Goal: Task Accomplishment & Management: Manage account settings

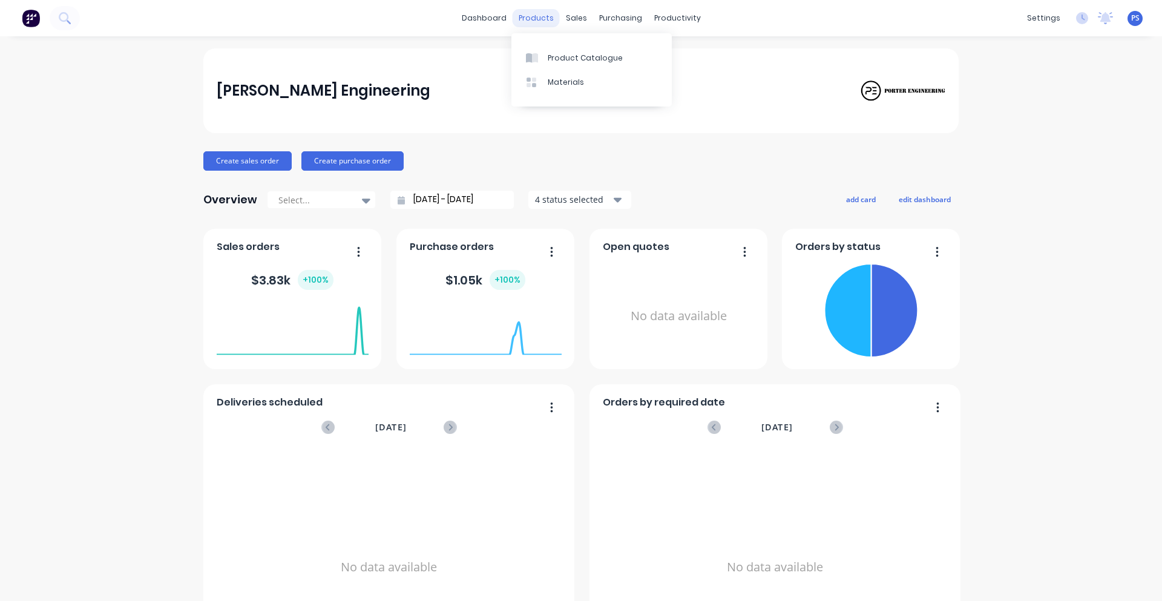
click at [534, 9] on div "products" at bounding box center [536, 18] width 47 height 18
click at [572, 55] on icon at bounding box center [575, 58] width 11 height 11
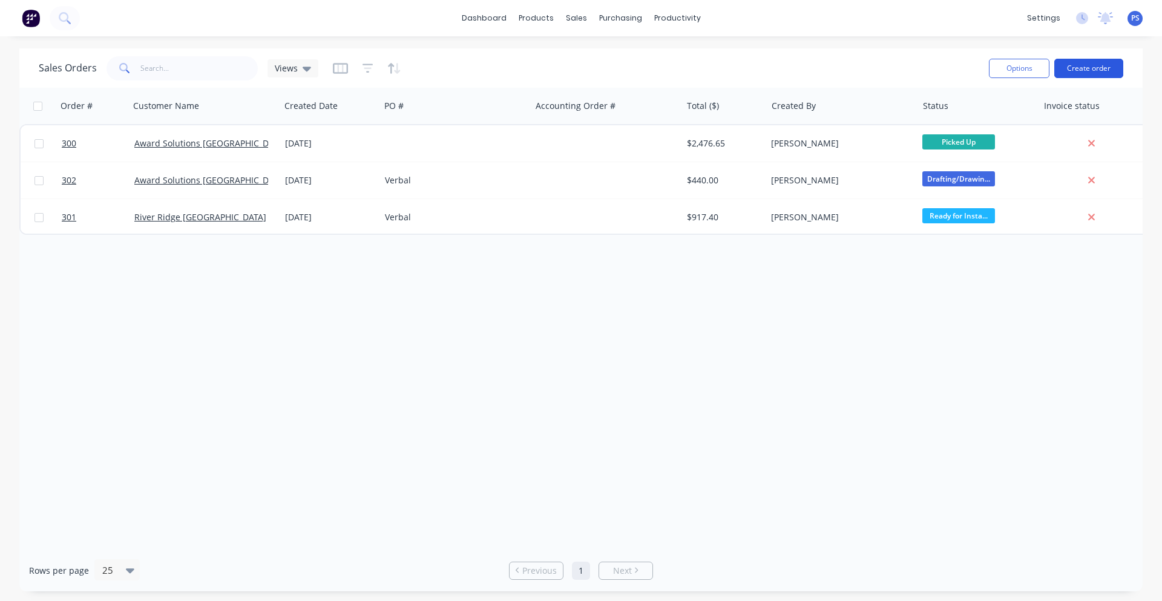
click at [1089, 62] on button "Create order" at bounding box center [1088, 68] width 69 height 19
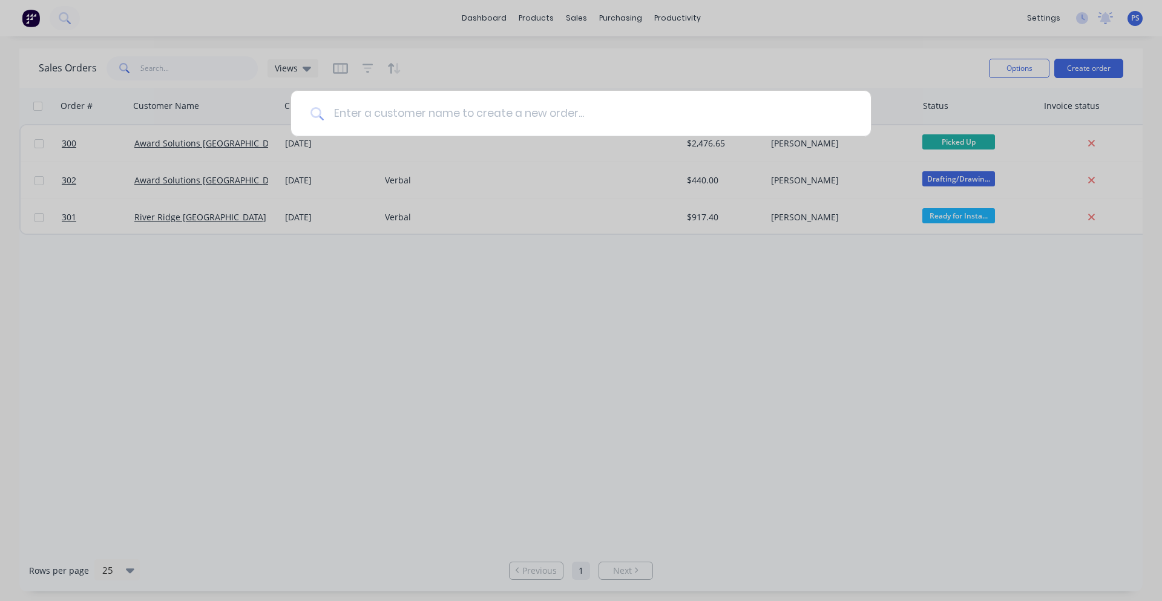
click at [705, 127] on input at bounding box center [588, 113] width 528 height 45
drag, startPoint x: 705, startPoint y: 127, endPoint x: 698, endPoint y: 123, distance: 7.9
drag, startPoint x: 698, startPoint y: 123, endPoint x: 389, endPoint y: 109, distance: 309.0
click at [381, 100] on input "hypro" at bounding box center [582, 113] width 516 height 45
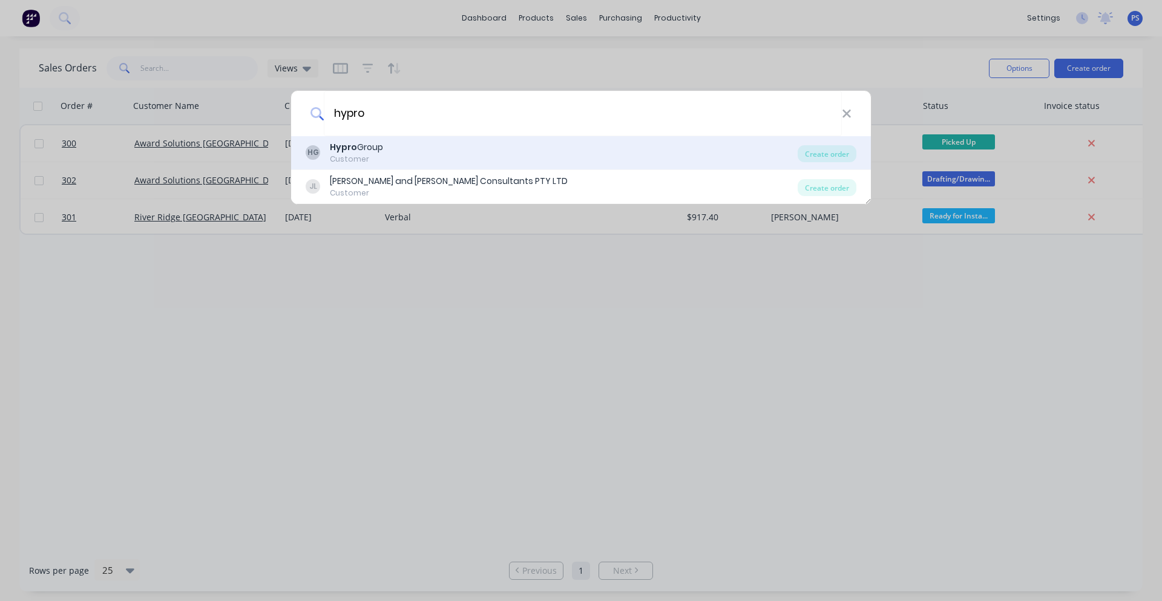
type input "hypro"
click at [397, 150] on div "HG Hypro Group Customer" at bounding box center [552, 153] width 492 height 24
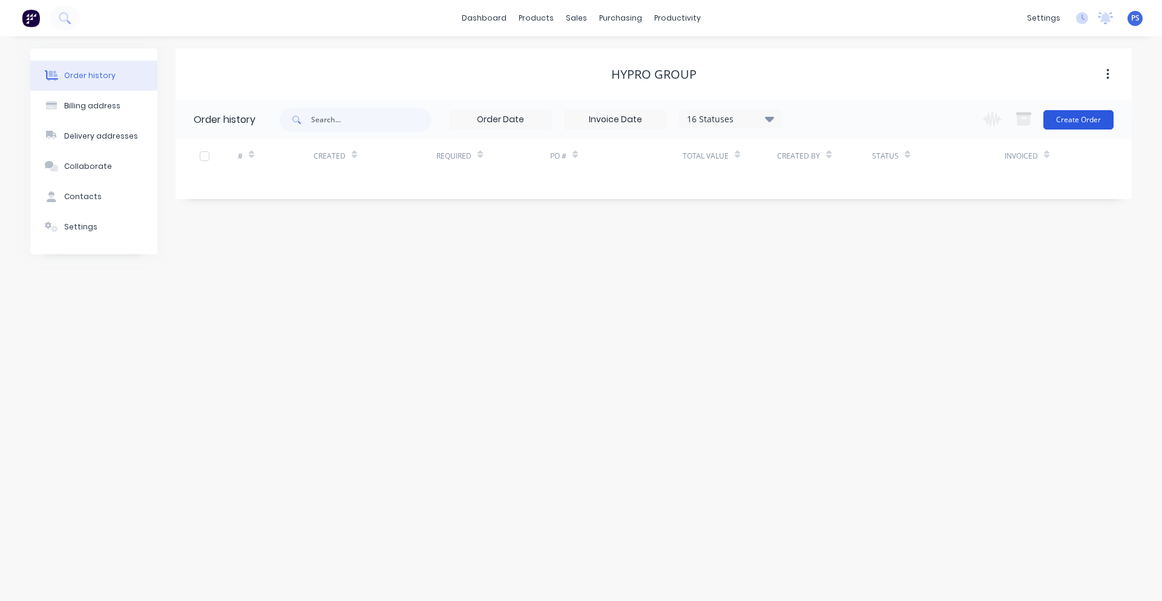
click at [1088, 123] on button "Create Order" at bounding box center [1078, 119] width 70 height 19
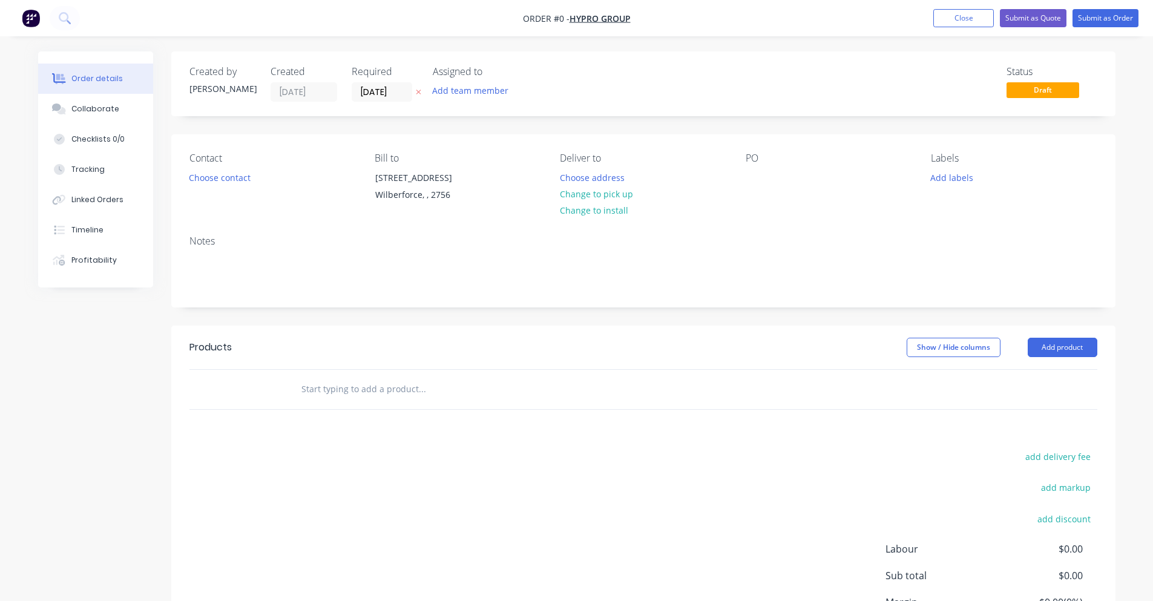
click at [225, 186] on div "Contact Choose contact" at bounding box center [272, 180] width 166 height 55
click at [231, 180] on button "Choose contact" at bounding box center [219, 177] width 74 height 16
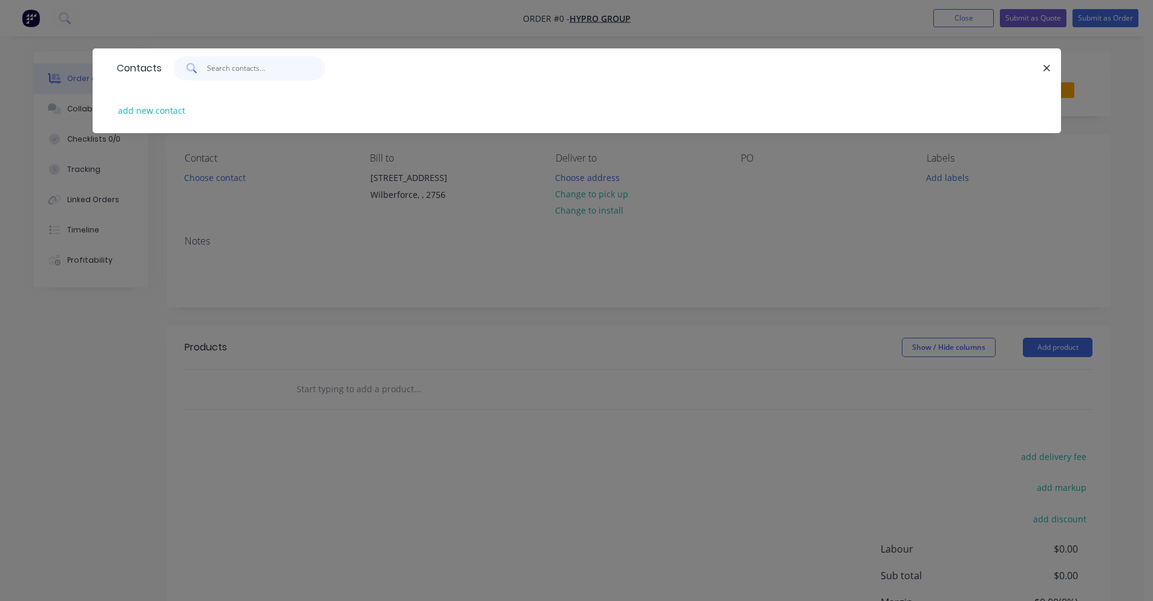
click at [234, 79] on input "text" at bounding box center [266, 68] width 118 height 24
click at [161, 122] on div "add new contact" at bounding box center [577, 110] width 932 height 45
click at [165, 115] on button "add new contact" at bounding box center [152, 110] width 80 height 16
select select "AU"
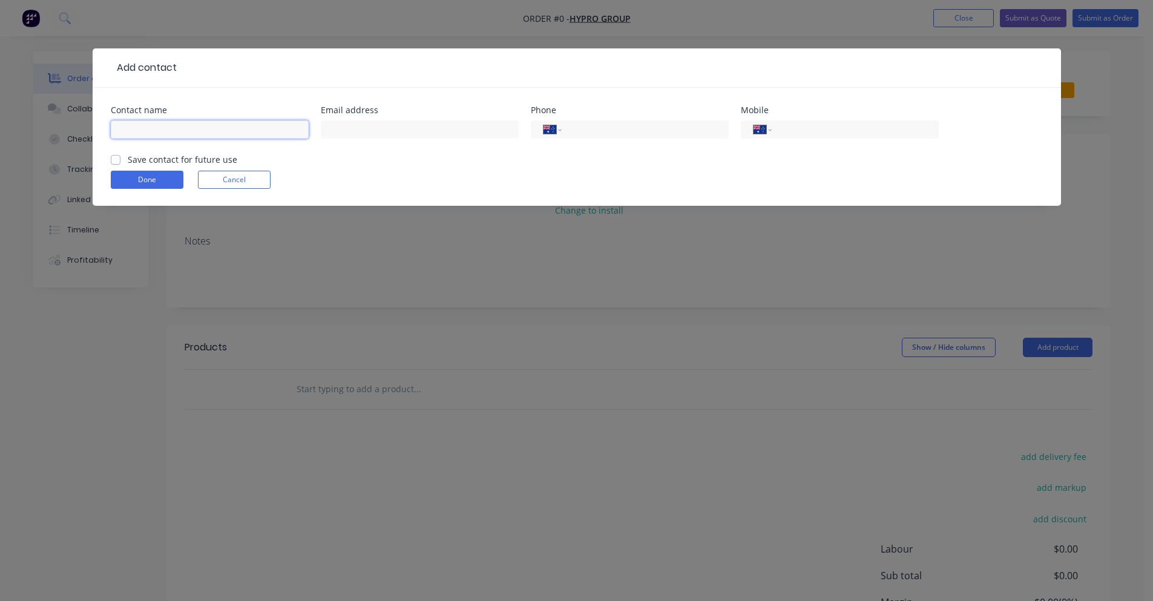
click at [217, 133] on input "text" at bounding box center [210, 129] width 198 height 18
type input "[PERSON_NAME]"
drag, startPoint x: 214, startPoint y: 140, endPoint x: 32, endPoint y: 130, distance: 182.5
click at [32, 130] on div "Add contact Contact name [PERSON_NAME] Email address Phone International [GEOGR…" at bounding box center [576, 300] width 1153 height 601
click at [128, 162] on label "Save contact for future use" at bounding box center [183, 159] width 110 height 13
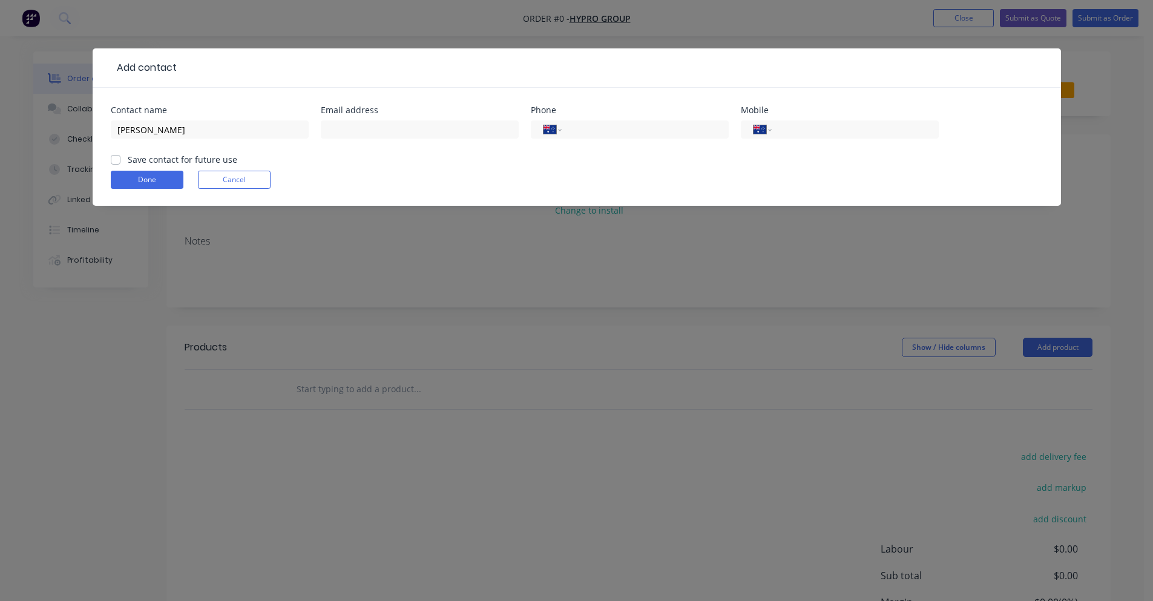
click at [119, 162] on input "Save contact for future use" at bounding box center [116, 159] width 10 height 12
checkbox input "true"
click at [409, 128] on input "text" at bounding box center [420, 129] width 198 height 18
click at [653, 138] on div "International [GEOGRAPHIC_DATA] [GEOGRAPHIC_DATA] [GEOGRAPHIC_DATA] [GEOGRAPHIC…" at bounding box center [630, 129] width 198 height 18
click at [338, 136] on input "text" at bounding box center [420, 129] width 198 height 18
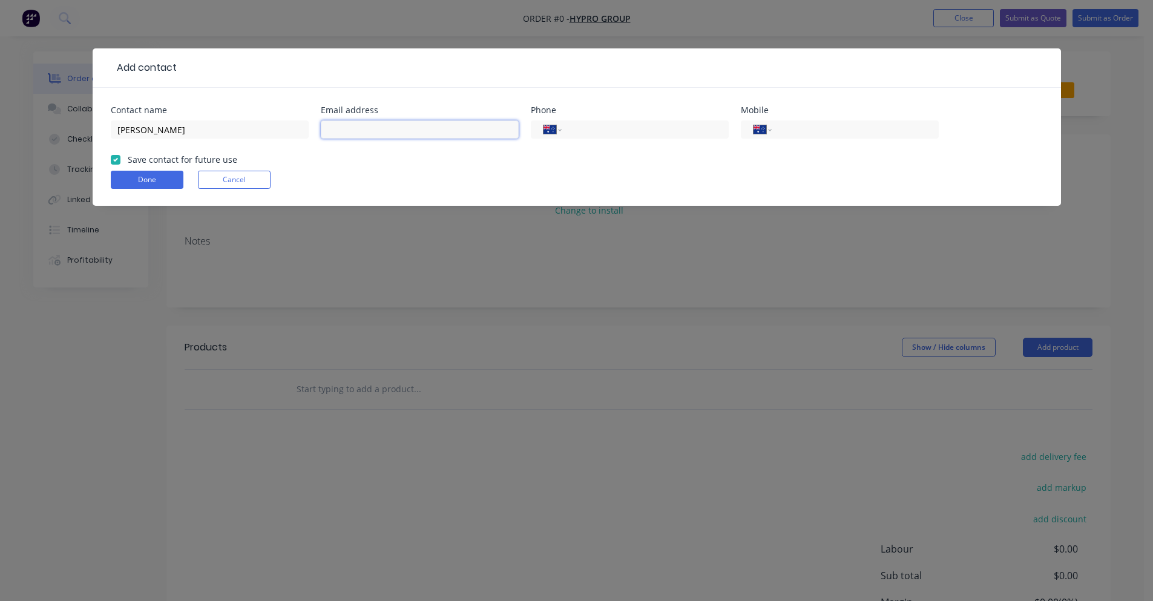
paste input "[EMAIL_ADDRESS][DOMAIN_NAME]"
type input "[EMAIL_ADDRESS][DOMAIN_NAME]"
drag, startPoint x: 221, startPoint y: 130, endPoint x: 55, endPoint y: 133, distance: 165.9
click at [55, 133] on div "Add contact Contact name [PERSON_NAME] Email address [EMAIL_ADDRESS][DOMAIN_NAM…" at bounding box center [576, 300] width 1153 height 601
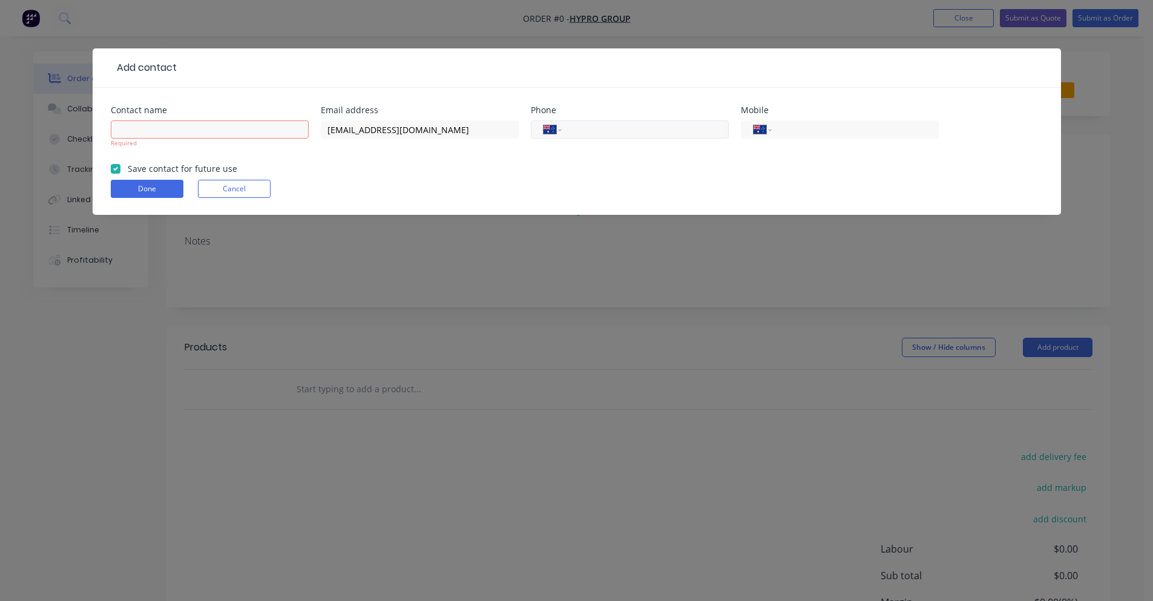
click at [587, 128] on input "tel" at bounding box center [642, 130] width 145 height 14
click at [214, 132] on input "text" at bounding box center [210, 129] width 198 height 18
type input "Account Department"
click at [168, 183] on button "Done" at bounding box center [147, 189] width 73 height 18
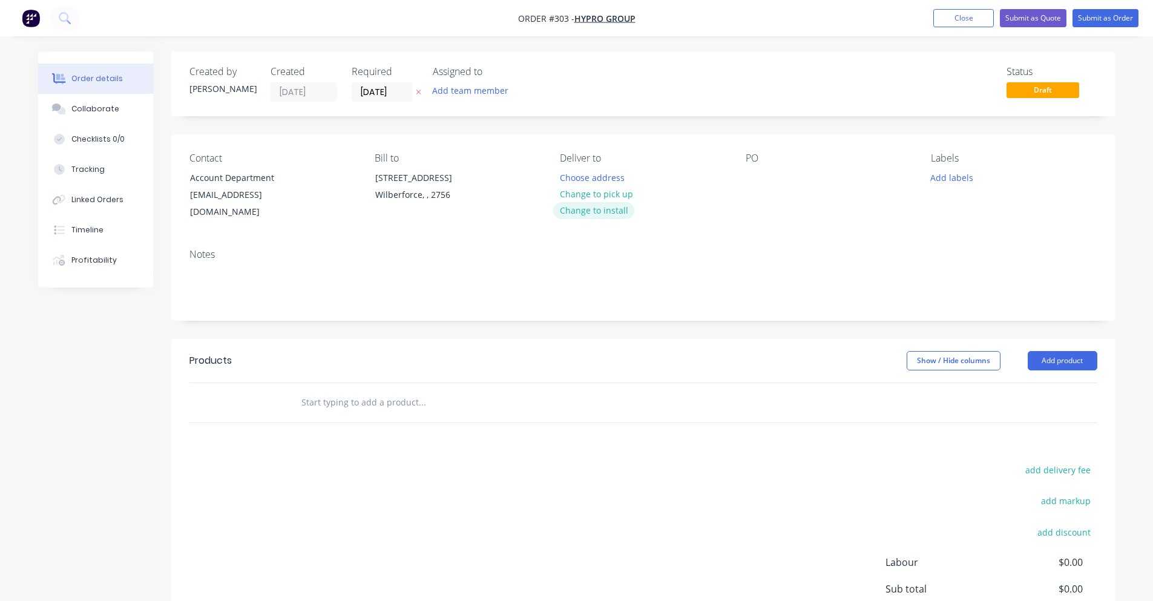
click at [619, 209] on button "Change to install" at bounding box center [593, 210] width 81 height 16
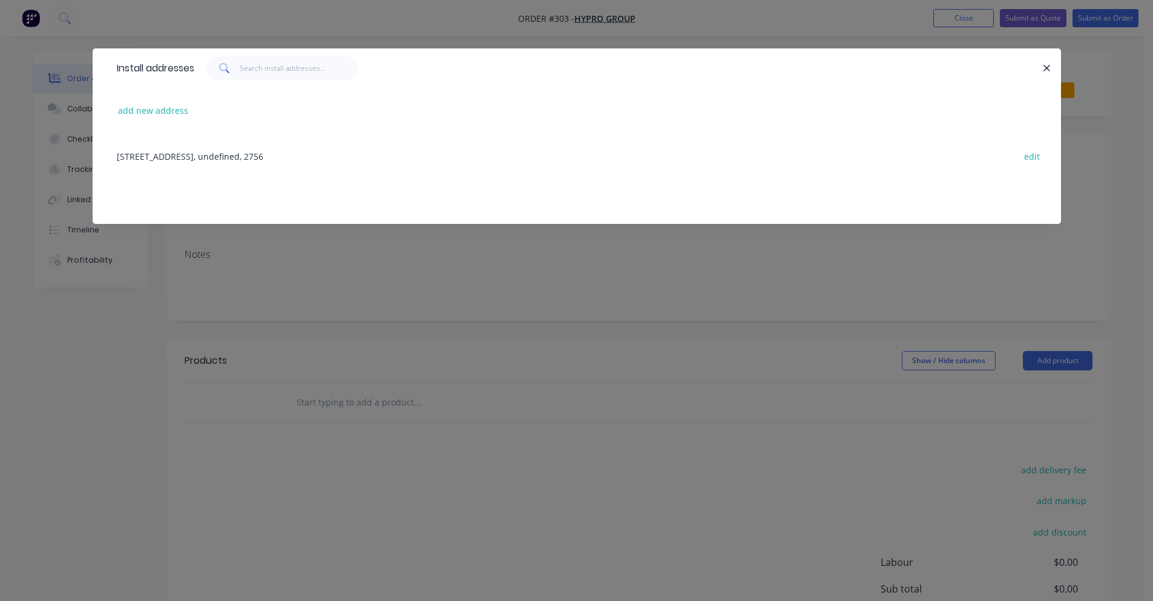
click at [259, 157] on div "[STREET_ADDRESS], undefined, 2756 edit" at bounding box center [577, 155] width 932 height 45
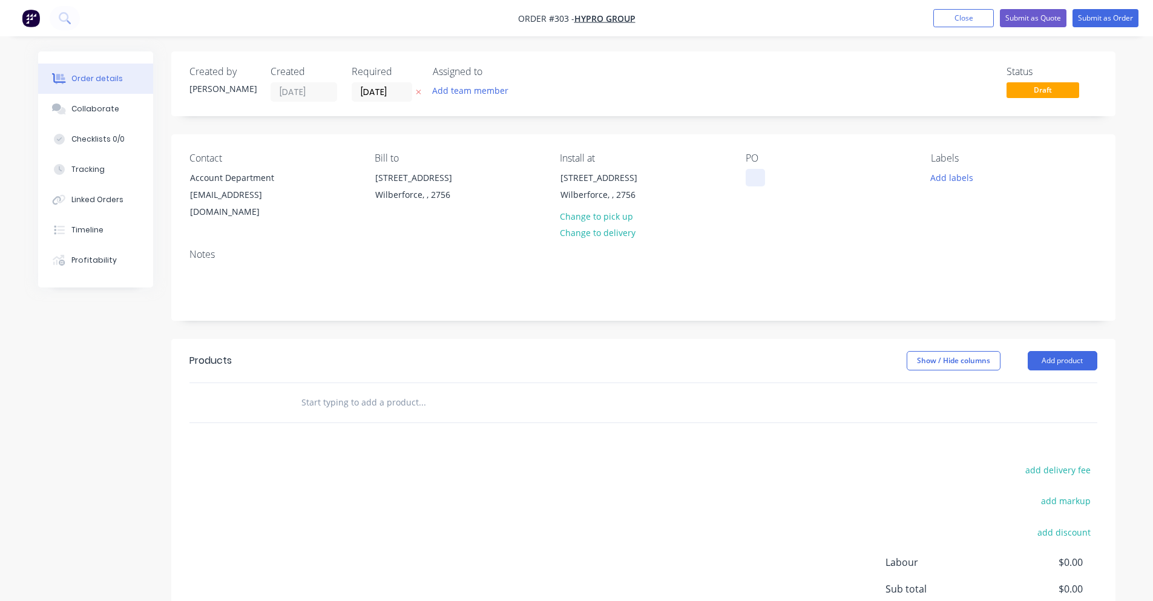
click at [760, 176] on div at bounding box center [755, 178] width 19 height 18
click at [809, 218] on div "Contact Account Department [EMAIL_ADDRESS][DOMAIN_NAME] Bill to [STREET_ADDRESS…" at bounding box center [643, 186] width 944 height 105
click at [937, 179] on button "Add labels" at bounding box center [952, 177] width 56 height 16
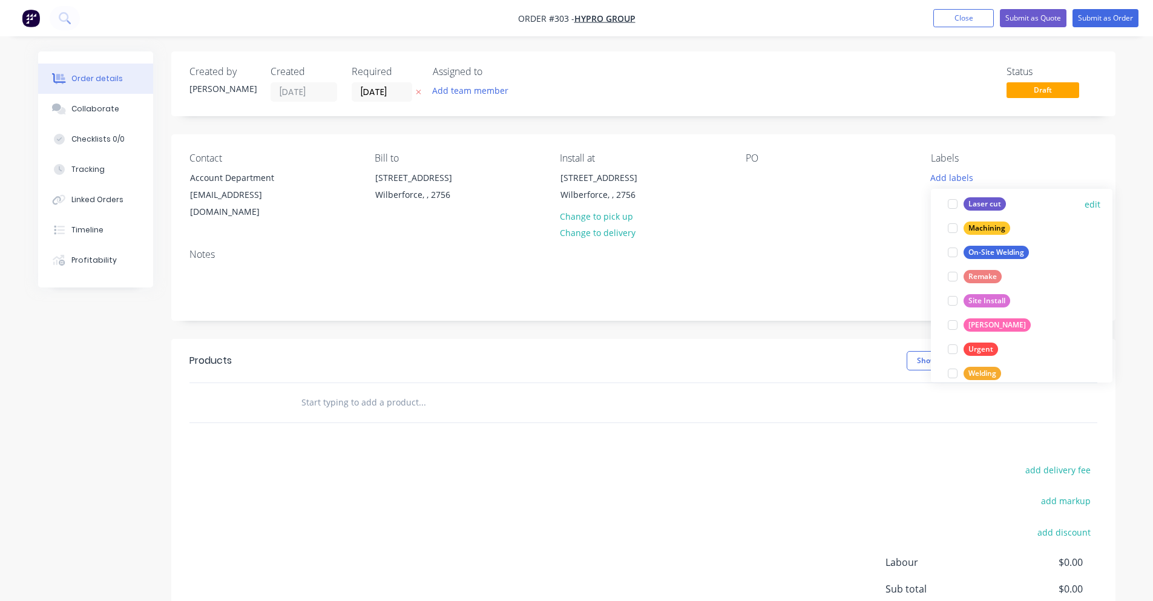
scroll to position [61, 0]
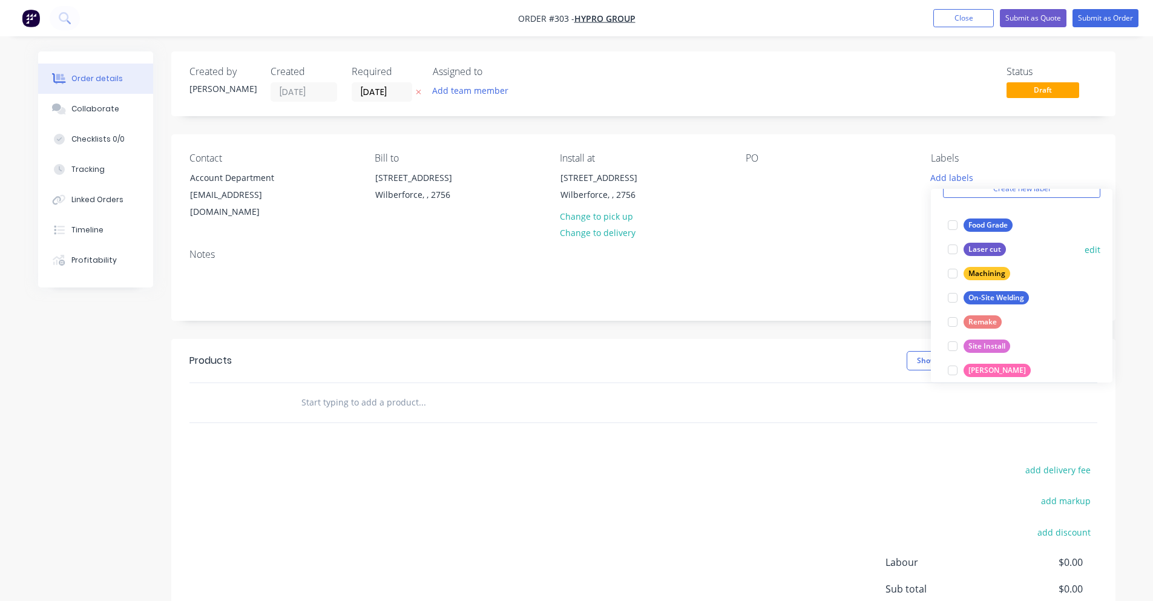
click at [961, 251] on div at bounding box center [953, 249] width 24 height 24
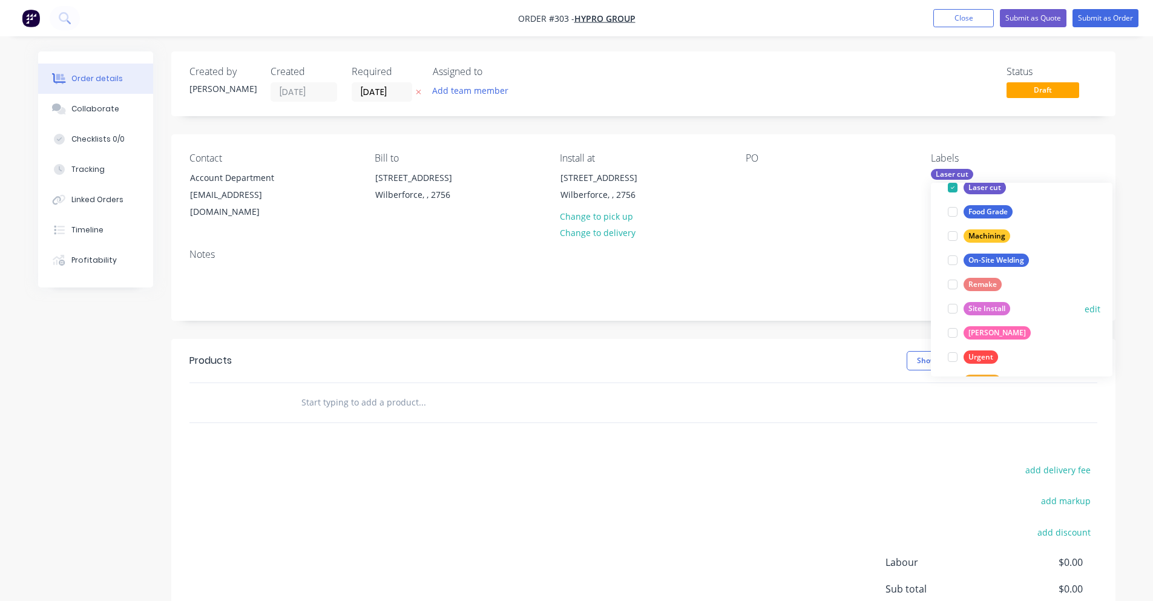
scroll to position [121, 0]
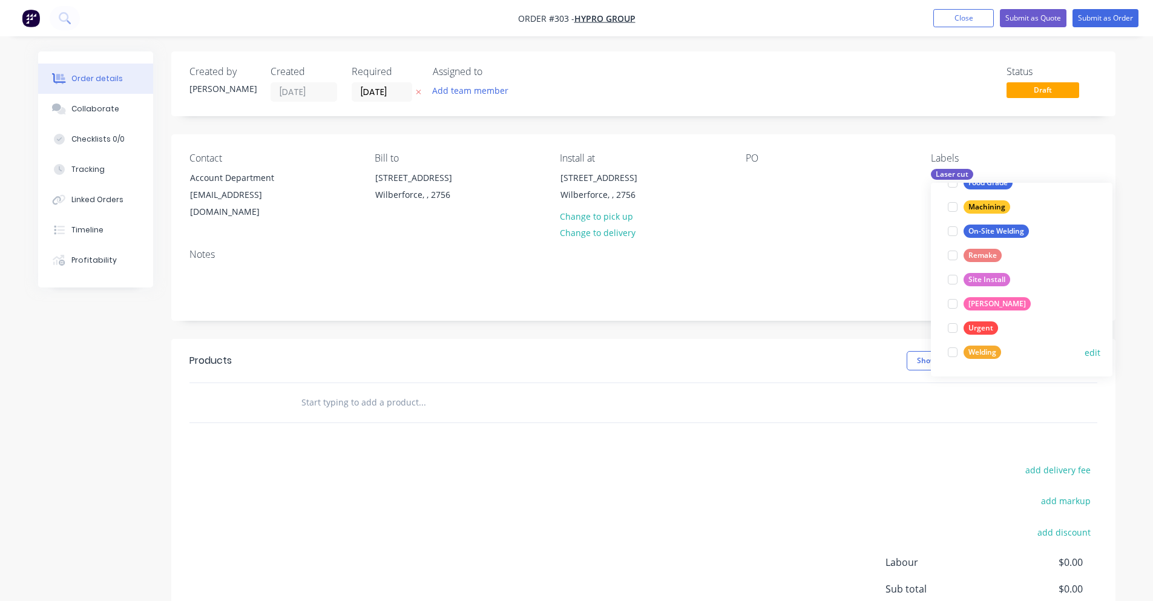
click at [955, 353] on div at bounding box center [953, 352] width 24 height 24
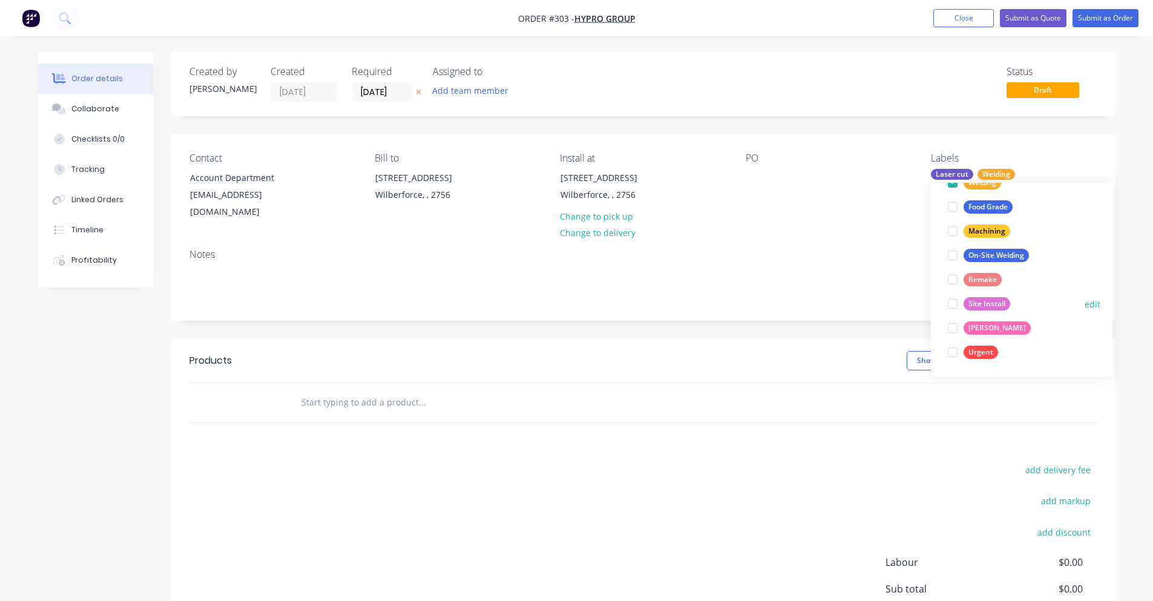
click at [955, 304] on div at bounding box center [953, 304] width 24 height 24
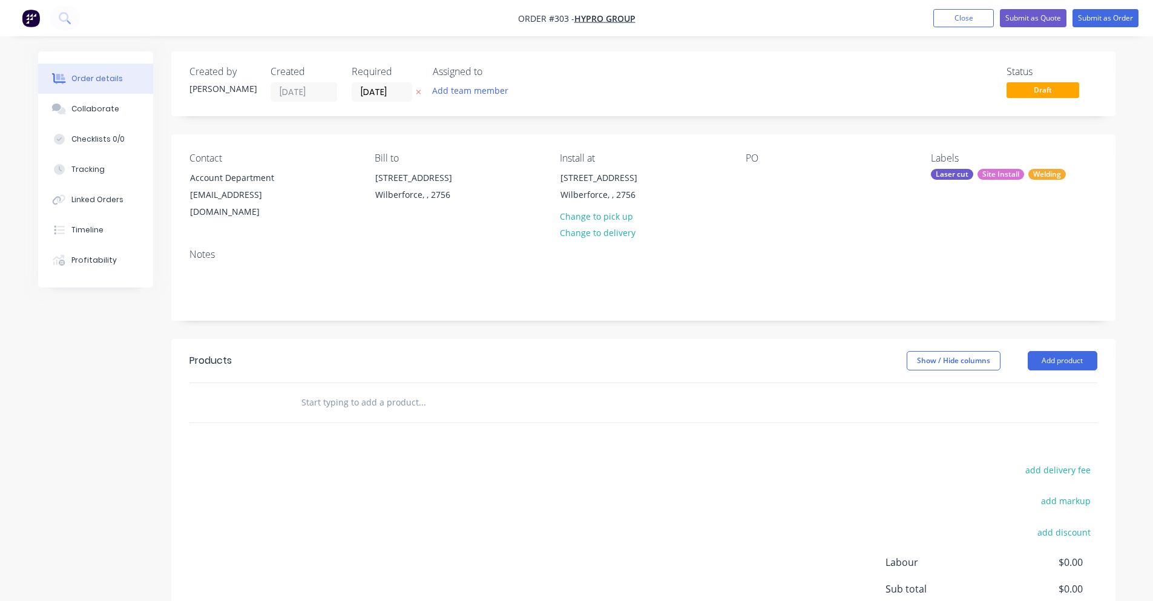
click at [885, 250] on div "Notes" at bounding box center [643, 279] width 944 height 81
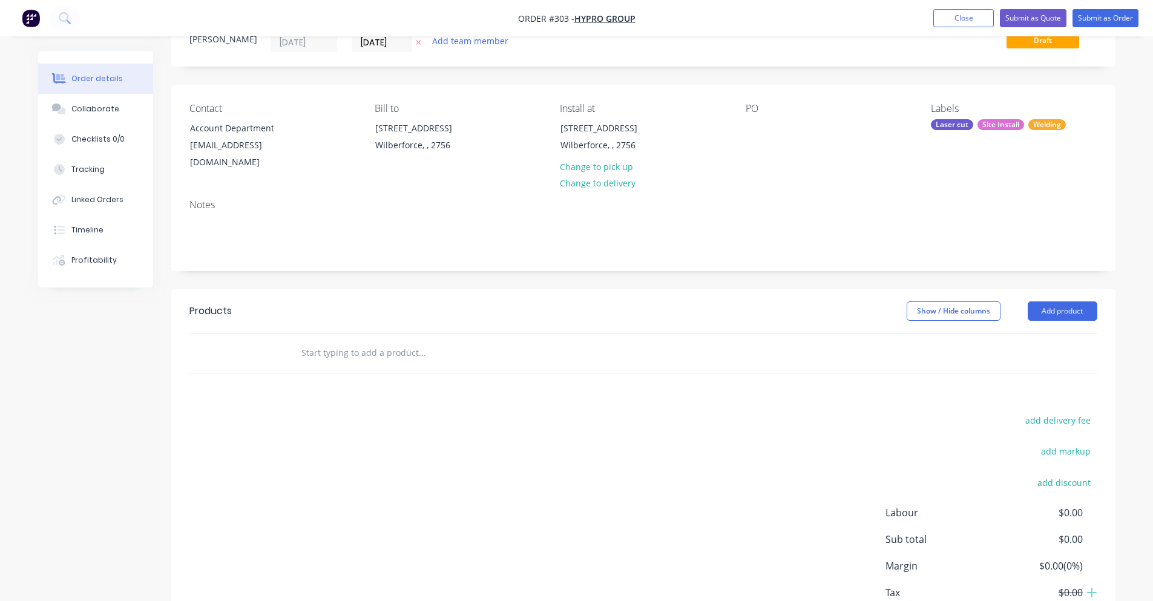
scroll to position [117, 0]
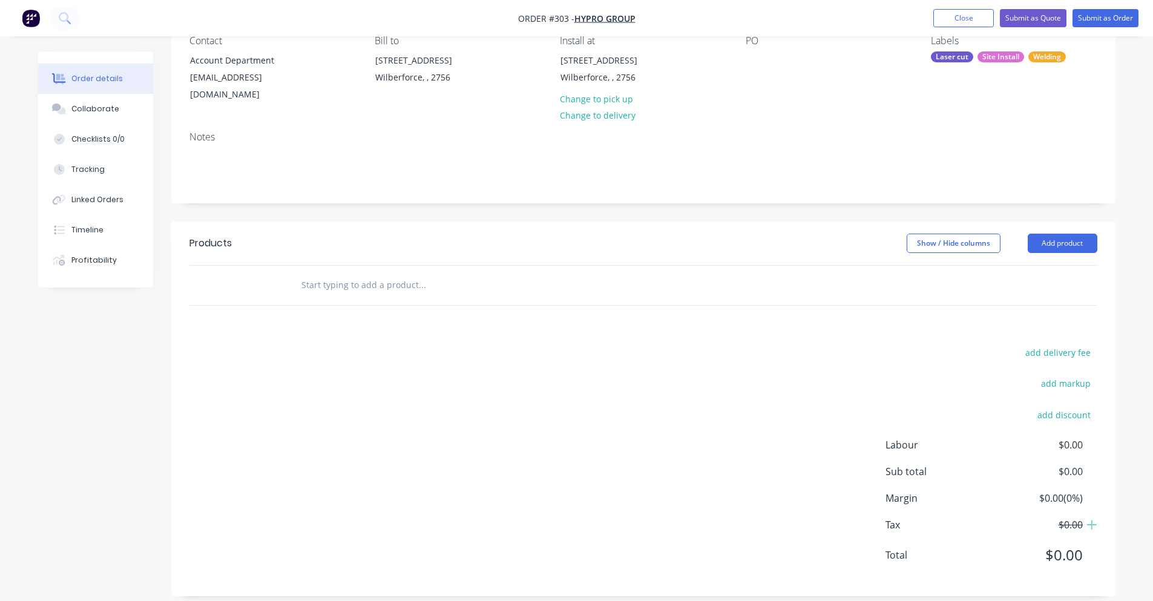
click at [352, 273] on input "text" at bounding box center [422, 285] width 242 height 24
click at [334, 273] on input "text" at bounding box center [422, 285] width 242 height 24
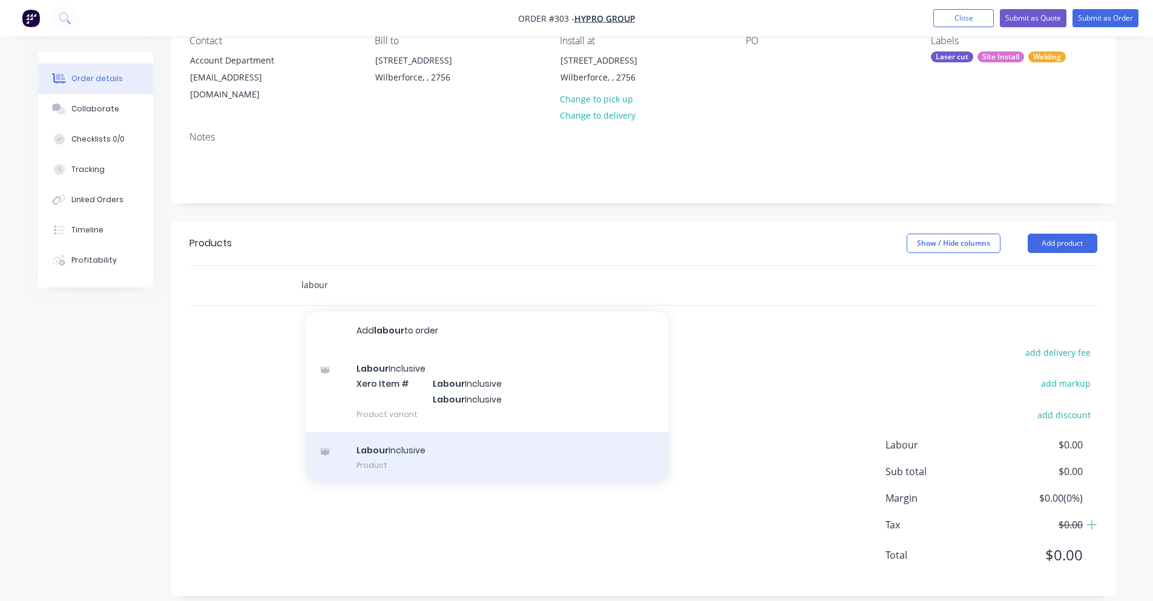
type input "labour"
click at [411, 452] on div "Labour Inclusive Product" at bounding box center [487, 457] width 363 height 51
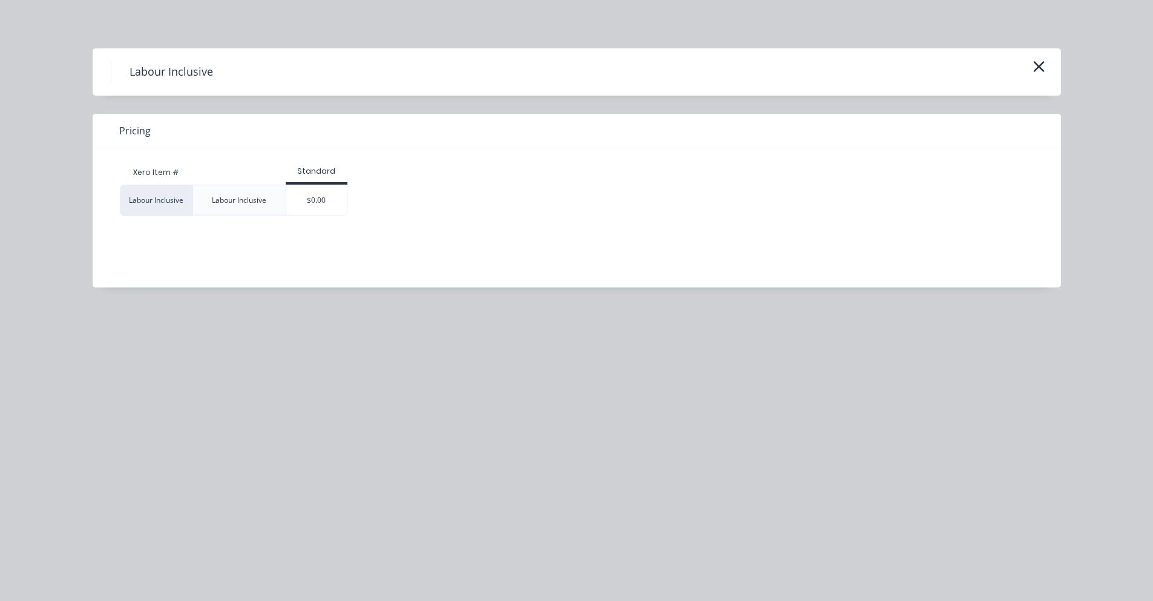
click at [281, 194] on div "Labour Inclusive" at bounding box center [238, 200] width 93 height 31
click at [296, 194] on div "$0.00" at bounding box center [316, 200] width 61 height 30
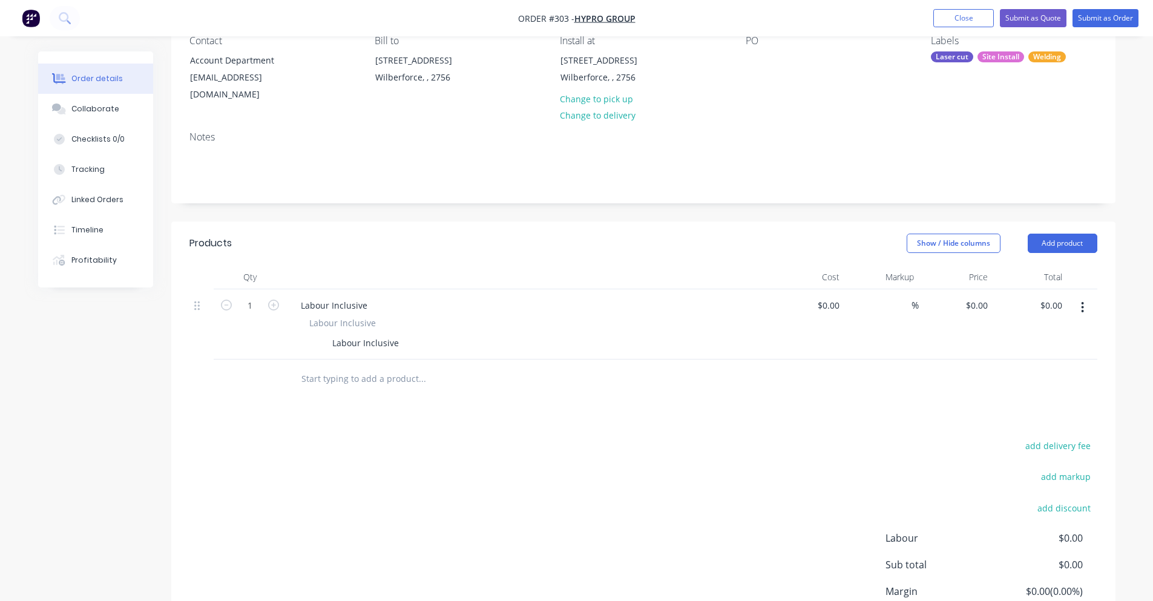
click at [346, 317] on span "Labour Inclusive" at bounding box center [342, 323] width 67 height 13
click at [356, 334] on div "Labour Inclusive" at bounding box center [365, 343] width 76 height 18
click at [361, 334] on div "Labour Inclusive" at bounding box center [365, 343] width 76 height 18
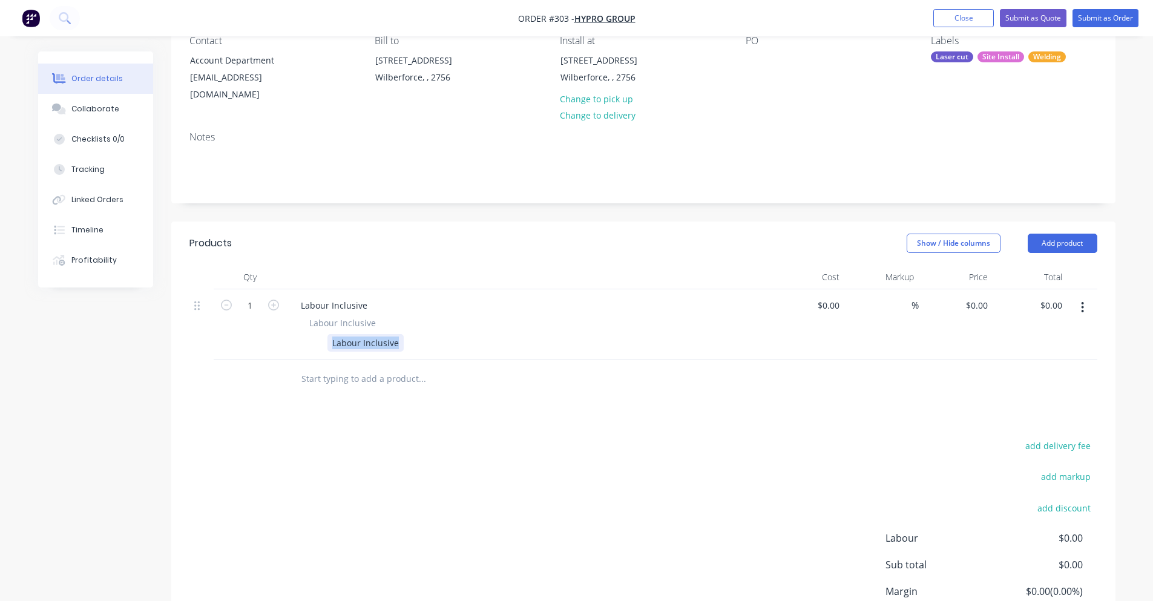
click at [361, 334] on div "Labour Inclusive" at bounding box center [365, 343] width 76 height 18
paste div
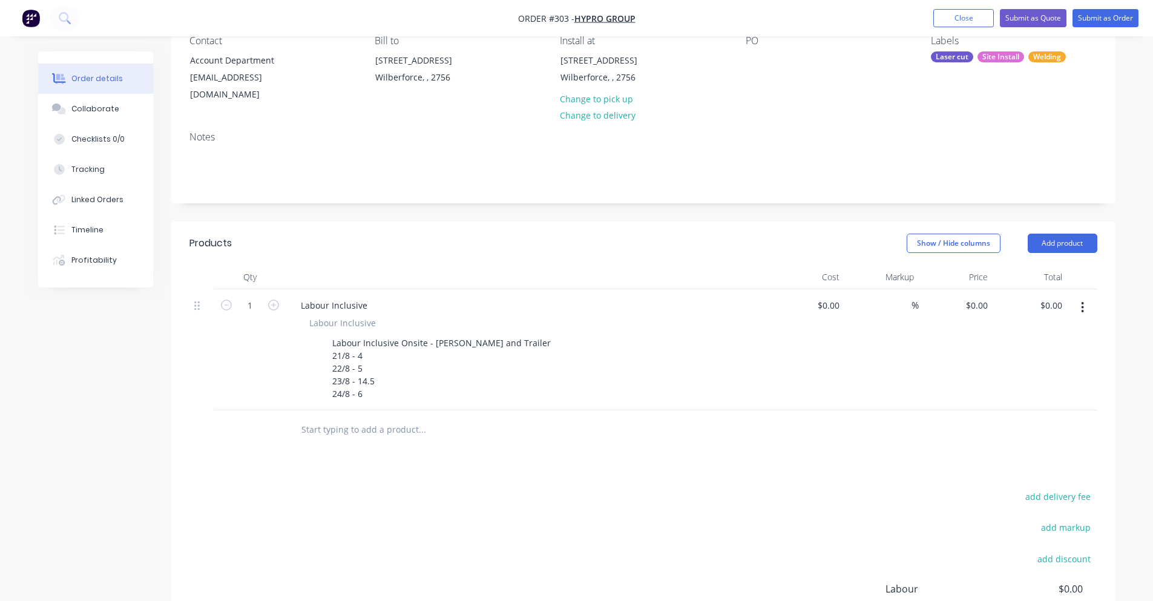
click at [844, 291] on div "%" at bounding box center [881, 349] width 74 height 121
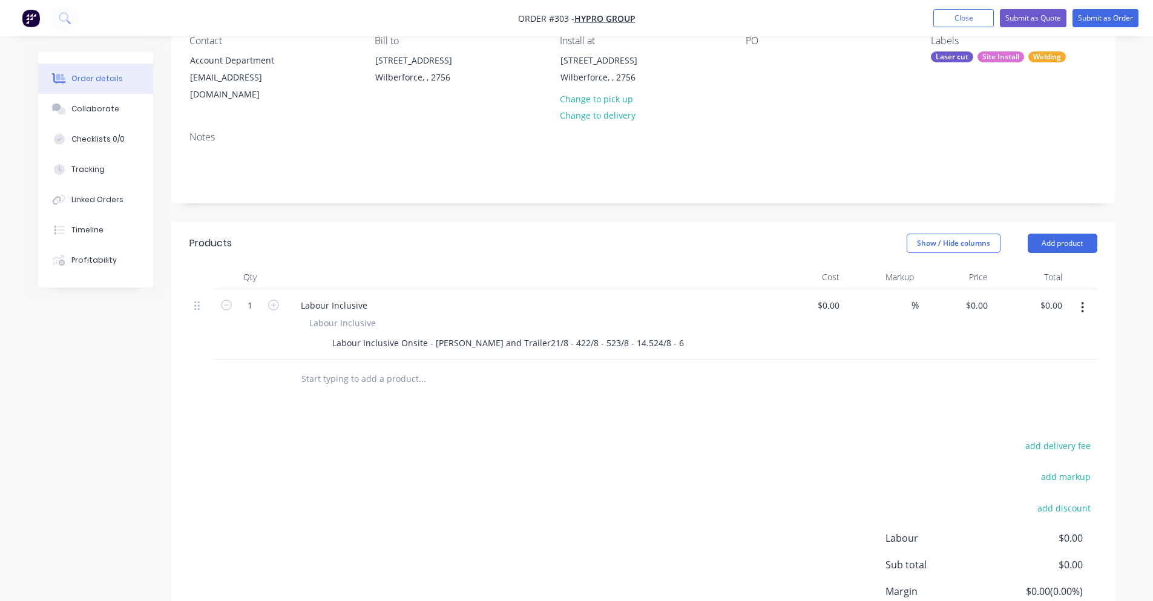
click at [844, 291] on div "%" at bounding box center [881, 324] width 74 height 70
click at [973, 294] on div "0 $0.00" at bounding box center [956, 324] width 74 height 70
type input "1"
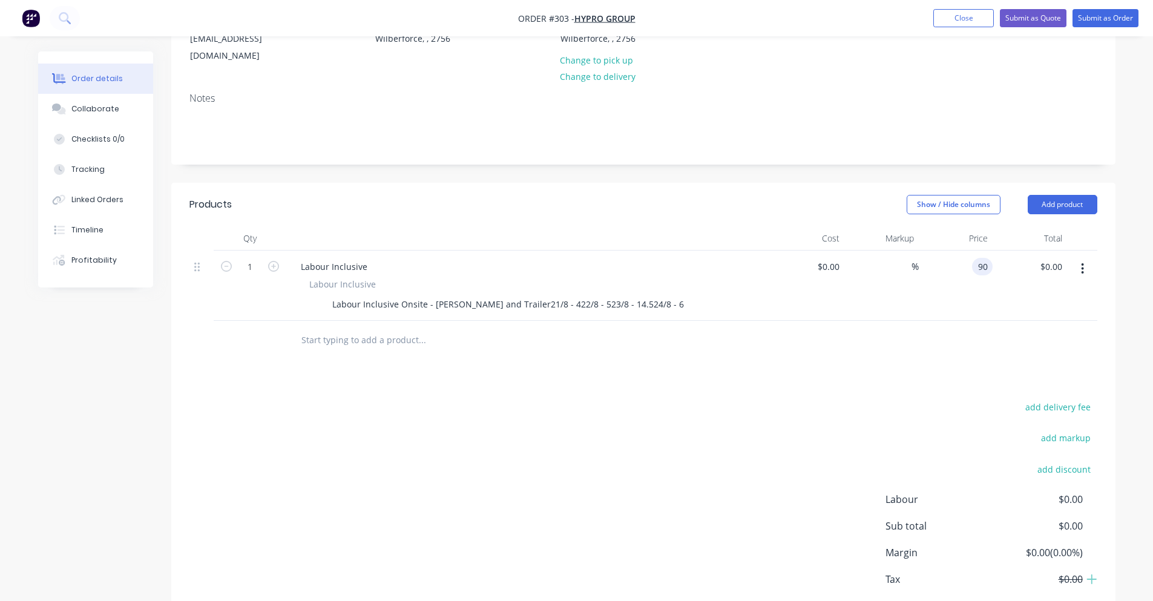
scroll to position [178, 0]
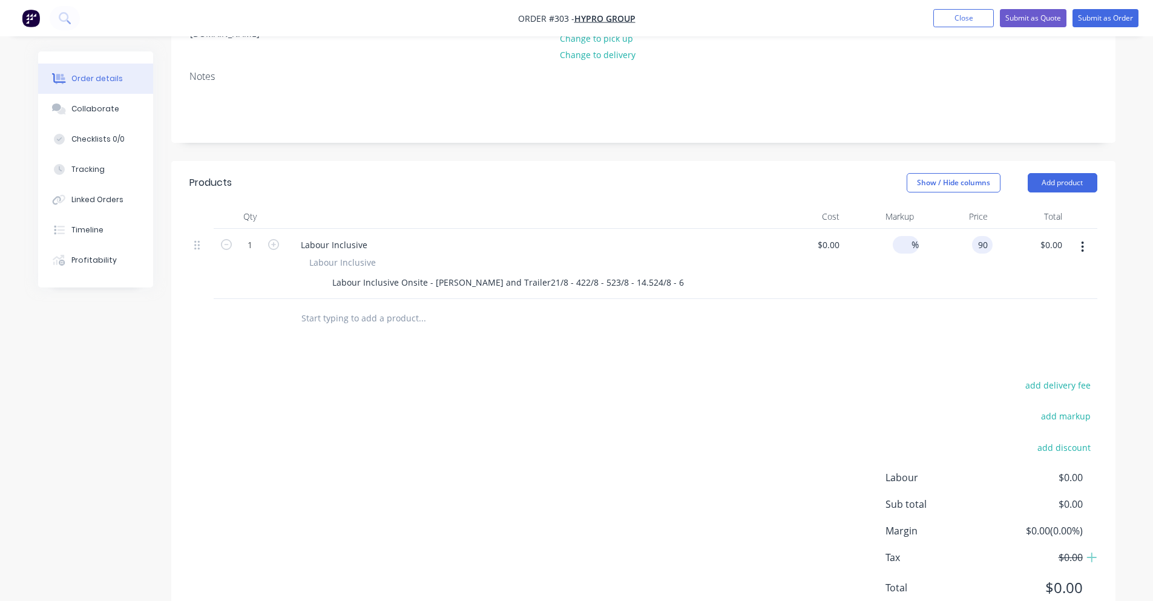
type input "$90.00"
click at [916, 238] on span "%" at bounding box center [915, 245] width 7 height 14
type input "30"
type input "$0.00"
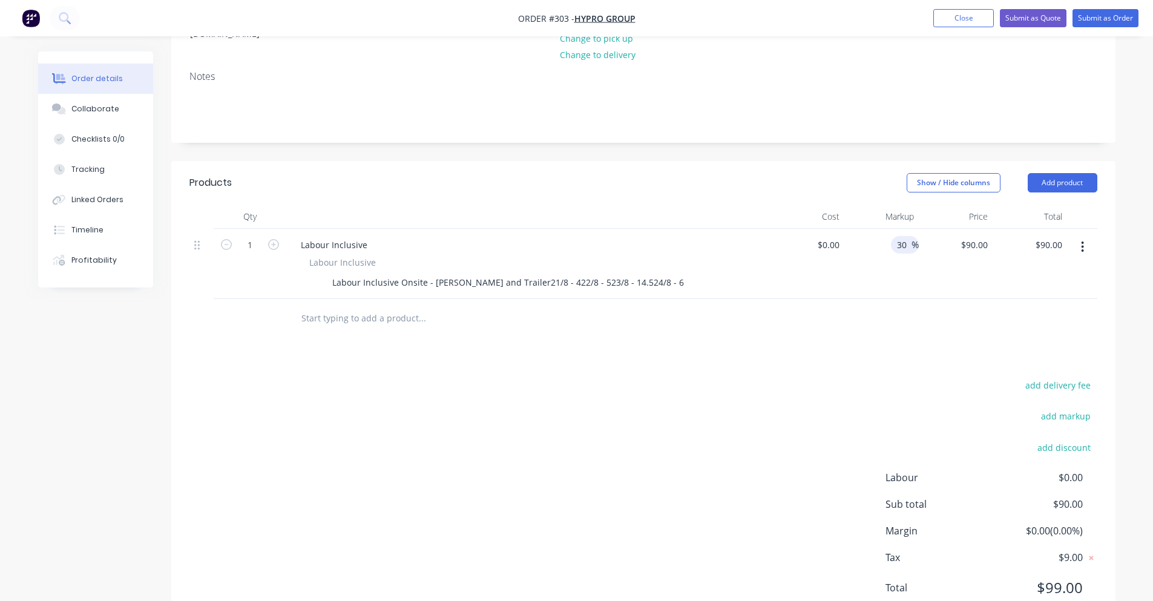
type input "$0.00"
click at [845, 182] on header "Products Show / Hide columns Add product" at bounding box center [643, 183] width 944 height 44
click at [966, 229] on div "0 0" at bounding box center [956, 264] width 74 height 70
type input "$90.00"
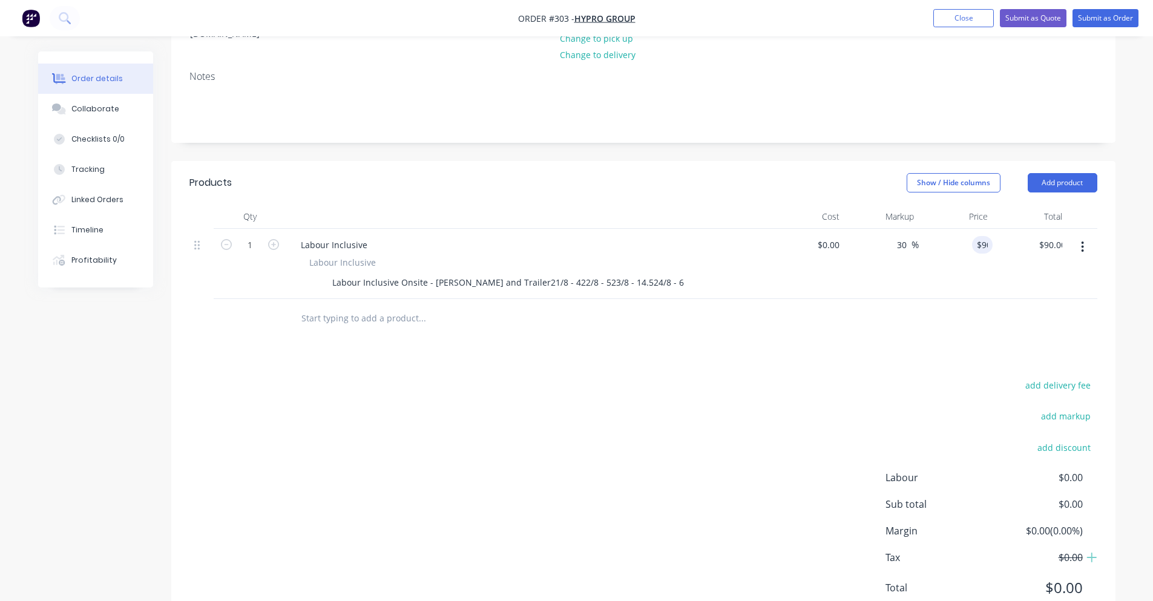
click at [810, 173] on div "Show / Hide columns Add product" at bounding box center [739, 182] width 715 height 19
click at [817, 233] on div "$0.00" at bounding box center [808, 264] width 74 height 70
type input "$0.00"
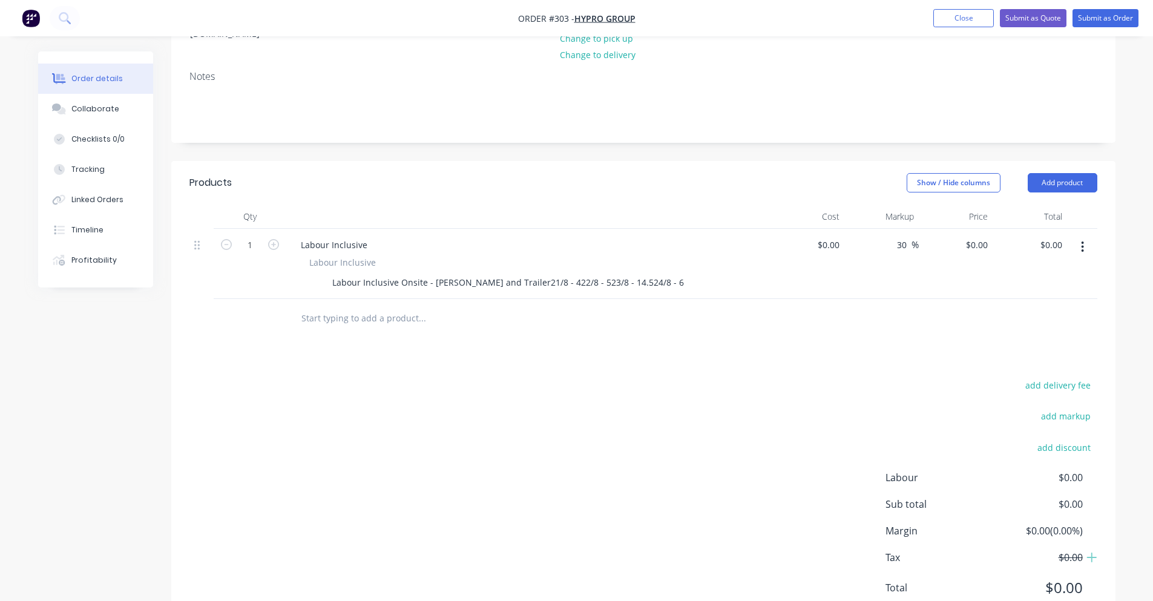
click at [929, 406] on div "add delivery fee add markup add discount Labour $0.00 Sub total $0.00 Margin $0…" at bounding box center [643, 494] width 908 height 234
click at [380, 306] on input "text" at bounding box center [422, 318] width 242 height 24
type input "labo"
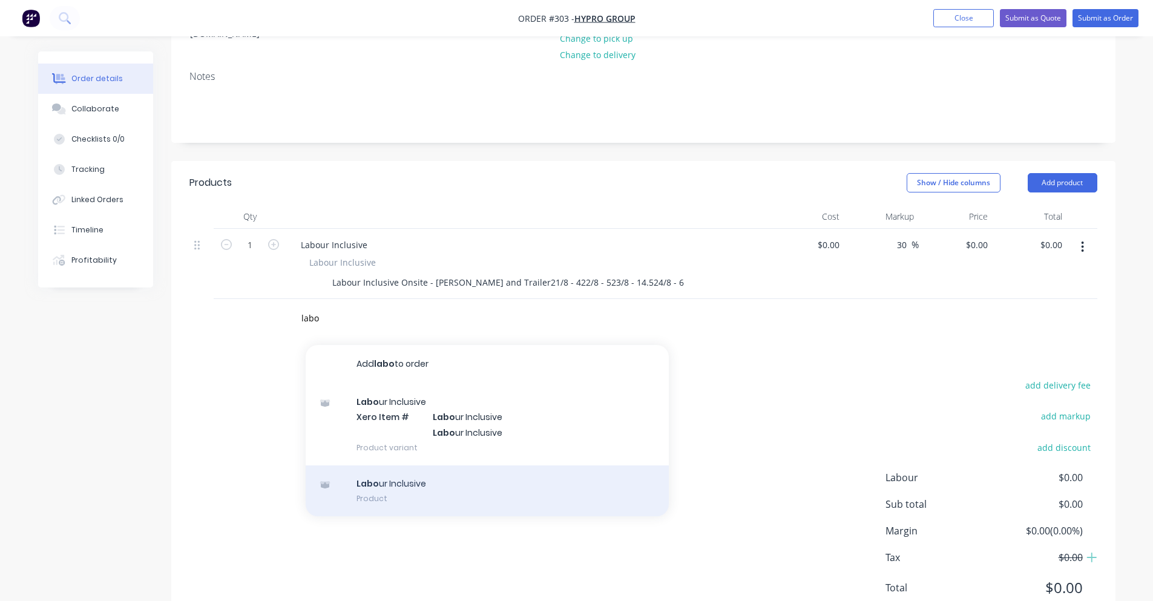
click at [412, 465] on div "Labo ur Inclusive Product" at bounding box center [487, 490] width 363 height 51
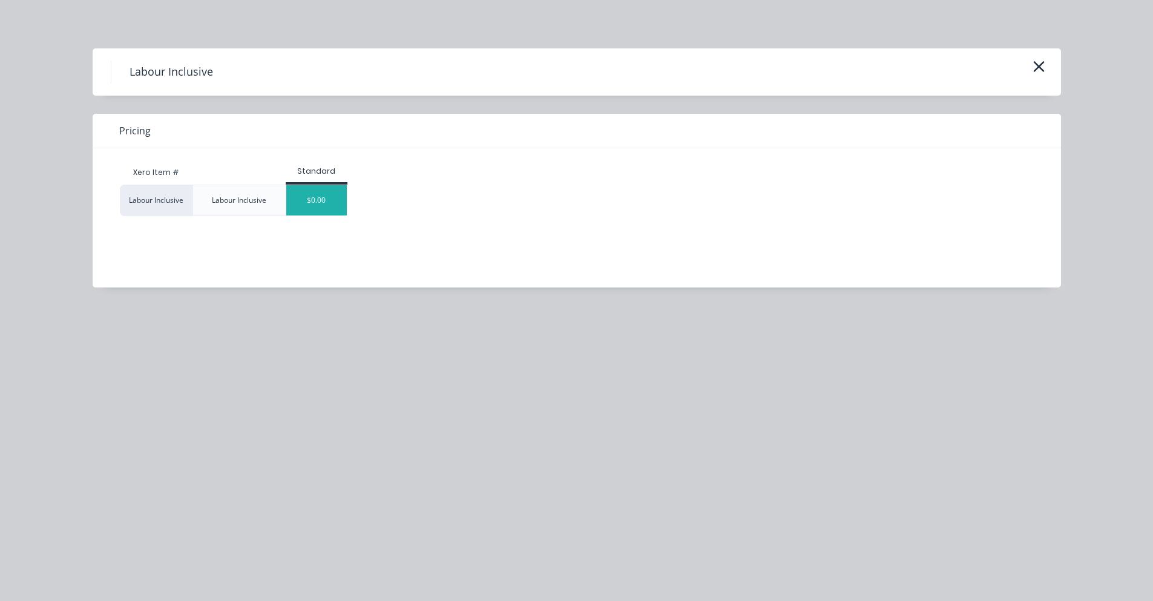
click at [294, 203] on div "$0.00" at bounding box center [316, 200] width 61 height 30
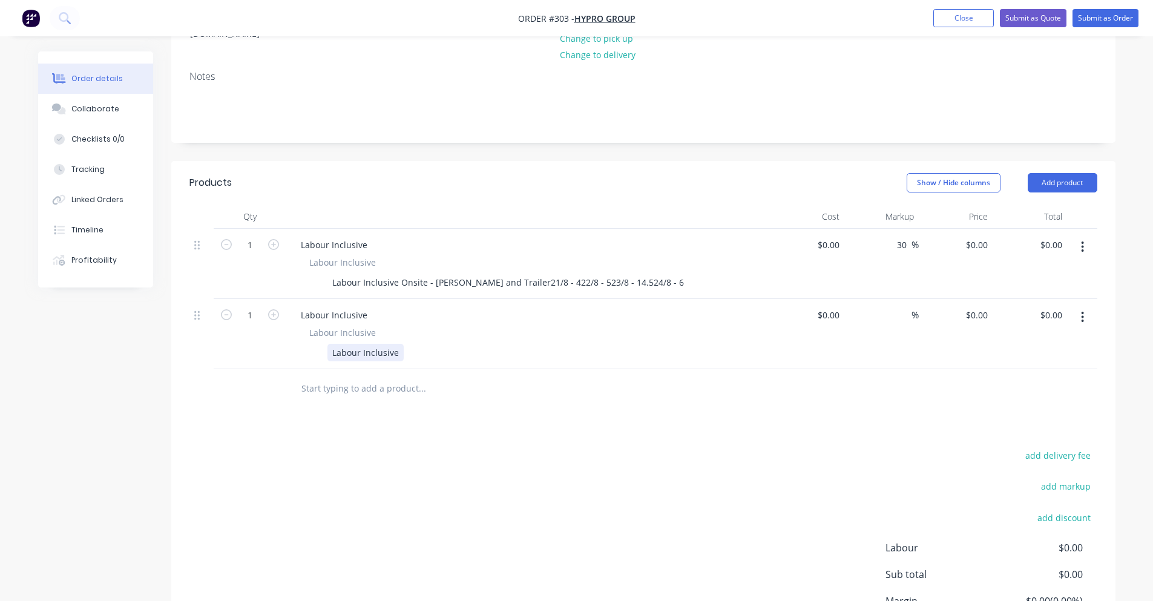
click at [363, 344] on div "Labour Inclusive" at bounding box center [365, 353] width 76 height 18
paste div
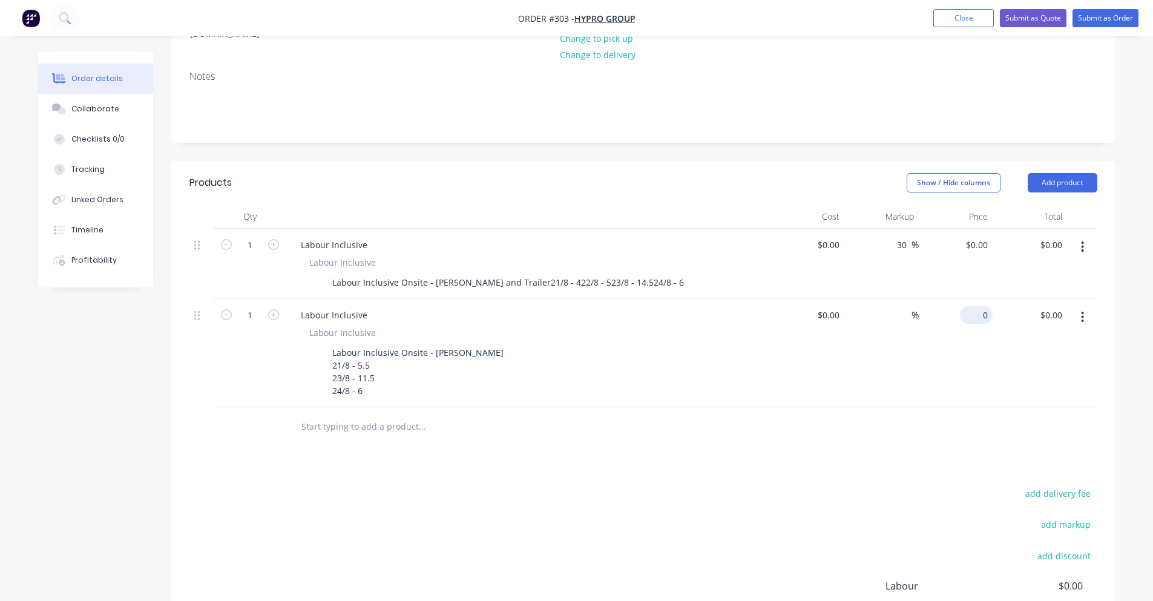
click at [974, 306] on div "0 $0.00" at bounding box center [976, 315] width 33 height 18
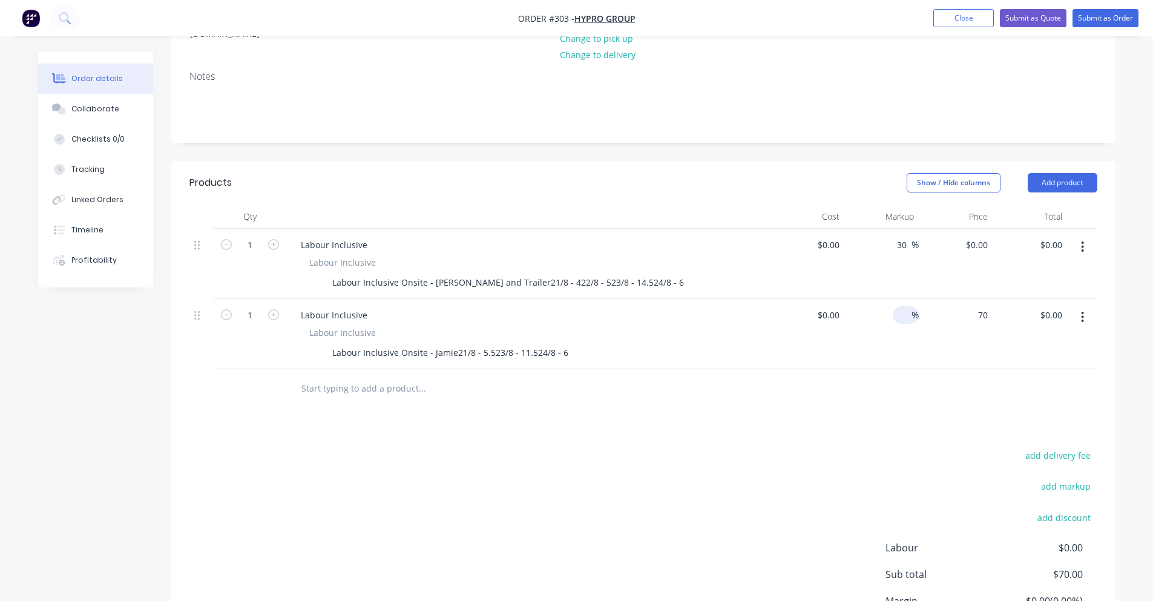
type input "$70.00"
click at [909, 306] on input at bounding box center [905, 315] width 14 height 18
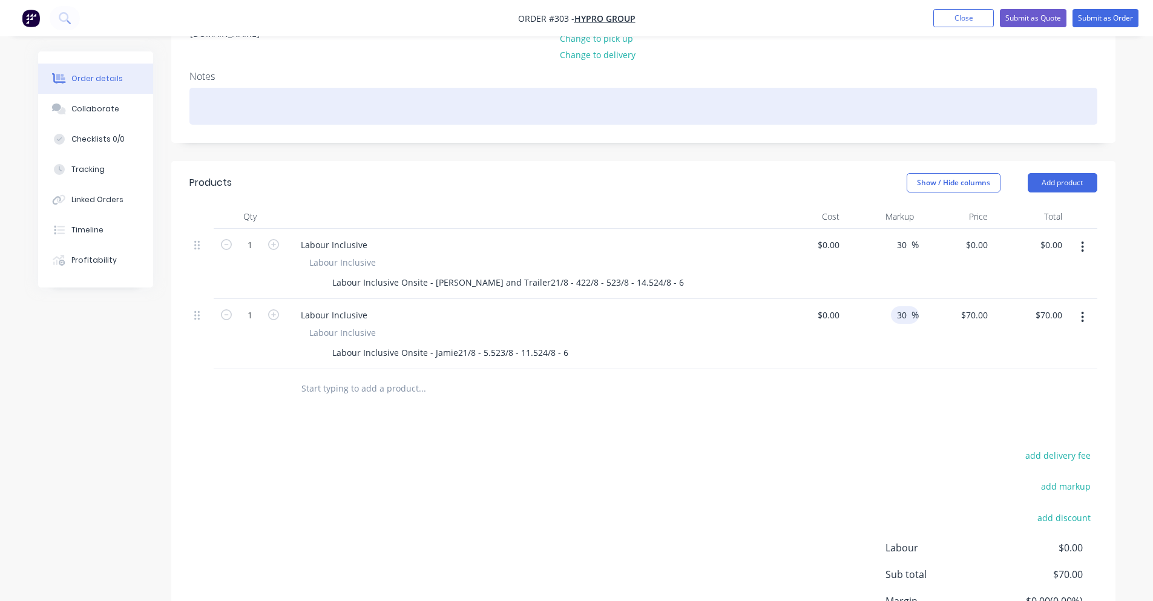
type input "30"
type input "$0.00"
click at [725, 88] on div at bounding box center [643, 106] width 908 height 37
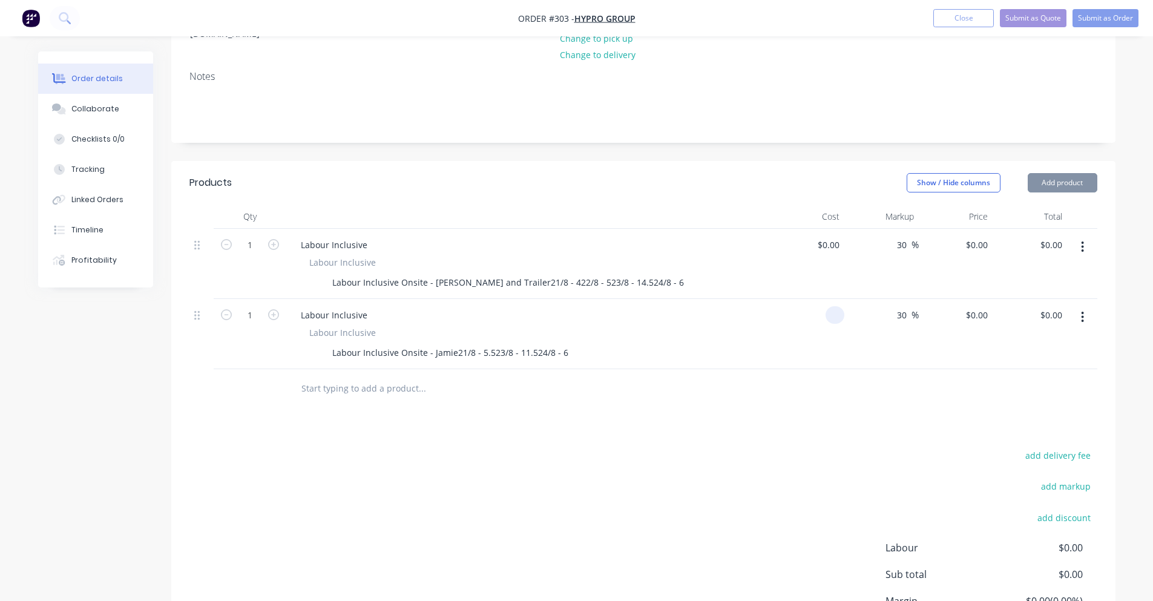
click at [836, 306] on input at bounding box center [837, 315] width 14 height 18
type input "$0.00"
click at [981, 306] on input "0" at bounding box center [986, 315] width 14 height 18
type input "$0.00"
click at [853, 309] on div "30 30 %" at bounding box center [881, 334] width 74 height 70
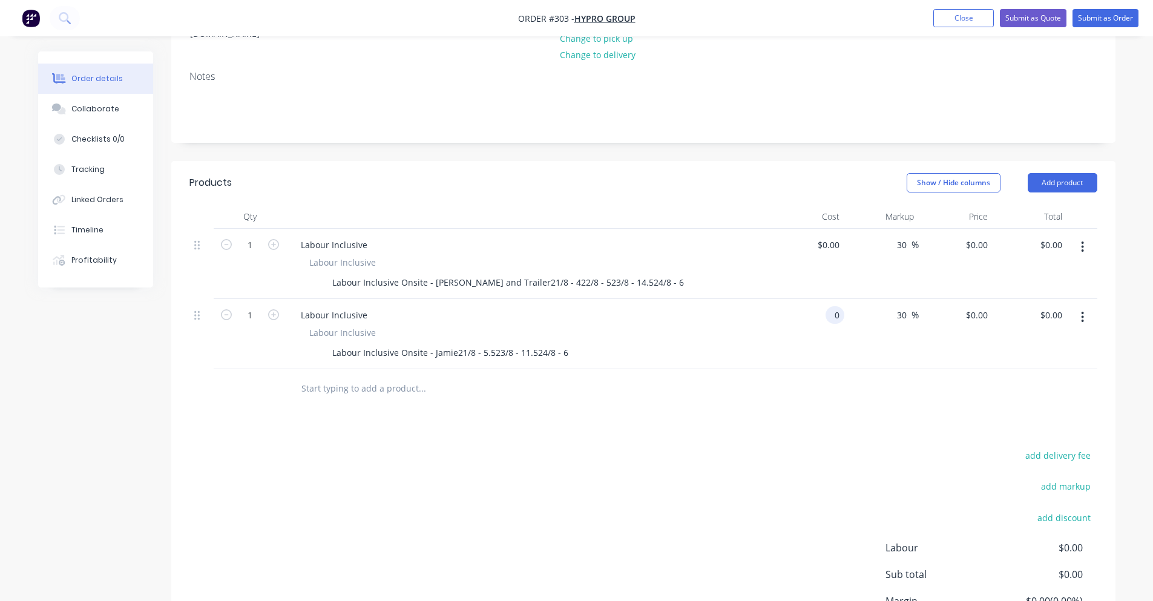
click at [840, 306] on input "0" at bounding box center [837, 315] width 14 height 18
type input "$0.00"
click at [979, 306] on input "0" at bounding box center [986, 315] width 14 height 18
type input "$70.00"
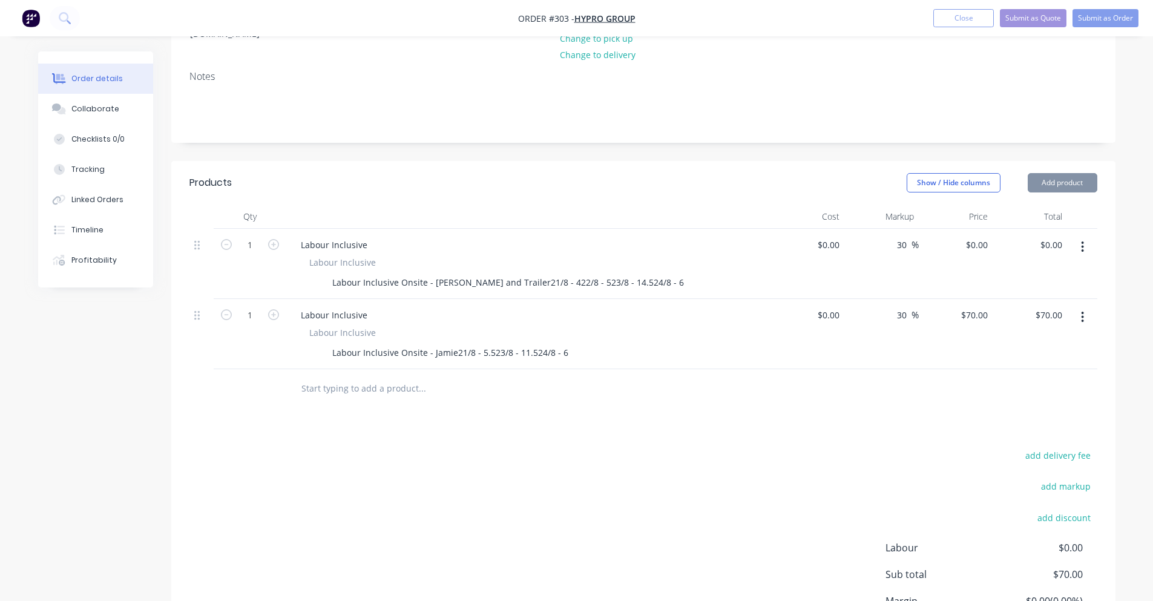
click at [927, 347] on div "$70.00 $70.00" at bounding box center [956, 334] width 74 height 70
click at [834, 306] on input "0" at bounding box center [837, 315] width 14 height 18
type input "$70.00"
type input "$91.00"
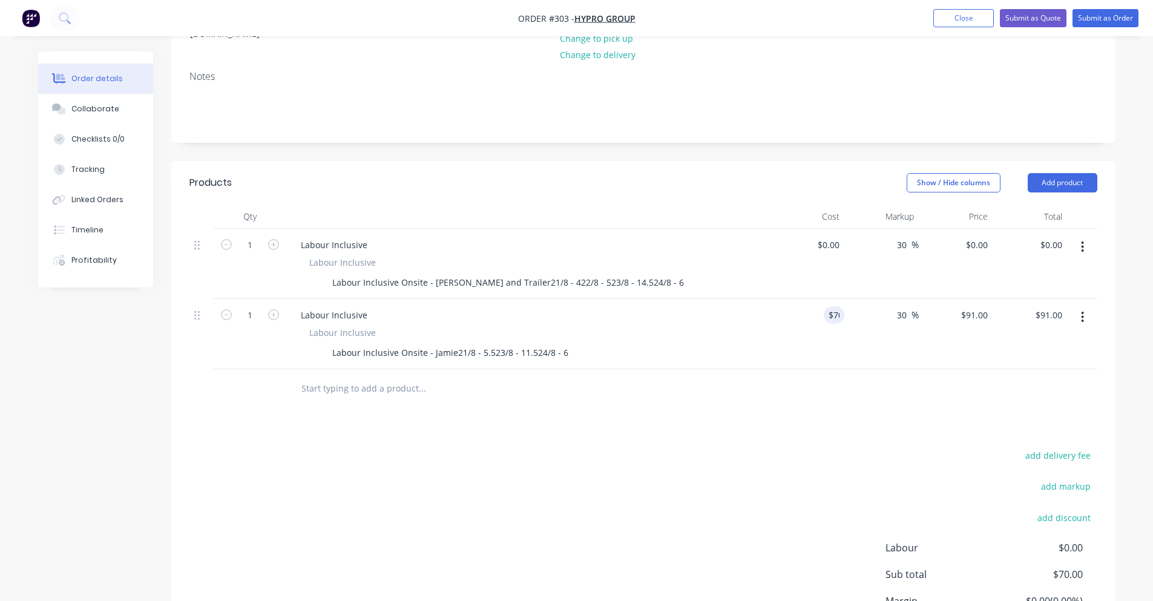
click at [812, 350] on div "$70.00 70" at bounding box center [808, 334] width 74 height 70
click at [968, 307] on div "91 91" at bounding box center [956, 334] width 74 height 70
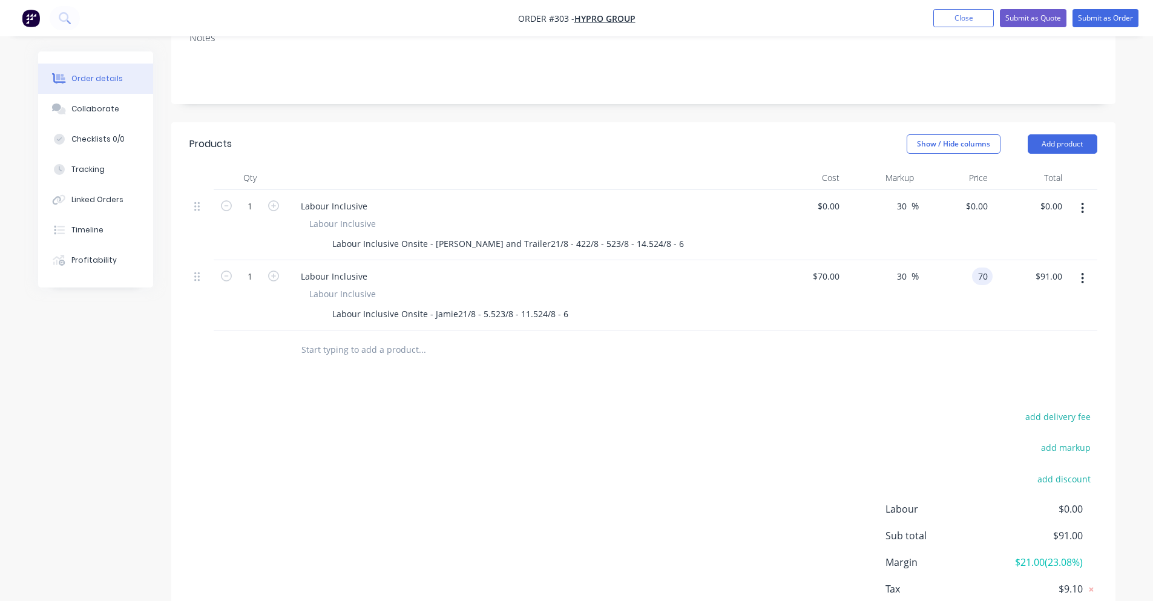
scroll to position [238, 0]
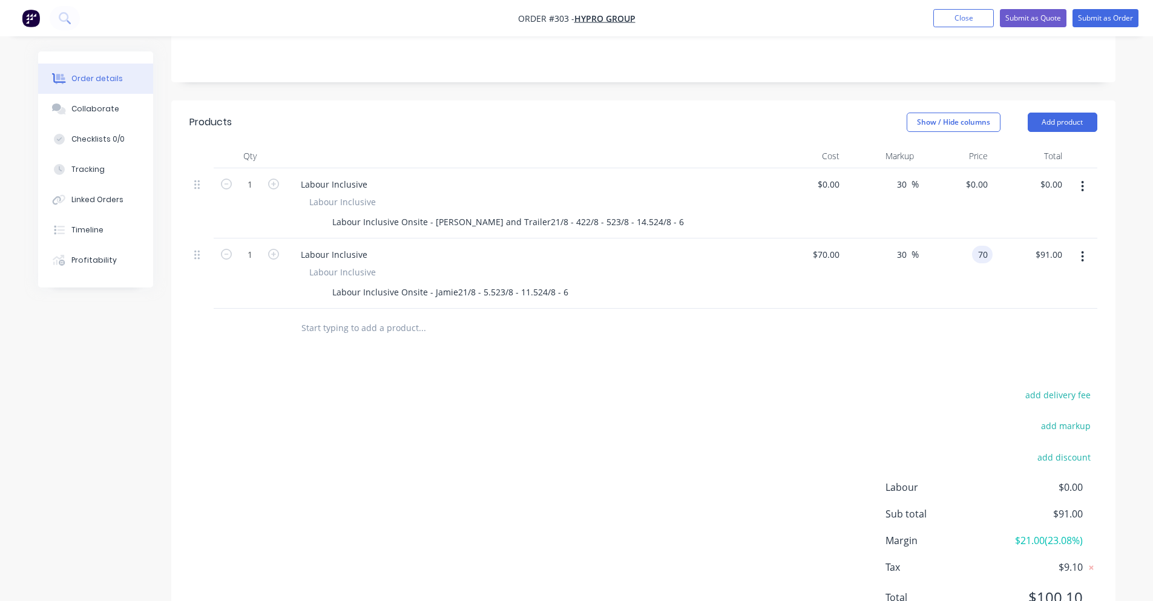
type input "70"
type input "$70.00"
click at [945, 332] on div at bounding box center [643, 328] width 908 height 39
click at [906, 246] on input at bounding box center [905, 255] width 14 height 18
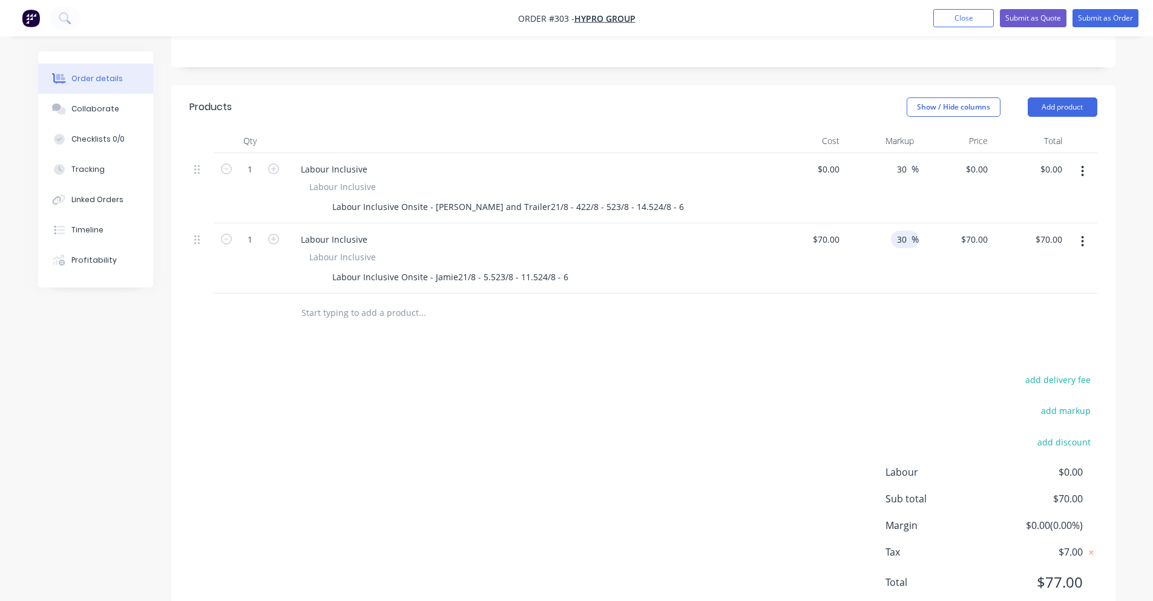
scroll to position [281, 0]
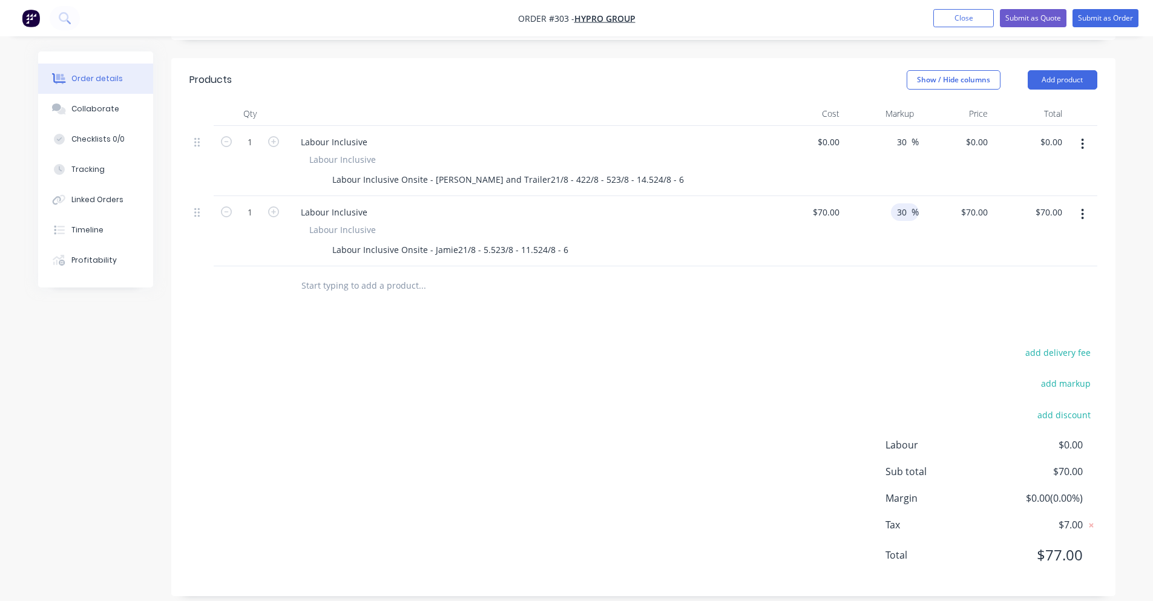
type input "30"
type input "$91.00"
click at [875, 290] on div at bounding box center [643, 285] width 908 height 39
click at [970, 196] on div "$91.00 $91.00" at bounding box center [956, 231] width 74 height 70
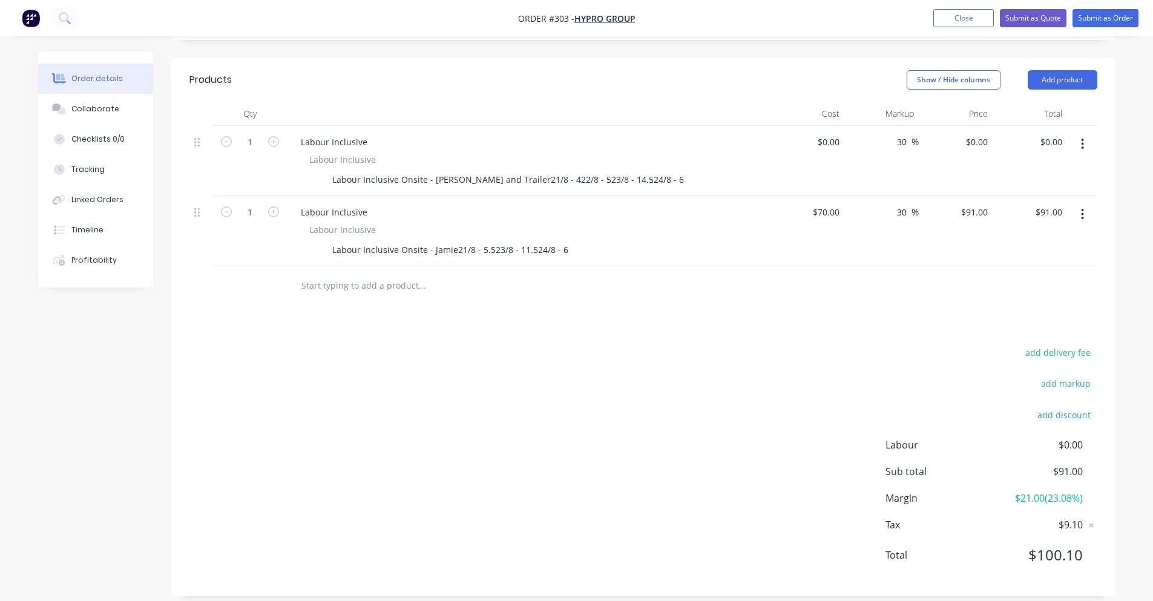
click at [774, 196] on div "$70.00 $70.00" at bounding box center [808, 231] width 74 height 70
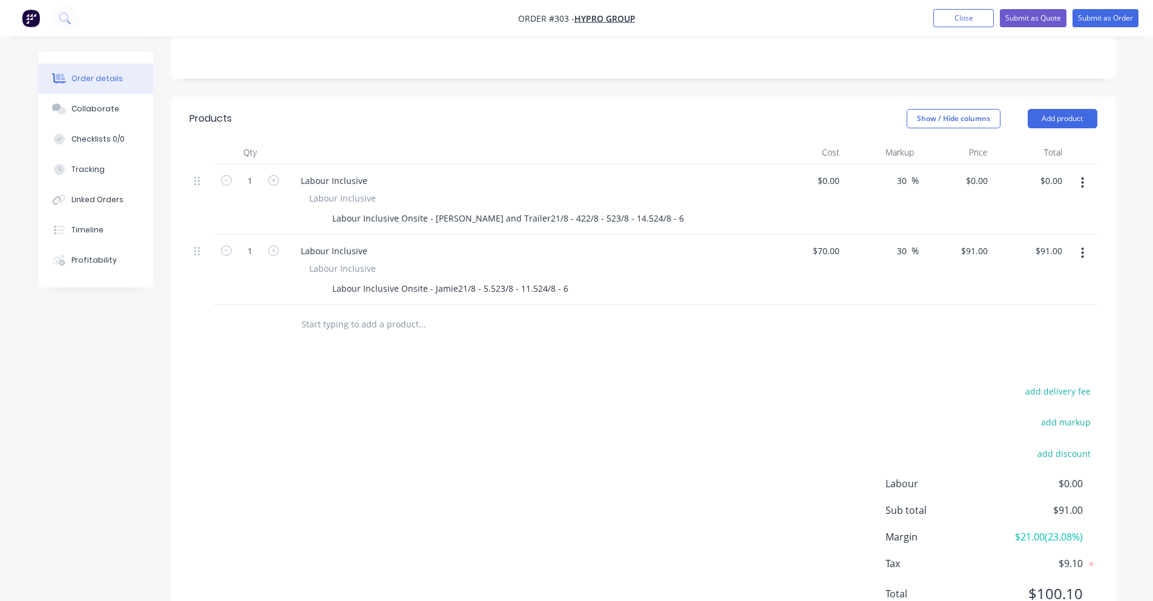
scroll to position [220, 0]
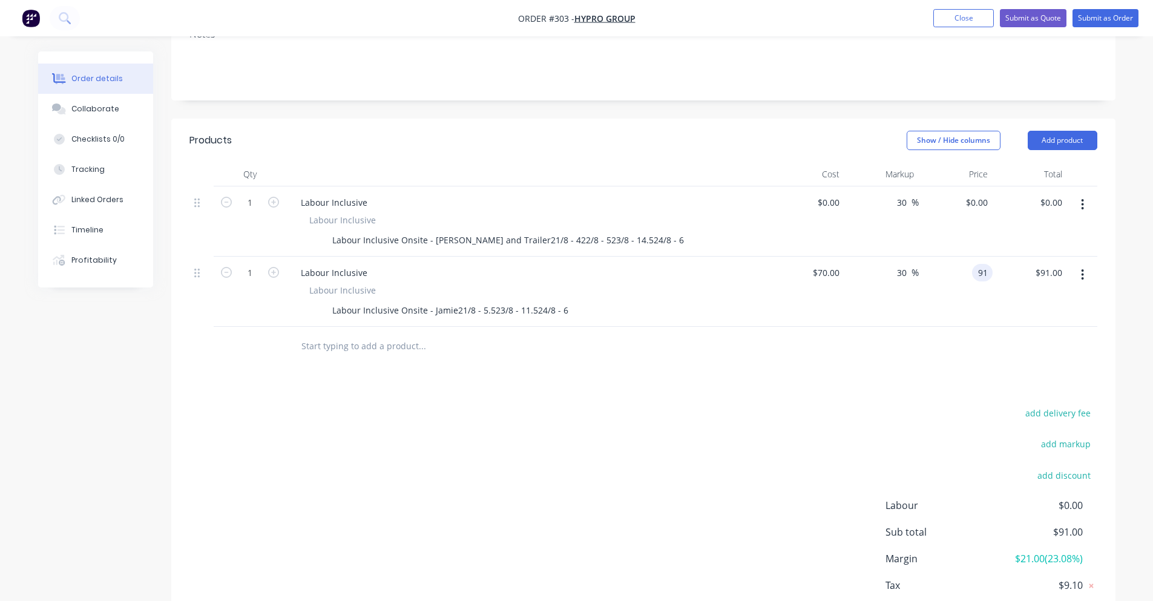
click at [975, 268] on div "91 91" at bounding box center [956, 292] width 74 height 70
type input "70"
type input "$70.00"
click at [961, 281] on div "$70.00 $70.00" at bounding box center [956, 292] width 74 height 70
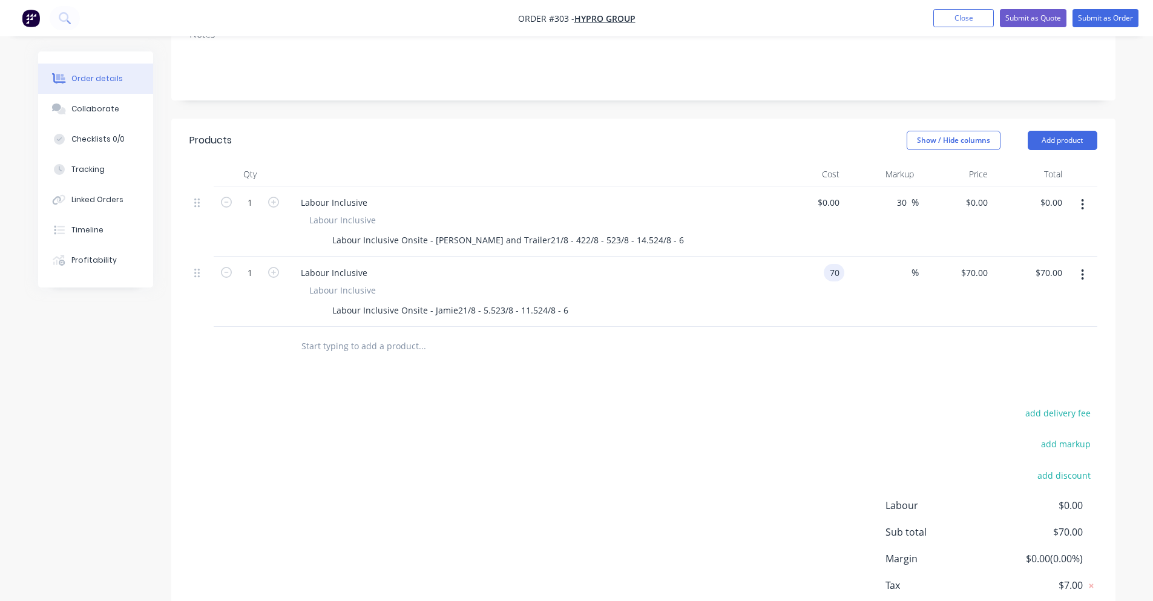
click at [829, 264] on input "70" at bounding box center [837, 273] width 16 height 18
type input "$65.00"
click at [932, 299] on div "$65.00 $70.00" at bounding box center [956, 292] width 74 height 70
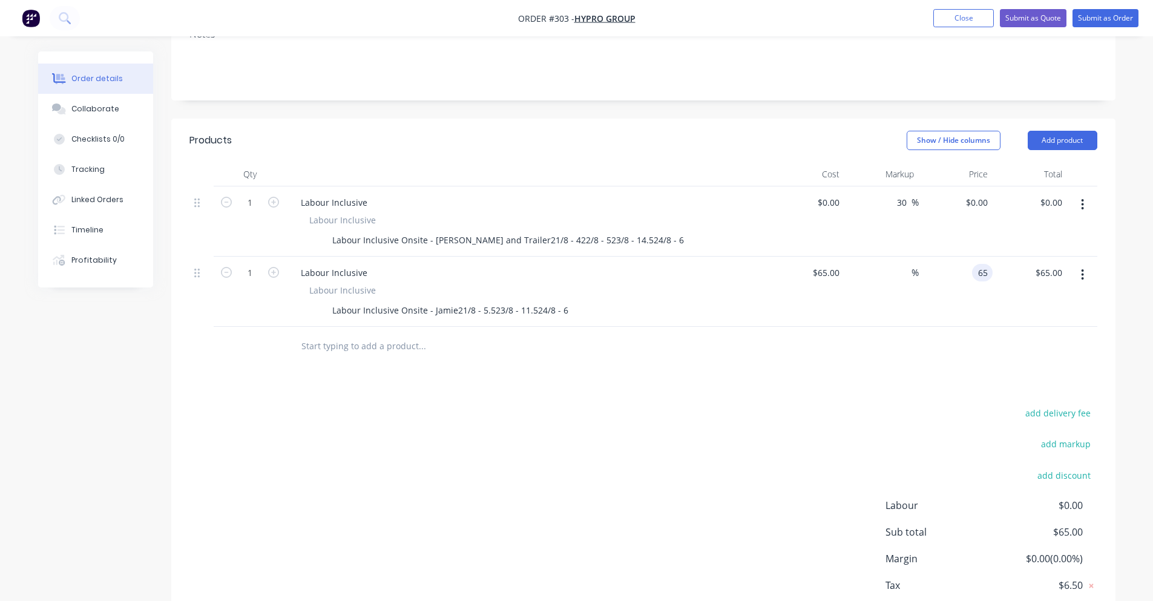
click at [965, 264] on div "65 65" at bounding box center [956, 292] width 74 height 70
type input "$65.00"
click at [909, 264] on input at bounding box center [905, 273] width 14 height 18
type input "30"
type input "$84.50"
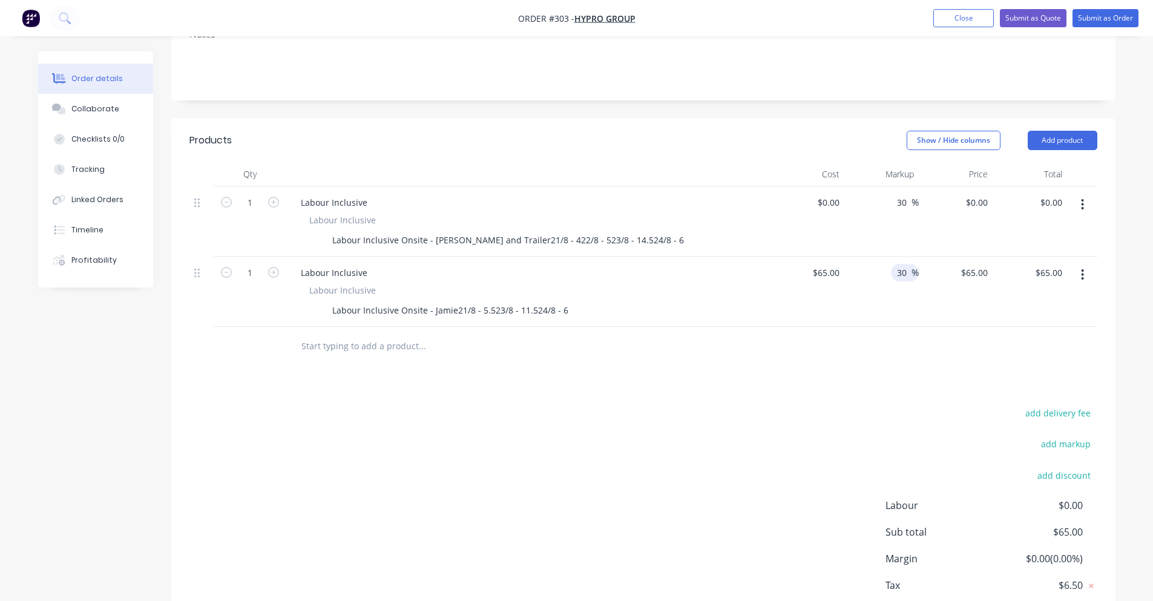
type input "$84.50"
click at [895, 327] on div at bounding box center [643, 346] width 908 height 39
click at [1000, 257] on div "$84.50 $84.50" at bounding box center [1030, 292] width 74 height 70
click at [957, 257] on div "84.5 $84.50" at bounding box center [956, 292] width 74 height 70
type input "70"
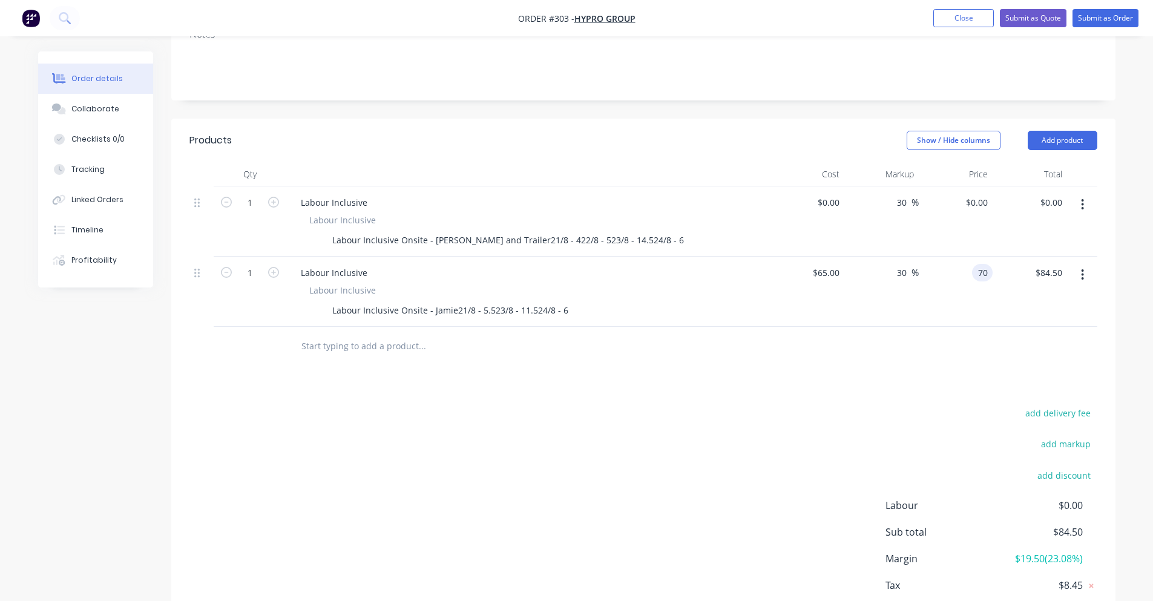
type input "7.69"
type input "$70.00"
click at [942, 327] on div at bounding box center [643, 346] width 908 height 39
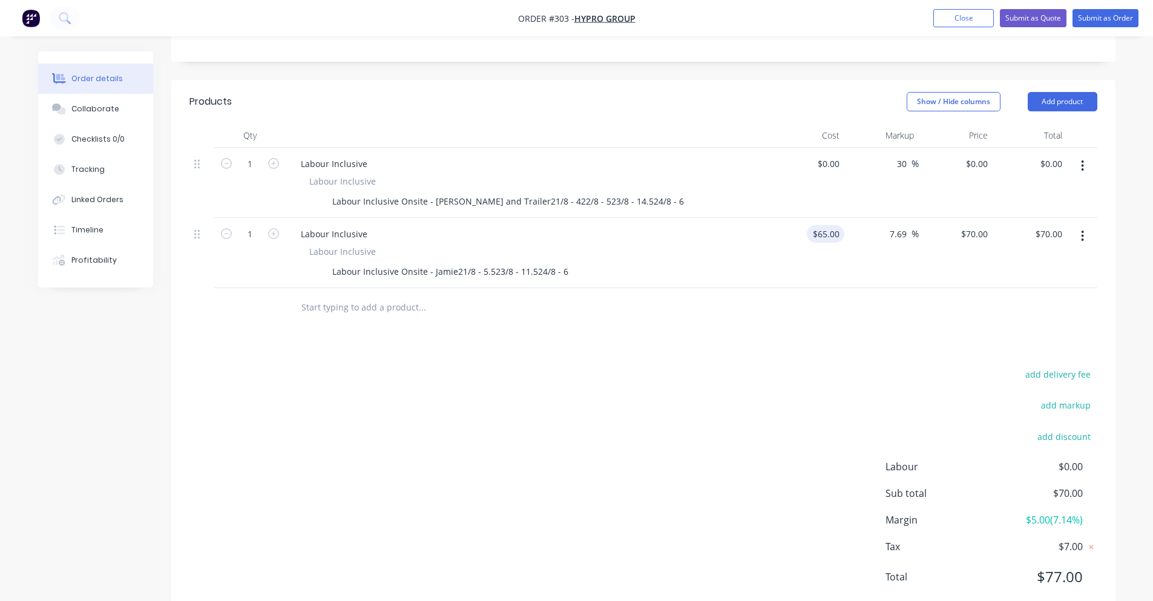
scroll to position [281, 0]
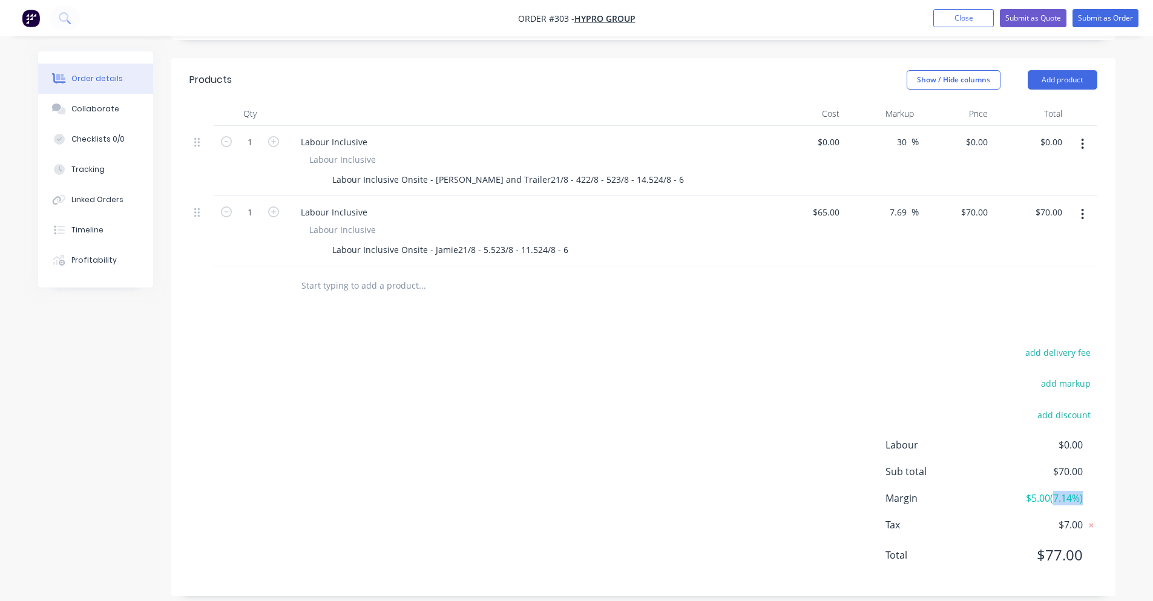
drag, startPoint x: 1051, startPoint y: 484, endPoint x: 1082, endPoint y: 484, distance: 30.9
click at [1082, 491] on span "$5.00 ( 7.14 %)" at bounding box center [1038, 498] width 90 height 15
click at [835, 203] on input "65" at bounding box center [828, 212] width 33 height 18
type input "$50.00"
type input "$53.8462"
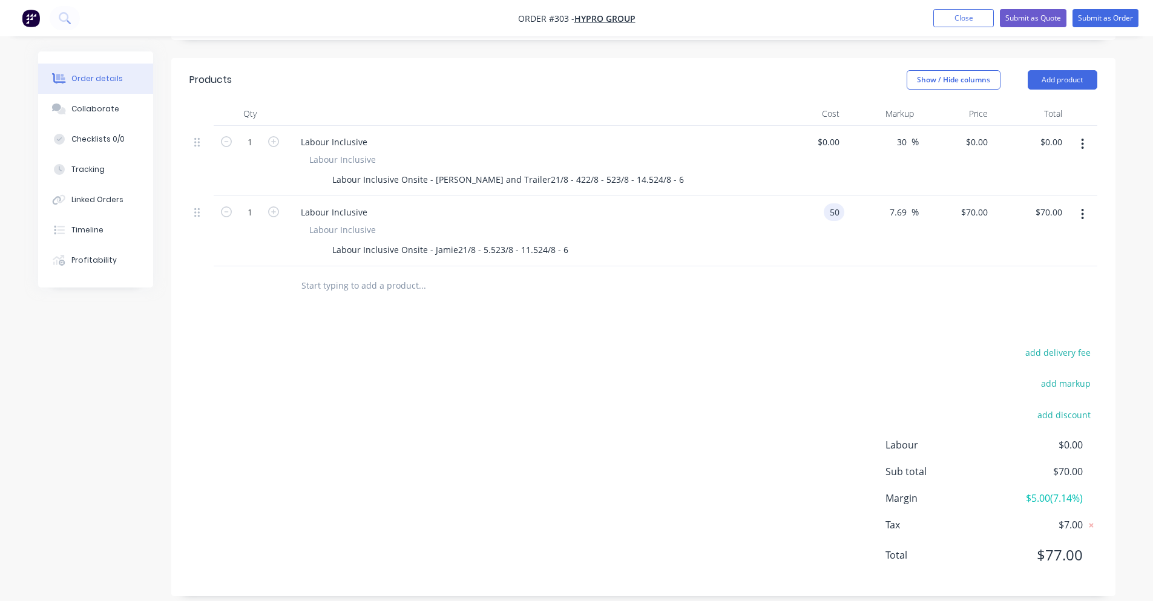
type input "$53.85"
click at [944, 266] on div at bounding box center [643, 285] width 908 height 39
click at [890, 203] on div "7.69 7.69" at bounding box center [900, 212] width 23 height 18
type input "7"
type input "50"
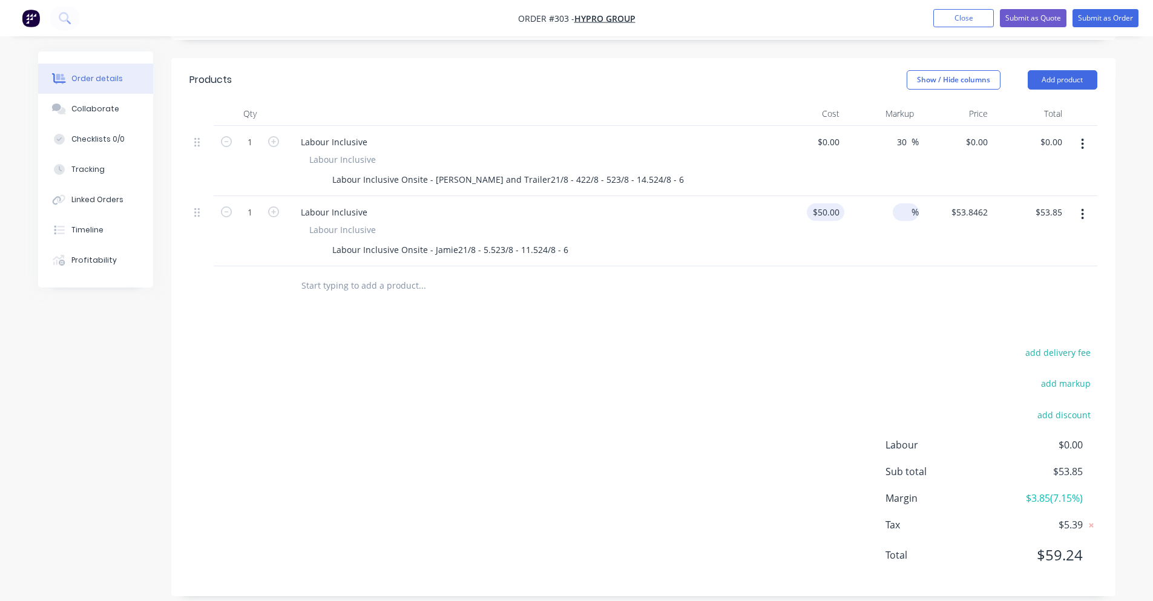
type input "$50.00"
click at [831, 203] on input "50" at bounding box center [837, 212] width 16 height 18
type input "$55.00"
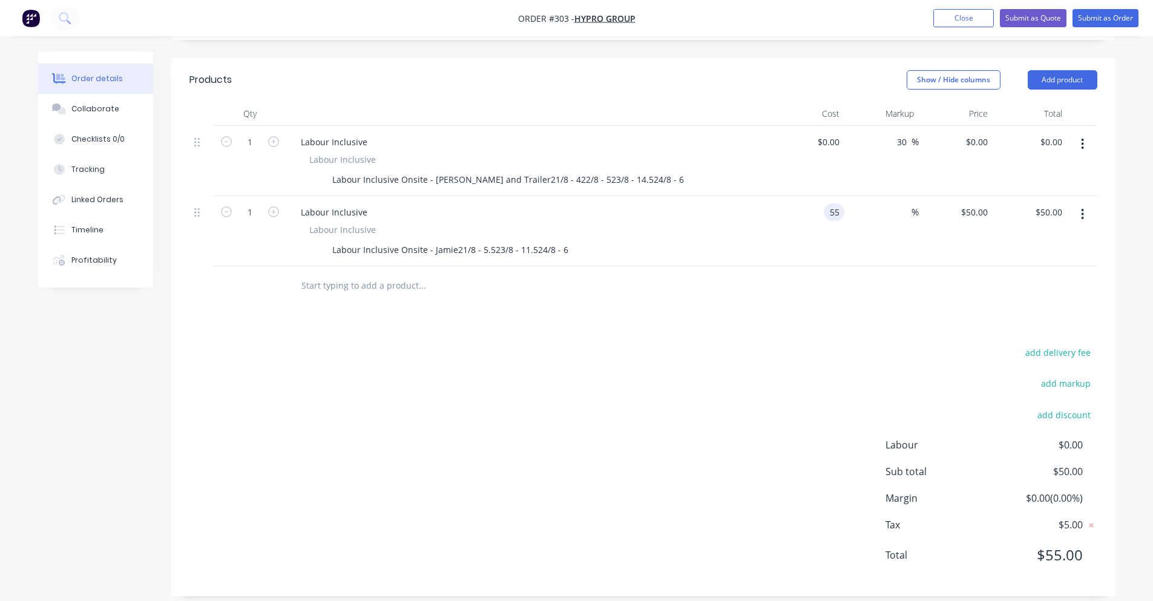
type input "$55.00"
click at [958, 237] on div "$55.00 $55.00" at bounding box center [956, 231] width 74 height 70
click at [978, 203] on input "55" at bounding box center [976, 212] width 33 height 18
type input "70"
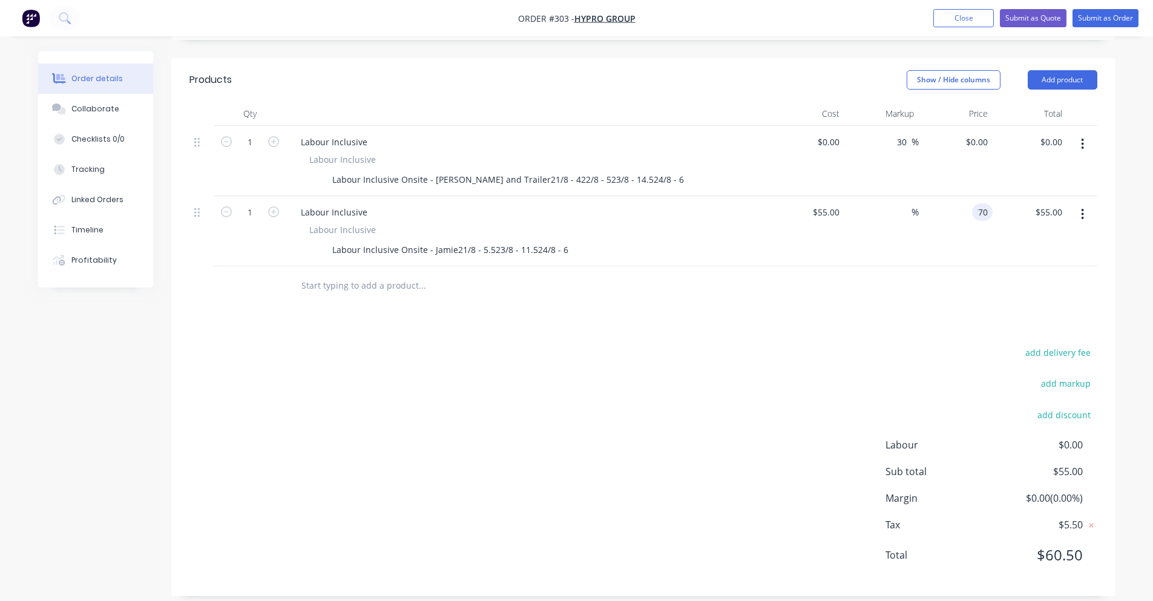
type input "27.27"
type input "$70.00"
click at [987, 287] on div at bounding box center [643, 285] width 908 height 39
click at [829, 136] on div "0 $0.00" at bounding box center [828, 142] width 33 height 18
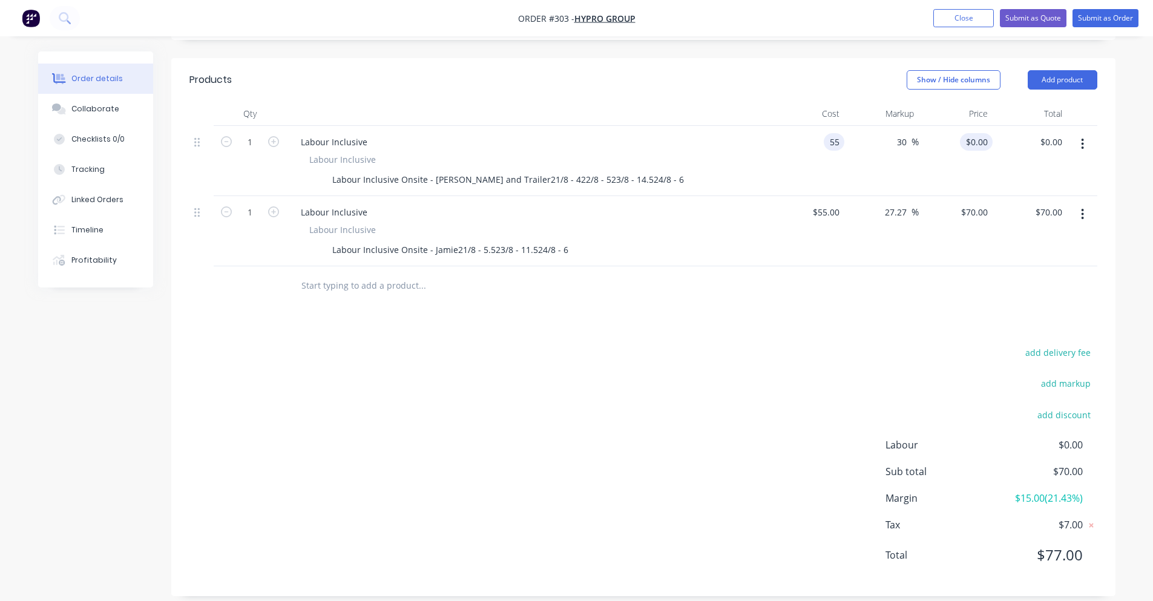
type input "$55.00"
type input "71.5"
type input "$71.50"
click at [972, 133] on input "71.5" at bounding box center [979, 142] width 28 height 18
type input "95"
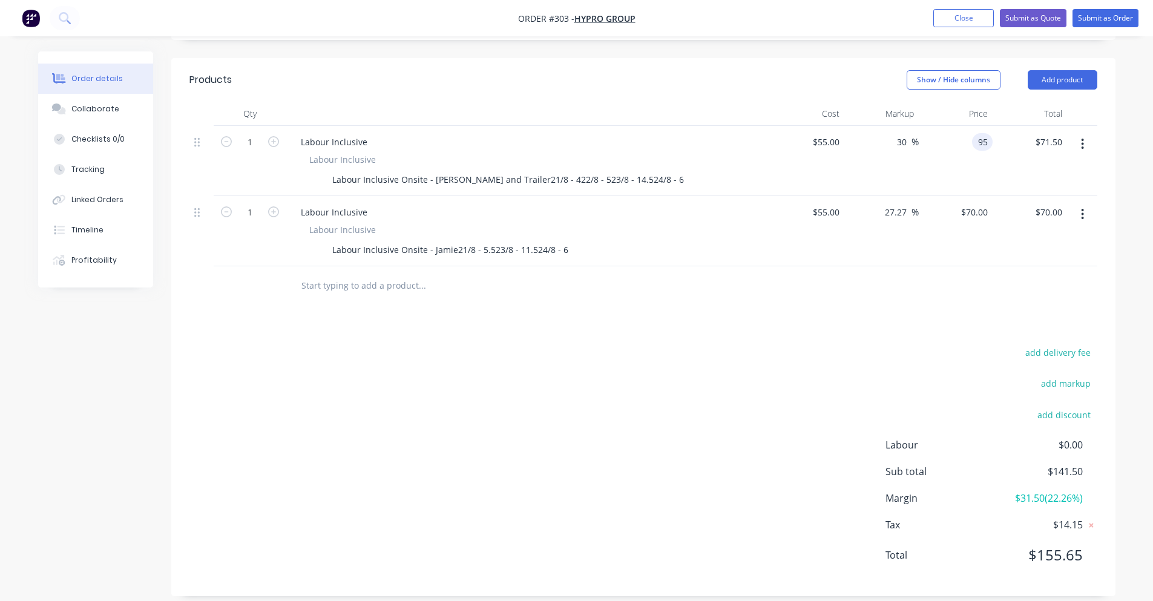
type input "72.73"
type input "$95.00"
click at [789, 58] on header "Products Show / Hide columns Add product" at bounding box center [643, 80] width 944 height 44
click at [378, 274] on input "text" at bounding box center [422, 286] width 242 height 24
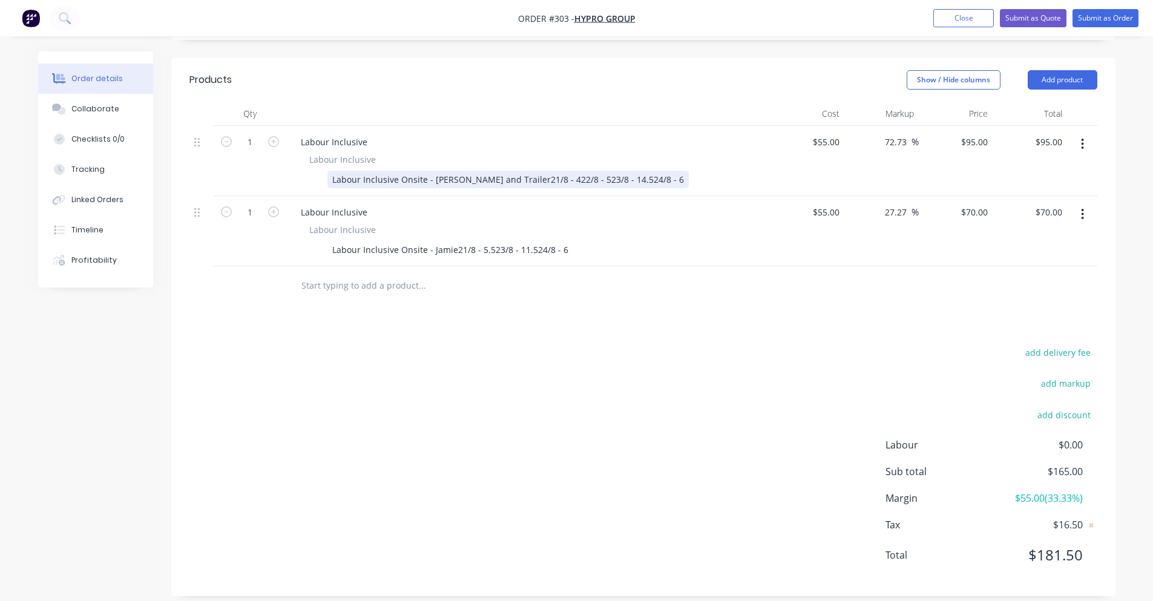
click at [493, 171] on div "Labour Inclusive Onsite - [PERSON_NAME] and Trailer21/8 - 422/8 - 523/8 - 14.52…" at bounding box center [507, 180] width 361 height 18
click at [495, 171] on div "Labour Inclusive Onsite - [PERSON_NAME] and Trailer21/8 - 422/8 - 523/8 - 14.52…" at bounding box center [507, 180] width 361 height 18
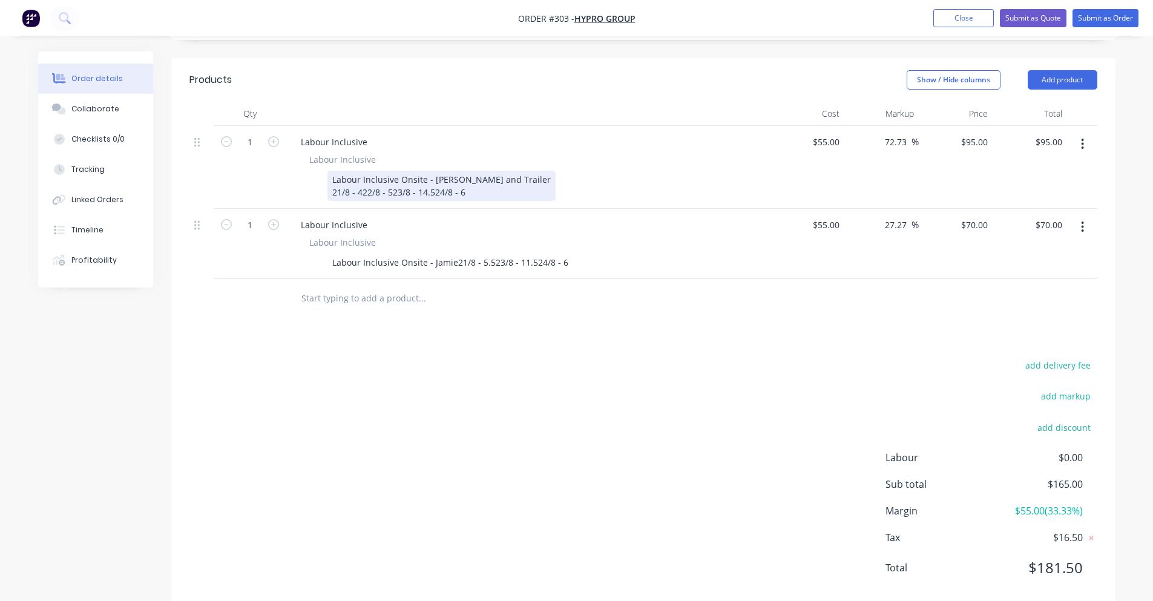
click at [361, 180] on div "Labour Inclusive Onsite - [PERSON_NAME] and Trailer 21/8 - 422/8 - 523/8 - 14.5…" at bounding box center [441, 186] width 228 height 30
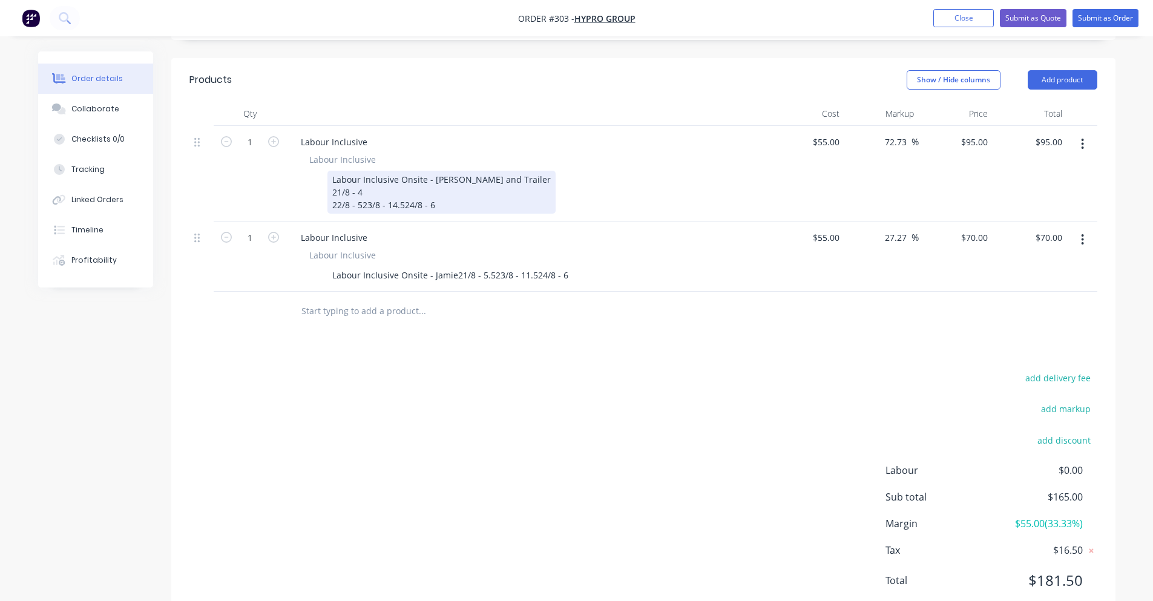
click at [364, 191] on div "Labour Inclusive Onsite - [PERSON_NAME] and Trailer 21/8 - 4 22/8 - 523/8 - 14.…" at bounding box center [441, 192] width 228 height 43
click at [363, 193] on div "Labour Inclusive Onsite - [PERSON_NAME] and Trailer 21/8 - 4 22/8 - 523/8 - 14.…" at bounding box center [441, 192] width 228 height 43
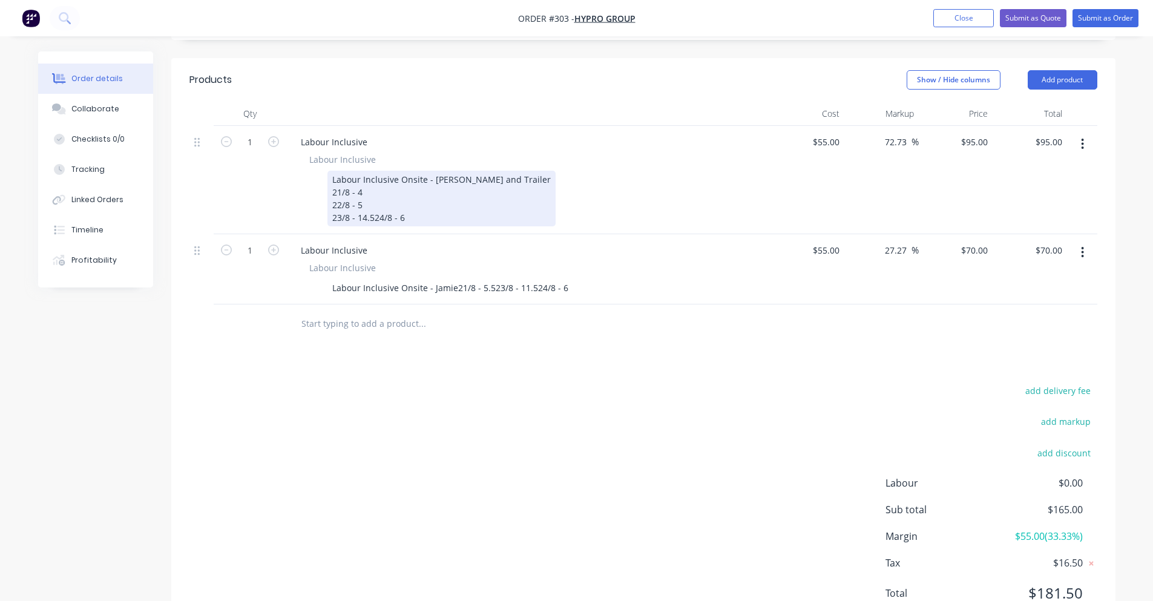
click at [373, 208] on div "Labour Inclusive Onsite - [PERSON_NAME] and Trailer 21/8 - 4 22/8 - 5 23/8 - 14…" at bounding box center [441, 199] width 228 height 56
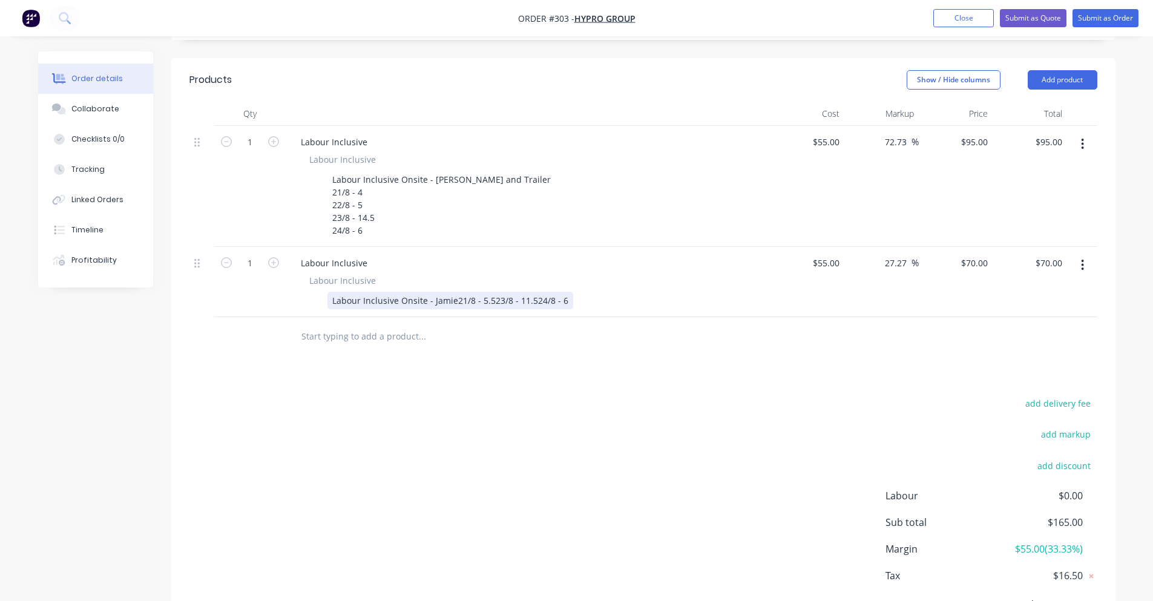
click at [453, 292] on div "Labour Inclusive Onsite - Jamie21/8 - 5.523/8 - 11.524/8 - 6" at bounding box center [450, 301] width 246 height 18
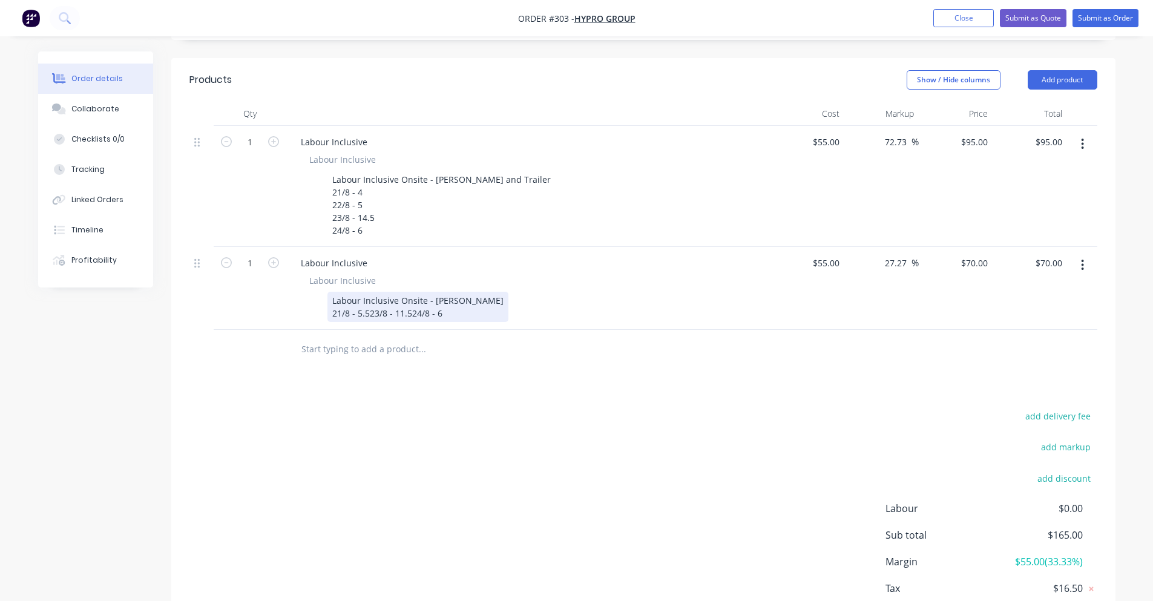
click at [369, 299] on div "Labour Inclusive Onsite - [PERSON_NAME] 21/8 - 5.523/8 - 11.524/8 - 6" at bounding box center [417, 307] width 181 height 30
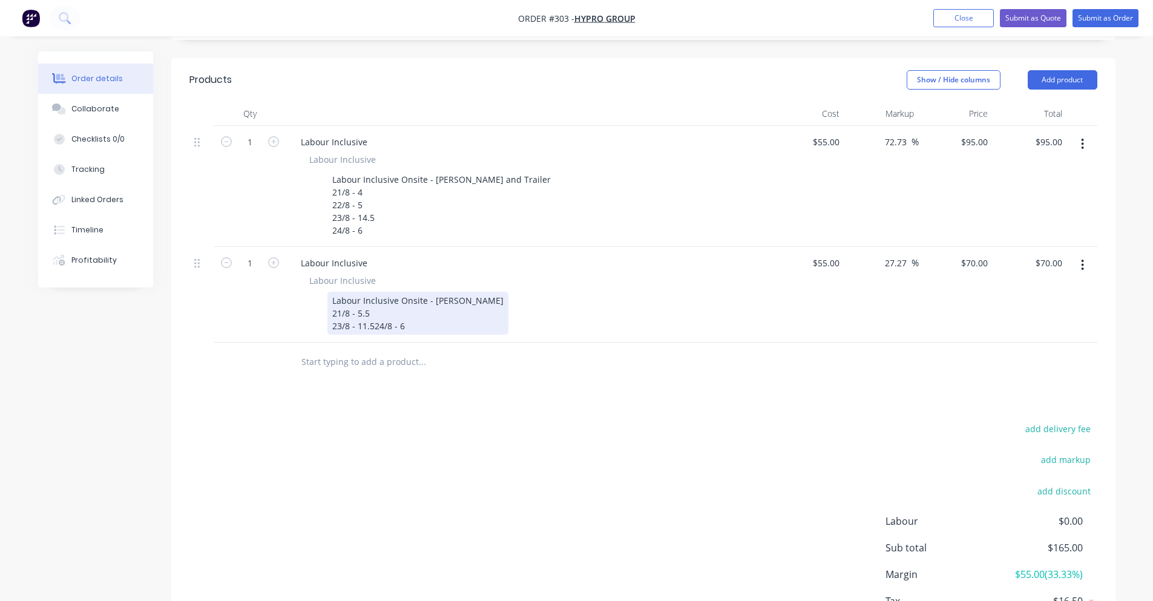
click at [373, 318] on div "Labour Inclusive Onsite - [PERSON_NAME] 21/8 - 5.5 23/8 - 11.524/8 - 6" at bounding box center [417, 313] width 181 height 43
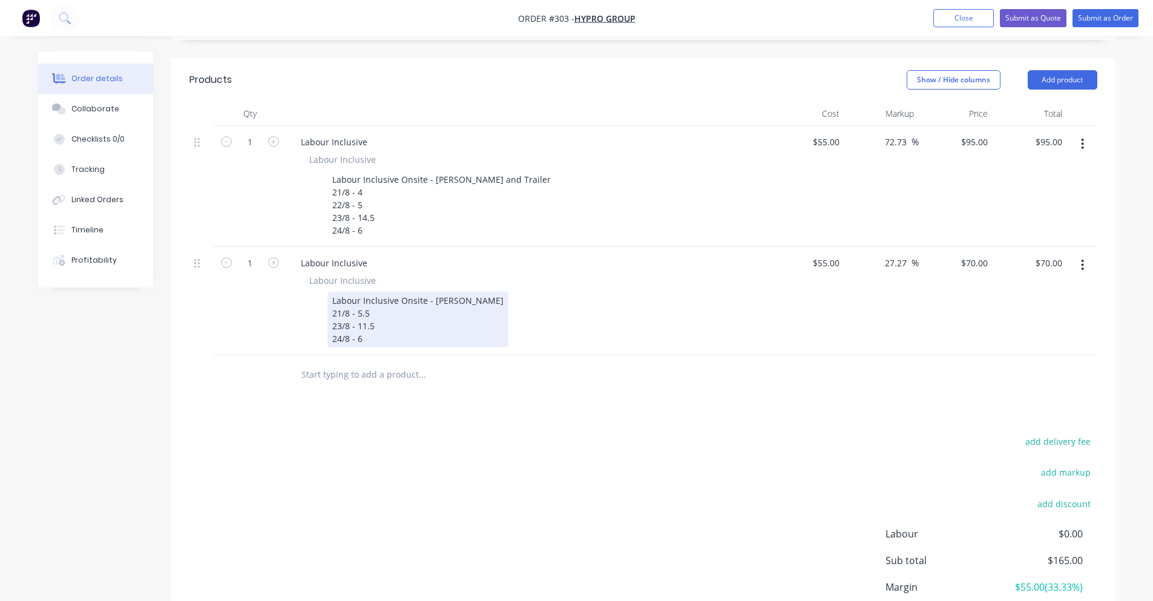
click at [372, 324] on div "Labour Inclusive Onsite - [PERSON_NAME] 21/8 - 5.5 23/8 - 11.5 24/8 - 6" at bounding box center [417, 320] width 181 height 56
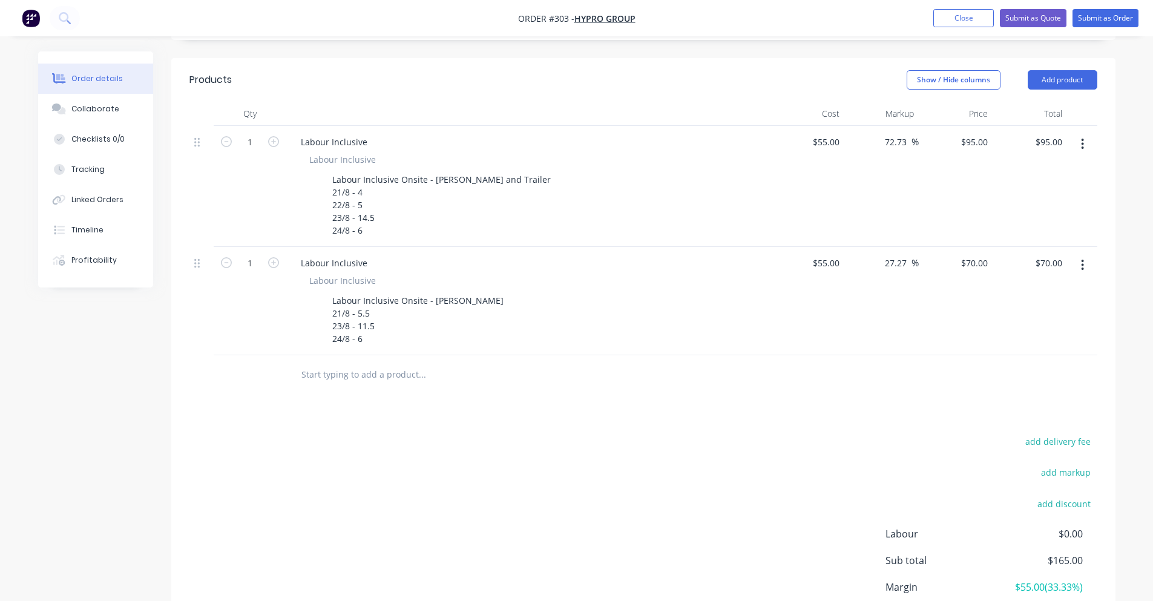
click at [414, 366] on input "text" at bounding box center [422, 375] width 242 height 24
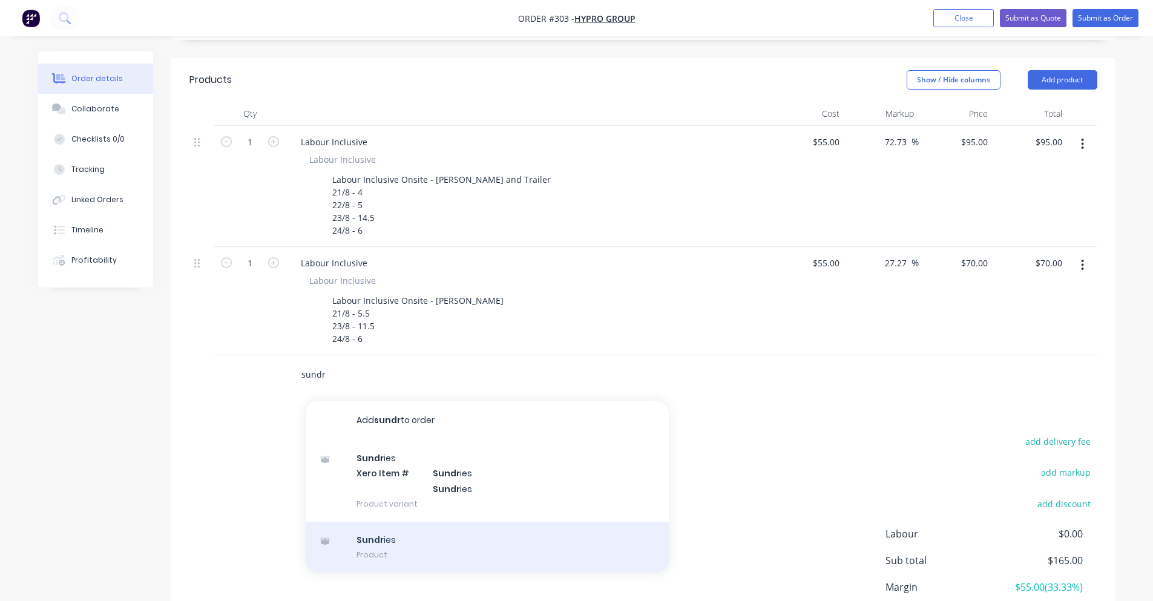
type input "sundr"
click at [381, 541] on div "Sundr ies Product" at bounding box center [487, 547] width 363 height 51
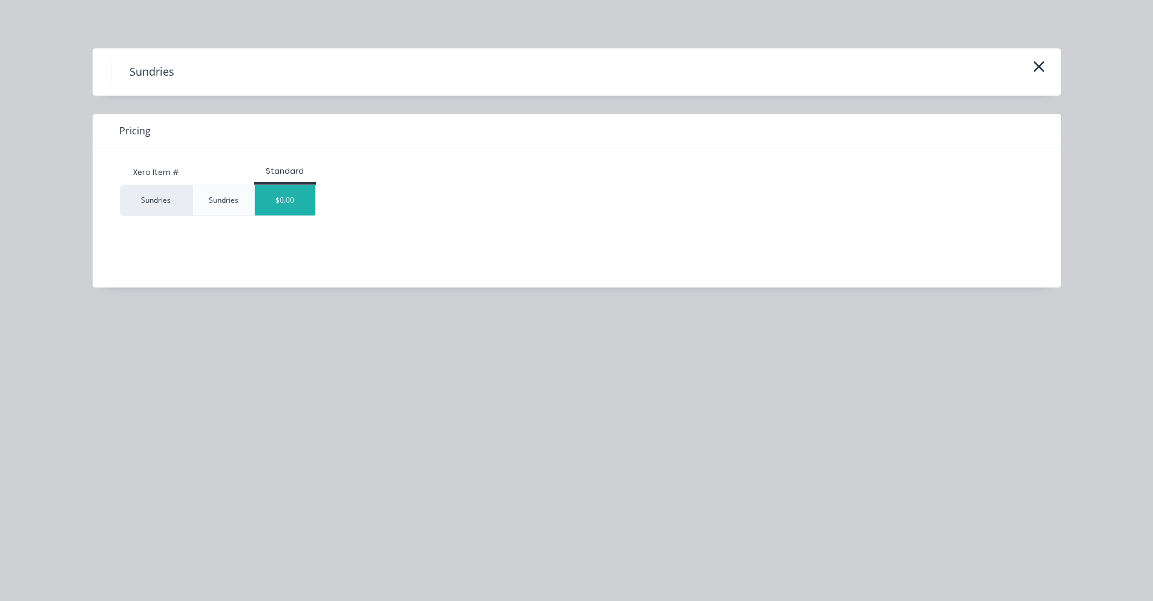
click at [297, 200] on div "$0.00" at bounding box center [285, 200] width 61 height 30
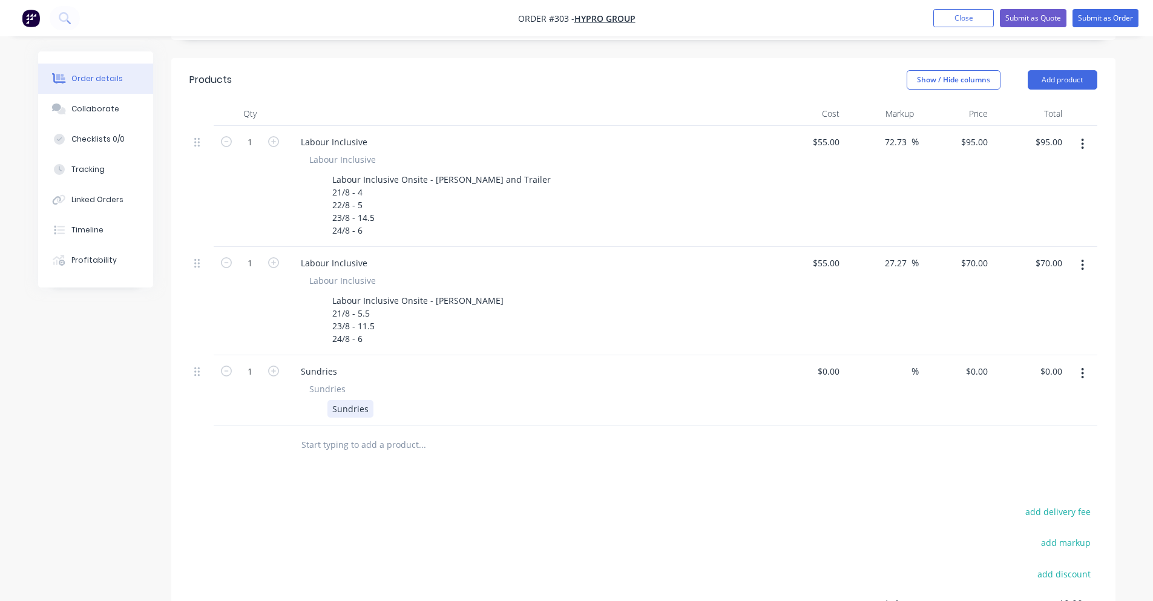
click at [367, 404] on div "Sundries" at bounding box center [350, 409] width 46 height 18
click at [364, 400] on div "Sundries" at bounding box center [350, 409] width 46 height 18
paste div
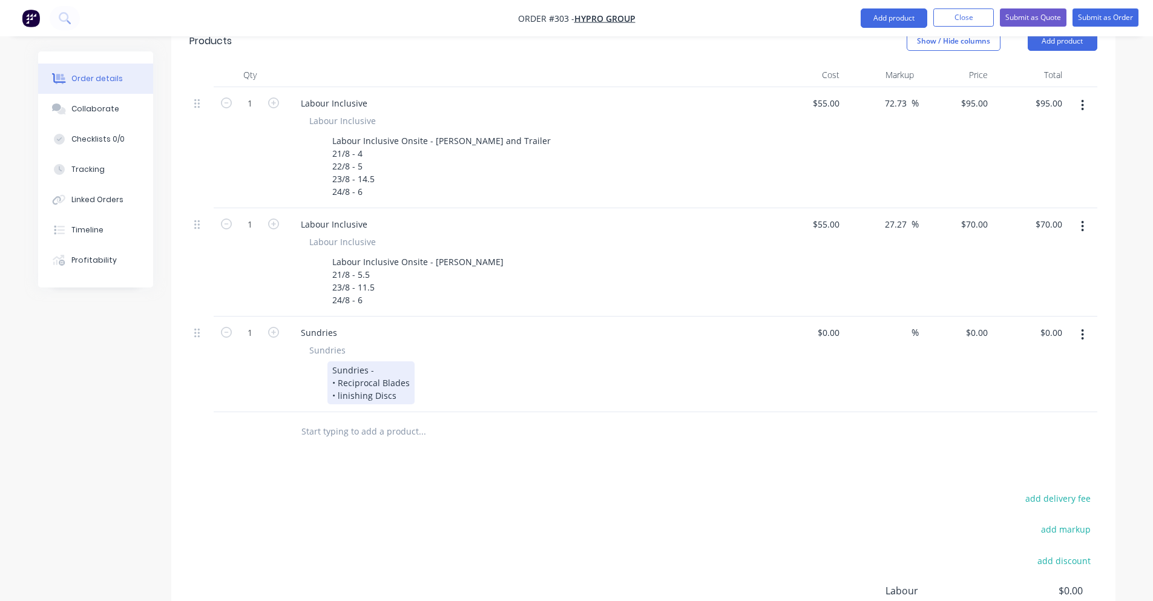
scroll to position [341, 0]
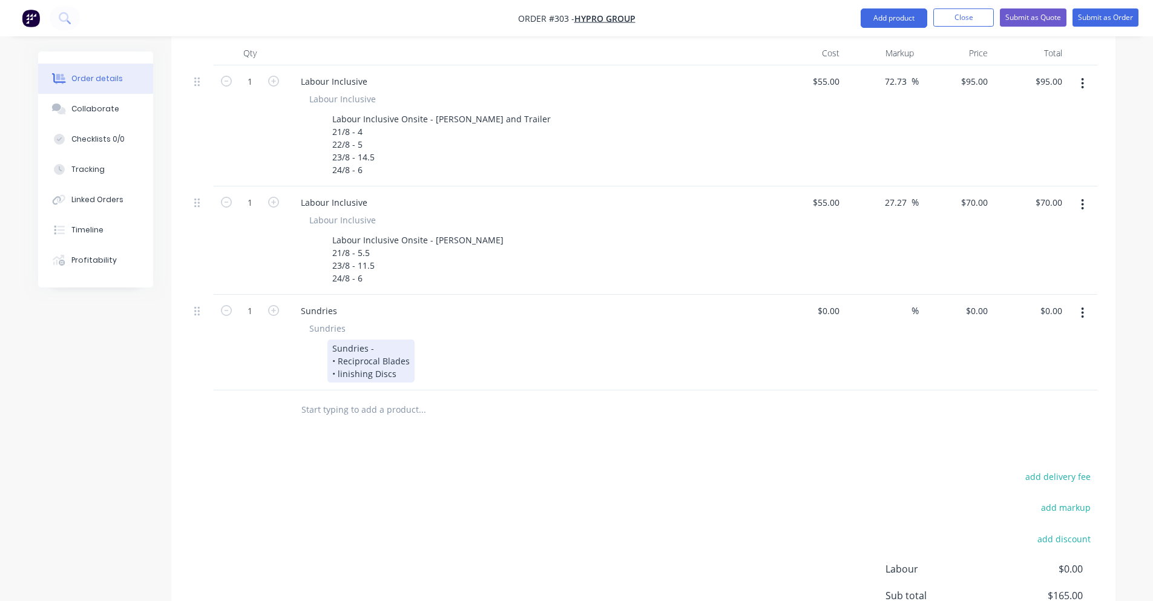
click at [430, 353] on div "Qty Cost Markup Price Total 1 Labour Inclusive Labour Inclusive Labour Inclusiv…" at bounding box center [643, 235] width 944 height 389
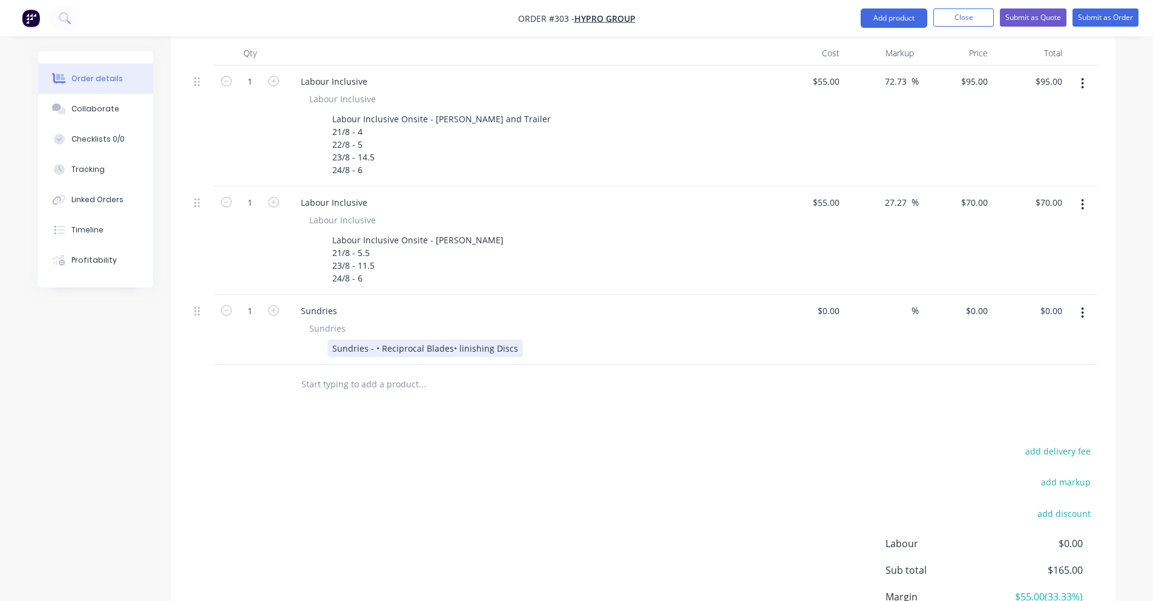
click at [449, 340] on div "Sundries - • Reciprocal Blades• linishing Discs" at bounding box center [425, 349] width 196 height 18
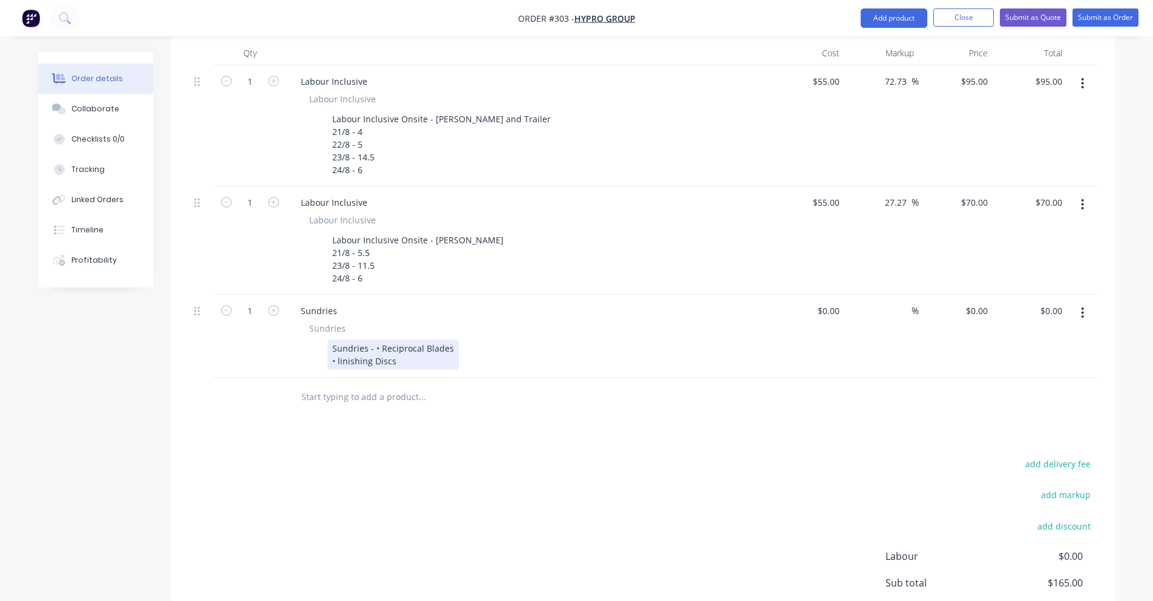
click at [375, 340] on div "Sundries - • Reciprocal Blades • linishing Discs" at bounding box center [392, 355] width 131 height 30
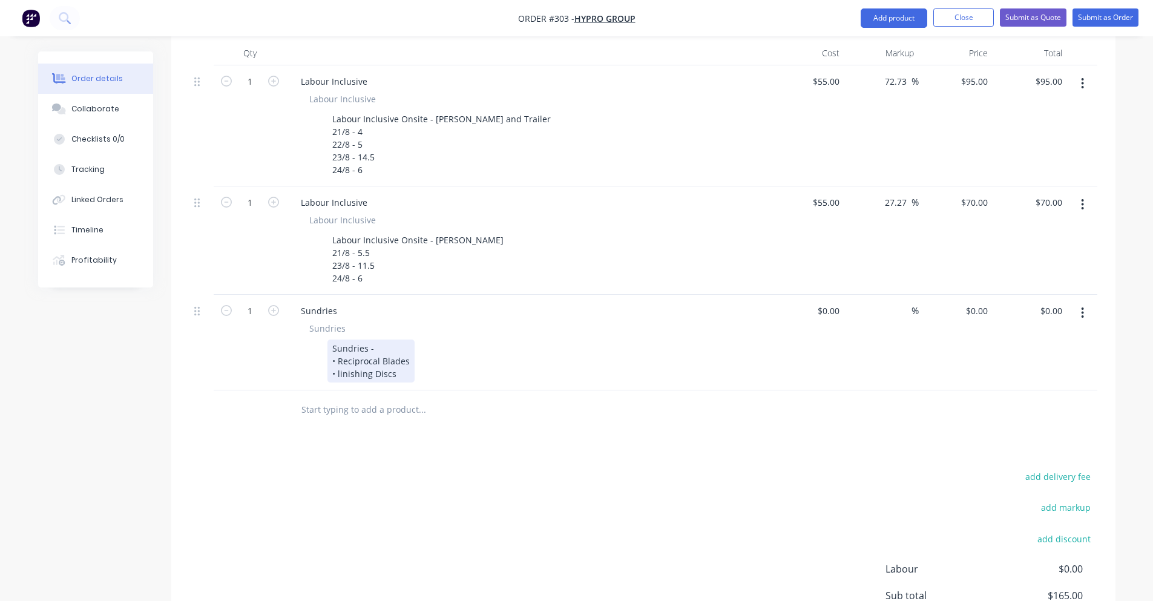
click at [406, 340] on div "Sundries - • Reciprocal Blades • linishing Discs" at bounding box center [370, 361] width 87 height 43
click at [490, 322] on div "Sundries" at bounding box center [528, 328] width 438 height 13
click at [996, 295] on div "$0.00 $0.00" at bounding box center [1030, 343] width 74 height 96
click at [991, 302] on input "0" at bounding box center [979, 311] width 28 height 18
type input "$150.00"
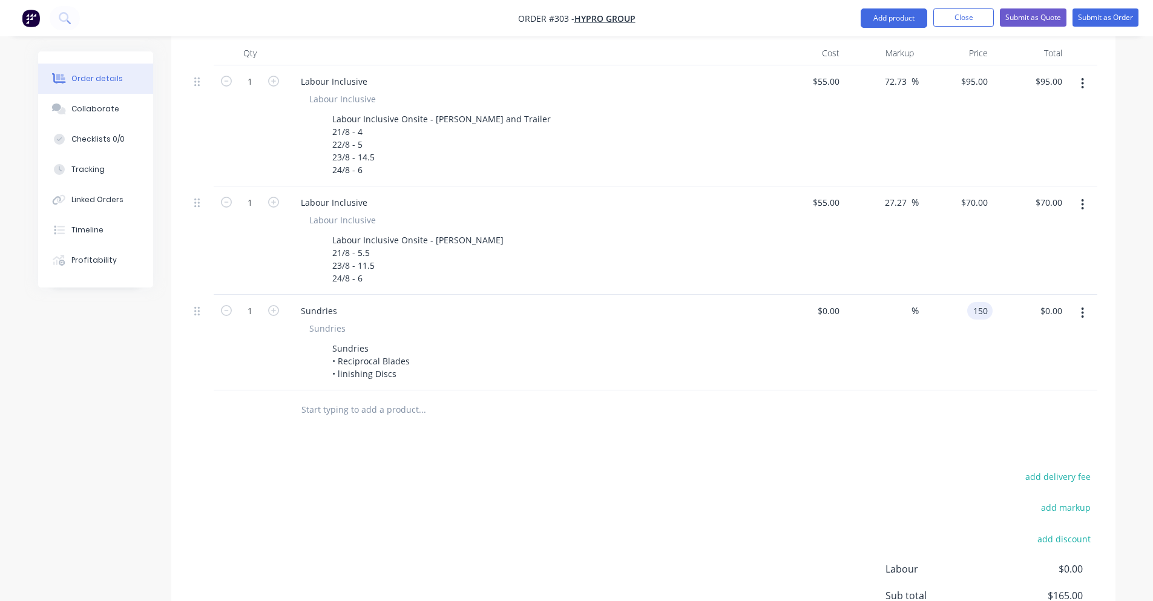
type input "$150.00"
click at [973, 358] on div "$150.00 $150.00" at bounding box center [956, 343] width 74 height 96
click at [912, 304] on span "%" at bounding box center [915, 311] width 7 height 14
type input "$0.00"
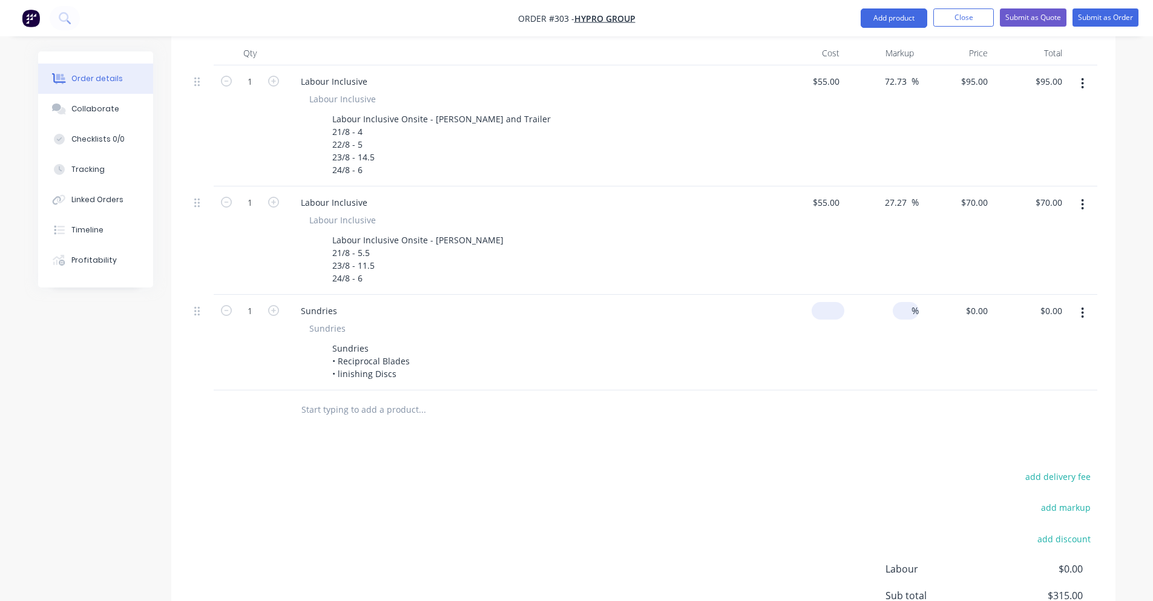
click at [818, 304] on div "$0.00" at bounding box center [808, 343] width 74 height 96
type input "$75.00"
drag, startPoint x: 899, startPoint y: 513, endPoint x: 919, endPoint y: 488, distance: 32.2
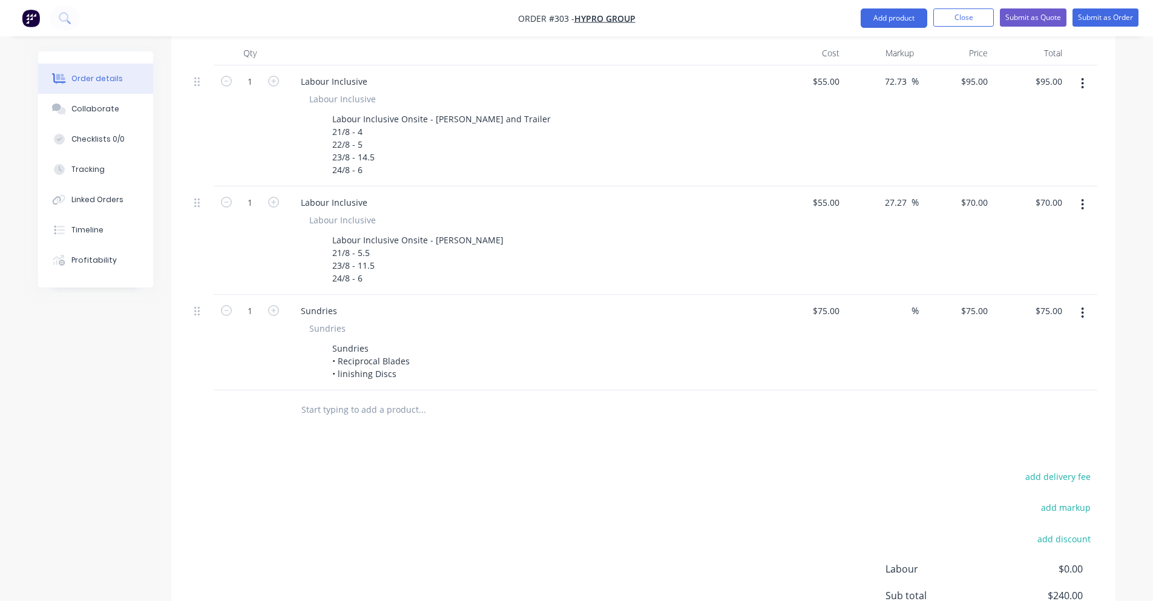
click at [902, 511] on div "add delivery fee add markup add discount Labour $0.00 Sub total $240.00 Margin …" at bounding box center [643, 585] width 908 height 234
click at [984, 302] on input "75" at bounding box center [976, 311] width 33 height 18
type input "150"
type input "100"
type input "$150.00"
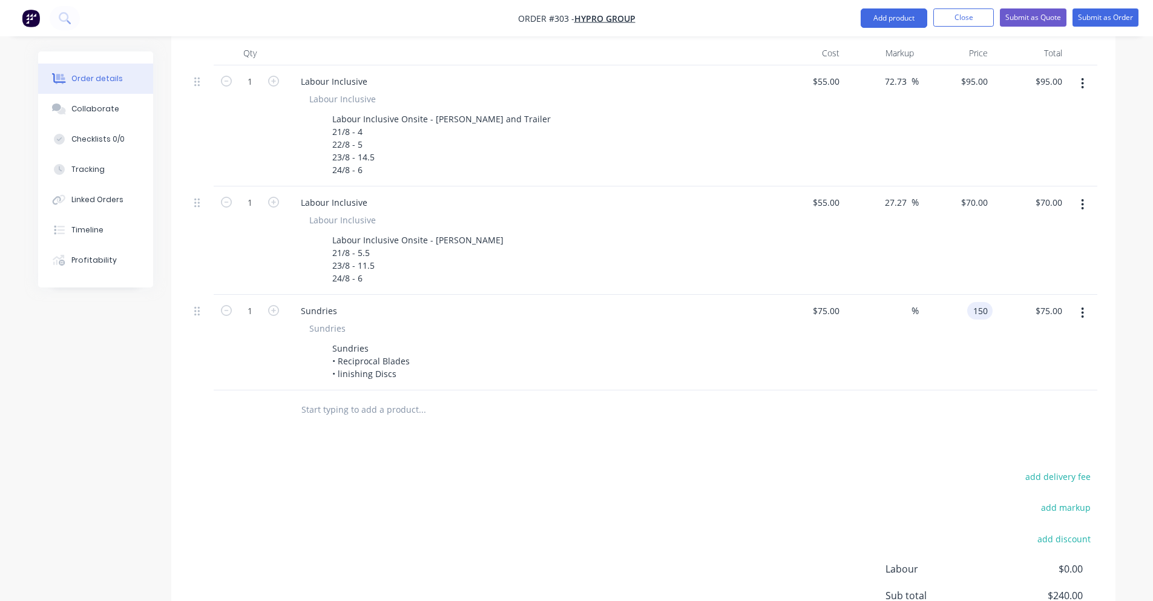
type input "$150.00"
click at [932, 353] on div "$150.00 150" at bounding box center [956, 343] width 74 height 96
click at [344, 398] on input "text" at bounding box center [422, 410] width 242 height 24
click at [823, 303] on div "75 $75.00" at bounding box center [808, 343] width 74 height 96
type input "$95.00"
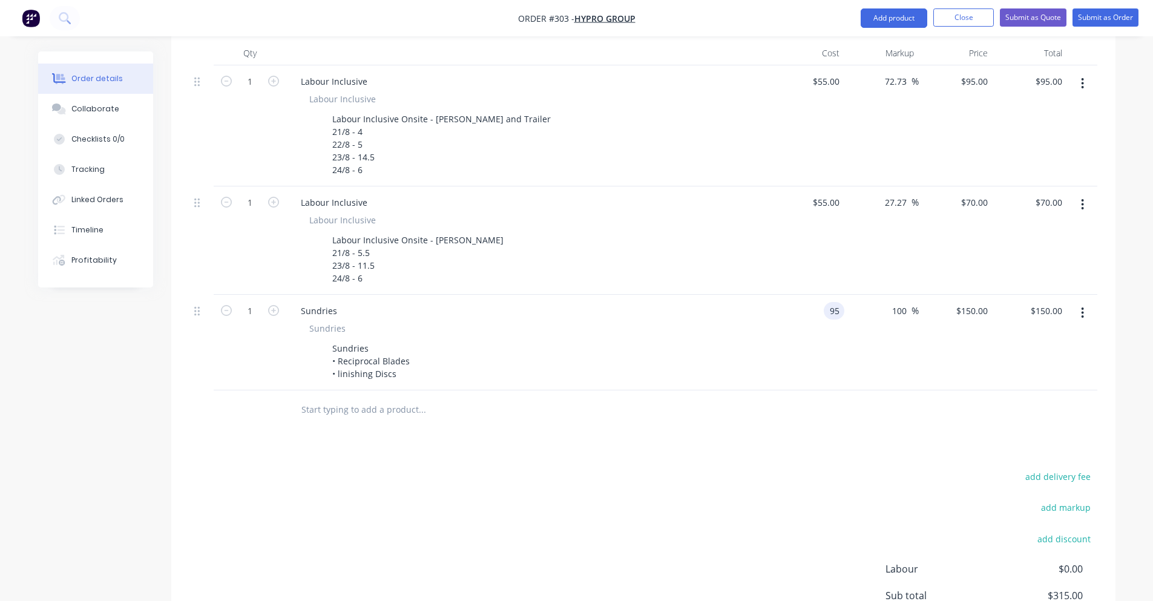
type input "$190.00"
click at [843, 390] on div at bounding box center [643, 409] width 908 height 39
type input "150"
type input "57.89"
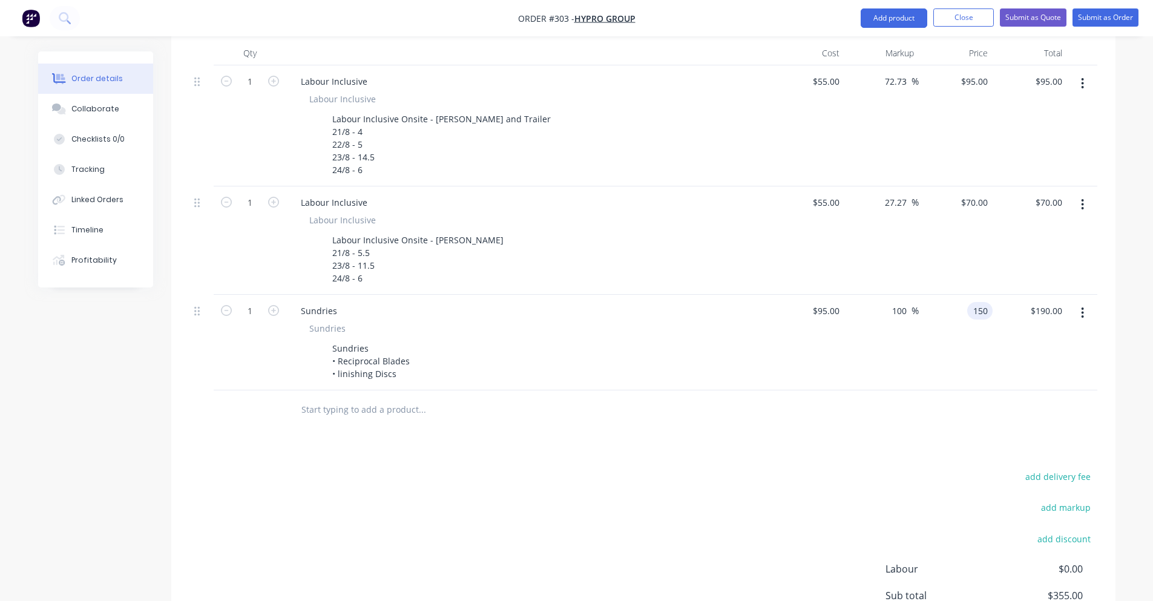
type input "$150.00"
click at [867, 358] on div "57.89 57.89 %" at bounding box center [881, 343] width 74 height 96
click at [344, 403] on input "text" at bounding box center [422, 410] width 242 height 24
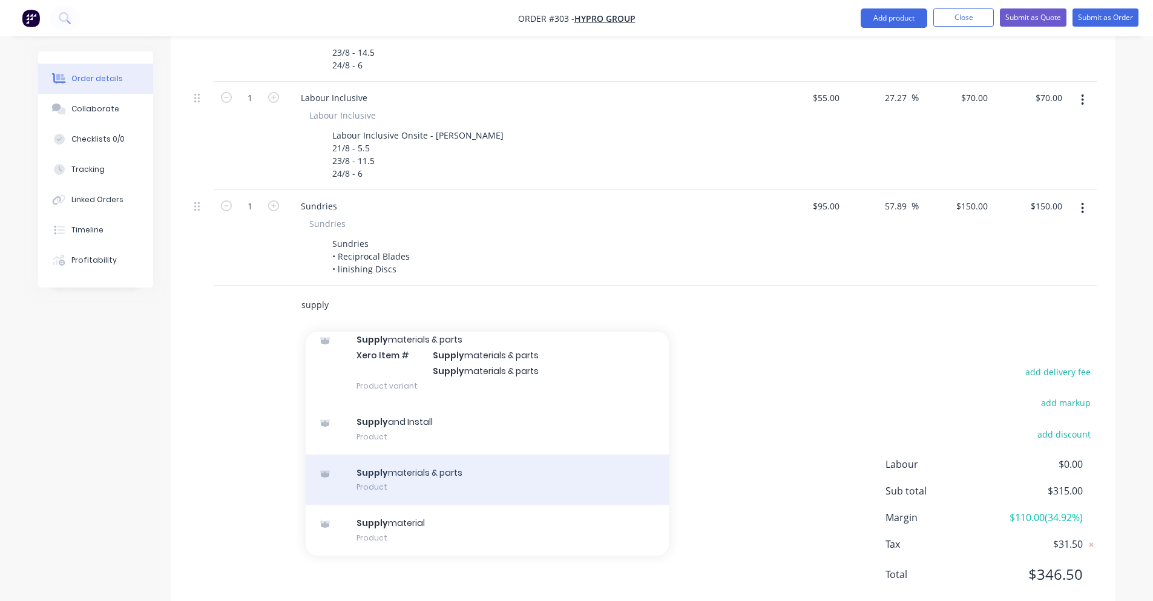
scroll to position [462, 0]
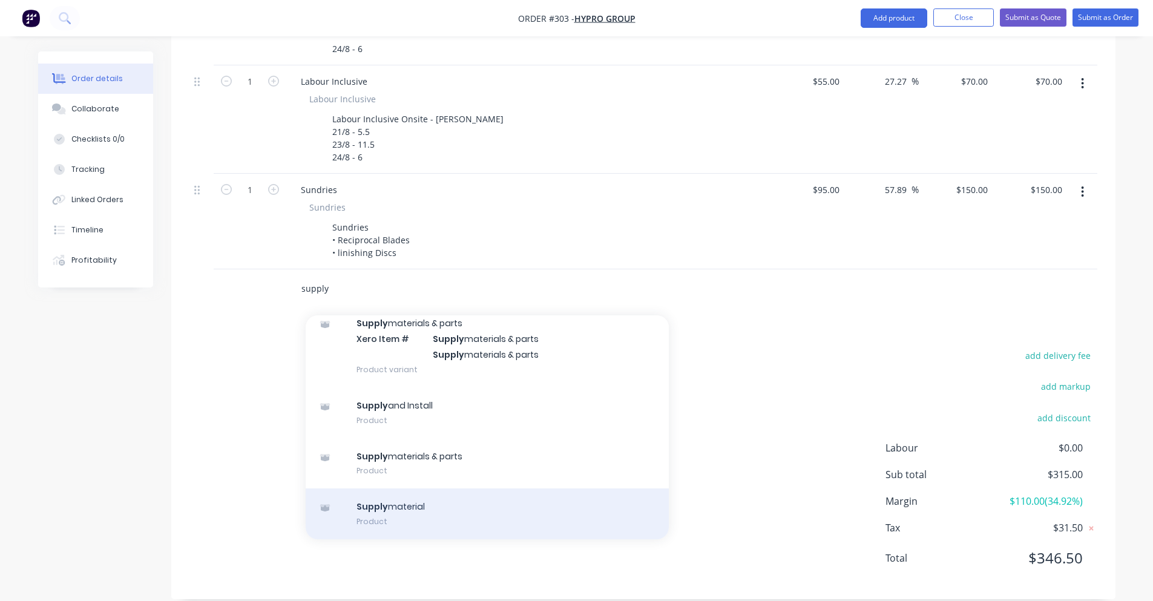
type input "supply"
click at [507, 490] on div "Supply material Product" at bounding box center [487, 513] width 363 height 51
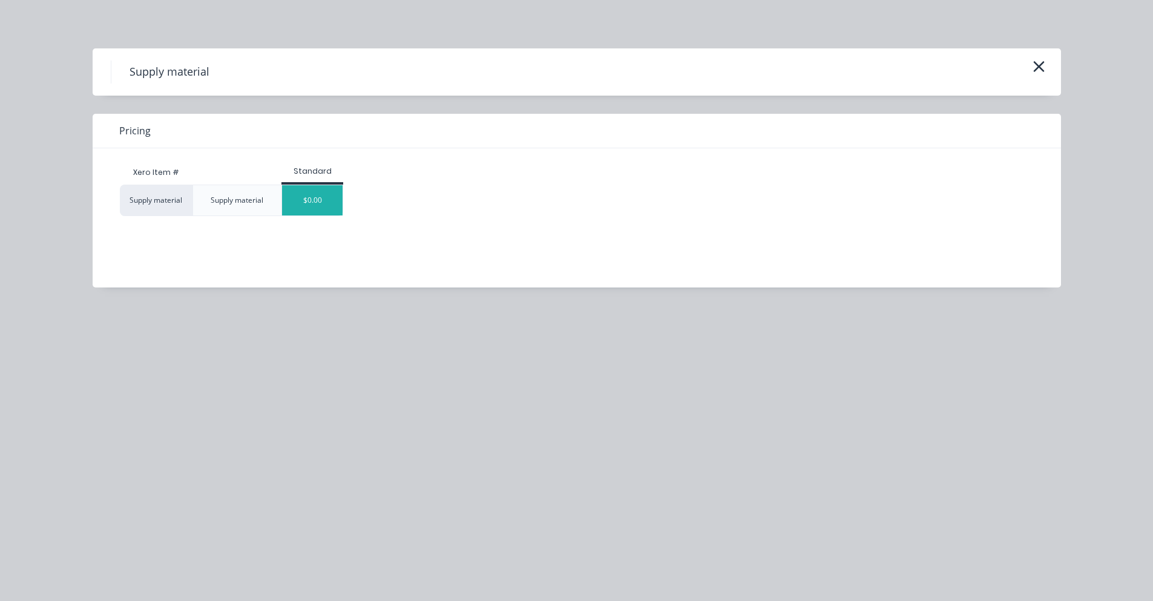
click at [321, 203] on div "$0.00" at bounding box center [312, 200] width 61 height 30
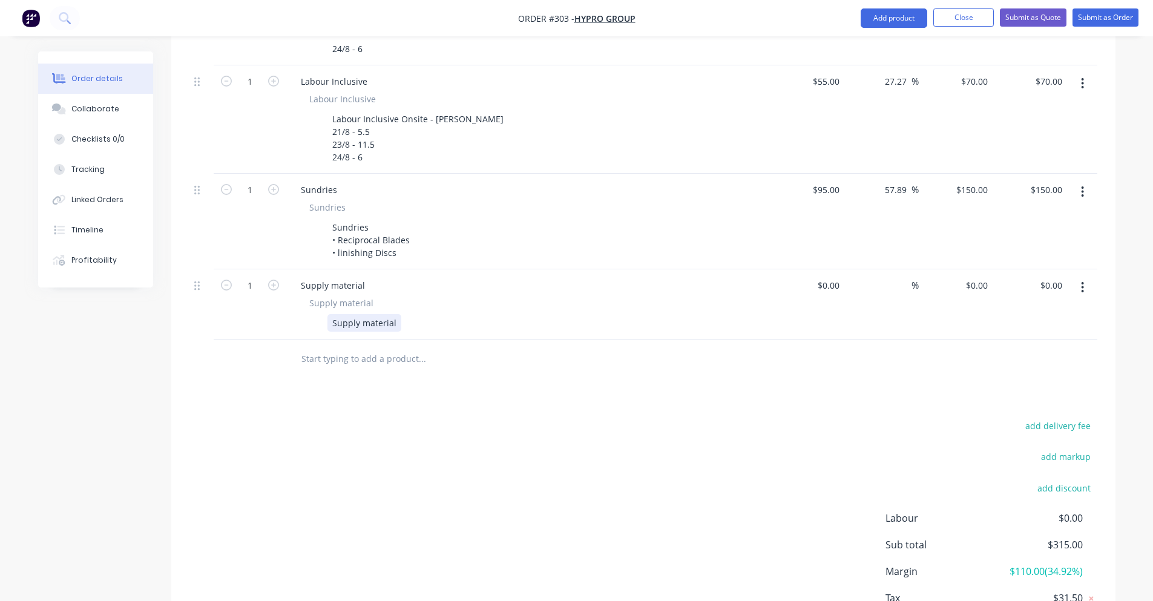
click at [376, 314] on div "Supply material" at bounding box center [364, 323] width 74 height 18
paste div
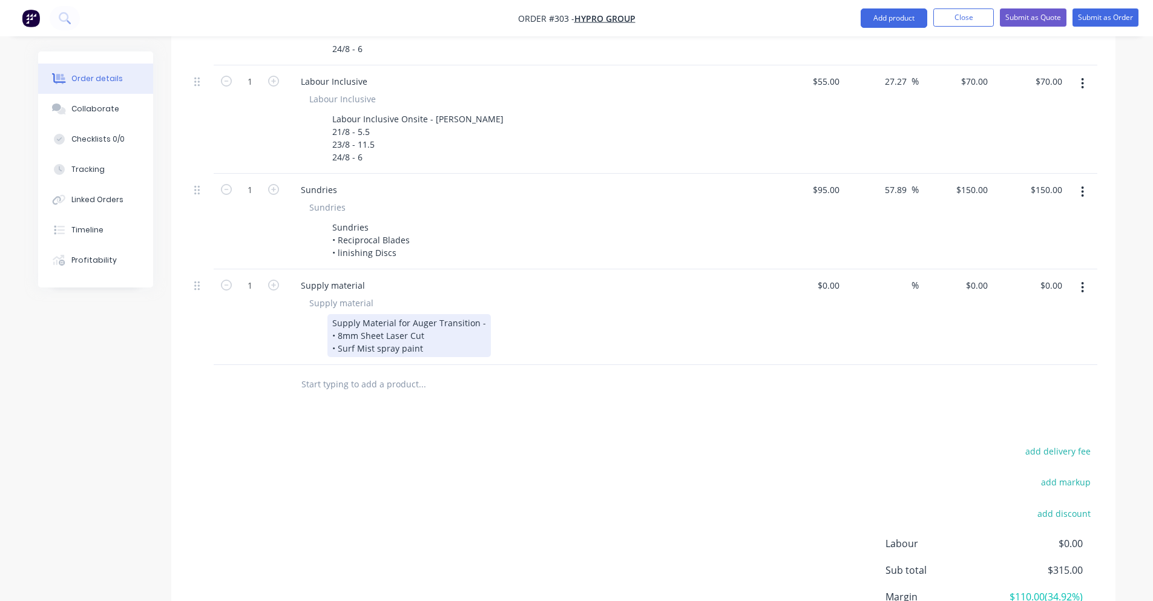
click at [440, 342] on div "• Surf Mist spray paint" at bounding box center [409, 348] width 154 height 13
click at [476, 396] on div "Products Show / Hide columns Add product Qty Cost Markup Price Total 1 Labour I…" at bounding box center [643, 286] width 944 height 818
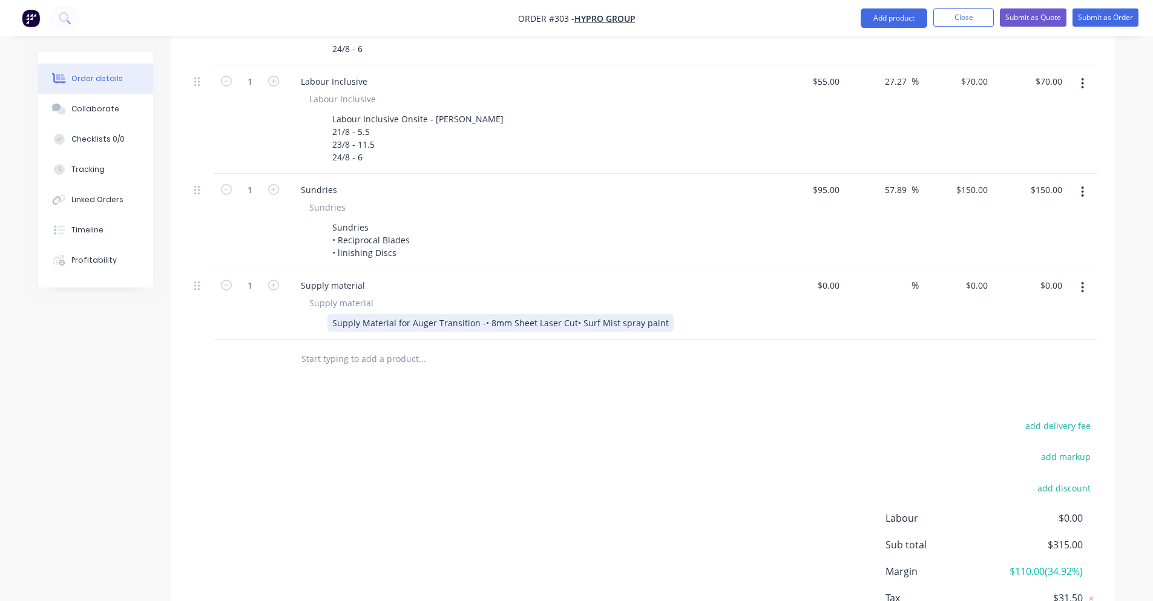
click at [479, 314] on div "Supply Material for Auger Transition -• 8mm Sheet Laser Cut• Surf Mist spray pa…" at bounding box center [500, 323] width 346 height 18
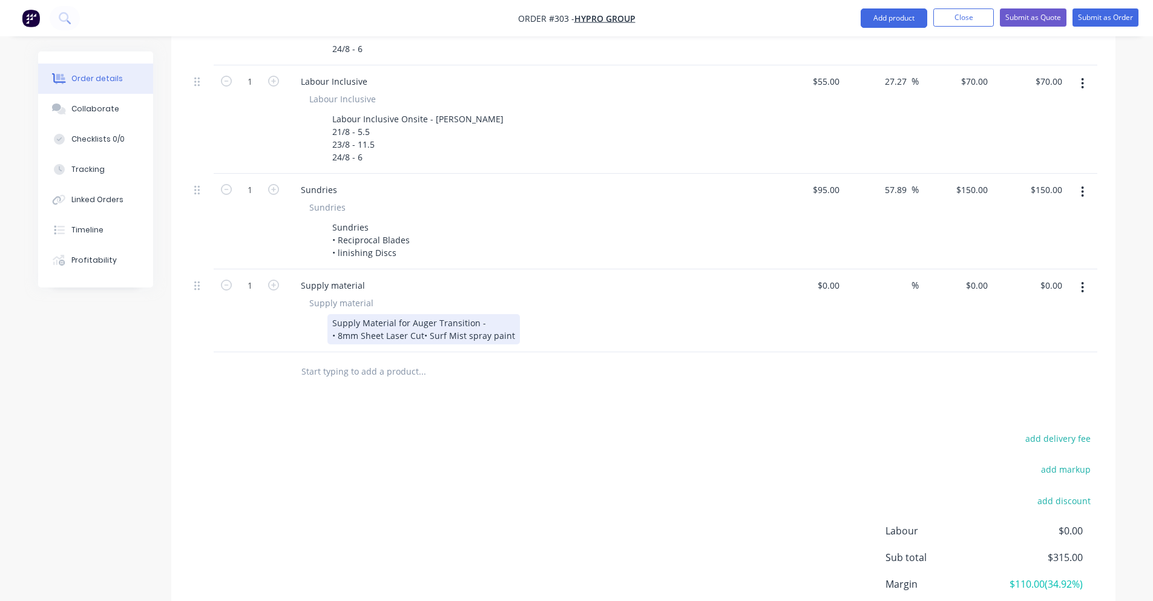
click at [422, 323] on div "Supply Material for Auger Transition - • 8mm Sheet Laser Cut• Surf Mist spray p…" at bounding box center [423, 329] width 192 height 30
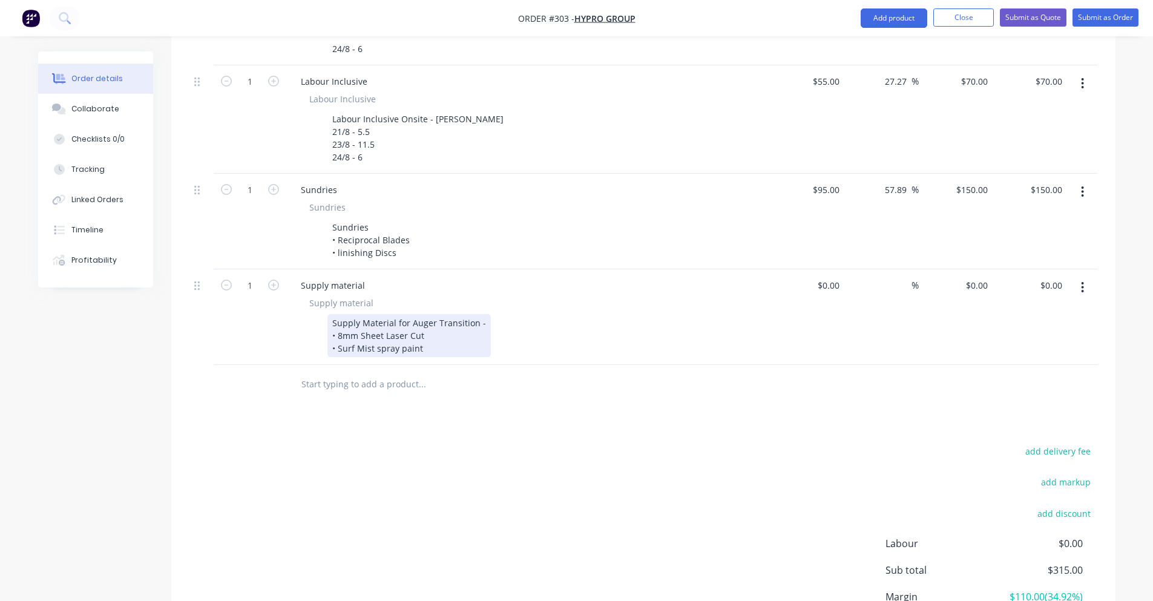
click at [486, 314] on div "Supply Material for Auger Transition - • 8mm Sheet Laser Cut • Surf Mist spray …" at bounding box center [525, 335] width 443 height 43
click at [483, 314] on div "Supply Material for Auger Transition - • 8mm Sheet Laser Cut • Surf Mist spray …" at bounding box center [408, 335] width 163 height 43
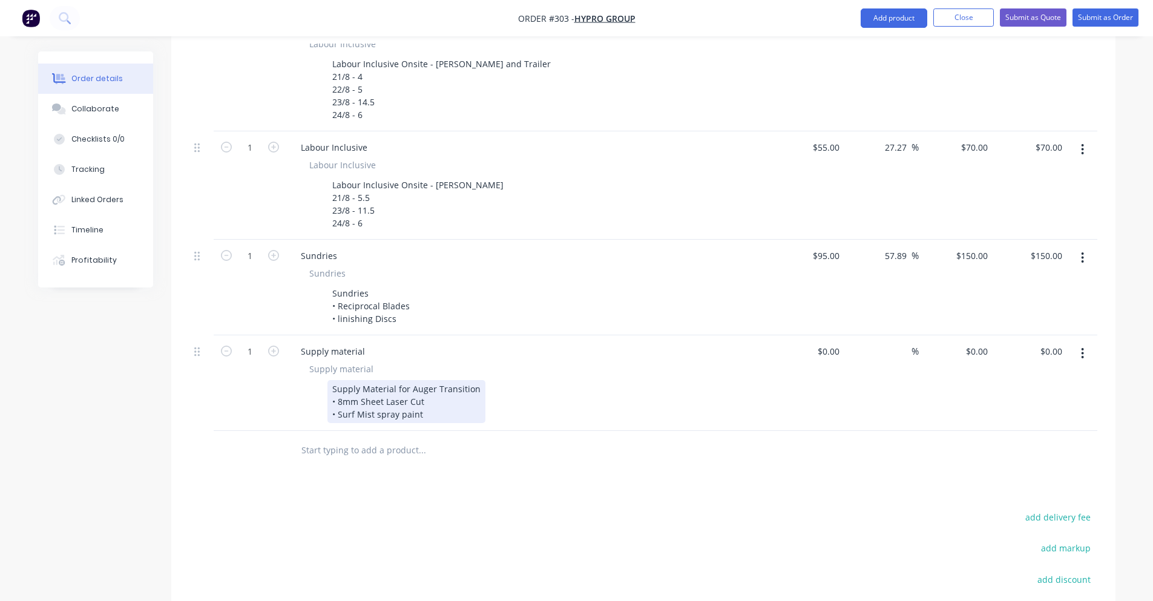
scroll to position [402, 0]
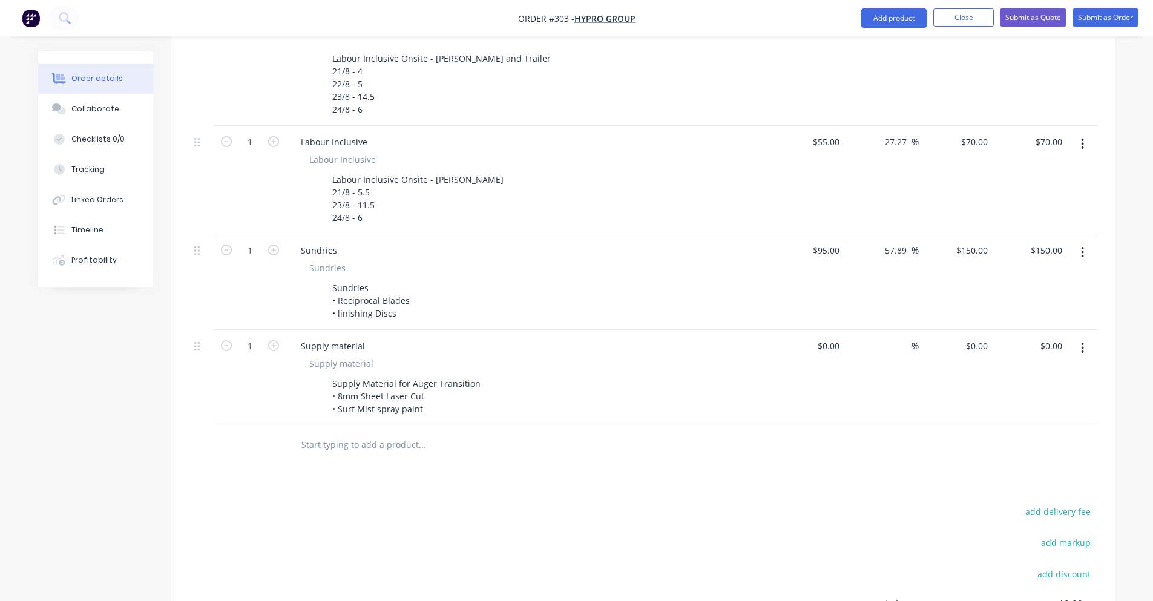
click at [350, 435] on input "text" at bounding box center [422, 445] width 242 height 24
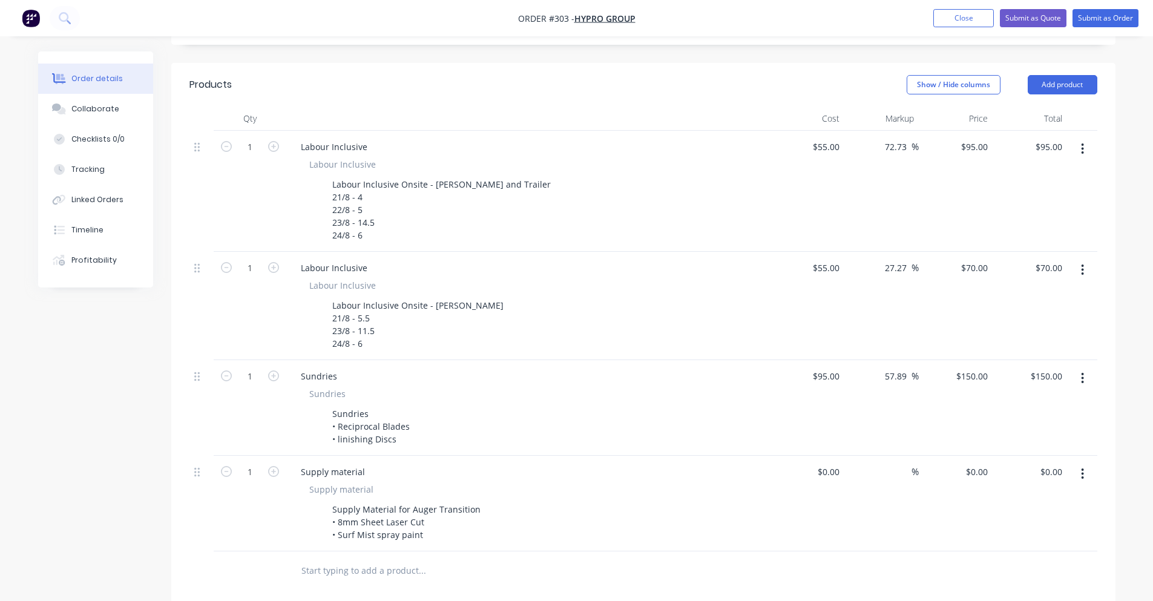
scroll to position [0, 0]
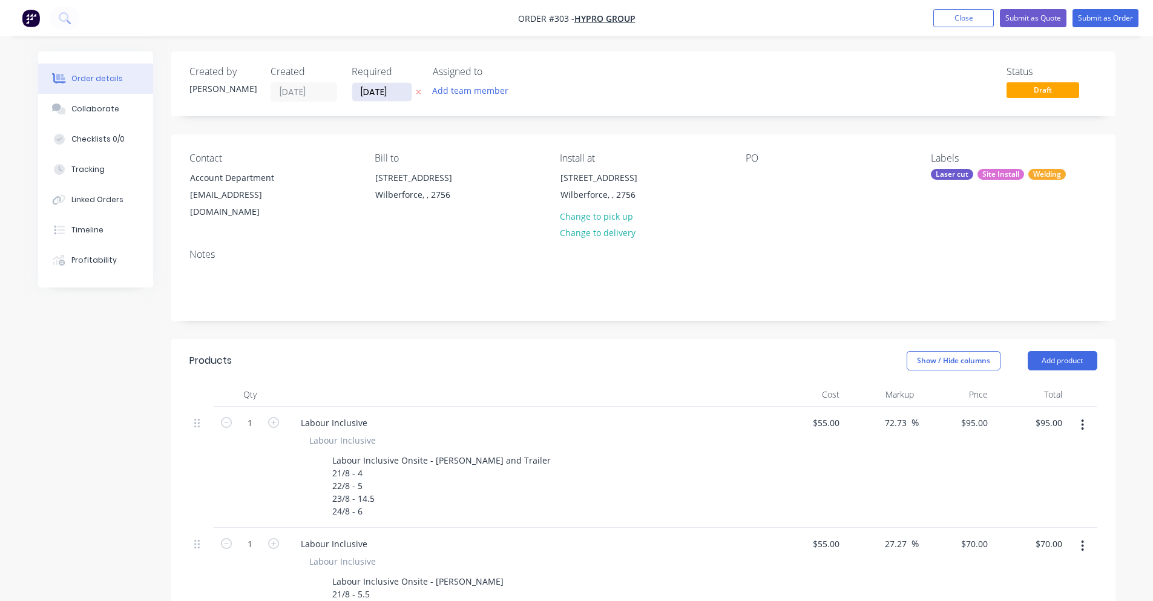
click at [359, 84] on input "[DATE]" at bounding box center [381, 92] width 59 height 18
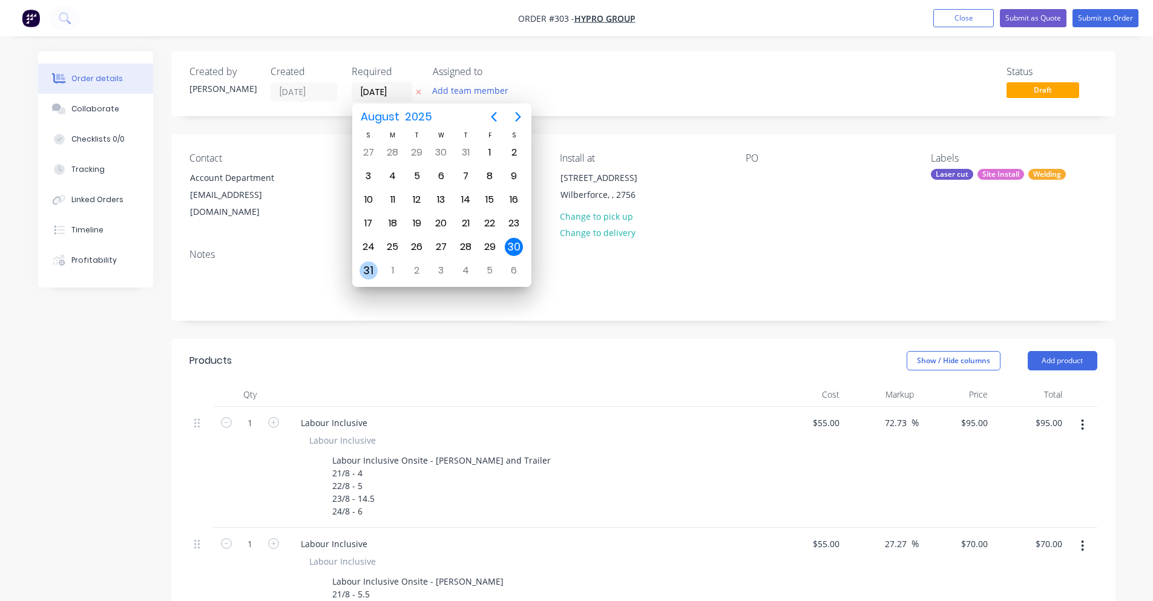
click at [366, 269] on div "31" at bounding box center [369, 270] width 18 height 18
type input "[DATE]"
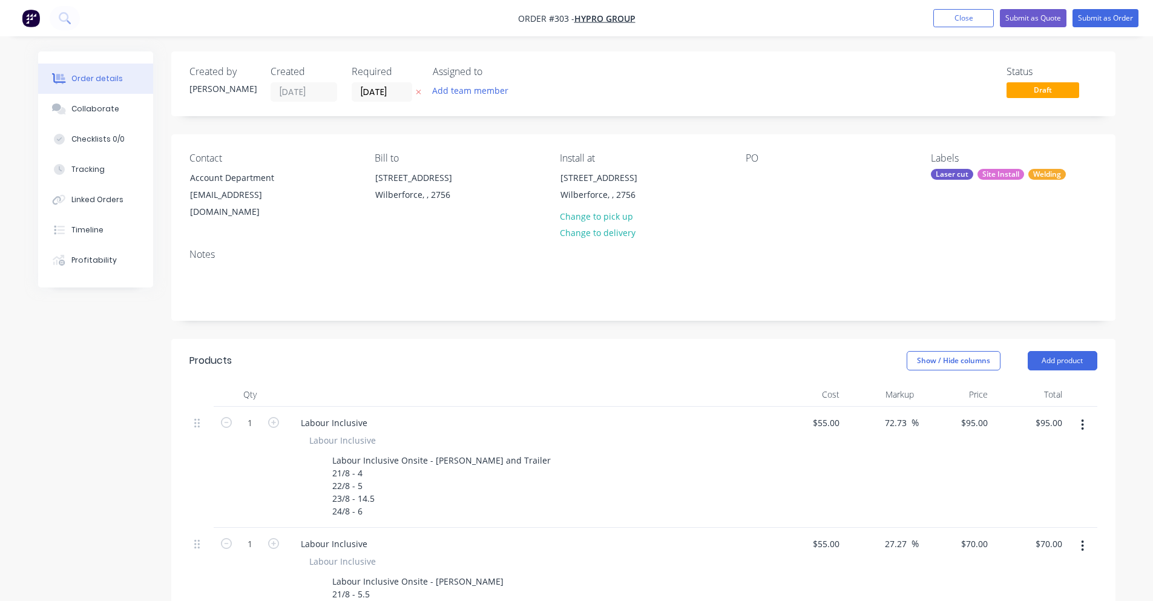
click at [583, 81] on div "Status Draft" at bounding box center [826, 84] width 544 height 36
click at [380, 93] on input "[DATE]" at bounding box center [381, 92] width 59 height 18
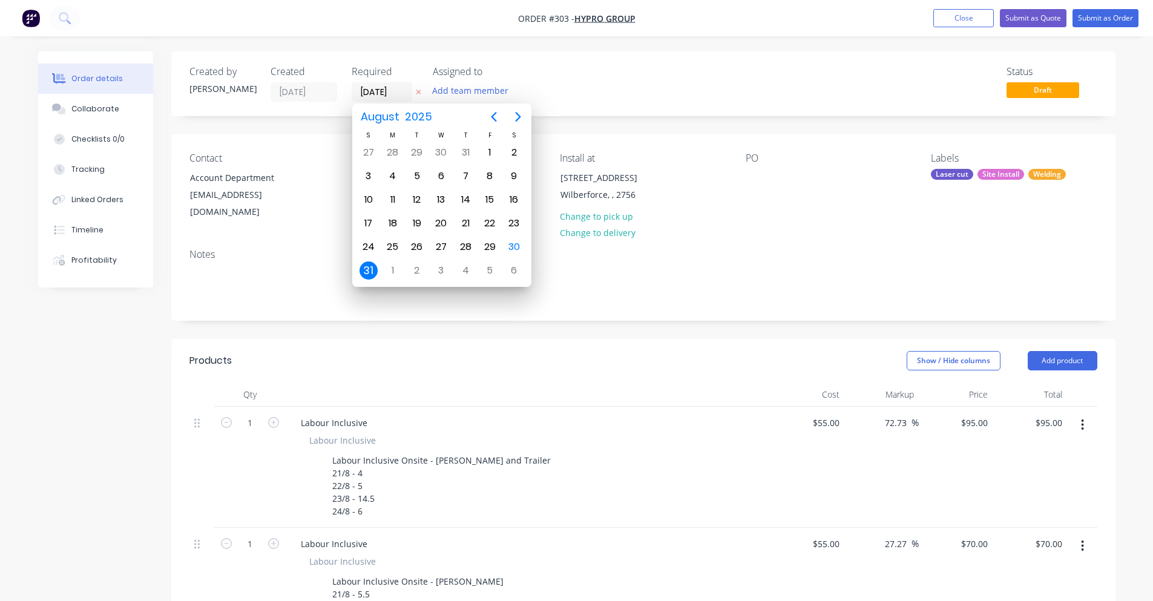
click at [373, 270] on div "31" at bounding box center [369, 270] width 18 height 18
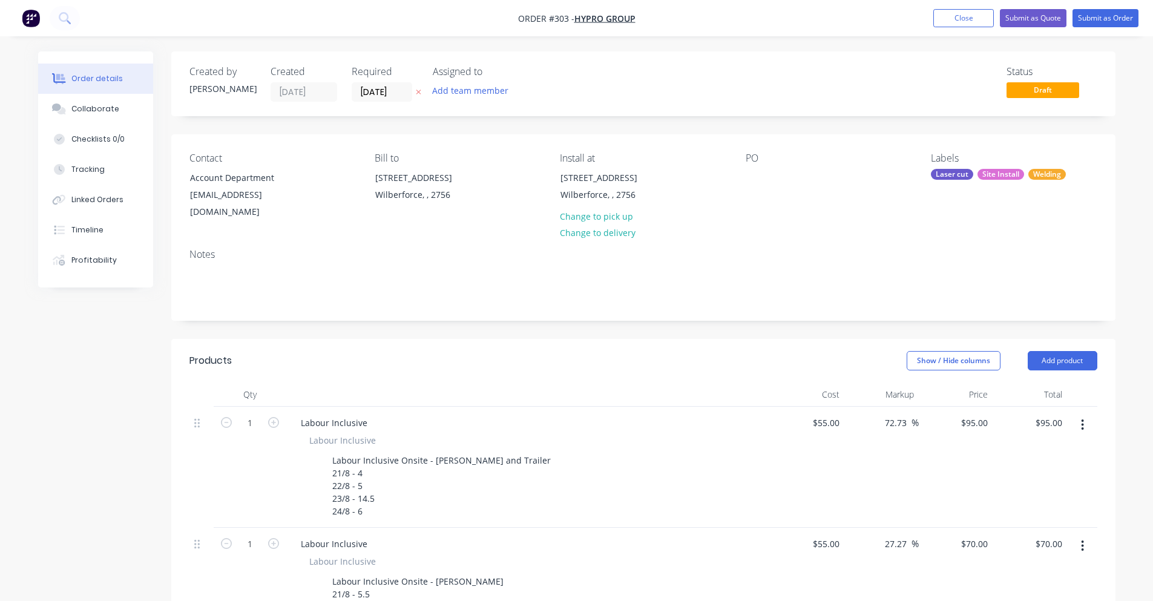
click at [682, 50] on div "Order details Collaborate Checklists 0/0 Tracking Linked Orders Timeline Profit…" at bounding box center [576, 587] width 1153 height 1175
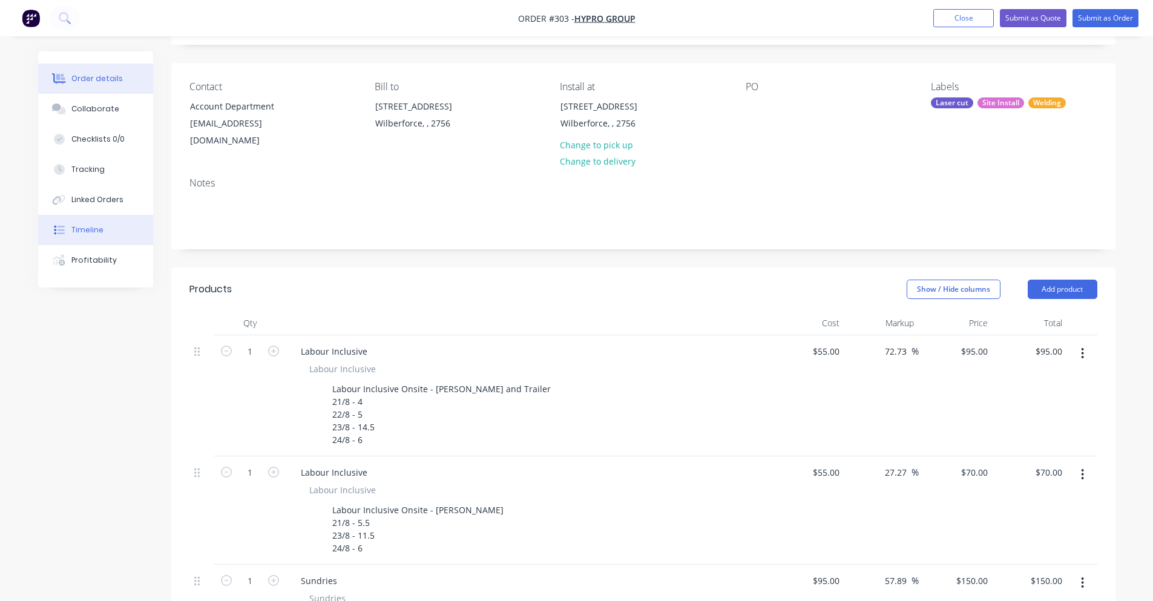
scroll to position [61, 0]
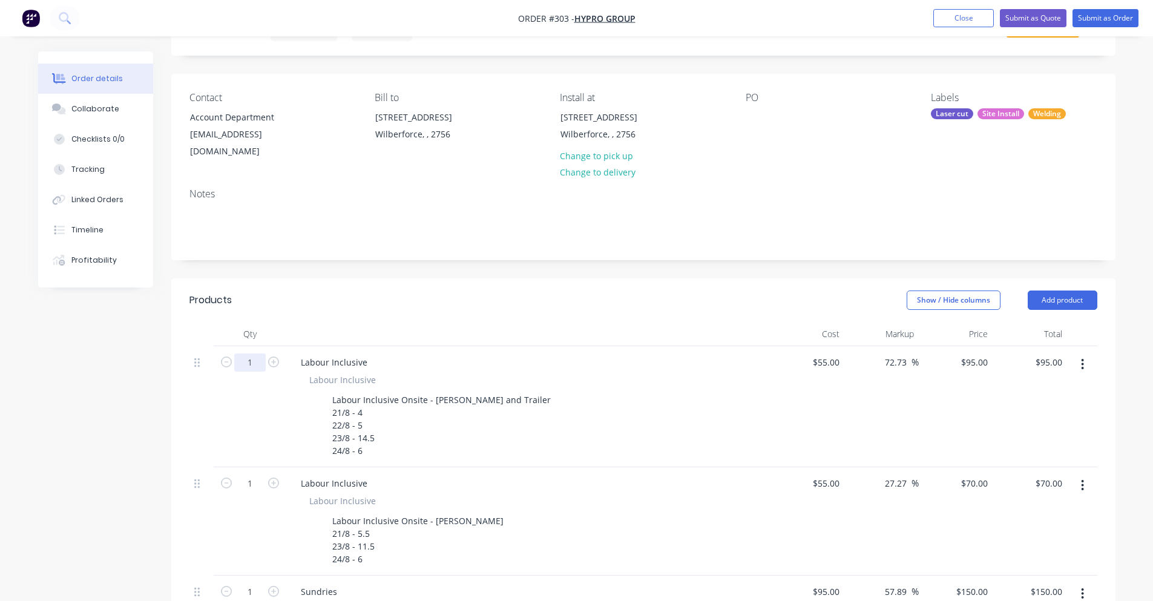
click at [258, 353] on input "1" at bounding box center [249, 362] width 31 height 18
type input "27"
type input "$2,565.00"
click at [318, 322] on div at bounding box center [528, 334] width 484 height 24
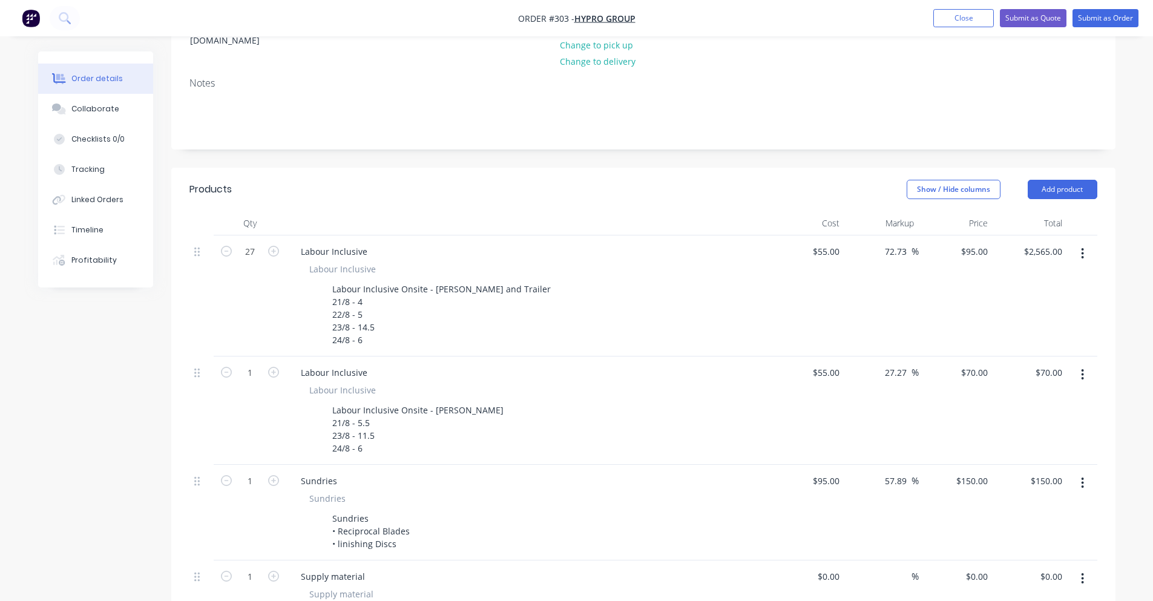
scroll to position [182, 0]
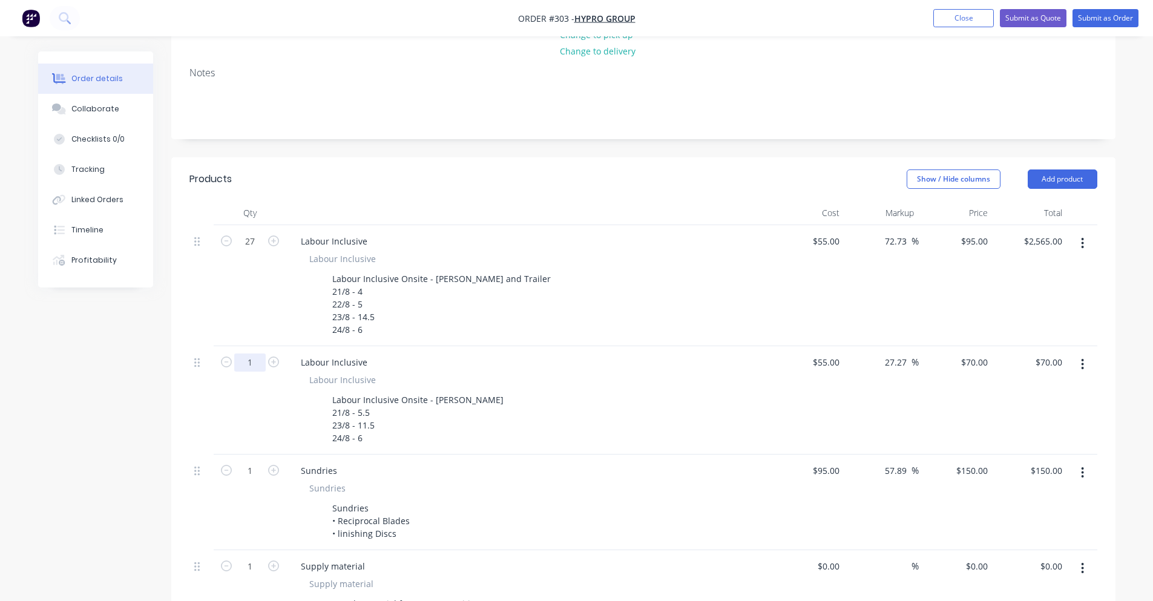
click at [255, 251] on input "1" at bounding box center [249, 241] width 31 height 18
type input "21.5"
type input "$1,505.00"
click at [128, 386] on div "Created by [PERSON_NAME] Created [DATE] Required [DATE] Assigned to Add team me…" at bounding box center [576, 432] width 1077 height 1124
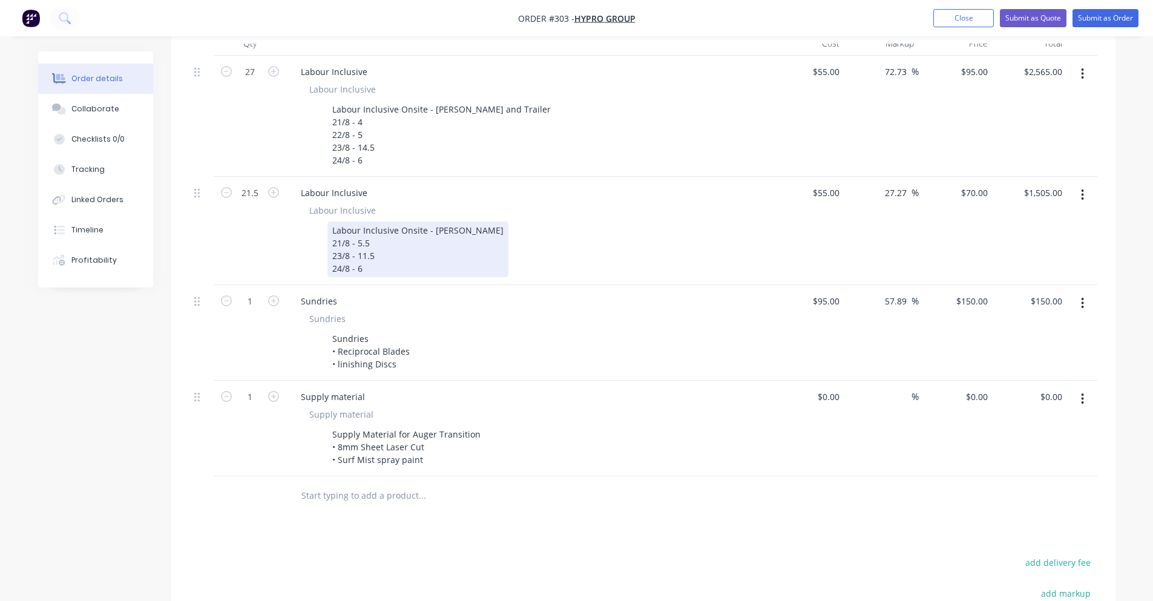
scroll to position [363, 0]
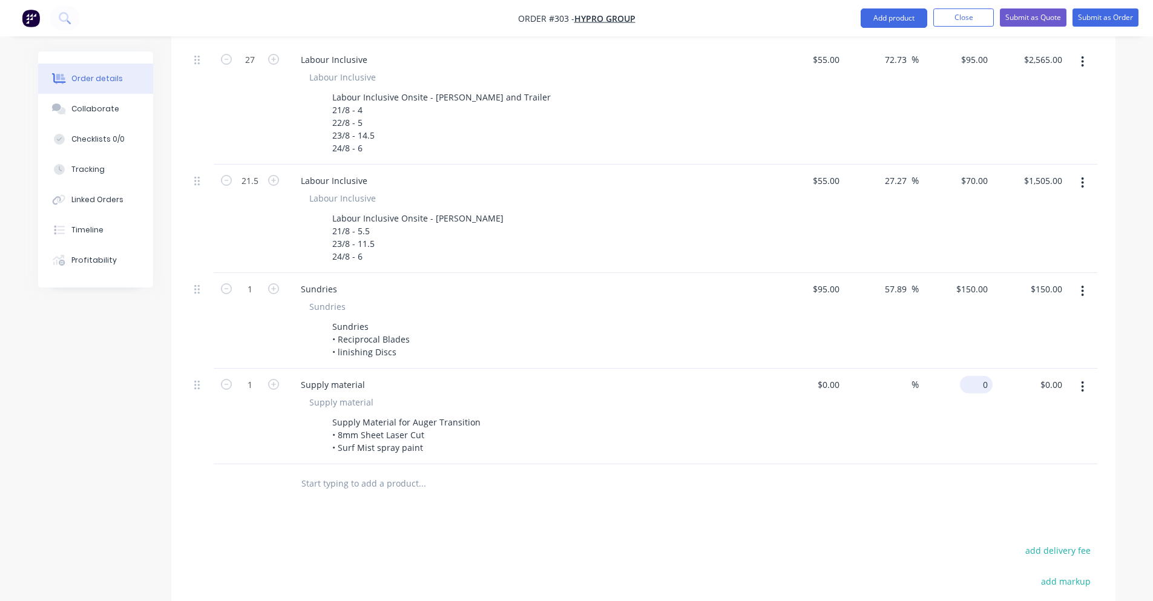
click at [978, 376] on div "0 $0.00" at bounding box center [976, 385] width 33 height 18
type input "$800.00"
click at [920, 377] on div "$800.00 800" at bounding box center [956, 417] width 74 height 96
click at [823, 491] on div "Products Show / Hide columns Add product Qty Cost Markup Price Total 27 Labour …" at bounding box center [643, 385] width 944 height 818
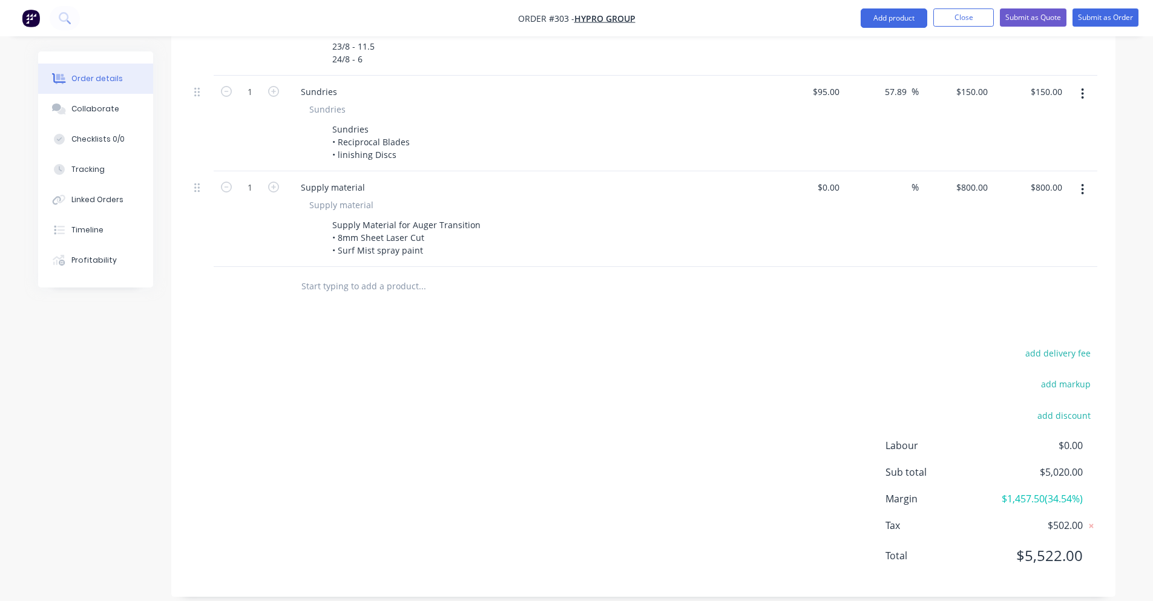
scroll to position [561, 0]
click at [833, 178] on input at bounding box center [837, 187] width 14 height 18
type input "$600.00"
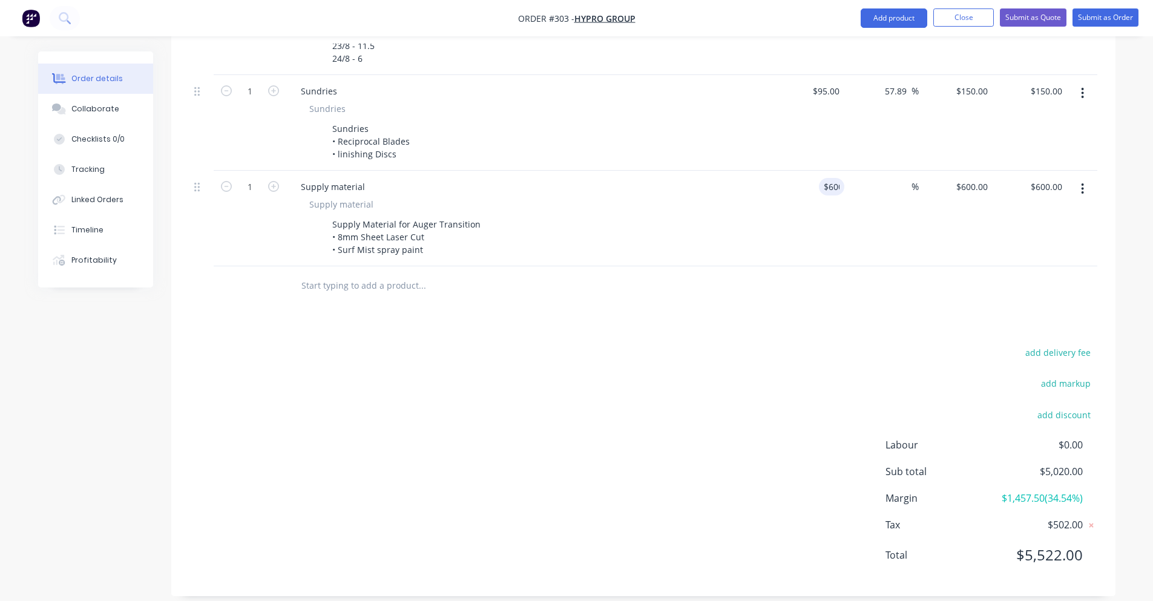
click at [828, 301] on div "Products Show / Hide columns Add product Qty Cost Markup Price Total 27 Labour …" at bounding box center [643, 187] width 944 height 818
click at [969, 178] on div "600 $600.00" at bounding box center [971, 187] width 42 height 18
type input "800"
type input "33.33"
type input "$800.00"
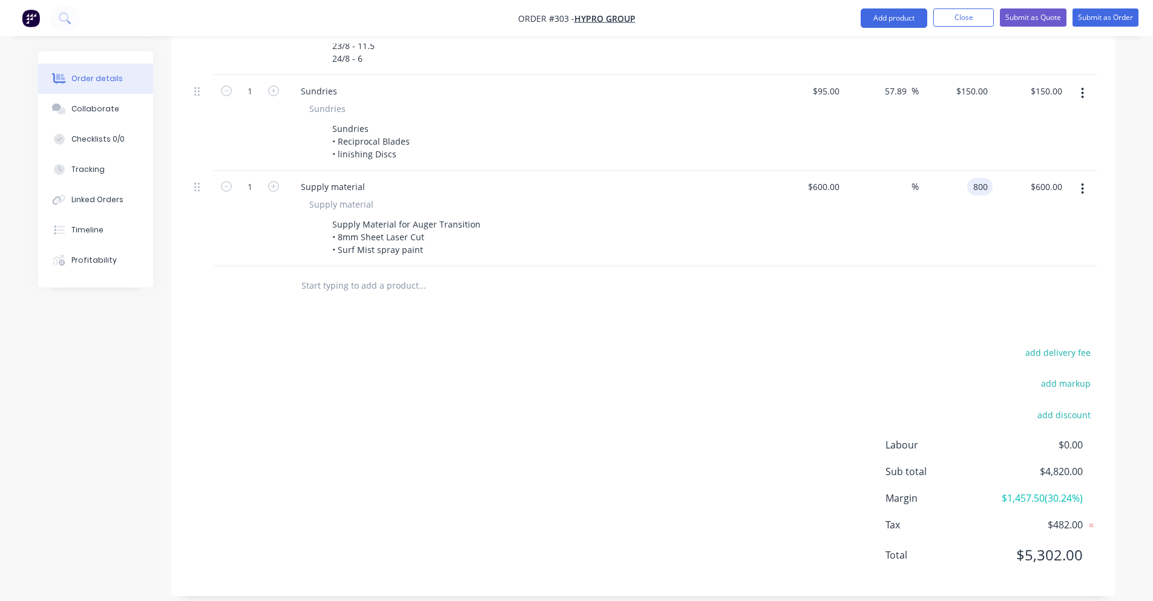
type input "$800.00"
click at [859, 266] on div at bounding box center [643, 285] width 908 height 39
drag, startPoint x: 1046, startPoint y: 492, endPoint x: 1080, endPoint y: 488, distance: 34.7
click at [1080, 488] on div "Labour $0.00 Sub total $5,020.00 Margin $1,657.50 ( 33.02 %) Tax $502.00 Total …" at bounding box center [992, 508] width 212 height 140
click at [1079, 491] on span "$1,657.50 ( 33.02 %)" at bounding box center [1038, 498] width 90 height 15
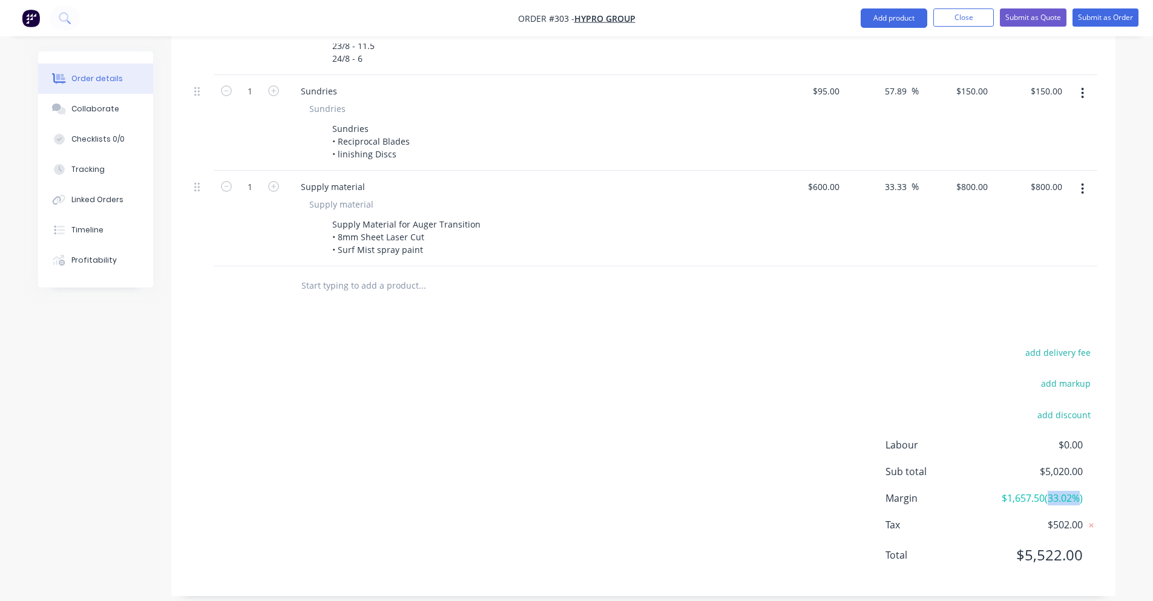
drag, startPoint x: 1076, startPoint y: 487, endPoint x: 1045, endPoint y: 487, distance: 31.5
click at [1045, 491] on span "$1,657.50 ( 33.02 %)" at bounding box center [1038, 498] width 90 height 15
click at [1046, 491] on span "$1,657.50 ( 33.02 %)" at bounding box center [1038, 498] width 90 height 15
click at [1067, 491] on span "$1,657.50 ( 33.02 %)" at bounding box center [1038, 498] width 90 height 15
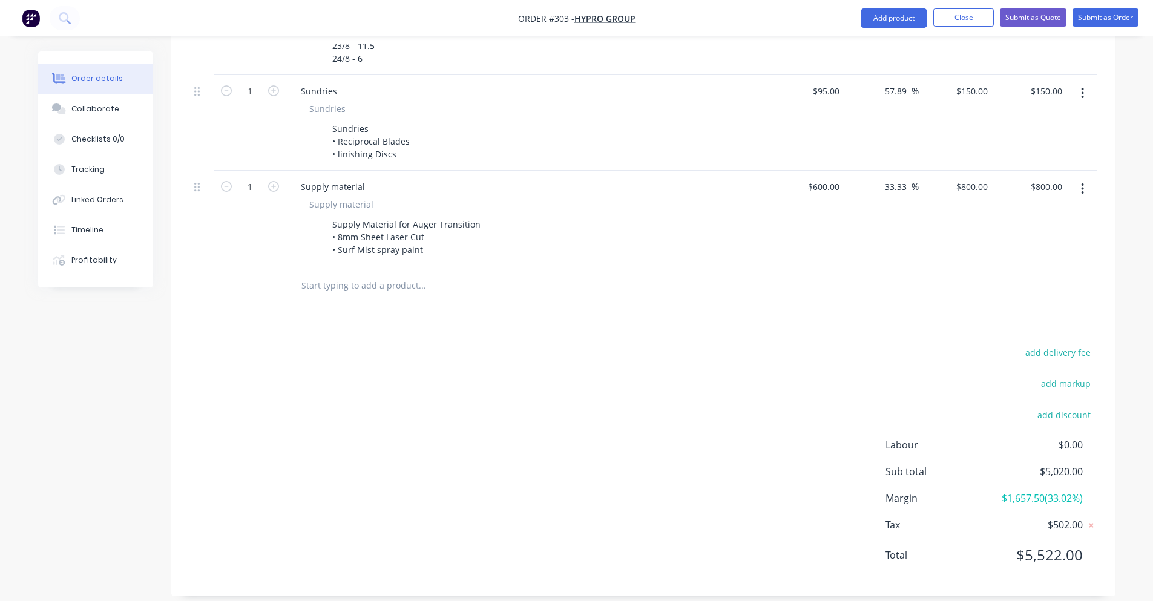
click at [1067, 491] on span "$1,657.50 ( 33.02 %)" at bounding box center [1038, 498] width 90 height 15
click at [1082, 491] on span "$1,657.50 ( 33.02 %)" at bounding box center [1038, 498] width 90 height 15
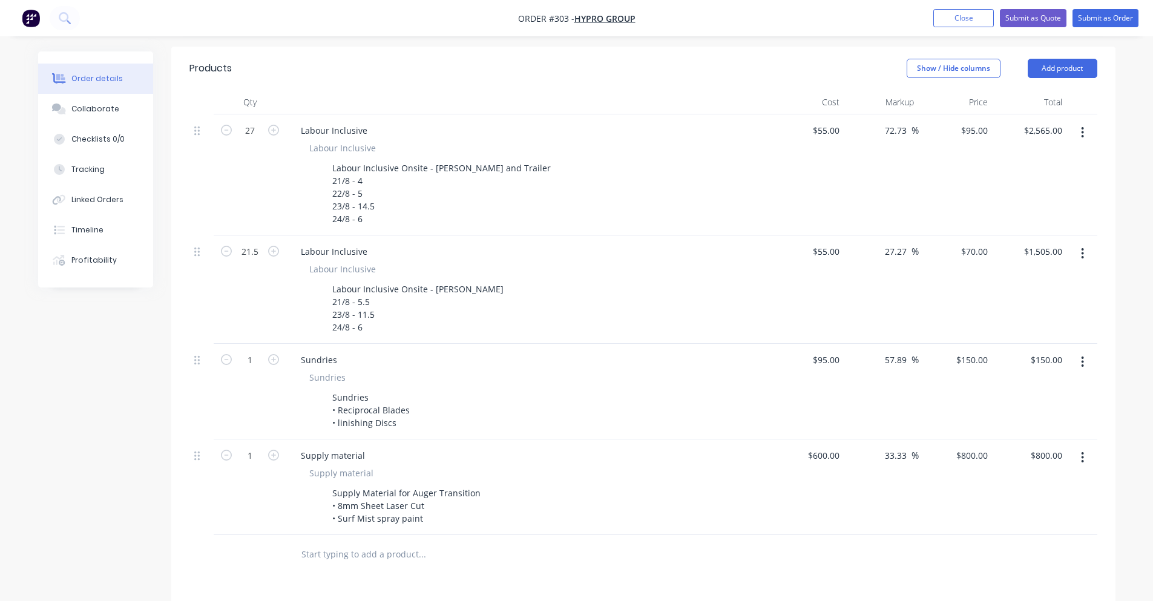
scroll to position [303, 0]
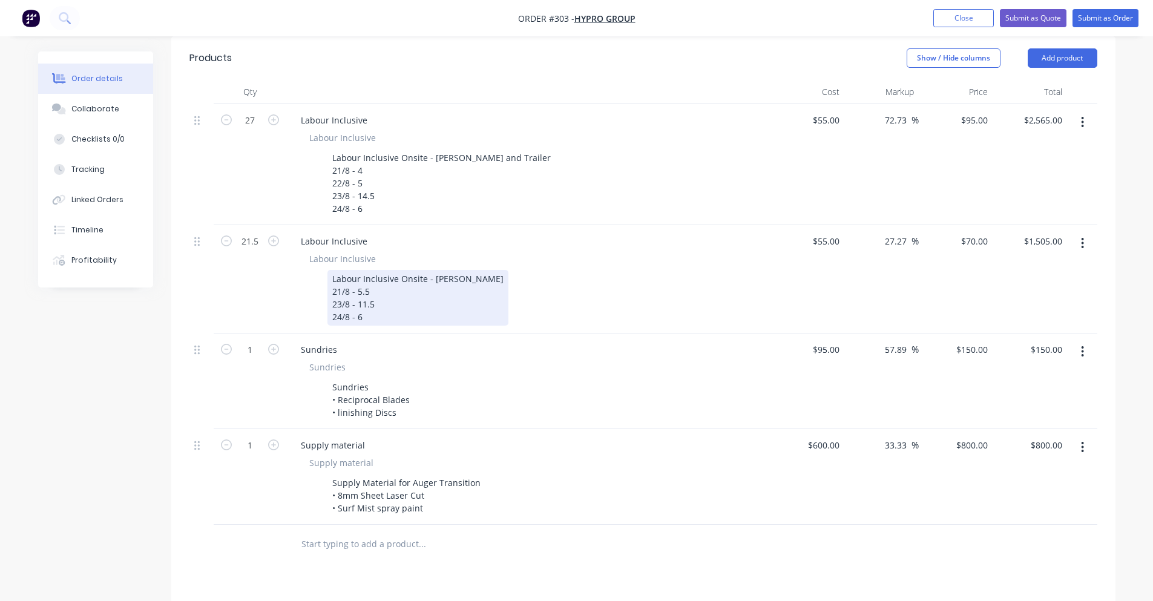
click at [348, 304] on div "Labour Inclusive Onsite - [PERSON_NAME] 21/8 - 5.5 23/8 - 11.5 24/8 - 6" at bounding box center [417, 298] width 181 height 56
click at [340, 300] on div "Labour Inclusive Onsite - [PERSON_NAME] 21/8 - 5.5 23/8 - 11.5 24/8 - 6" at bounding box center [417, 298] width 181 height 56
click at [343, 294] on div "Labour Inclusive Onsite - [PERSON_NAME] 21/8 - 5.5 23/8 - 11.5 31/8 - 6" at bounding box center [417, 298] width 181 height 56
click at [343, 279] on div "Labour Inclusive Onsite - [PERSON_NAME] 21/8 - 5.5 30/8 - 11.5 31/8 - 6" at bounding box center [417, 298] width 181 height 56
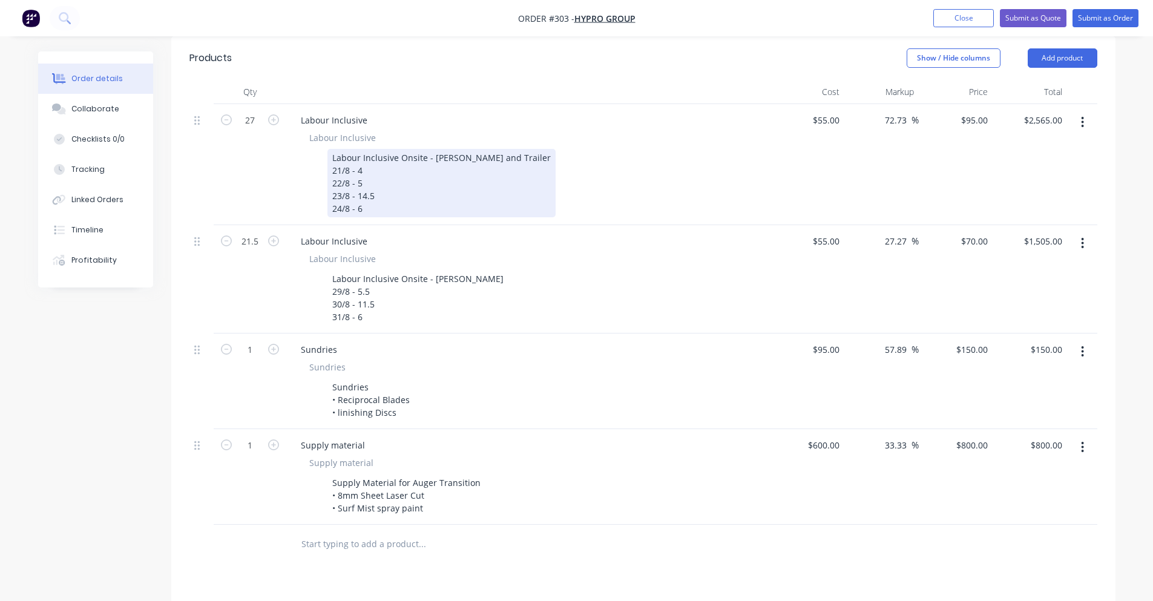
click at [339, 195] on div "Labour Inclusive Onsite - [PERSON_NAME] and Trailer 21/8 - 4 22/8 - 5 23/8 - 14…" at bounding box center [441, 183] width 228 height 68
click at [341, 196] on div "Labour Inclusive Onsite - [PERSON_NAME] and Trailer 21/8 - 4 22/8 - 5 23/8 - 14…" at bounding box center [441, 183] width 228 height 68
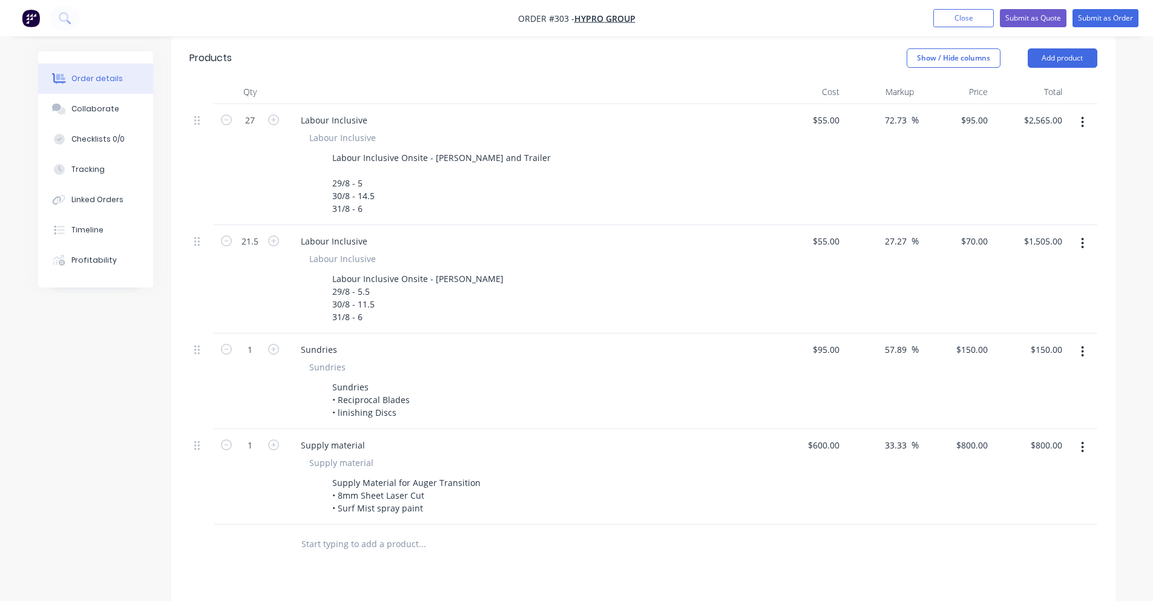
click at [539, 65] on header "Products Show / Hide columns Add product" at bounding box center [643, 58] width 944 height 44
click at [237, 111] on input "27" at bounding box center [249, 120] width 31 height 18
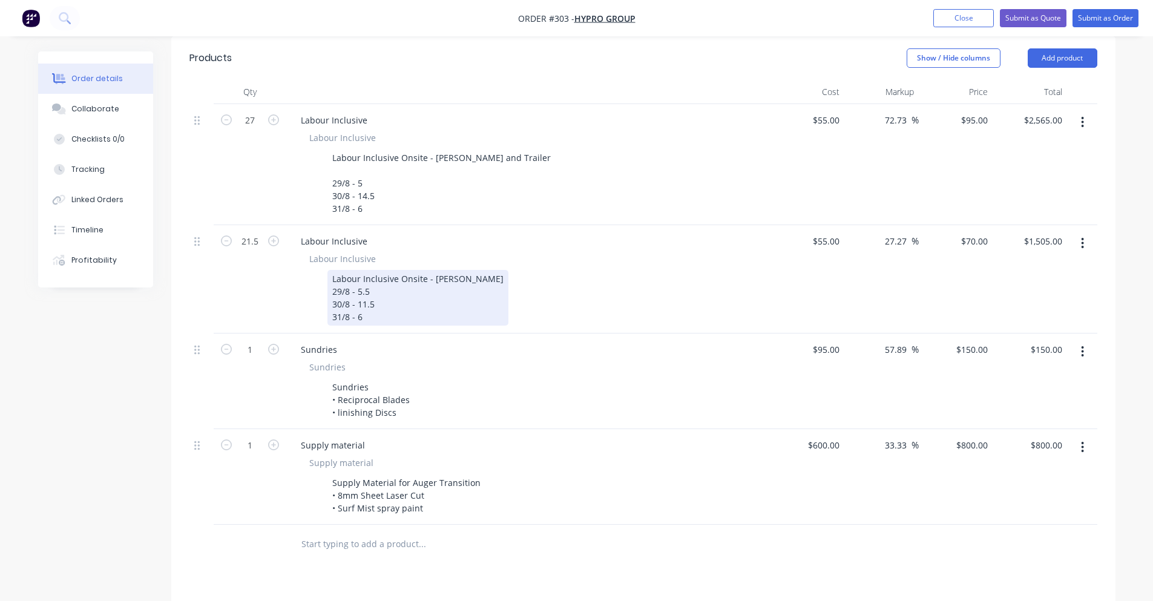
click at [378, 288] on div "Labour Inclusive Onsite - [PERSON_NAME] 29/8 - 5.5 30/8 - 11.5 31/8 - 6" at bounding box center [417, 298] width 181 height 56
click at [370, 303] on div "Labour Inclusive Onsite - [PERSON_NAME] 29/8 - 5.5 30/8 - 11.5 31/8 - 6" at bounding box center [417, 298] width 181 height 56
click at [372, 292] on div "Labour Inclusive Onsite - [PERSON_NAME] 29/8 - 5.5 30/8 - 11.5 31/8 - 6" at bounding box center [417, 298] width 181 height 56
click at [369, 302] on div "Labour Inclusive Onsite - [PERSON_NAME] 29/8 - 5.5 30/8 - 11.5 31/8 - 6" at bounding box center [417, 298] width 181 height 56
click at [372, 289] on div "Labour Inclusive Onsite - [PERSON_NAME] 29/8 - 5.5 30/8 - 11.5 31/8 - 6" at bounding box center [417, 298] width 181 height 56
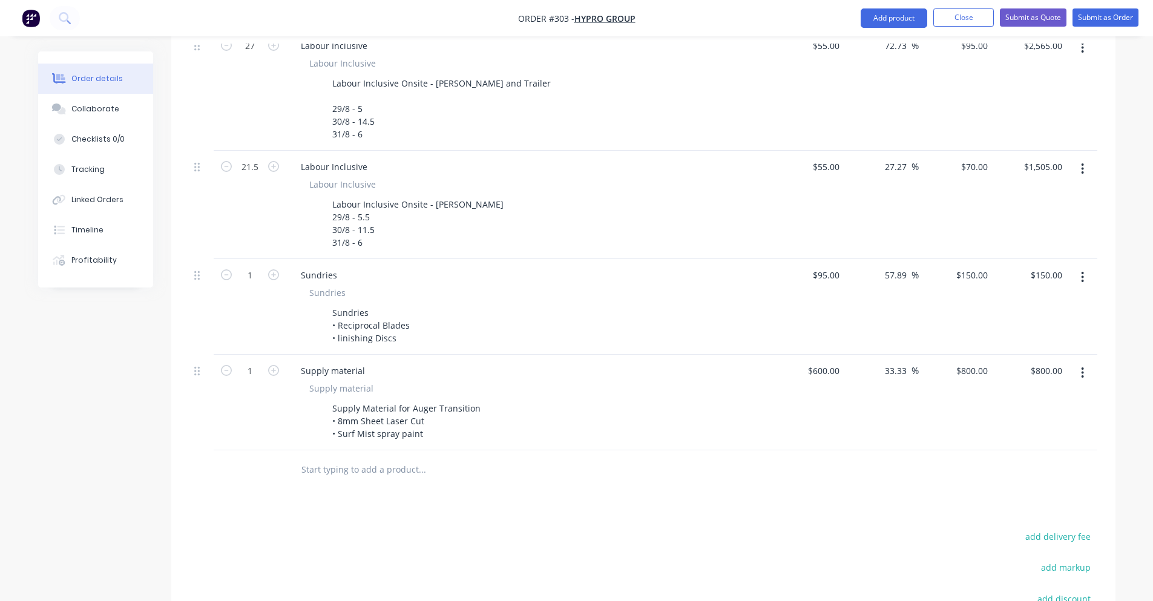
scroll to position [561, 0]
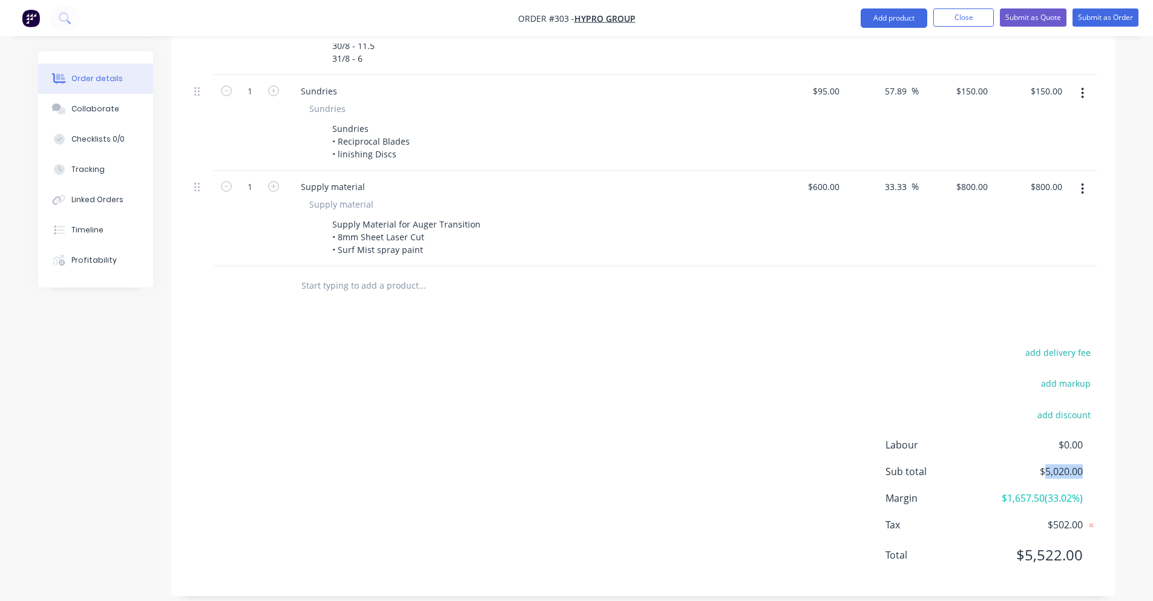
drag, startPoint x: 1043, startPoint y: 459, endPoint x: 1088, endPoint y: 462, distance: 44.3
click at [1088, 464] on div "Sub total $5,020.00" at bounding box center [992, 471] width 212 height 15
click at [329, 277] on input "text" at bounding box center [422, 286] width 242 height 24
paste input "[STREET_ADDRESS], 2756 Inside Finished goods silo 4. Remove and Re-Fit auger wi…"
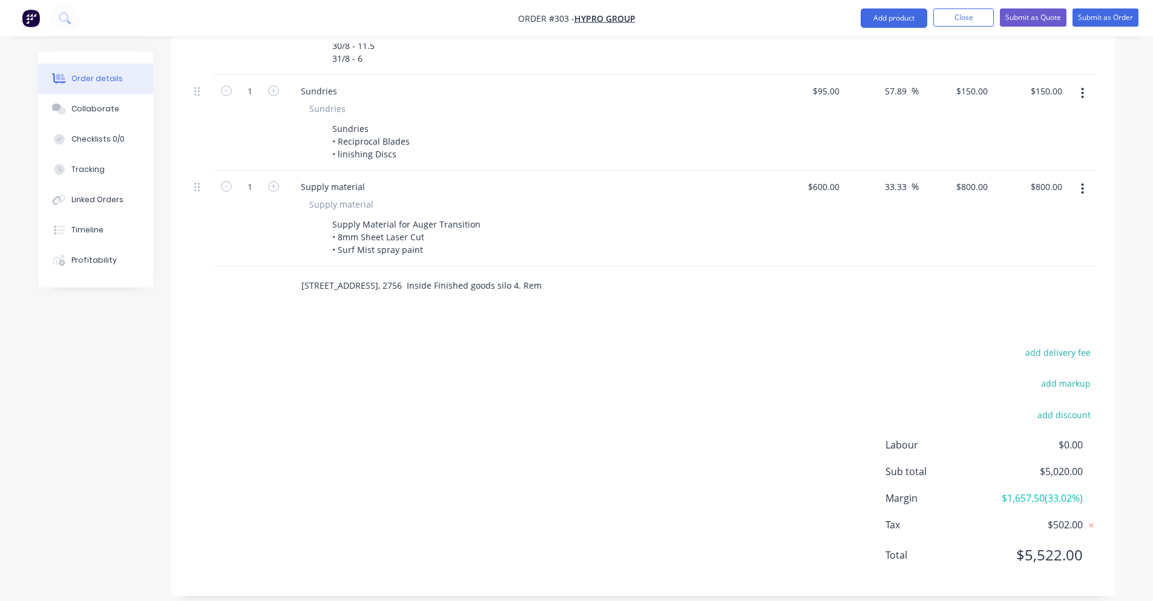
scroll to position [0, 177]
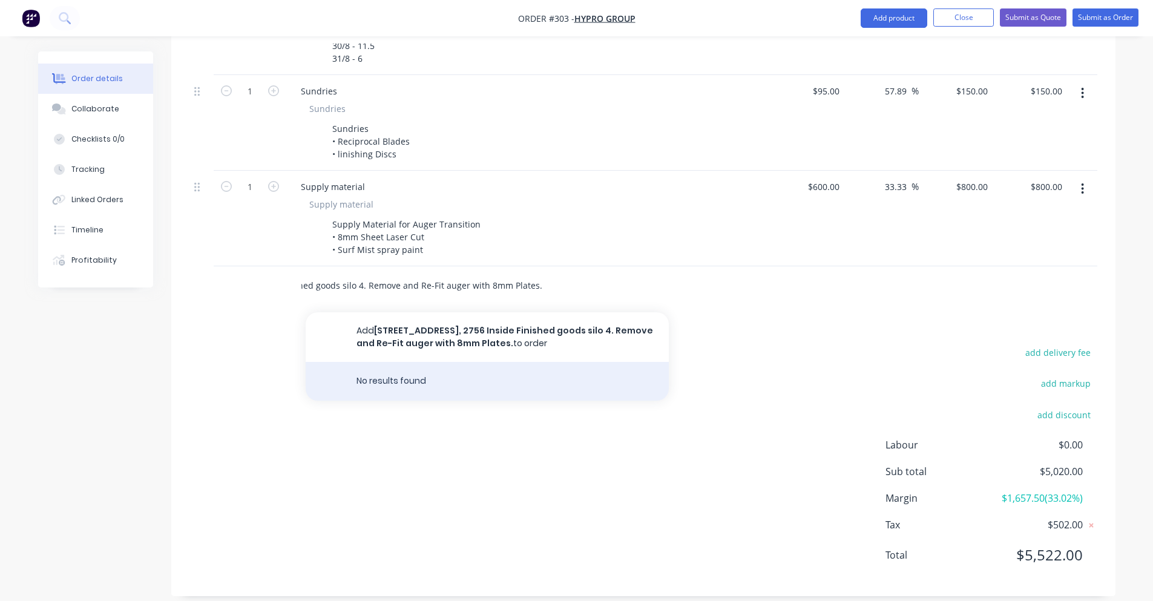
type input "[STREET_ADDRESS], 2756 Inside Finished goods silo 4. Remove and Re-Fit auger wi…"
click at [415, 380] on div "No results found" at bounding box center [487, 381] width 363 height 39
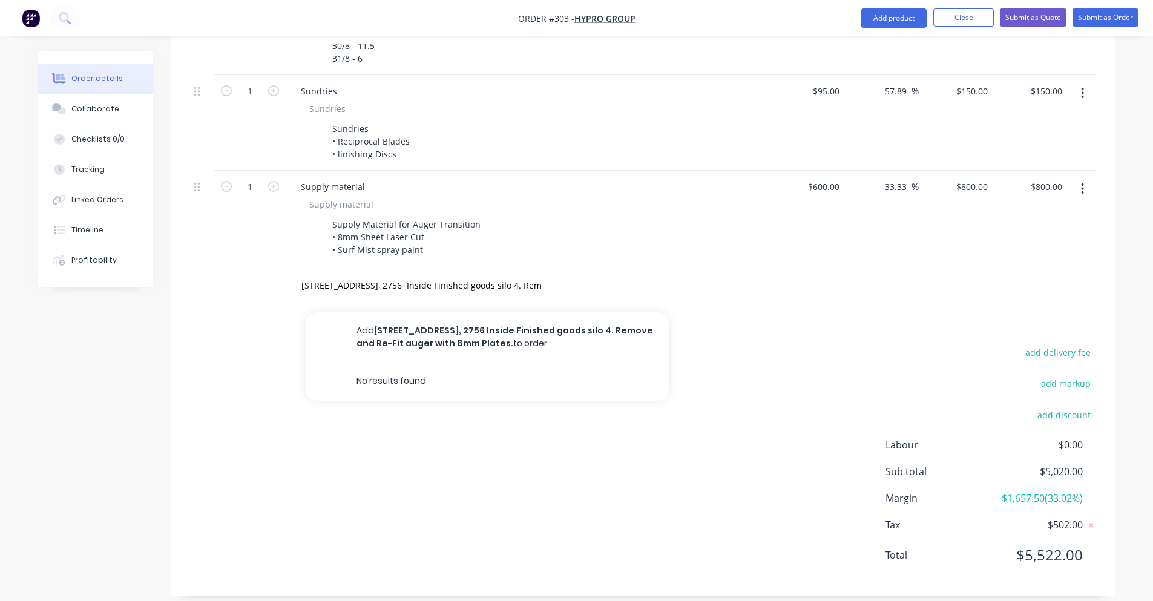
click at [407, 422] on div "add delivery fee add markup add discount Labour $0.00 Sub total $5,020.00 Margi…" at bounding box center [643, 461] width 908 height 234
click at [472, 274] on input "[STREET_ADDRESS], 2756 Inside Finished goods silo 4. Remove and Re-Fit auger wi…" at bounding box center [422, 286] width 242 height 24
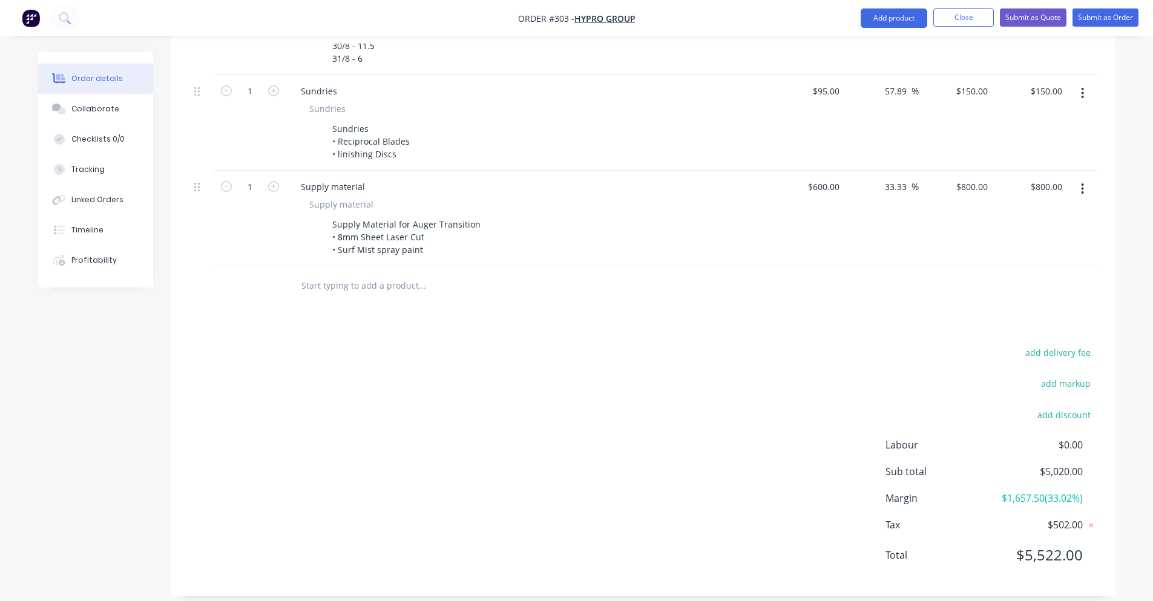
click at [445, 384] on div "add delivery fee add markup add discount Labour $0.00 Sub total $5,020.00 Margi…" at bounding box center [643, 461] width 908 height 234
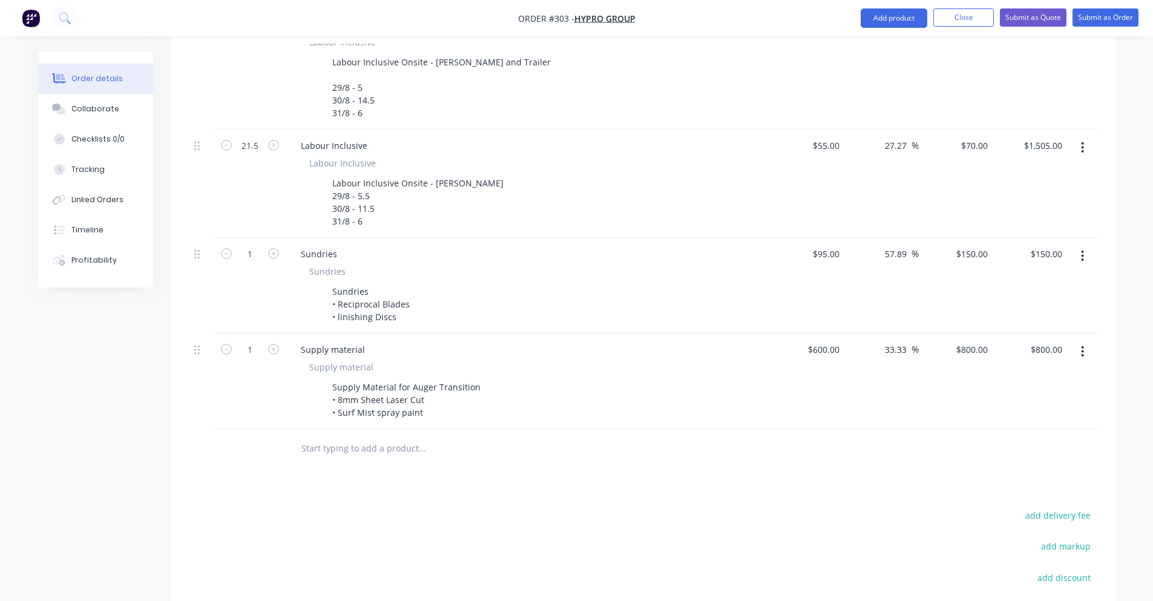
scroll to position [242, 0]
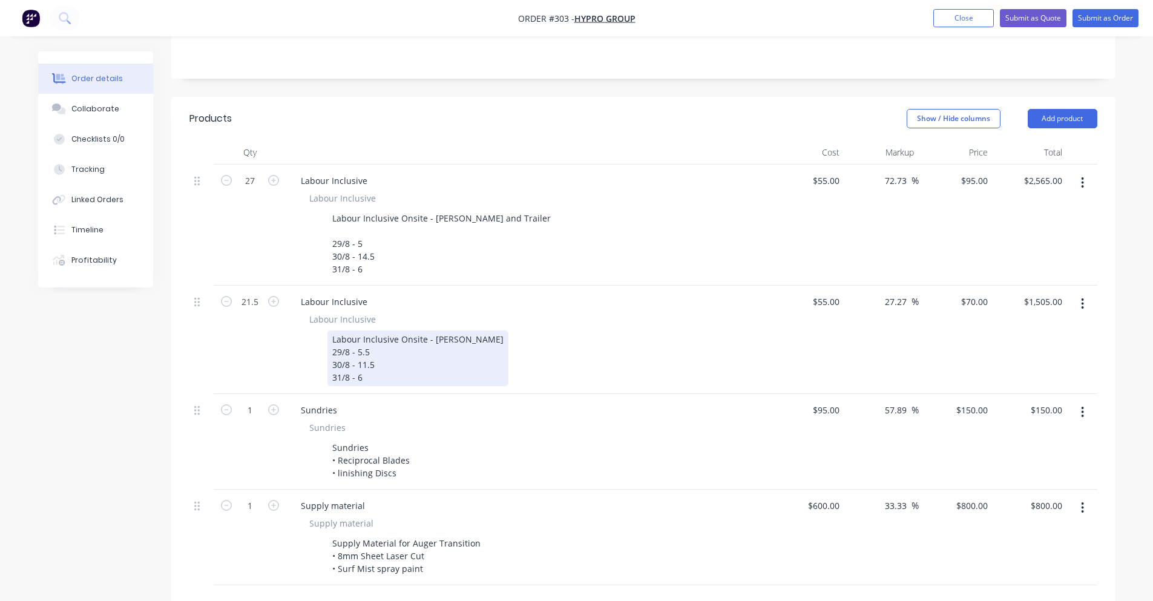
click at [381, 353] on div "Labour Inclusive Onsite - [PERSON_NAME] 29/8 - 5.5 30/8 - 11.5 31/8 - 6" at bounding box center [417, 358] width 181 height 56
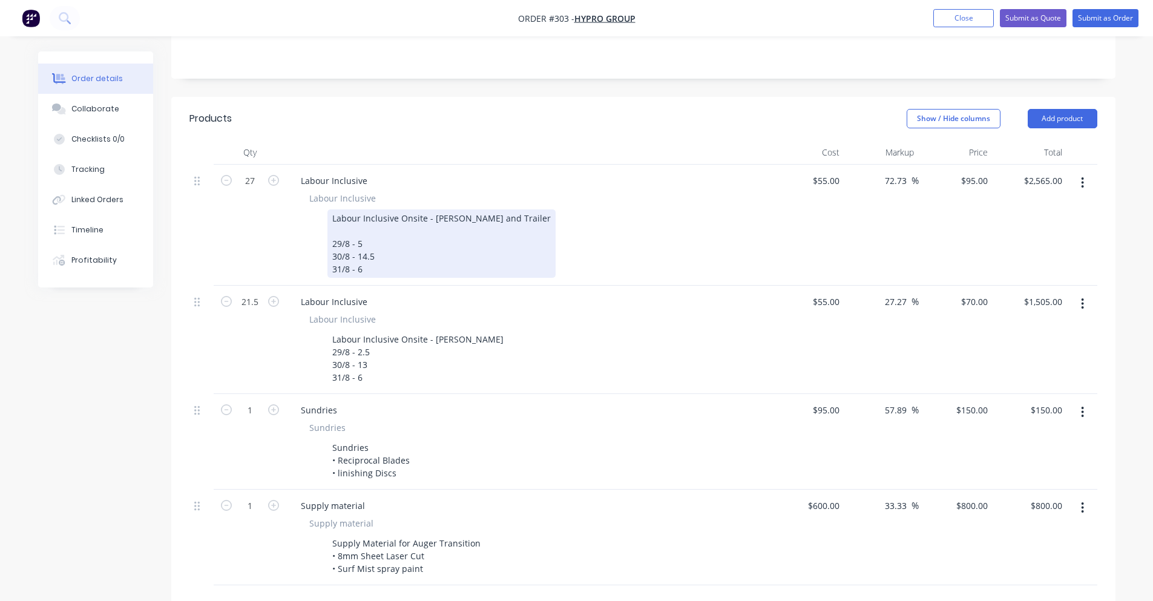
click at [357, 263] on div "Labour Inclusive Onsite - [PERSON_NAME] and Trailer 29/8 - 5 30/8 - 14.5 31/8 -…" at bounding box center [441, 243] width 228 height 68
click at [363, 258] on div "Labour Inclusive Onsite - [PERSON_NAME] and Trailer 29/8 - 5 30/8 - 14.5 31/8 -…" at bounding box center [441, 243] width 228 height 68
click at [380, 245] on div "Labour Inclusive Onsite - [PERSON_NAME] and Trailer 29/8 - 5 30/8 - 14.5 31/8 -…" at bounding box center [441, 243] width 228 height 68
click at [367, 232] on div "Labour Inclusive Onsite - [PERSON_NAME] and Trailer 29/8 - 5 30/8 - 14.5 31/8 -…" at bounding box center [441, 243] width 228 height 68
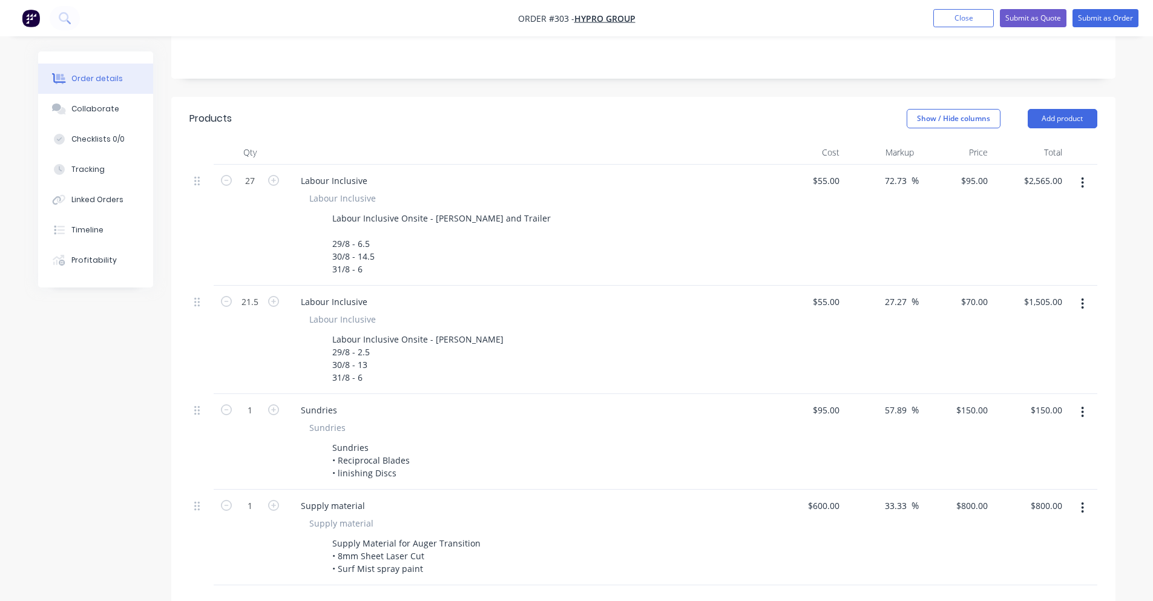
click at [292, 116] on header "Products Show / Hide columns Add product" at bounding box center [643, 119] width 944 height 44
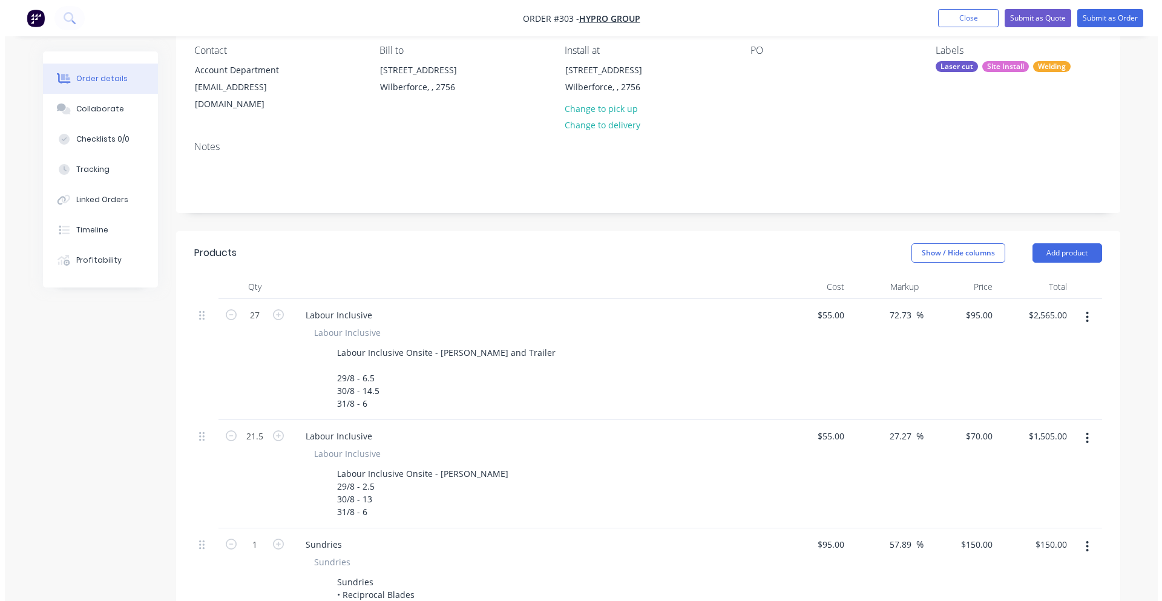
scroll to position [0, 0]
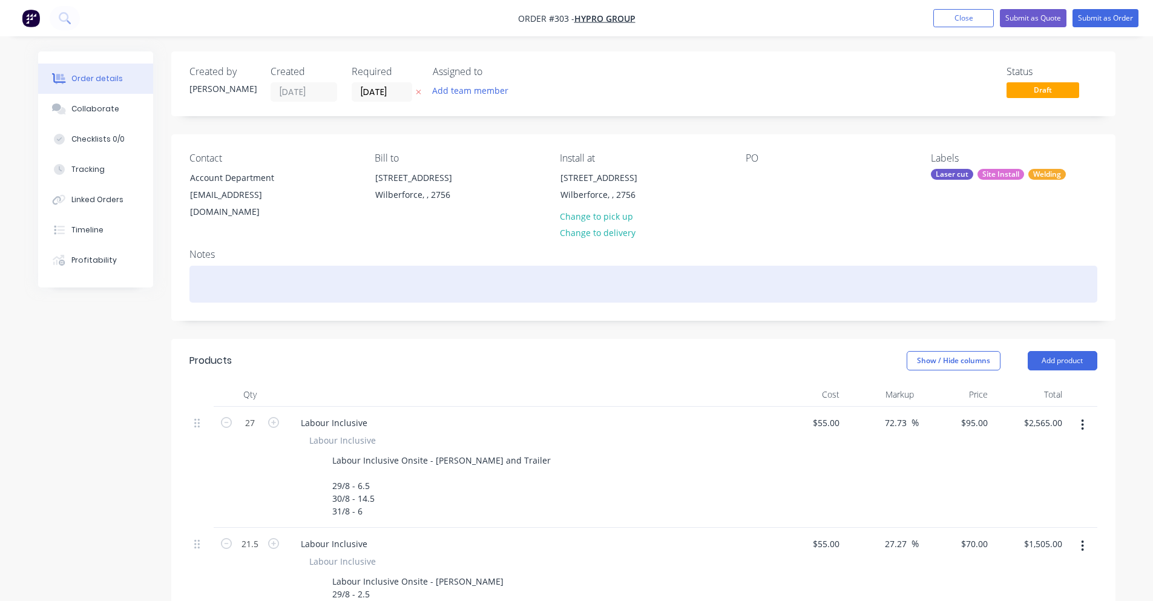
click at [576, 279] on div at bounding box center [643, 284] width 908 height 37
paste div
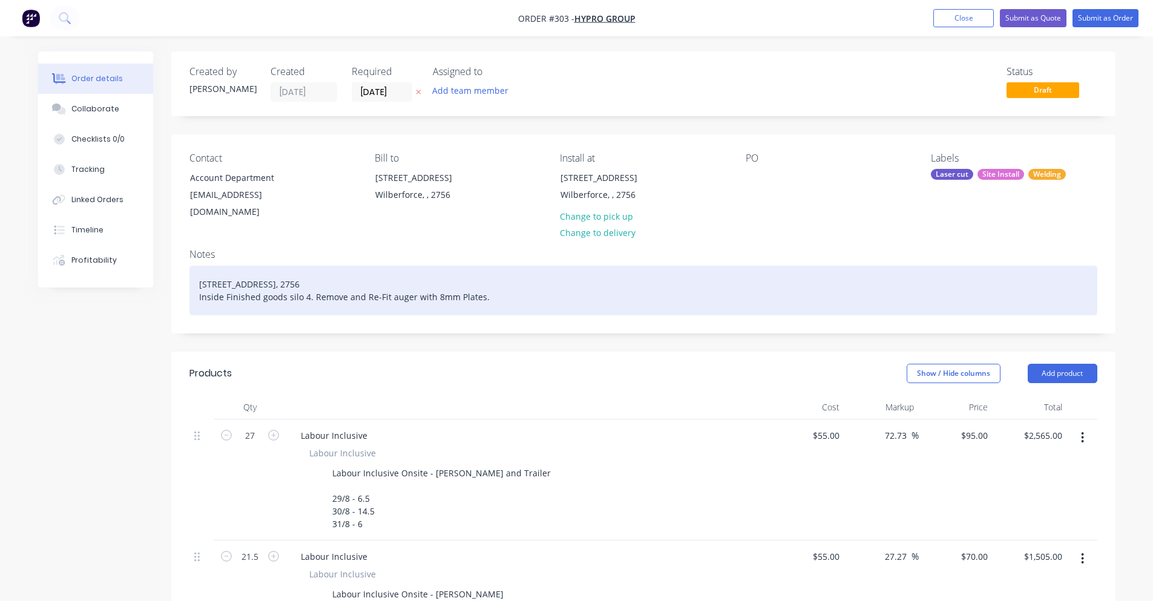
click at [306, 284] on div "[STREET_ADDRESS], 2756 Inside Finished goods silo 4. Remove and Re-Fit auger wi…" at bounding box center [643, 291] width 908 height 50
click at [330, 275] on div "[STREET_ADDRESS], 2756 Inside Finished goods silo 5. Remove and Re-Fit auger wi…" at bounding box center [643, 291] width 908 height 50
drag, startPoint x: 332, startPoint y: 271, endPoint x: 155, endPoint y: 268, distance: 177.4
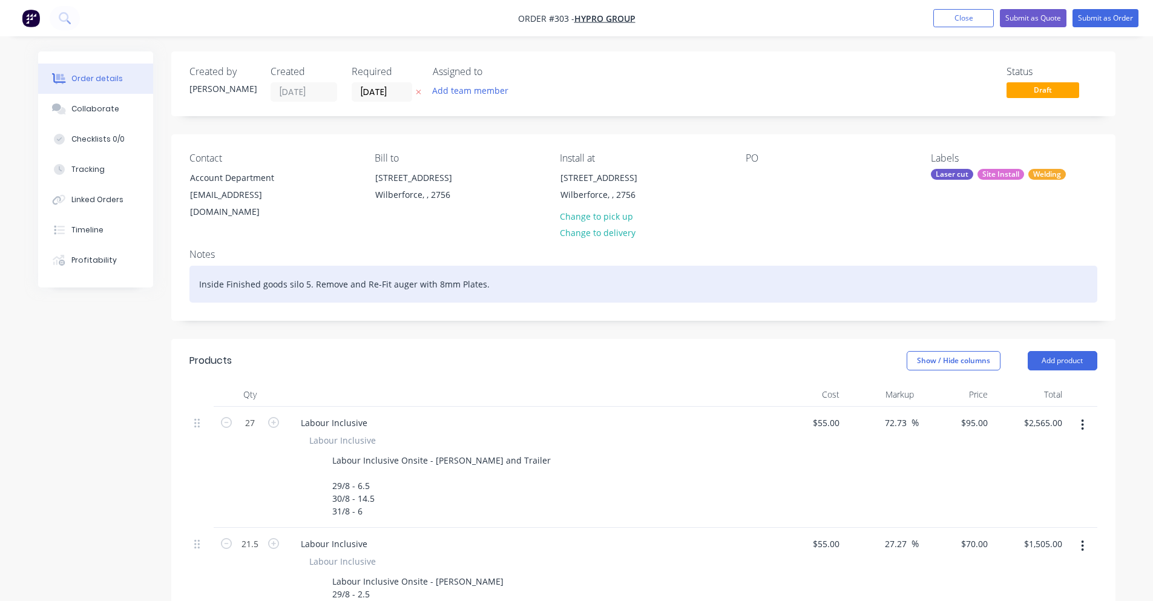
click at [200, 283] on div "Inside Finished goods silo 5. Remove and Re-Fit auger with 8mm Plates." at bounding box center [643, 284] width 908 height 37
click at [491, 270] on div "Inside Finished goods silo 5. Remove and Re-Fit auger with 8mm Plates." at bounding box center [643, 284] width 908 height 37
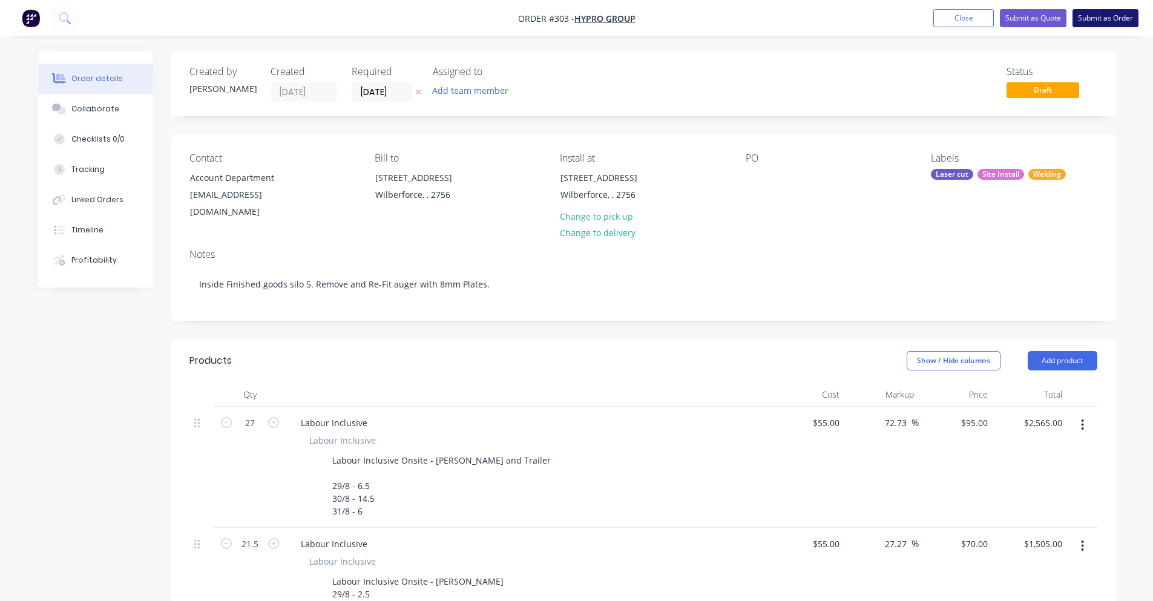
click at [1116, 25] on button "Submit as Order" at bounding box center [1106, 18] width 66 height 18
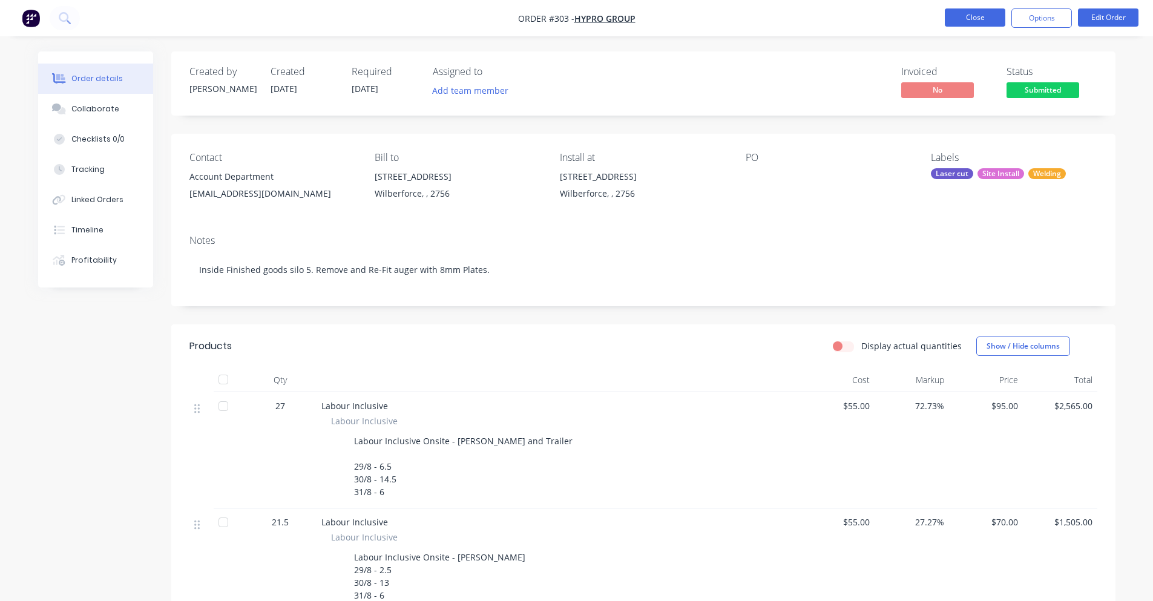
click at [953, 21] on button "Close" at bounding box center [975, 17] width 61 height 18
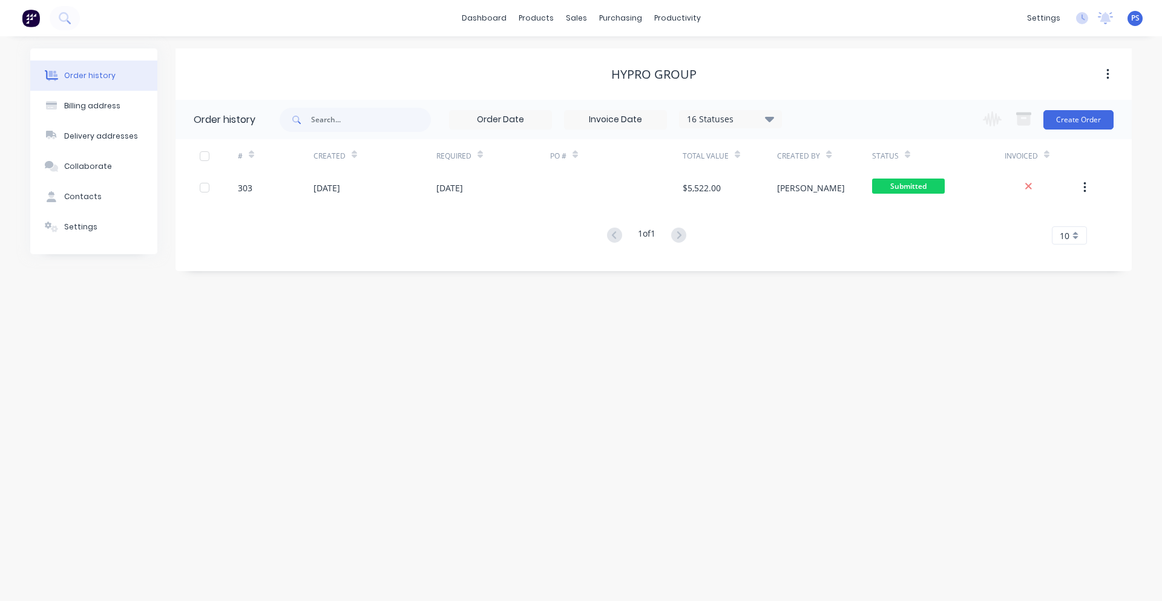
click at [39, 14] on img at bounding box center [31, 18] width 18 height 18
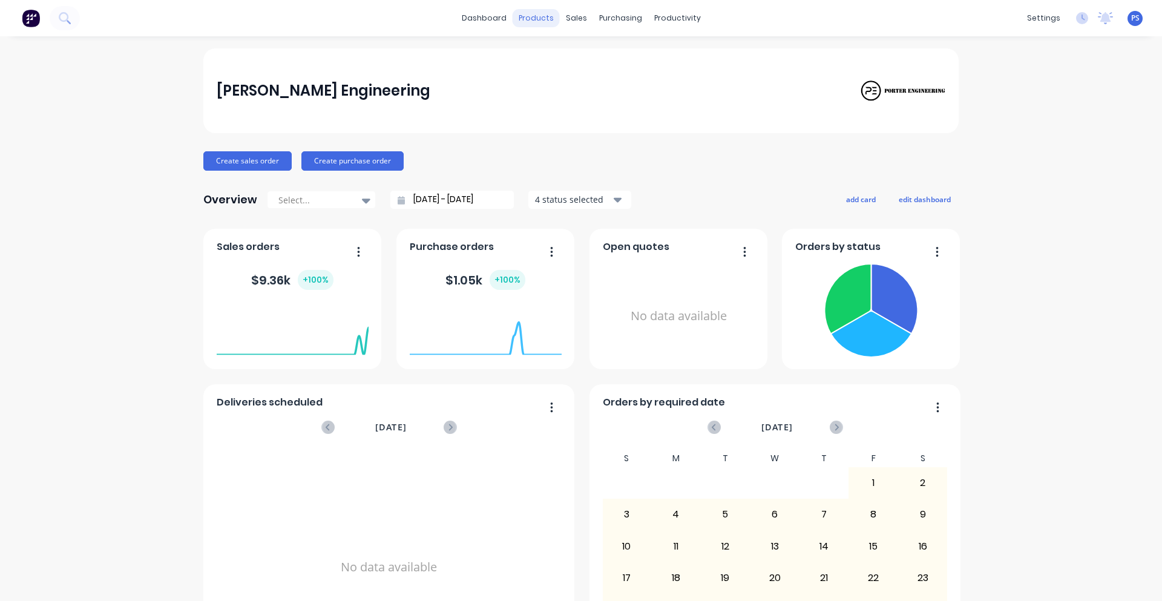
click at [541, 9] on div "products" at bounding box center [536, 18] width 47 height 18
click at [599, 61] on div "Sales Orders" at bounding box center [617, 58] width 50 height 11
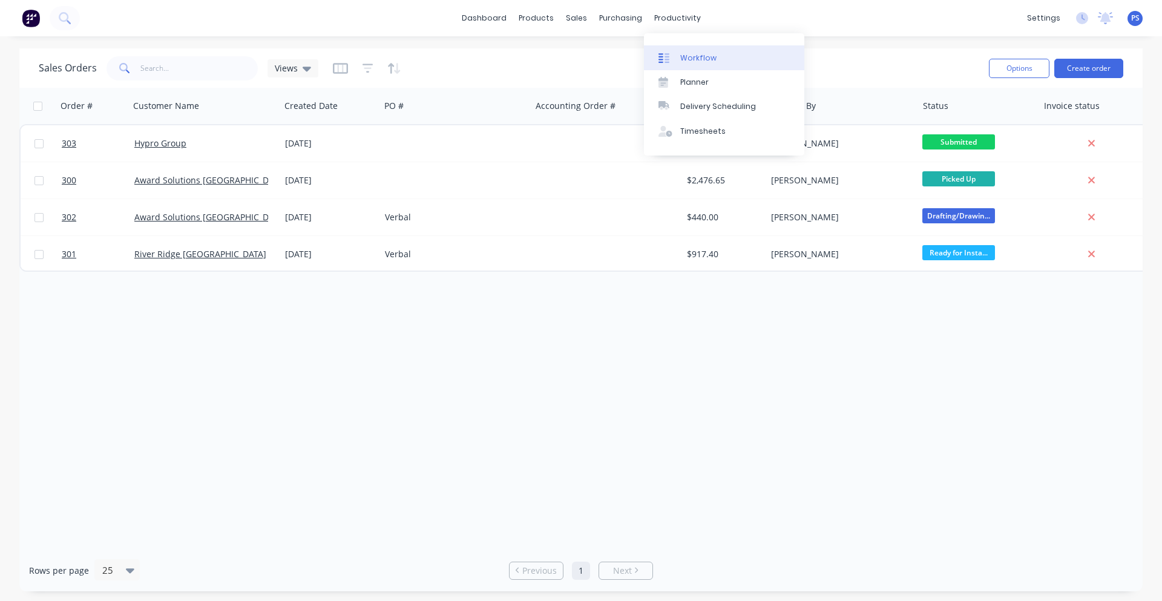
click at [681, 50] on link "Workflow" at bounding box center [724, 57] width 160 height 24
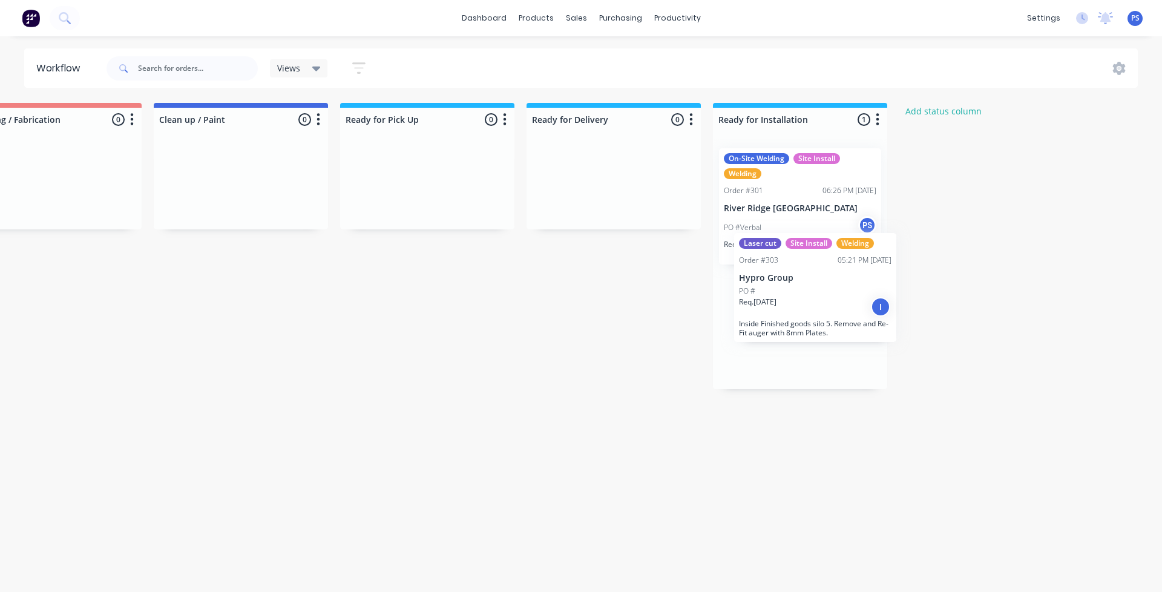
scroll to position [0, 805]
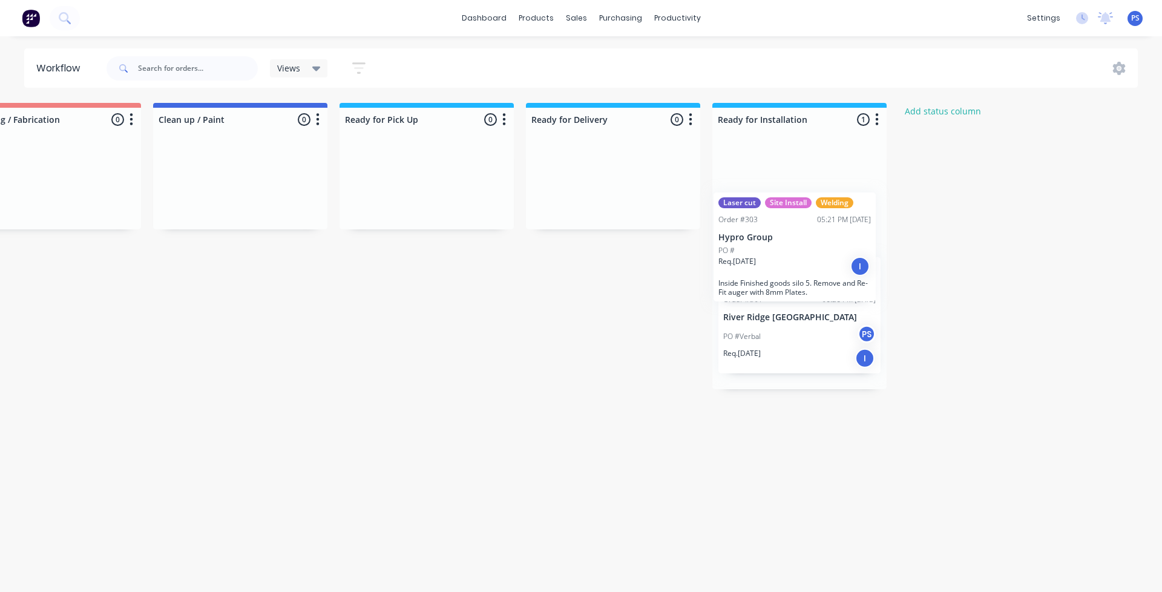
drag, startPoint x: 122, startPoint y: 204, endPoint x: 840, endPoint y: 232, distance: 718.4
click at [840, 232] on div "Submitted 1 Status colour #13CE66 hex #13CE66 Save Cancel Summaries Total order…" at bounding box center [195, 246] width 2019 height 286
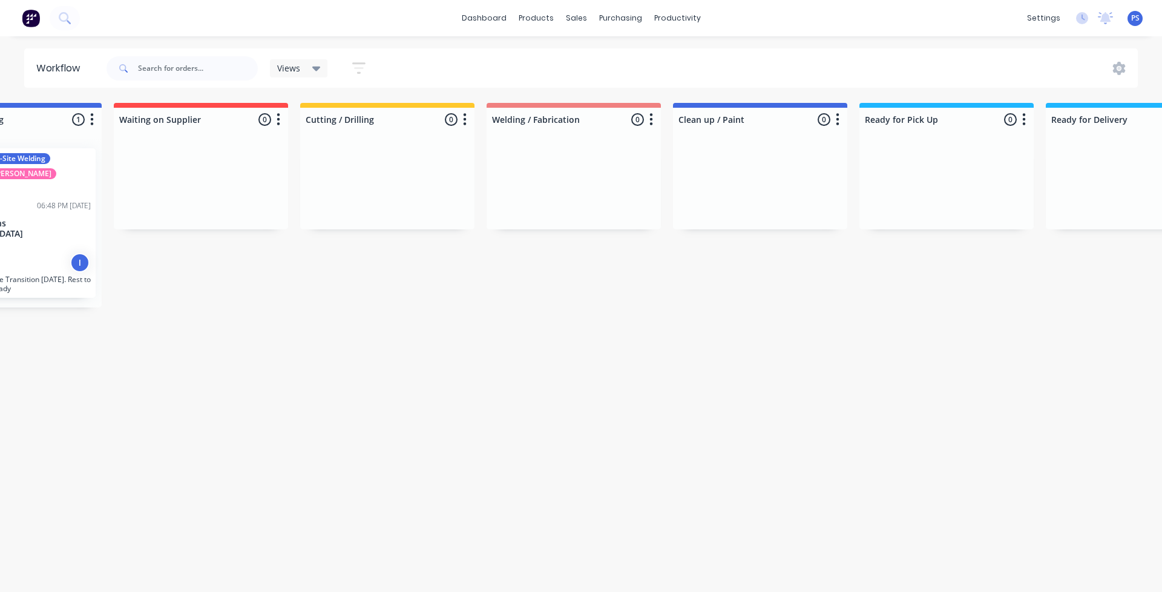
scroll to position [0, 274]
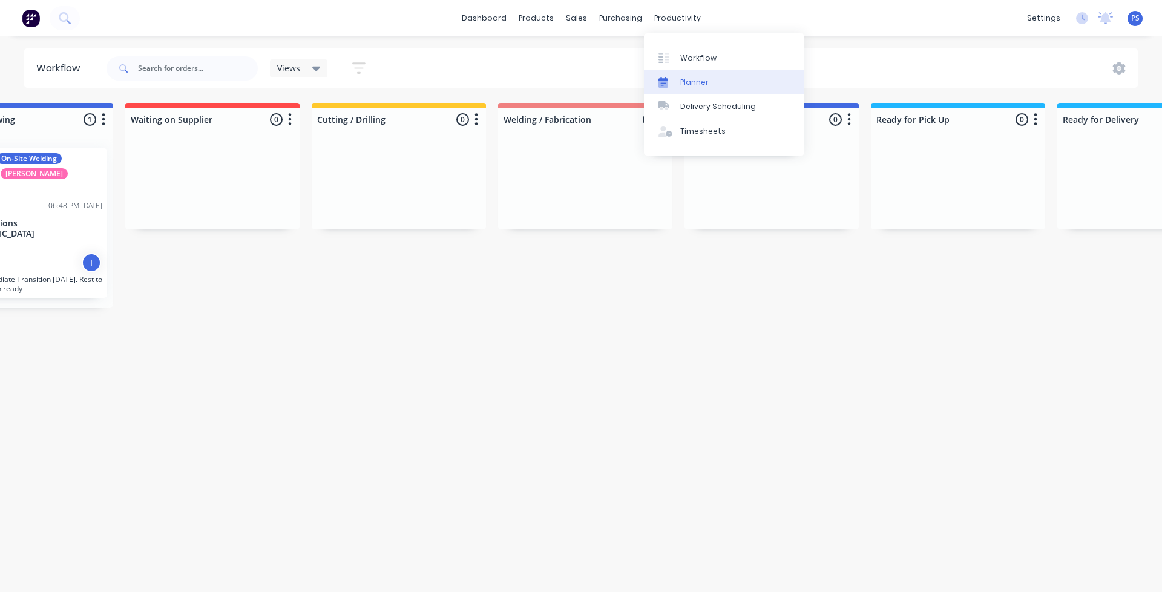
click at [679, 73] on link "Planner" at bounding box center [724, 82] width 160 height 24
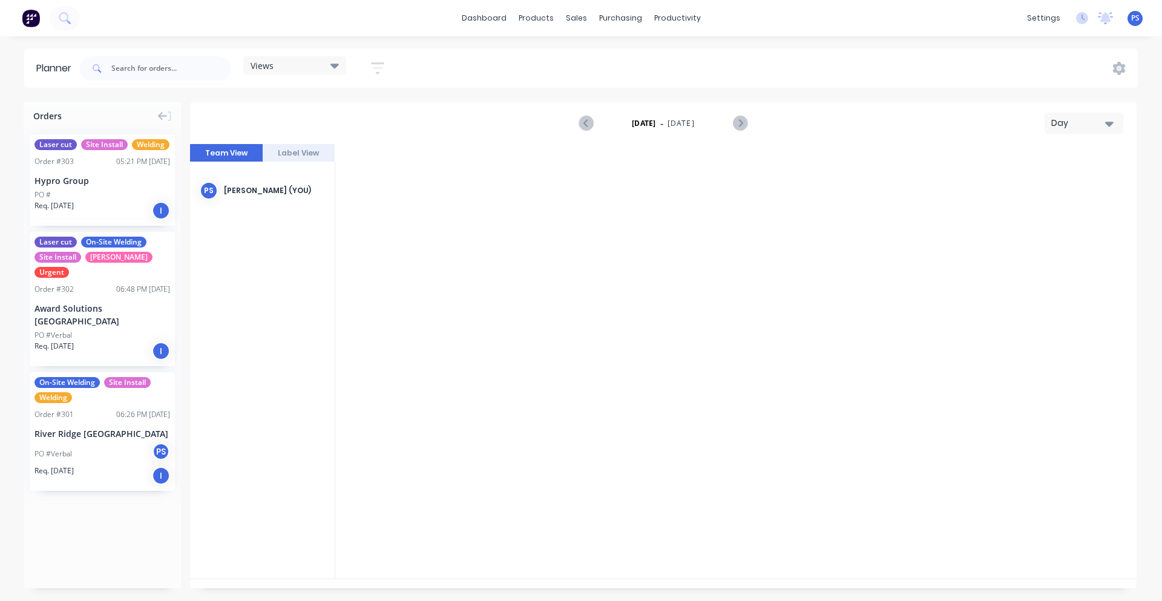
scroll to position [0, 3293]
click at [1099, 114] on button "Day" at bounding box center [1084, 123] width 79 height 21
click at [1059, 180] on div "Week" at bounding box center [1062, 180] width 120 height 24
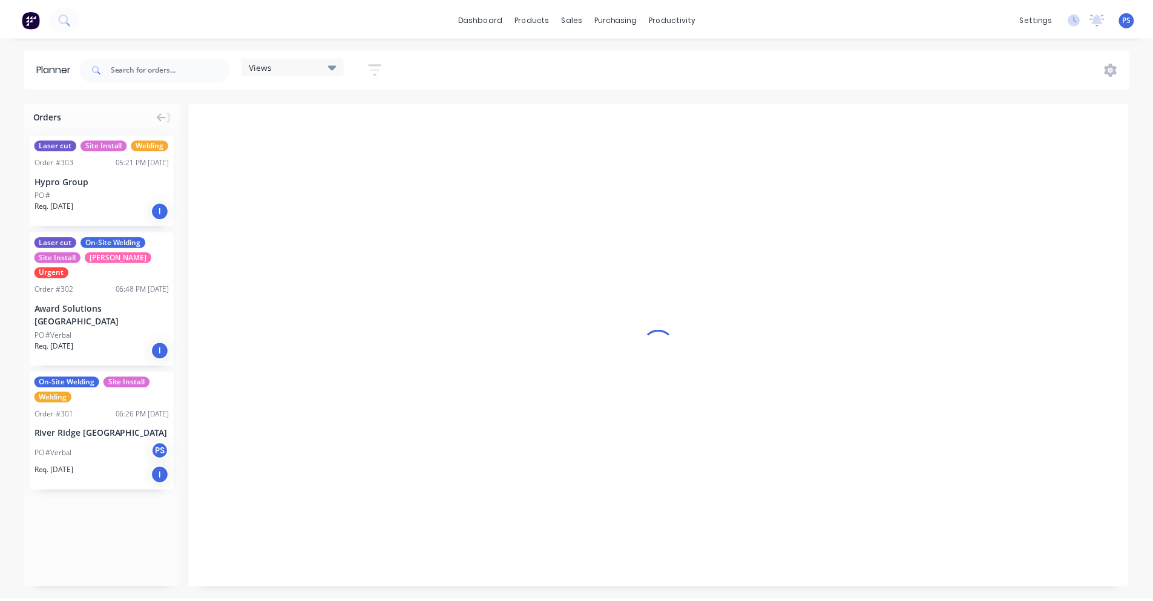
scroll to position [0, 1]
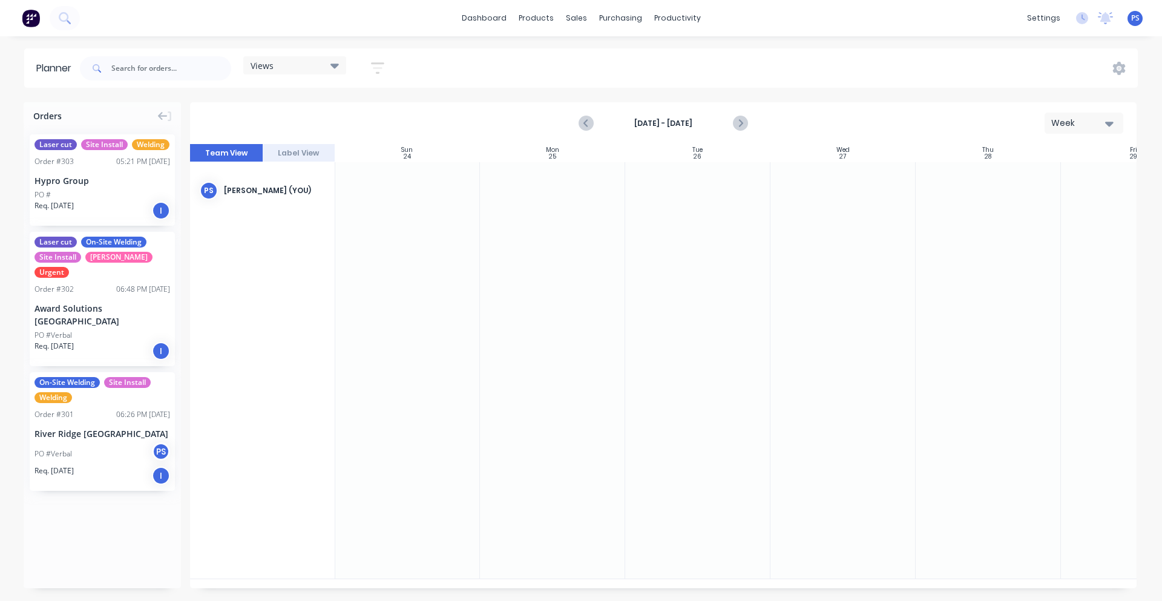
click at [1078, 130] on button "Week" at bounding box center [1084, 123] width 79 height 21
click at [1077, 203] on div "Month" at bounding box center [1062, 204] width 120 height 24
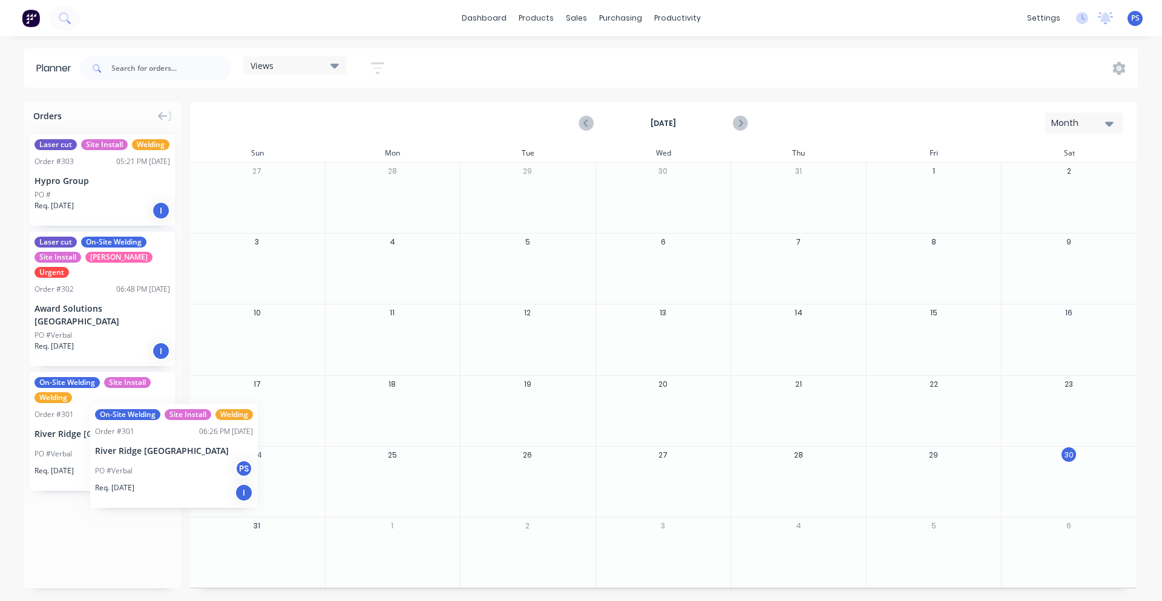
drag, startPoint x: 107, startPoint y: 421, endPoint x: 30, endPoint y: 388, distance: 83.5
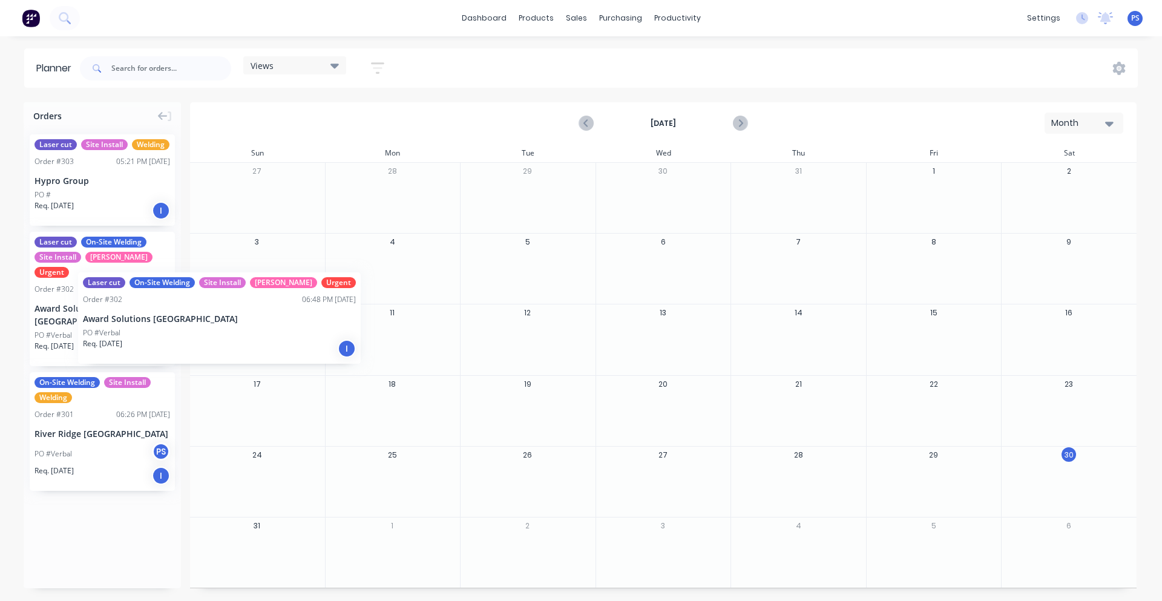
drag, startPoint x: 105, startPoint y: 292, endPoint x: 29, endPoint y: 246, distance: 88.9
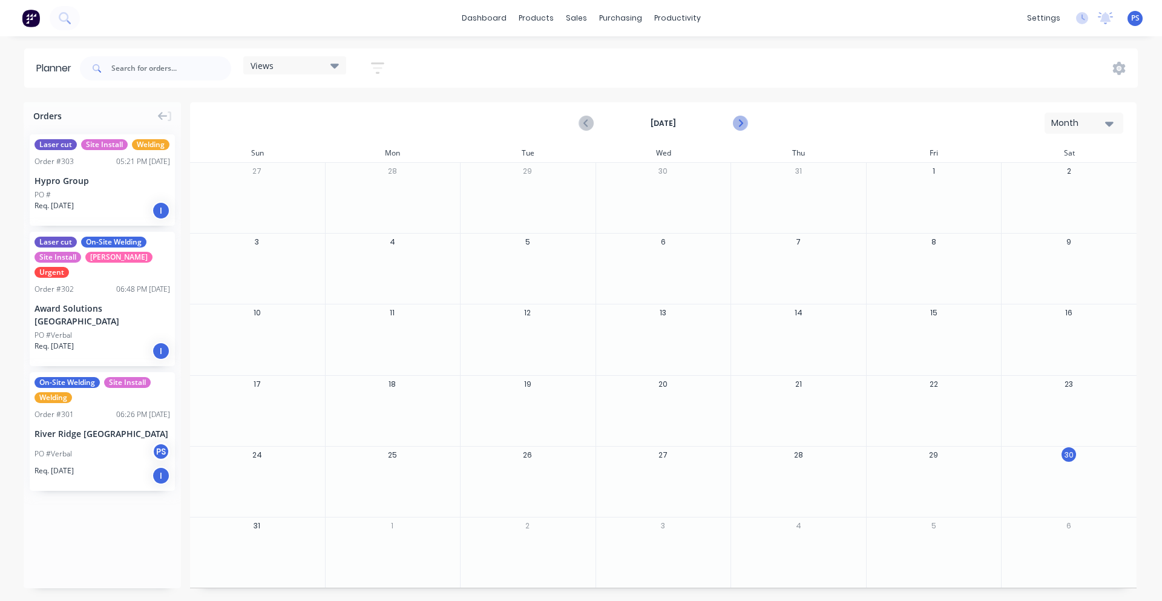
click at [743, 119] on icon "Next page" at bounding box center [739, 123] width 15 height 15
drag, startPoint x: 83, startPoint y: 280, endPoint x: 511, endPoint y: 308, distance: 428.8
click at [587, 122] on icon "Previous page" at bounding box center [586, 124] width 5 height 10
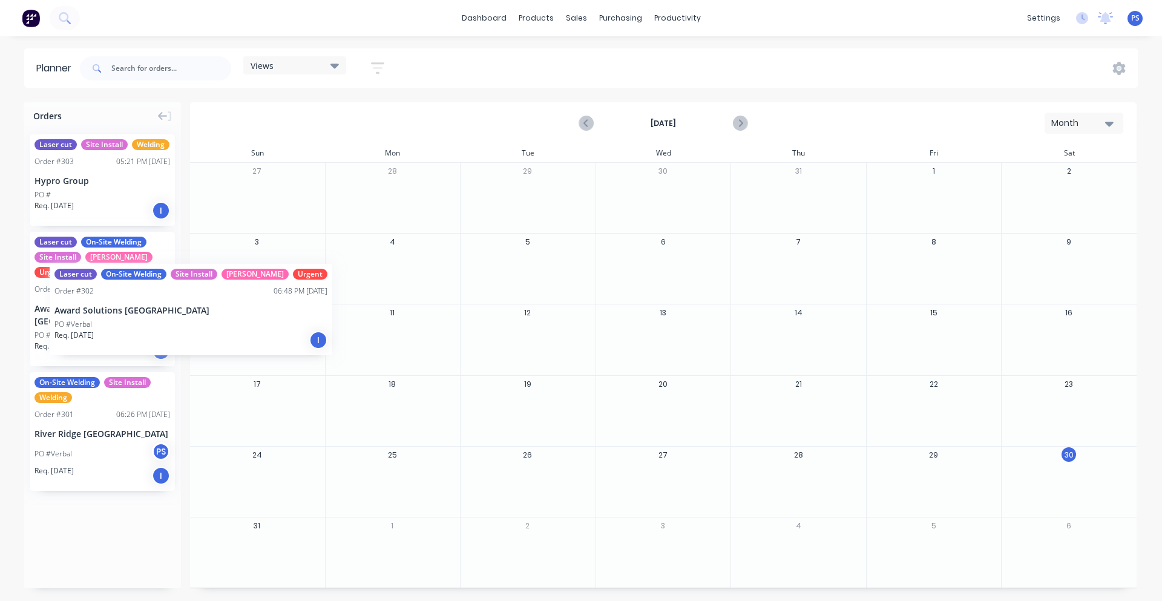
drag, startPoint x: 94, startPoint y: 271, endPoint x: 49, endPoint y: 253, distance: 48.9
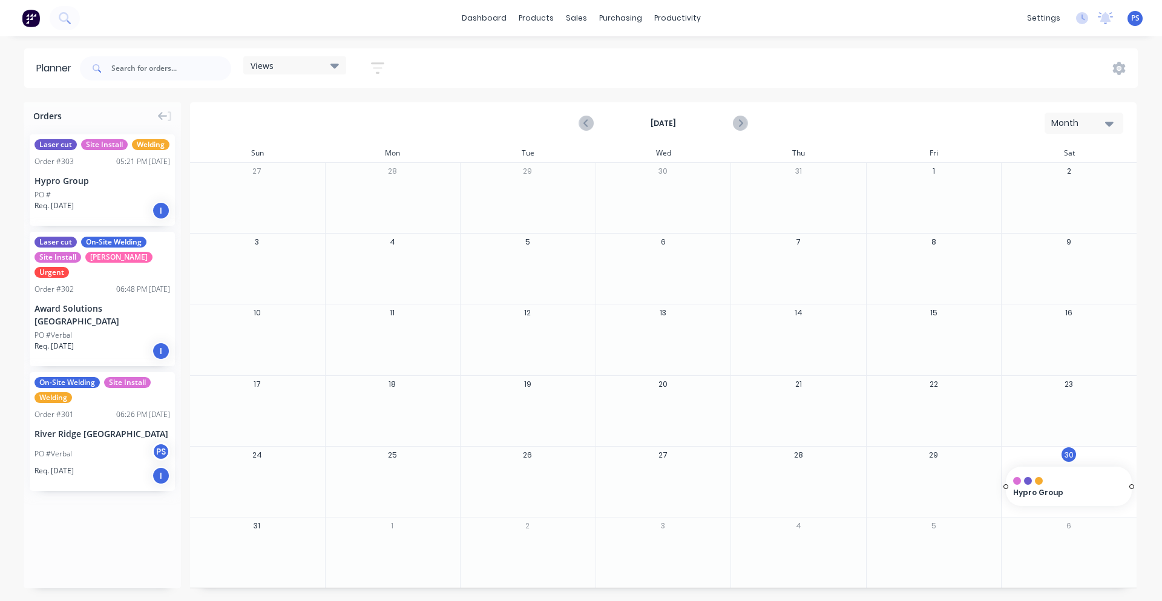
drag, startPoint x: 61, startPoint y: 155, endPoint x: 1089, endPoint y: 500, distance: 1084.7
drag, startPoint x: 104, startPoint y: 173, endPoint x: 215, endPoint y: 546, distance: 388.9
drag, startPoint x: 117, startPoint y: 412, endPoint x: 508, endPoint y: 560, distance: 418.0
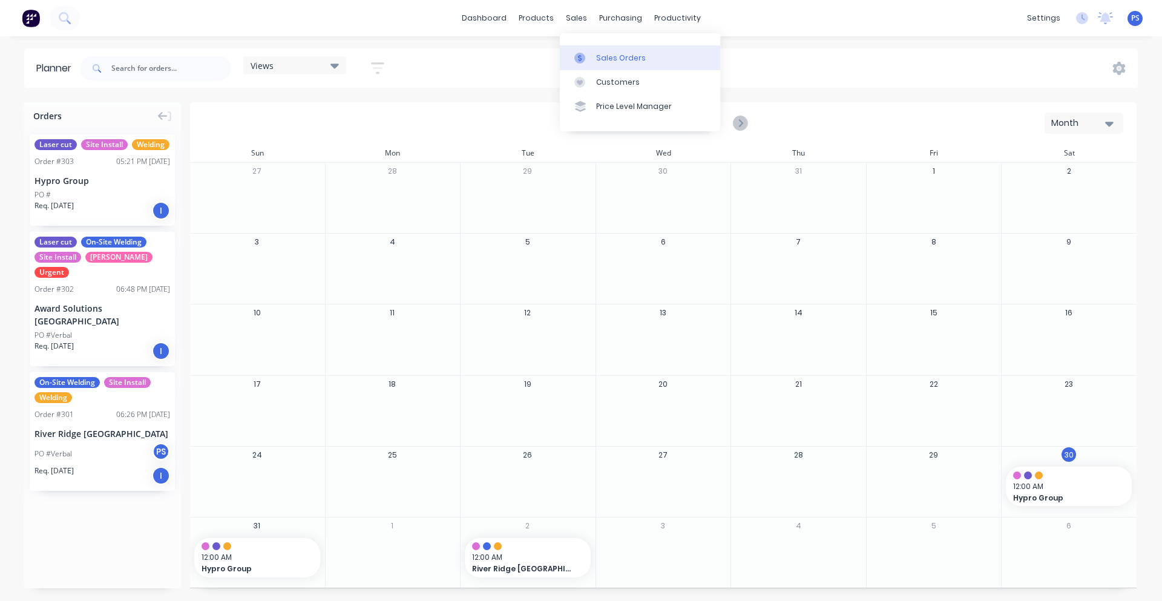
click at [592, 63] on div at bounding box center [583, 58] width 18 height 11
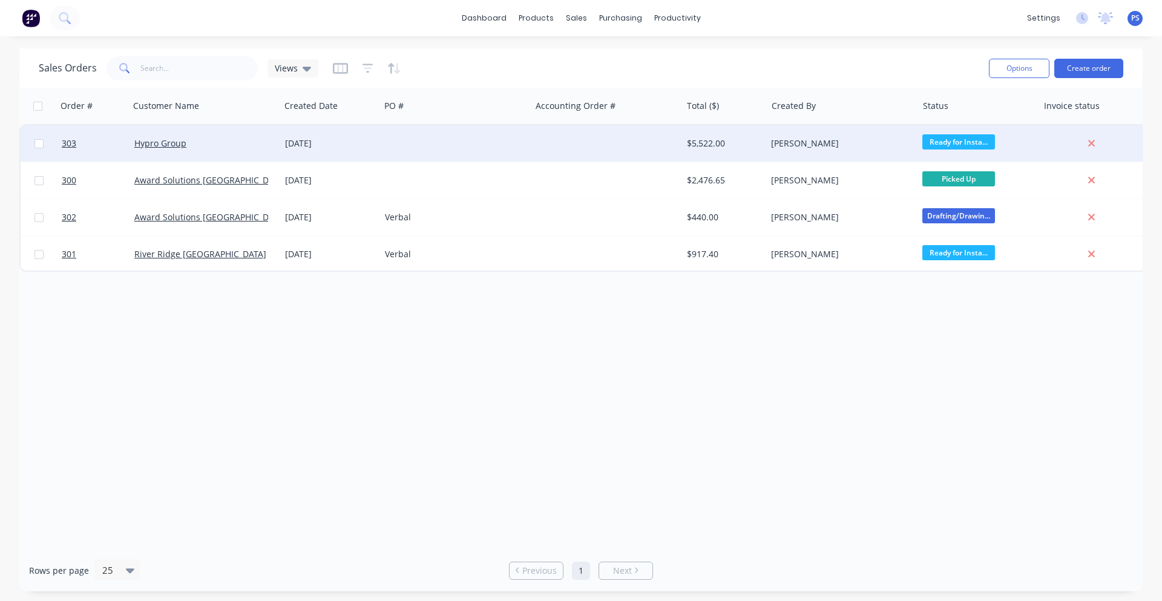
click at [238, 151] on div "Hypro Group" at bounding box center [205, 143] width 151 height 36
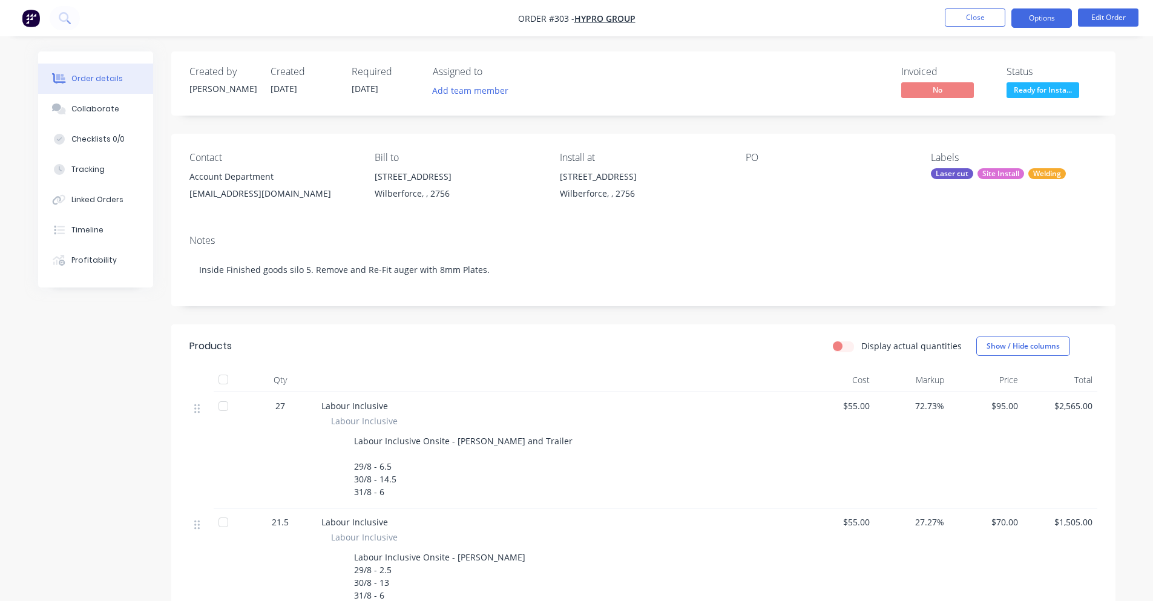
click at [1013, 19] on button "Options" at bounding box center [1041, 17] width 61 height 19
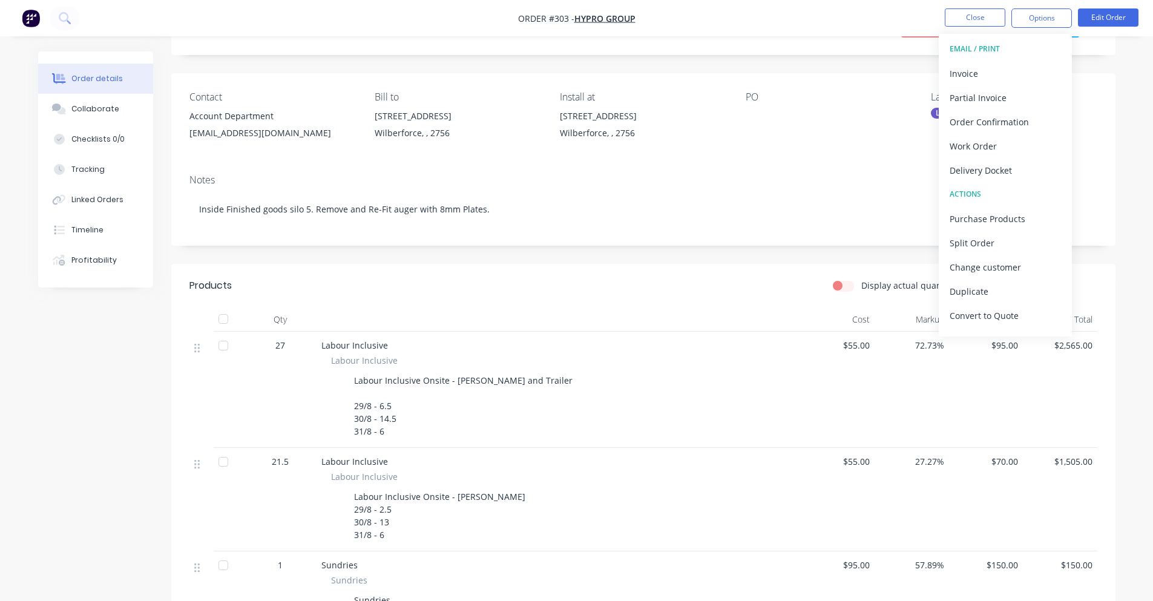
click at [870, 253] on div "Created by [PERSON_NAME] Created [DATE] Required [DATE] Assigned to Add team me…" at bounding box center [643, 460] width 944 height 939
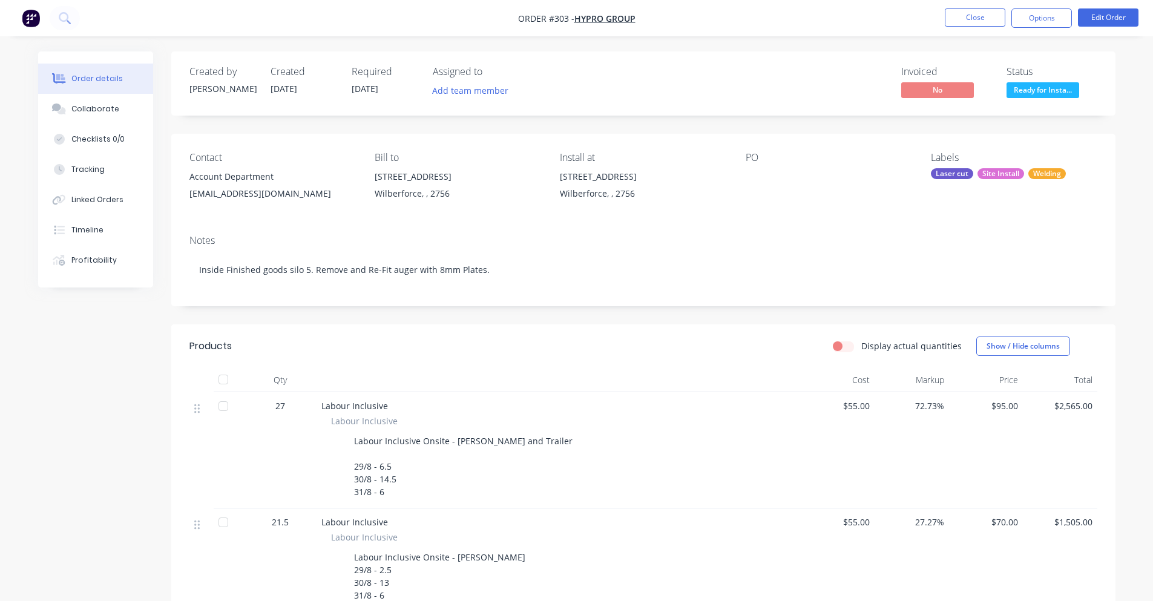
click at [22, 21] on img "button" at bounding box center [31, 18] width 18 height 18
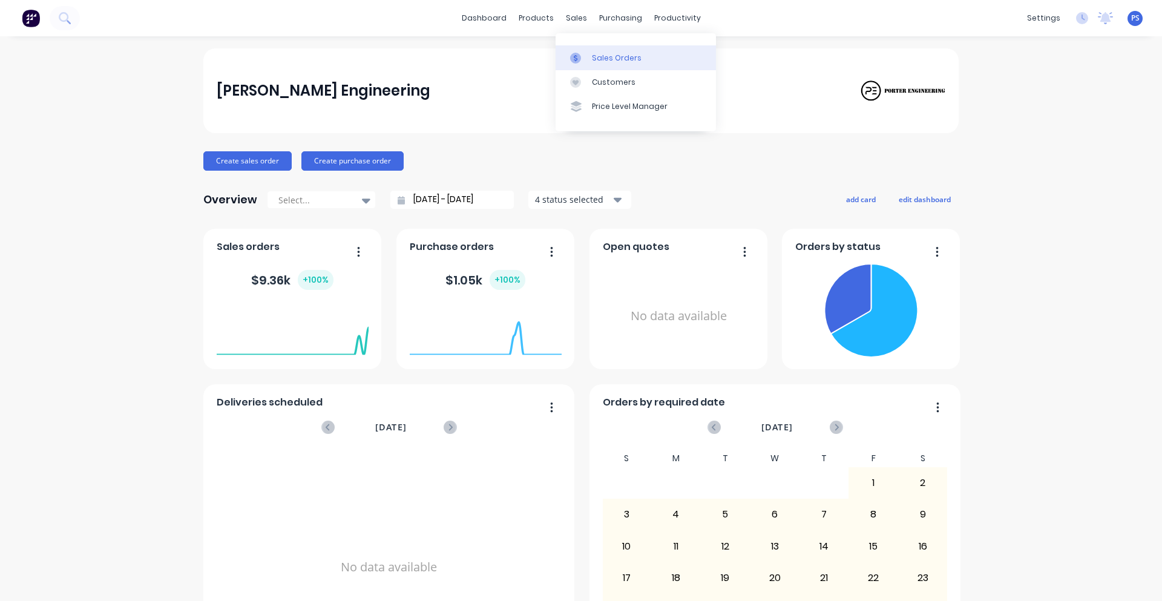
click at [594, 67] on link "Sales Orders" at bounding box center [636, 57] width 160 height 24
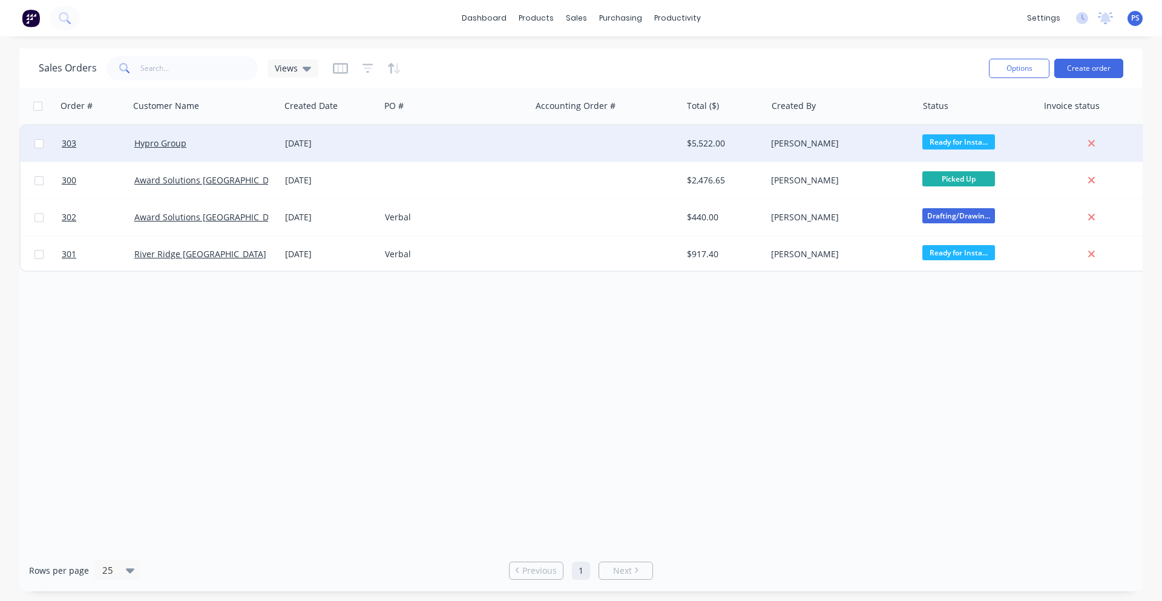
click at [44, 147] on div at bounding box center [39, 143] width 36 height 36
click at [38, 140] on input "checkbox" at bounding box center [39, 143] width 9 height 9
checkbox input "true"
click at [1043, 69] on button "Options" at bounding box center [1019, 68] width 61 height 19
click at [1013, 313] on div "Order # Customer Name Created Date PO # Accounting Order # Total ($) Created By…" at bounding box center [580, 319] width 1123 height 462
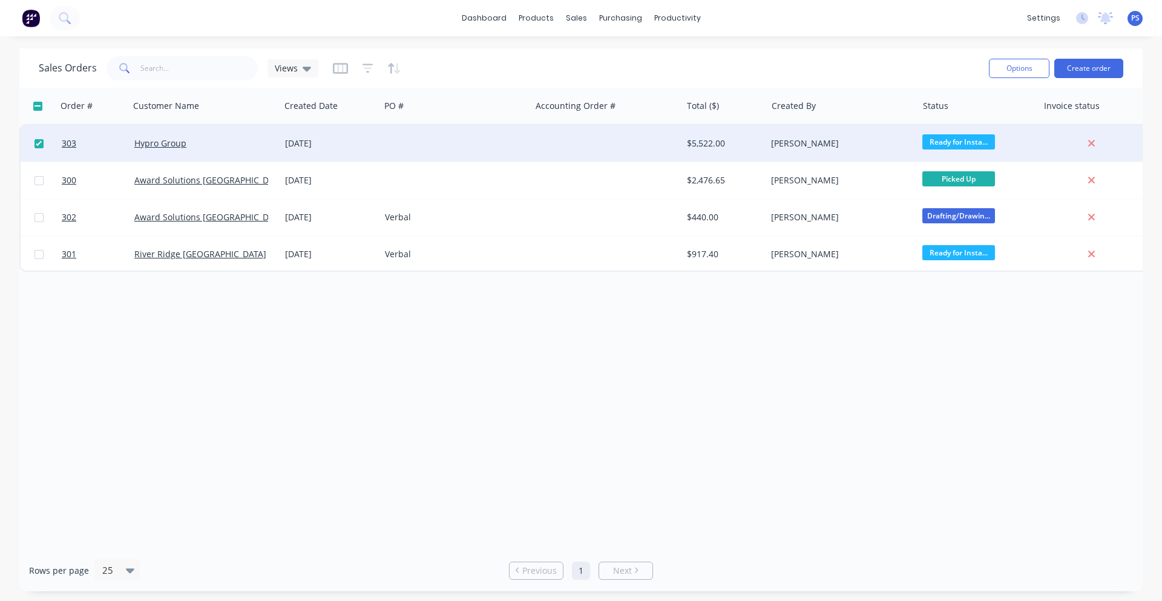
click at [637, 148] on div at bounding box center [606, 143] width 151 height 36
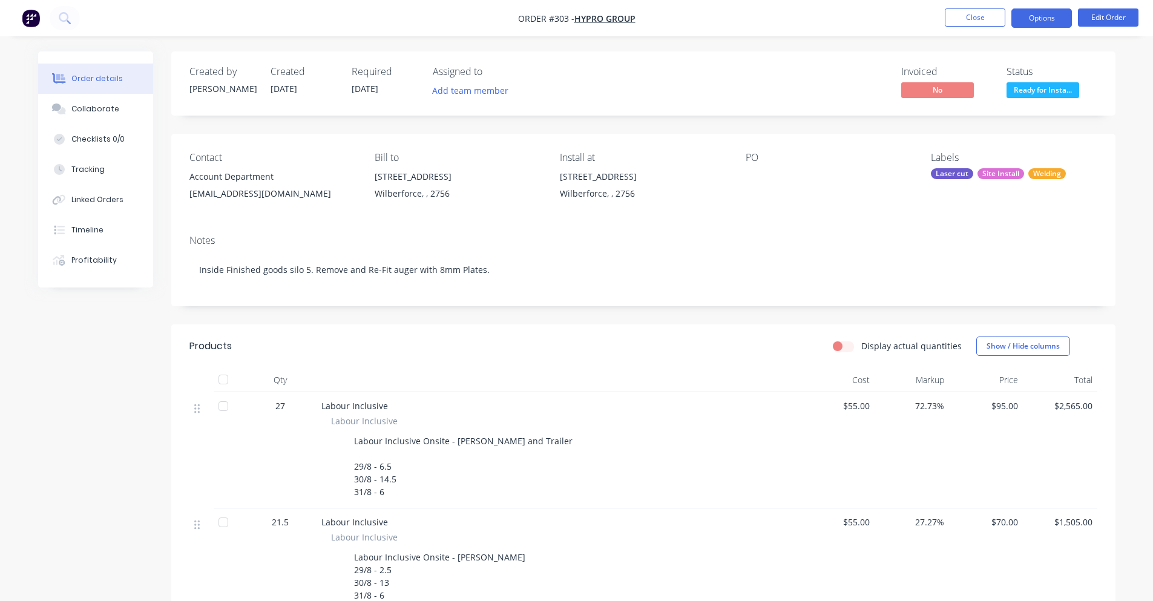
click at [1030, 19] on button "Options" at bounding box center [1041, 17] width 61 height 19
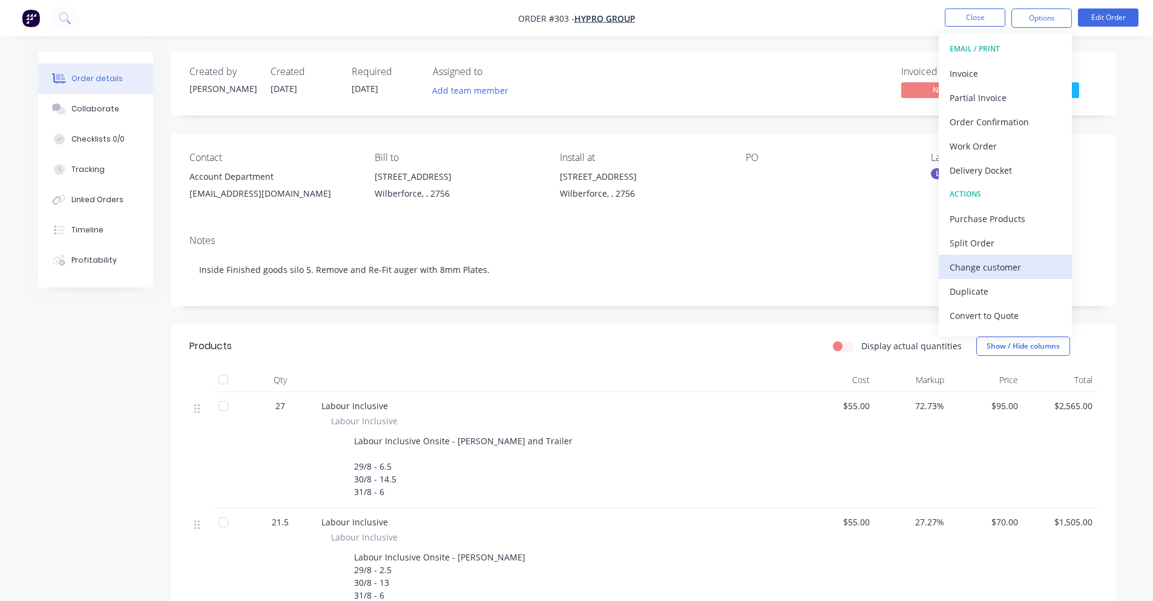
click at [1031, 275] on div "Change customer" at bounding box center [1005, 267] width 111 height 18
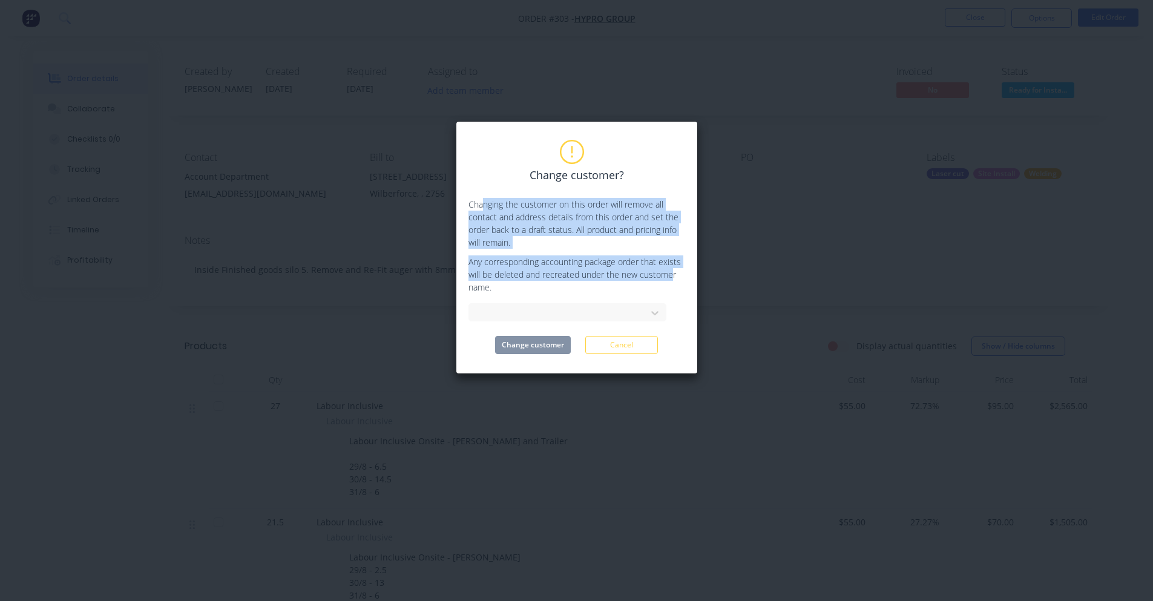
drag, startPoint x: 482, startPoint y: 208, endPoint x: 672, endPoint y: 271, distance: 201.0
click at [672, 271] on div "Change customer? Changing the customer on this order will remove all contact an…" at bounding box center [576, 247] width 217 height 213
click at [672, 271] on p "Any corresponding accounting package order that exists will be deleted and recr…" at bounding box center [576, 274] width 217 height 38
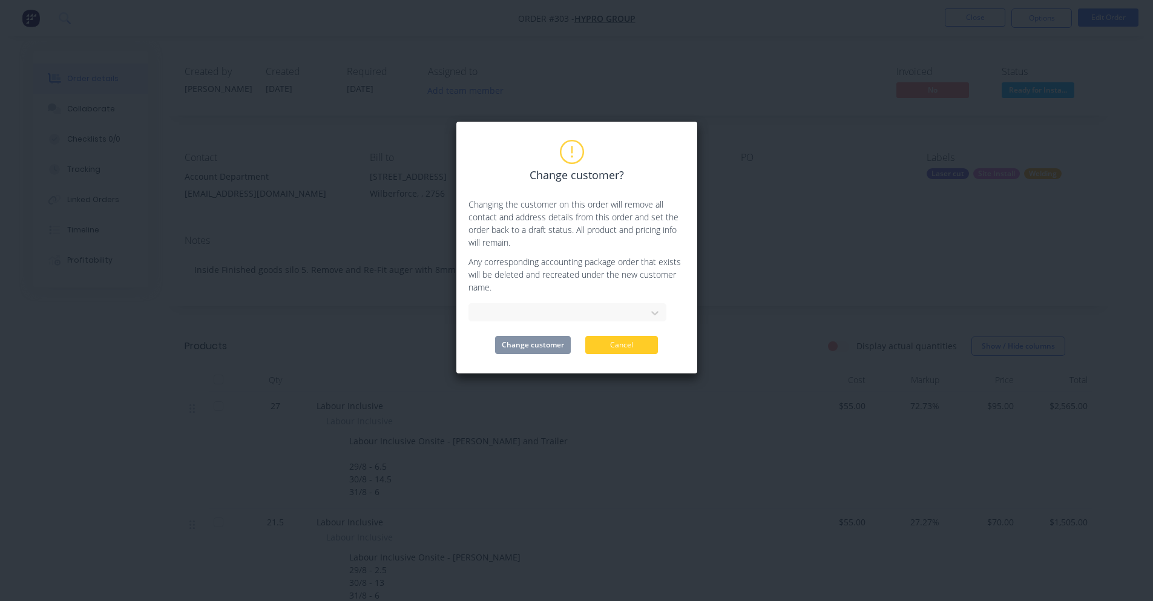
click at [603, 352] on button "Cancel" at bounding box center [621, 345] width 73 height 18
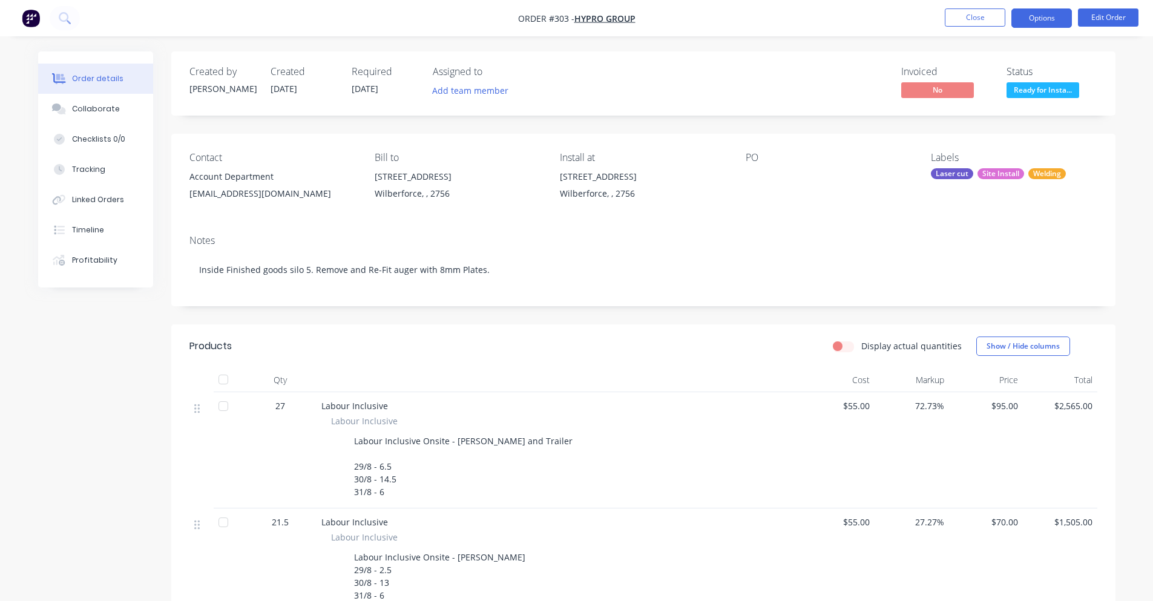
click at [1058, 22] on button "Options" at bounding box center [1041, 17] width 61 height 19
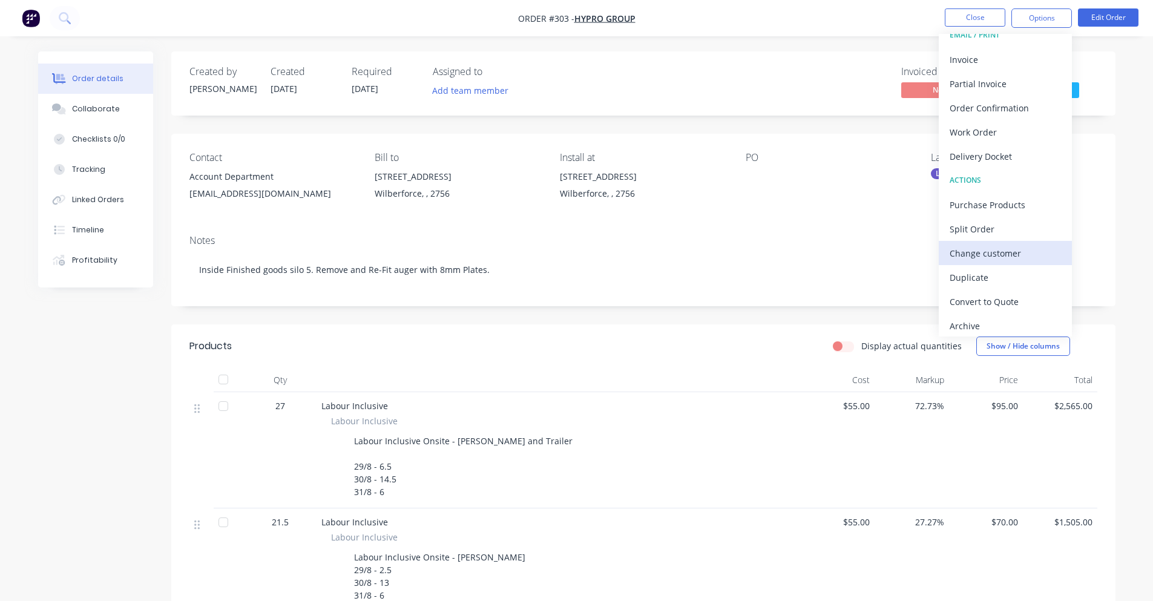
scroll to position [18, 0]
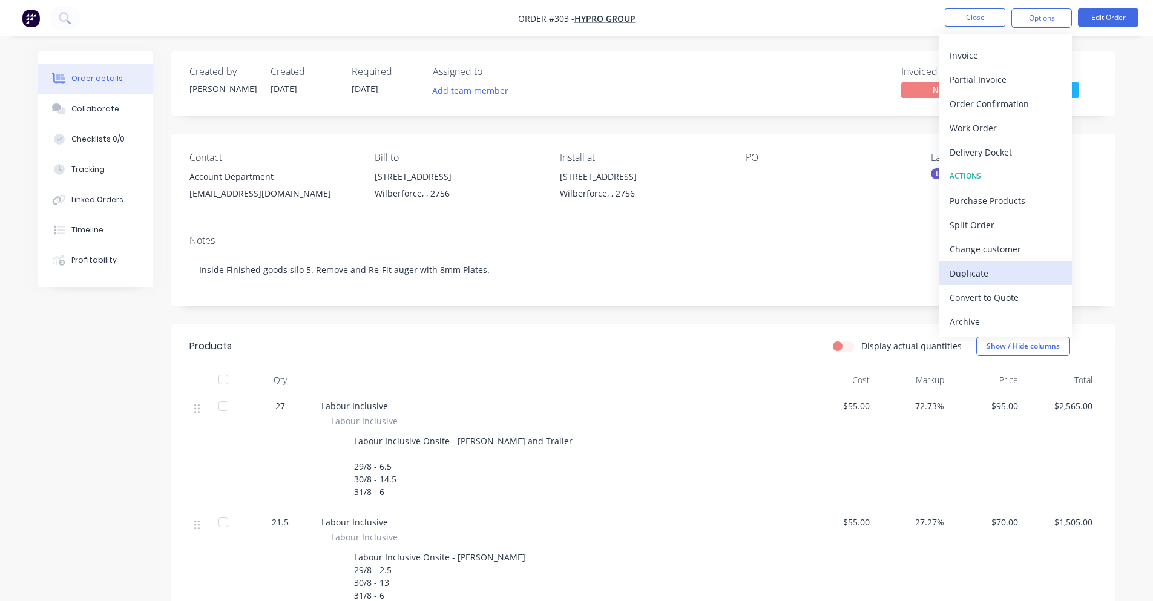
click at [1002, 280] on div "Duplicate" at bounding box center [1005, 274] width 111 height 18
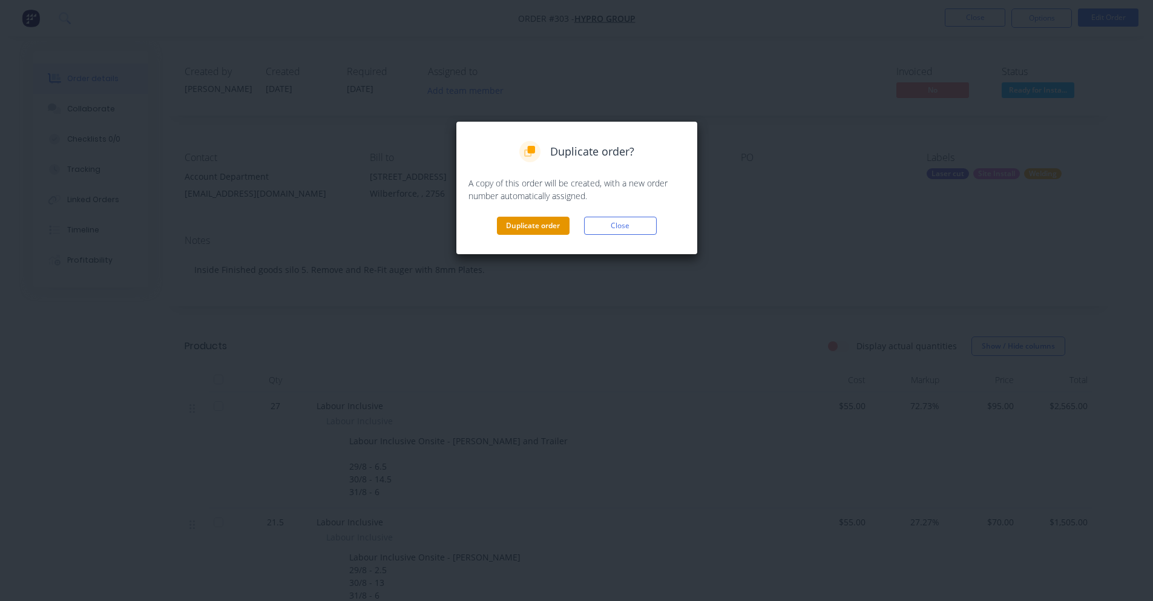
click at [548, 224] on button "Duplicate order" at bounding box center [533, 226] width 73 height 18
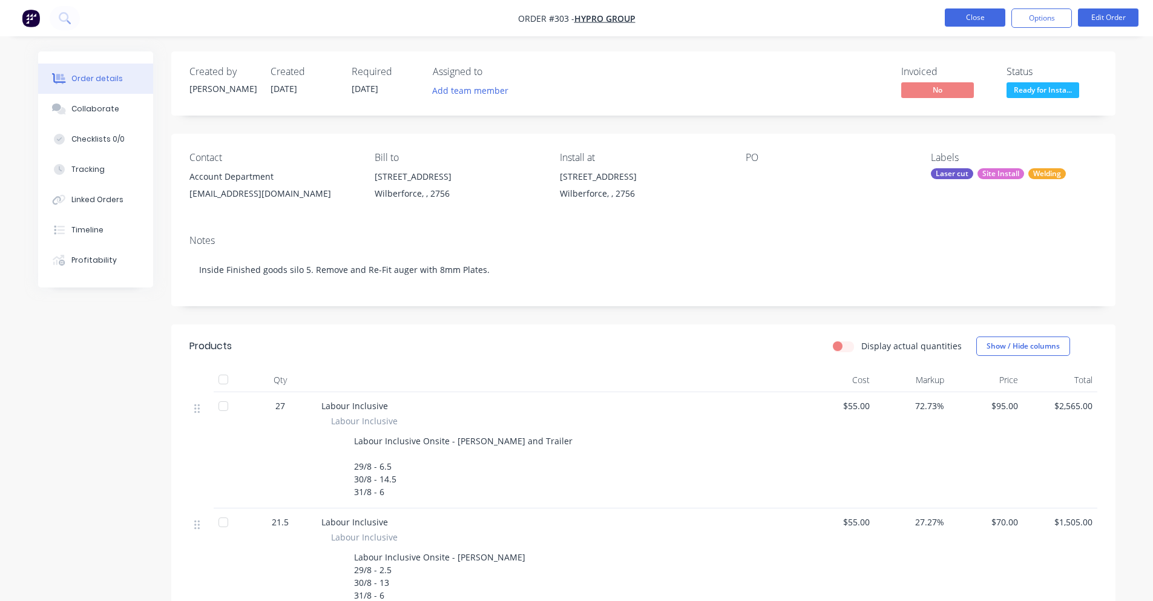
click at [987, 22] on button "Close" at bounding box center [975, 17] width 61 height 18
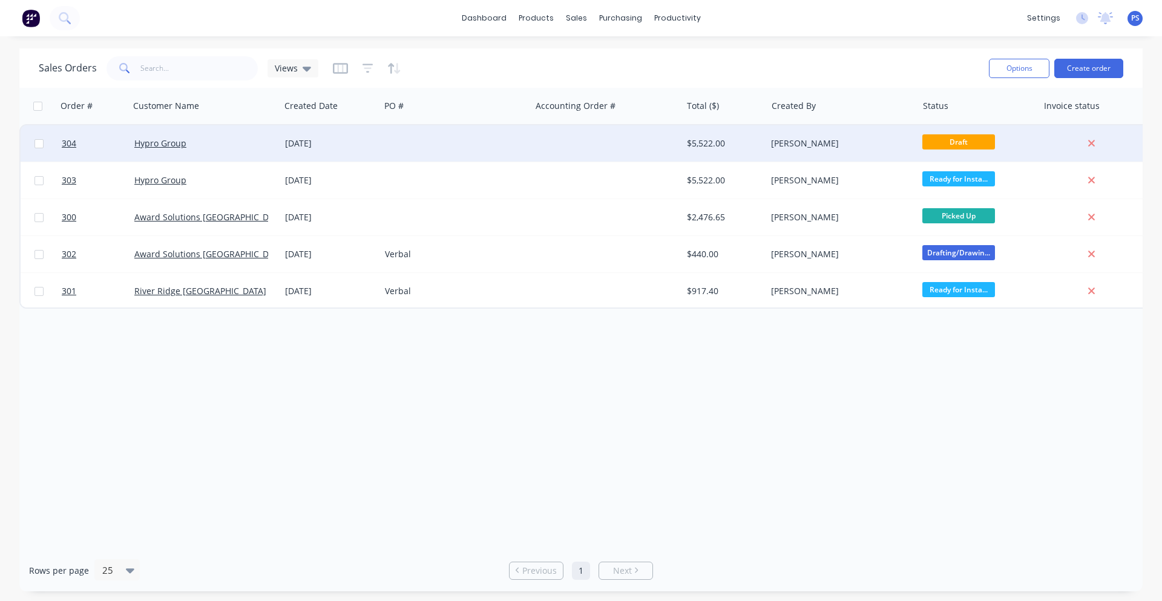
click at [232, 154] on div "Hypro Group" at bounding box center [205, 143] width 151 height 36
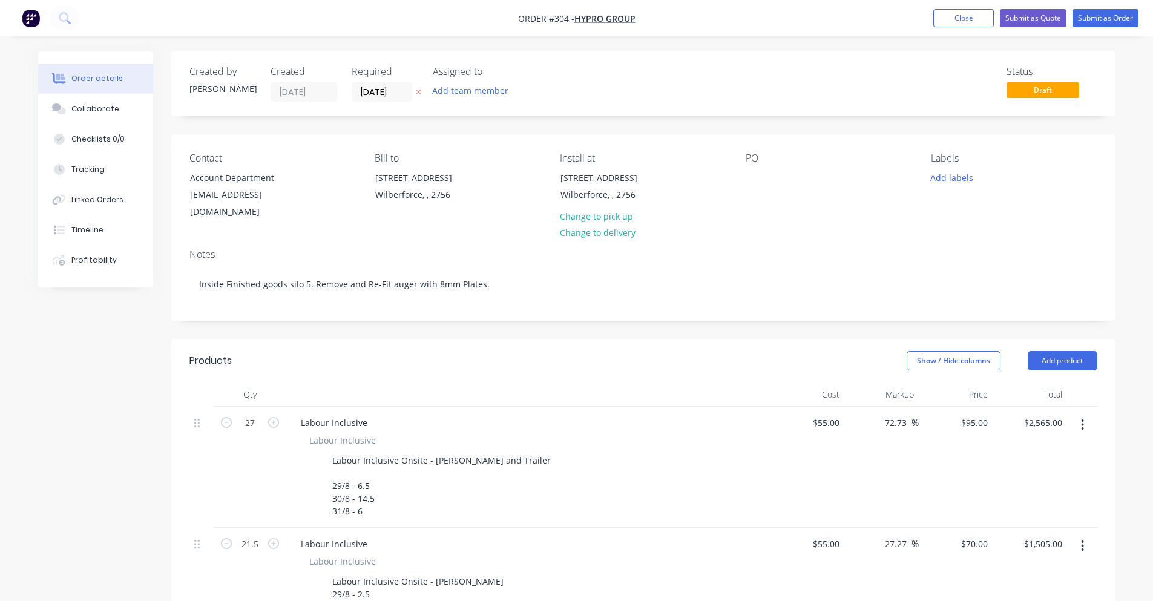
scroll to position [61, 0]
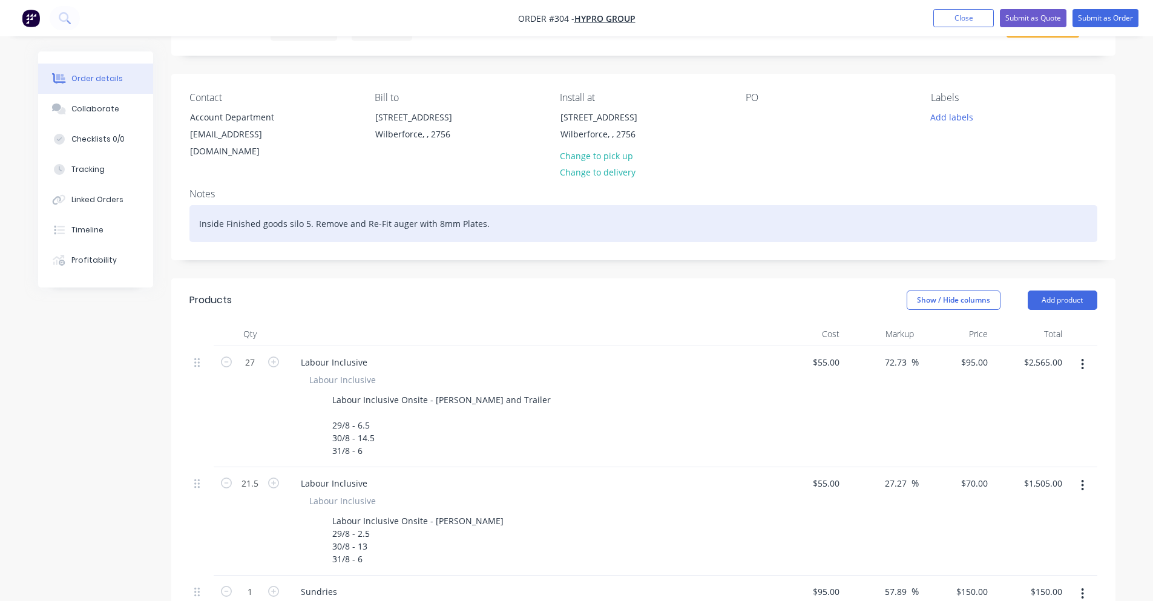
click at [305, 210] on div "Inside Finished goods silo 5. Remove and Re-Fit auger with 8mm Plates." at bounding box center [643, 223] width 908 height 37
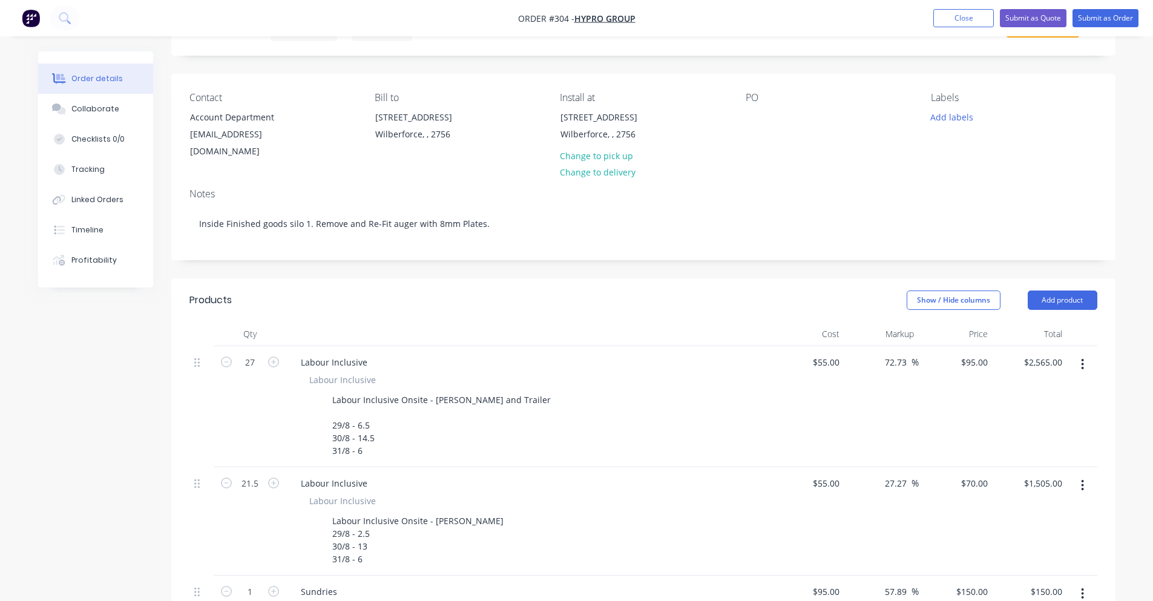
click at [309, 179] on div "Notes Inside Finished goods silo 1. Remove and Re-Fit auger with 8mm Plates." at bounding box center [643, 219] width 944 height 81
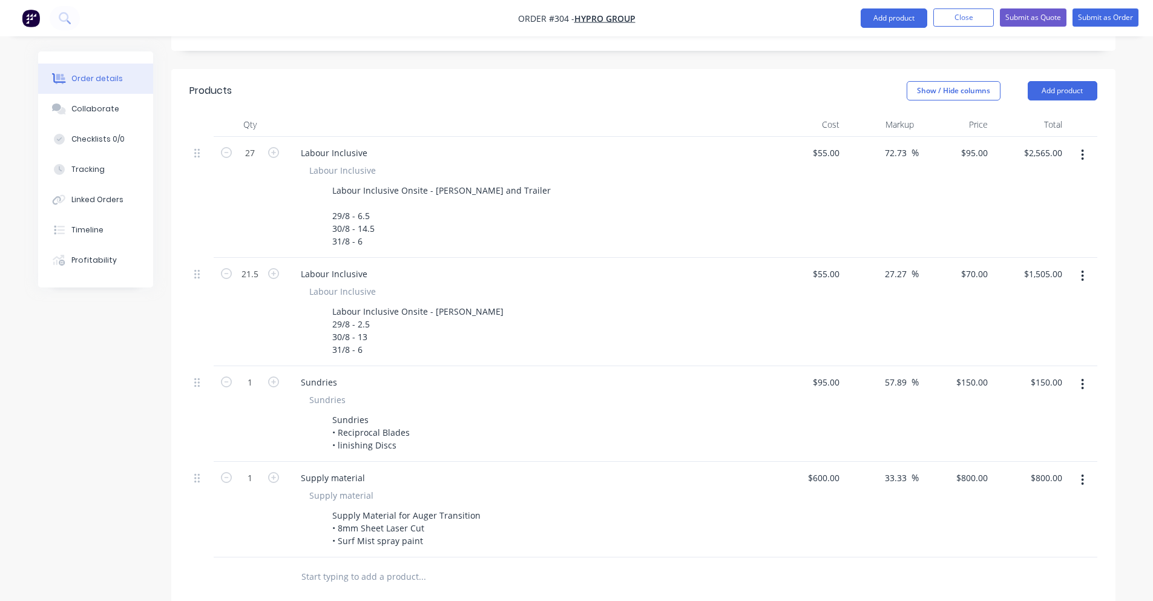
scroll to position [242, 0]
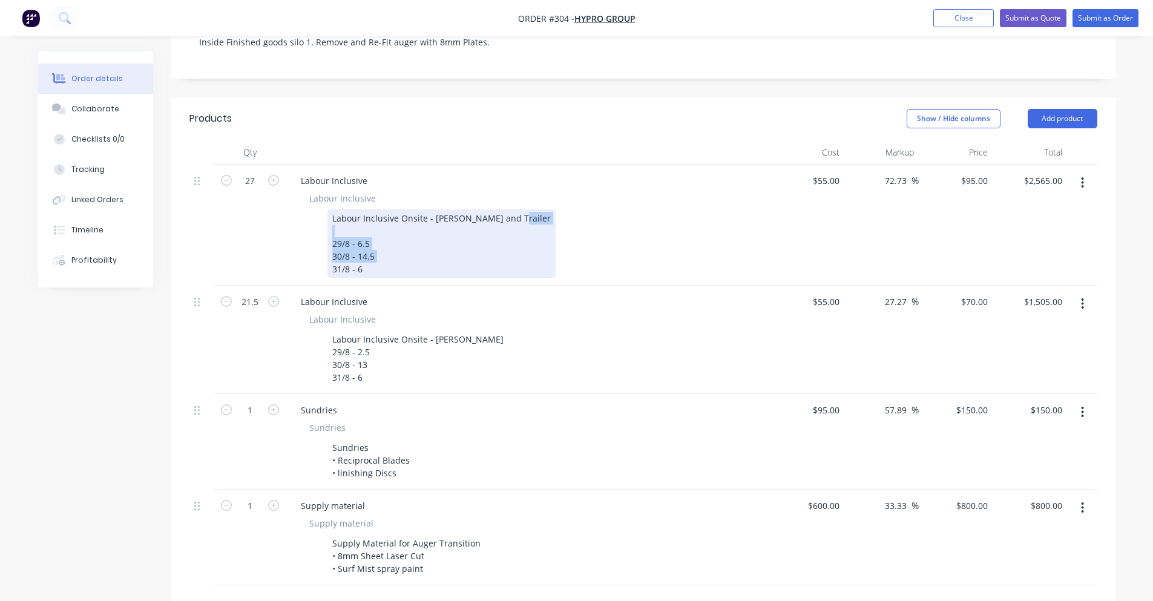
drag, startPoint x: 365, startPoint y: 255, endPoint x: 329, endPoint y: 231, distance: 44.0
click at [329, 231] on div "Labour Inclusive Onsite - [PERSON_NAME] and Trailer 29/8 - 6.5 30/8 - 14.5 31/8…" at bounding box center [441, 243] width 228 height 68
click at [347, 228] on div "Labour Inclusive Onsite - [PERSON_NAME] and Trailer 29/8 - 6.5 30/8 - 14.5 31/8…" at bounding box center [441, 243] width 228 height 68
click at [348, 228] on div "Labour Inclusive Onsite - [PERSON_NAME] and Trailer 29/8 - 6.5 30/8 - 14.5 31/8…" at bounding box center [441, 243] width 228 height 68
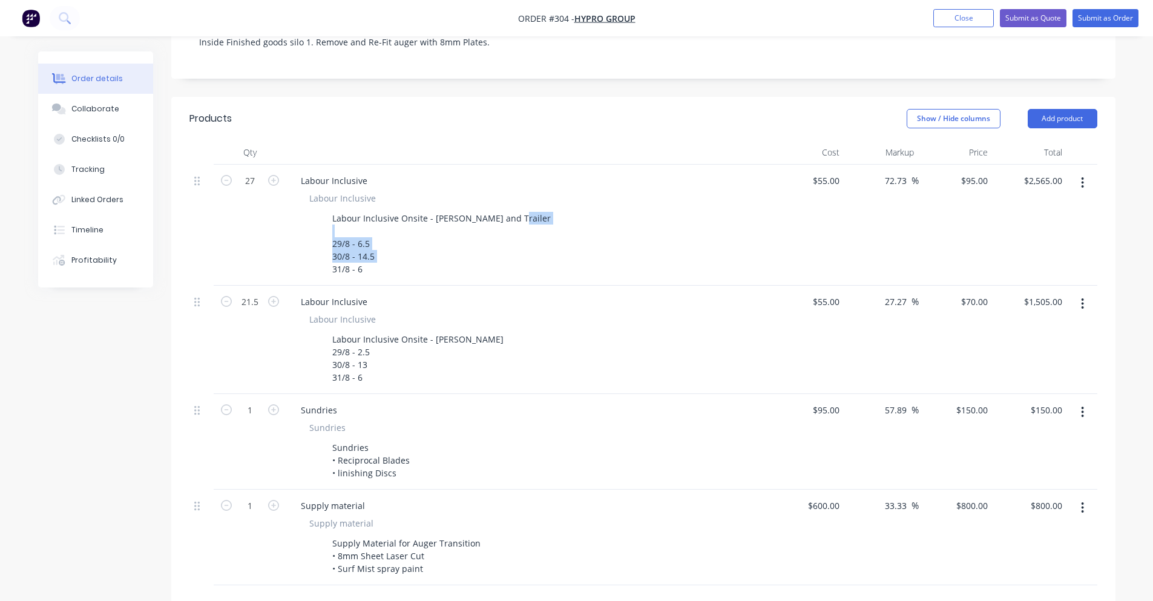
click at [352, 268] on div "Labour Inclusive Labour Inclusive Labour Inclusive Onsite - [PERSON_NAME] and T…" at bounding box center [528, 225] width 484 height 121
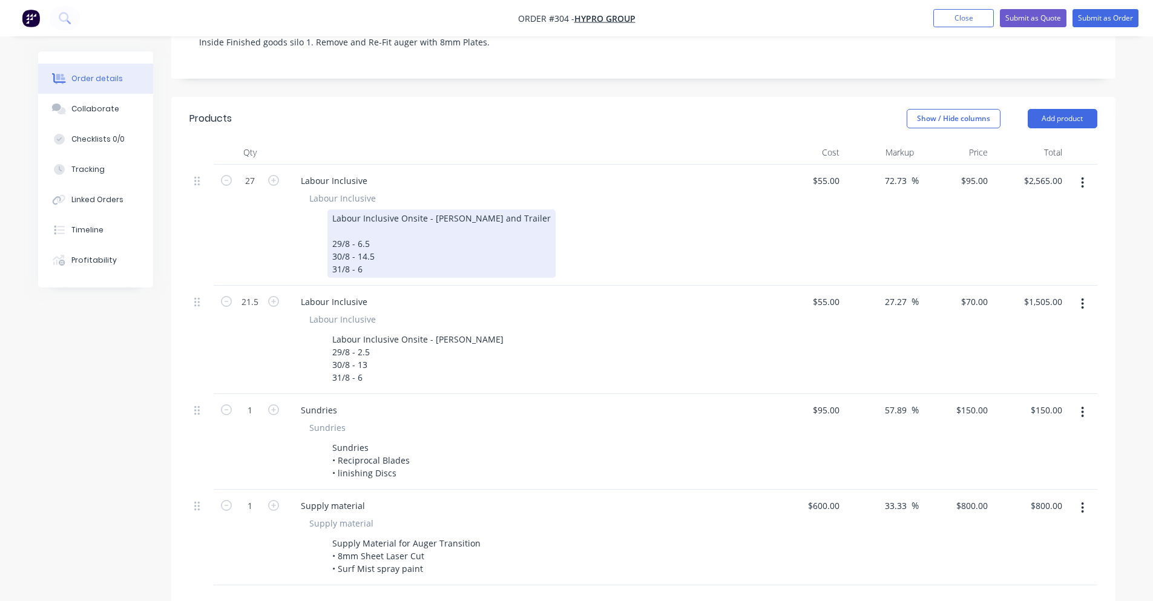
click at [360, 257] on div "Labour Inclusive Onsite - [PERSON_NAME] and Trailer 29/8 - 6.5 30/8 - 14.5 31/8…" at bounding box center [441, 243] width 228 height 68
drag, startPoint x: 363, startPoint y: 256, endPoint x: 325, endPoint y: 254, distance: 37.6
click at [325, 254] on div "Labour Inclusive Onsite - [PERSON_NAME] and Trailer 29/8 - 6.5 30/8 - 14.5 31/8…" at bounding box center [525, 243] width 443 height 68
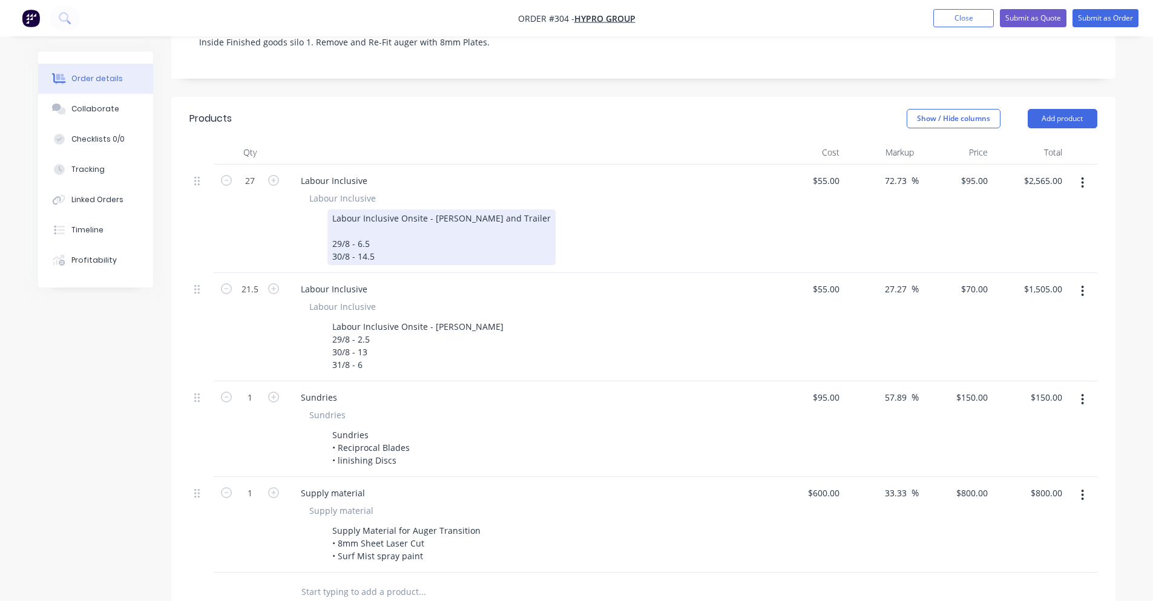
click at [348, 229] on div "Labour Inclusive Onsite - [PERSON_NAME] and Trailer 29/8 - 6.5 30/8 - 14.5" at bounding box center [441, 237] width 228 height 56
click at [497, 209] on div "Labour Inclusive Onsite - [PERSON_NAME] and Trailer 12/9 - 13/9 - 6.5 14/9 - 14…" at bounding box center [441, 237] width 228 height 56
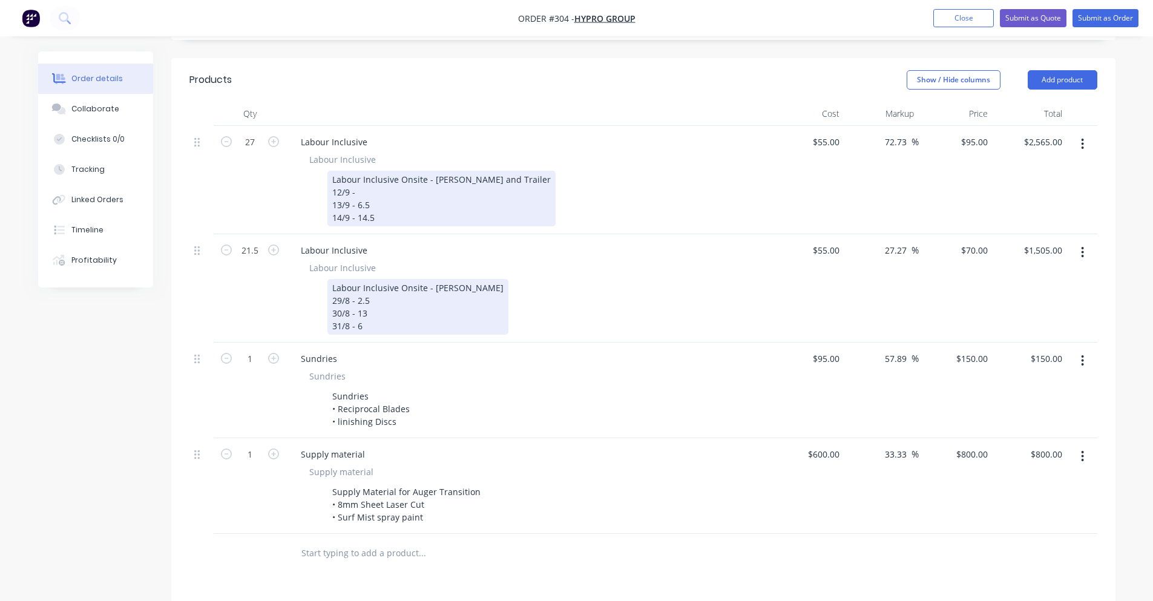
scroll to position [303, 0]
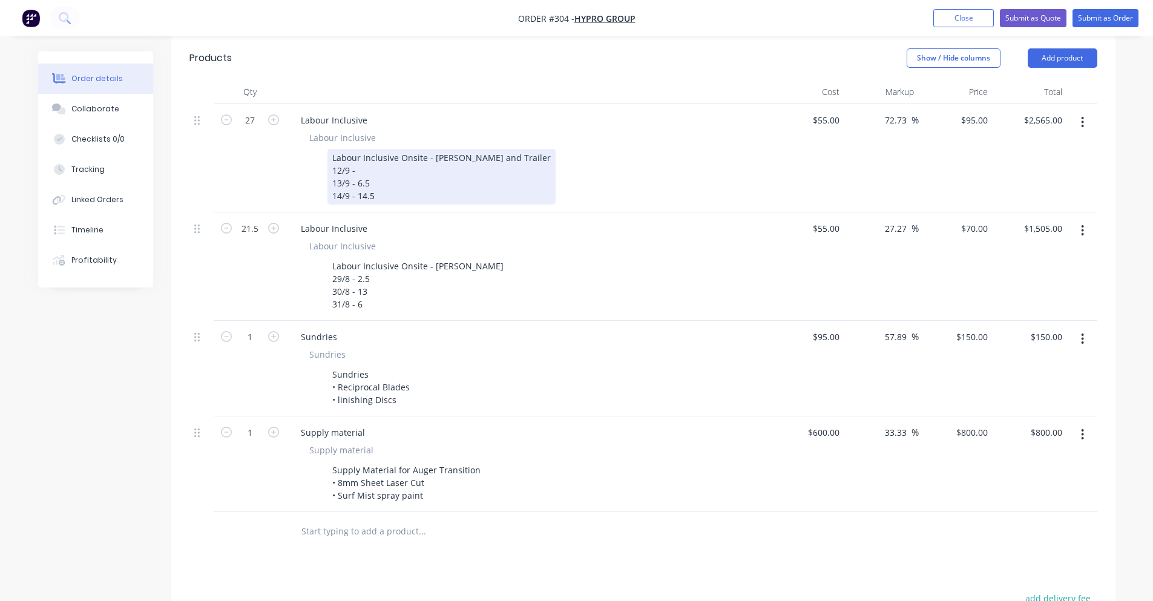
drag, startPoint x: 378, startPoint y: 197, endPoint x: 331, endPoint y: 172, distance: 53.1
click at [331, 172] on div "Labour Inclusive Onsite - [PERSON_NAME] and Trailer 12/9 - 13/9 - 6.5 14/9 - 14…" at bounding box center [441, 177] width 228 height 56
copy div "12/9 - 13/9 - 6.5 14/9 - 14.5"
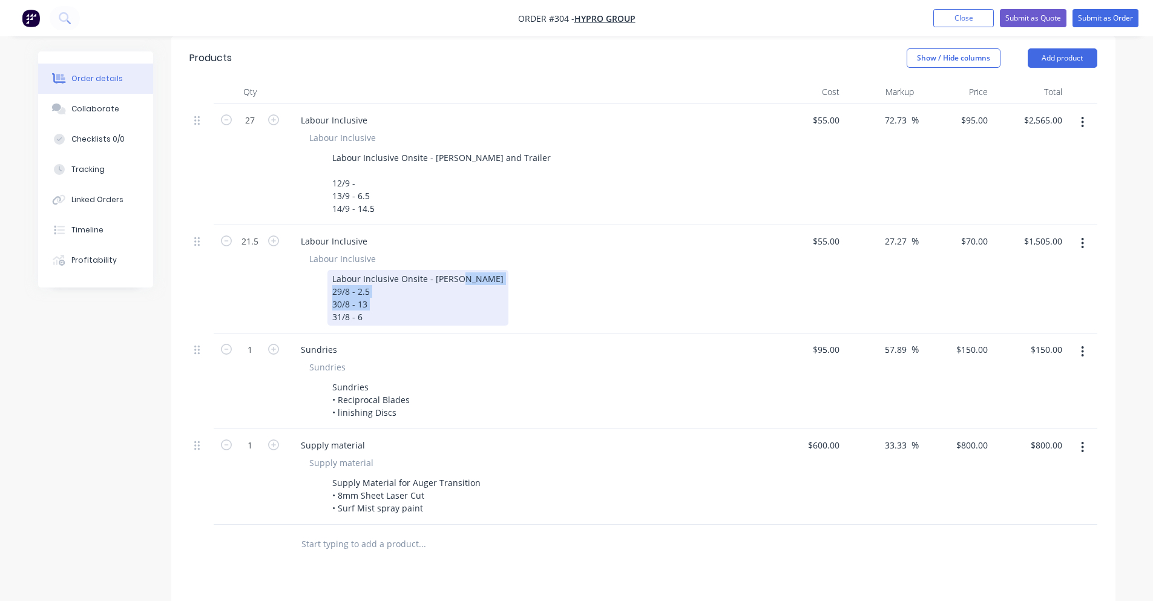
drag, startPoint x: 368, startPoint y: 317, endPoint x: 330, endPoint y: 289, distance: 46.4
click at [330, 289] on div "Labour Inclusive Onsite - [PERSON_NAME] 29/8 - 2.5 30/8 - 13 31/8 - 6" at bounding box center [417, 298] width 181 height 56
paste div
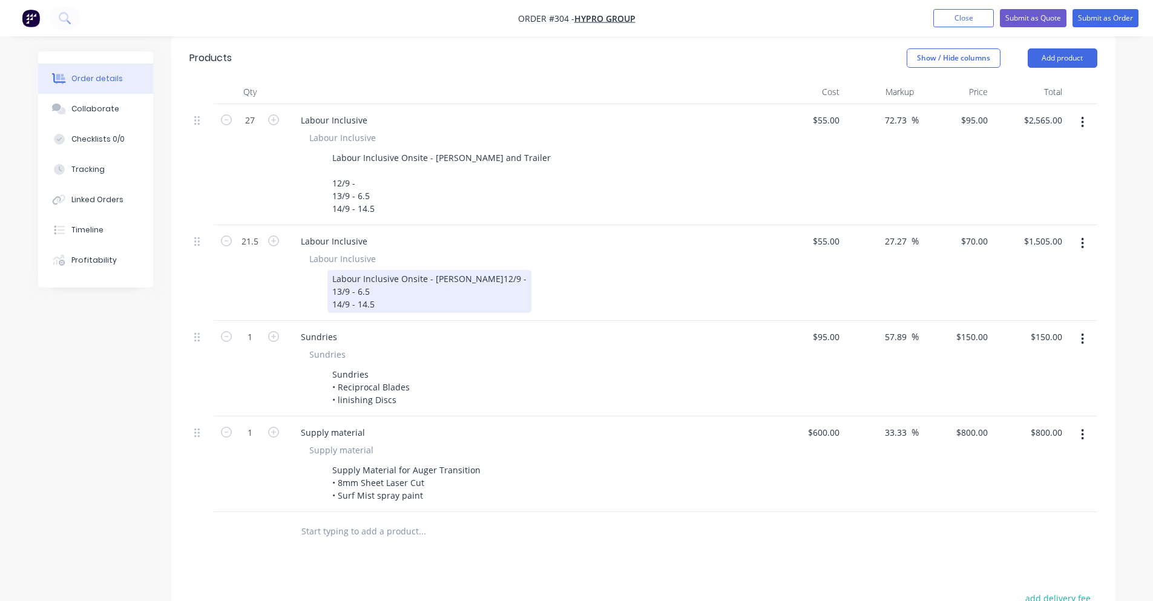
click at [376, 296] on div "Labour Inclusive Onsite - [PERSON_NAME] 12/9 - 13/9 - 6.5 14/9 - 14.5" at bounding box center [429, 291] width 204 height 43
click at [451, 281] on div "Labour Inclusive Onsite - [PERSON_NAME] 12/9 - 13/9 - 6.5 14/9 - 14.5" at bounding box center [429, 291] width 204 height 43
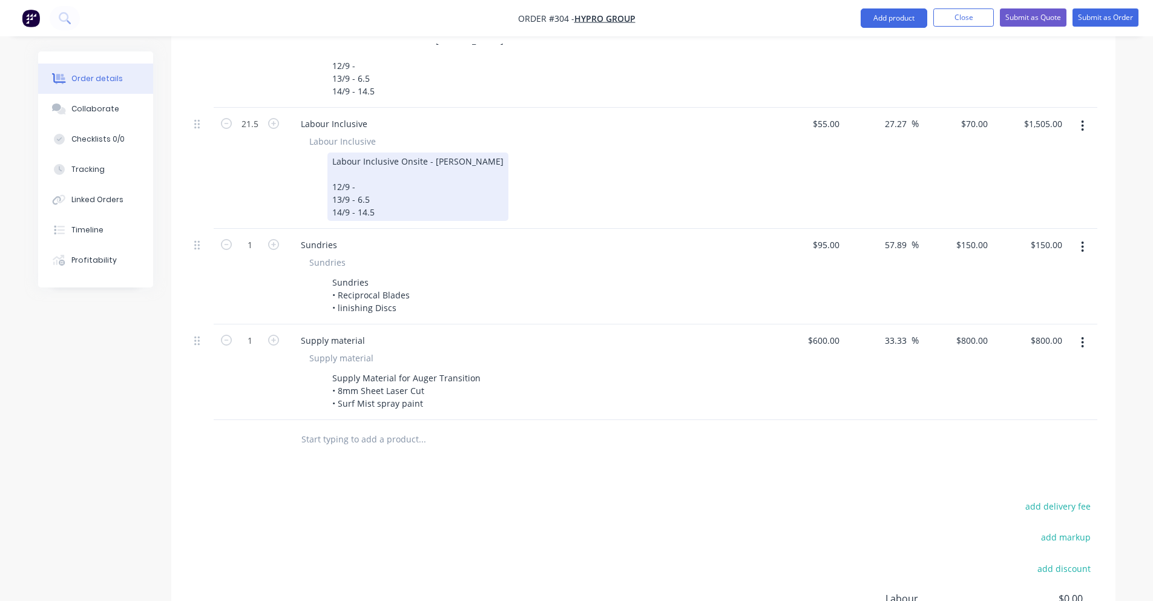
scroll to position [424, 0]
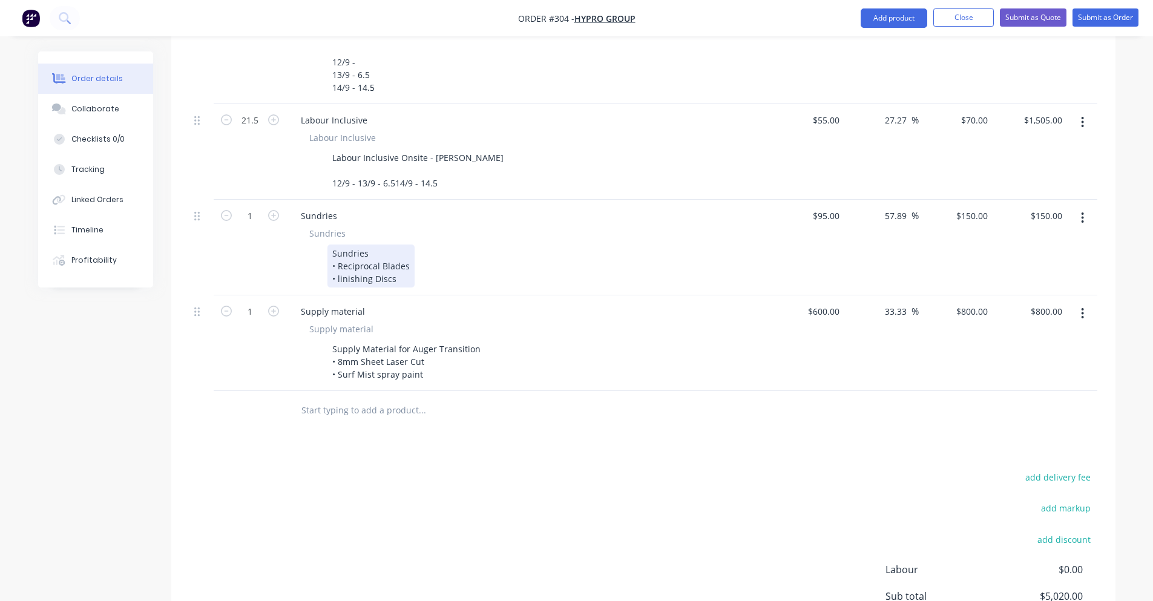
click at [403, 311] on div "27 Labour Inclusive Labour Inclusive Labour Inclusive Onsite - [PERSON_NAME] an…" at bounding box center [643, 187] width 908 height 408
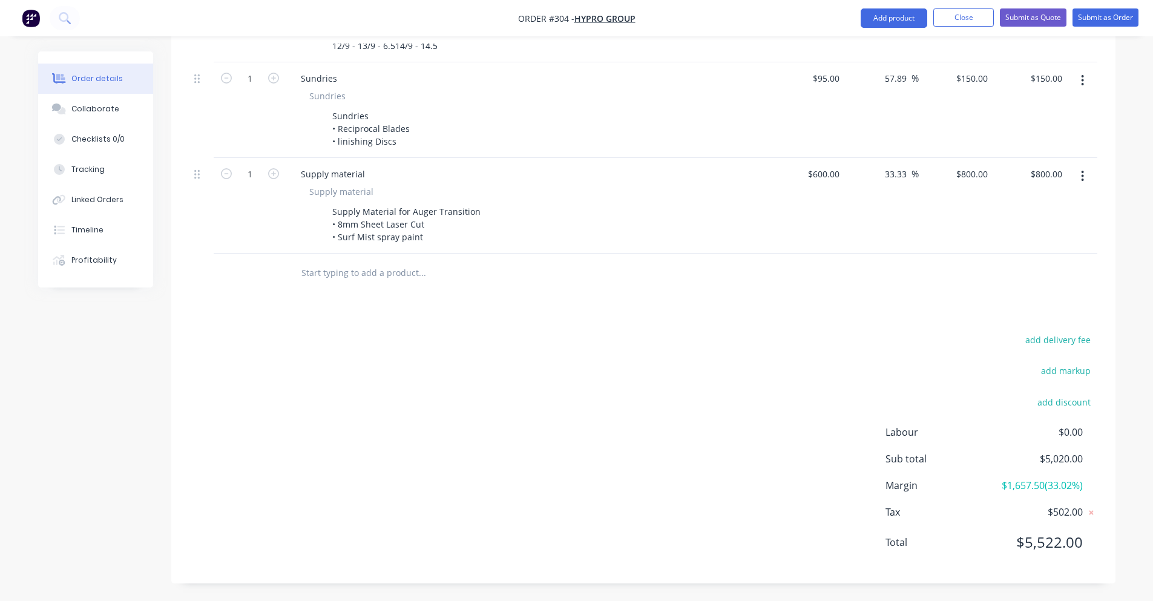
click at [554, 386] on div "add delivery fee add markup add discount Labour $0.00 Sub total $5,020.00 Margi…" at bounding box center [643, 449] width 908 height 234
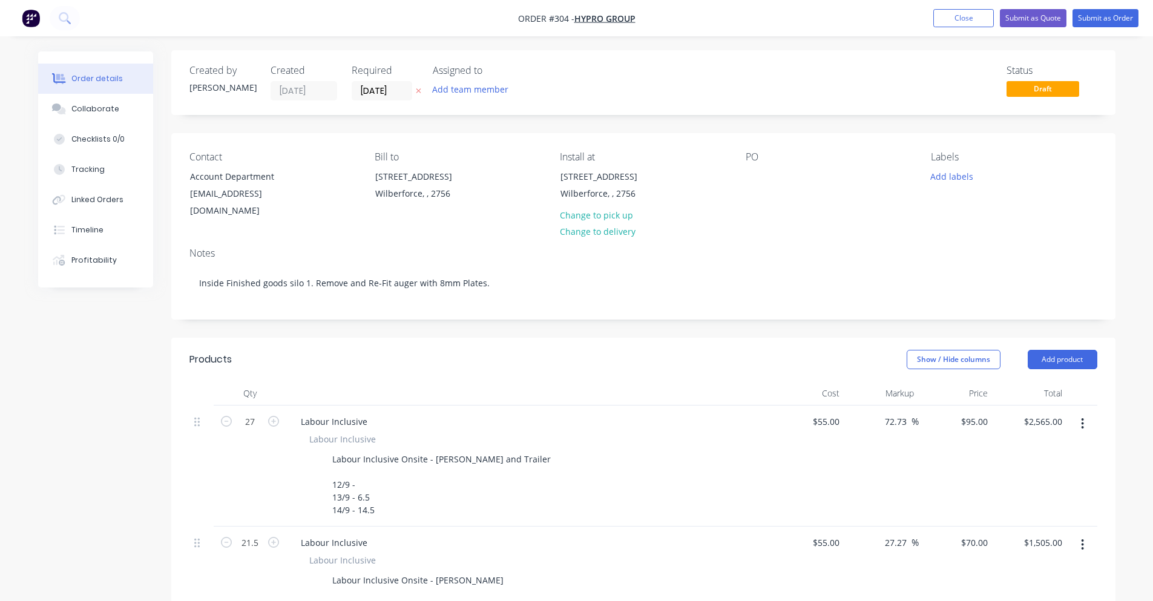
scroll to position [0, 0]
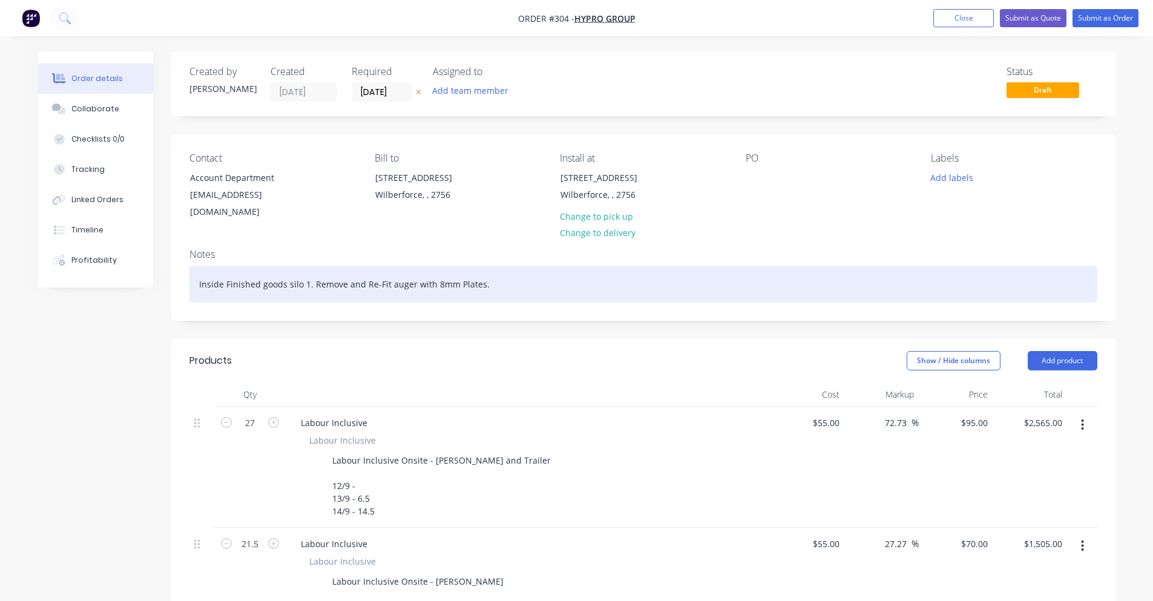
click at [493, 272] on div "Inside Finished goods silo 1. Remove and Re-Fit auger with 8mm Plates." at bounding box center [643, 284] width 908 height 37
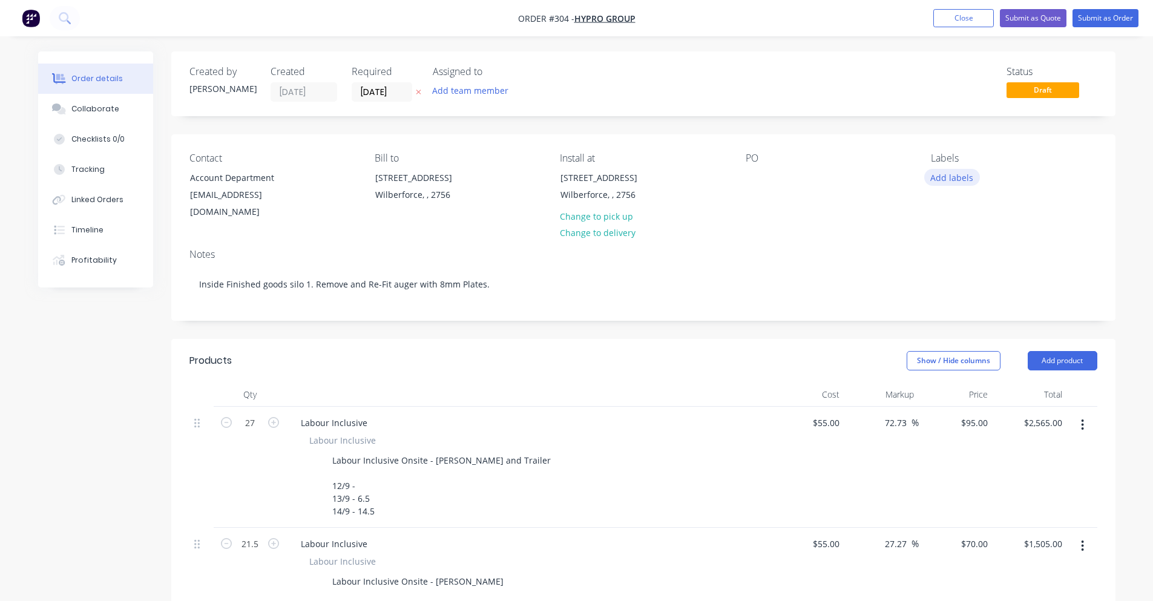
click at [939, 171] on button "Add labels" at bounding box center [952, 177] width 56 height 16
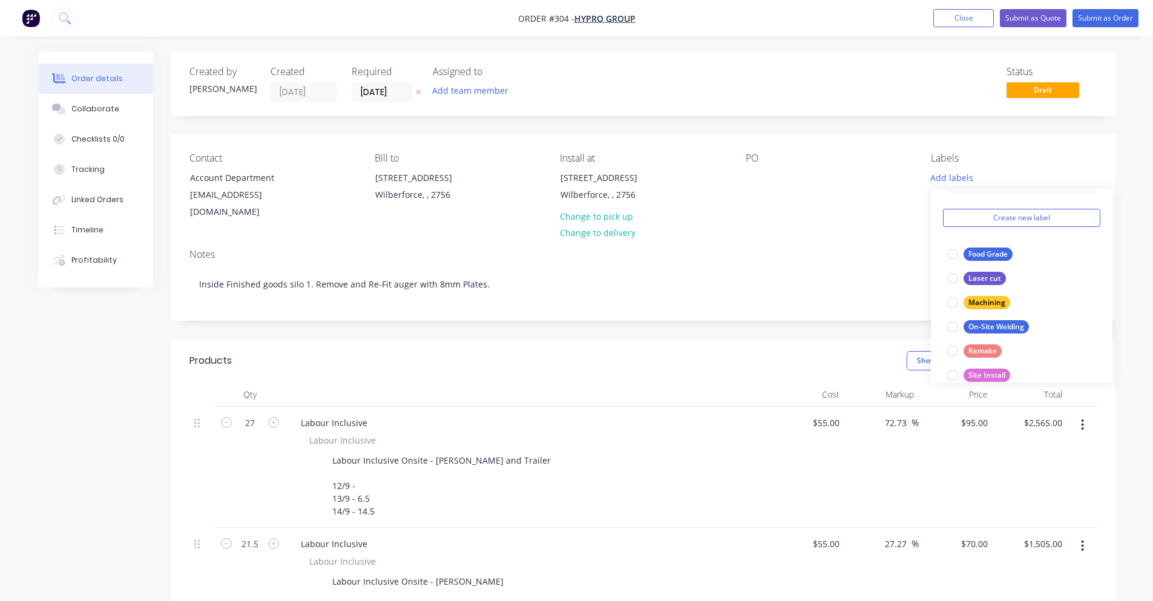
scroll to position [61, 0]
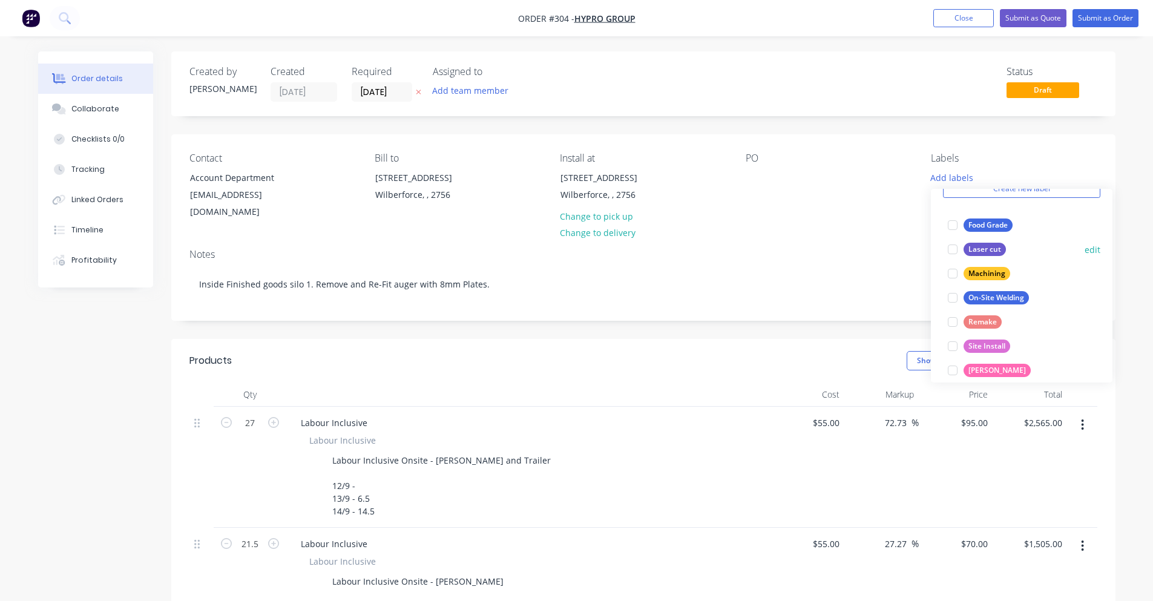
click at [952, 250] on div at bounding box center [953, 249] width 24 height 24
click at [958, 341] on div at bounding box center [953, 340] width 24 height 24
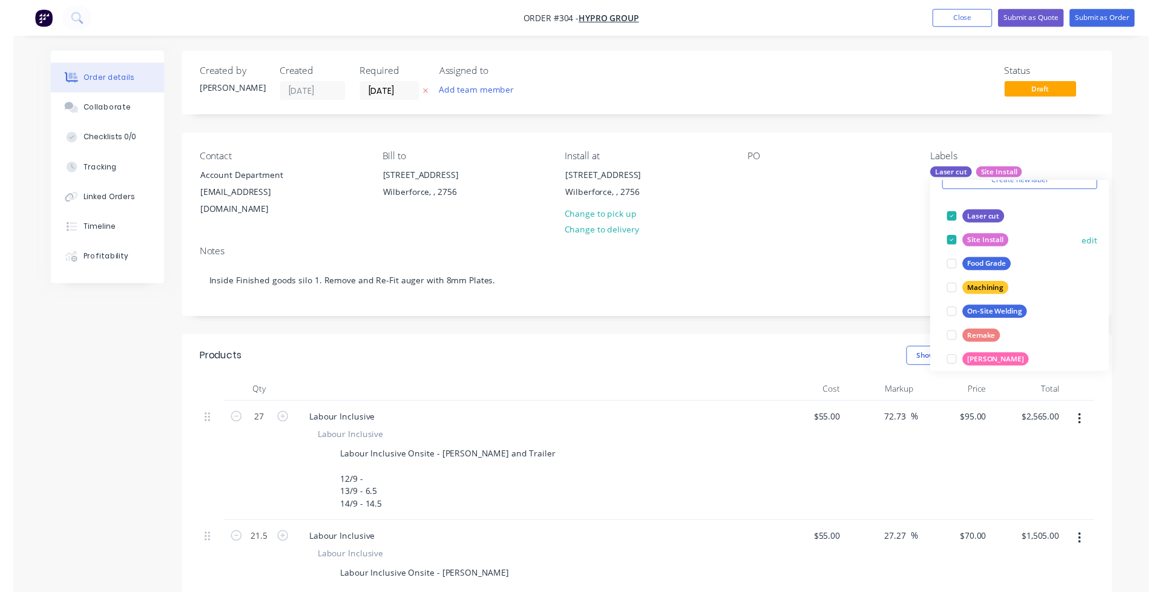
scroll to position [121, 0]
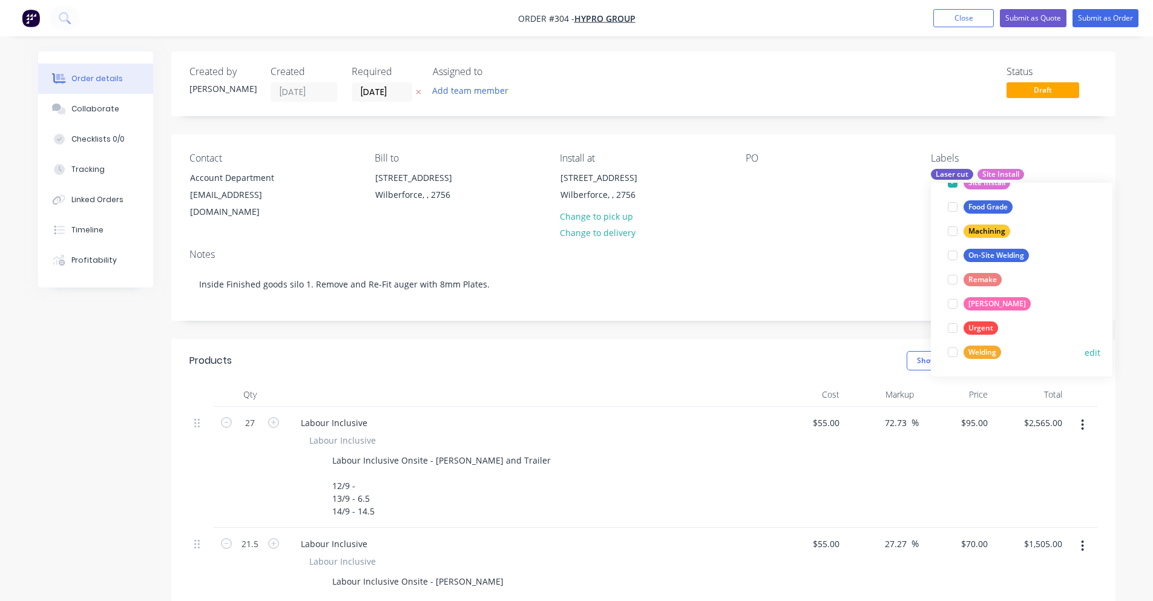
click at [949, 353] on div at bounding box center [953, 352] width 24 height 24
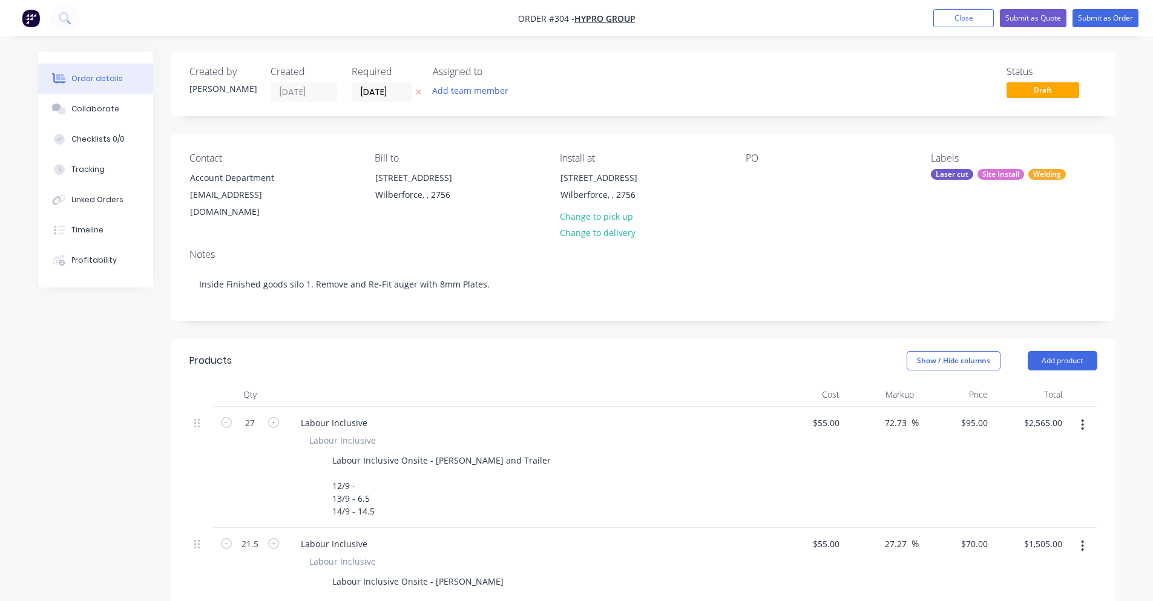
click at [909, 319] on div "Created by [PERSON_NAME] Created [DATE] Required [DATE] Assigned to Add team me…" at bounding box center [643, 597] width 944 height 1093
click at [1131, 15] on button "Submit as Order" at bounding box center [1106, 18] width 66 height 18
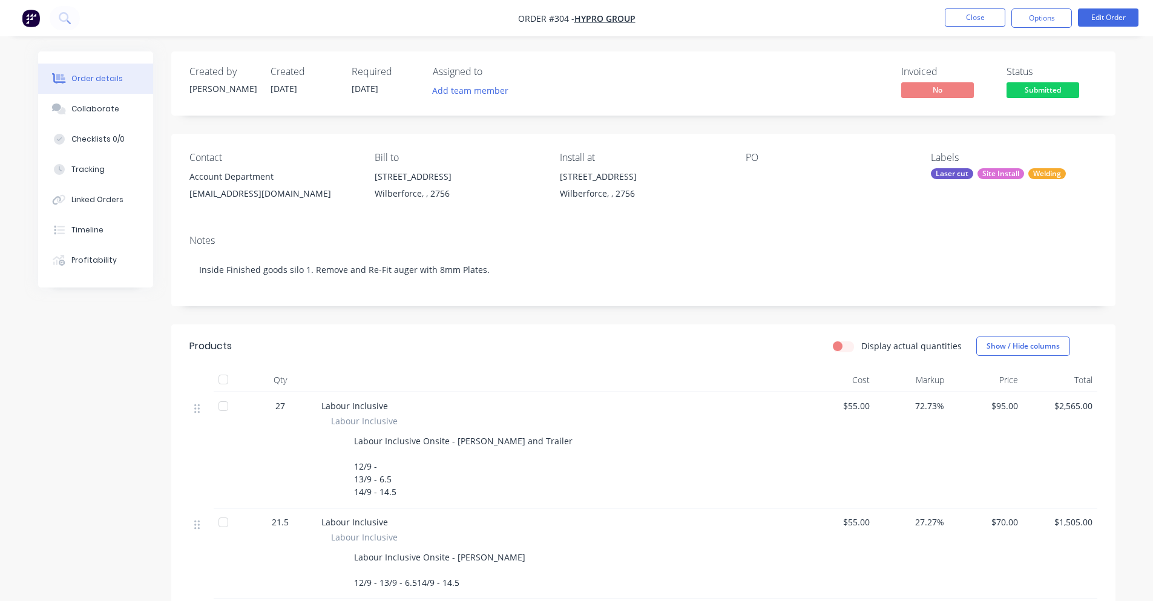
click at [41, 26] on button "button" at bounding box center [30, 17] width 25 height 19
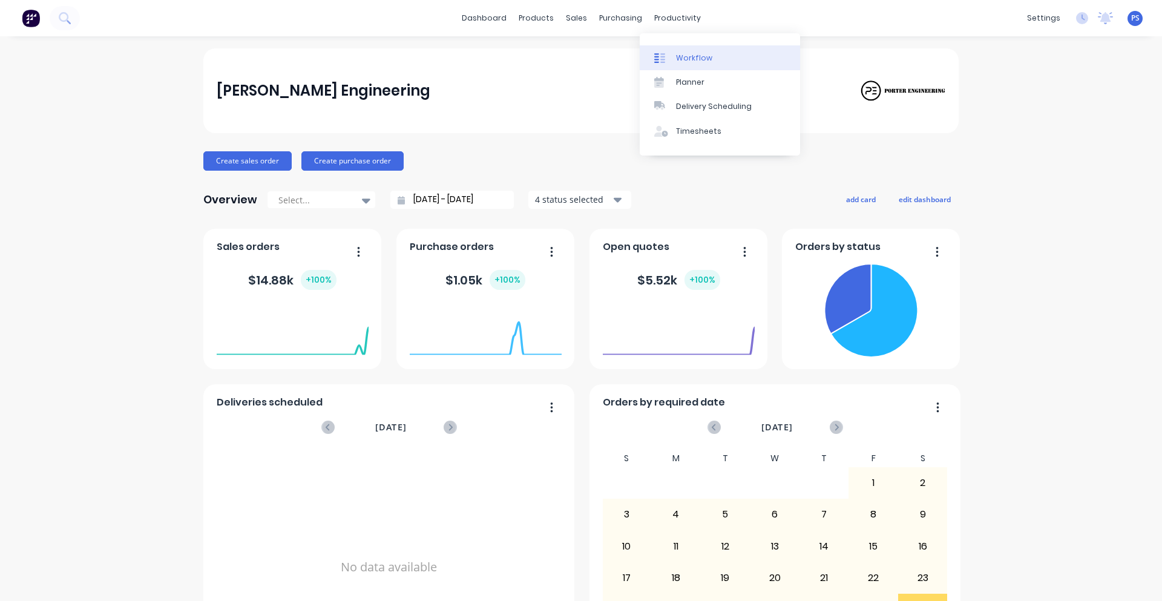
click at [660, 54] on icon at bounding box center [659, 58] width 11 height 11
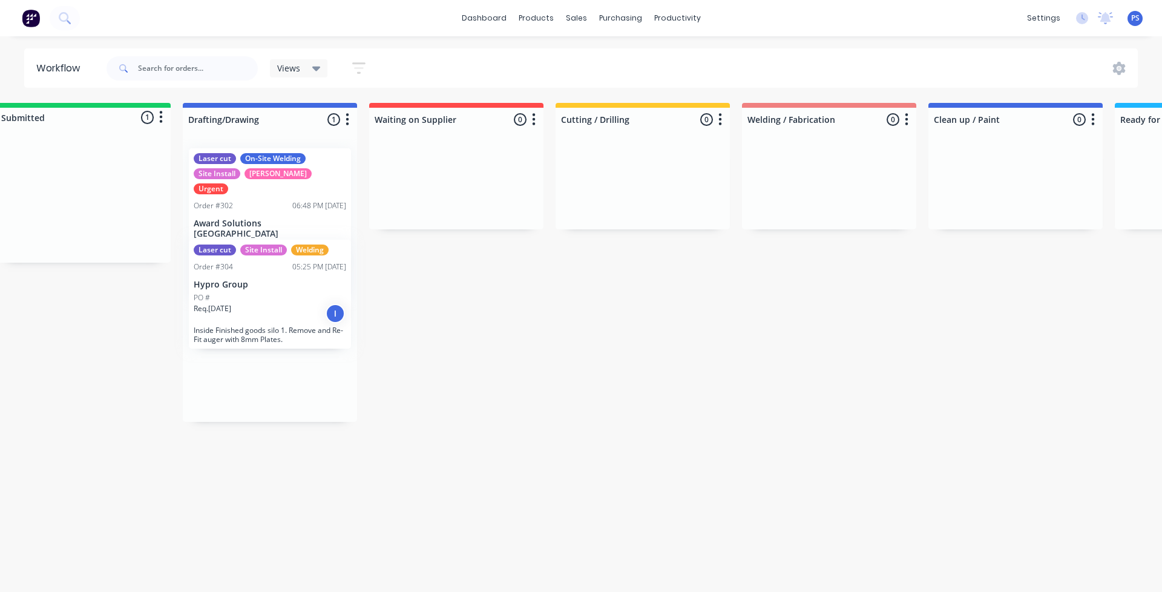
scroll to position [0, 28]
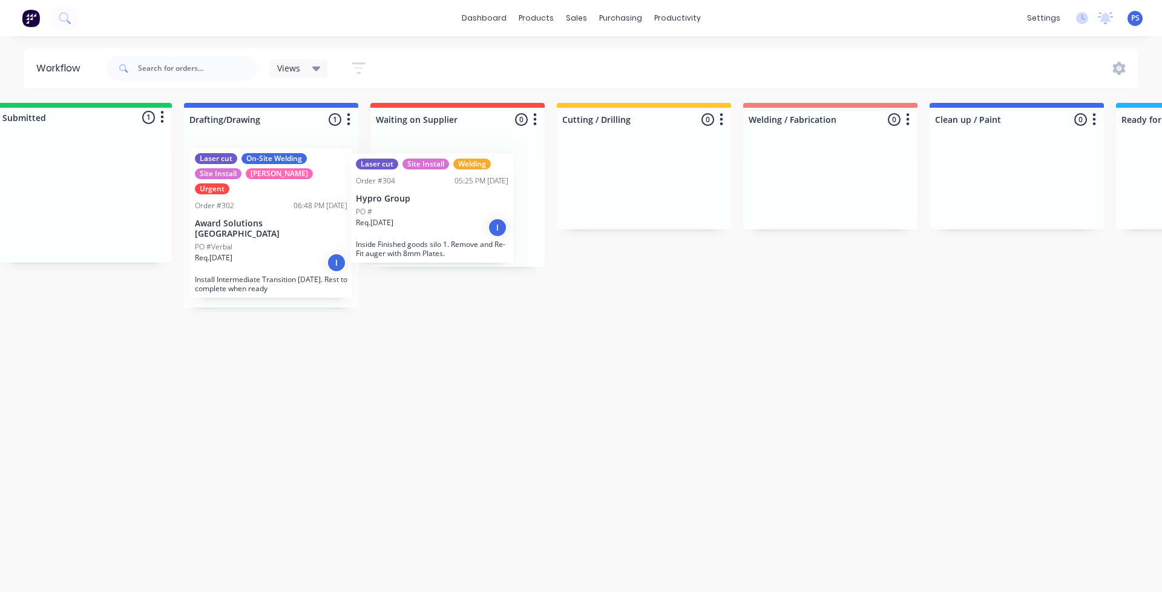
drag, startPoint x: 115, startPoint y: 200, endPoint x: 449, endPoint y: 211, distance: 334.3
click at [449, 211] on div "Submitted 1 Status colour #13CE66 hex #13CE66 Save Cancel Summaries Total order…" at bounding box center [971, 246] width 2019 height 286
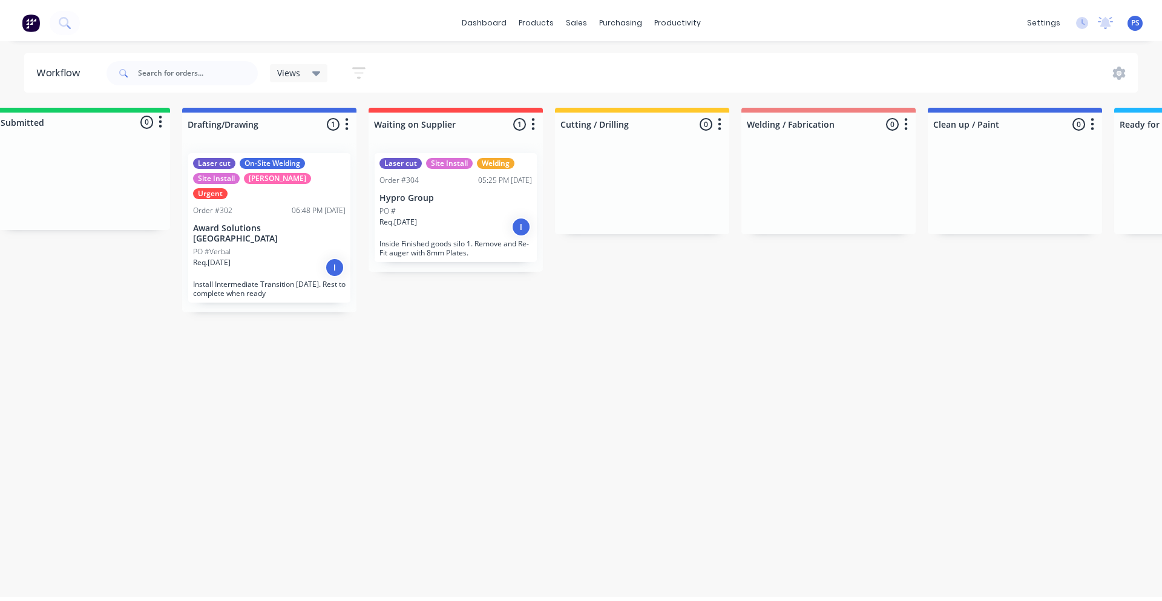
scroll to position [0, 0]
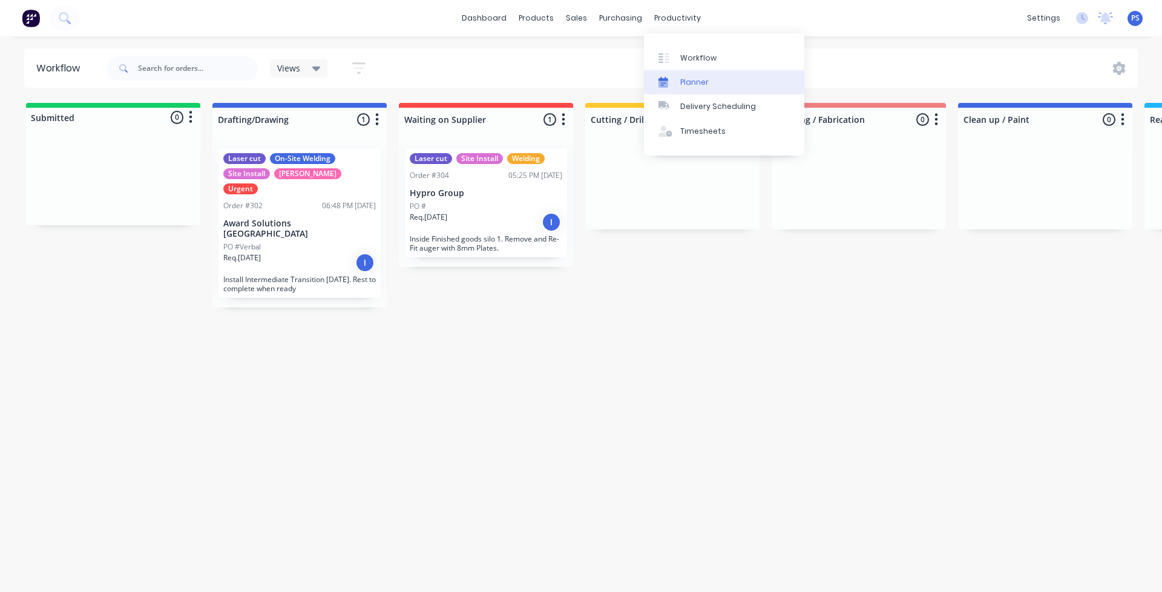
click at [705, 87] on div "Planner" at bounding box center [694, 82] width 28 height 11
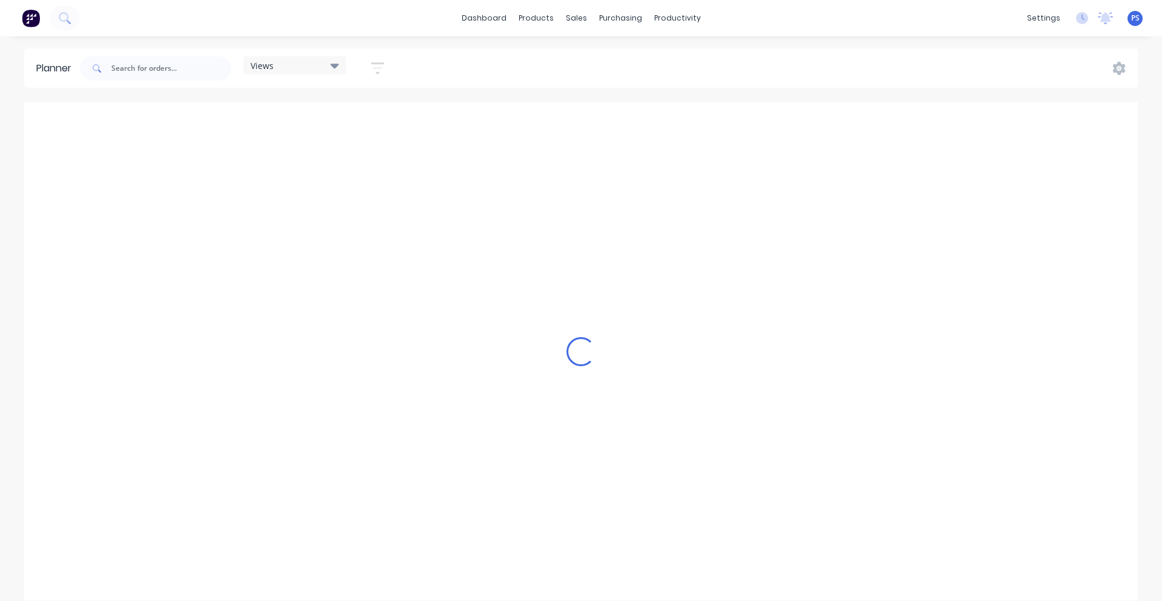
scroll to position [0, 3293]
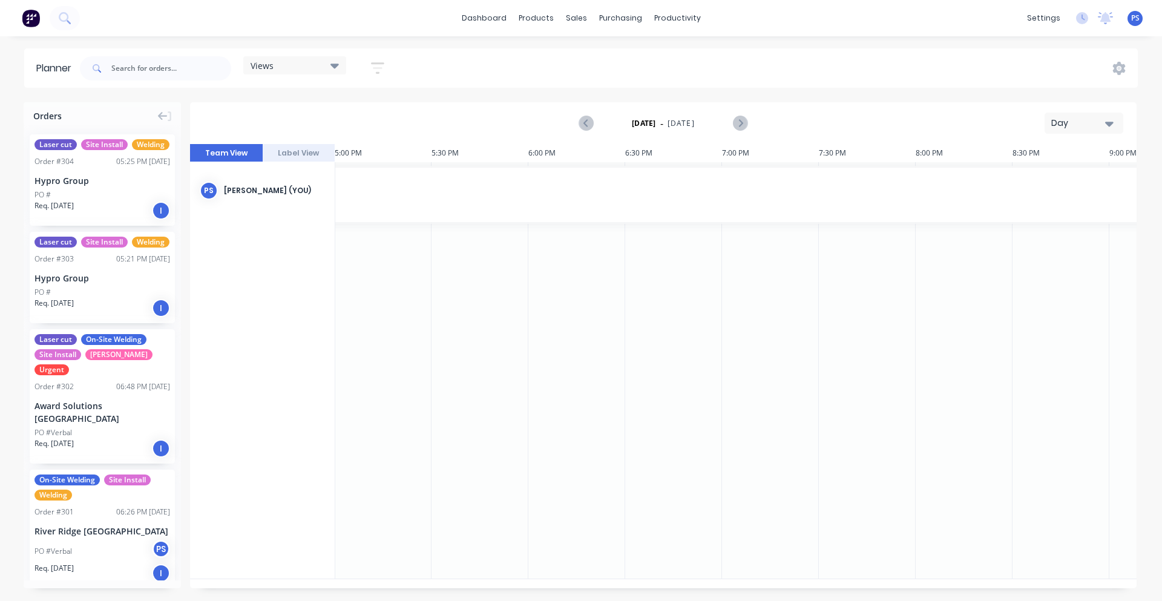
click at [1077, 128] on div "Day" at bounding box center [1079, 123] width 56 height 13
click at [1066, 208] on div "Month" at bounding box center [1062, 204] width 120 height 24
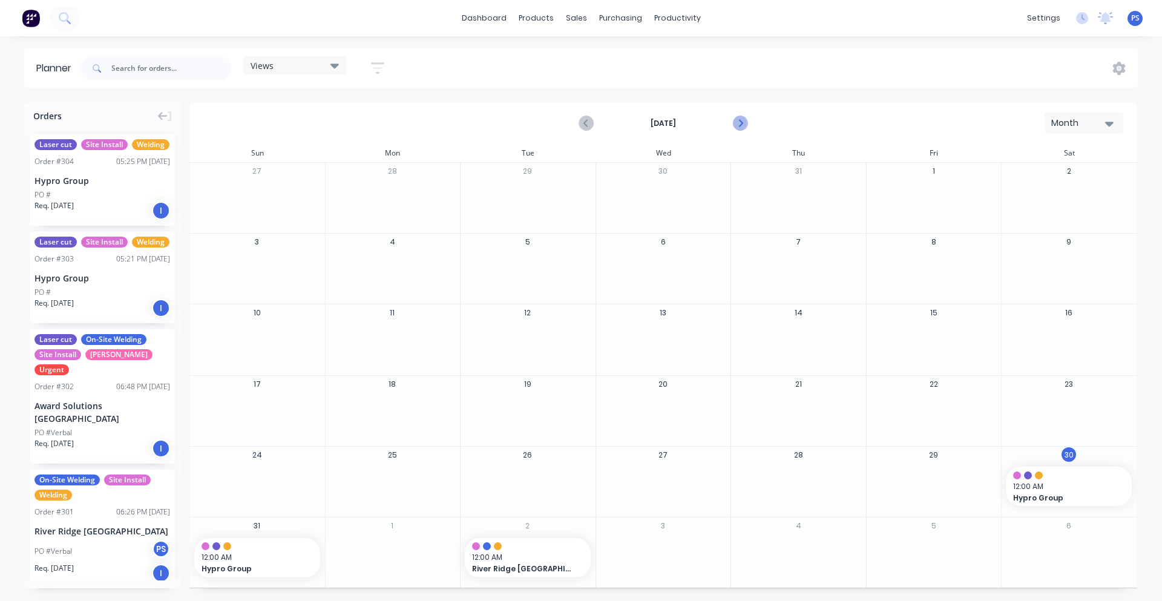
click at [746, 113] on button "Next page" at bounding box center [740, 123] width 24 height 24
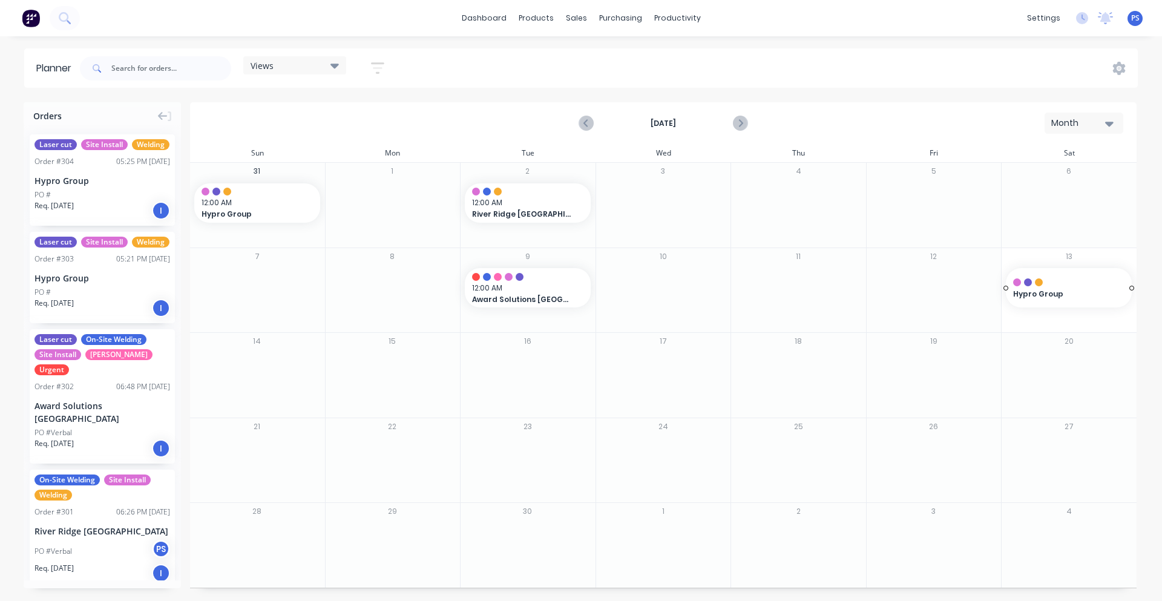
drag, startPoint x: 120, startPoint y: 268, endPoint x: 1038, endPoint y: 300, distance: 918.1
drag, startPoint x: 94, startPoint y: 189, endPoint x: 236, endPoint y: 376, distance: 235.5
click at [132, 199] on div "PO #" at bounding box center [103, 194] width 136 height 11
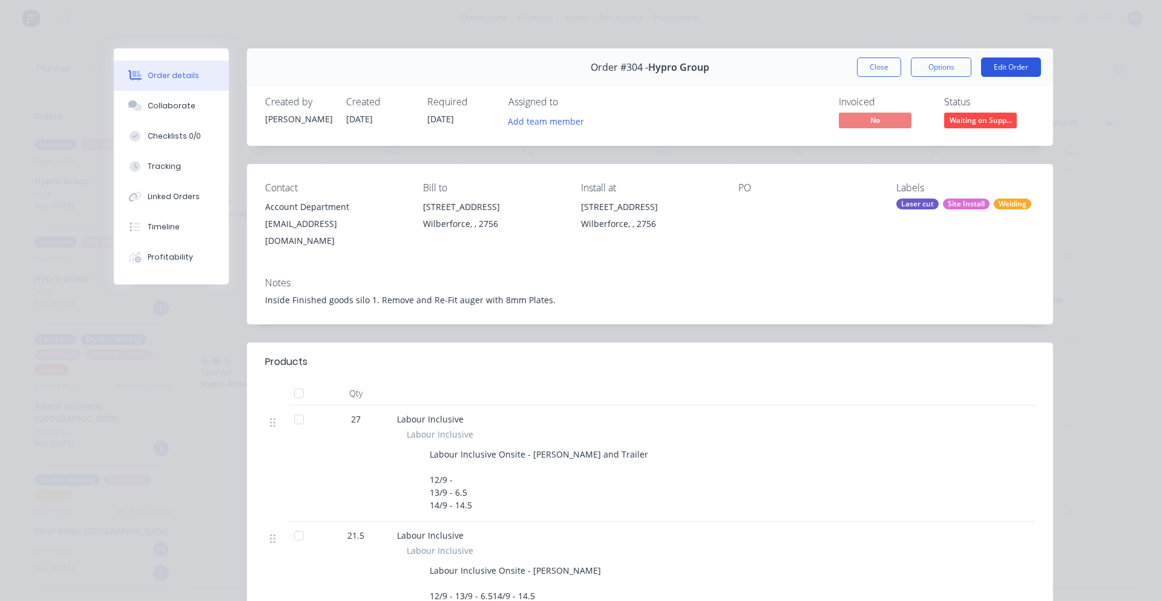
click at [997, 67] on button "Edit Order" at bounding box center [1011, 67] width 60 height 19
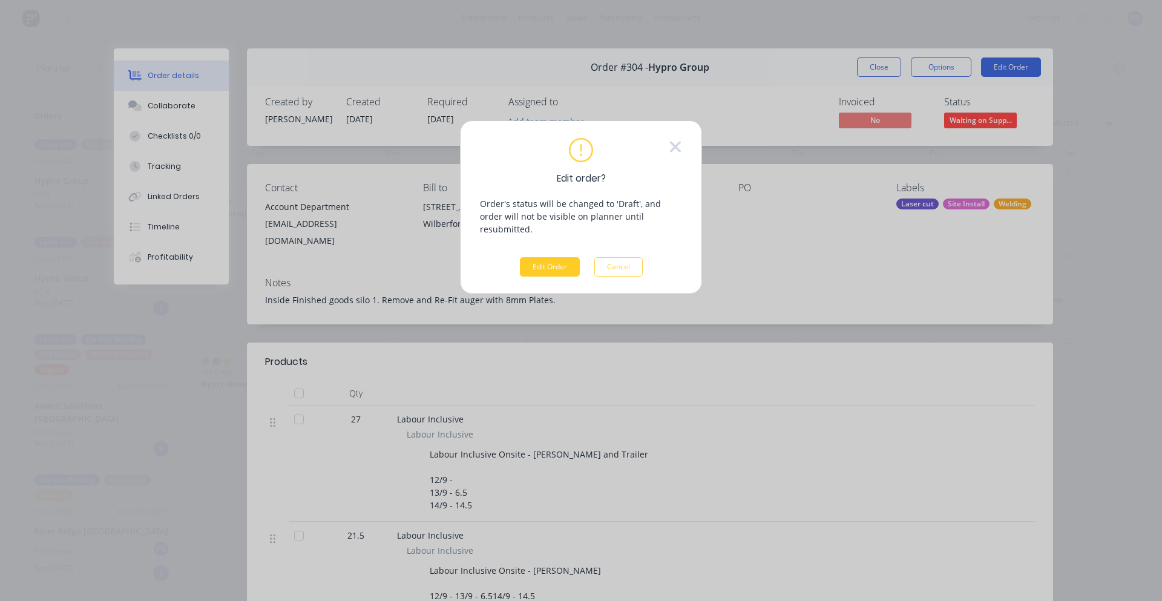
click at [571, 257] on button "Edit Order" at bounding box center [550, 266] width 60 height 19
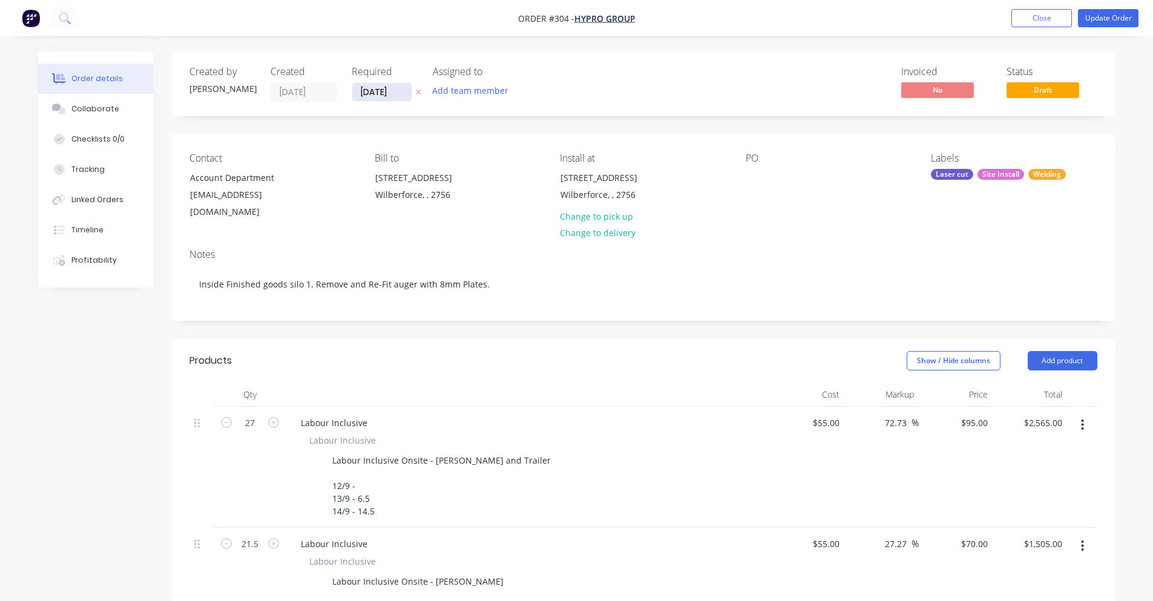
click at [383, 85] on label "[DATE]" at bounding box center [382, 91] width 61 height 19
click at [383, 85] on input "[DATE]" at bounding box center [381, 92] width 59 height 18
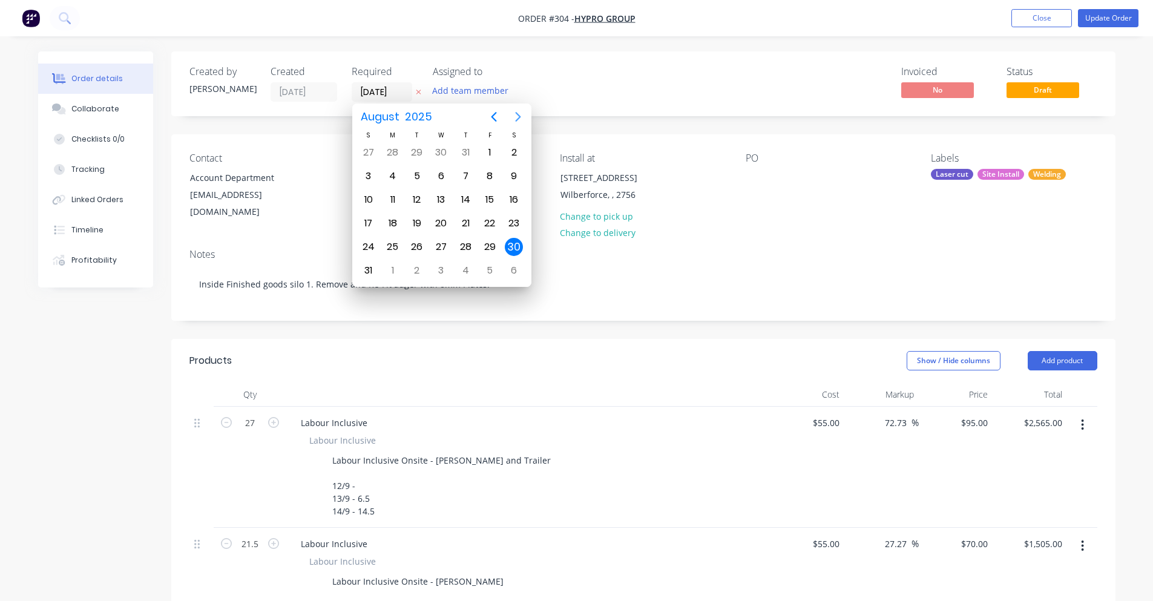
click at [511, 114] on icon "Next page" at bounding box center [518, 117] width 15 height 15
click at [507, 177] on div "13" at bounding box center [514, 176] width 18 height 18
type input "[DATE]"
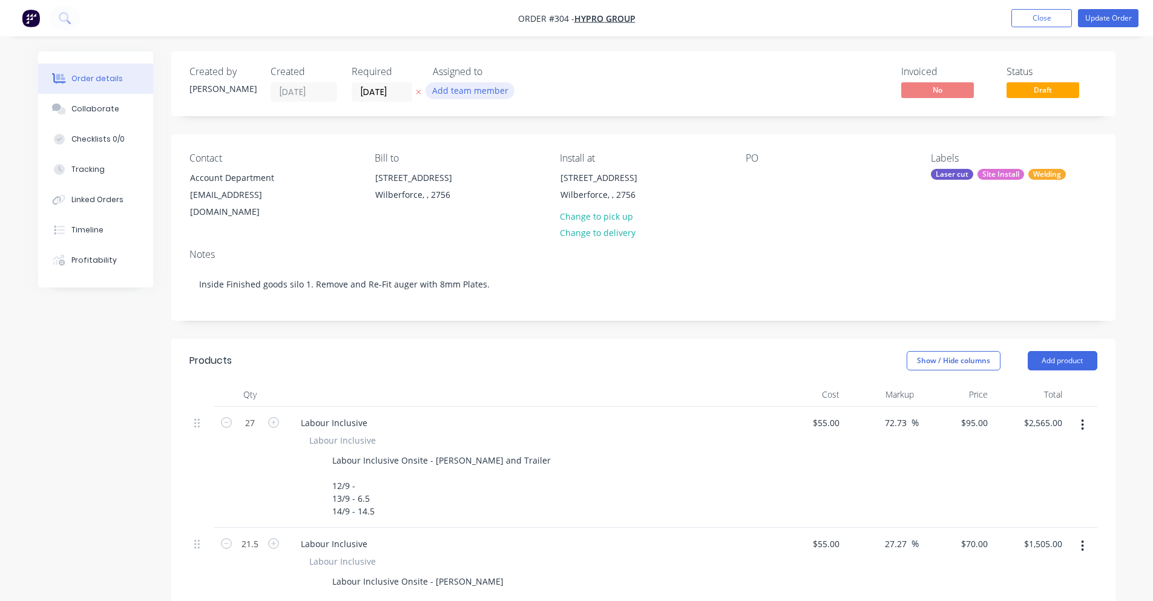
click at [502, 95] on button "Add team member" at bounding box center [470, 90] width 89 height 16
click at [603, 91] on div "Invoiced No Status Draft" at bounding box center [826, 84] width 544 height 36
click at [1088, 18] on button "Update Order" at bounding box center [1108, 18] width 61 height 18
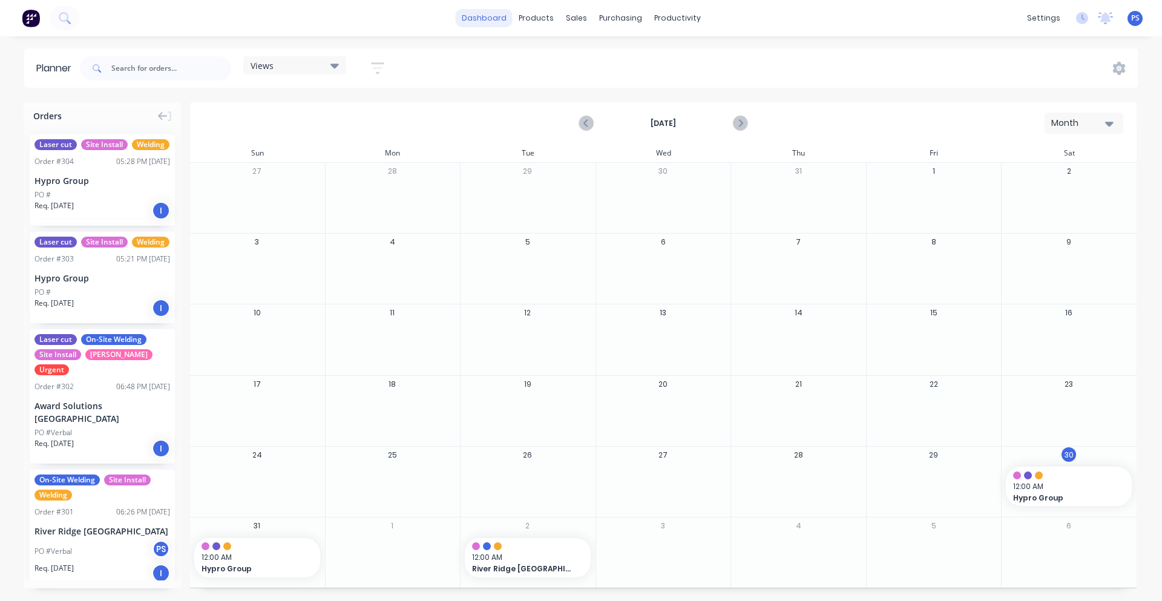
click at [497, 21] on link "dashboard" at bounding box center [484, 18] width 57 height 18
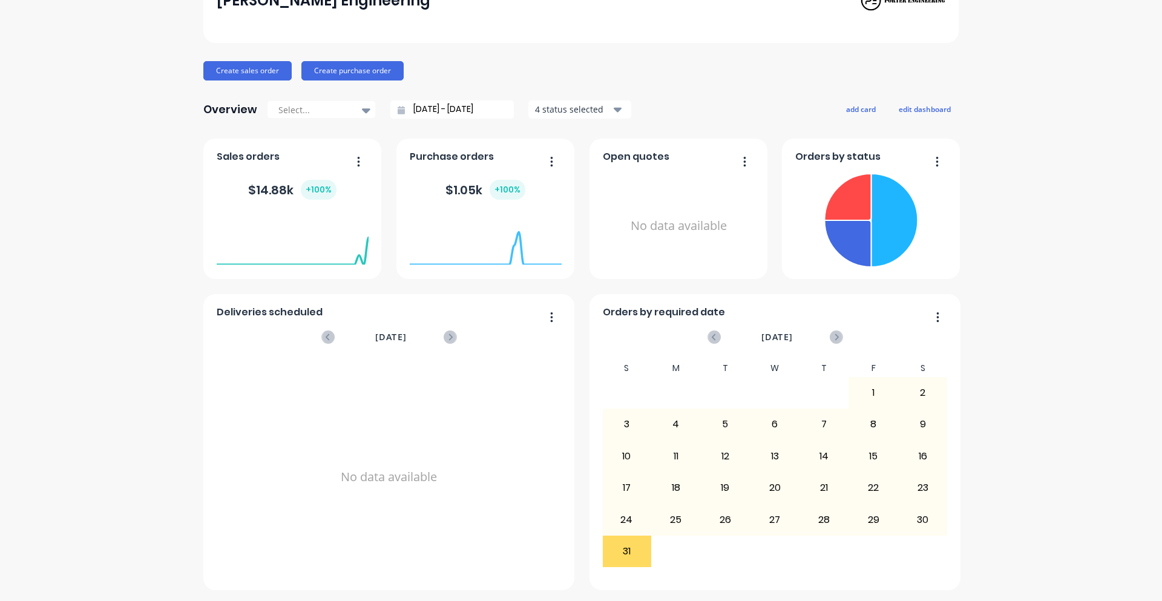
scroll to position [91, 0]
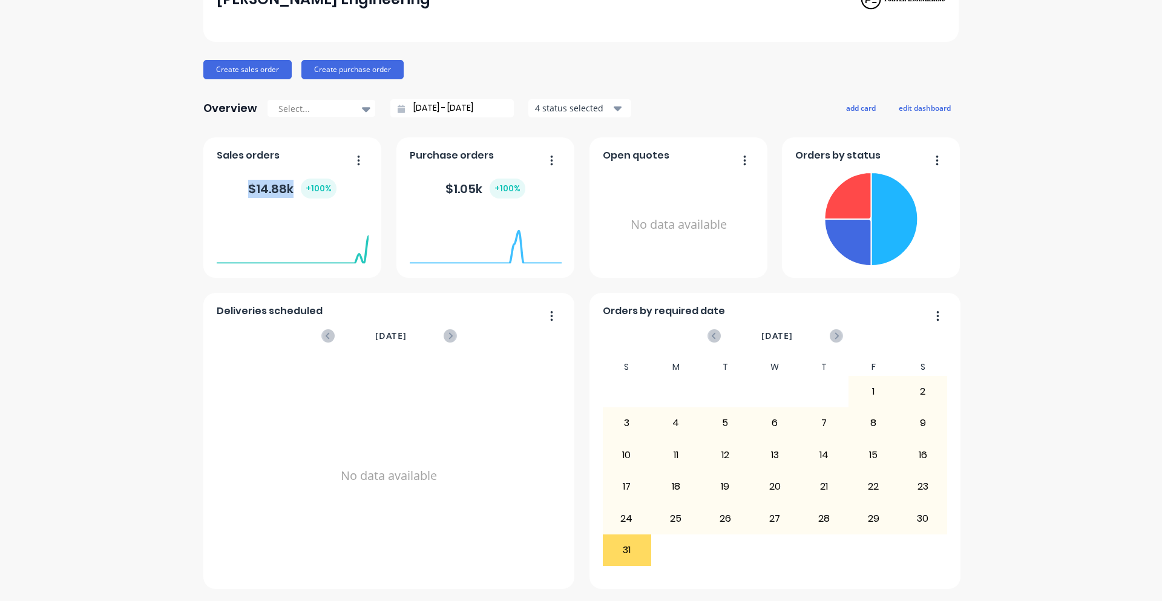
drag, startPoint x: 238, startPoint y: 190, endPoint x: 295, endPoint y: 192, distance: 56.3
click at [295, 192] on div "$ 14.88k + 100 %" at bounding box center [293, 189] width 152 height 36
click at [143, 179] on div "[PERSON_NAME] Engineering Create sales order Create purchase order Overview Sel…" at bounding box center [581, 273] width 1162 height 632
click at [632, 554] on div "31" at bounding box center [627, 550] width 48 height 30
click at [633, 513] on div "24" at bounding box center [627, 518] width 48 height 30
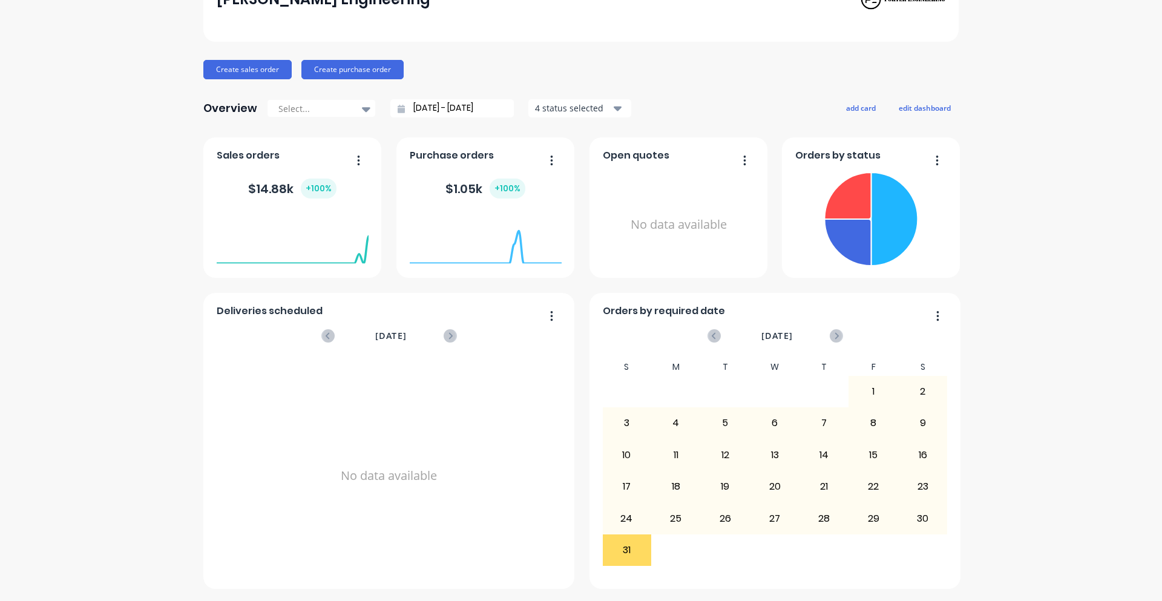
click at [706, 512] on div "26" at bounding box center [726, 518] width 48 height 30
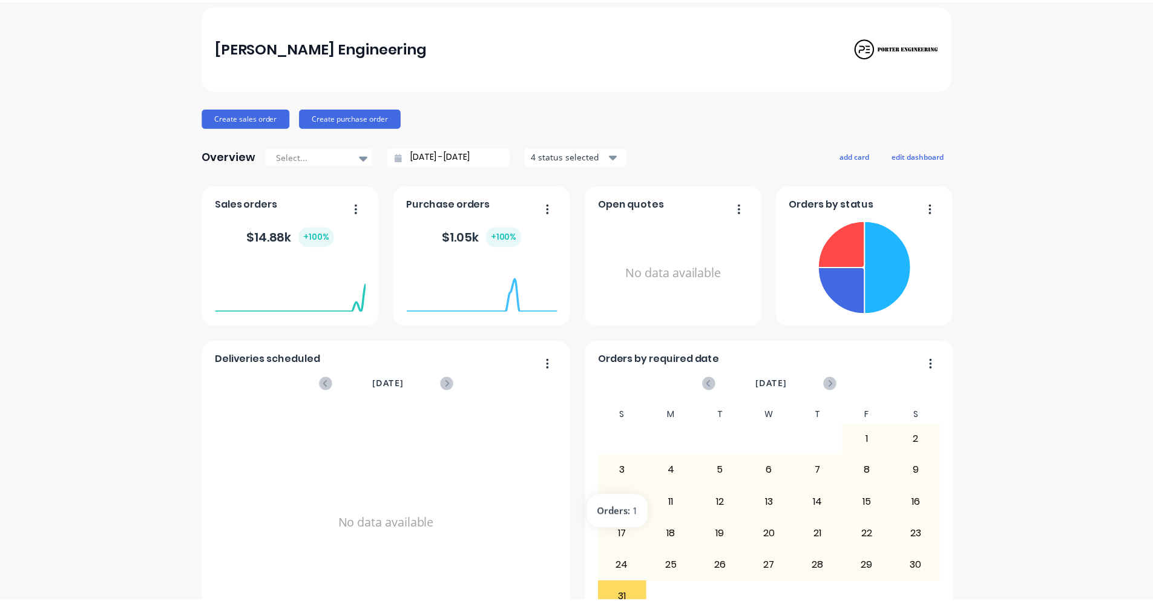
scroll to position [0, 0]
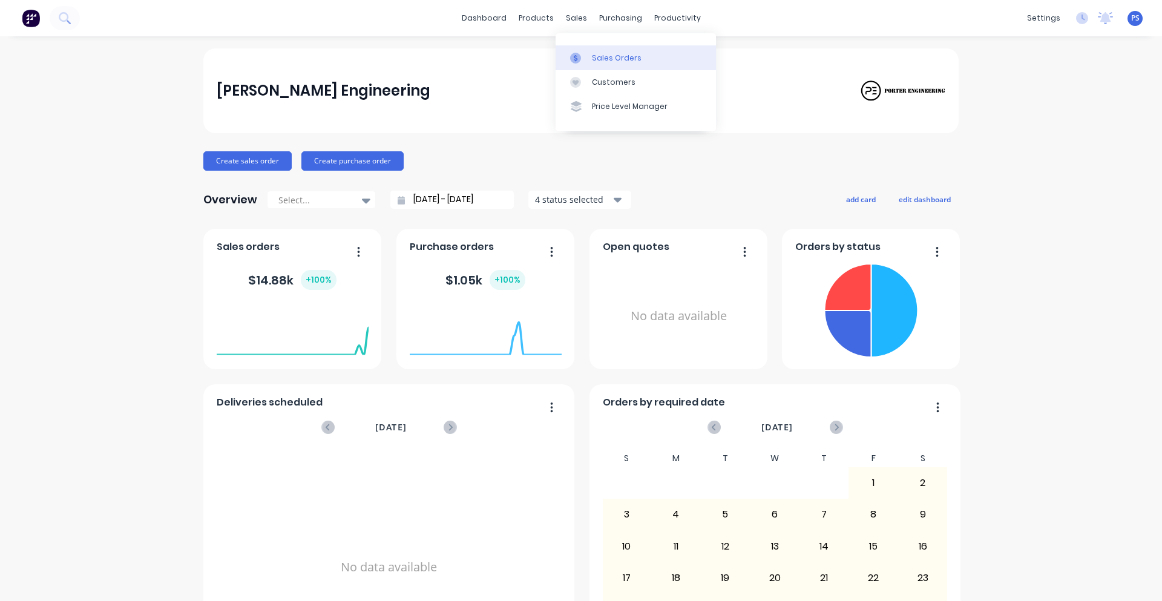
click at [588, 56] on link "Sales Orders" at bounding box center [636, 57] width 160 height 24
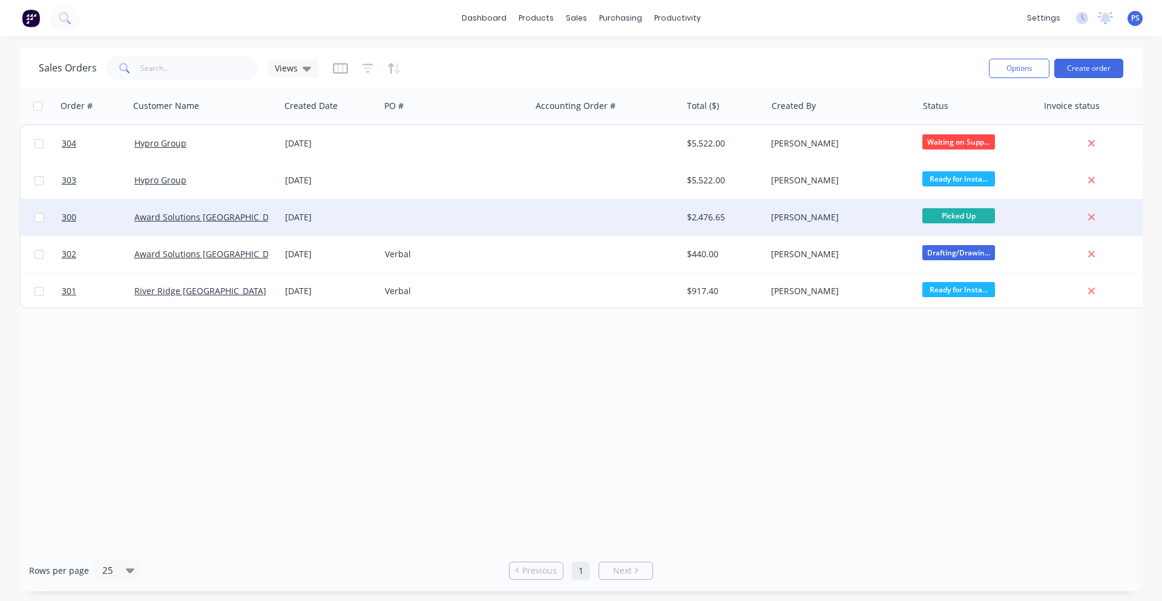
click at [751, 219] on div "$2,476.65" at bounding box center [722, 217] width 71 height 12
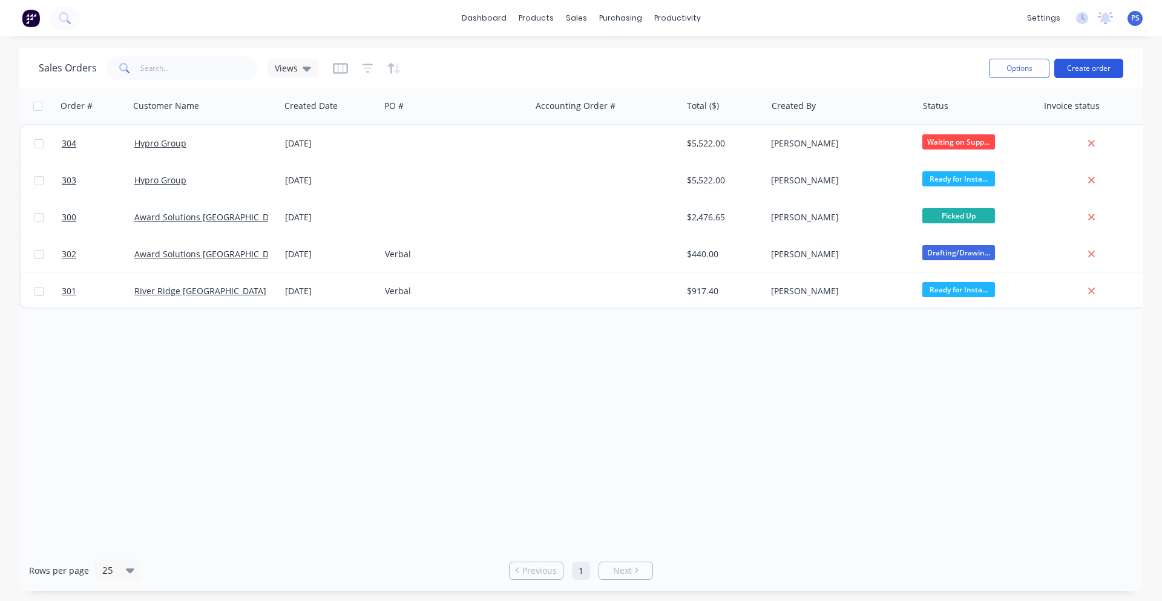
click at [1084, 68] on button "Create order" at bounding box center [1088, 68] width 69 height 19
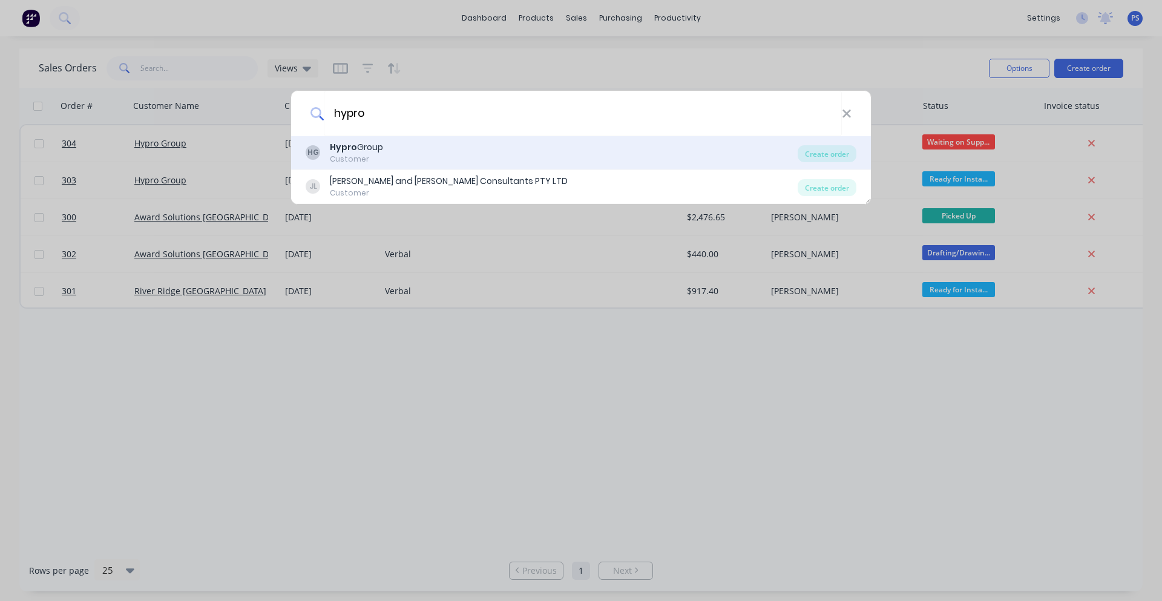
type input "hypro"
click at [441, 150] on div "HG Hypro Group Customer" at bounding box center [552, 153] width 492 height 24
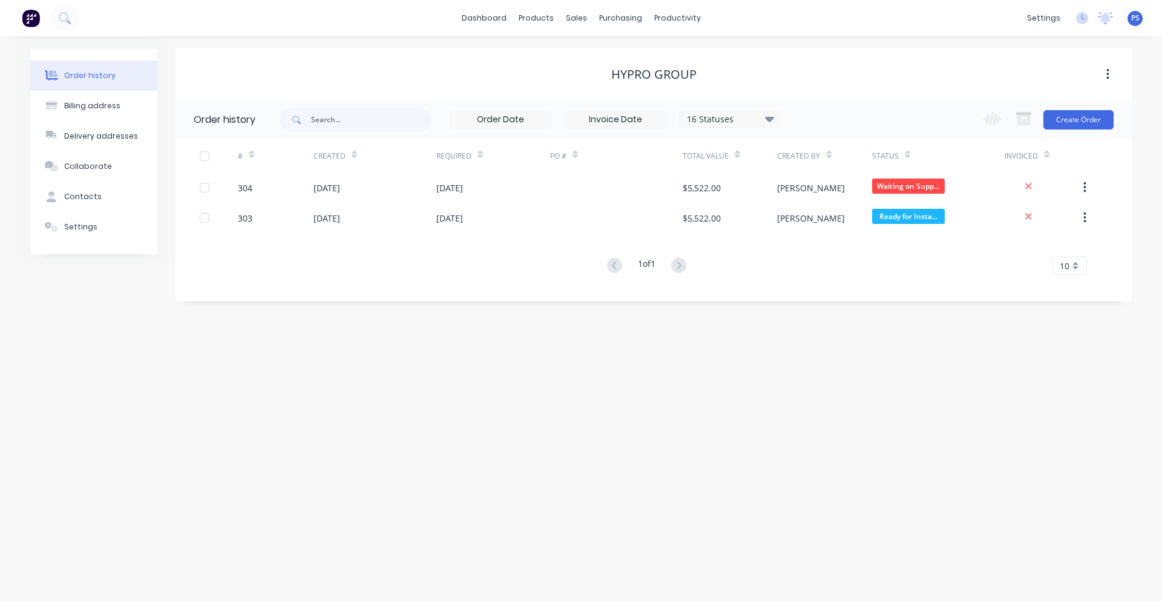
click at [1064, 132] on div "Change order status Submitted Drafting/Drawing Waiting on Supplier Cutting / Dr…" at bounding box center [1045, 119] width 138 height 39
click at [1097, 124] on button "Create Order" at bounding box center [1078, 119] width 70 height 19
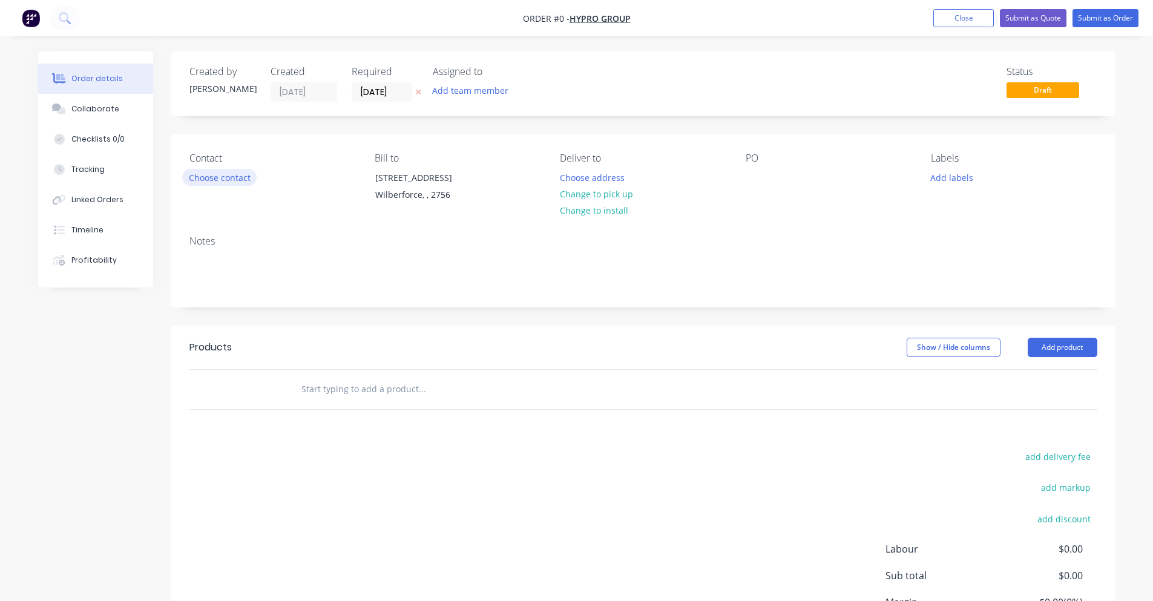
click at [229, 180] on button "Choose contact" at bounding box center [219, 177] width 74 height 16
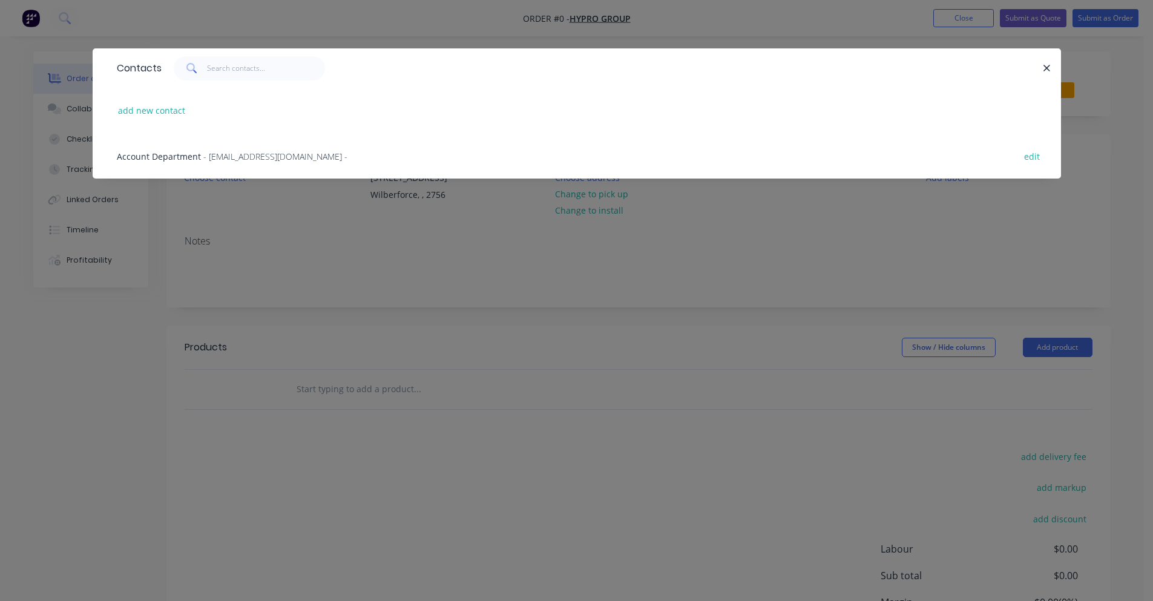
click at [226, 150] on div "Account Department - [EMAIL_ADDRESS][DOMAIN_NAME] -" at bounding box center [232, 156] width 231 height 13
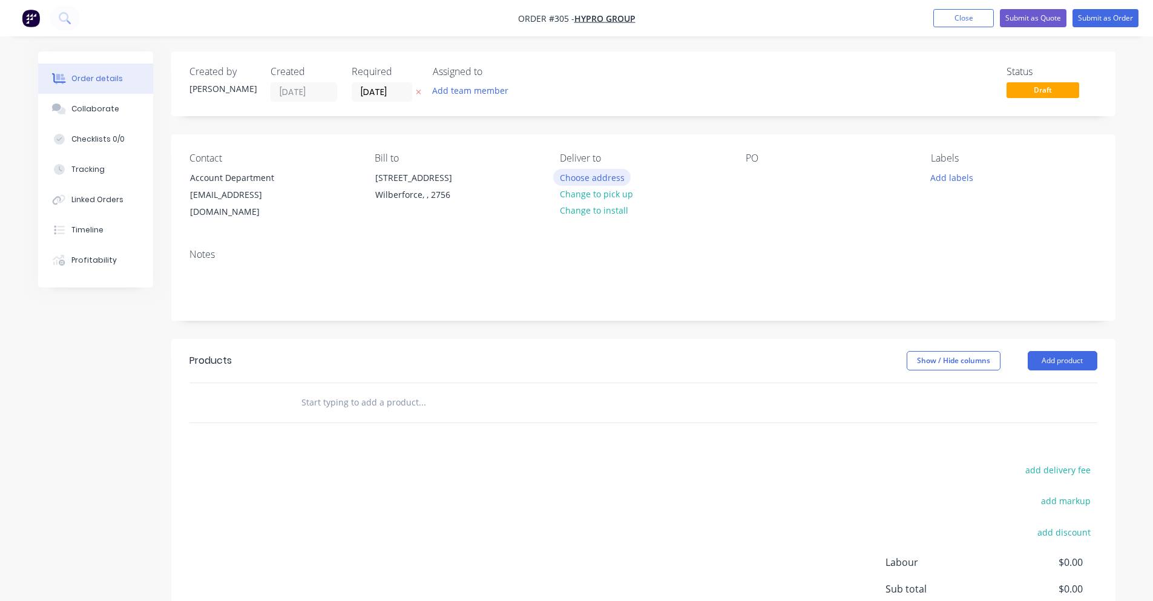
click at [584, 180] on button "Choose address" at bounding box center [591, 177] width 77 height 16
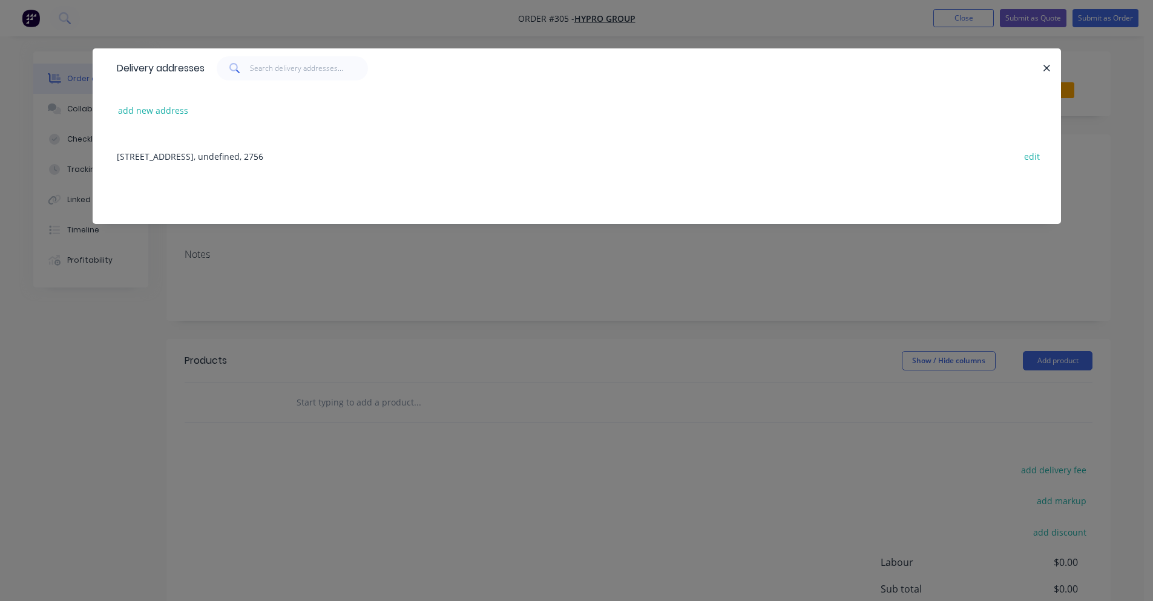
click at [203, 162] on div "[STREET_ADDRESS], undefined, 2756 edit" at bounding box center [577, 155] width 932 height 45
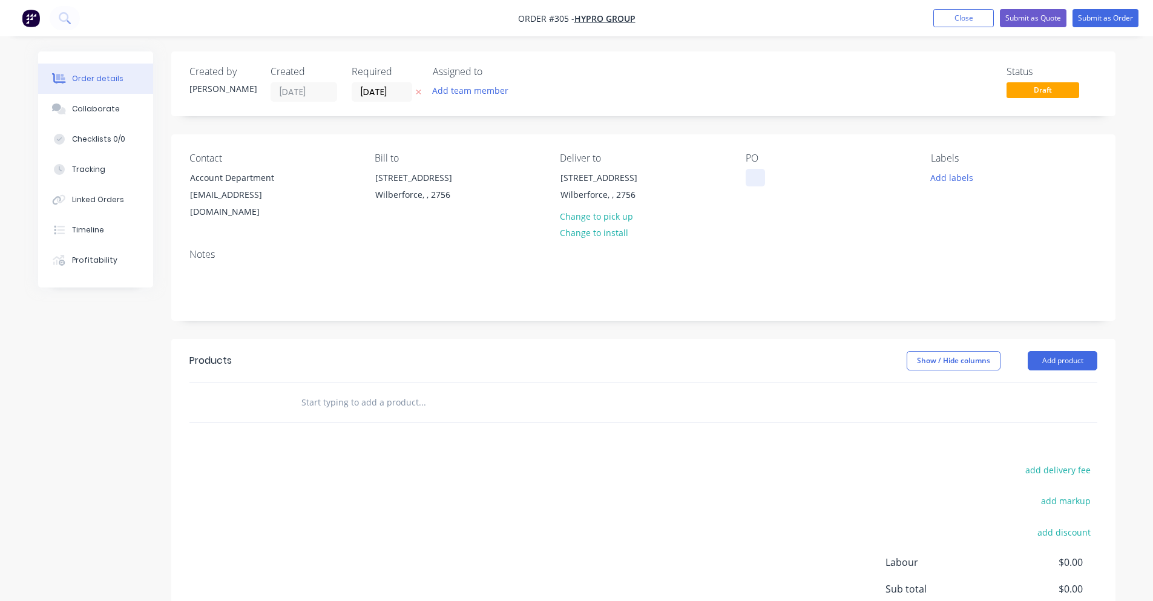
click at [746, 171] on div at bounding box center [755, 178] width 19 height 18
click at [951, 177] on button "Add labels" at bounding box center [952, 177] width 56 height 16
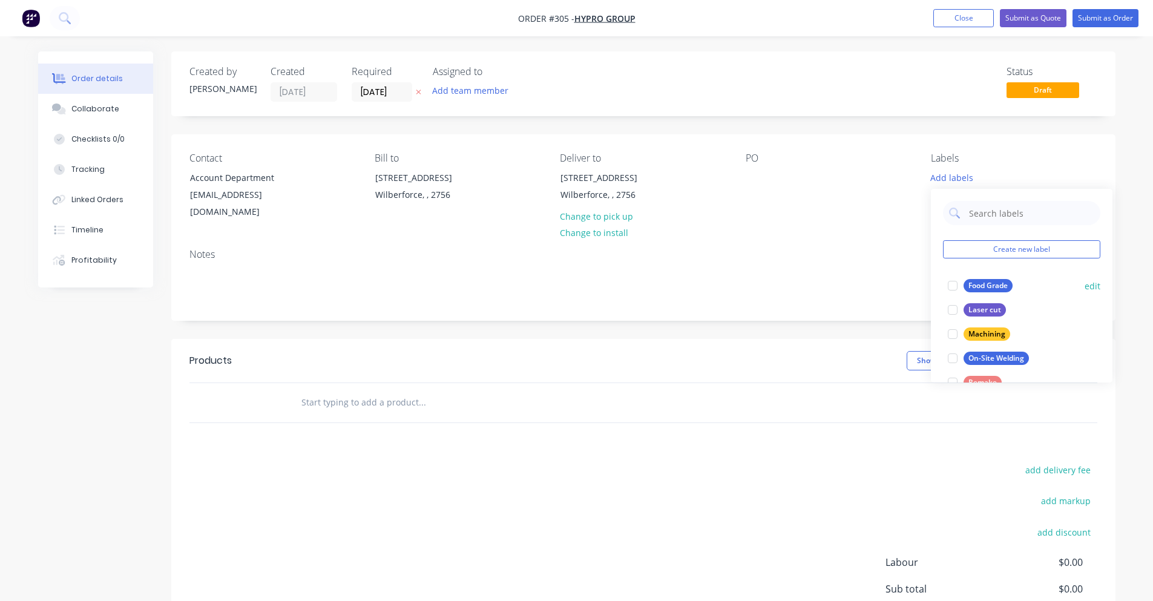
click at [959, 288] on div at bounding box center [953, 286] width 24 height 24
click at [958, 305] on div at bounding box center [953, 304] width 24 height 24
click at [955, 333] on div at bounding box center [953, 328] width 24 height 24
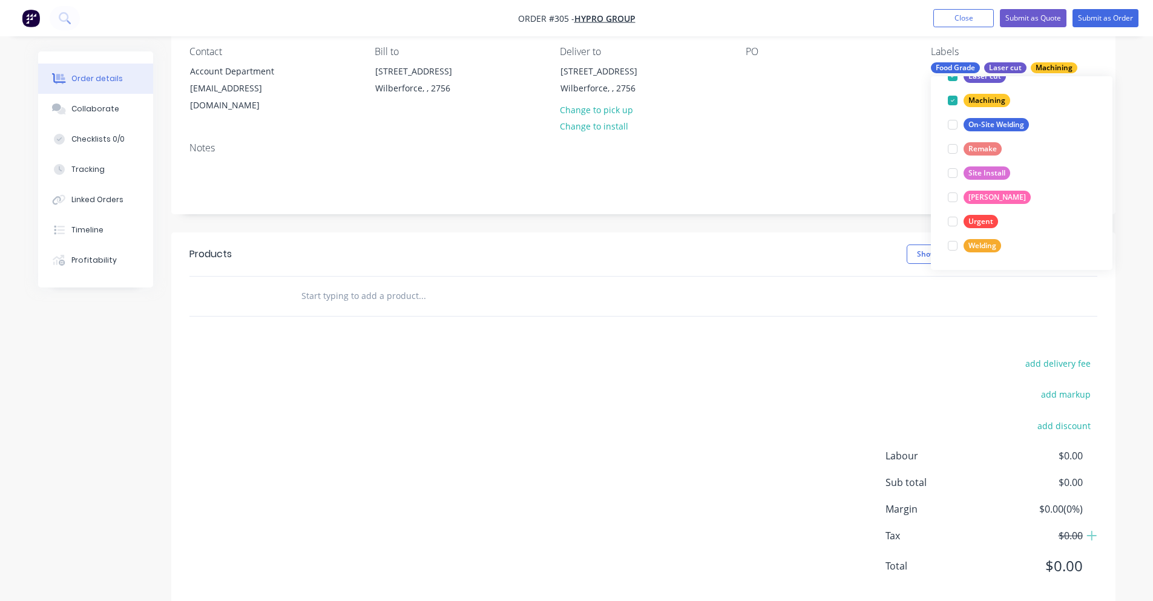
scroll to position [117, 0]
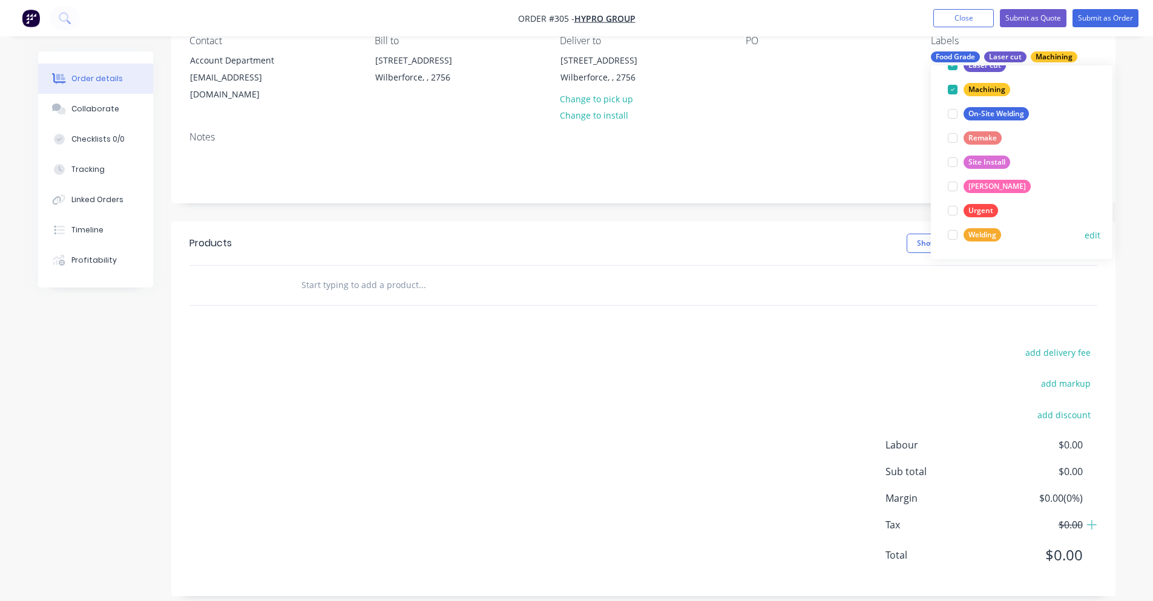
click at [956, 235] on div at bounding box center [953, 235] width 24 height 24
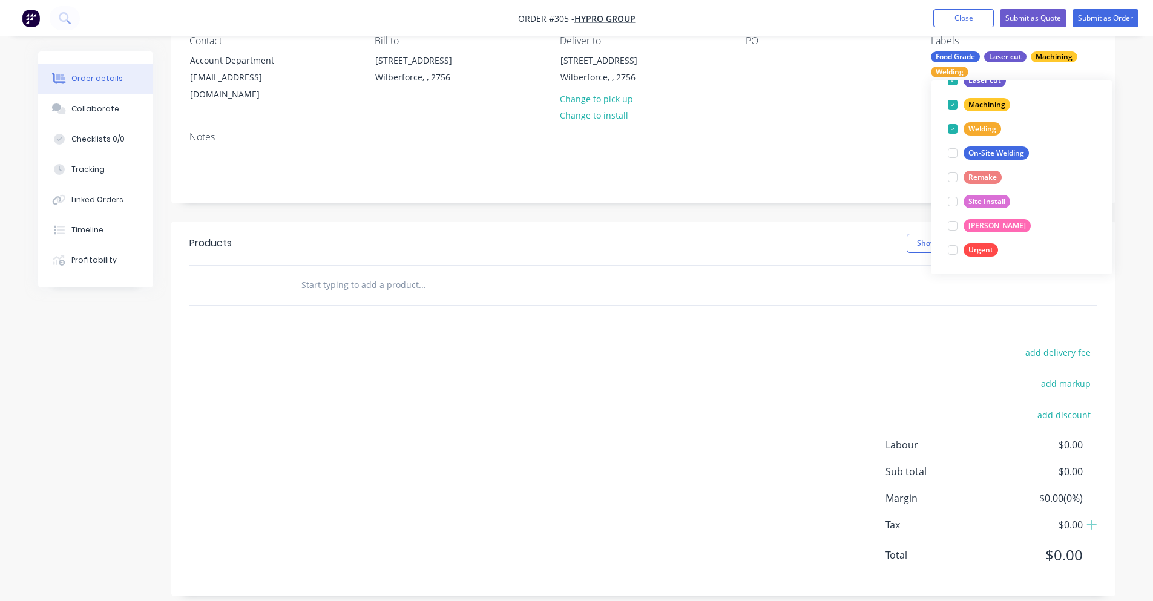
click at [882, 193] on div "Created by [PERSON_NAME] Created [DATE] Required [DATE] Assigned to Add team me…" at bounding box center [643, 265] width 944 height 662
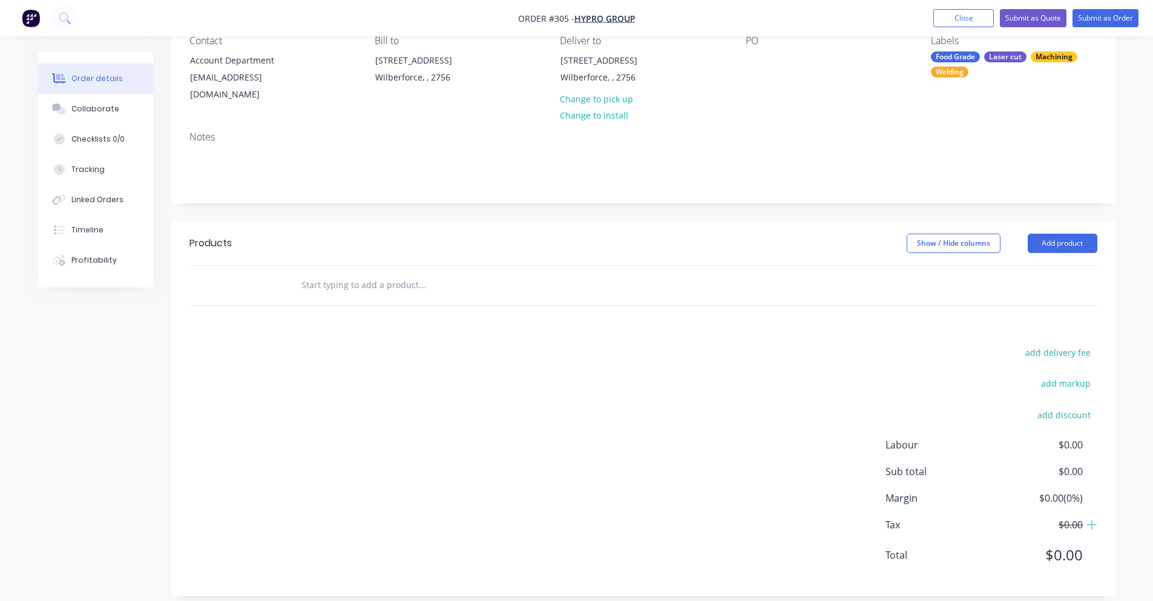
click at [341, 273] on input "text" at bounding box center [422, 285] width 242 height 24
type input "C"
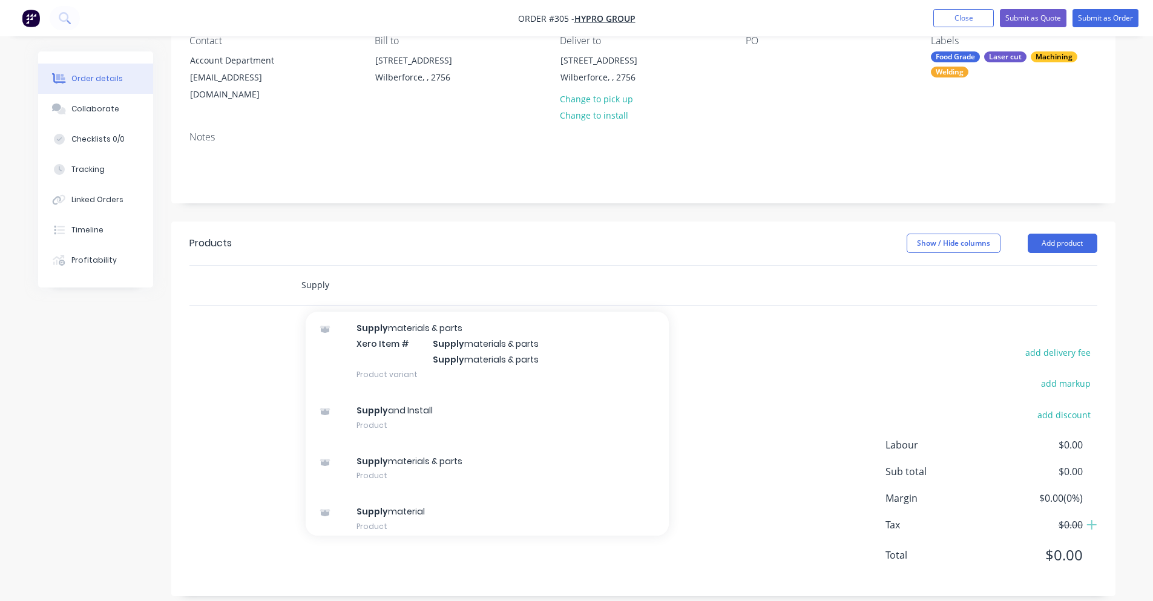
scroll to position [212, 0]
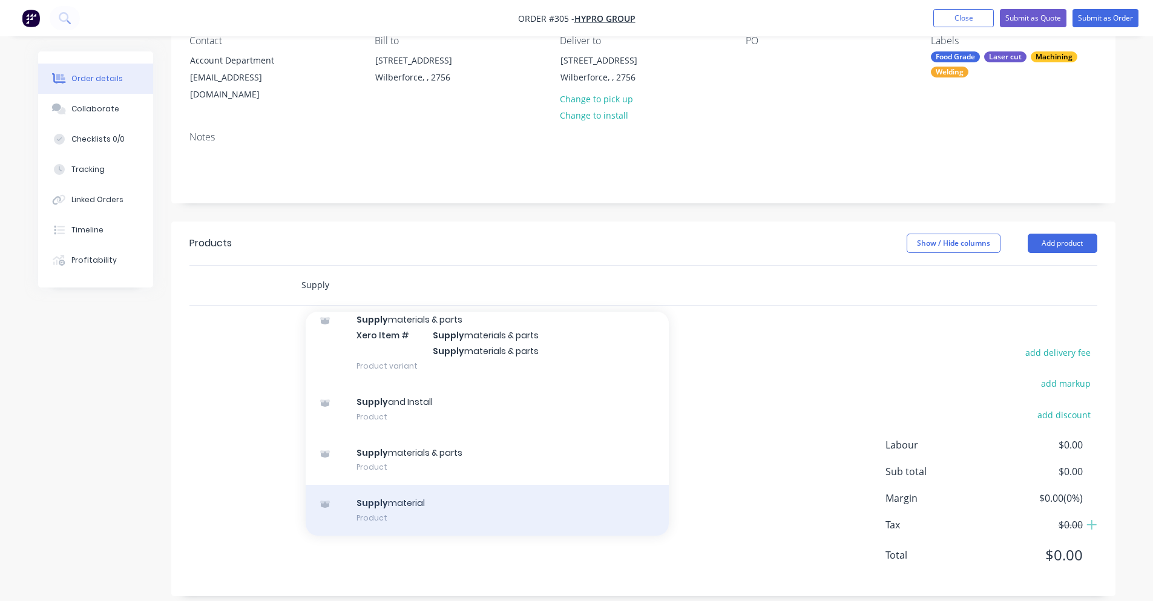
type input "Supply"
click at [470, 488] on div "Supply material Product" at bounding box center [487, 510] width 363 height 51
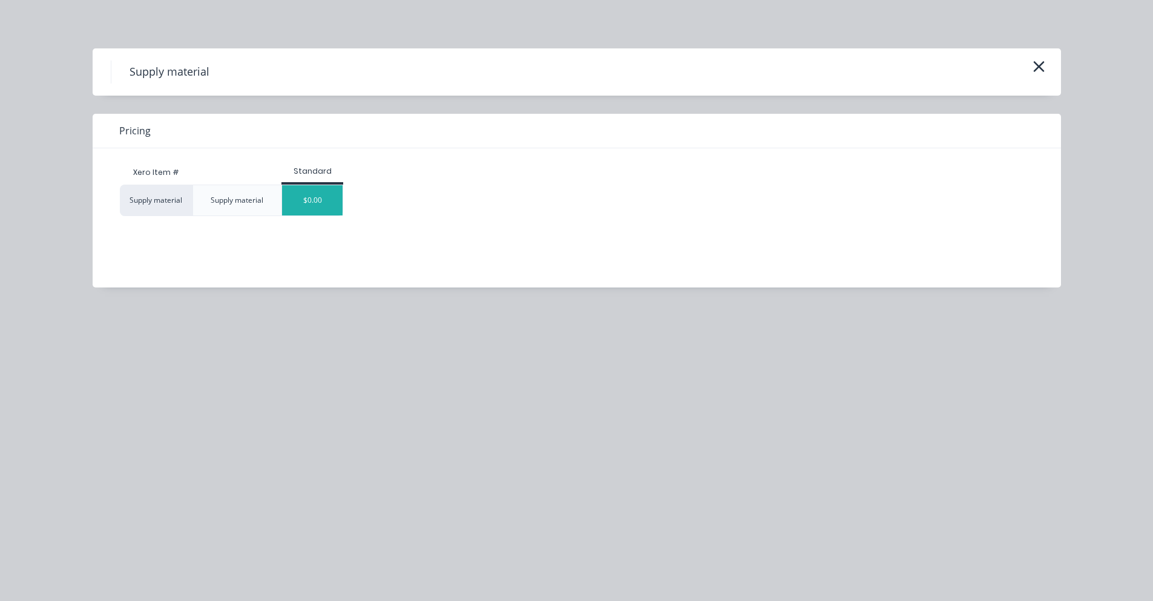
click at [297, 193] on div "$0.00" at bounding box center [312, 200] width 61 height 30
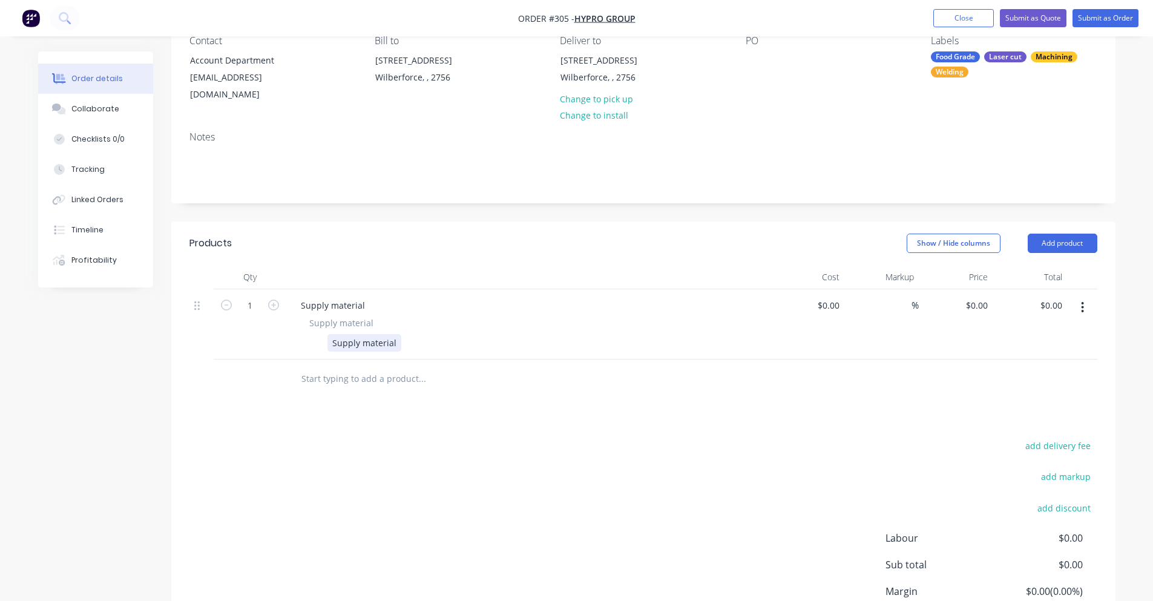
click at [399, 334] on div "Supply material" at bounding box center [525, 343] width 443 height 18
click at [395, 334] on div "Supply material" at bounding box center [364, 343] width 74 height 18
click at [393, 334] on div "Castor Wheels, Belt Rollers" at bounding box center [386, 343] width 118 height 18
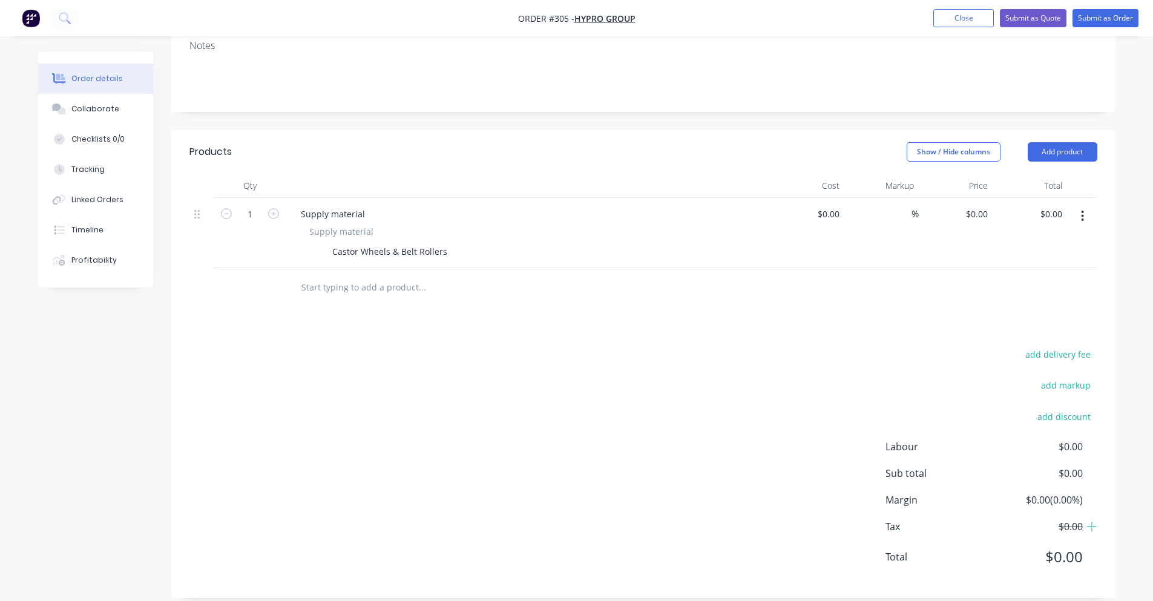
scroll to position [211, 0]
click at [828, 203] on div "$0.00" at bounding box center [828, 212] width 33 height 18
type input "$480.00"
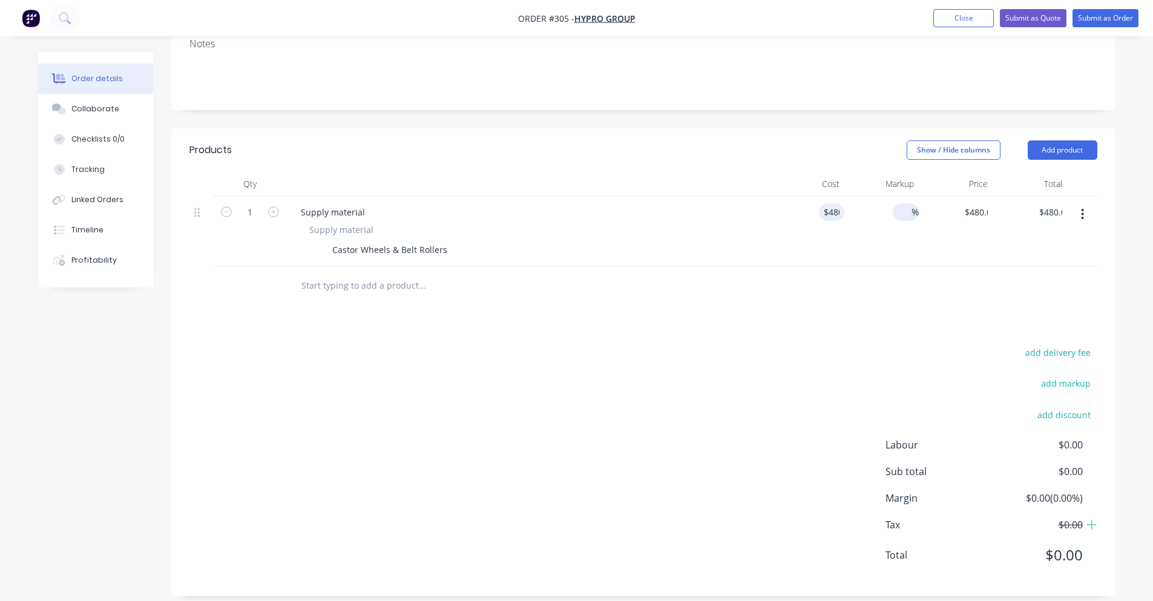
click at [904, 203] on input at bounding box center [905, 212] width 14 height 18
type input "30"
type input "$624.00"
click at [724, 140] on div "Show / Hide columns Add product" at bounding box center [739, 149] width 715 height 19
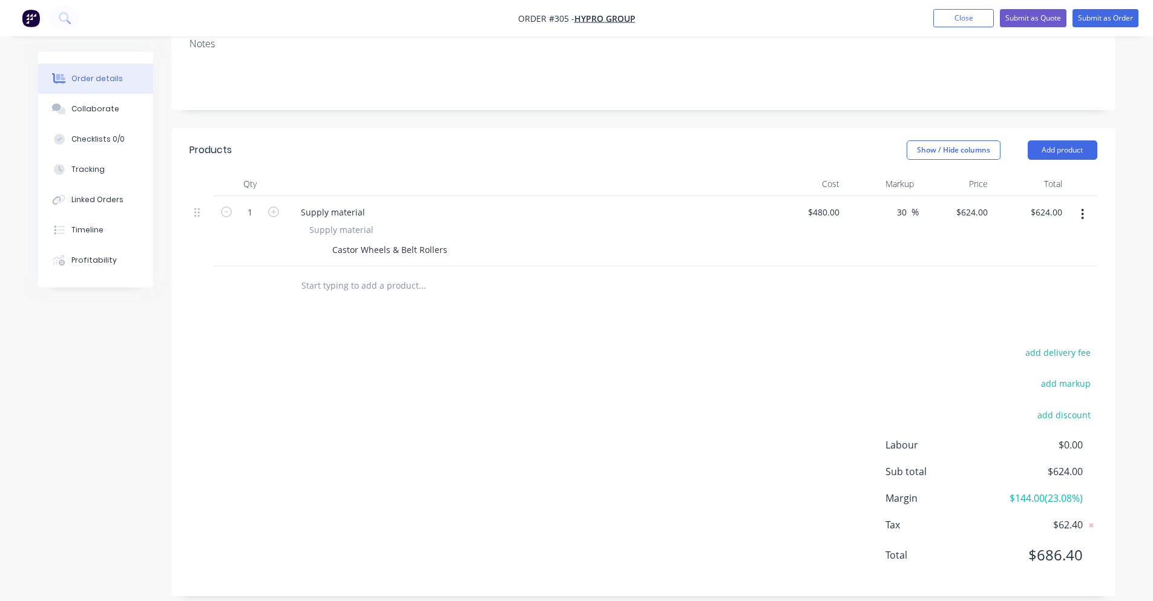
click at [328, 274] on input "text" at bounding box center [422, 286] width 242 height 24
click at [329, 278] on input "text" at bounding box center [422, 286] width 242 height 24
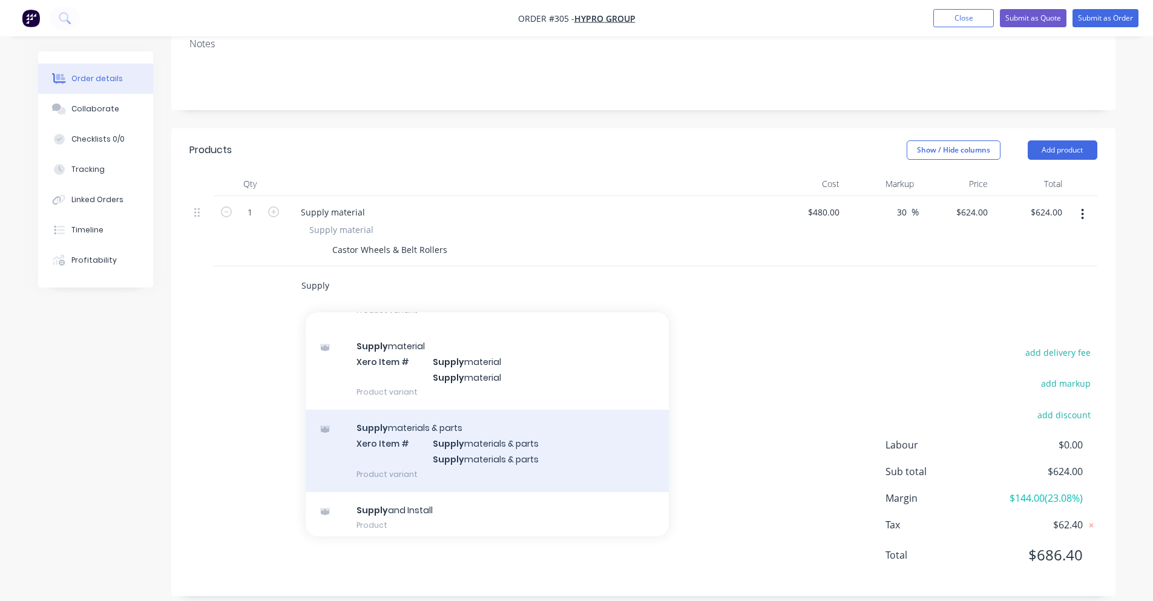
scroll to position [212, 0]
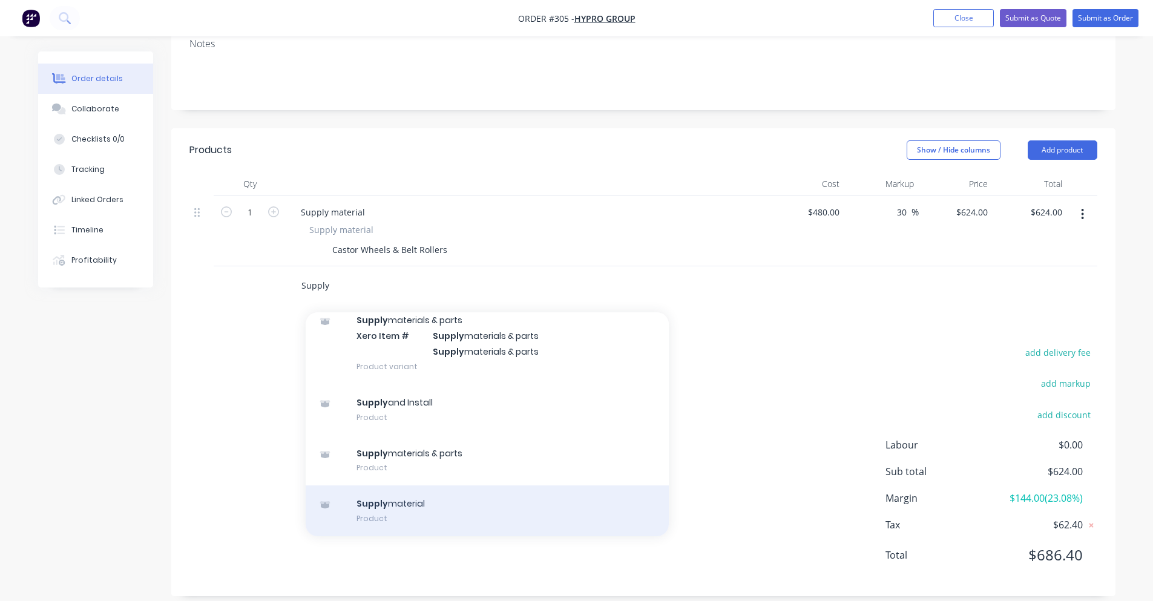
type input "Supply"
click at [433, 494] on div "Supply material Product" at bounding box center [487, 510] width 363 height 51
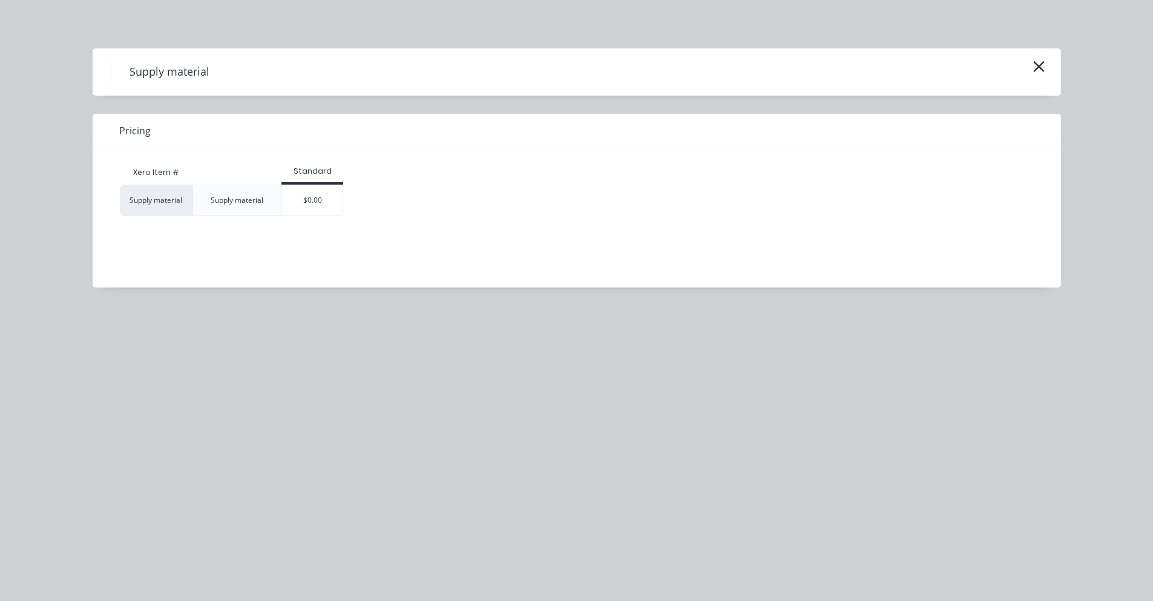
click at [252, 186] on div "Supply material" at bounding box center [237, 200] width 72 height 30
click at [309, 197] on div "$0.00" at bounding box center [312, 200] width 61 height 30
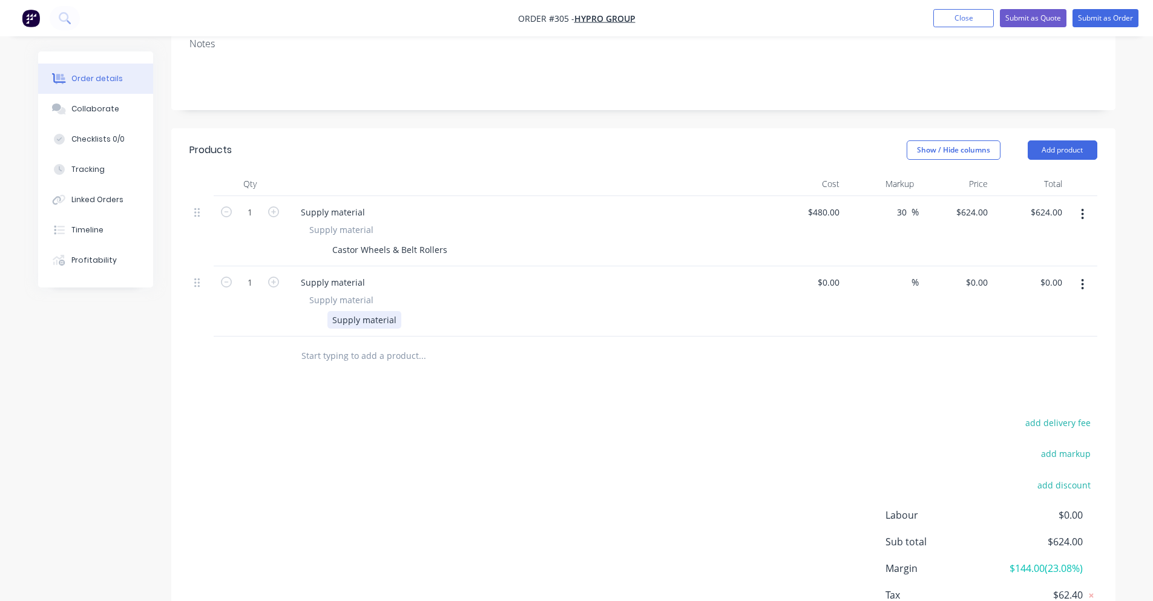
click at [367, 311] on div "Supply material" at bounding box center [364, 320] width 74 height 18
click at [831, 274] on input at bounding box center [831, 283] width 28 height 18
type input "$775.00"
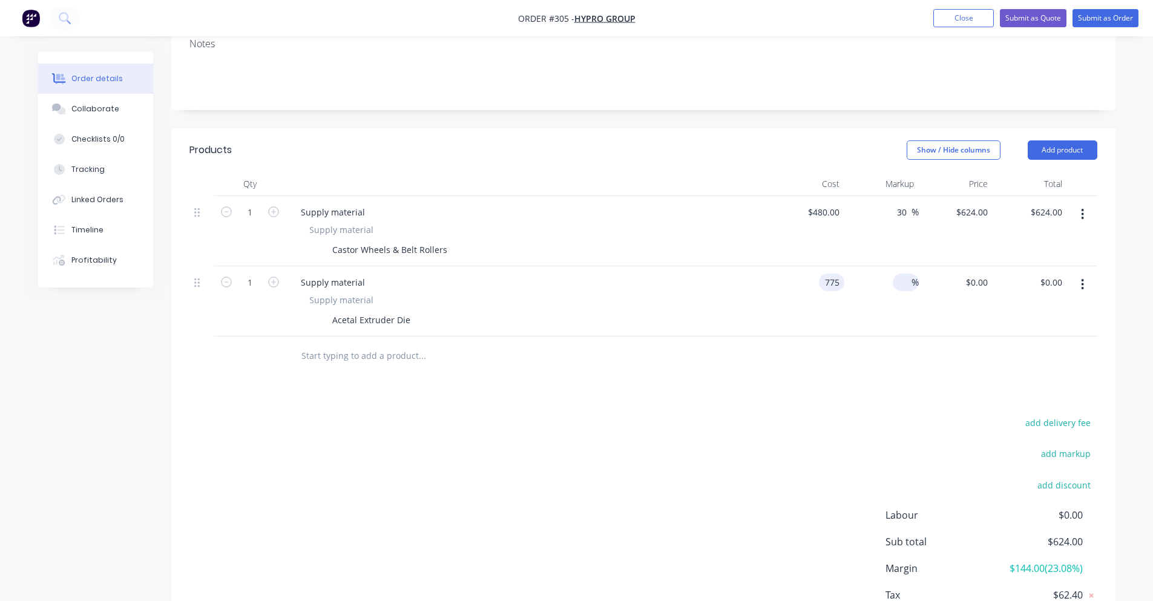
type input "$775.00"
click at [907, 274] on input at bounding box center [905, 283] width 14 height 18
type input "30"
type input "$1,007.50"
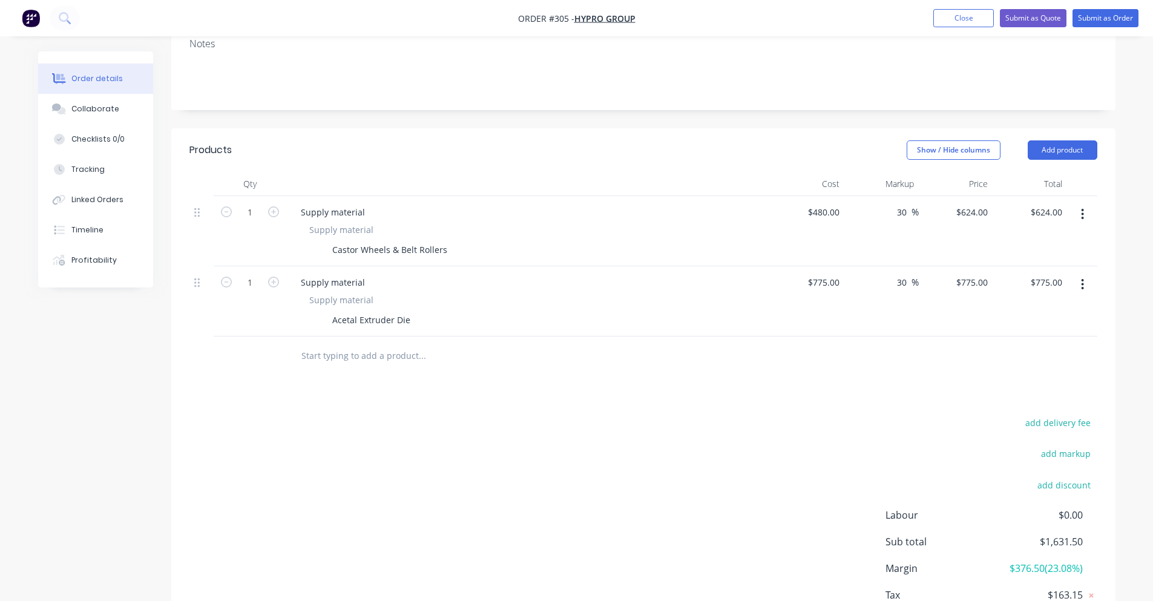
type input "$1,007.50"
click at [736, 343] on div at bounding box center [643, 356] width 908 height 39
click at [336, 344] on input "text" at bounding box center [422, 356] width 242 height 24
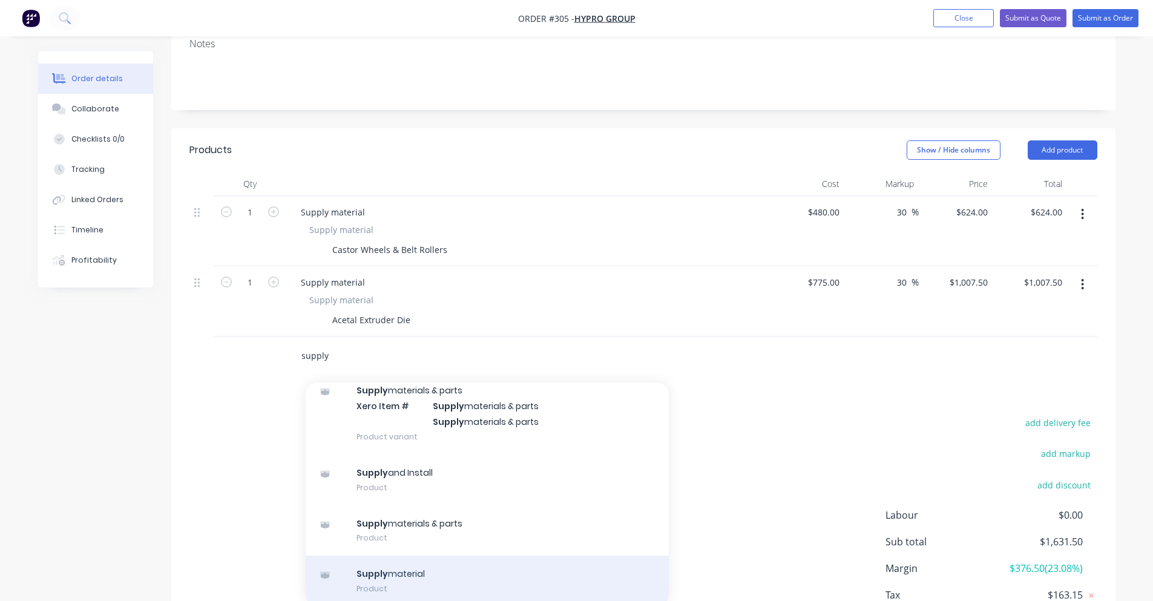
type input "supply"
click at [398, 556] on div "Supply material Product" at bounding box center [487, 581] width 363 height 51
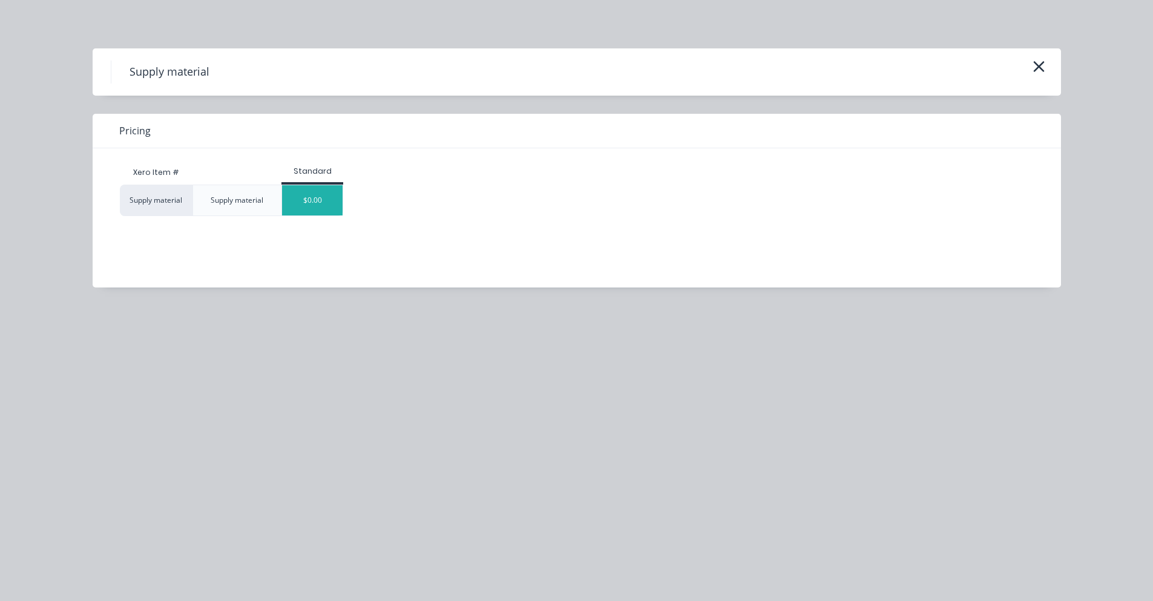
click at [301, 204] on div "$0.00" at bounding box center [312, 200] width 61 height 30
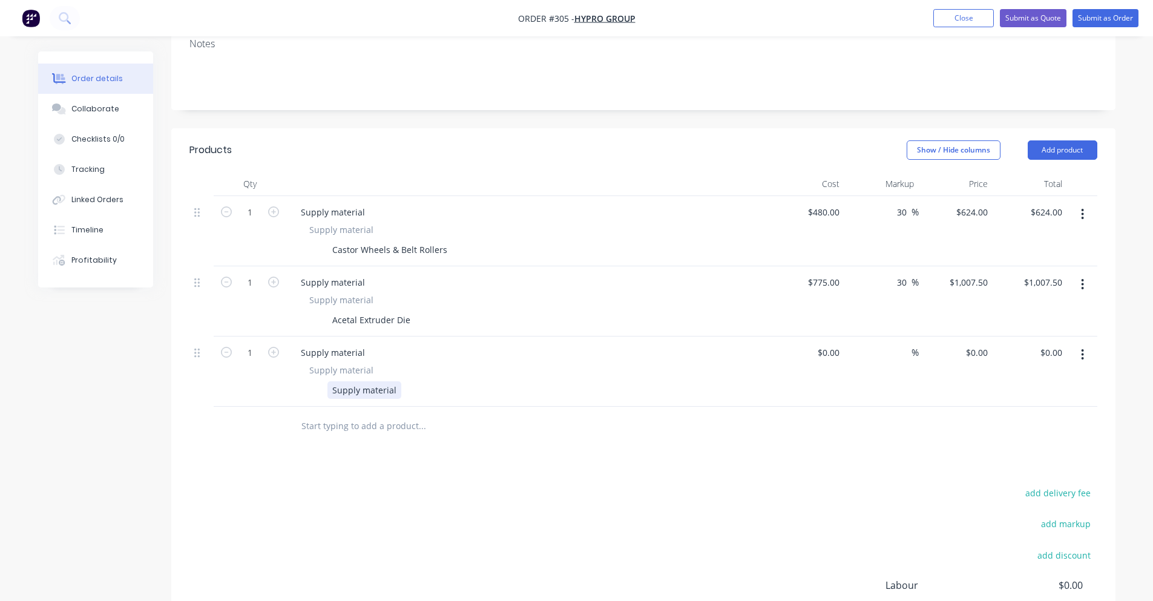
click at [373, 381] on div "Supply material" at bounding box center [364, 390] width 74 height 18
click at [347, 381] on div "Lase cutting of Plates" at bounding box center [375, 390] width 96 height 18
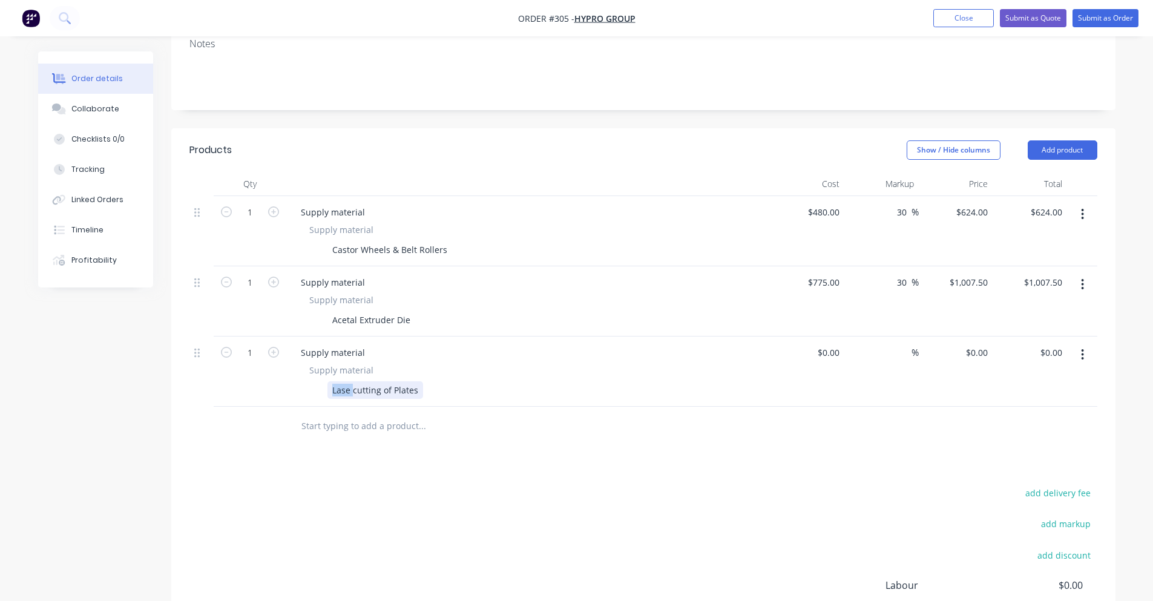
click at [348, 381] on div "Lase cutting of Plates" at bounding box center [375, 390] width 96 height 18
click at [422, 381] on div "Laser cutting of Plates" at bounding box center [376, 390] width 99 height 18
click at [824, 341] on div "$0.00" at bounding box center [808, 372] width 74 height 70
type input "$155.00"
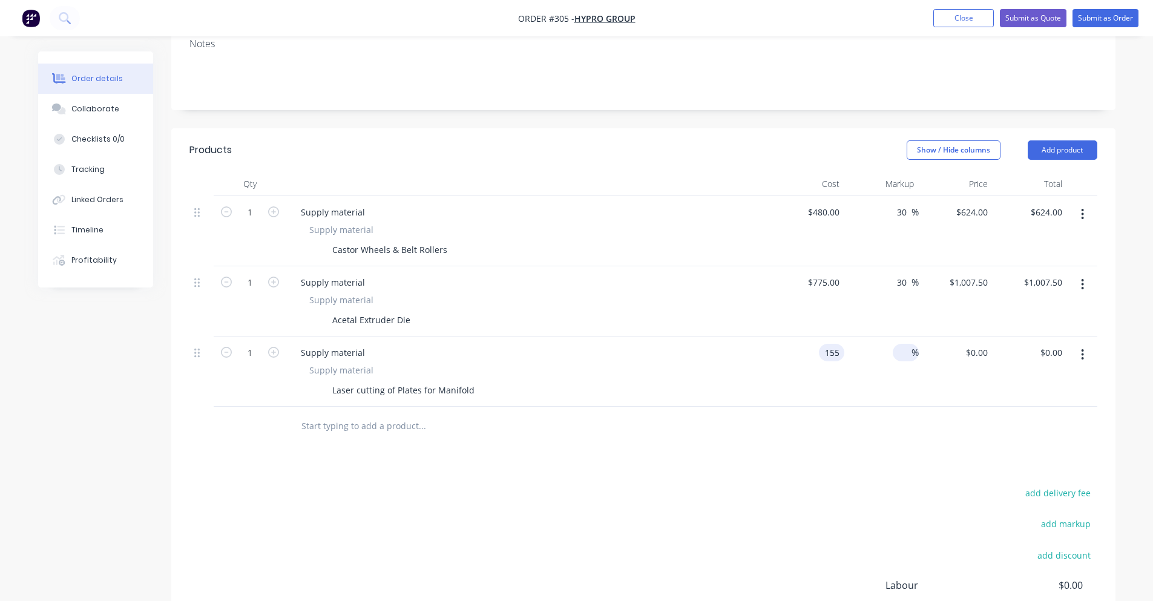
type input "$155.00"
click at [907, 344] on input at bounding box center [905, 353] width 14 height 18
type input "30"
type input "$201.50"
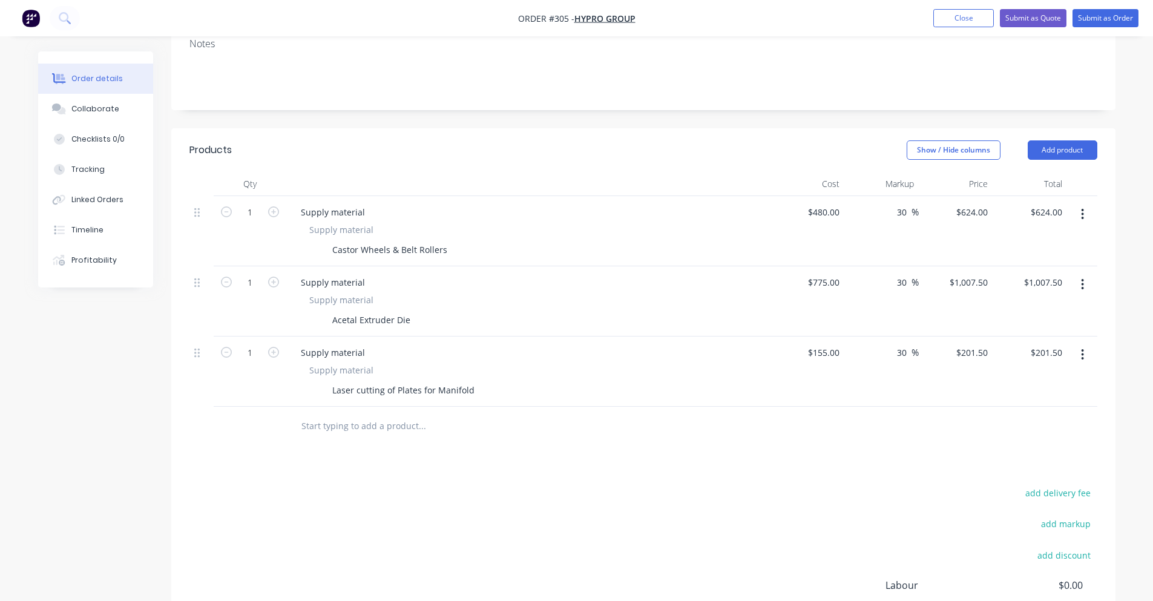
click at [712, 459] on div "Products Show / Hide columns Add product Qty Cost Markup Price Total 1 Supply m…" at bounding box center [643, 432] width 944 height 608
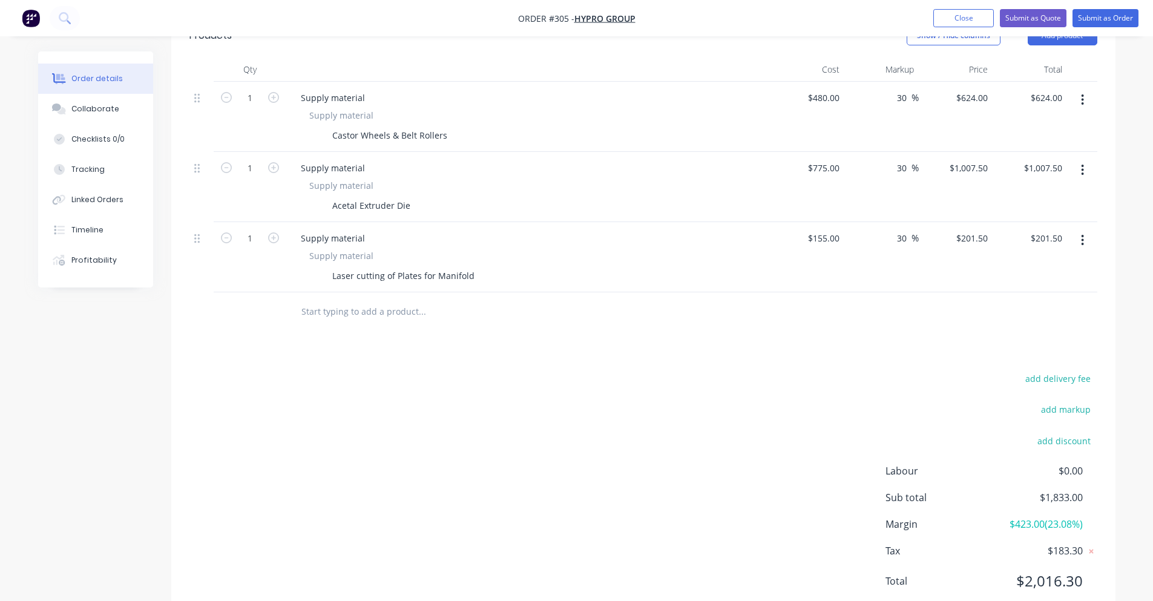
scroll to position [351, 0]
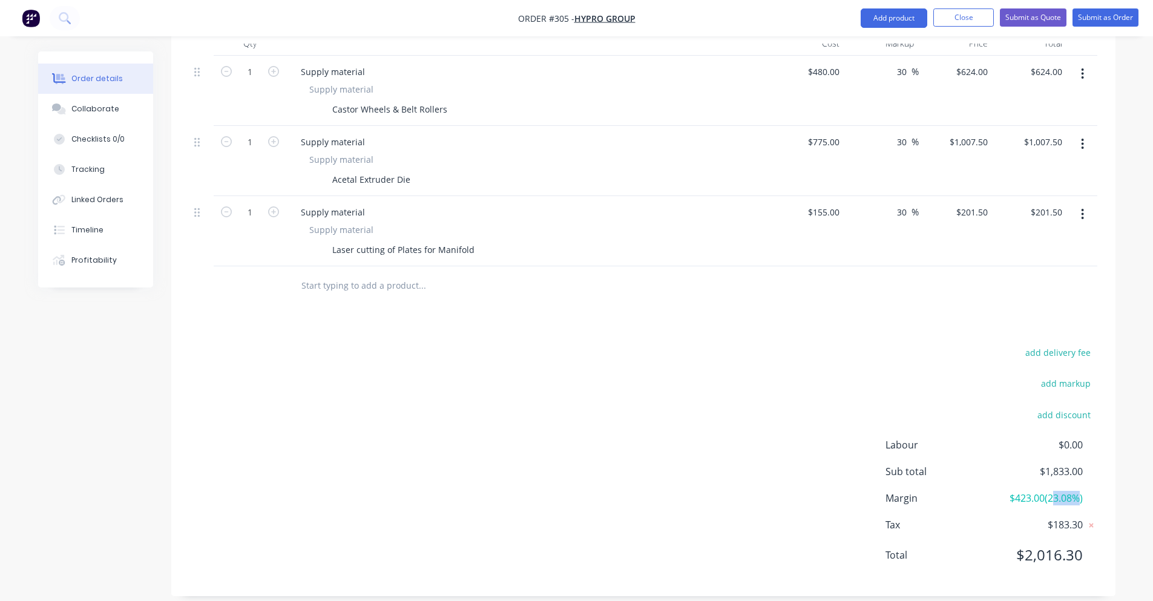
drag, startPoint x: 1055, startPoint y: 484, endPoint x: 1077, endPoint y: 483, distance: 22.4
click at [1077, 491] on span "$423.00 ( 23.08 %)" at bounding box center [1038, 498] width 90 height 15
click at [432, 283] on input "text" at bounding box center [422, 286] width 242 height 24
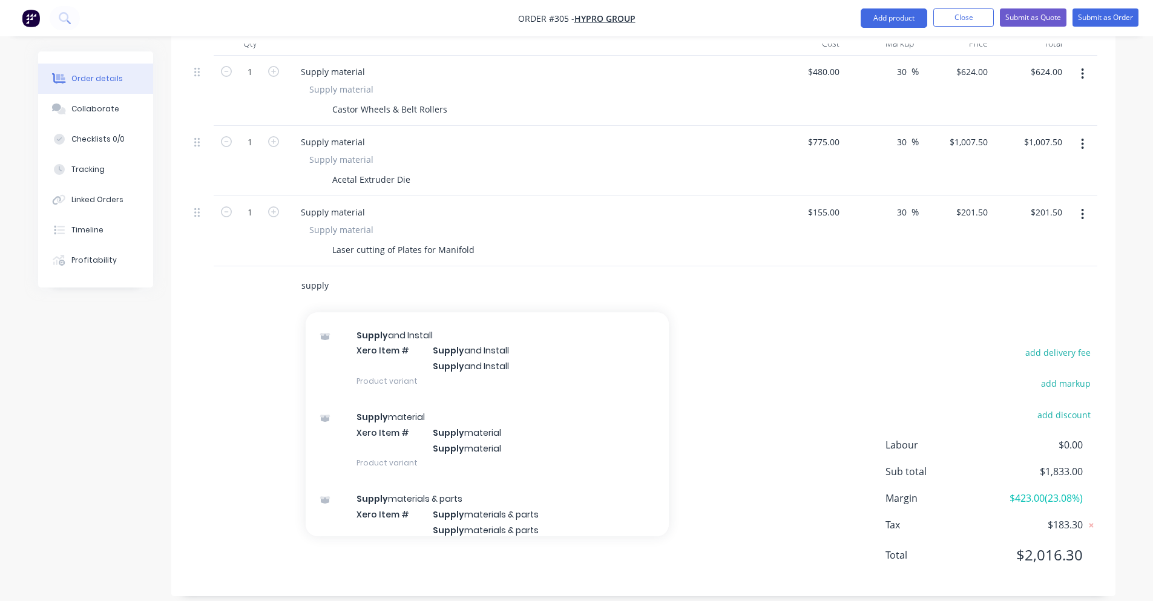
scroll to position [212, 0]
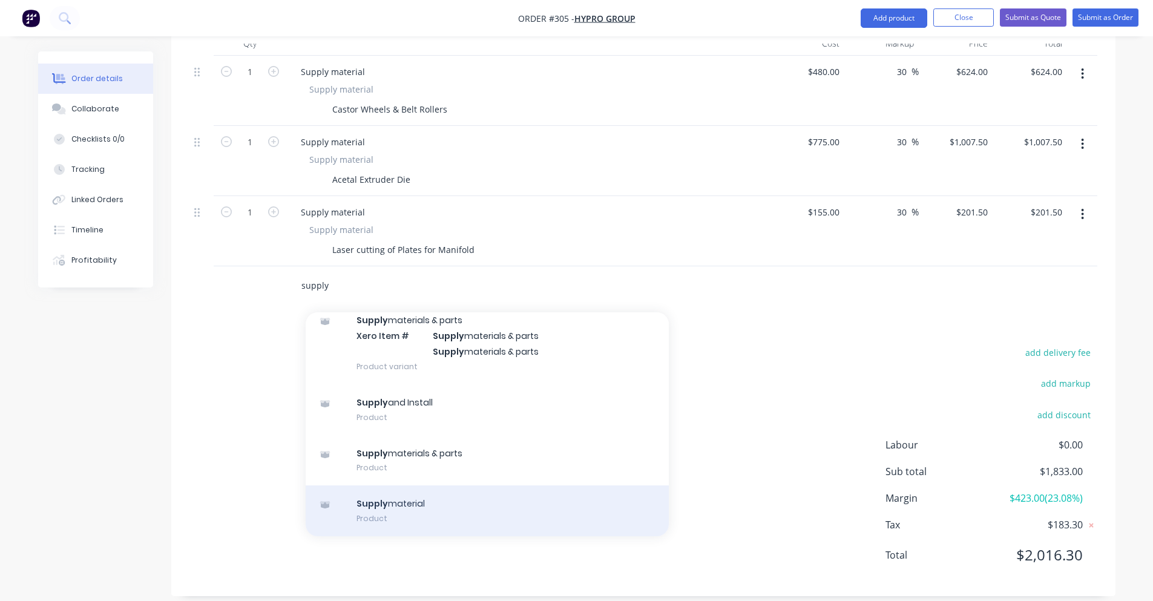
type input "supply"
click at [450, 485] on div "Supply material Product" at bounding box center [487, 510] width 363 height 51
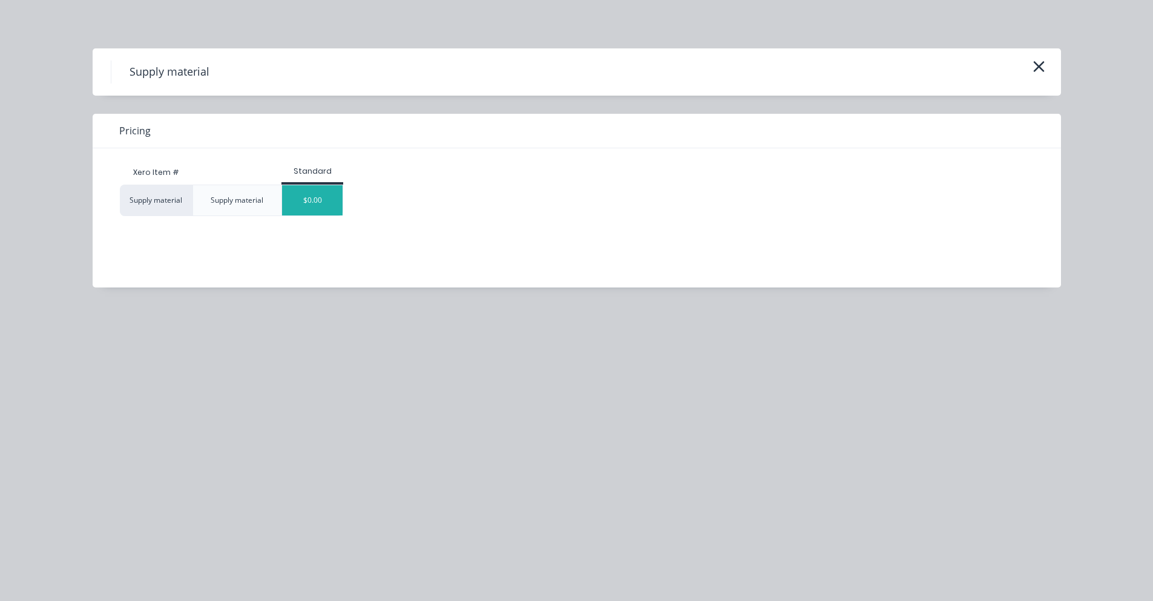
click at [328, 208] on div "$0.00" at bounding box center [312, 200] width 61 height 30
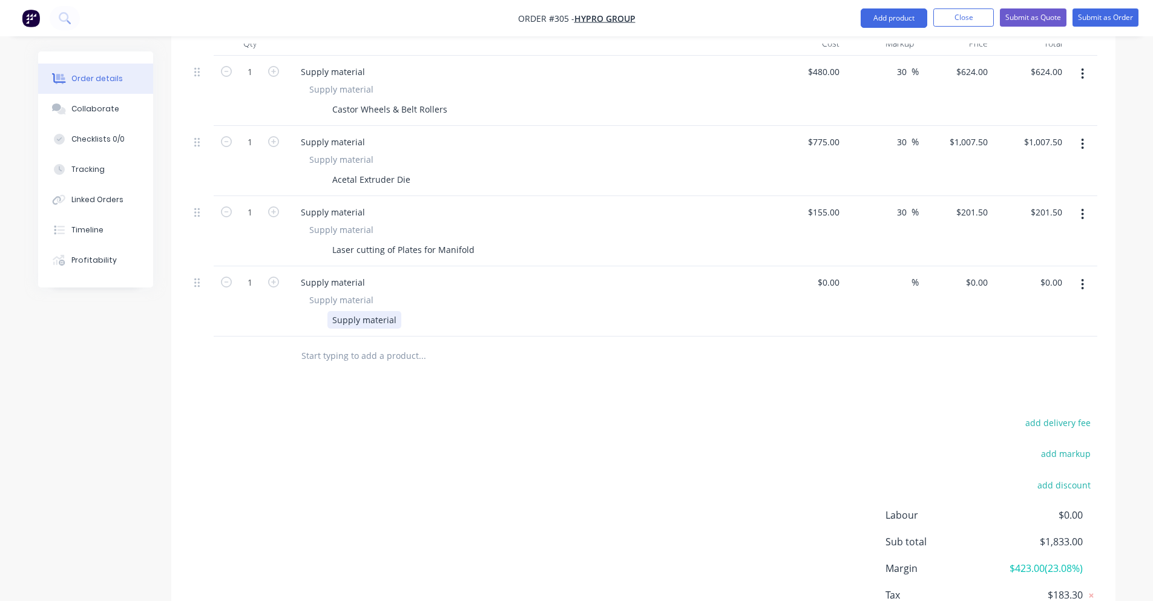
click at [373, 311] on div "Supply material" at bounding box center [364, 320] width 74 height 18
click at [830, 274] on div at bounding box center [835, 283] width 19 height 18
type input "$16.00"
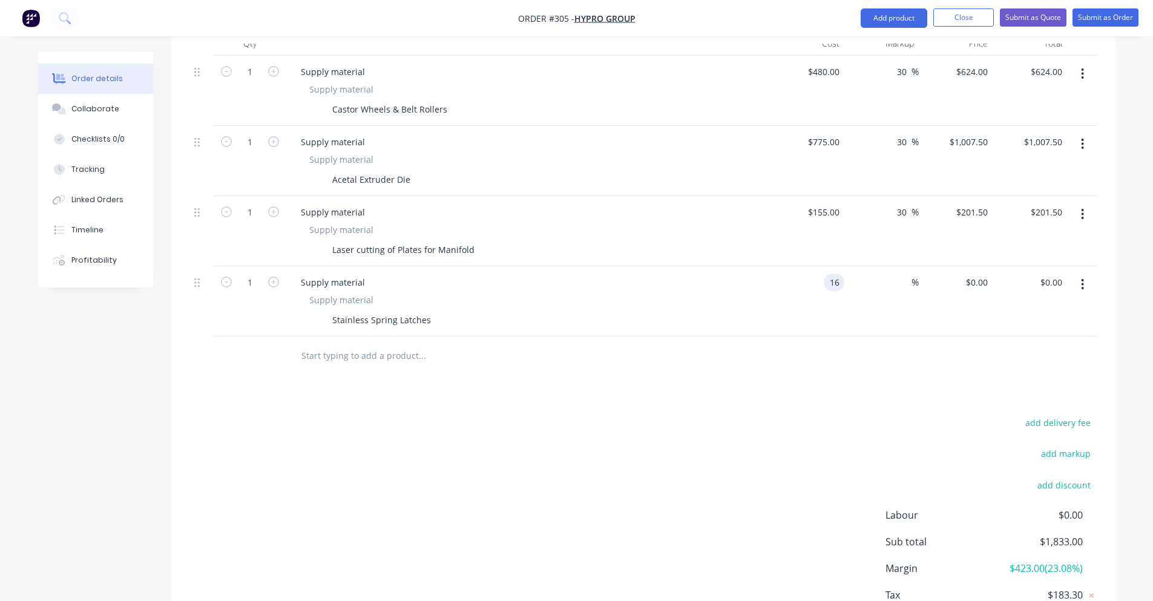
type input "$16.00"
click at [929, 269] on div "$16.00 $16.00" at bounding box center [956, 301] width 74 height 70
click at [269, 277] on icon "button" at bounding box center [273, 282] width 11 height 11
type input "2"
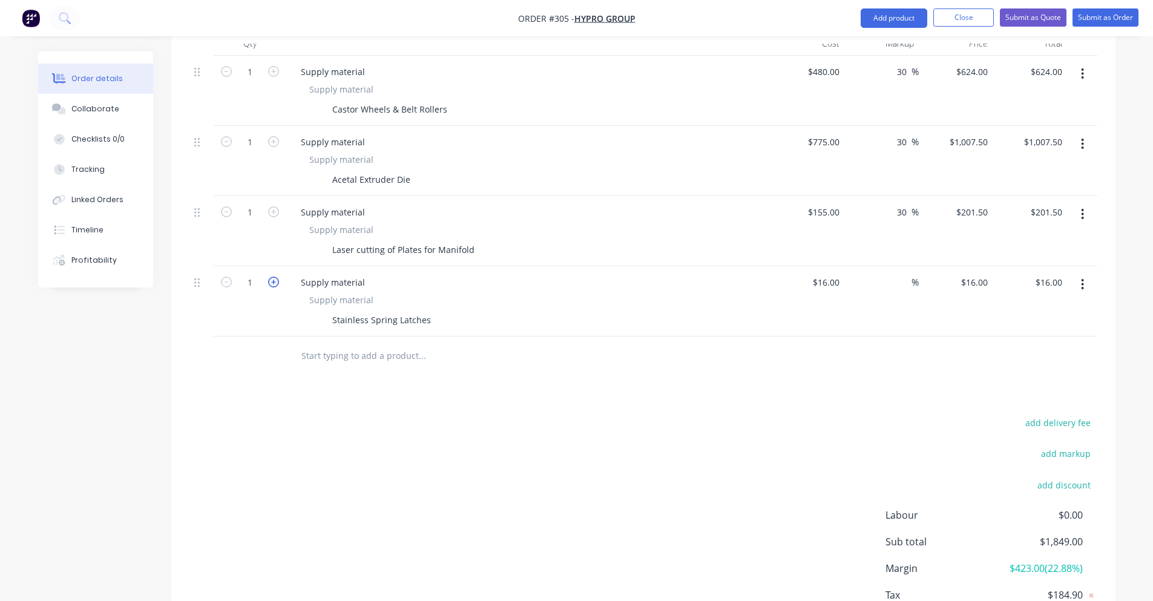
type input "$32.00"
click at [269, 277] on icon "button" at bounding box center [273, 282] width 11 height 11
type input "3"
type input "$48.00"
click at [269, 277] on icon "button" at bounding box center [273, 282] width 11 height 11
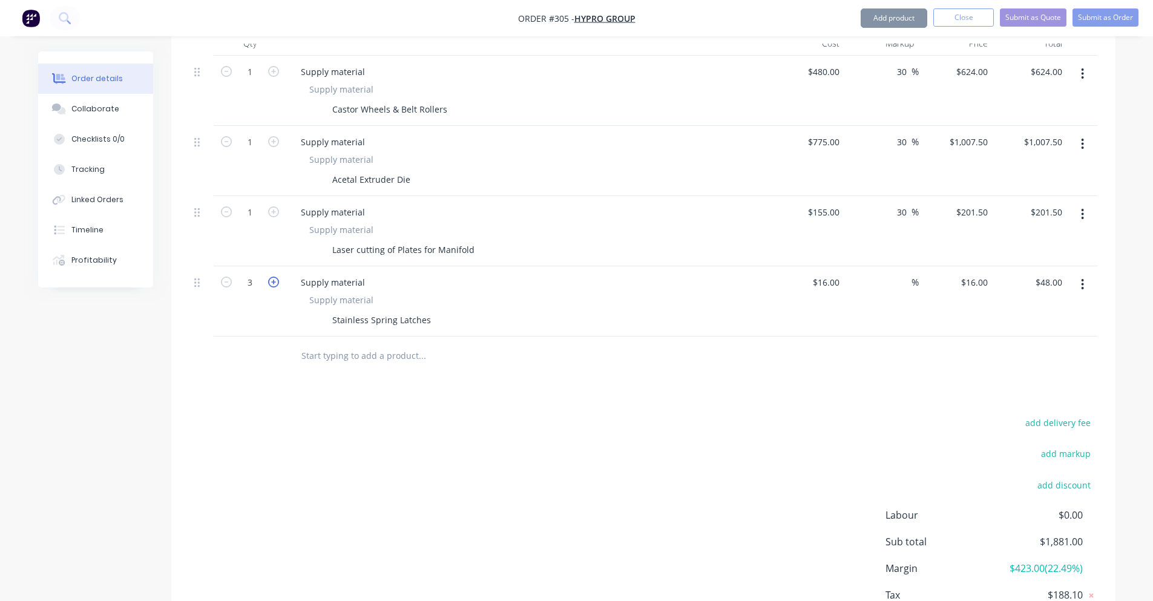
type input "4"
type input "$64.00"
click at [923, 271] on div "$16.00 $16.00" at bounding box center [956, 301] width 74 height 70
click at [886, 269] on div "%" at bounding box center [881, 301] width 74 height 70
click at [901, 274] on input at bounding box center [905, 283] width 14 height 18
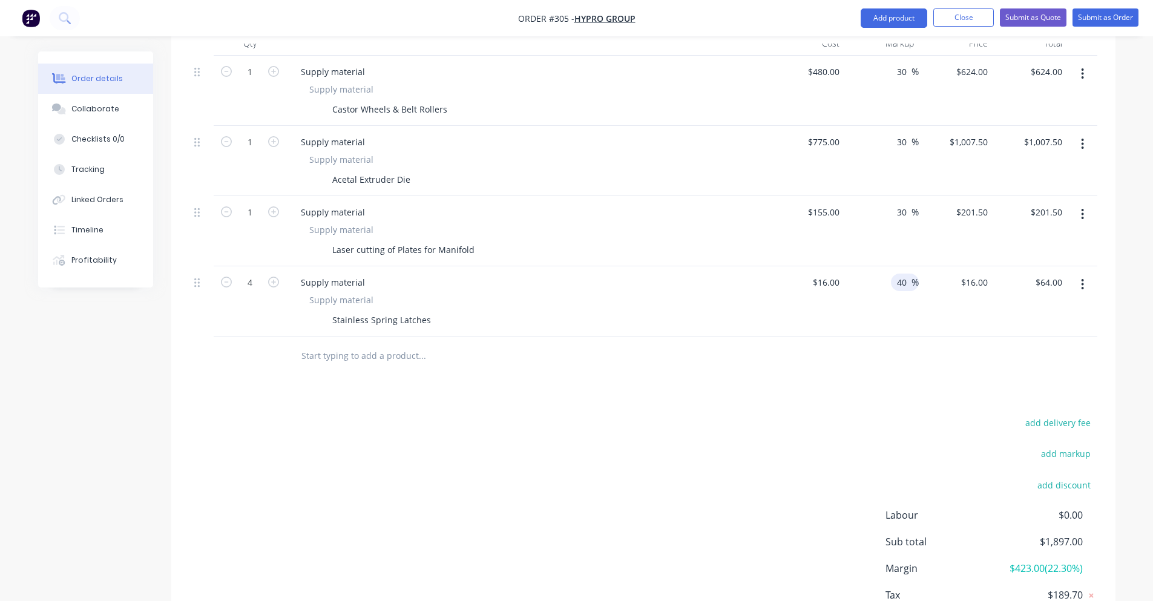
type input "4"
type input "30"
type input "$20.80"
type input "$83.20"
click at [822, 337] on div at bounding box center [643, 356] width 908 height 39
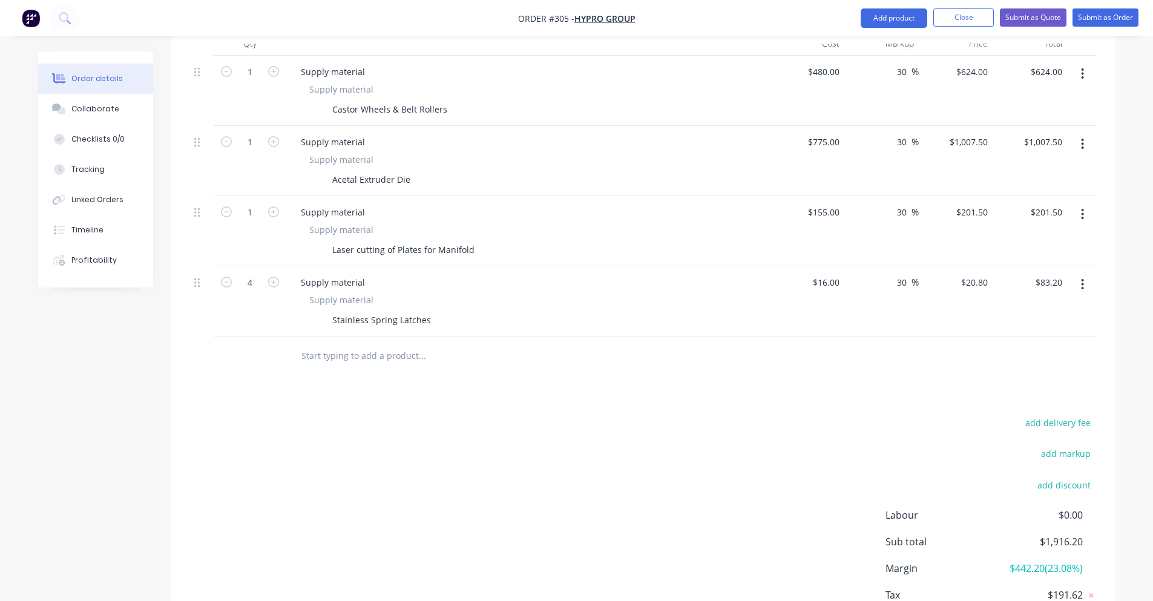
click at [319, 344] on input "text" at bounding box center [422, 356] width 242 height 24
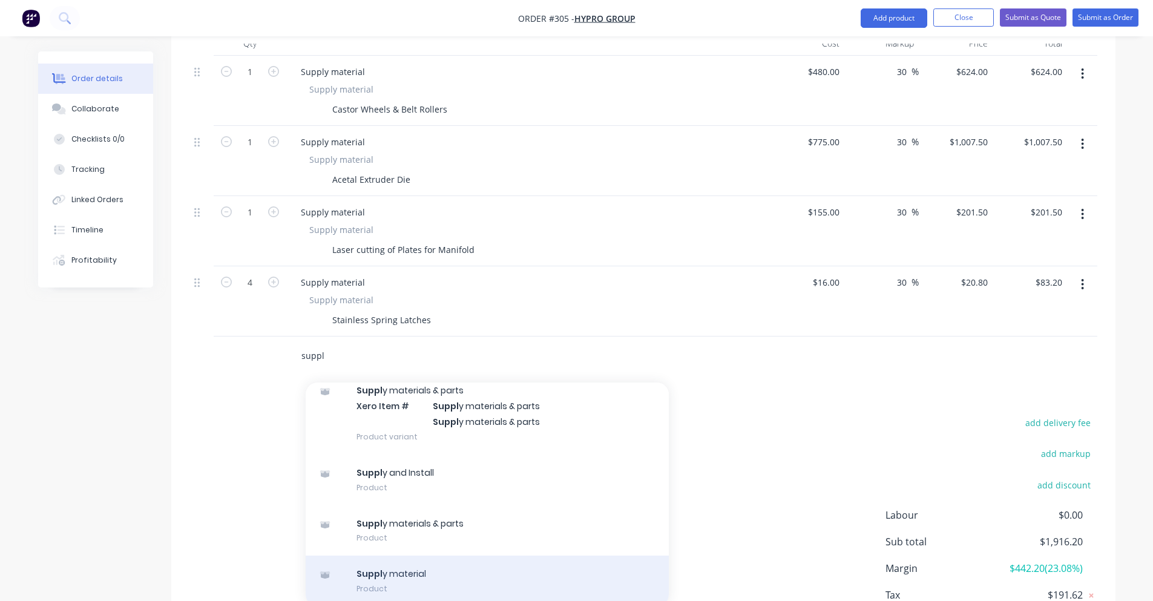
type input "suppl"
click at [432, 567] on div "Suppl y material Product" at bounding box center [487, 581] width 363 height 51
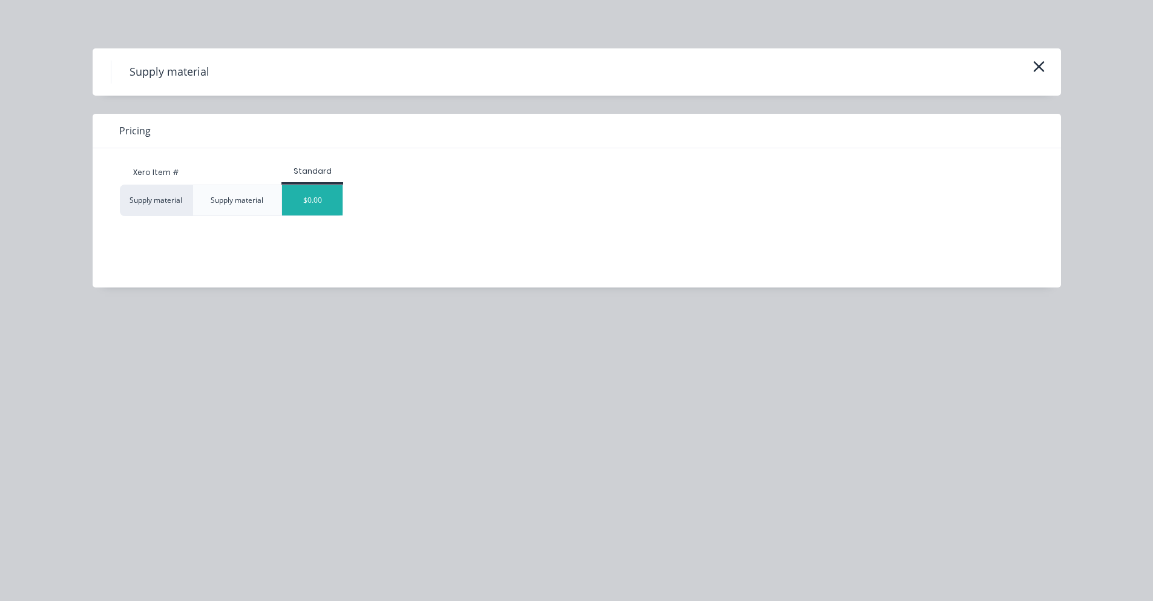
click at [317, 209] on div "$0.00" at bounding box center [312, 200] width 61 height 30
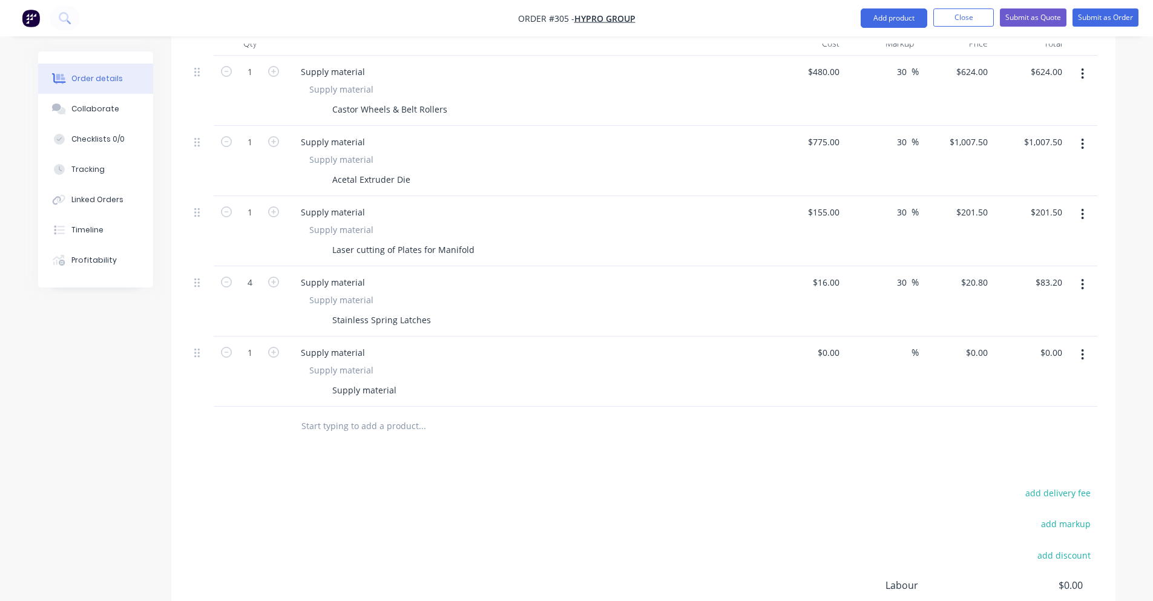
click at [434, 407] on div at bounding box center [504, 426] width 436 height 39
click at [390, 381] on div "Supply material" at bounding box center [364, 390] width 74 height 18
click at [850, 337] on div "%" at bounding box center [881, 372] width 74 height 70
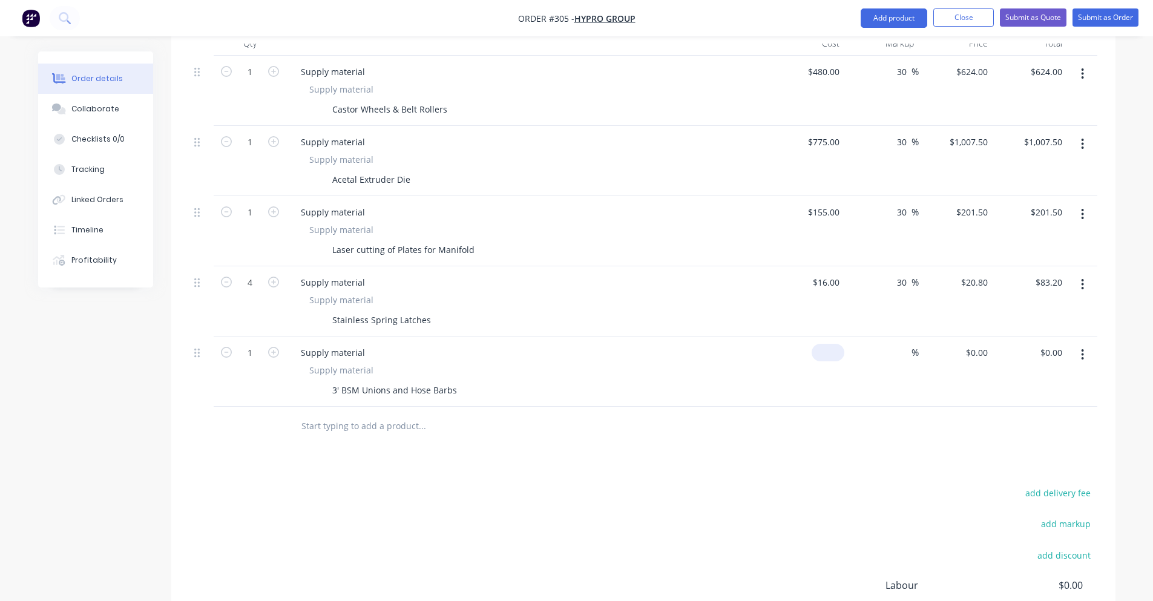
click at [841, 344] on input at bounding box center [831, 353] width 28 height 18
type input "$243.00"
click at [912, 346] on span "%" at bounding box center [915, 353] width 7 height 14
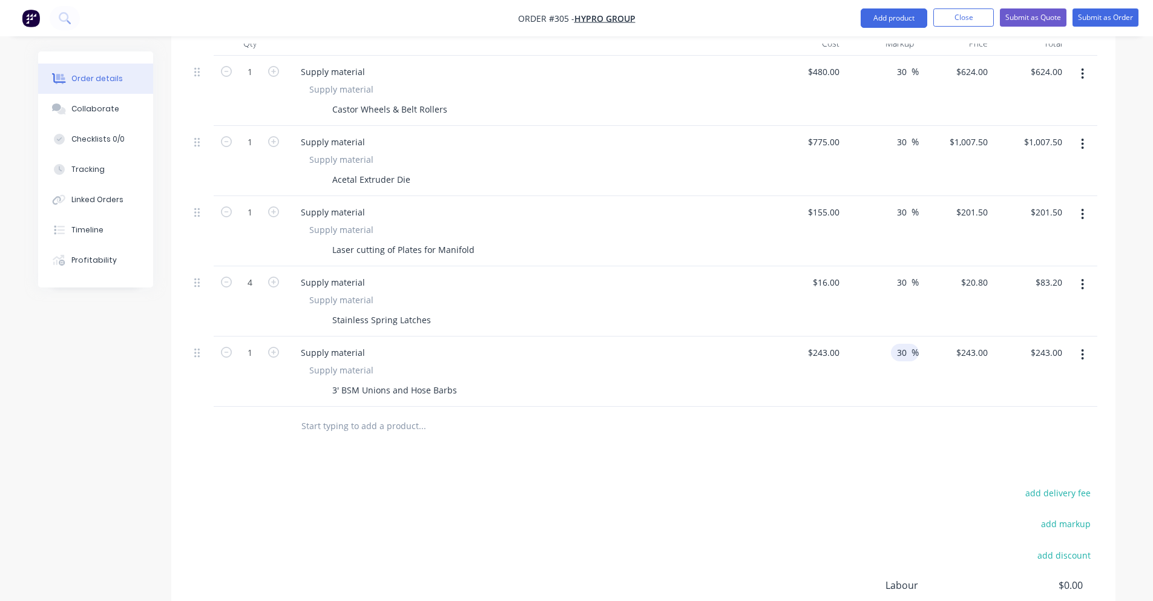
type input "30"
type input "$315.90"
click at [878, 450] on div "Products Show / Hide columns Add product Qty Cost Markup Price Total 1 Supply m…" at bounding box center [643, 362] width 944 height 749
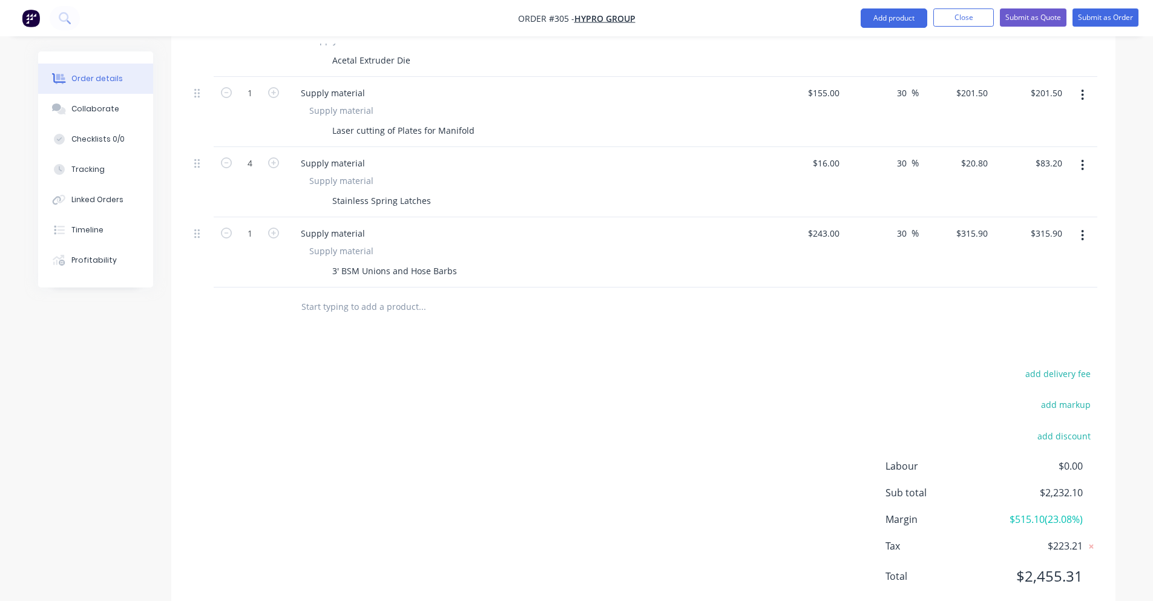
scroll to position [491, 0]
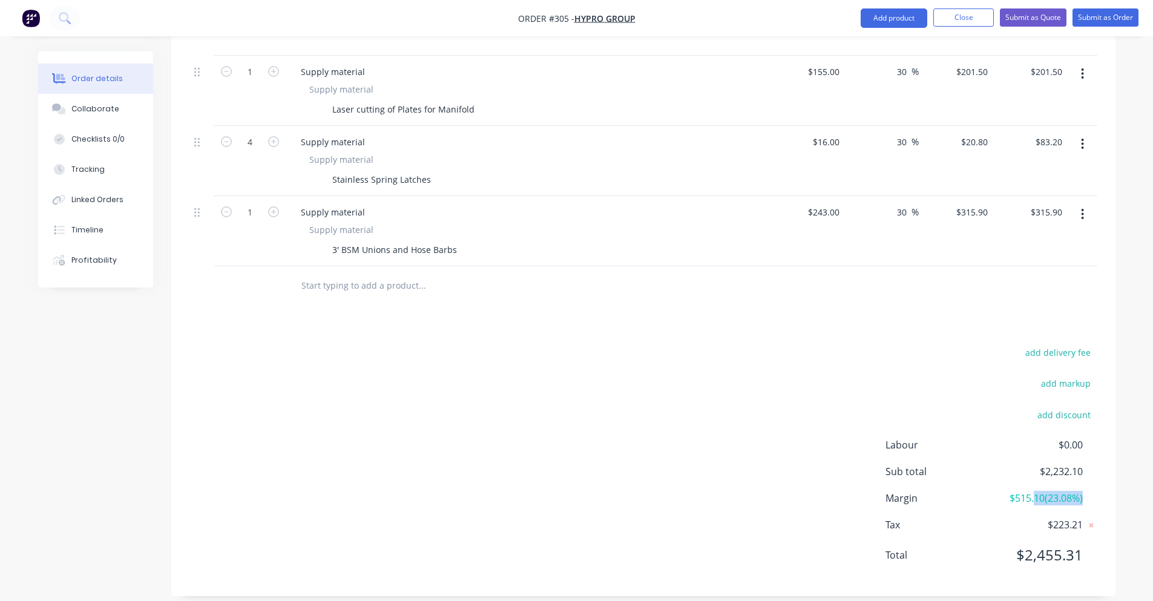
drag, startPoint x: 1041, startPoint y: 483, endPoint x: 1091, endPoint y: 486, distance: 50.3
click at [1091, 491] on div "Margin $515.10 ( 23.08 %)" at bounding box center [992, 498] width 212 height 15
drag, startPoint x: 1020, startPoint y: 487, endPoint x: 1080, endPoint y: 490, distance: 60.0
click at [1080, 491] on div "Margin $515.10 ( 23.08 %)" at bounding box center [992, 498] width 212 height 15
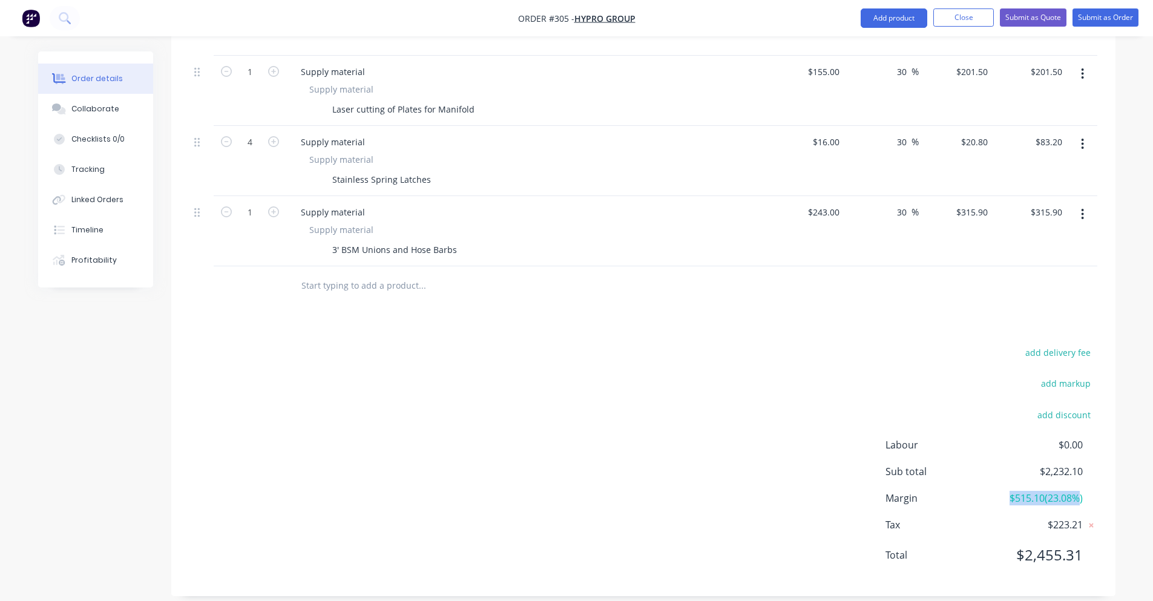
click at [1080, 491] on span "$515.10 ( 23.08 %)" at bounding box center [1038, 498] width 90 height 15
click at [335, 274] on input "text" at bounding box center [422, 286] width 242 height 24
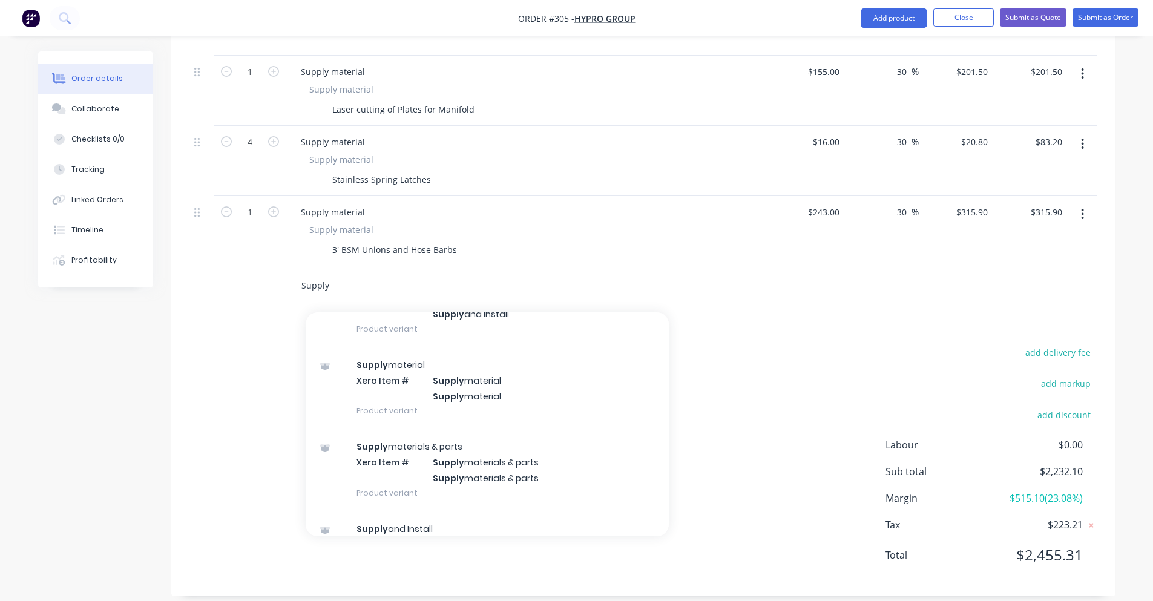
scroll to position [212, 0]
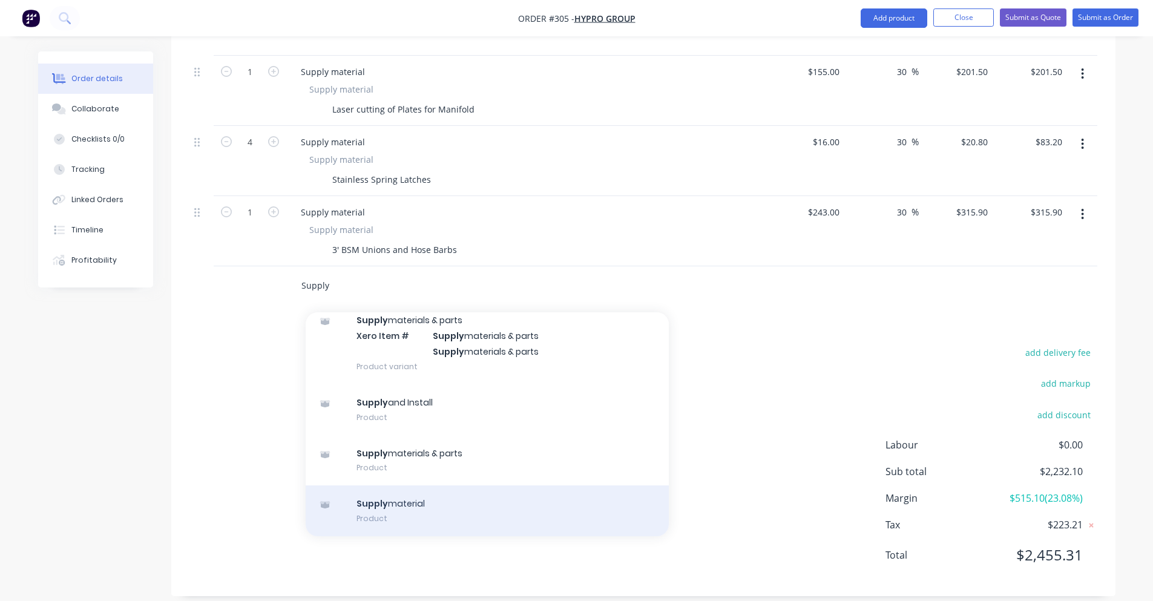
type input "Supply"
click at [454, 485] on div "Supply material Product" at bounding box center [487, 510] width 363 height 51
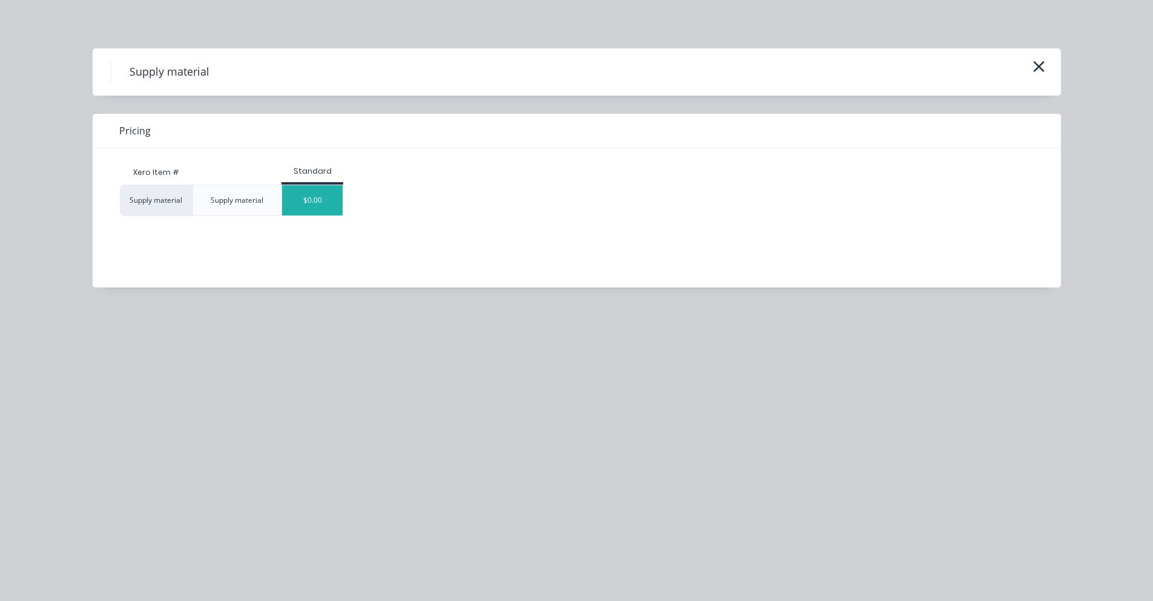
click at [320, 206] on div "$0.00" at bounding box center [312, 200] width 61 height 30
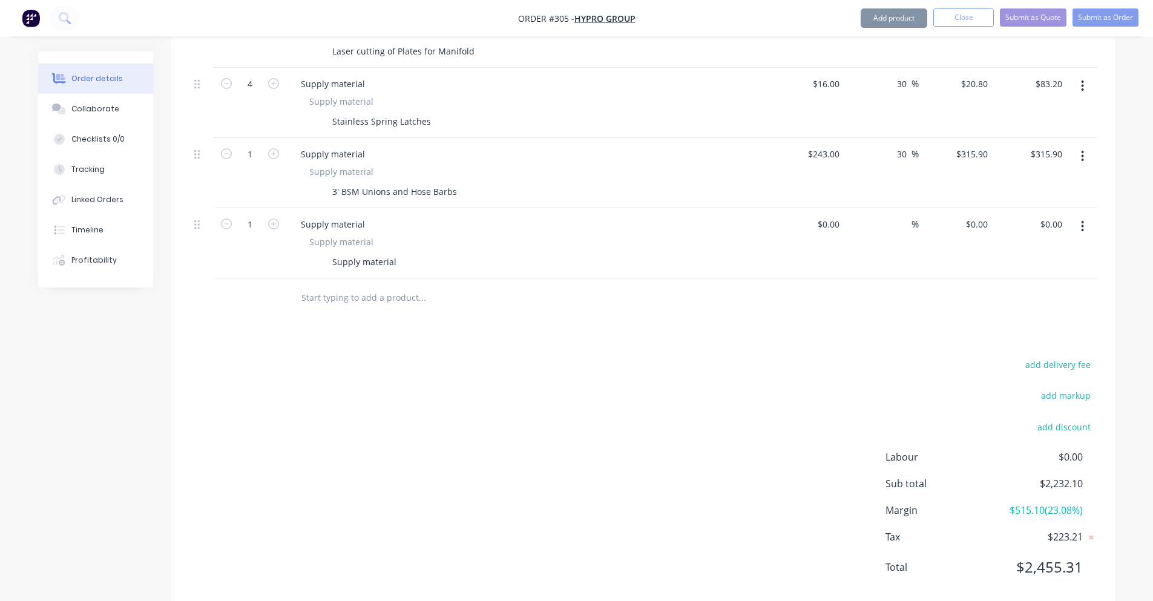
scroll to position [562, 0]
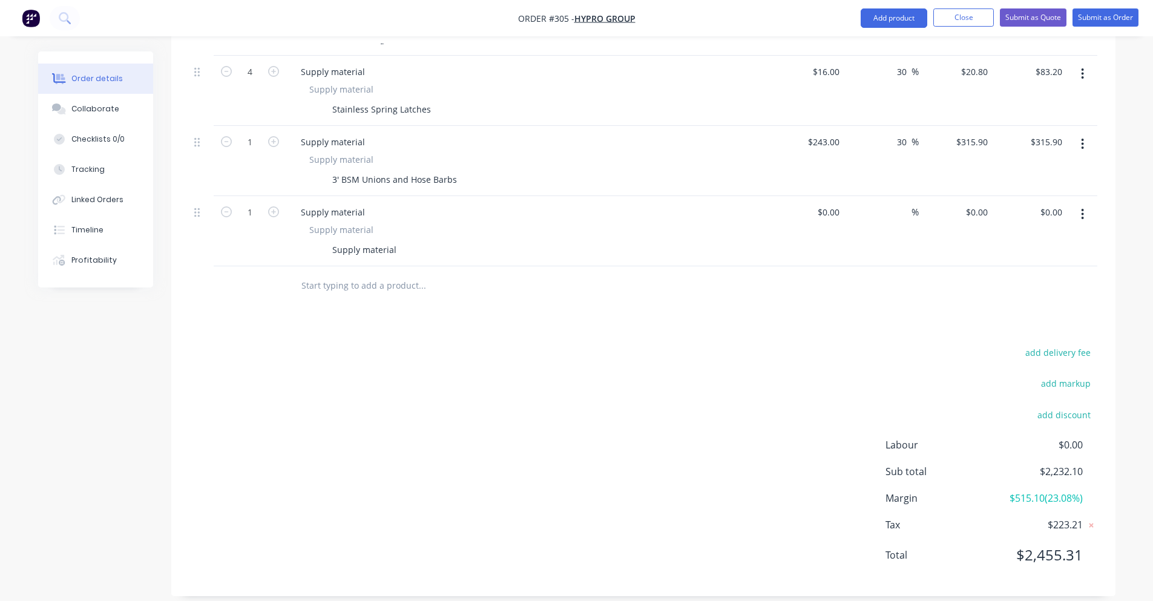
click at [374, 274] on input "text" at bounding box center [422, 286] width 242 height 24
type input "£"
drag, startPoint x: 374, startPoint y: 270, endPoint x: 292, endPoint y: 276, distance: 82.5
click at [292, 276] on div "30NB sch40 Sta Add 30NB sch40 Sta to order No results found" at bounding box center [472, 286] width 363 height 24
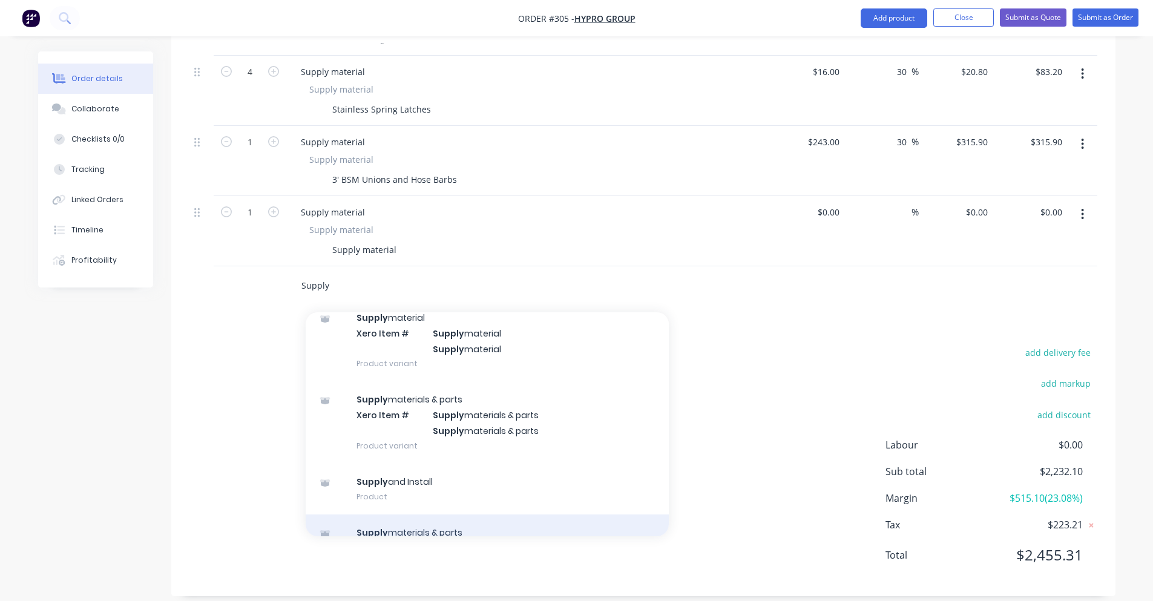
scroll to position [212, 0]
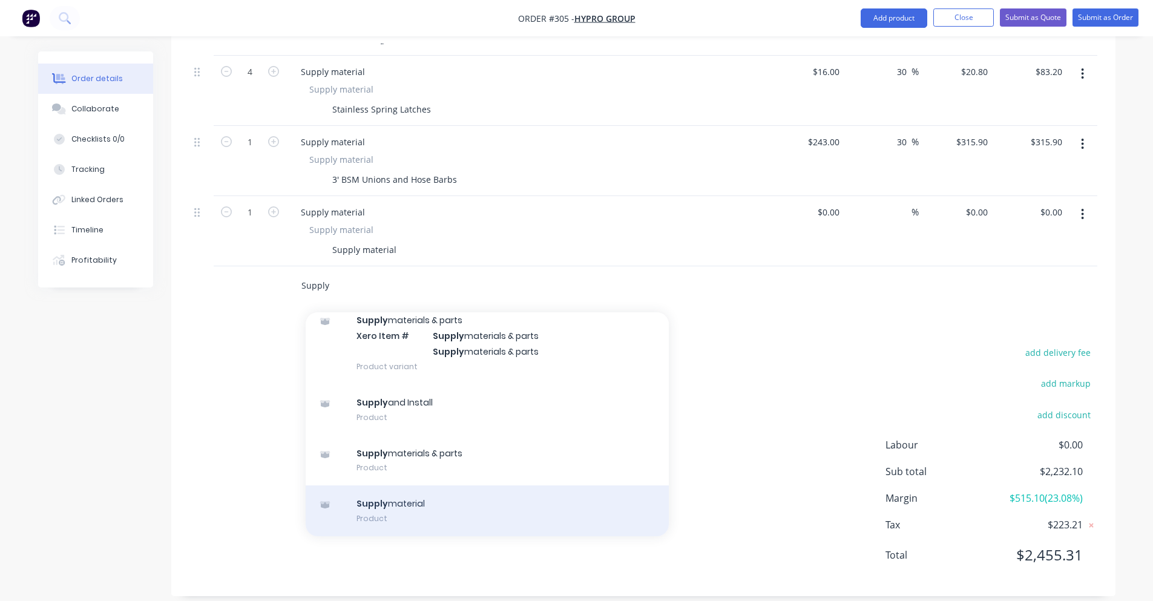
type input "Supply"
click at [430, 485] on div "Supply material Product" at bounding box center [487, 510] width 363 height 51
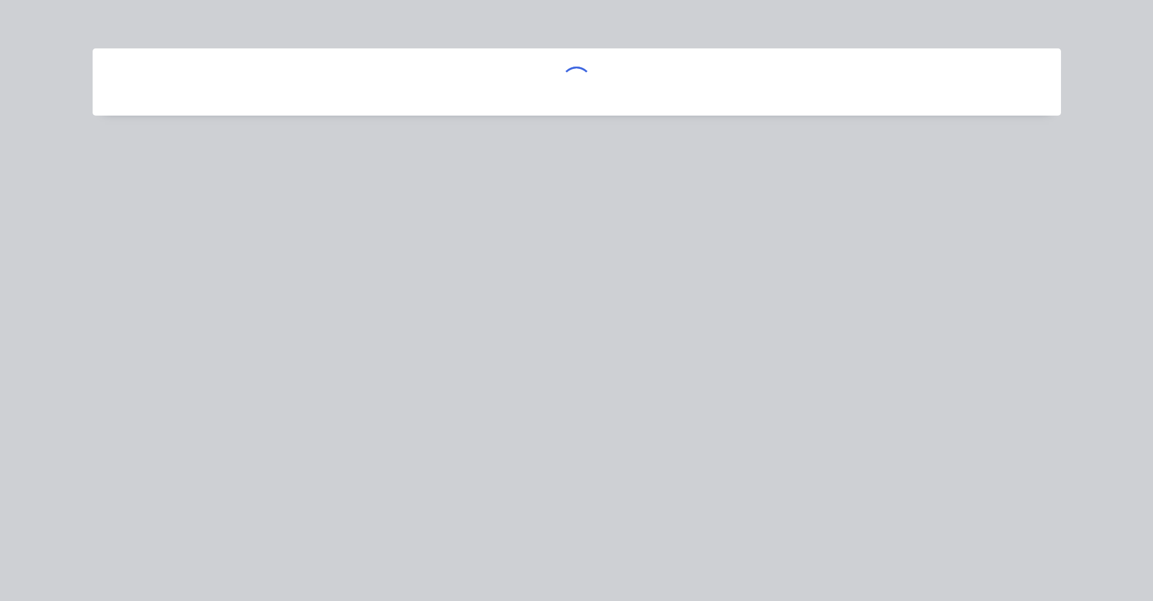
scroll to position [579, 0]
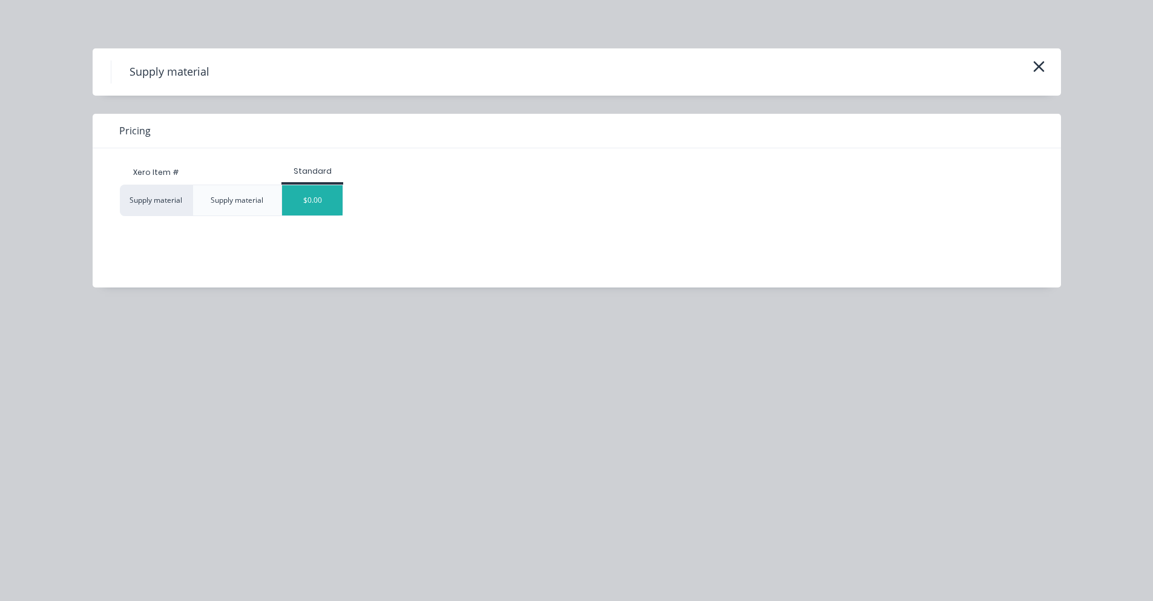
click at [325, 191] on div "$0.00" at bounding box center [312, 200] width 61 height 30
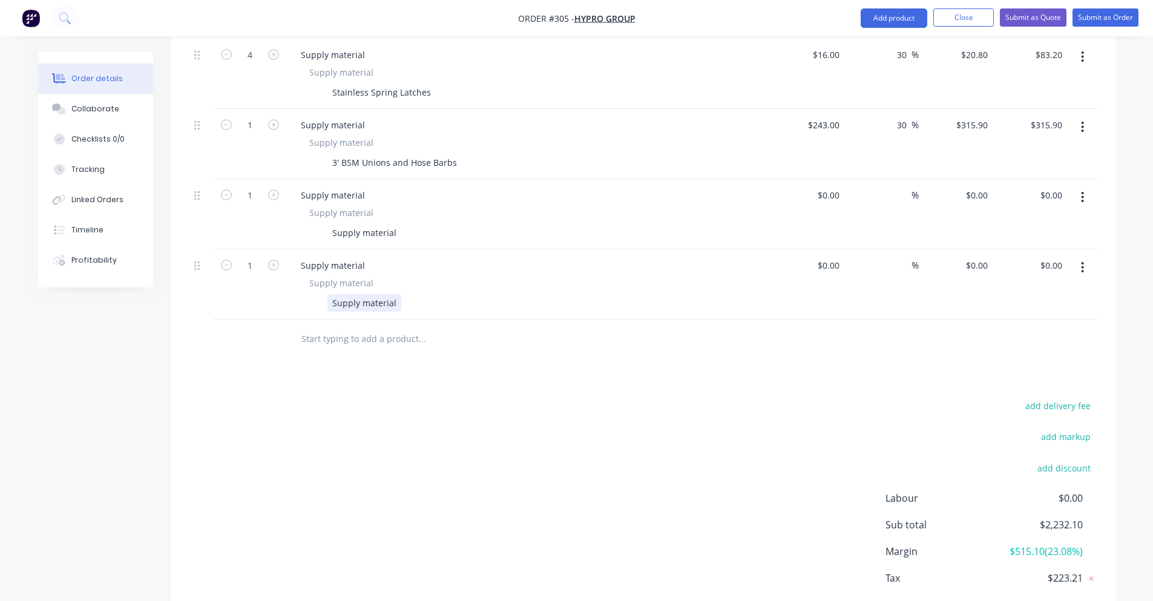
click at [358, 294] on div "Supply material" at bounding box center [364, 303] width 74 height 18
click at [380, 206] on div "Supply material" at bounding box center [528, 212] width 438 height 13
click at [372, 224] on div "Supply material" at bounding box center [364, 233] width 74 height 18
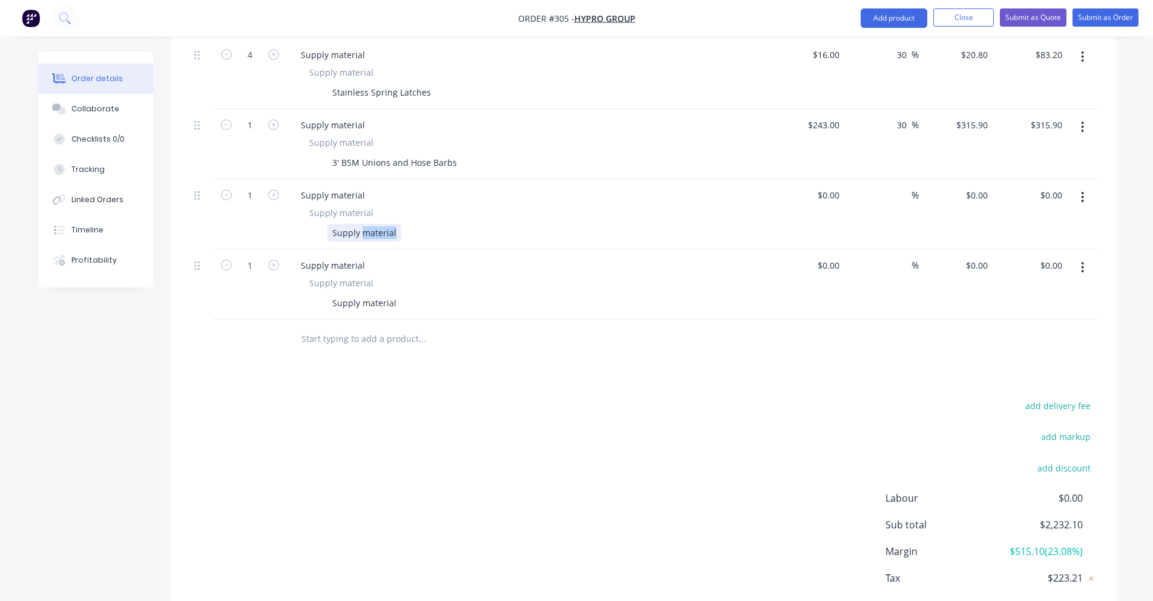
click at [372, 224] on div "Supply material" at bounding box center [364, 233] width 74 height 18
click at [827, 186] on div "$0.00" at bounding box center [828, 195] width 33 height 18
type input "$165.00"
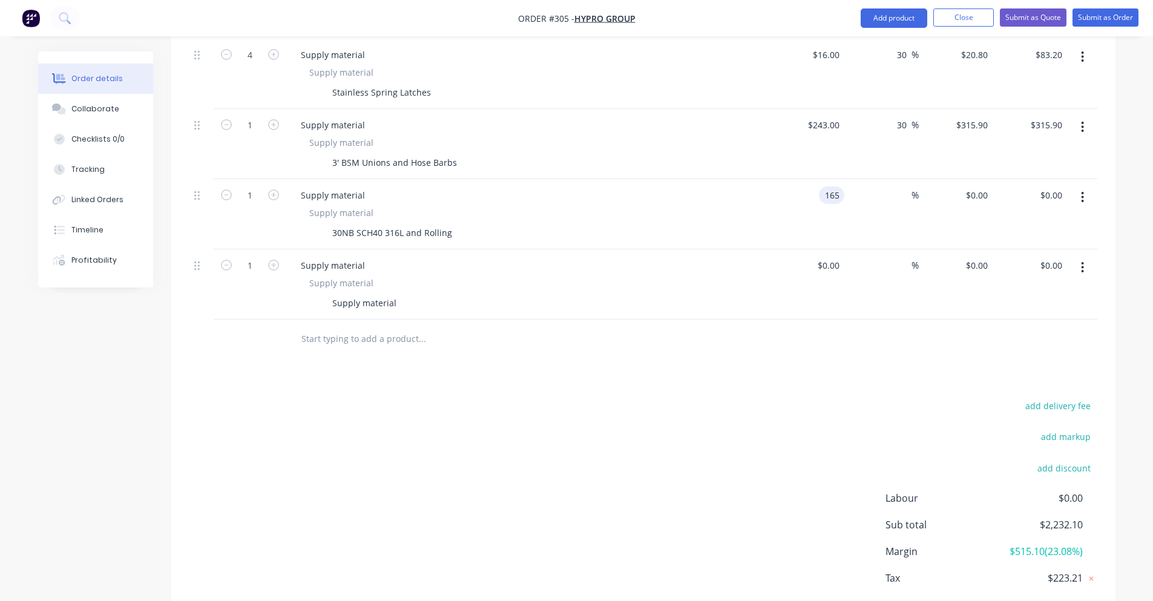
type input "$165.00"
click at [921, 186] on div "$165.00 $0.00" at bounding box center [956, 214] width 74 height 70
click at [916, 188] on span "%" at bounding box center [915, 195] width 7 height 14
type input "30"
type input "$214.50"
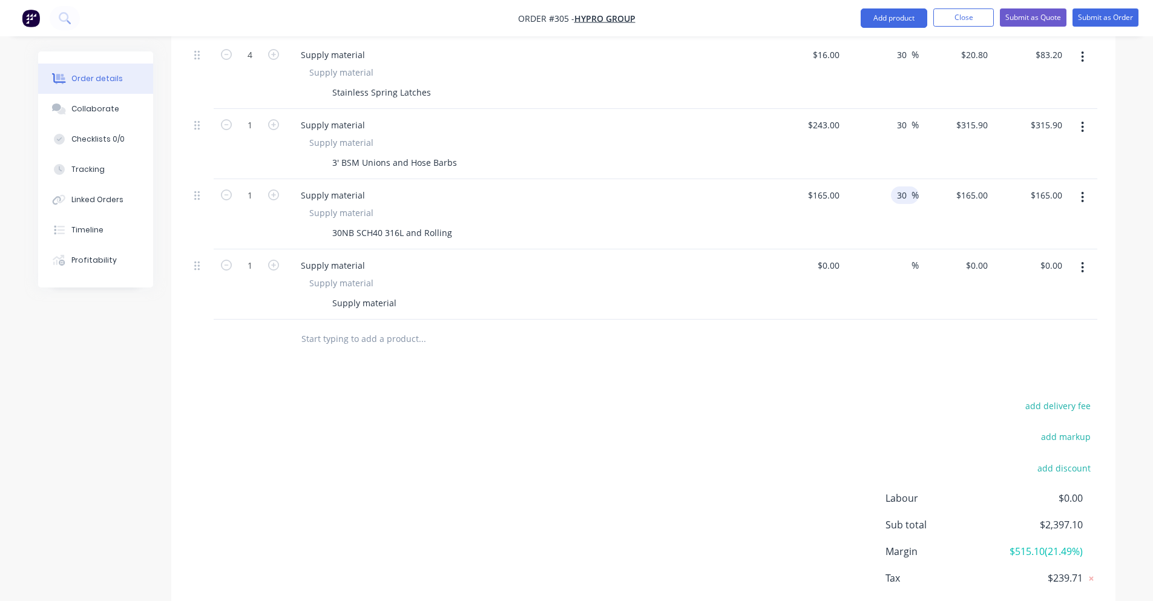
type input "$214.50"
click at [727, 343] on div at bounding box center [643, 339] width 908 height 39
click at [392, 298] on div "Supply material Supply material Supply material" at bounding box center [528, 284] width 484 height 70
click at [386, 320] on div at bounding box center [504, 339] width 436 height 39
click at [375, 294] on div "Supply material" at bounding box center [364, 303] width 74 height 18
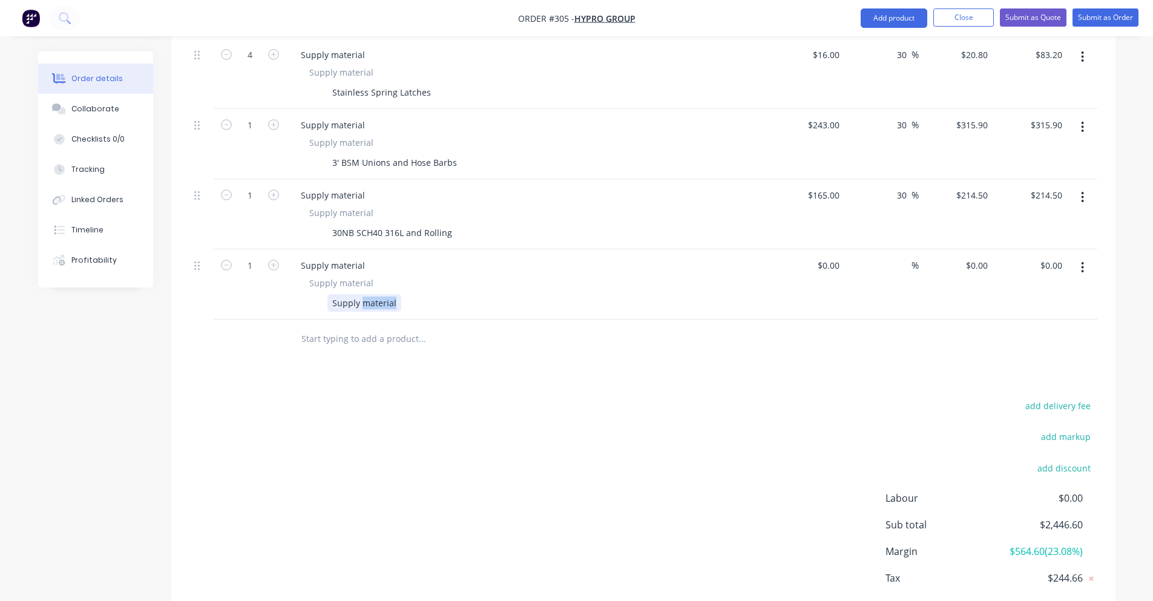
click at [375, 294] on div "Supply material" at bounding box center [364, 303] width 74 height 18
click at [323, 249] on div "Supply material Supply material Supply material" at bounding box center [528, 284] width 484 height 70
click at [324, 257] on div "Supply material" at bounding box center [333, 266] width 84 height 18
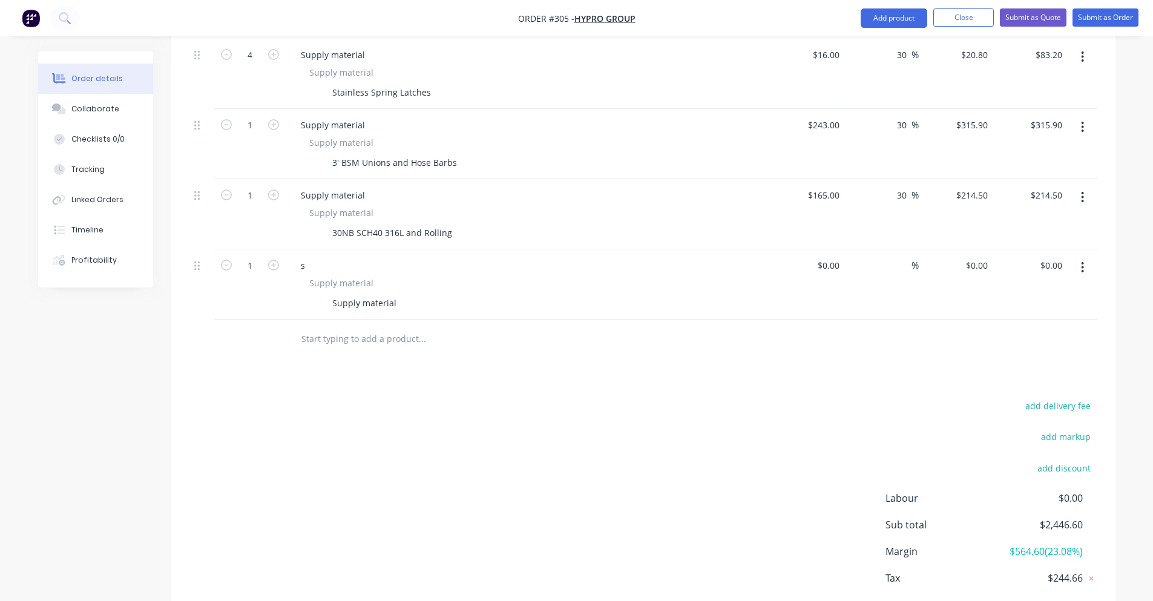
click at [340, 260] on div "s" at bounding box center [528, 266] width 475 height 18
click at [221, 260] on icon "button" at bounding box center [226, 265] width 11 height 11
type input "0"
click at [438, 349] on div "Products Show / Hide columns Add product Qty Cost Markup Price Total 1 Supply m…" at bounding box center [643, 204] width 944 height 889
click at [1093, 257] on button "button" at bounding box center [1082, 268] width 28 height 22
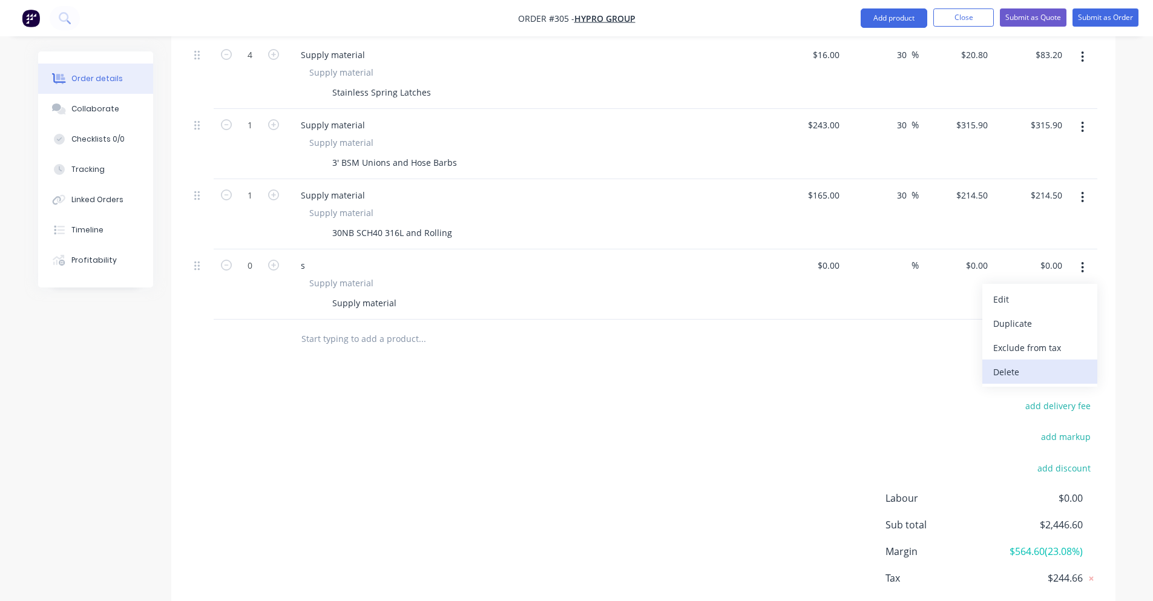
click at [1053, 364] on div "Delete" at bounding box center [1039, 372] width 93 height 18
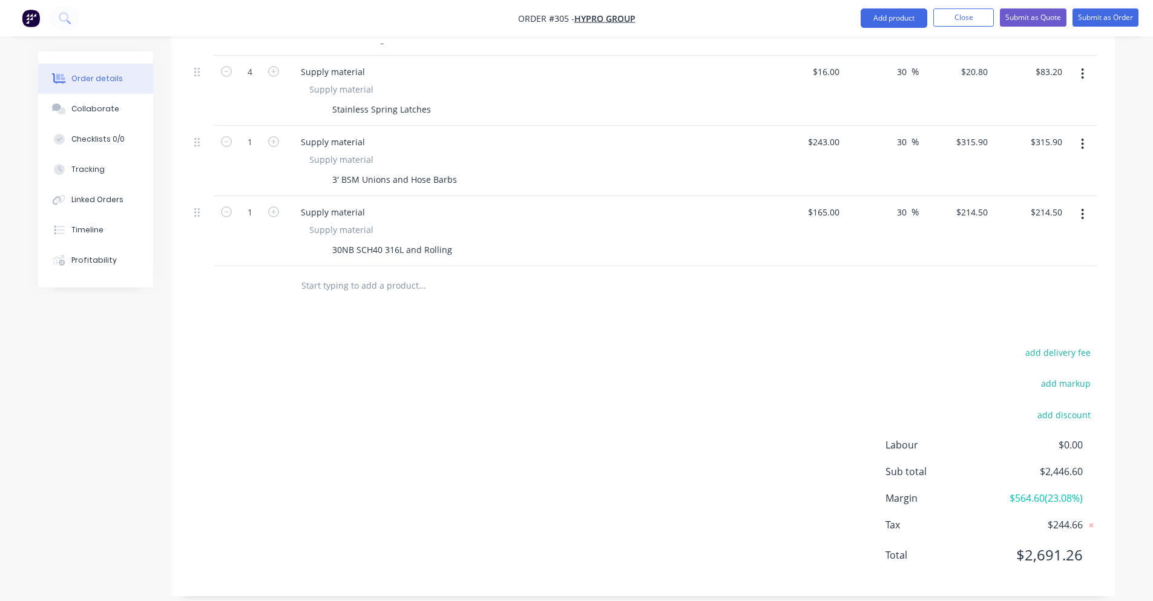
click at [405, 274] on input "text" at bounding box center [422, 286] width 242 height 24
type input "s"
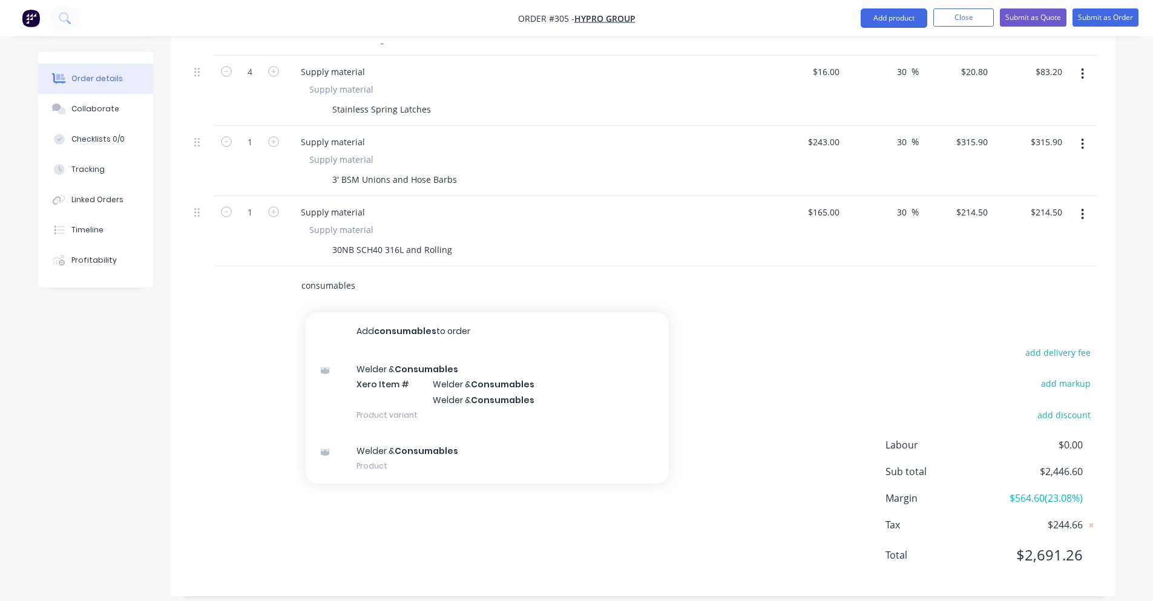
click at [306, 274] on input "consumables" at bounding box center [422, 286] width 242 height 24
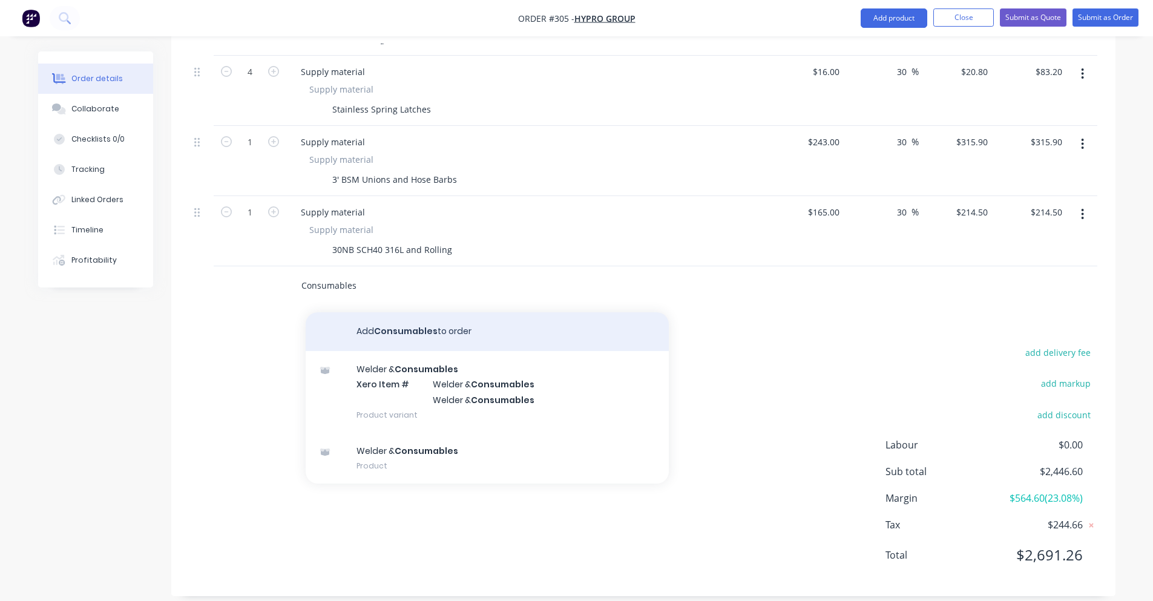
type input "Consumables"
click at [321, 314] on button "Add Consumables to order" at bounding box center [487, 331] width 363 height 39
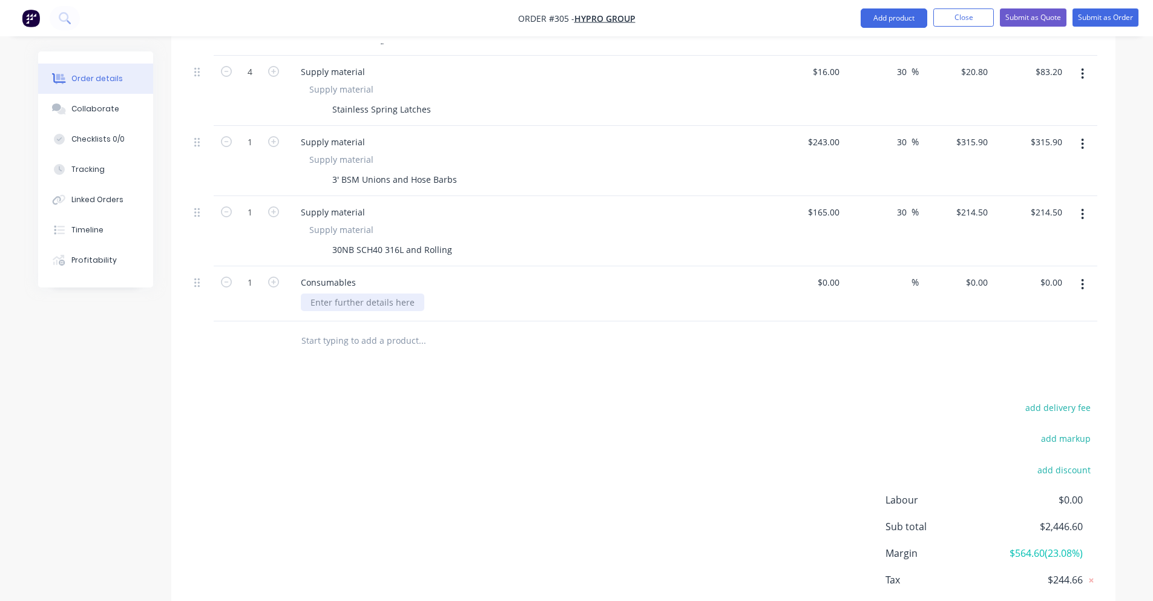
click at [372, 294] on div at bounding box center [362, 303] width 123 height 18
click at [341, 225] on div "Supply material 30NB SCH40 316L and Rolling" at bounding box center [528, 240] width 475 height 35
click at [345, 294] on div at bounding box center [362, 303] width 123 height 18
click at [365, 277] on div "Consumables" at bounding box center [528, 283] width 475 height 18
click at [355, 294] on div at bounding box center [362, 303] width 123 height 18
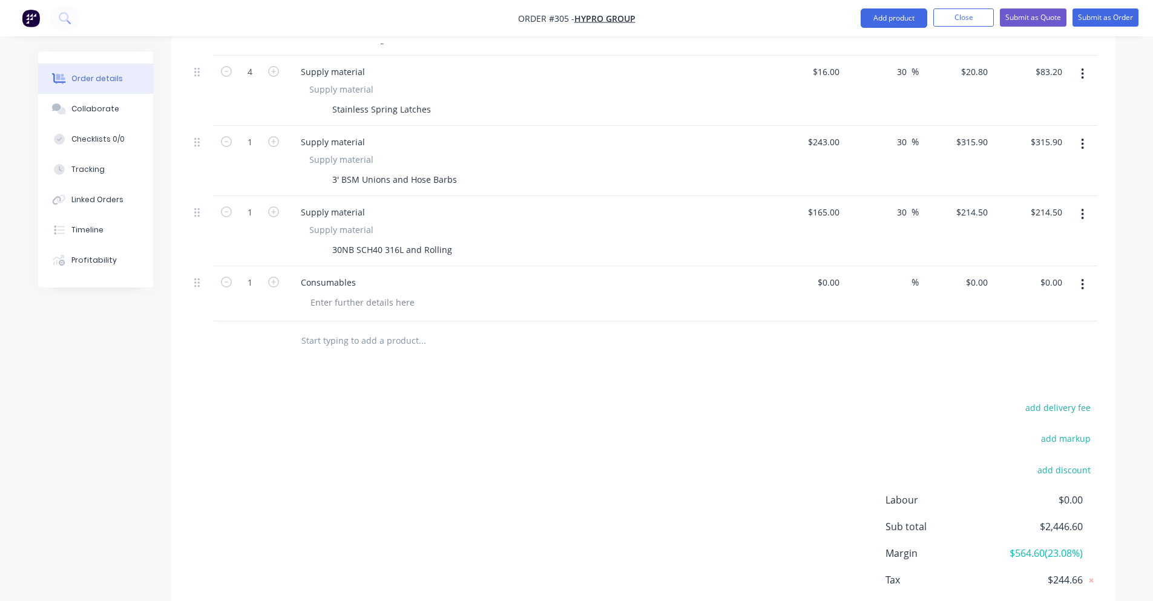
click at [367, 363] on div "Products Show / Hide columns Add product Qty Cost Markup Price Total 1 Supply m…" at bounding box center [643, 214] width 944 height 874
click at [358, 297] on div at bounding box center [362, 303] width 123 height 18
click at [844, 274] on div at bounding box center [837, 283] width 14 height 18
type input "$600.00"
click at [910, 283] on div "%" at bounding box center [881, 293] width 74 height 55
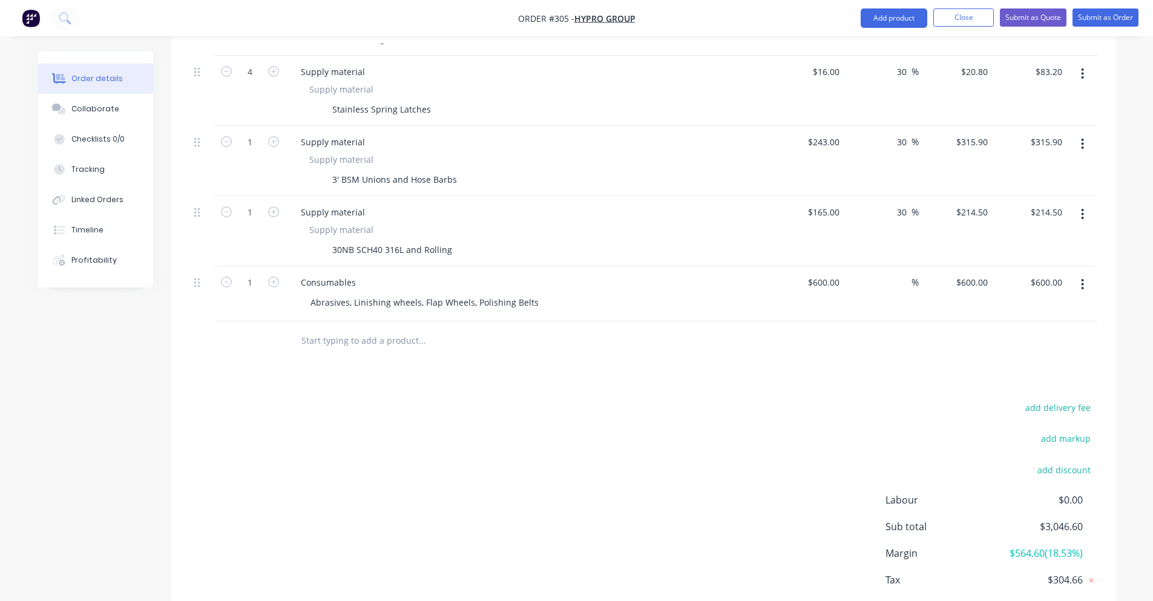
click at [913, 280] on div "%" at bounding box center [881, 293] width 74 height 55
click at [915, 275] on span "%" at bounding box center [915, 282] width 7 height 14
click at [812, 382] on div "Products Show / Hide columns Add product Qty Cost Markup Price Total 1 Supply m…" at bounding box center [643, 214] width 944 height 874
click at [325, 329] on input "text" at bounding box center [422, 341] width 242 height 24
click at [806, 278] on div "$600.00 $600.00" at bounding box center [808, 293] width 74 height 55
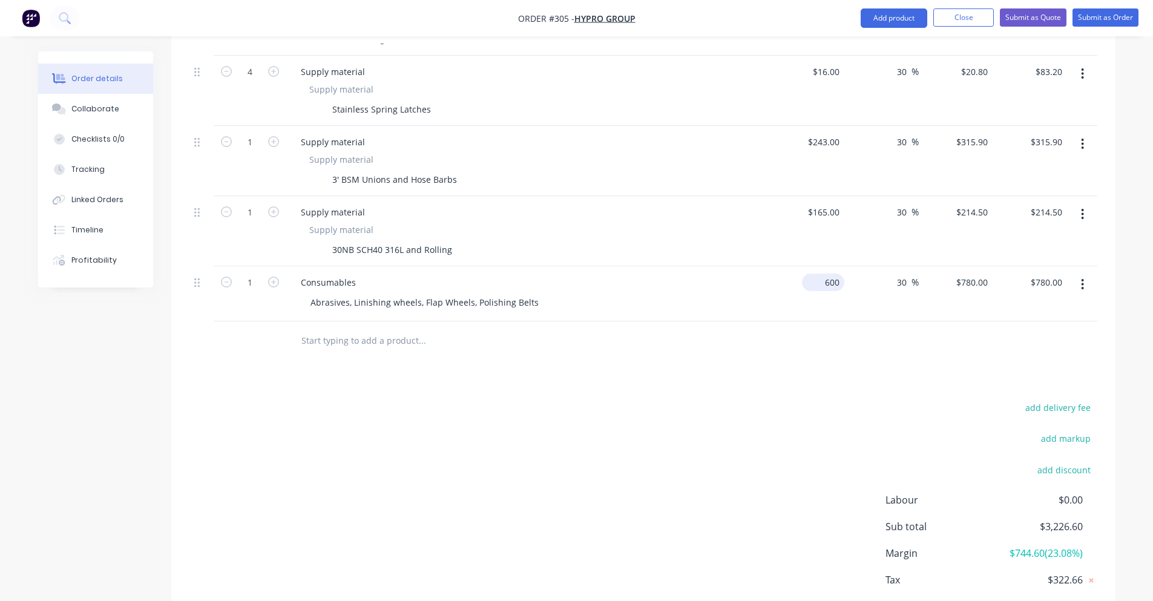
click at [809, 275] on div "600 $600.00" at bounding box center [808, 293] width 74 height 55
click at [824, 322] on div at bounding box center [643, 340] width 908 height 39
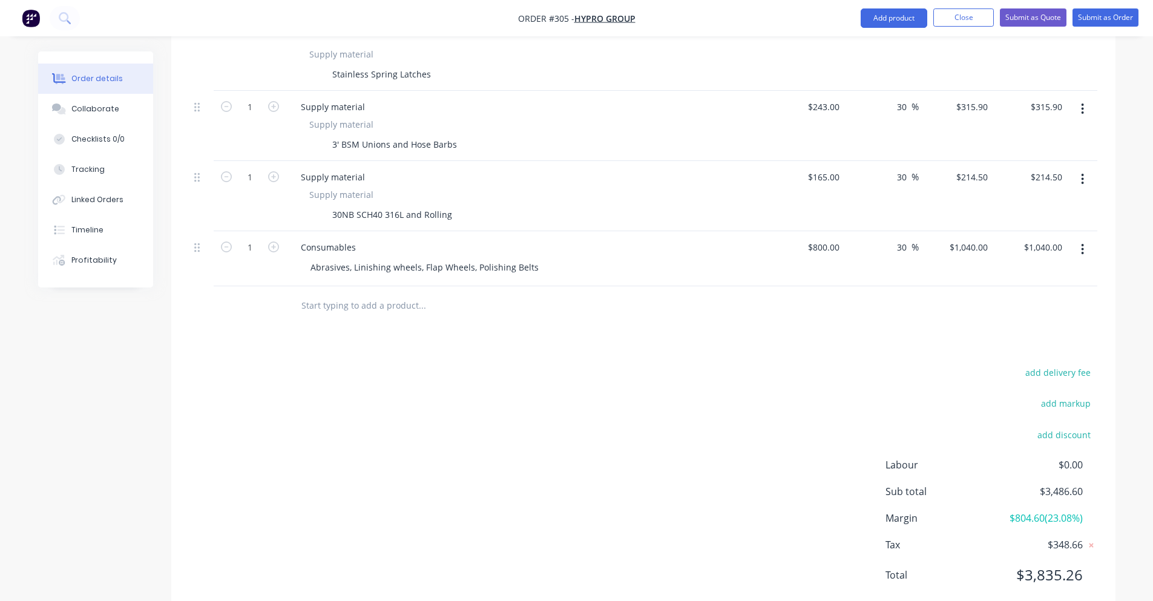
scroll to position [617, 0]
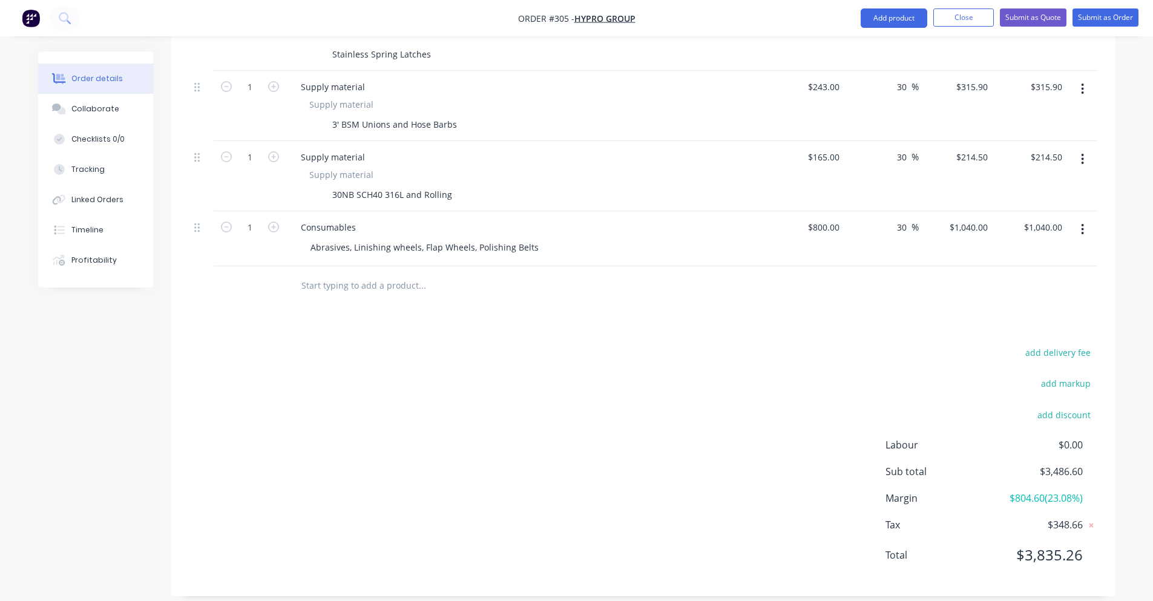
click at [378, 266] on div at bounding box center [504, 285] width 436 height 39
click at [373, 274] on input "text" at bounding box center [422, 286] width 242 height 24
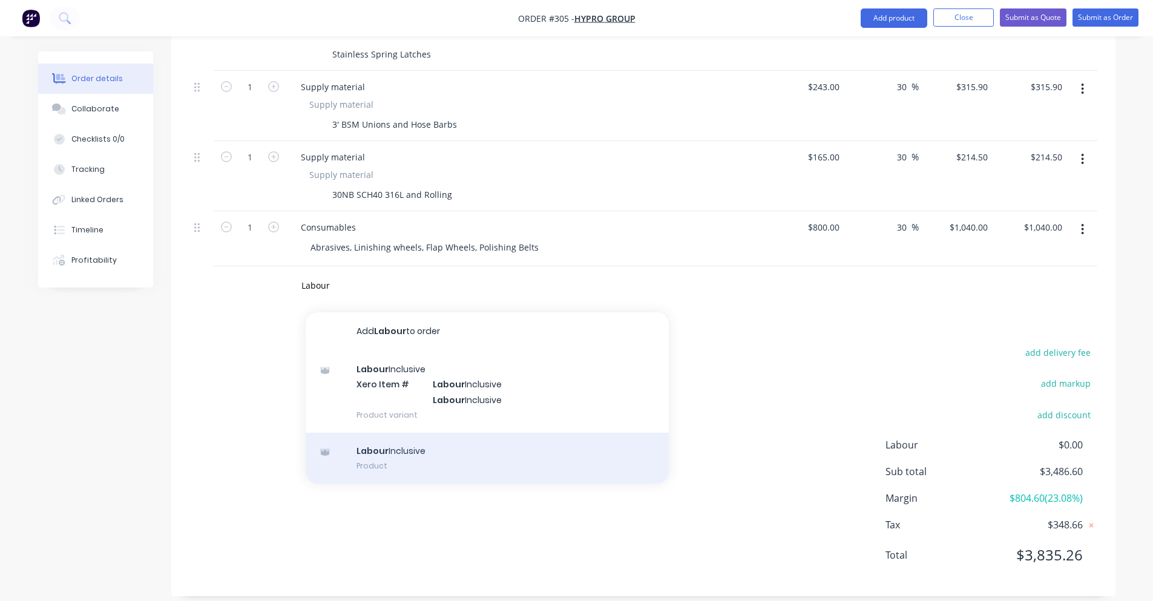
click at [447, 433] on div "Labour Inclusive Product" at bounding box center [487, 458] width 363 height 51
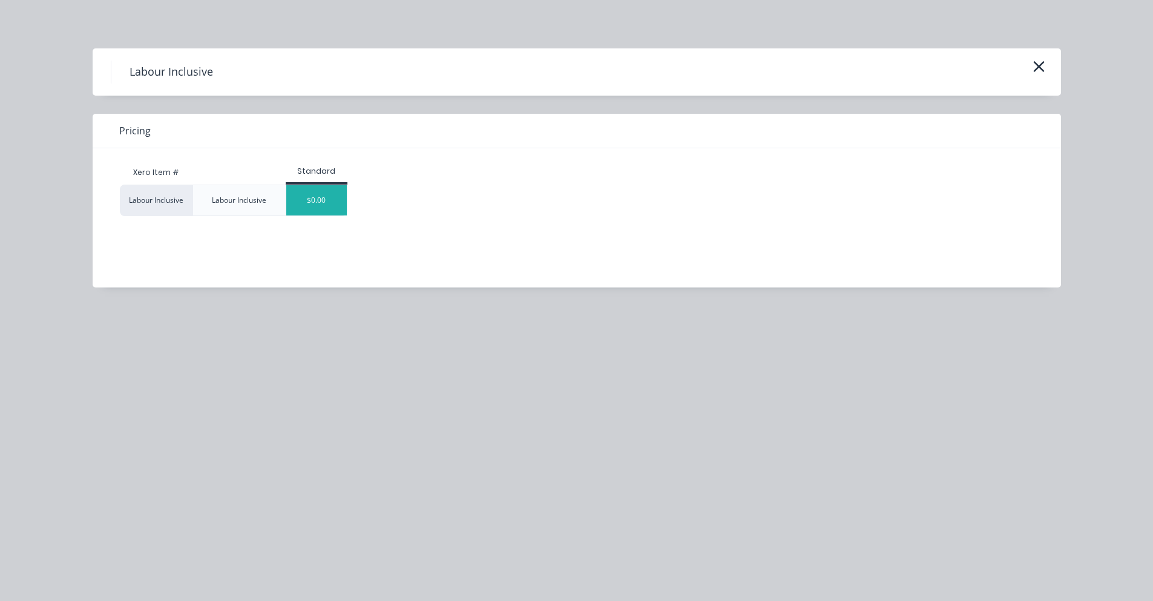
click at [306, 200] on div "$0.00" at bounding box center [316, 200] width 61 height 30
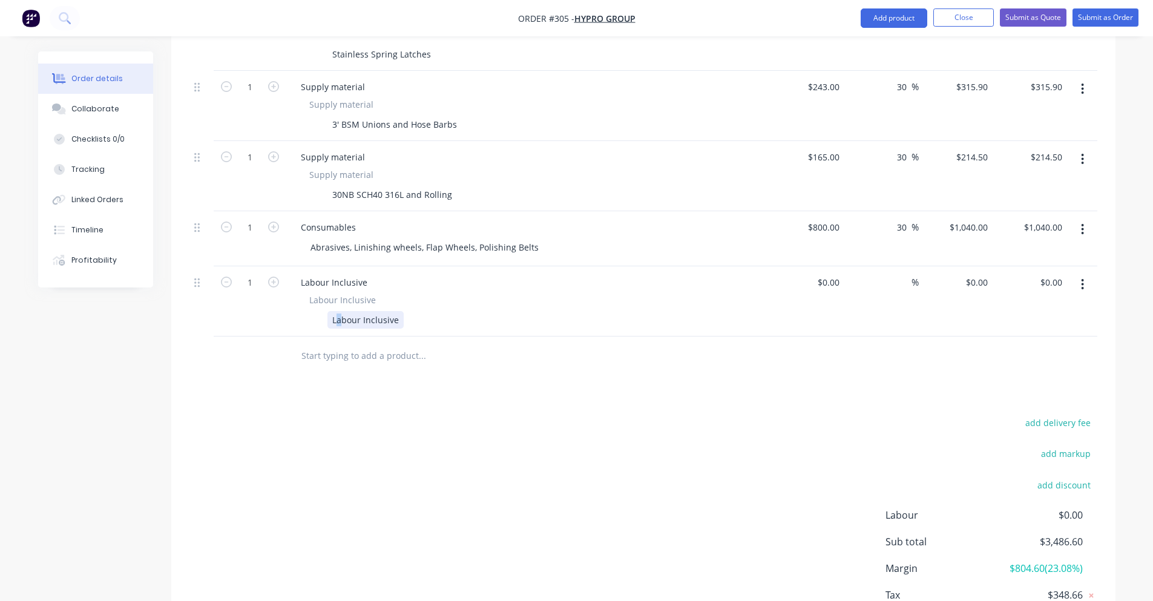
click at [339, 311] on div "Labour Inclusive" at bounding box center [365, 320] width 76 height 18
click at [388, 376] on div "Products Show / Hide columns Add product Qty Cost Markup Price Total 1 Supply m…" at bounding box center [643, 194] width 944 height 944
drag, startPoint x: 807, startPoint y: 271, endPoint x: 814, endPoint y: 271, distance: 6.7
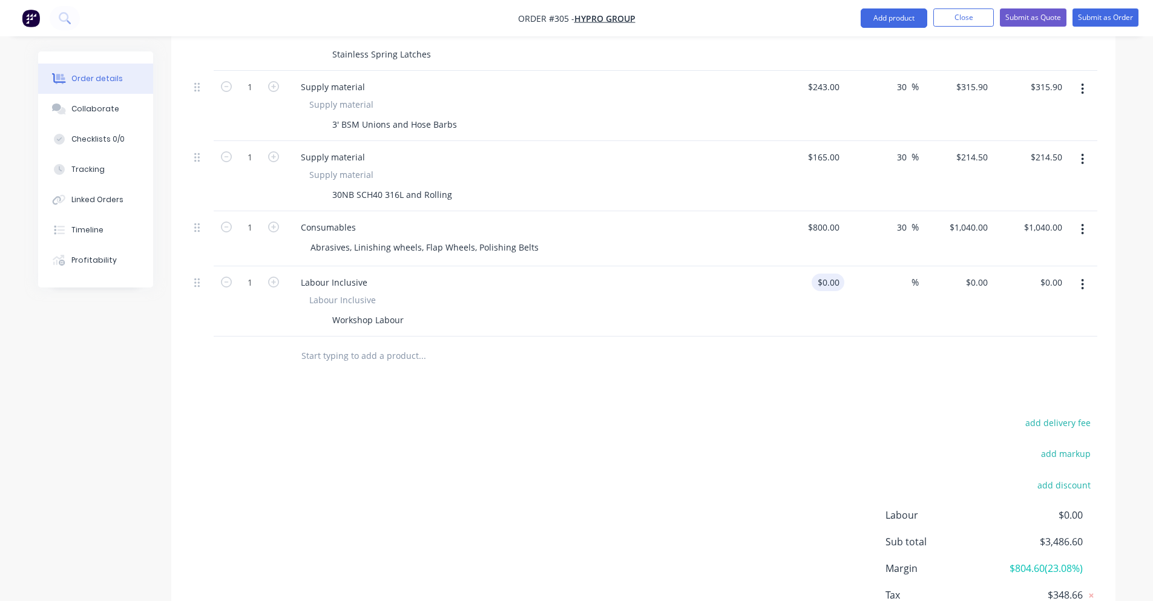
click at [812, 271] on div "$0.00 $0.00" at bounding box center [808, 301] width 74 height 70
click at [828, 274] on div "$0.00" at bounding box center [828, 283] width 33 height 18
click at [921, 268] on div "$90.00 $90.00" at bounding box center [956, 301] width 74 height 70
click at [915, 275] on span "%" at bounding box center [915, 282] width 7 height 14
click at [815, 337] on div at bounding box center [643, 356] width 908 height 39
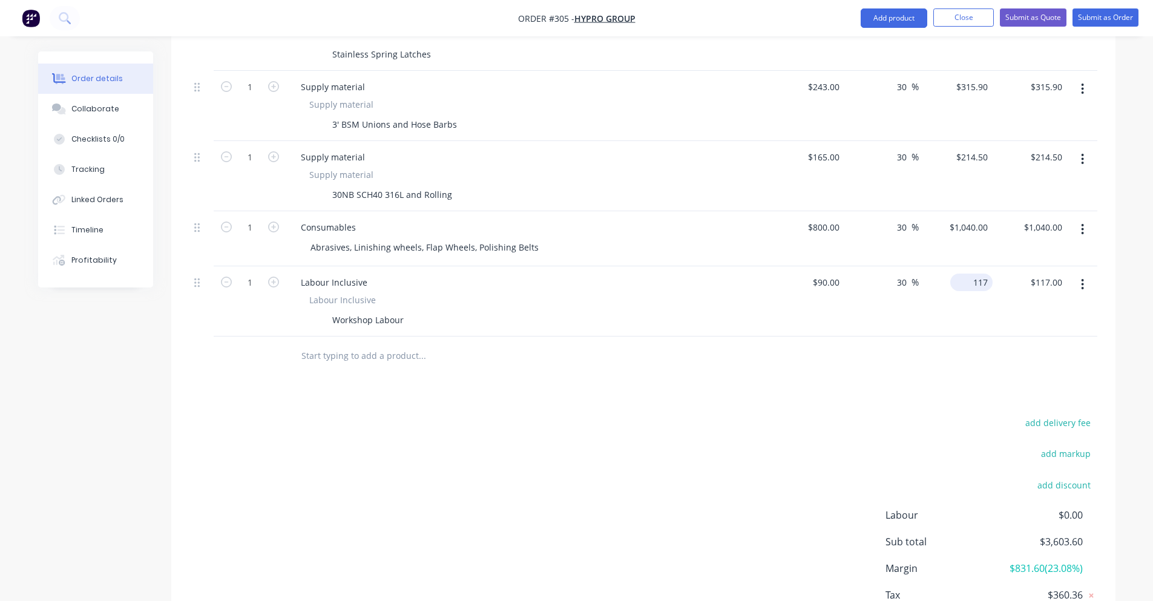
click at [977, 274] on input "117" at bounding box center [974, 283] width 38 height 18
click at [800, 341] on div at bounding box center [643, 356] width 908 height 39
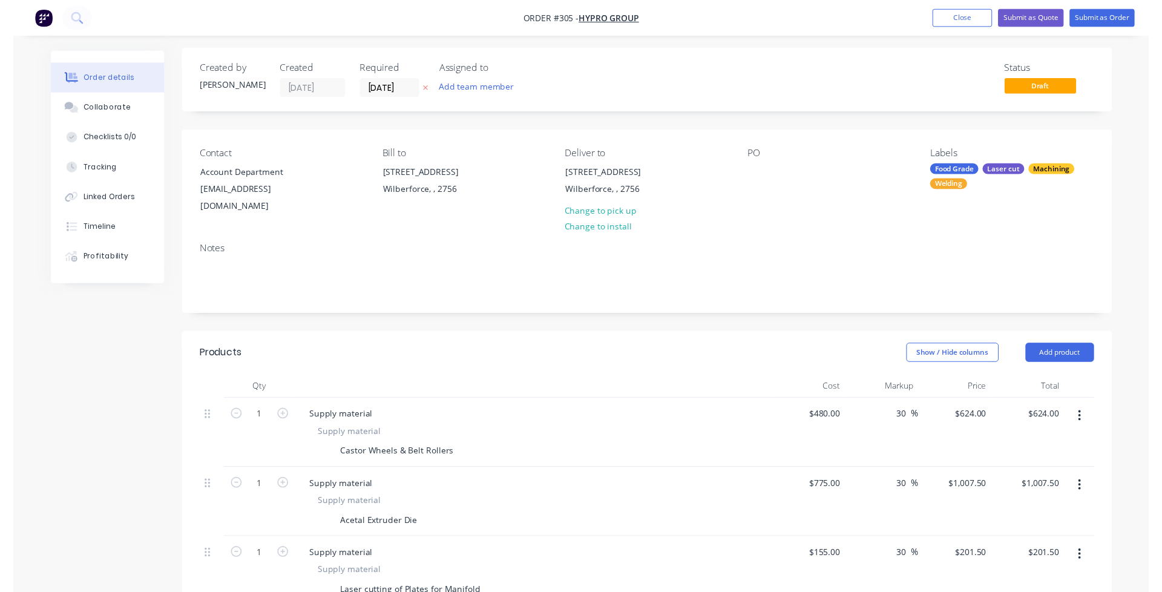
scroll to position [0, 0]
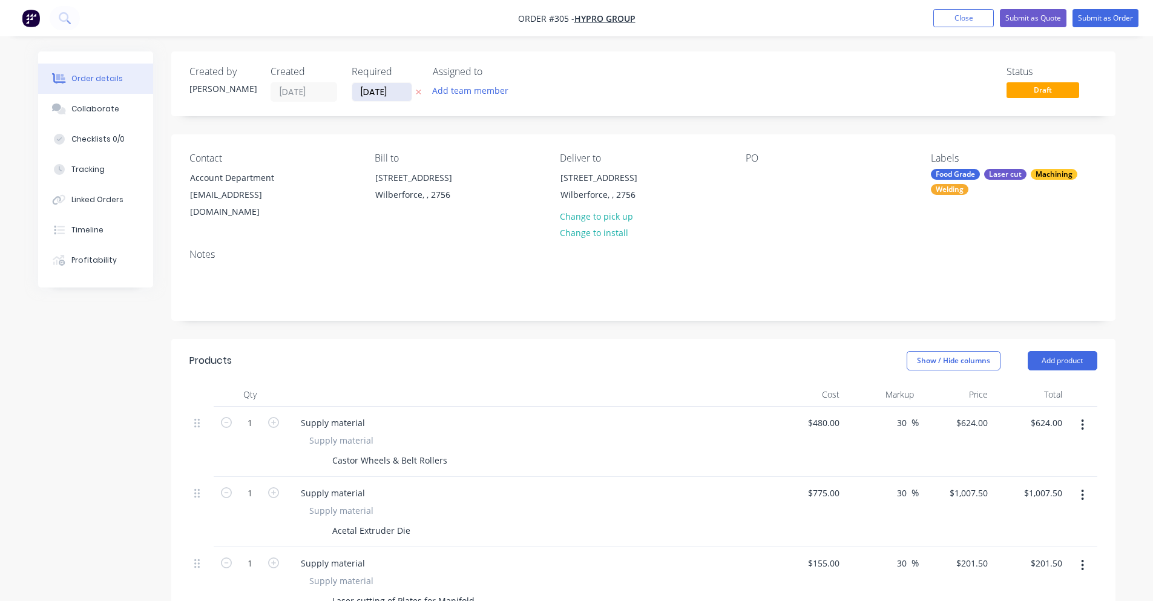
click at [400, 94] on input "[DATE]" at bounding box center [381, 92] width 59 height 18
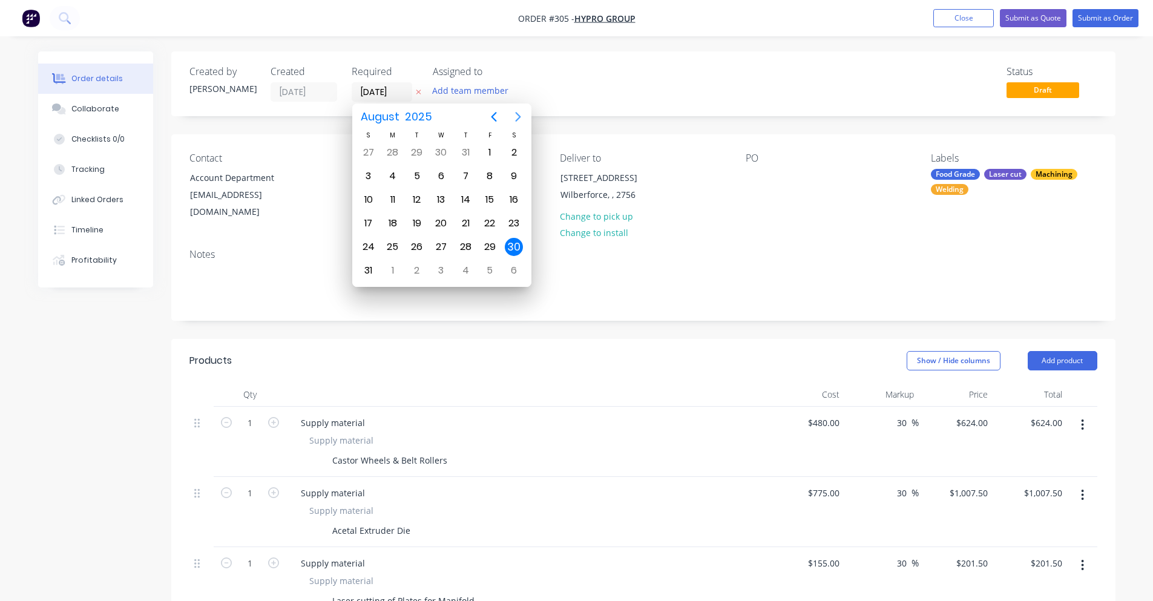
click at [515, 116] on icon "Next page" at bounding box center [518, 117] width 15 height 15
click at [389, 185] on div "8" at bounding box center [393, 176] width 24 height 23
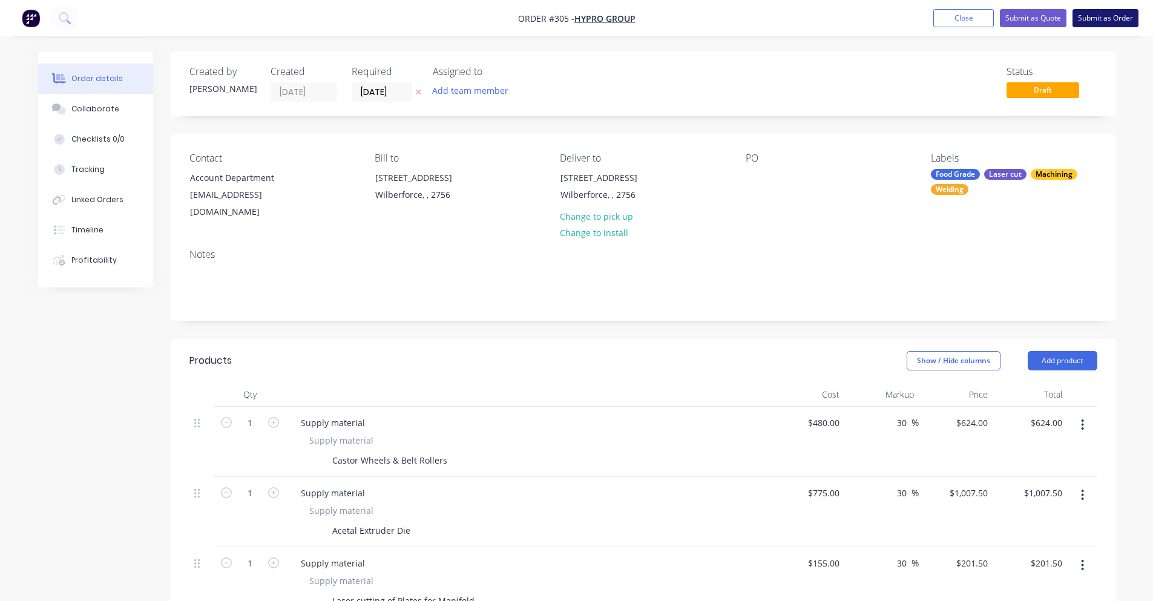
click at [1089, 25] on button "Submit as Order" at bounding box center [1106, 18] width 66 height 18
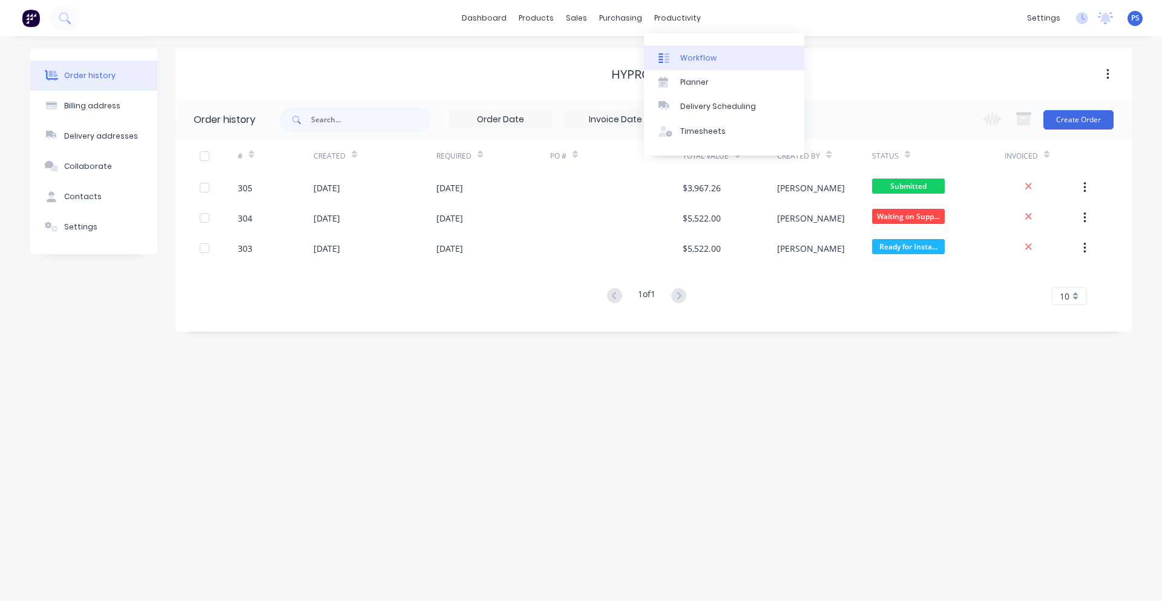
click at [670, 56] on div at bounding box center [668, 58] width 18 height 11
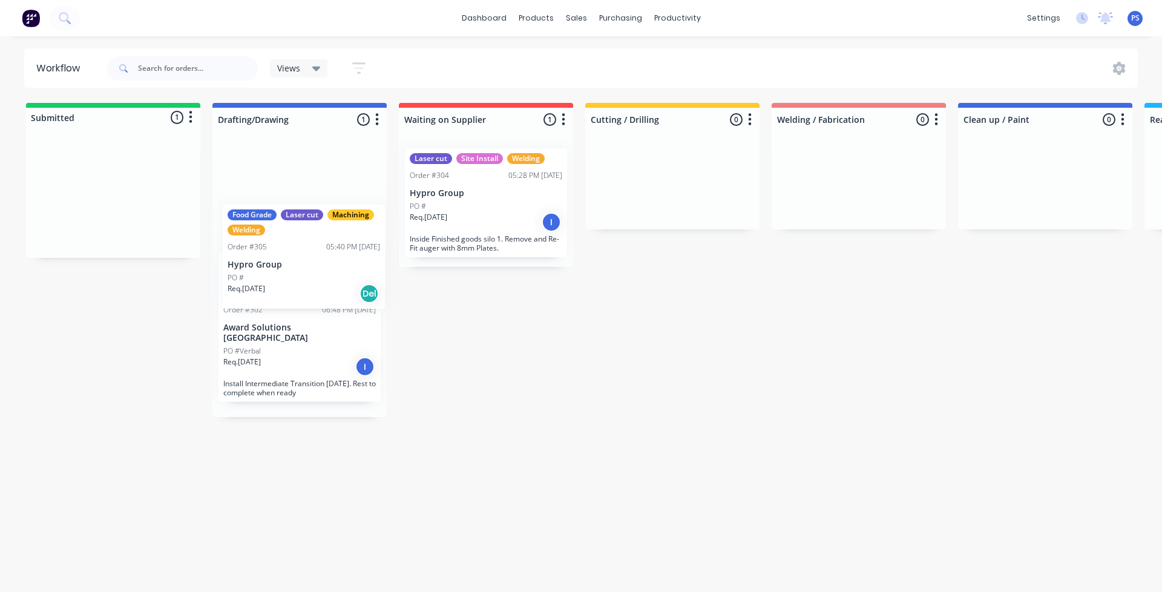
drag, startPoint x: 103, startPoint y: 176, endPoint x: 226, endPoint y: 231, distance: 135.0
click at [235, 235] on div "Submitted 1 Status colour #13CE66 hex #13CE66 Save Cancel Summaries Total order…" at bounding box center [1000, 260] width 2019 height 314
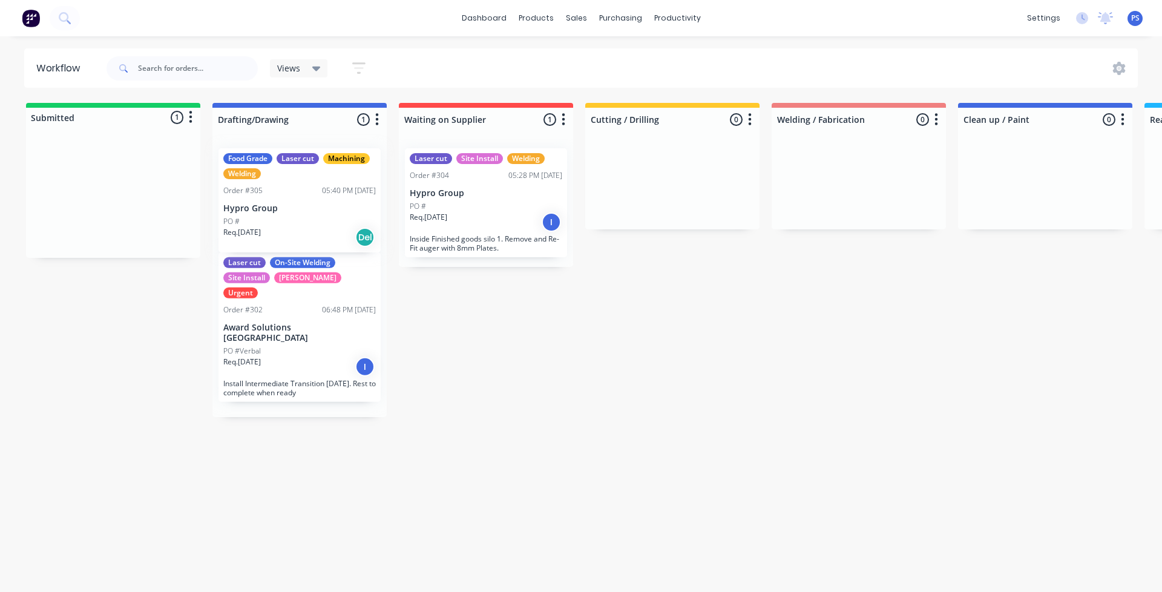
click at [226, 231] on div "Laser cut On-Site Welding Site Install SYD WTR Urgent Order #302 06:48 PM [DATE…" at bounding box center [299, 278] width 174 height 278
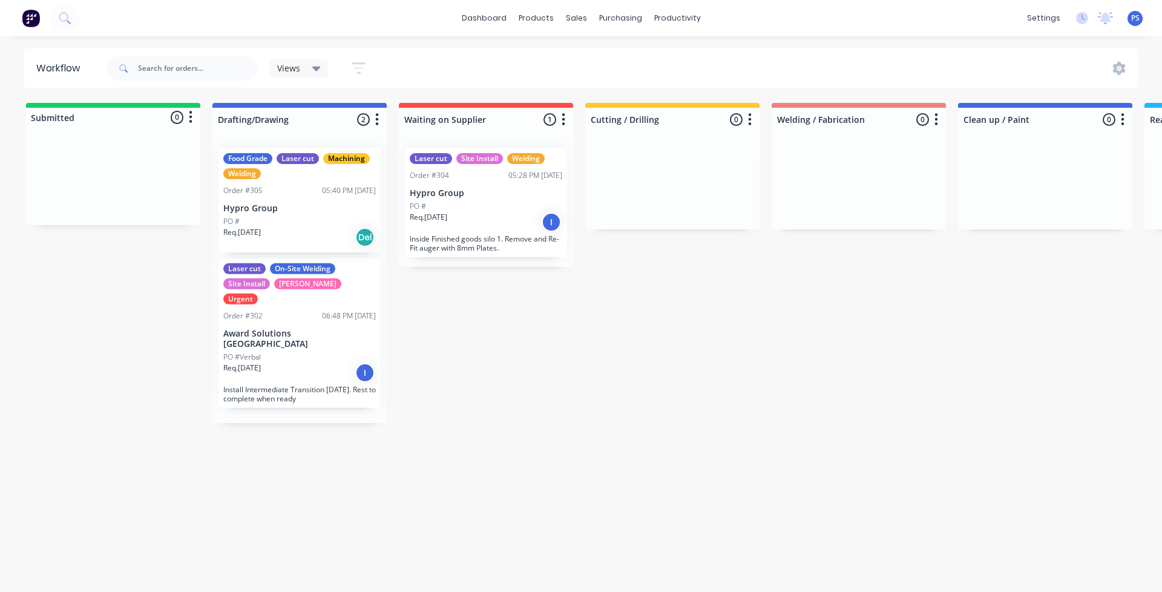
click at [327, 226] on div "Food Grade Laser cut Machining Welding Order #305 05:40 PM [DATE] Hypro Group P…" at bounding box center [299, 281] width 174 height 284
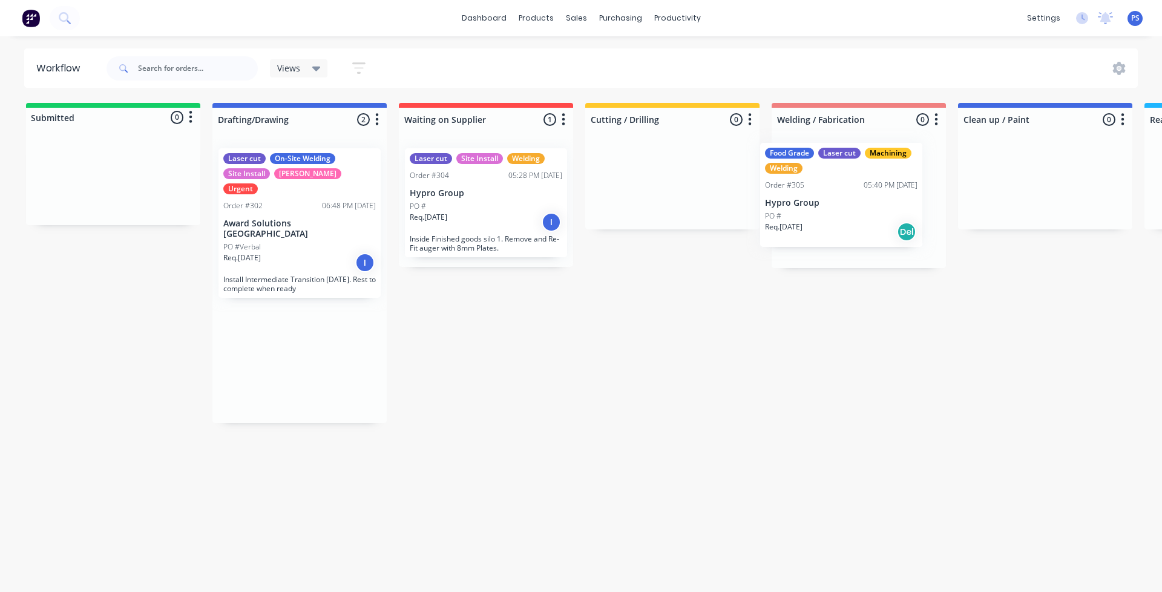
drag, startPoint x: 320, startPoint y: 208, endPoint x: 865, endPoint y: 206, distance: 544.7
click at [865, 206] on div "Submitted 0 Status colour #13CE66 hex #13CE66 Save Cancel Summaries Total order…" at bounding box center [1000, 263] width 2019 height 320
click at [627, 26] on div "purchasing" at bounding box center [620, 18] width 55 height 18
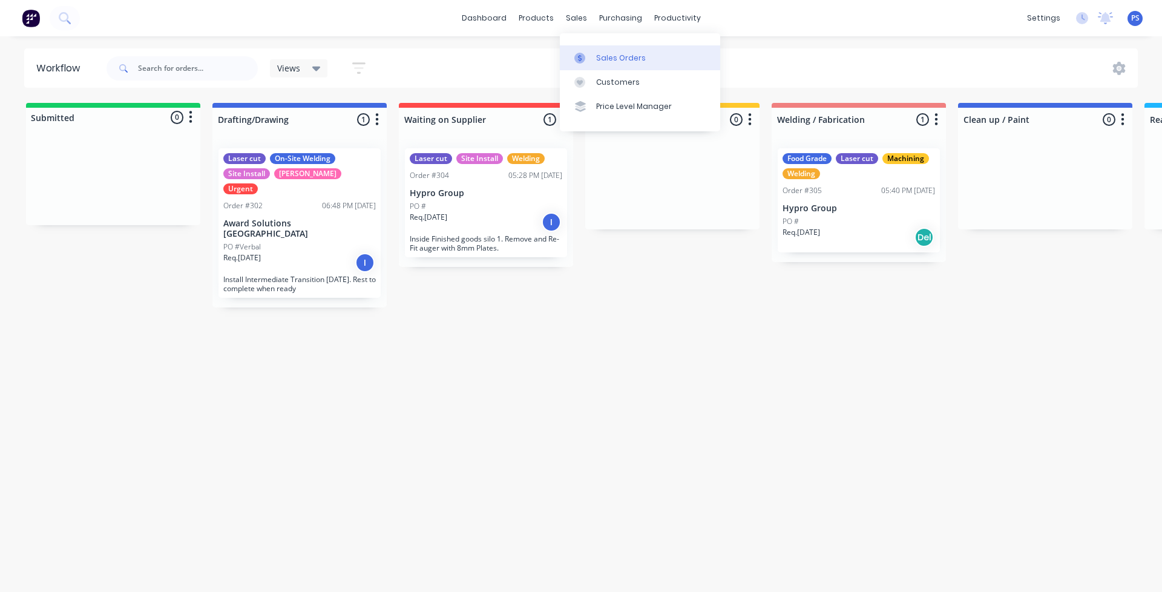
click at [580, 47] on link "Sales Orders" at bounding box center [640, 57] width 160 height 24
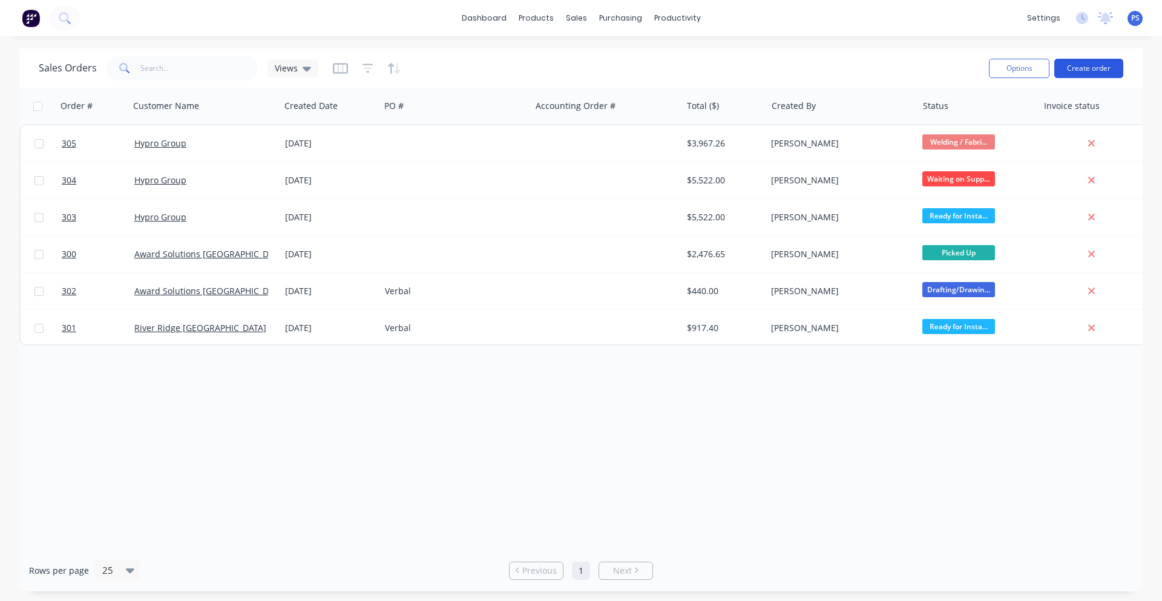
click at [1077, 73] on button "Create order" at bounding box center [1088, 68] width 69 height 19
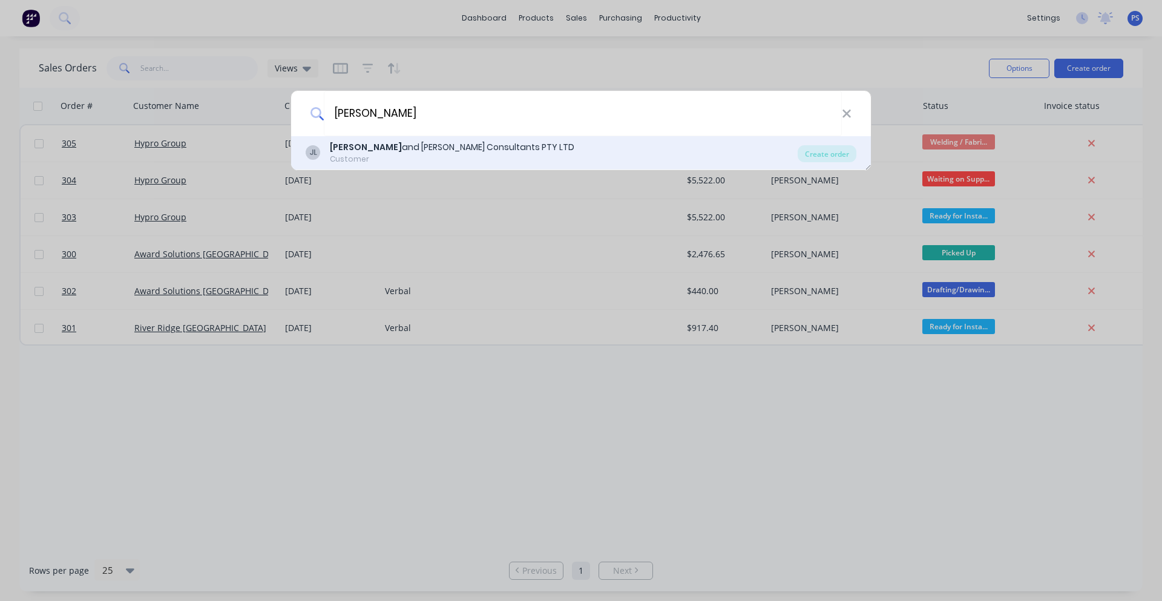
click at [561, 140] on div "[PERSON_NAME] and [PERSON_NAME] Consultants PTY LTD Customer Create order" at bounding box center [581, 153] width 580 height 34
click at [442, 145] on div "[PERSON_NAME] and [PERSON_NAME] Consultants PTY LTD" at bounding box center [452, 147] width 245 height 13
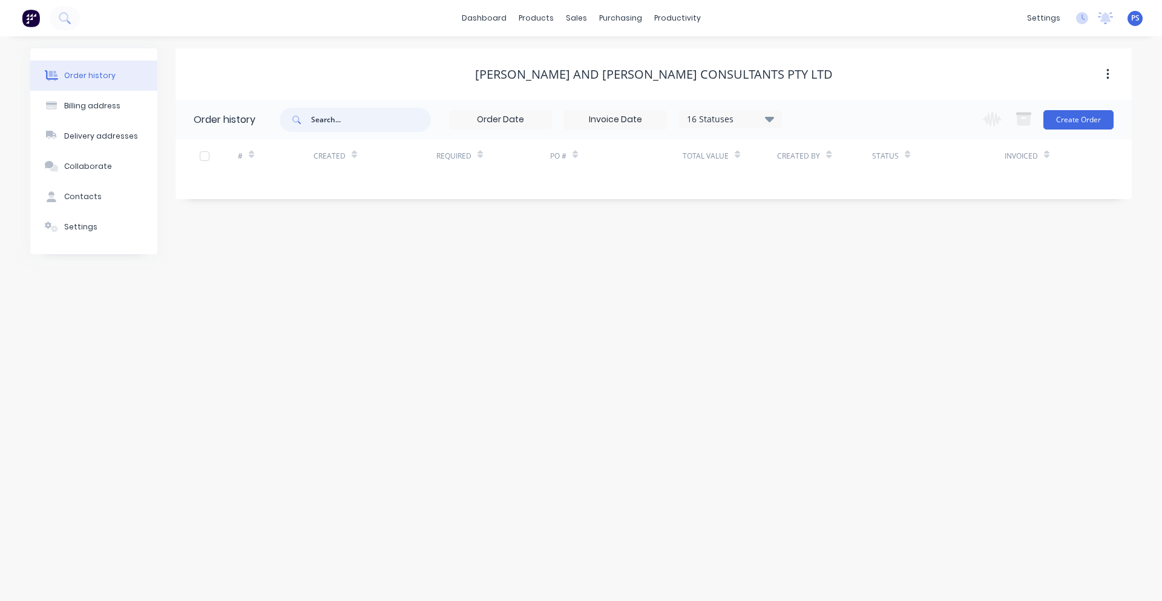
click at [366, 131] on input "text" at bounding box center [371, 120] width 120 height 24
click at [1054, 123] on button "Create Order" at bounding box center [1078, 119] width 70 height 19
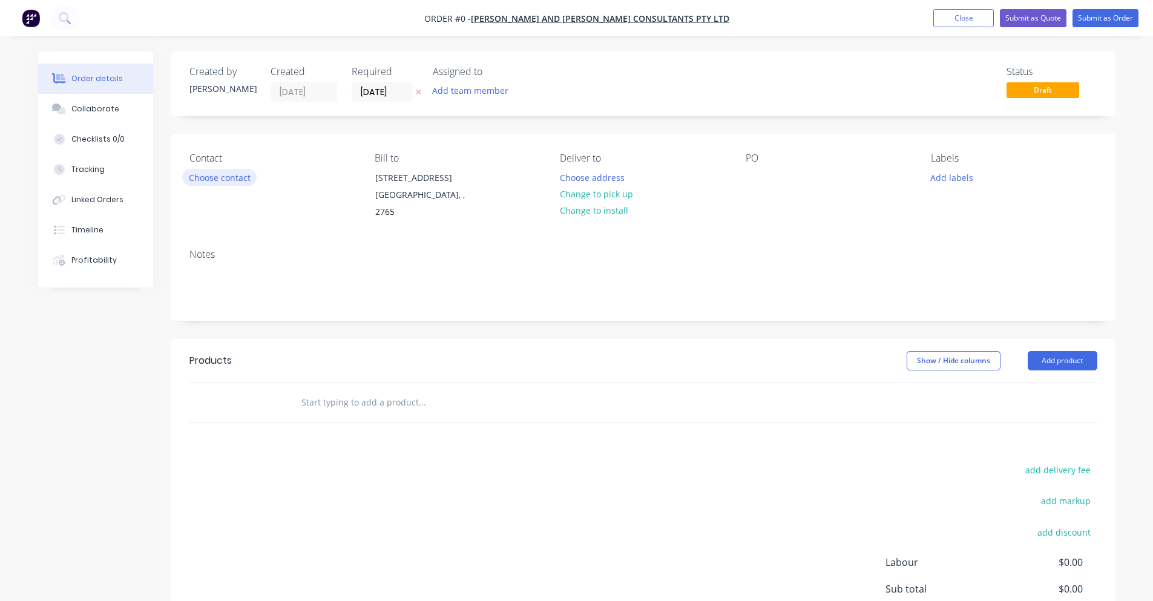
click at [238, 180] on button "Choose contact" at bounding box center [219, 177] width 74 height 16
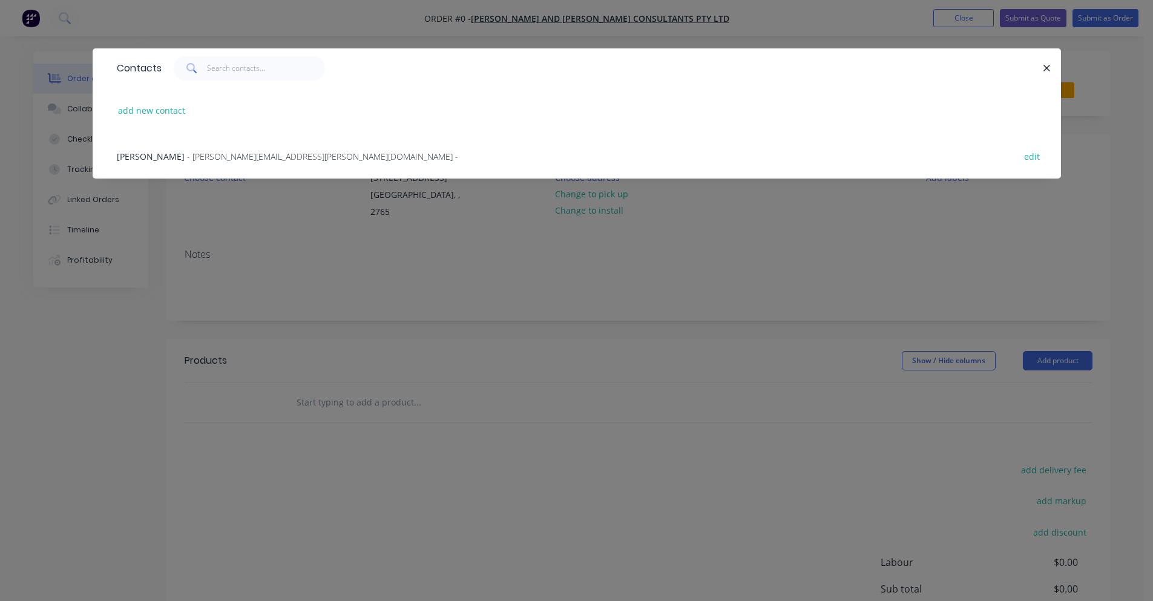
click at [238, 157] on span "- [PERSON_NAME][EMAIL_ADDRESS][PERSON_NAME][DOMAIN_NAME] -" at bounding box center [322, 157] width 271 height 12
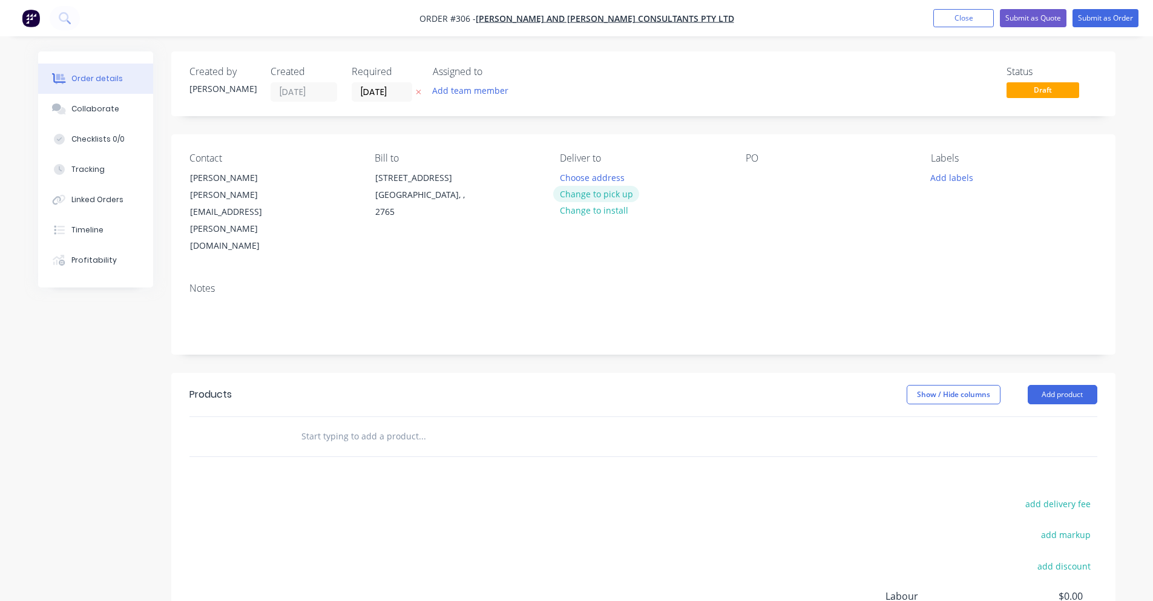
click at [596, 199] on button "Change to pick up" at bounding box center [596, 194] width 86 height 16
click at [953, 177] on button "Add labels" at bounding box center [952, 177] width 56 height 16
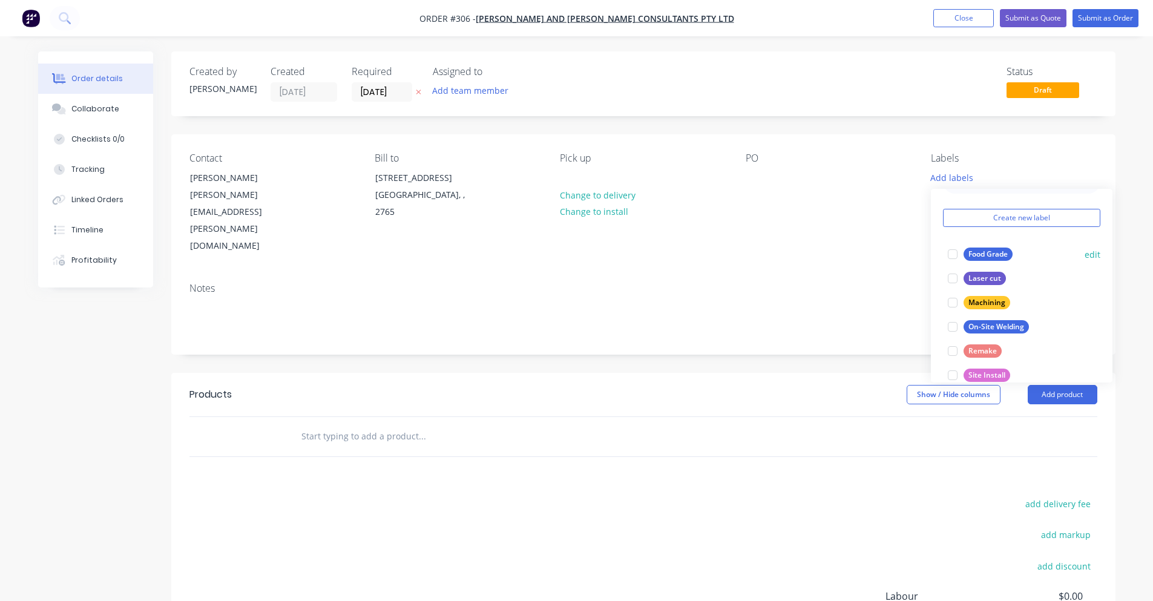
scroll to position [61, 0]
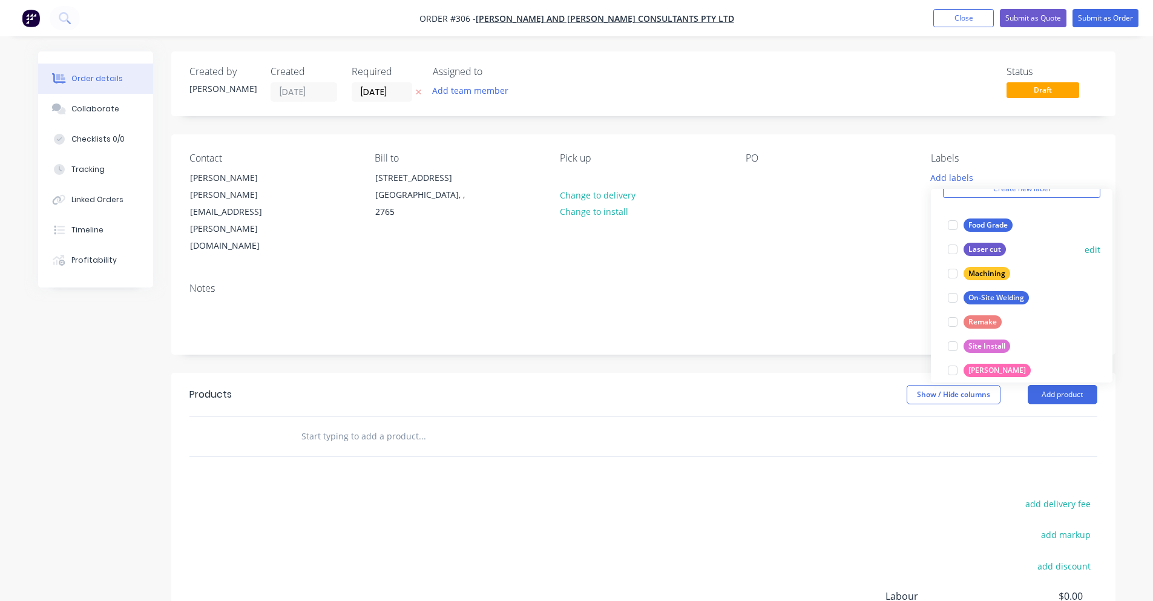
click at [955, 252] on div at bounding box center [953, 249] width 24 height 24
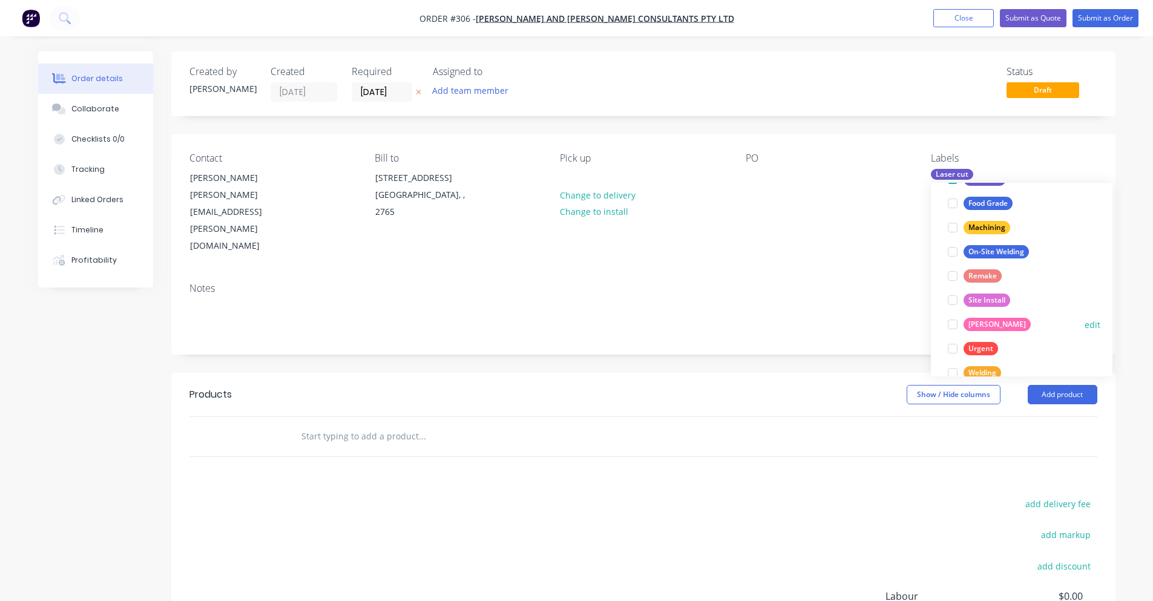
scroll to position [121, 0]
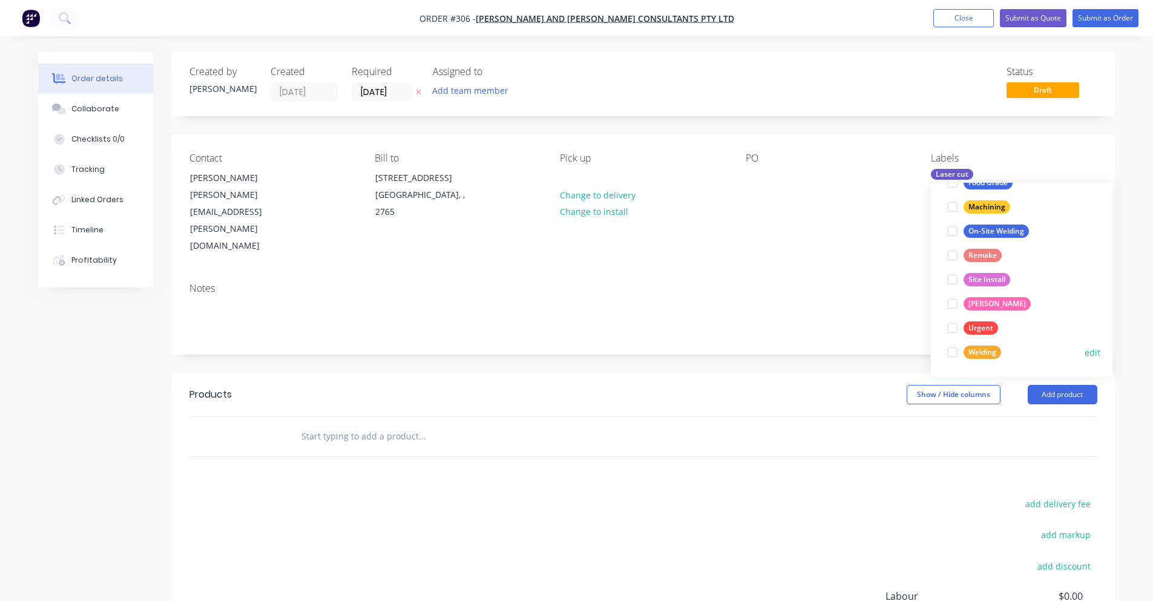
click at [956, 360] on div at bounding box center [953, 352] width 24 height 24
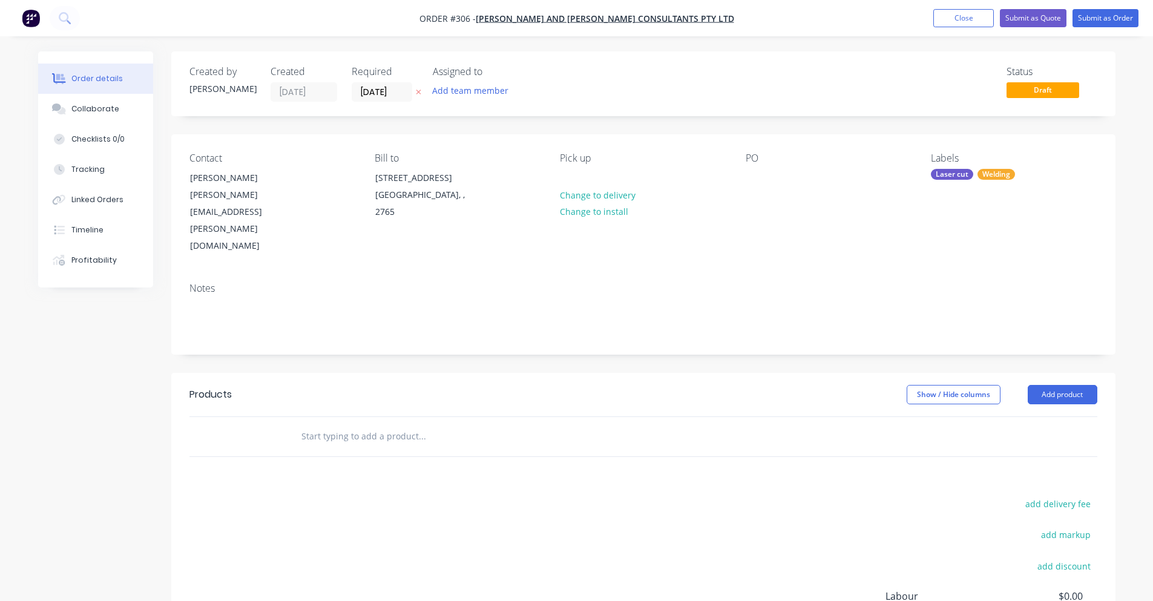
drag, startPoint x: 915, startPoint y: 309, endPoint x: 895, endPoint y: 315, distance: 20.3
click at [914, 309] on div "Created by [PERSON_NAME] Created [DATE] Required [DATE] Assigned to Add team me…" at bounding box center [643, 399] width 944 height 696
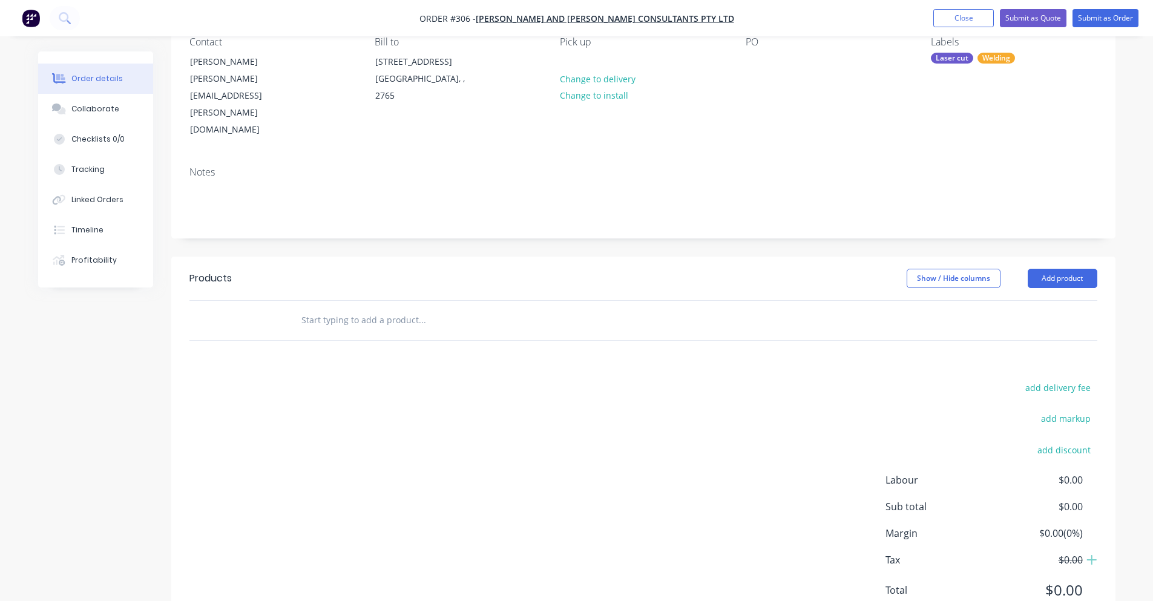
scroll to position [117, 0]
click at [340, 307] on input "text" at bounding box center [422, 319] width 242 height 24
click at [996, 255] on header "Products Show / Hide columns Add product" at bounding box center [643, 277] width 944 height 44
click at [983, 268] on button "Show / Hide columns" at bounding box center [954, 277] width 94 height 19
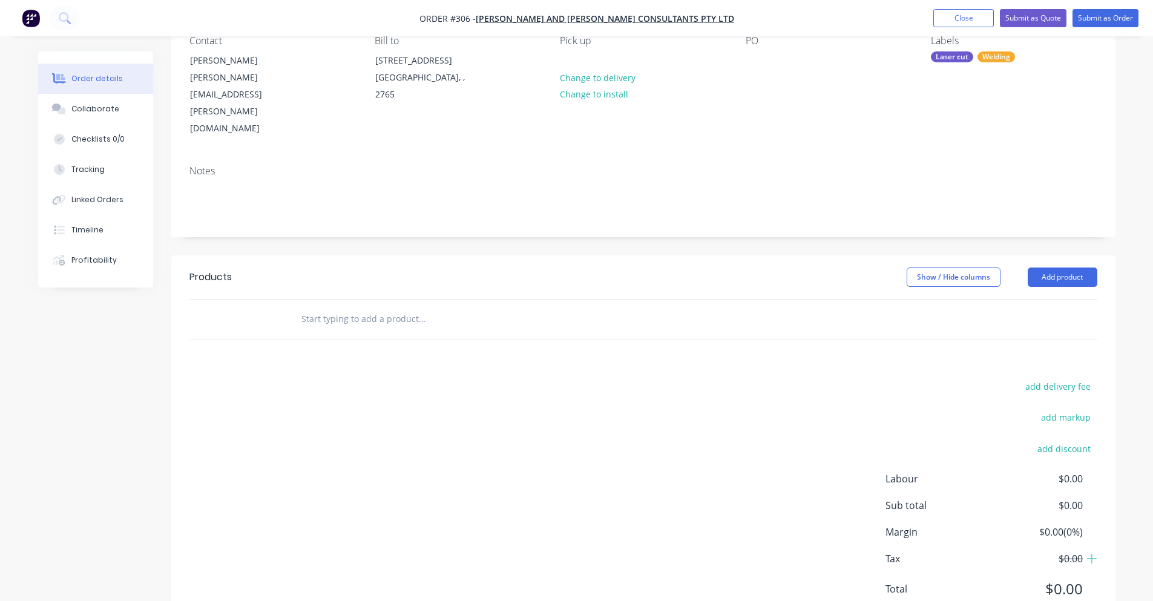
click at [326, 307] on input "text" at bounding box center [422, 319] width 242 height 24
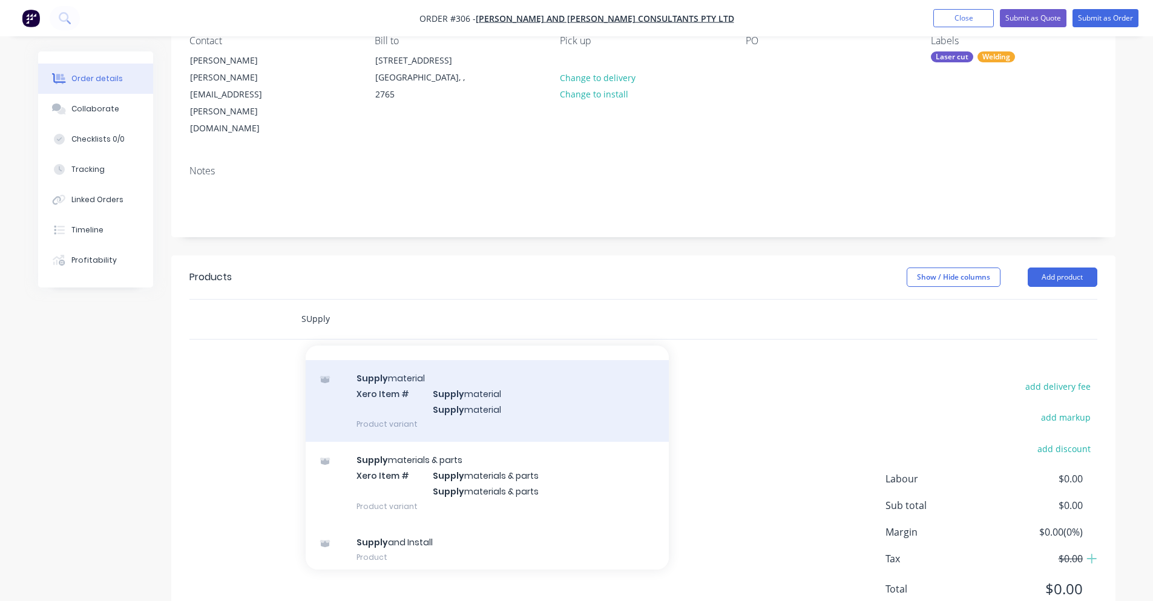
scroll to position [212, 0]
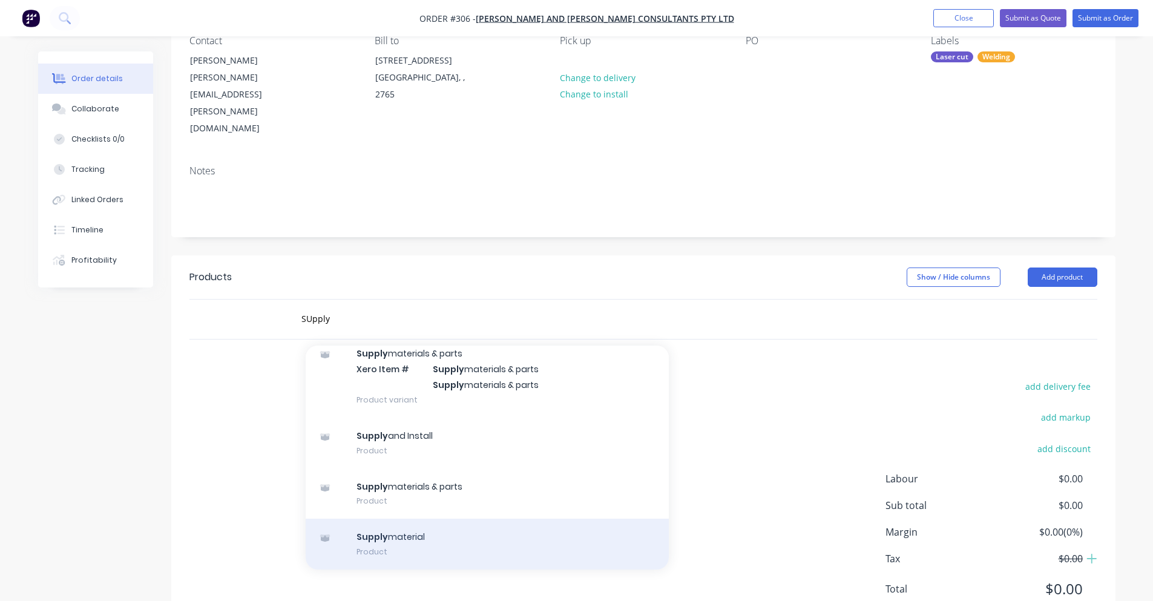
click at [404, 519] on div "Supply material Product" at bounding box center [487, 544] width 363 height 51
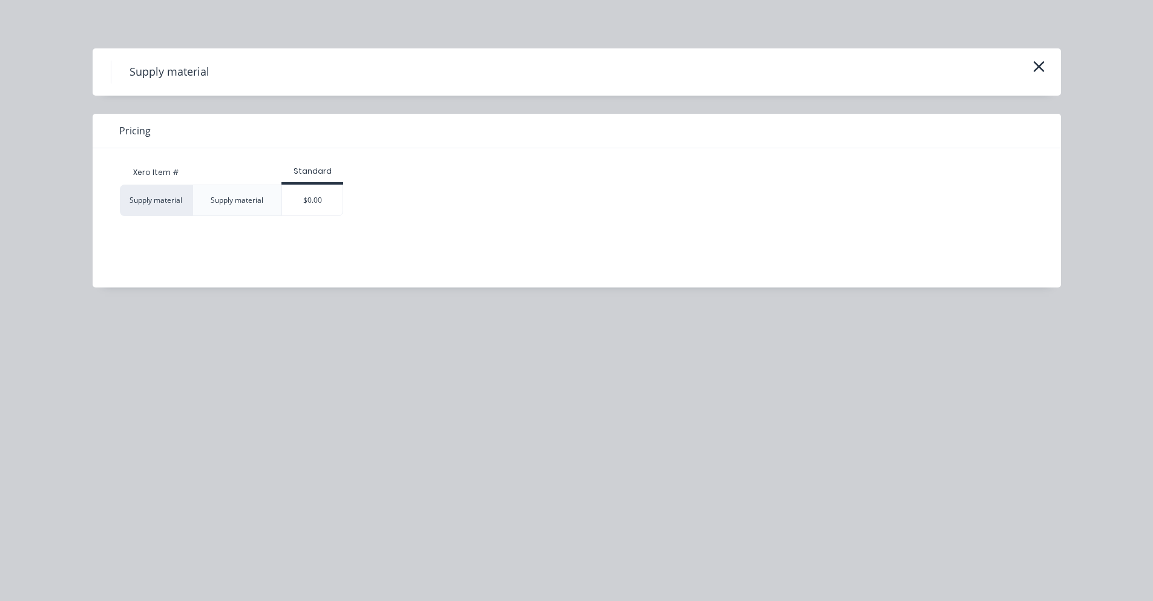
scroll to position [134, 0]
click at [323, 198] on div "$0.00" at bounding box center [312, 200] width 61 height 30
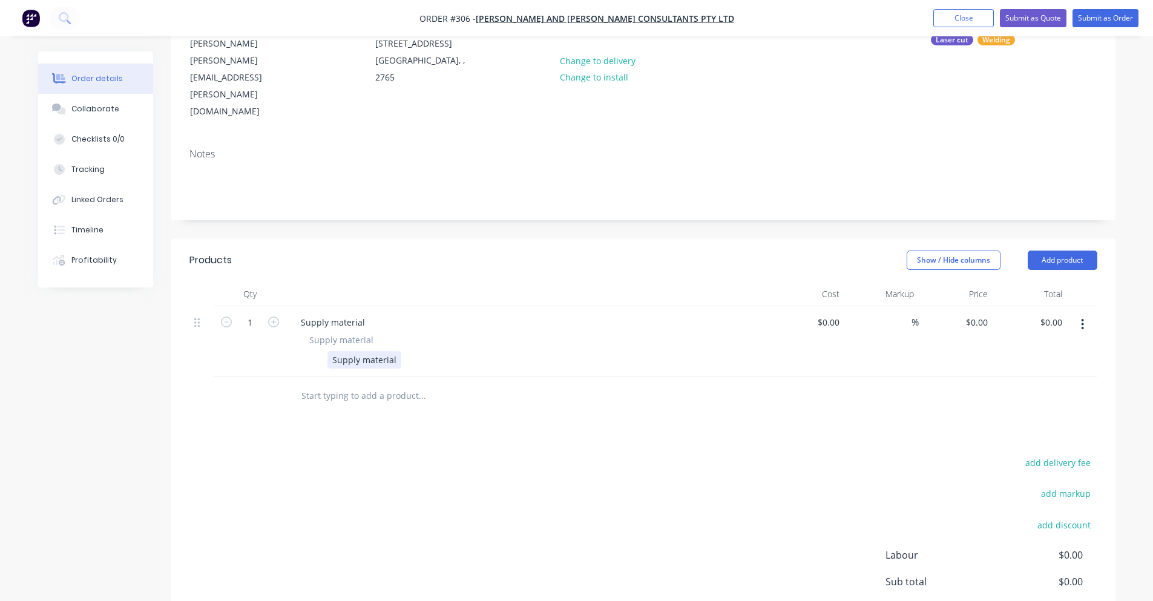
click at [363, 351] on div "Supply material" at bounding box center [364, 360] width 74 height 18
click at [840, 314] on input at bounding box center [831, 323] width 28 height 18
click at [389, 326] on div "Supply material Supply material 50NB Heavy Black" at bounding box center [528, 341] width 484 height 70
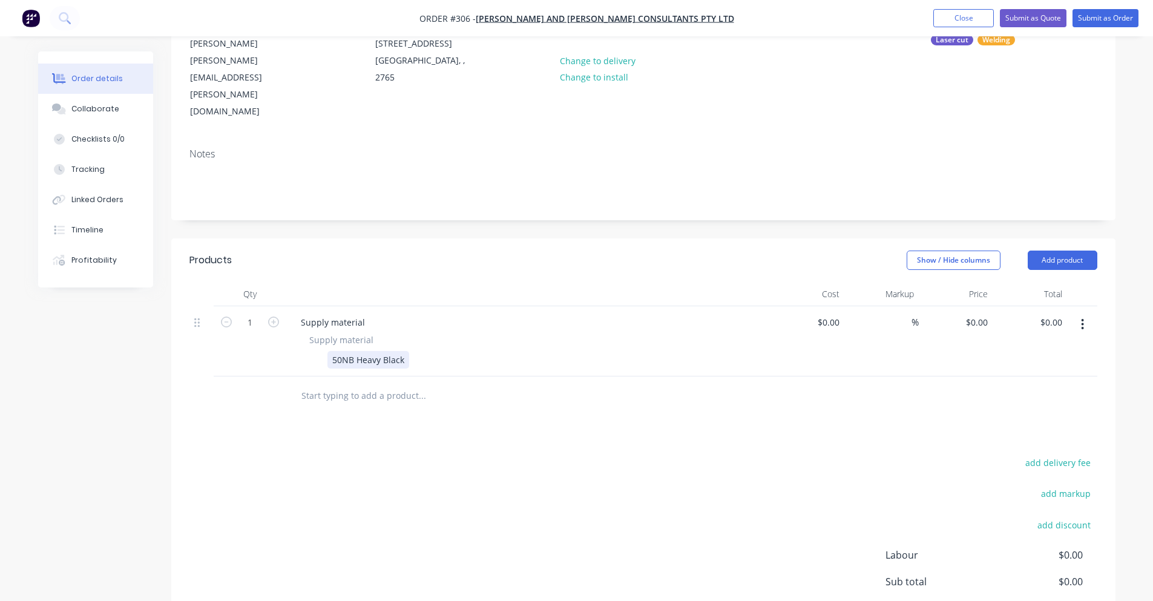
click at [427, 351] on div "50NB Heavy Black" at bounding box center [525, 360] width 443 height 18
click at [406, 351] on div "50NB Heavy Black" at bounding box center [368, 360] width 82 height 18
click at [831, 314] on input "0" at bounding box center [837, 323] width 14 height 18
click at [902, 314] on div "%" at bounding box center [906, 323] width 26 height 18
click at [846, 321] on div "30 30 %" at bounding box center [881, 341] width 74 height 70
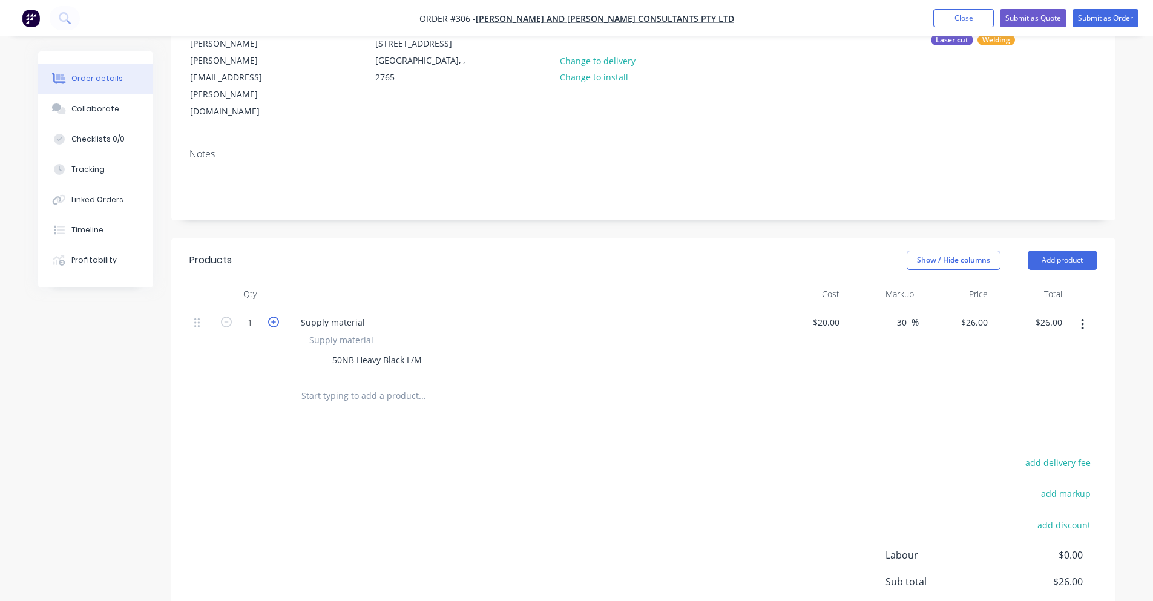
click at [272, 317] on icon "button" at bounding box center [273, 322] width 11 height 11
click at [252, 314] on input "2" at bounding box center [249, 323] width 31 height 18
click at [258, 314] on input "2" at bounding box center [249, 323] width 31 height 18
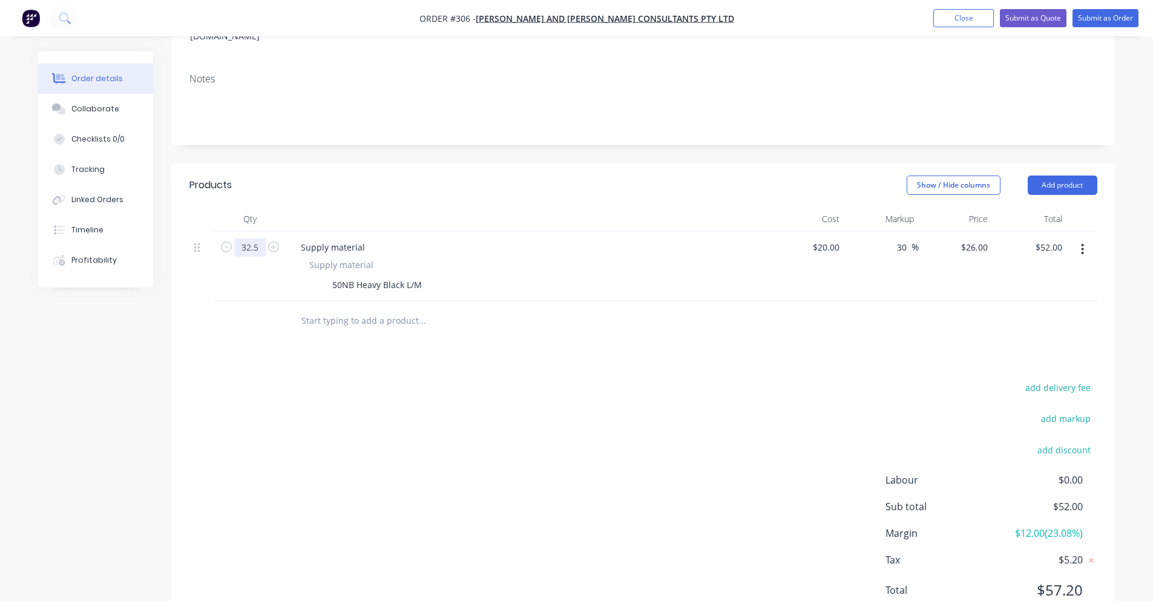
scroll to position [211, 0]
click at [281, 404] on div "add delivery fee add markup add discount Labour $0.00 Sub total $52.00 Margin $…" at bounding box center [643, 495] width 908 height 234
drag, startPoint x: 1027, startPoint y: 544, endPoint x: 1113, endPoint y: 541, distance: 86.0
click at [1113, 541] on div "add delivery fee add markup add discount Labour $0.00 Sub total $845.00 Margin …" at bounding box center [643, 495] width 944 height 234
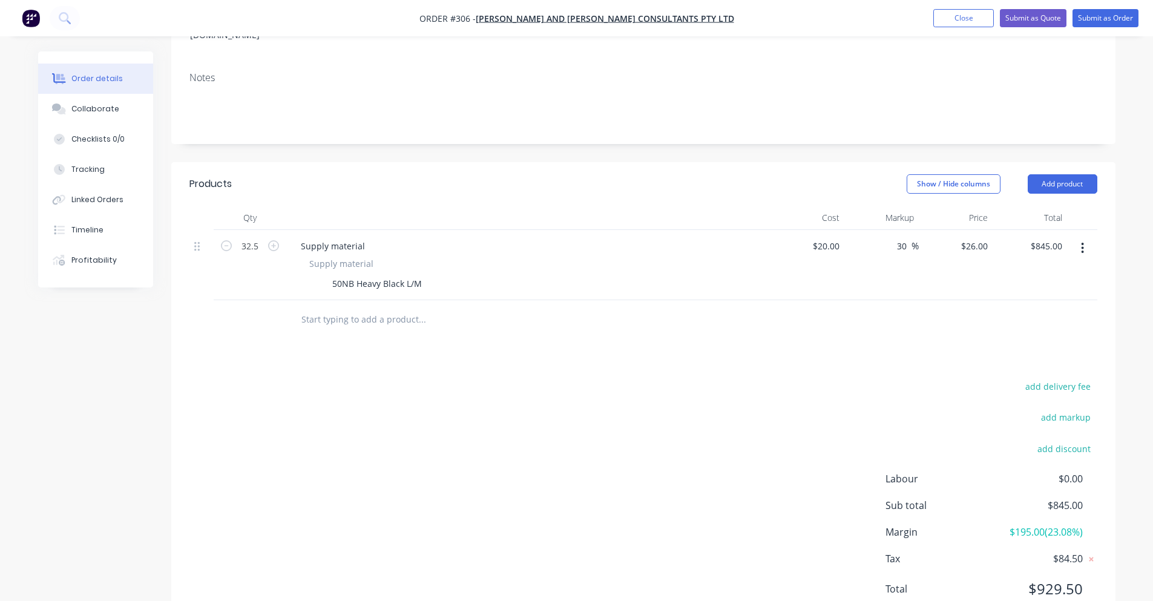
click at [331, 307] on input "text" at bounding box center [422, 319] width 242 height 24
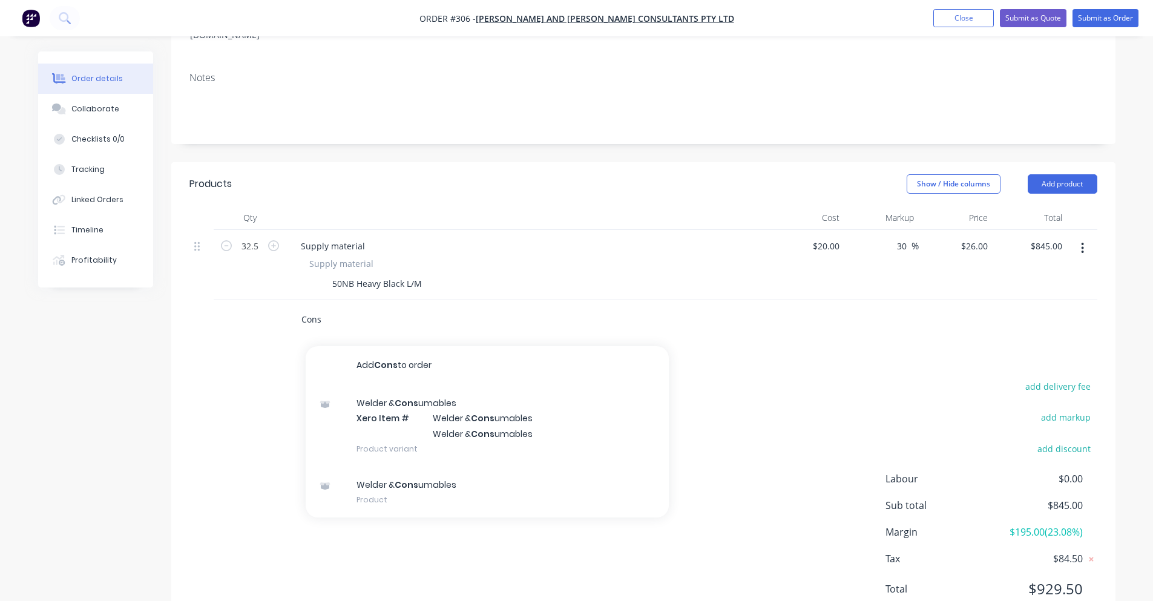
click at [325, 307] on input "Cons" at bounding box center [422, 319] width 242 height 24
drag, startPoint x: 330, startPoint y: 266, endPoint x: 275, endPoint y: 265, distance: 54.5
click at [275, 300] on div "Cons Add Cons to order Welder & Cons umables Xero Item # Welder & Cons umables …" at bounding box center [643, 319] width 908 height 39
click at [333, 307] on input "Cons" at bounding box center [422, 319] width 242 height 24
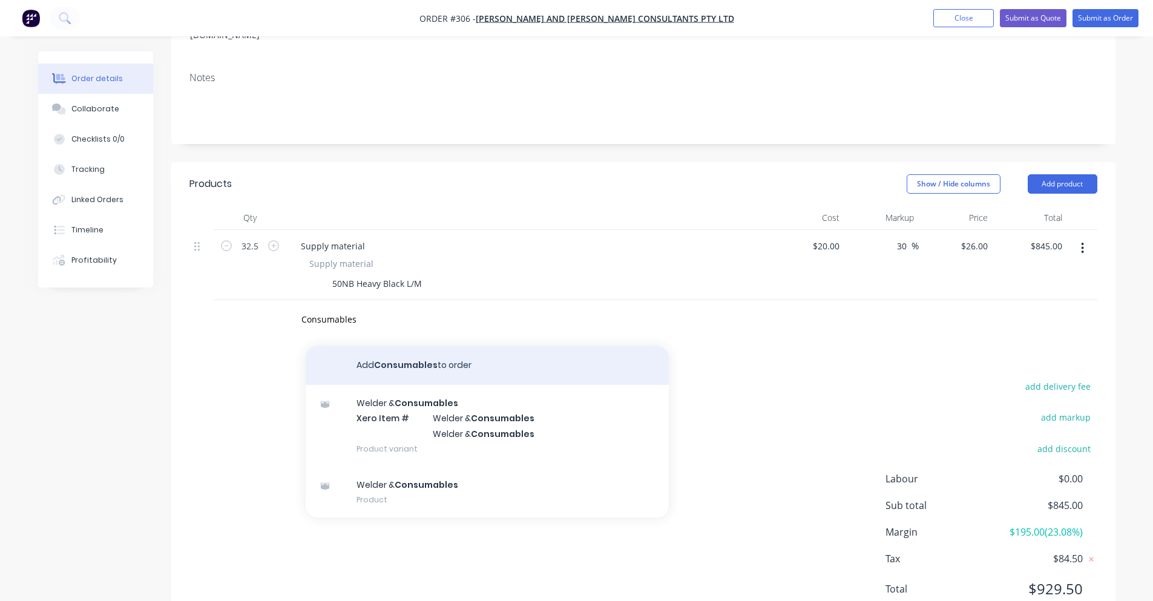
click at [378, 346] on button "Add Consumables to order" at bounding box center [487, 365] width 363 height 39
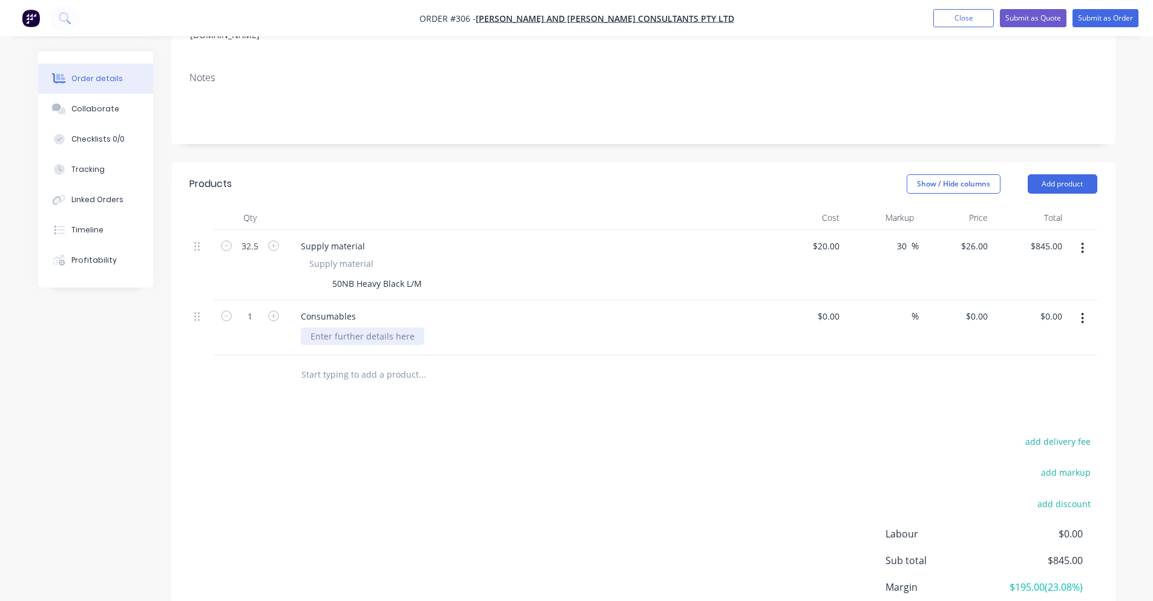
click at [381, 327] on div at bounding box center [362, 336] width 123 height 18
click at [383, 327] on div at bounding box center [362, 336] width 123 height 18
click at [829, 307] on div at bounding box center [835, 316] width 19 height 18
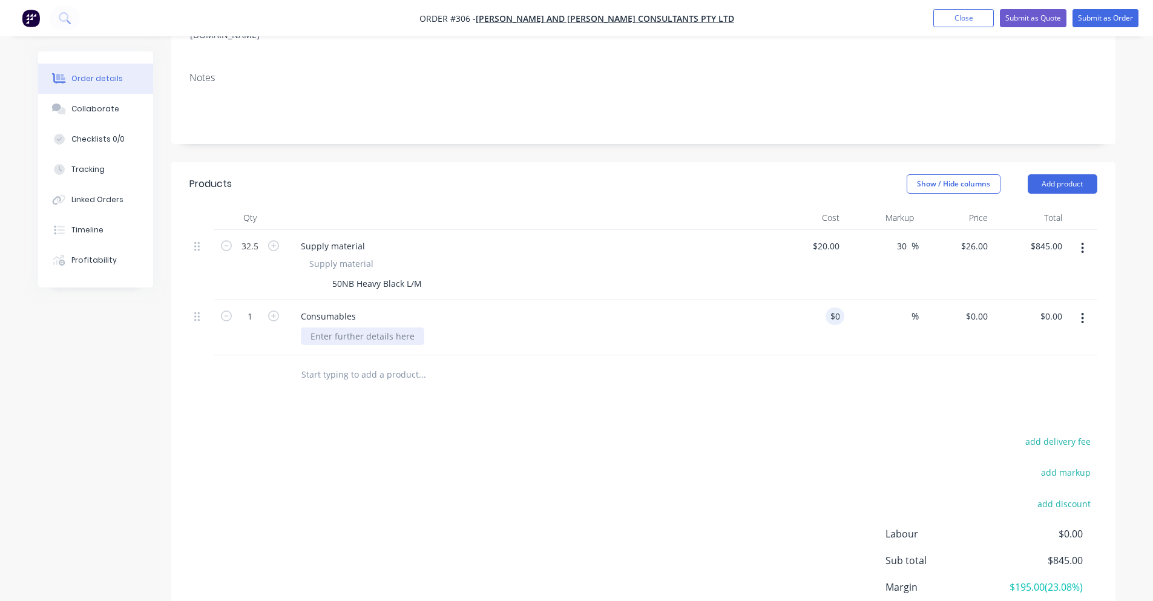
click at [404, 327] on div at bounding box center [362, 336] width 123 height 18
click at [384, 327] on div at bounding box center [362, 336] width 123 height 18
click at [723, 355] on div at bounding box center [643, 374] width 908 height 39
click at [820, 300] on div "0 0" at bounding box center [808, 327] width 74 height 55
click at [840, 433] on div "add delivery fee add markup add discount Labour $0.00 Sub total $845.00 Margin …" at bounding box center [643, 550] width 908 height 234
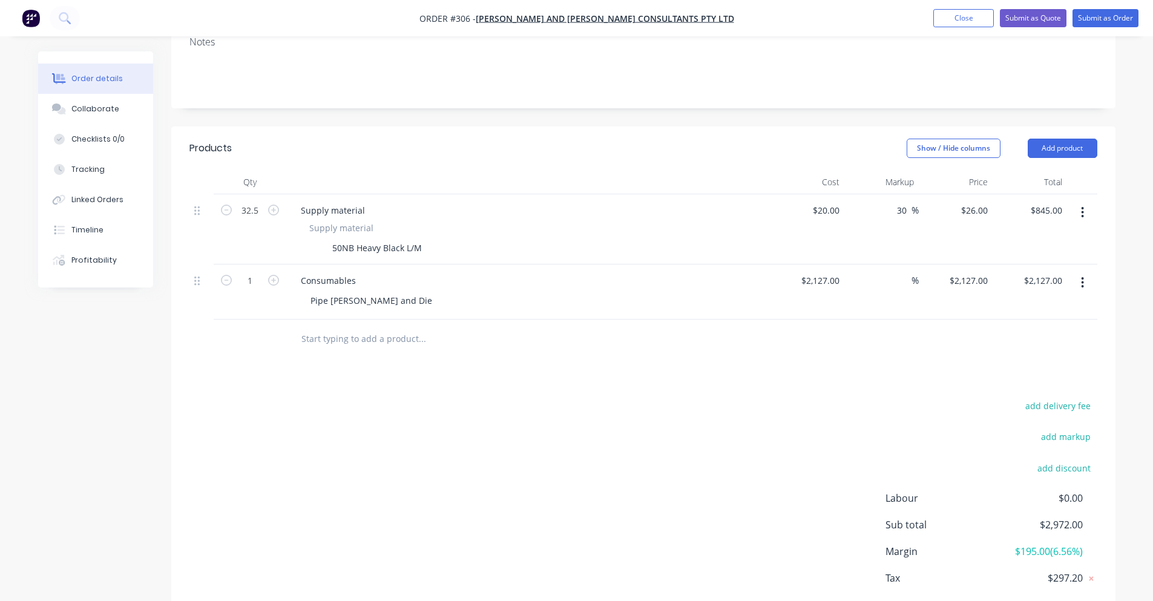
scroll to position [266, 0]
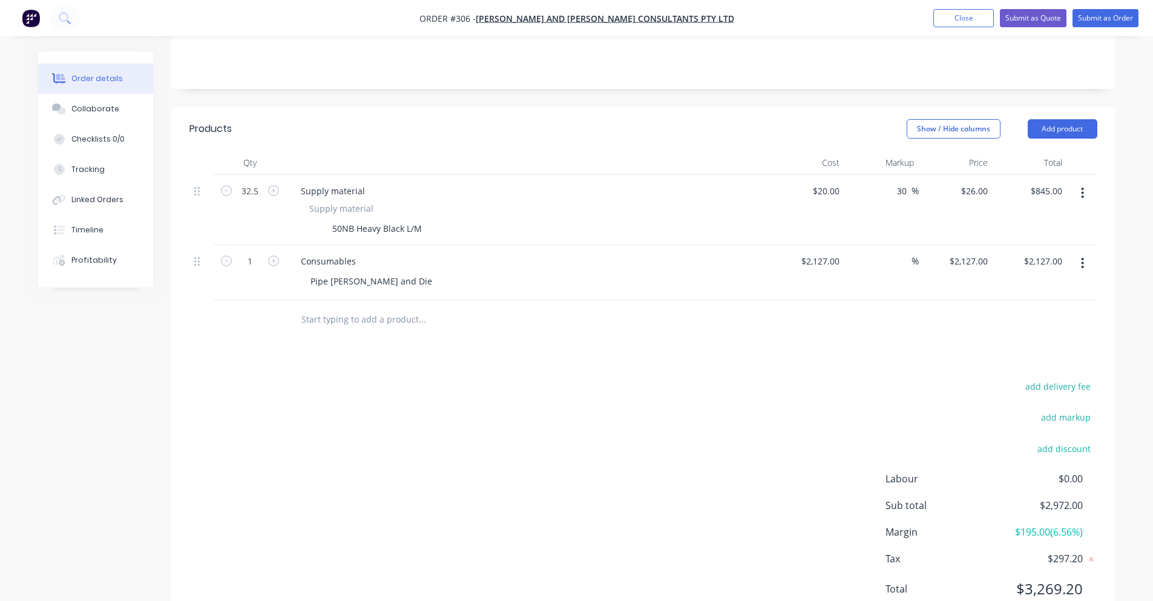
click at [369, 307] on input "text" at bounding box center [422, 319] width 242 height 24
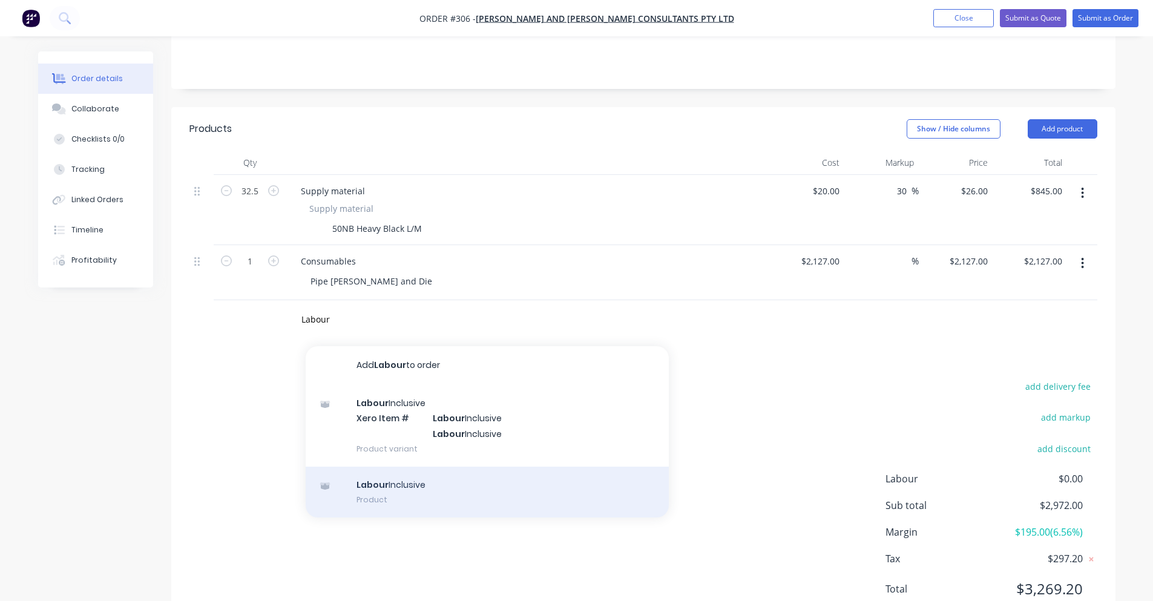
click at [409, 467] on div "Labour Inclusive Product" at bounding box center [487, 492] width 363 height 51
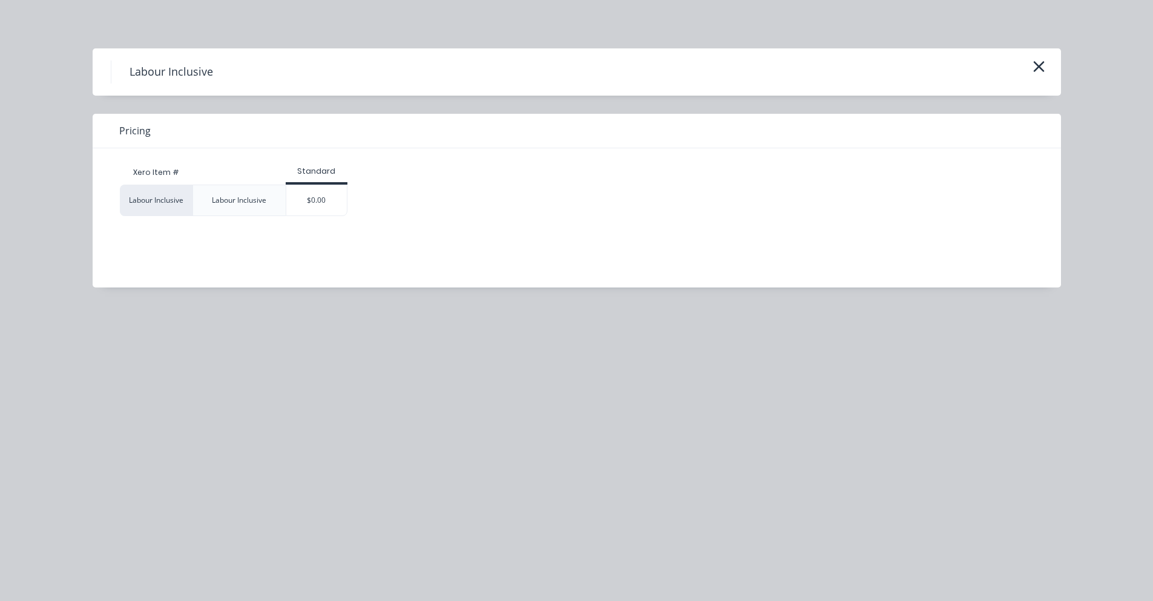
click at [341, 218] on div "Xero Item # Standard Labour Inclusive Labour Inclusive $0.00" at bounding box center [568, 208] width 950 height 121
click at [336, 212] on div "$0.00" at bounding box center [316, 200] width 61 height 30
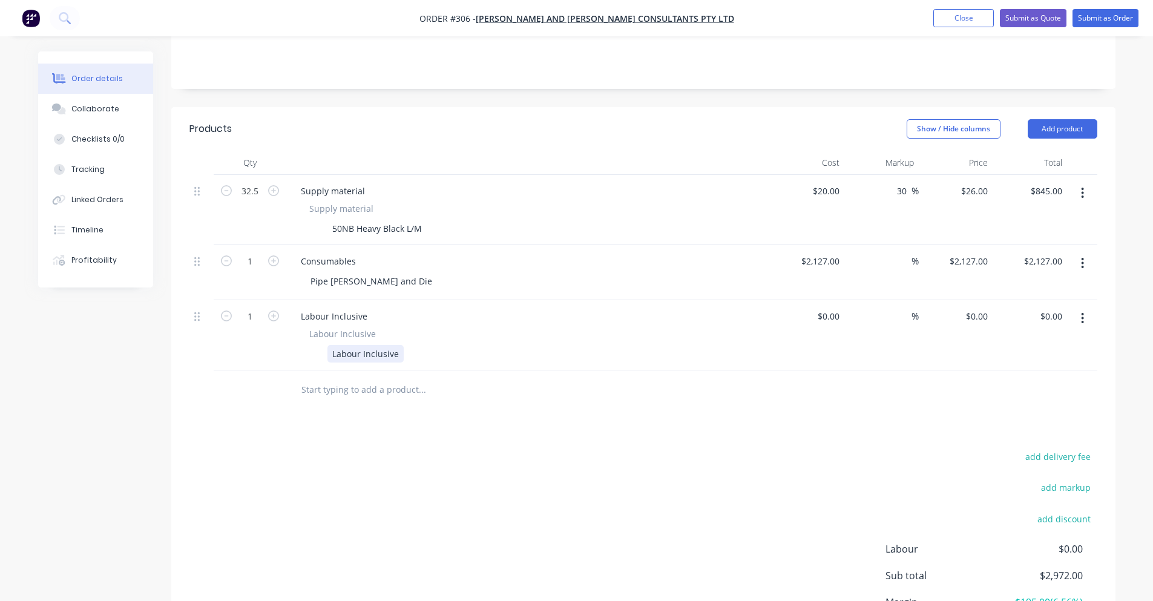
click at [385, 317] on div "Labour Inclusive Labour Inclusive Labour Inclusive" at bounding box center [528, 335] width 484 height 70
click at [383, 345] on div "Labour Inclusive" at bounding box center [365, 354] width 76 height 18
click at [355, 327] on span "Labour Inclusive" at bounding box center [342, 333] width 67 height 13
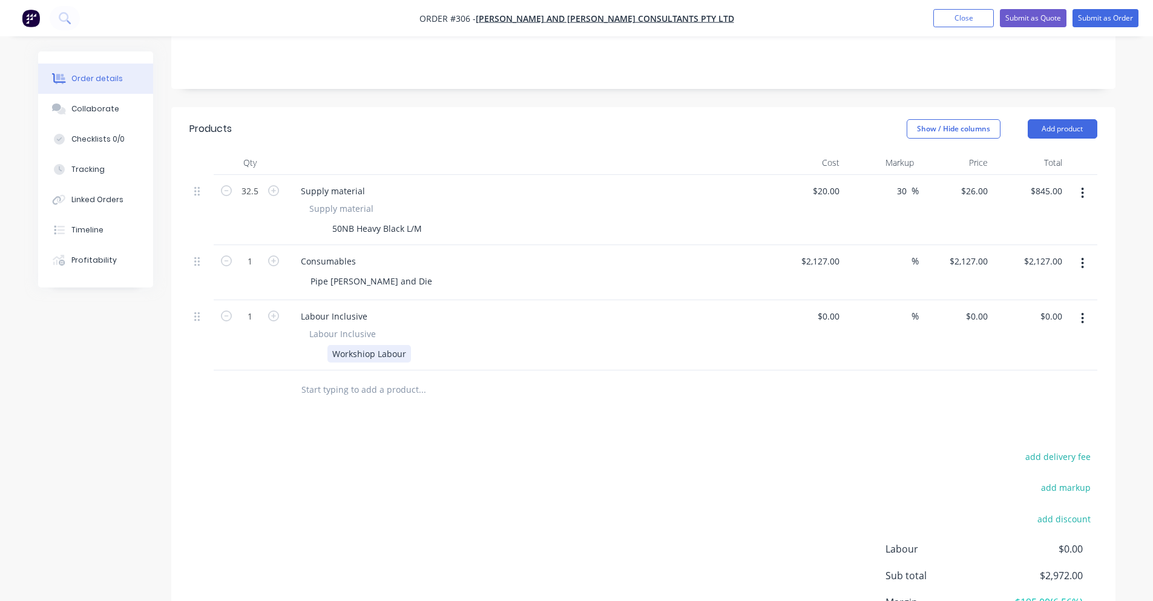
click at [361, 345] on div "Workshiop Labour" at bounding box center [369, 354] width 84 height 18
click at [369, 345] on div "Workshiop Labour" at bounding box center [369, 354] width 84 height 18
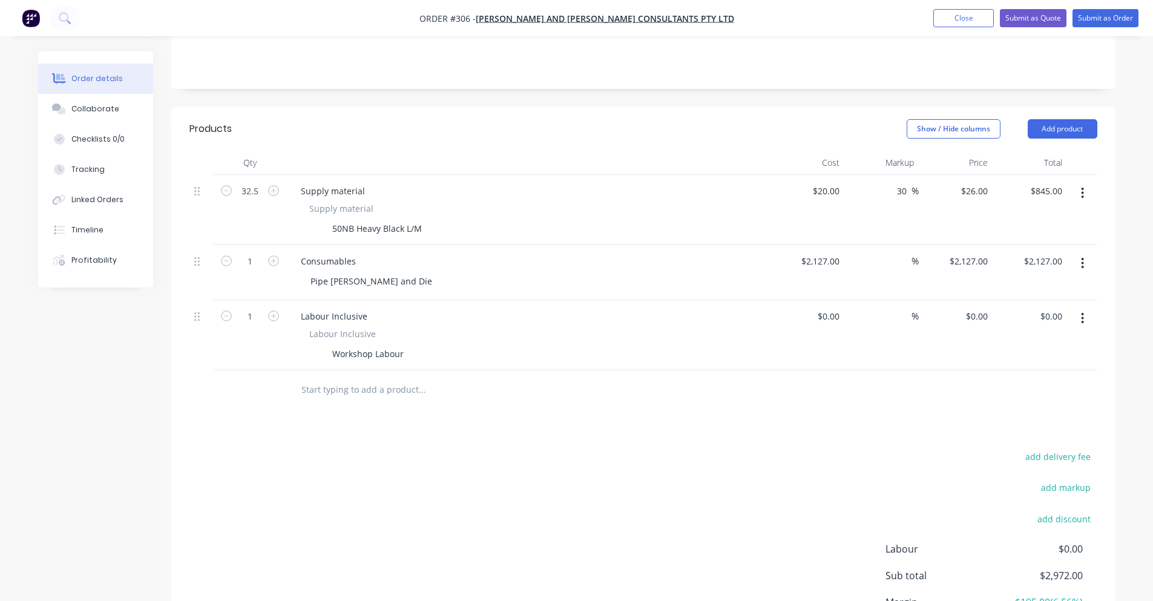
click at [357, 395] on div "Products Show / Hide columns Add product Qty Cost Markup Price Total 32.5 Suppl…" at bounding box center [643, 403] width 944 height 593
click at [833, 307] on div "$0.00" at bounding box center [831, 316] width 28 height 18
click at [981, 307] on input "0" at bounding box center [979, 316] width 28 height 18
click at [923, 303] on div "$120.00 120" at bounding box center [956, 335] width 74 height 70
click at [919, 300] on div "$120.00 $120.00" at bounding box center [956, 335] width 74 height 70
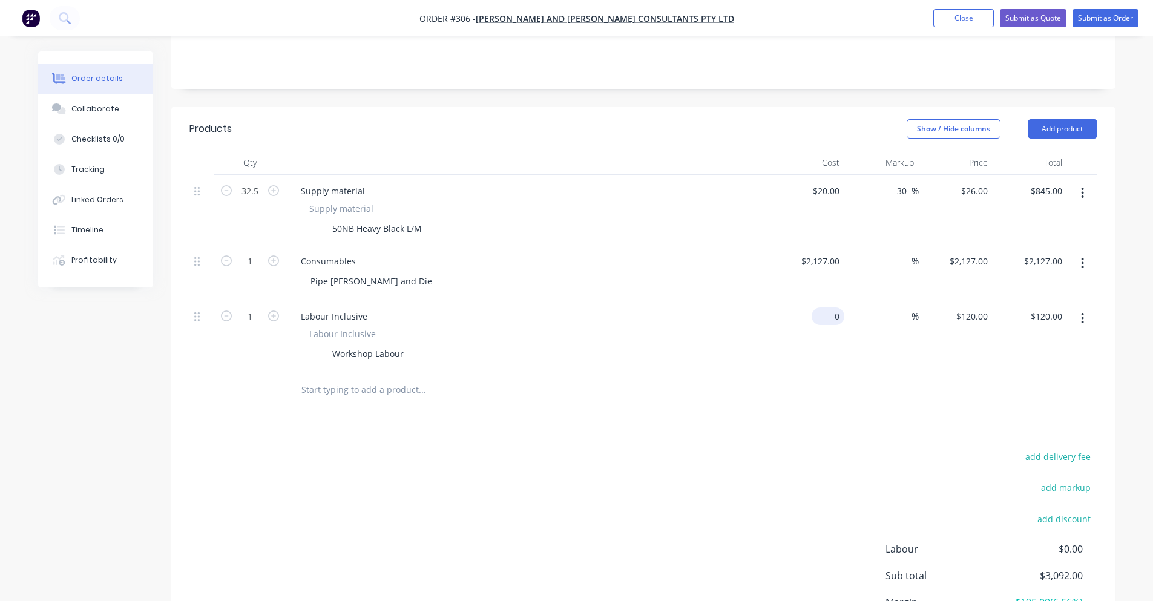
click at [824, 300] on div "0 $0.00" at bounding box center [808, 335] width 74 height 70
click at [757, 382] on div "Products Show / Hide columns Add product Qty Cost Markup Price Total 32.5 Suppl…" at bounding box center [643, 403] width 944 height 593
click at [967, 300] on div "$90.00 $90.00" at bounding box center [956, 335] width 74 height 70
click at [972, 300] on div "90 $90.00" at bounding box center [956, 335] width 74 height 70
click at [850, 363] on div "Products Show / Hide columns Add product Qty Cost Markup Price Total 32.5 Suppl…" at bounding box center [643, 403] width 944 height 593
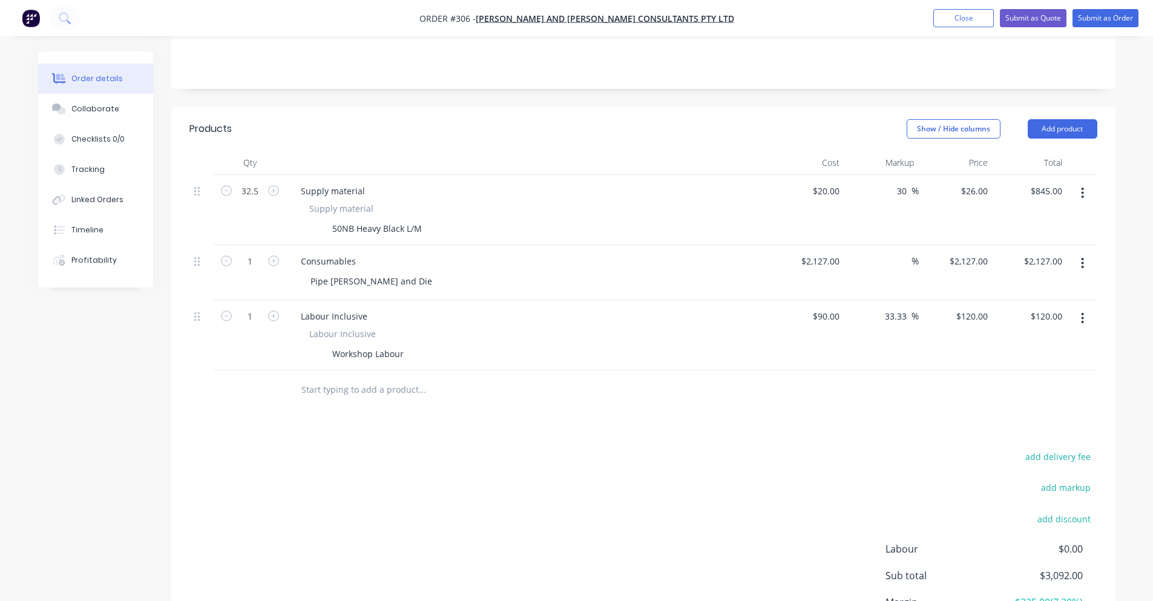
click at [367, 378] on input "text" at bounding box center [422, 390] width 242 height 24
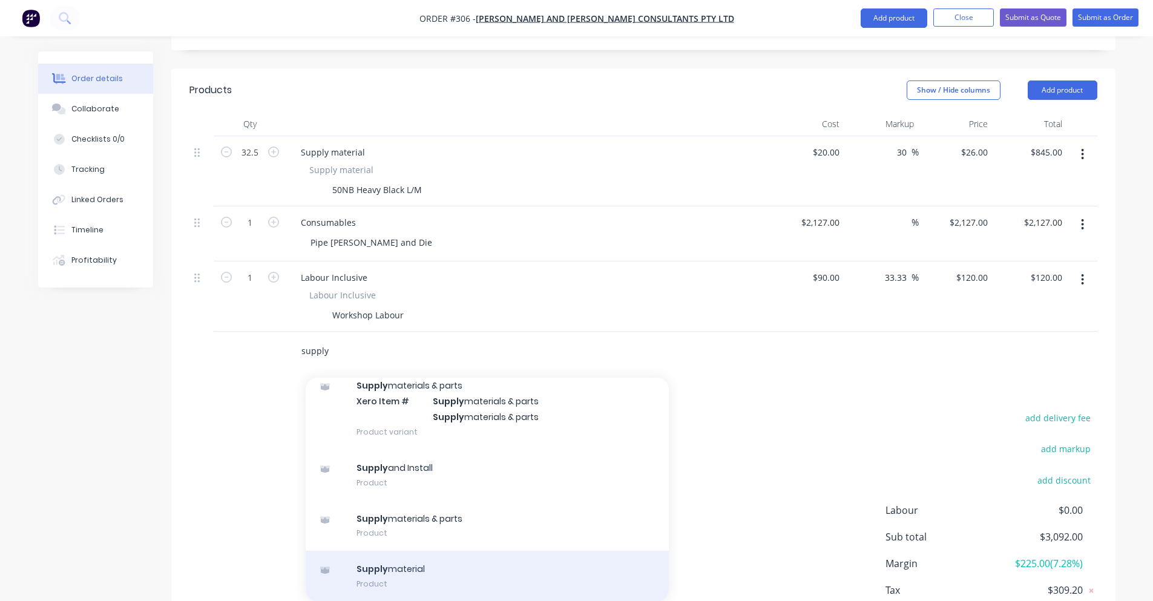
scroll to position [326, 0]
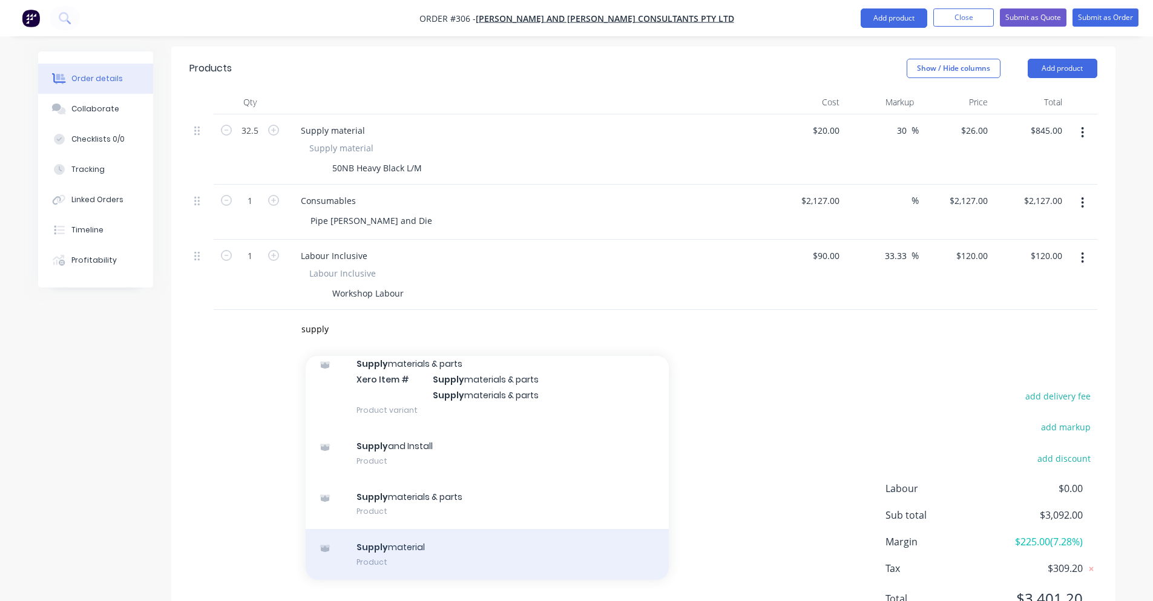
click at [427, 529] on div "Supply material Product" at bounding box center [487, 554] width 363 height 51
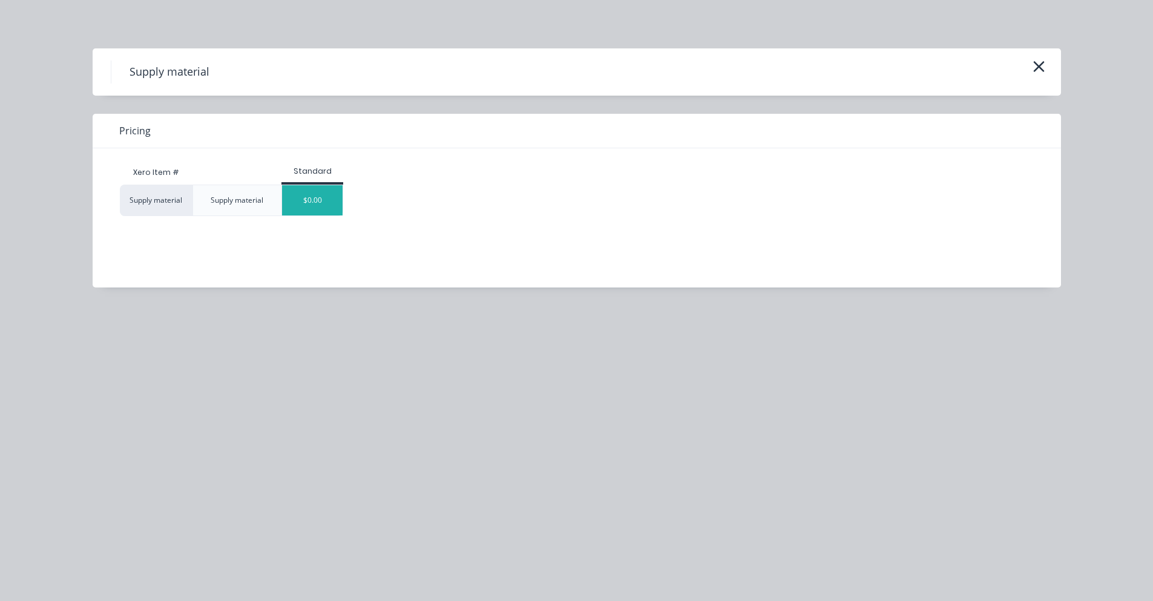
click at [317, 212] on div "$0.00" at bounding box center [312, 200] width 61 height 30
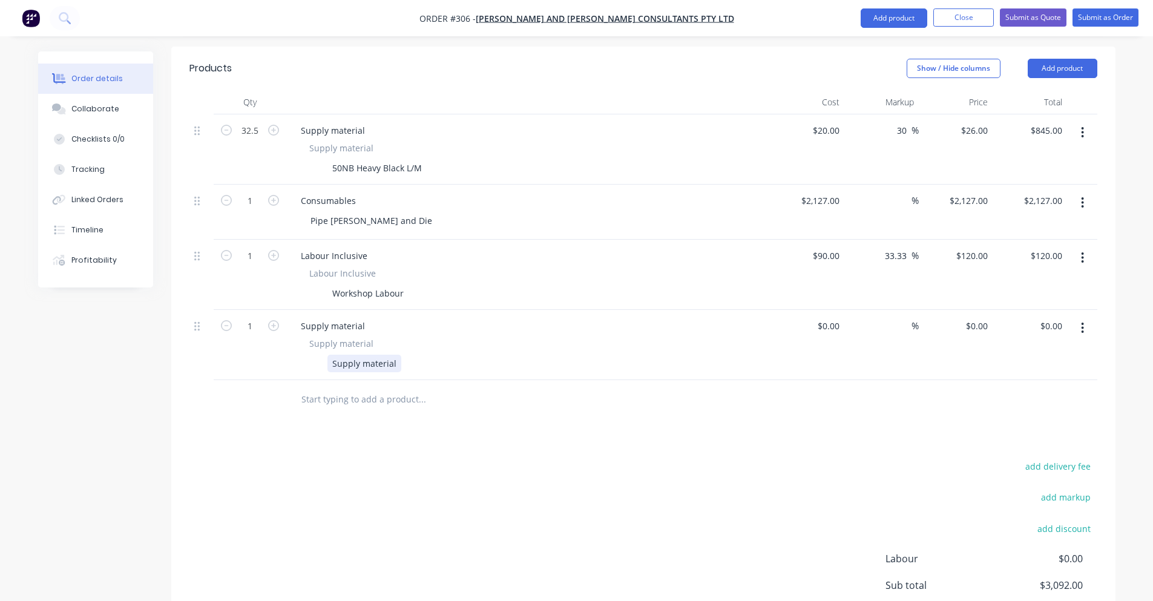
click at [367, 355] on div "Supply material" at bounding box center [364, 364] width 74 height 18
click at [824, 310] on div "$0.00" at bounding box center [808, 345] width 74 height 70
drag, startPoint x: 932, startPoint y: 274, endPoint x: 899, endPoint y: 278, distance: 33.6
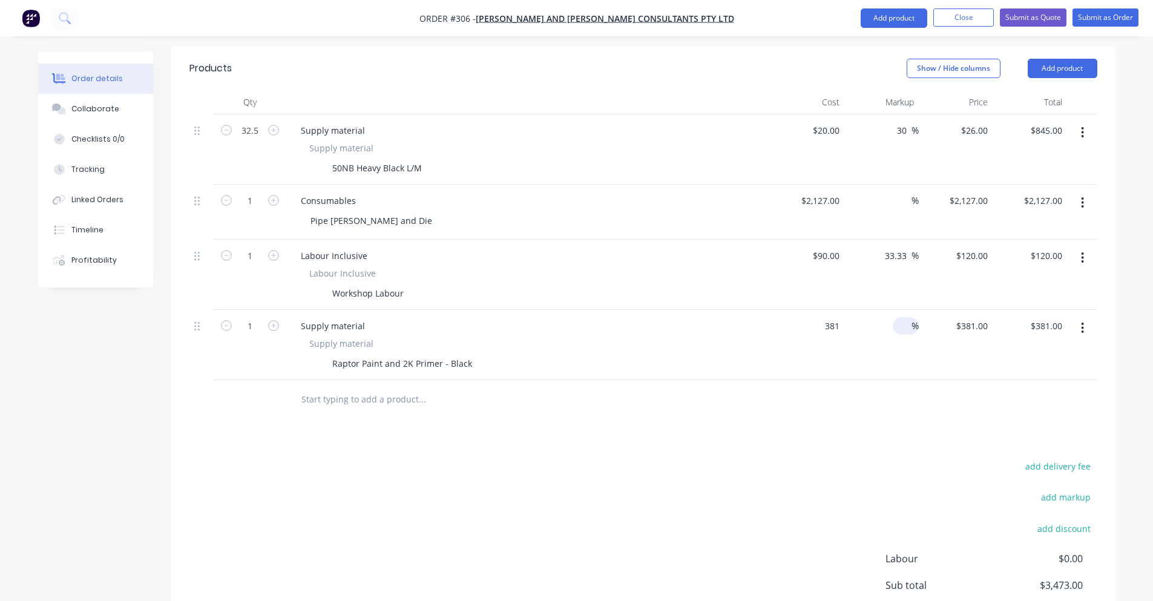
click at [905, 310] on div "1 Supply material Supply material Raptor Paint and 2K Primer - Black 381 $381.0…" at bounding box center [643, 345] width 908 height 70
click at [899, 317] on input at bounding box center [905, 326] width 14 height 18
click at [745, 398] on div "Products Show / Hide columns Add product Qty Cost Markup Price Total 32.5 Suppl…" at bounding box center [643, 378] width 944 height 663
click at [355, 387] on input "text" at bounding box center [422, 399] width 242 height 24
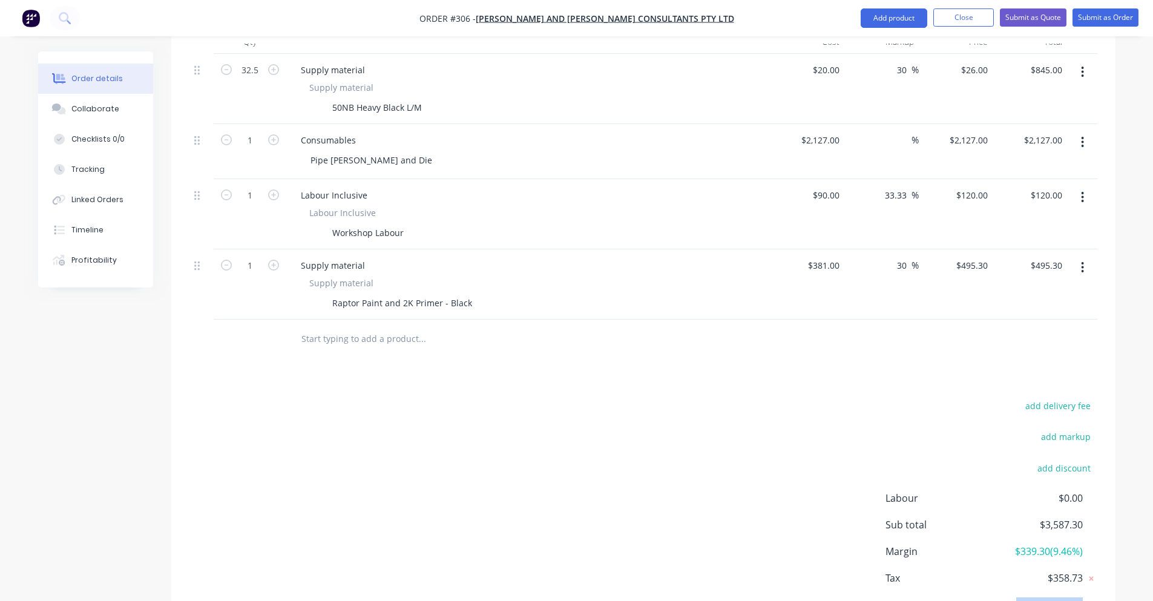
drag, startPoint x: 1024, startPoint y: 561, endPoint x: 1159, endPoint y: 567, distance: 135.7
click at [1153, 567] on html "Order #306 - [PERSON_NAME] and [PERSON_NAME] Consultants PTY LTD Add product Cl…" at bounding box center [576, 140] width 1153 height 1054
click at [1098, 568] on div "add delivery fee add markup add discount Labour $0.00 Sub total $3,587.30 Margi…" at bounding box center [643, 515] width 944 height 234
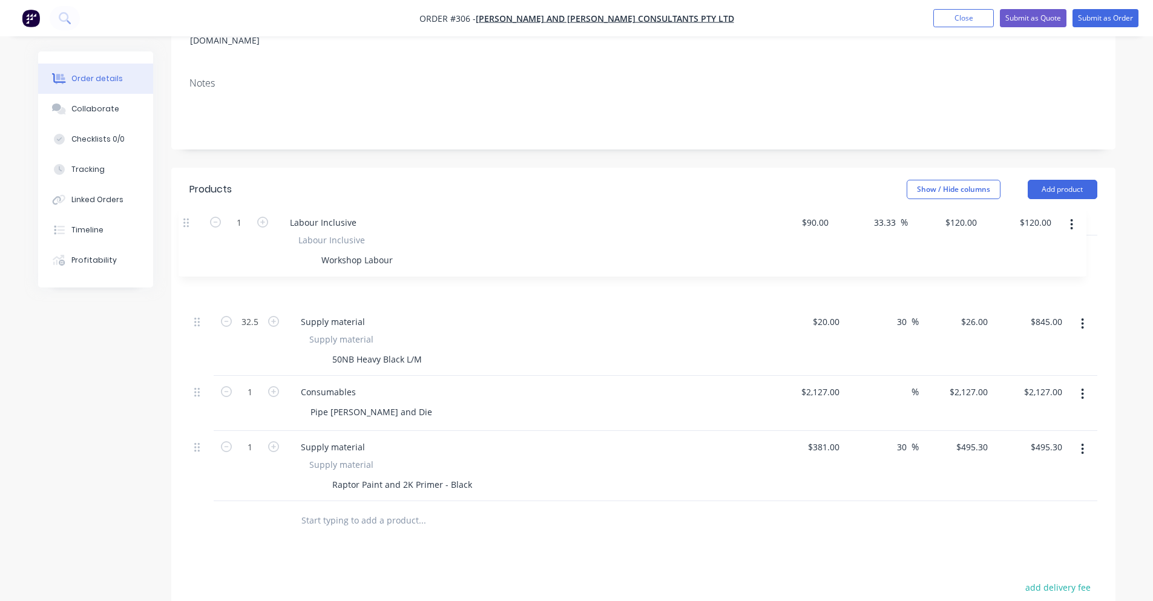
drag, startPoint x: 193, startPoint y: 294, endPoint x: 197, endPoint y: 203, distance: 90.3
click at [197, 235] on div "32.5 Supply material Supply material 50NB Heavy Black L/M $20.00 $20.00 30 30 %…" at bounding box center [643, 368] width 908 height 266
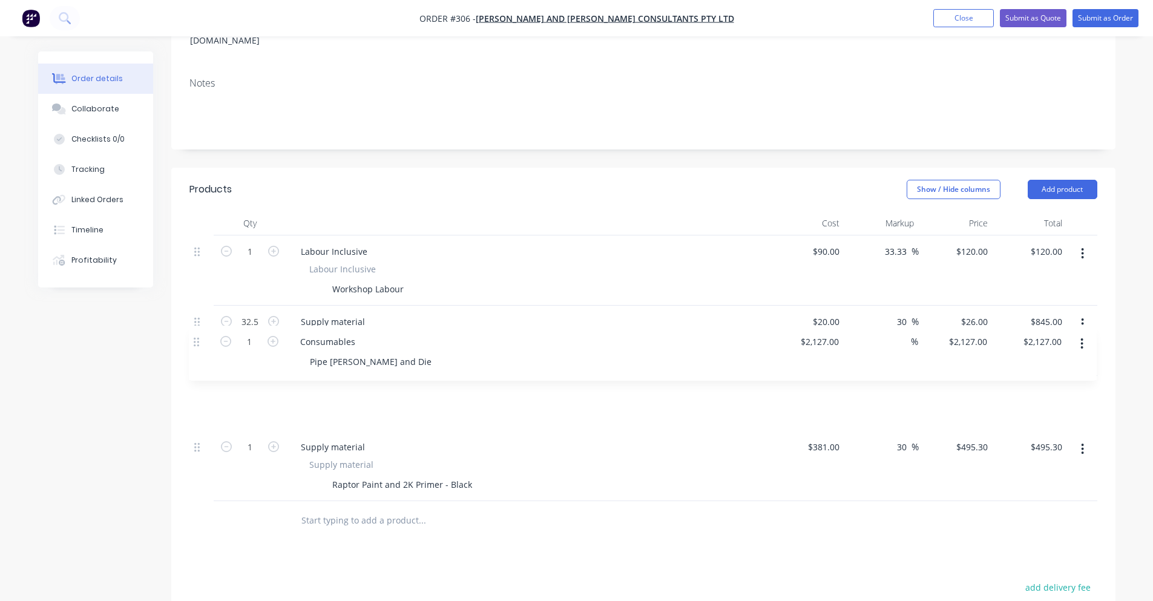
click at [197, 345] on div "1 Labour Inclusive Labour Inclusive Workshop Labour $90.00 $90.00 33.33 33.33 %…" at bounding box center [643, 368] width 908 height 266
click at [970, 180] on button "Show / Hide columns" at bounding box center [954, 189] width 94 height 19
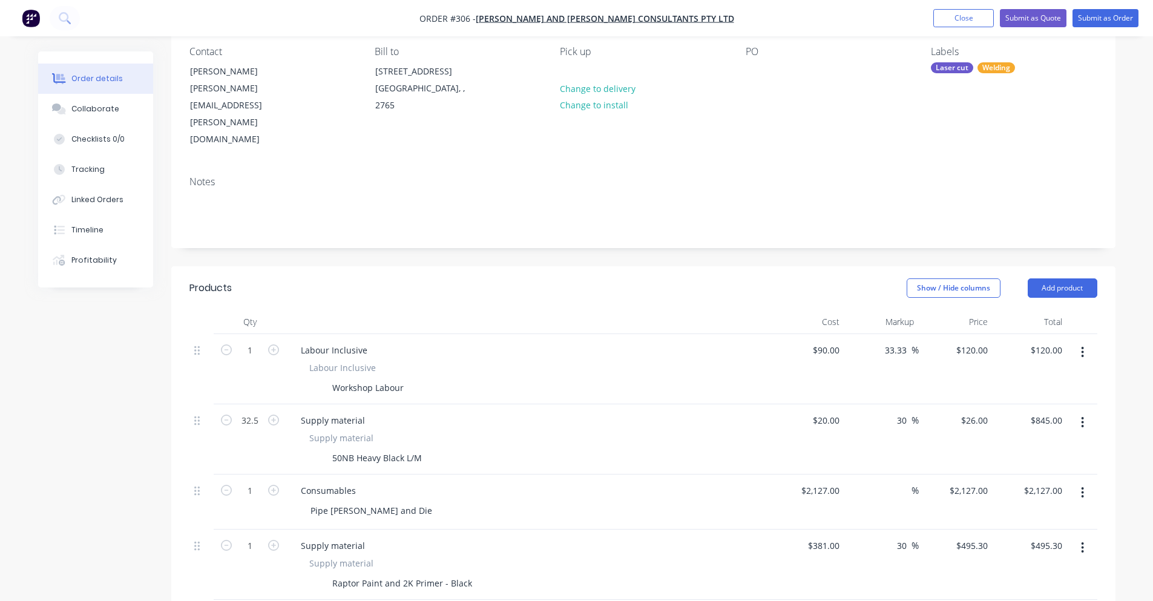
scroll to position [0, 0]
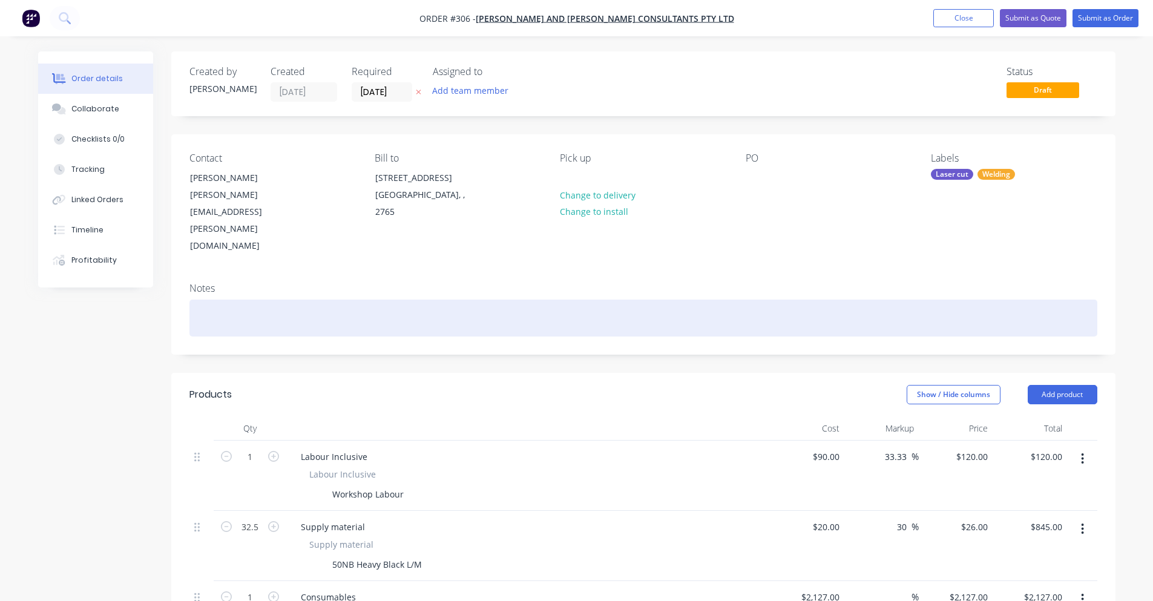
click at [201, 300] on div at bounding box center [643, 318] width 908 height 37
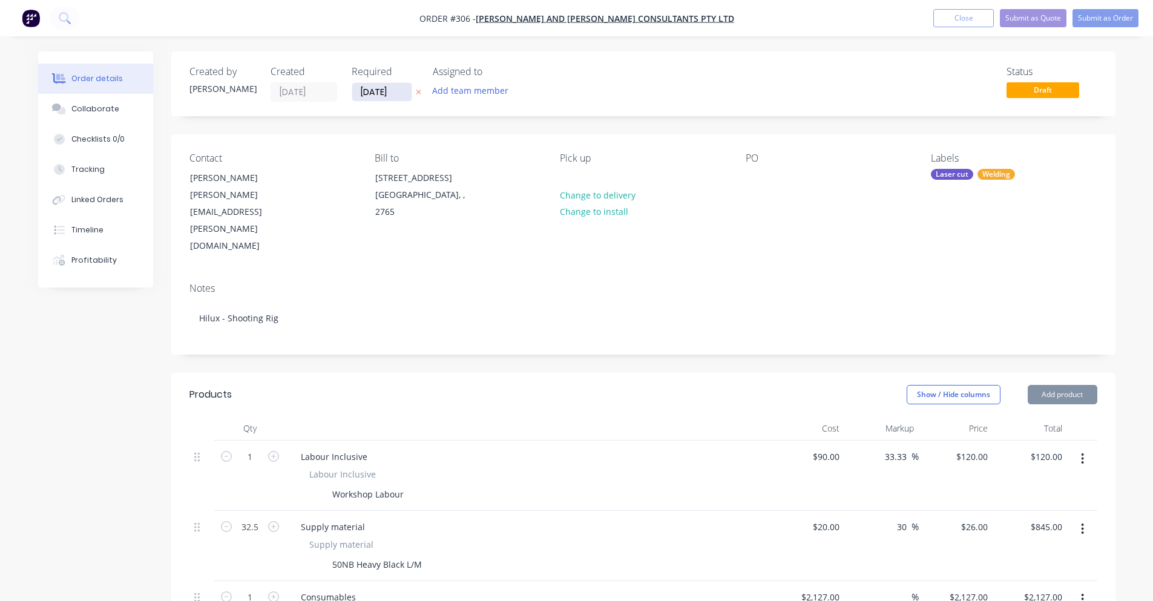
click at [388, 88] on input "[DATE]" at bounding box center [381, 92] width 59 height 18
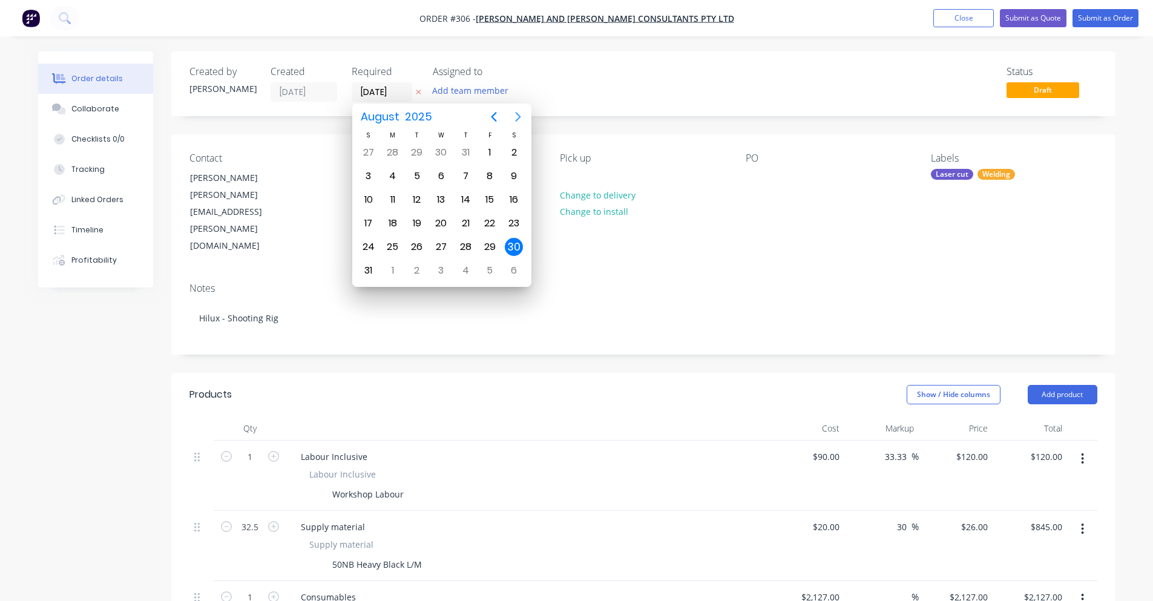
click at [521, 121] on icon "Next page" at bounding box center [518, 117] width 15 height 15
click at [519, 113] on icon "Next page" at bounding box center [518, 117] width 15 height 15
click at [490, 238] on div "31" at bounding box center [490, 247] width 18 height 18
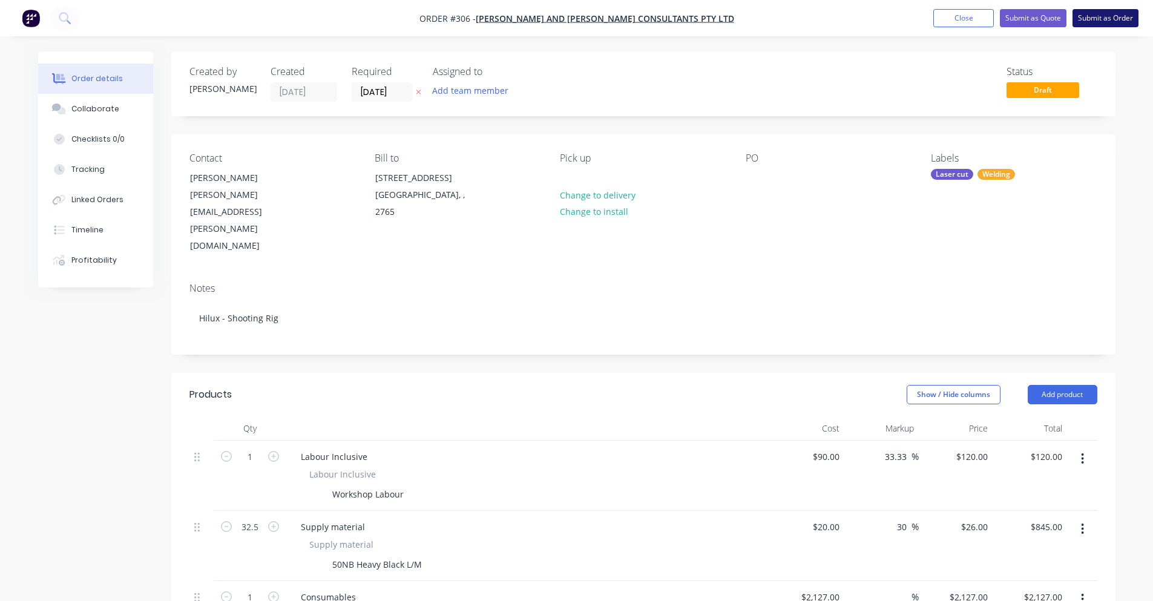
click at [1073, 22] on button "Submit as Order" at bounding box center [1106, 18] width 66 height 18
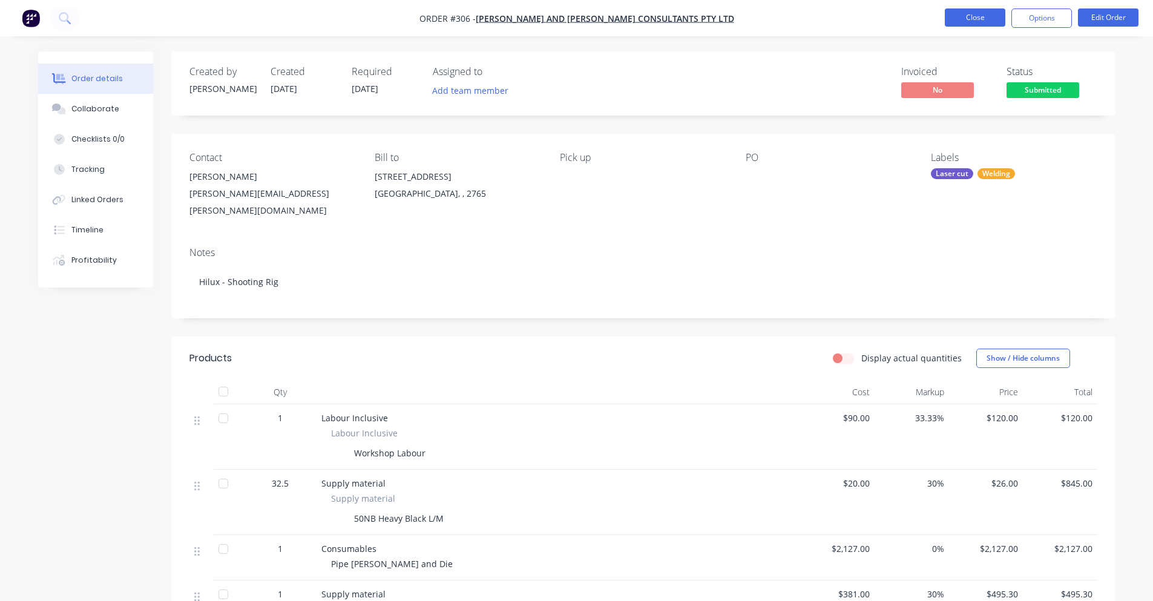
click at [982, 24] on button "Close" at bounding box center [975, 17] width 61 height 18
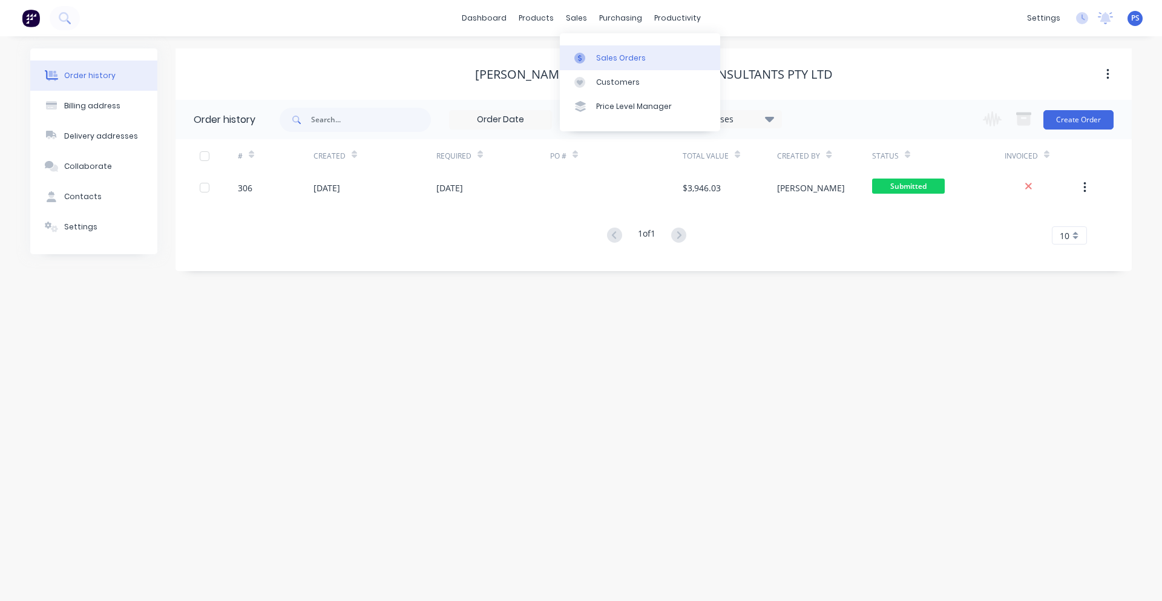
click at [586, 51] on link "Sales Orders" at bounding box center [640, 57] width 160 height 24
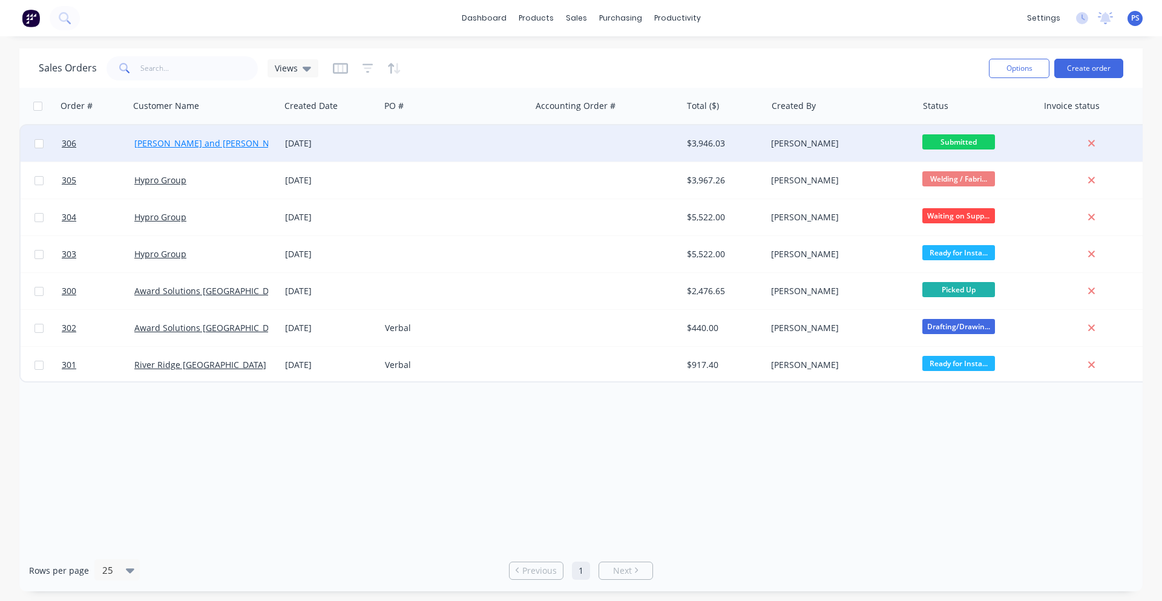
click at [221, 140] on link "[PERSON_NAME] and [PERSON_NAME] Consultants PTY LTD" at bounding box center [255, 143] width 242 height 12
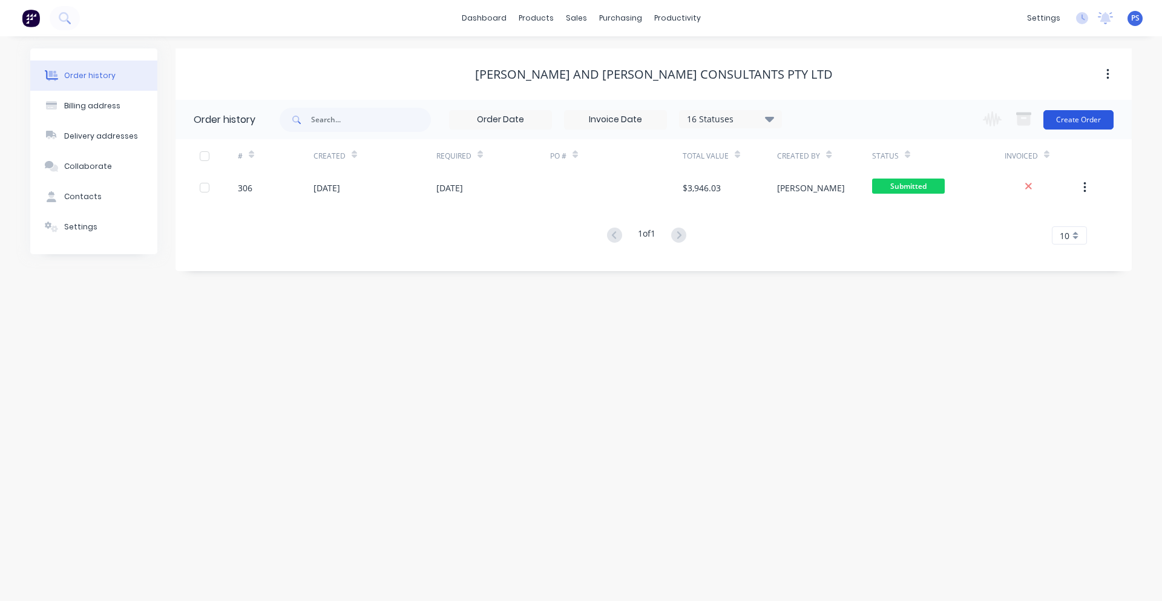
click at [1094, 116] on button "Create Order" at bounding box center [1078, 119] width 70 height 19
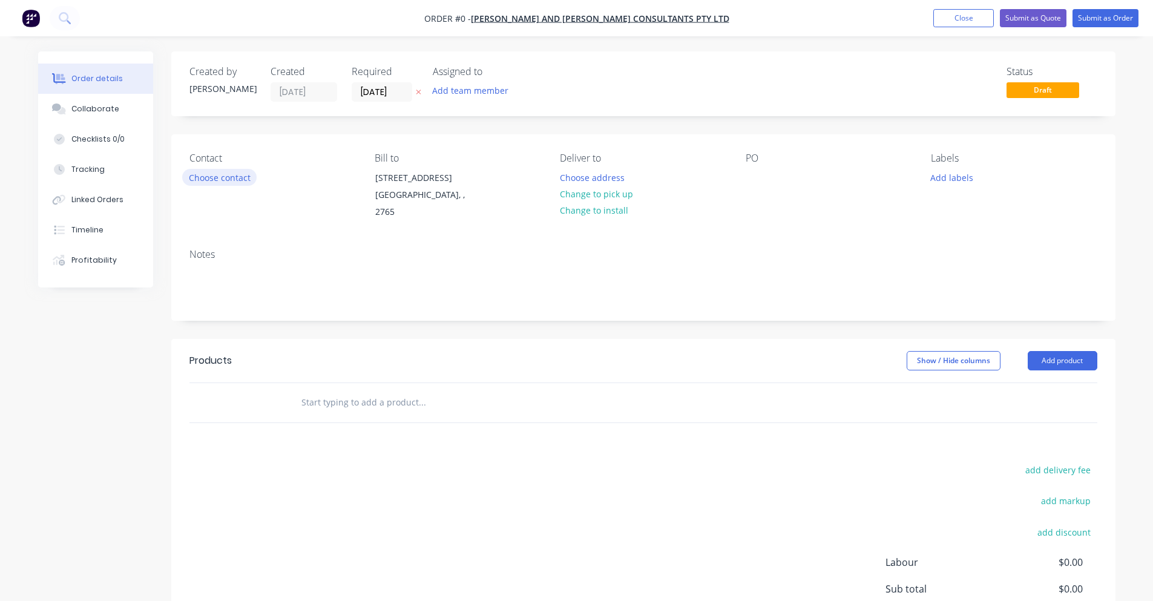
click at [251, 179] on button "Choose contact" at bounding box center [219, 177] width 74 height 16
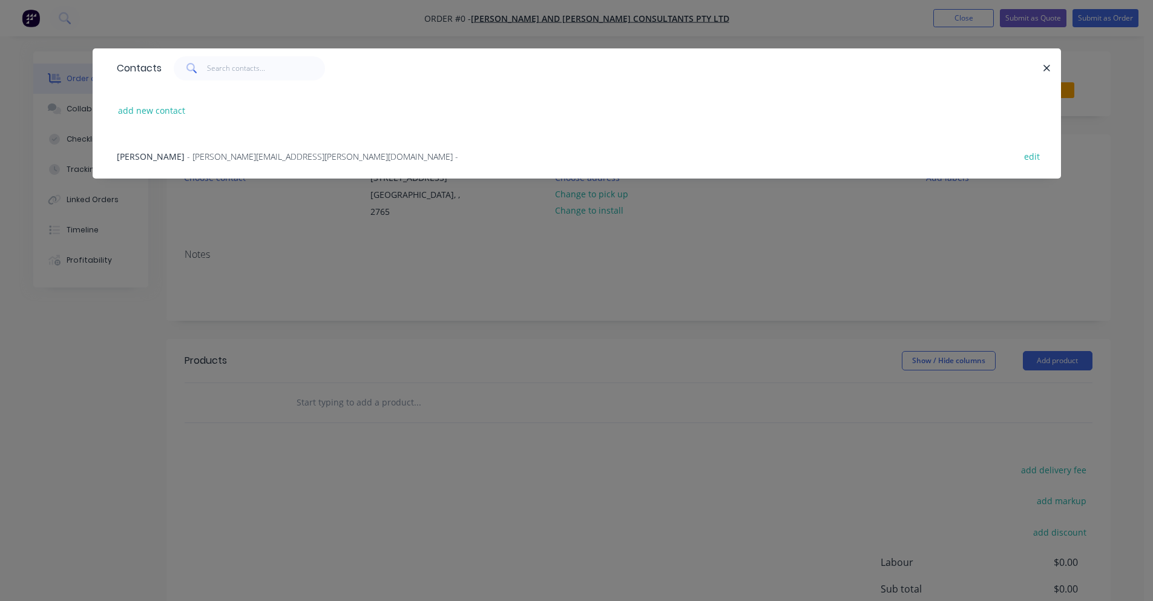
click at [301, 157] on div "[PERSON_NAME] - [PERSON_NAME][EMAIL_ADDRESS][PERSON_NAME][DOMAIN_NAME] - edit" at bounding box center [577, 155] width 932 height 45
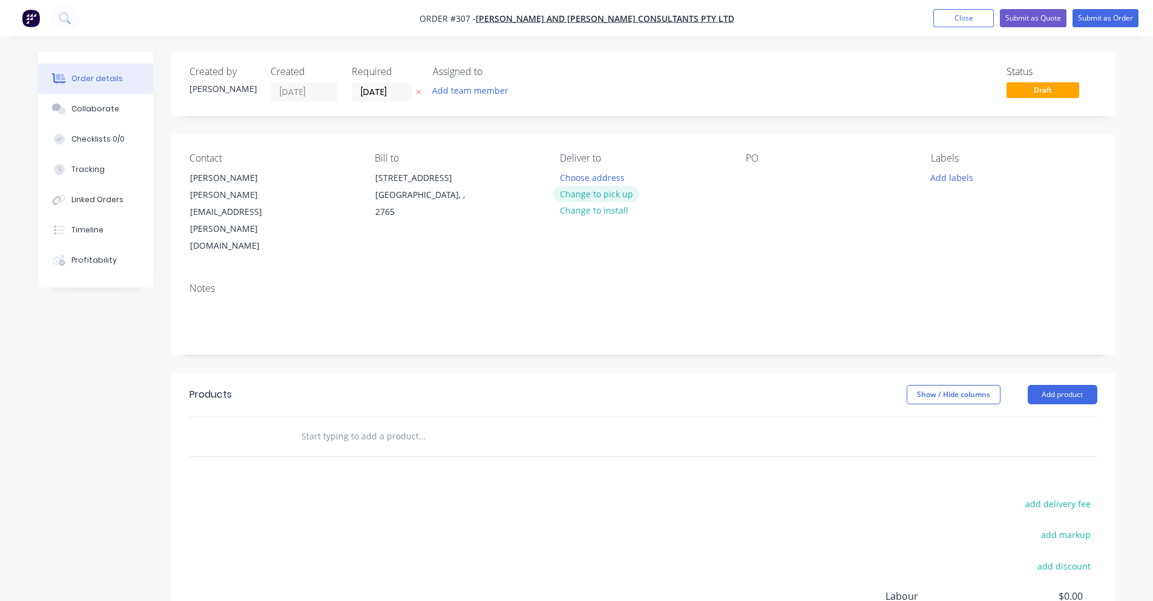
click at [600, 191] on button "Change to pick up" at bounding box center [596, 194] width 86 height 16
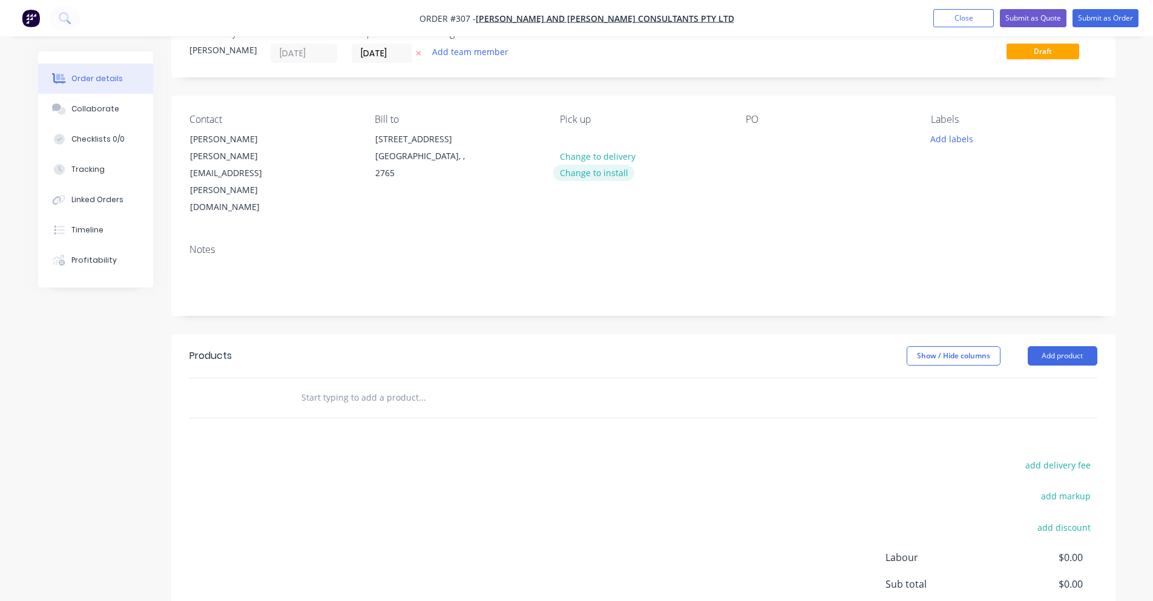
scroll to position [61, 0]
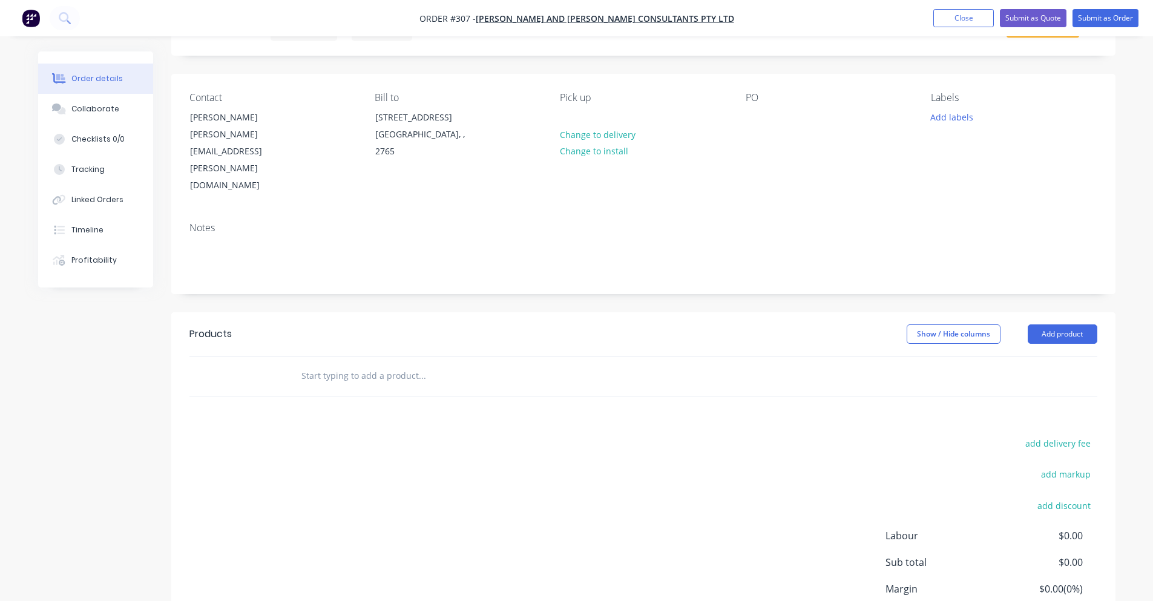
click at [294, 364] on div at bounding box center [472, 376] width 363 height 24
click at [330, 364] on input "text" at bounding box center [422, 376] width 242 height 24
click at [352, 364] on input "text" at bounding box center [422, 376] width 242 height 24
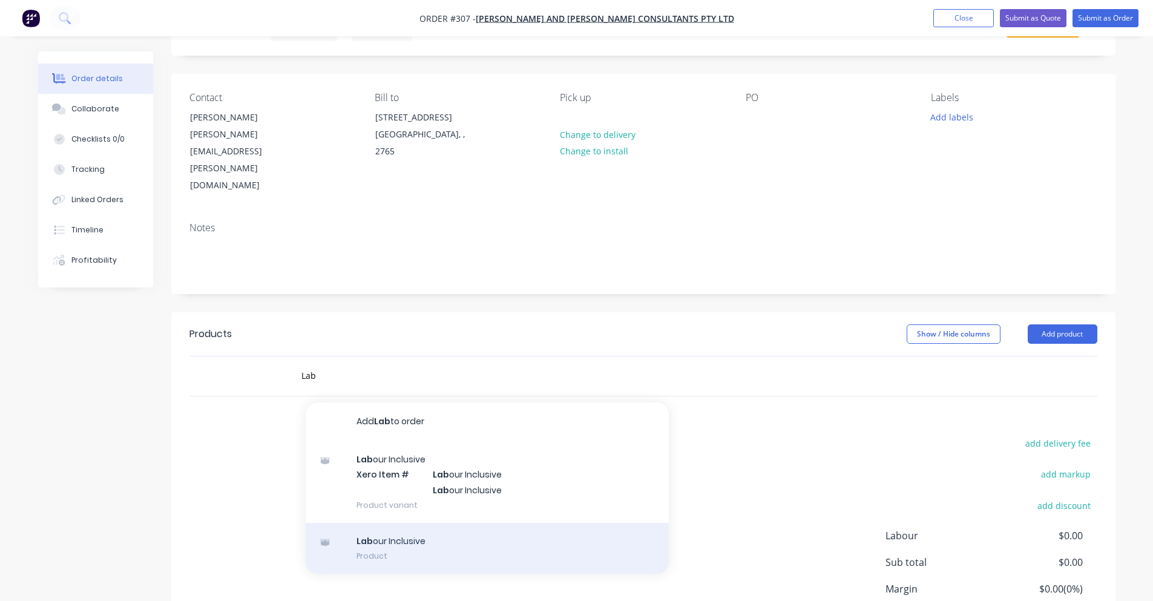
click at [426, 523] on div "Lab our Inclusive Product" at bounding box center [487, 548] width 363 height 51
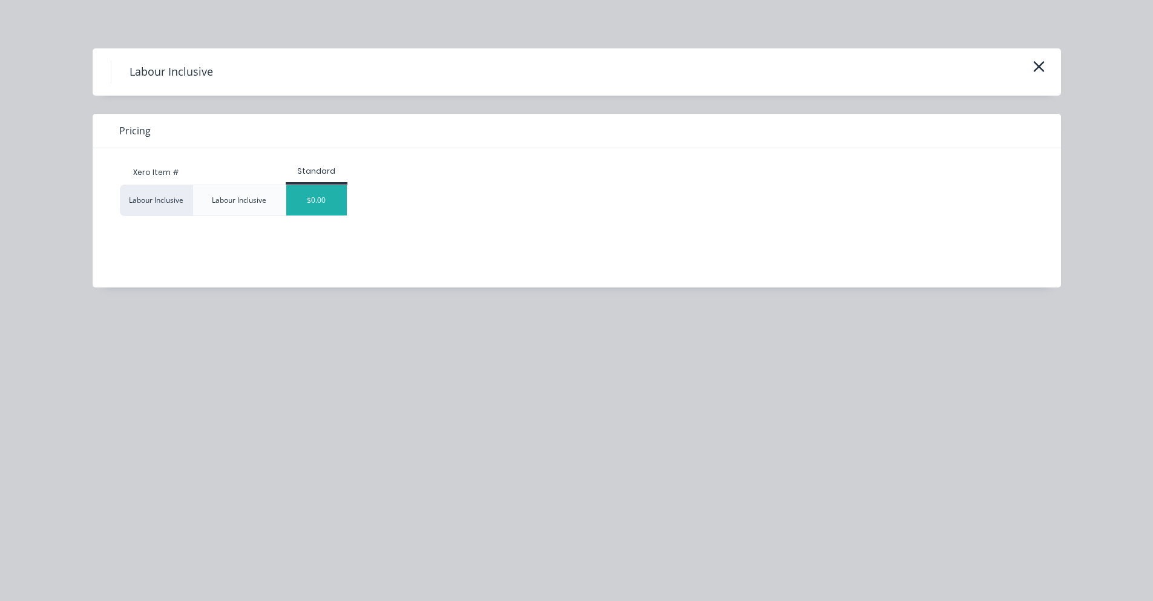
click at [306, 206] on div "$0.00" at bounding box center [316, 200] width 61 height 30
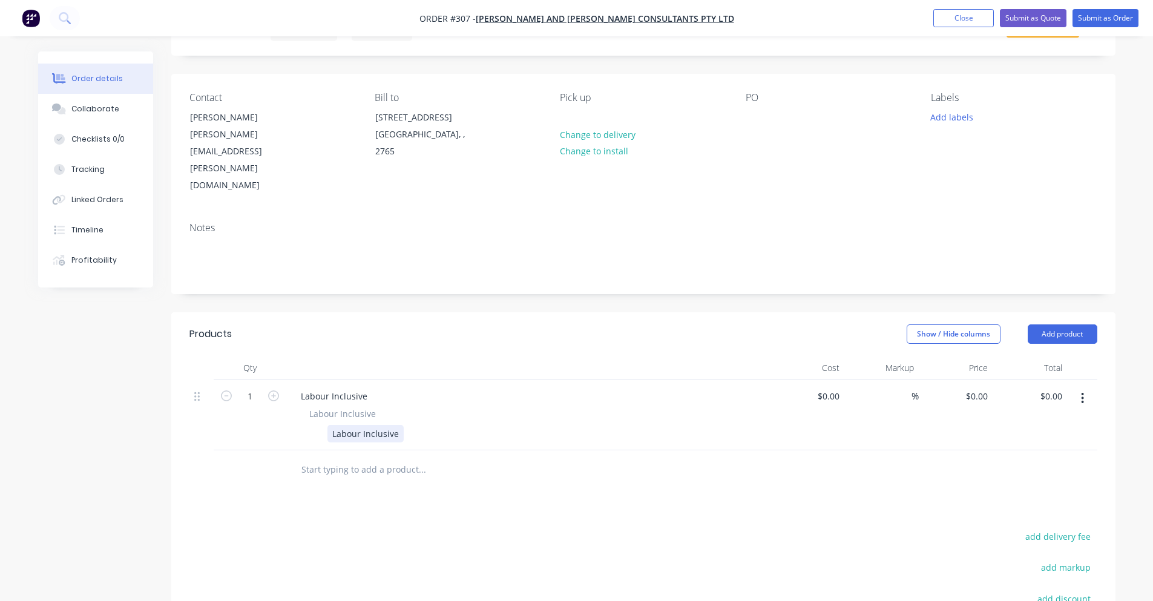
click at [351, 425] on div "Labour Inclusive" at bounding box center [365, 434] width 76 height 18
click at [594, 451] on div "Products Show / Hide columns Add product Qty Cost Markup Price Total 1 Labour I…" at bounding box center [643, 546] width 944 height 468
click at [376, 458] on input "text" at bounding box center [422, 470] width 242 height 24
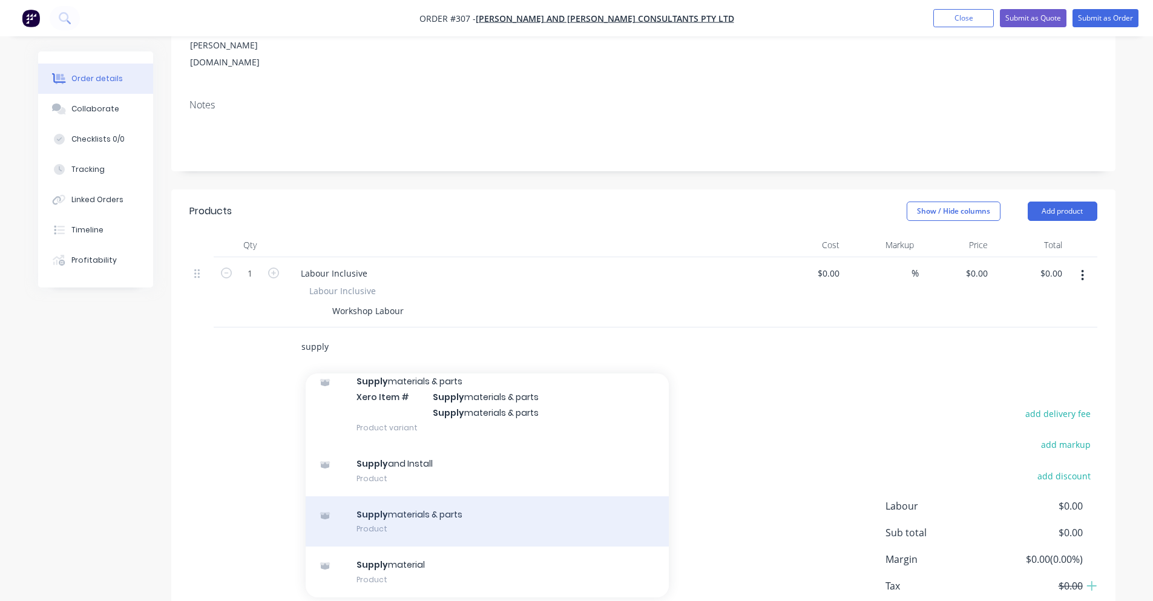
scroll to position [211, 0]
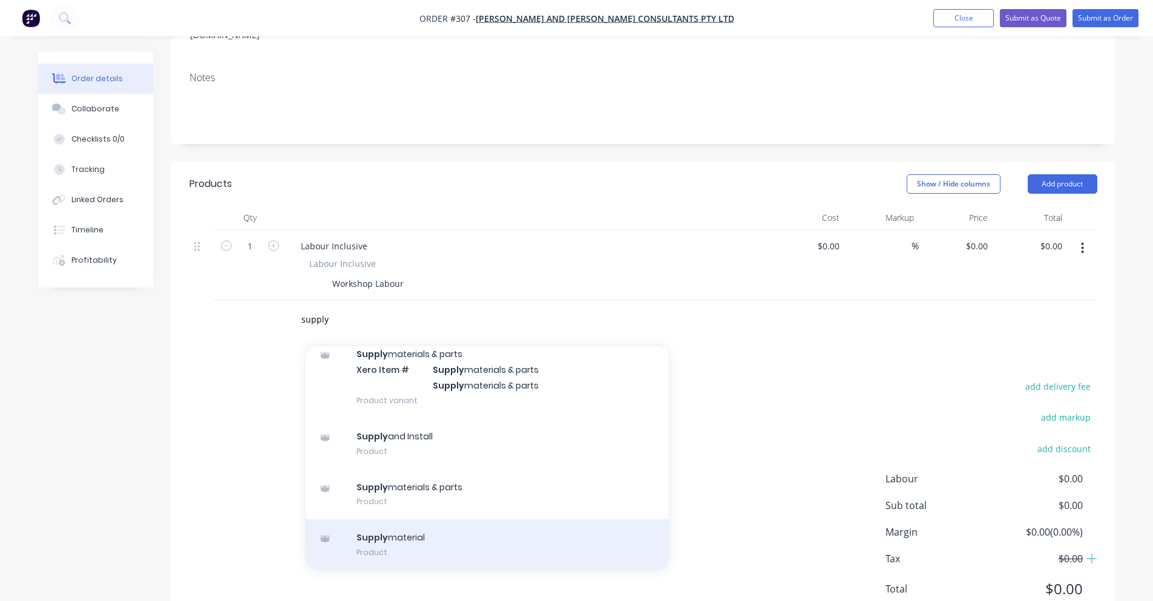
click at [472, 519] on div "Supply material Product" at bounding box center [487, 544] width 363 height 51
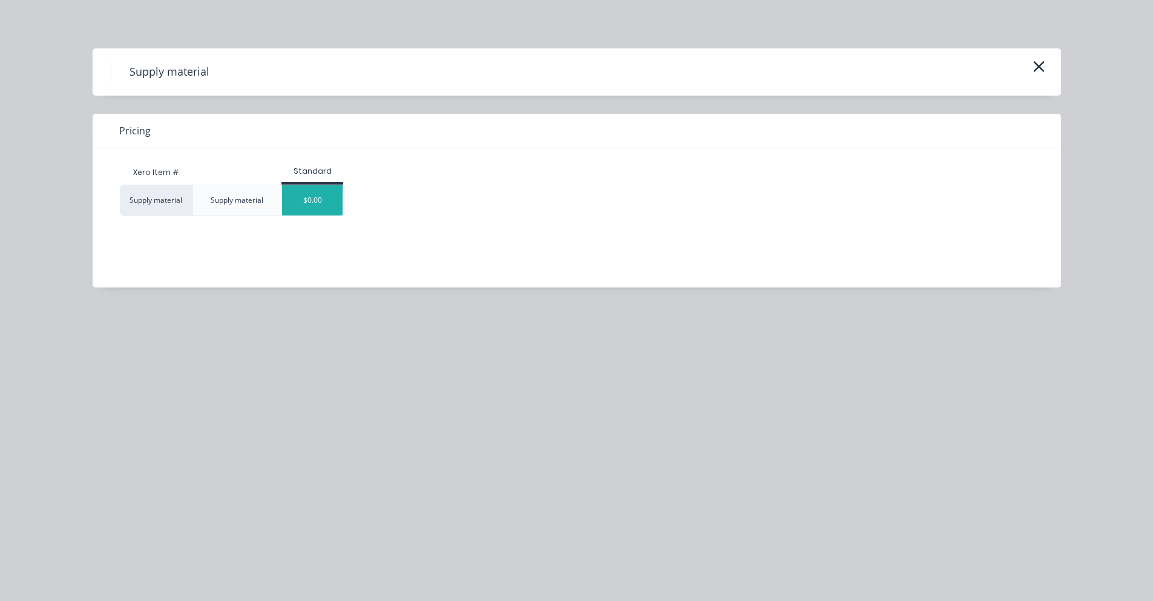
click at [326, 204] on div "$0.00" at bounding box center [312, 200] width 61 height 30
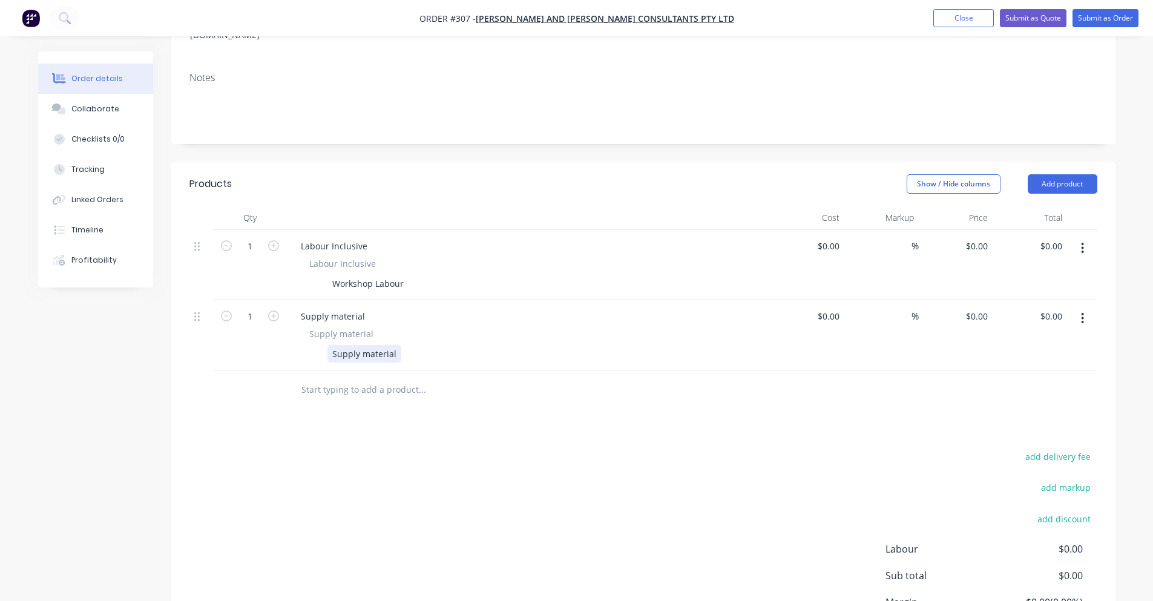
click at [363, 345] on div "Supply material" at bounding box center [364, 354] width 74 height 18
click at [371, 396] on div "Products Show / Hide columns Add product Qty Cost Markup Price Total 1 Labour I…" at bounding box center [643, 431] width 944 height 538
click at [374, 378] on input "text" at bounding box center [422, 390] width 242 height 24
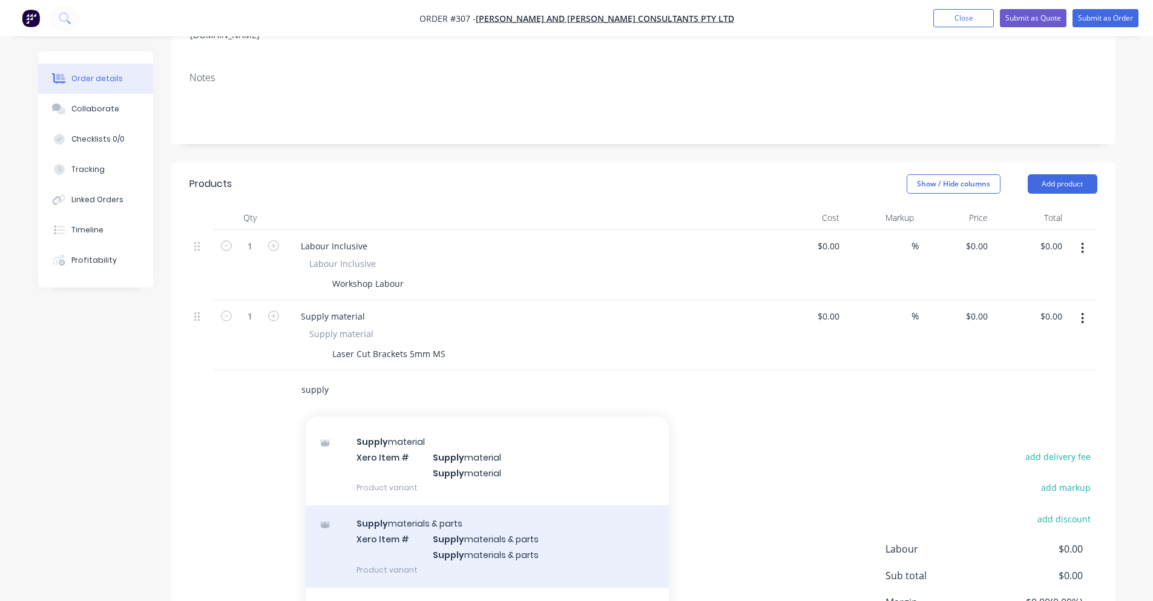
scroll to position [212, 0]
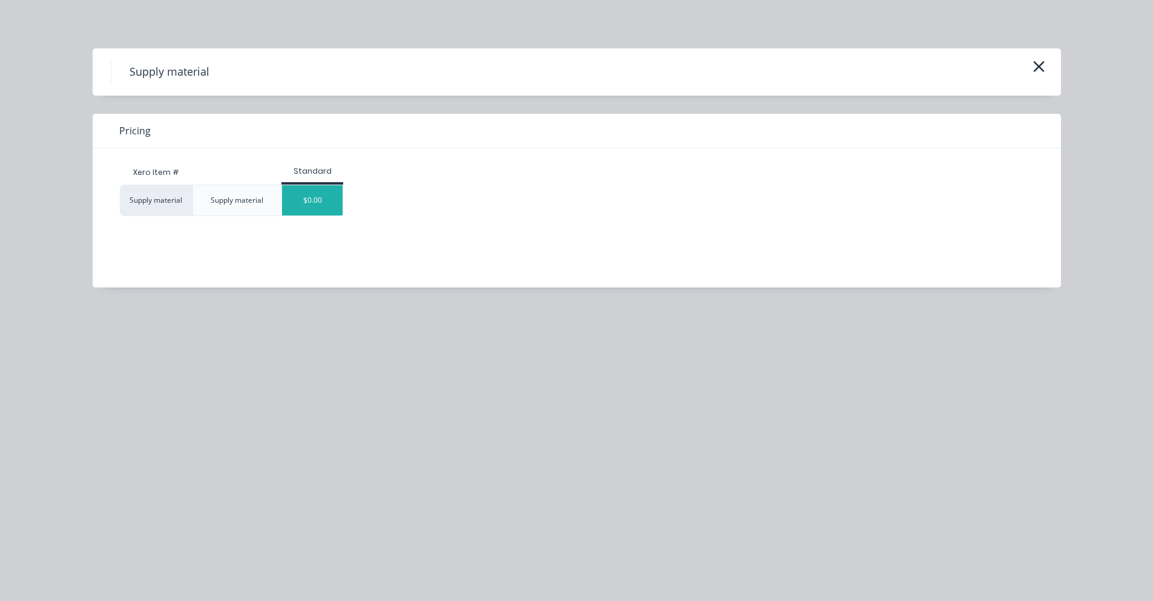
click at [315, 197] on div "$0.00" at bounding box center [312, 200] width 61 height 30
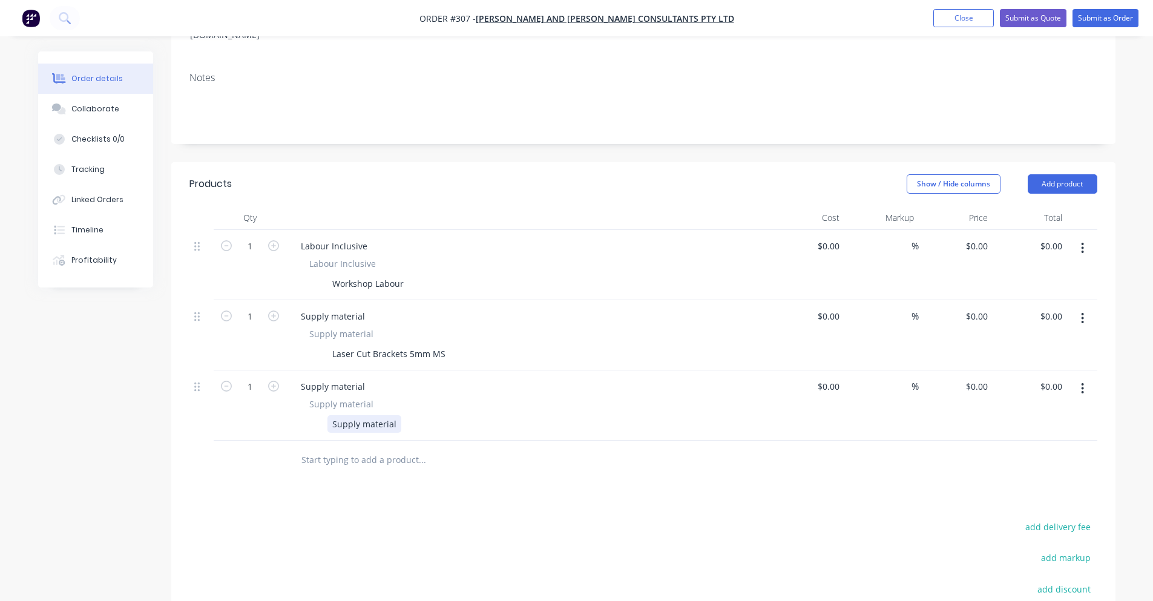
click at [344, 415] on div "Supply material" at bounding box center [364, 424] width 74 height 18
click at [475, 415] on div "Supply Marine Ply & 6mm Alluminum Backing" at bounding box center [425, 424] width 196 height 18
click at [470, 415] on div "Supply Marine Ply & 6mm Alluminum Backing" at bounding box center [425, 424] width 196 height 18
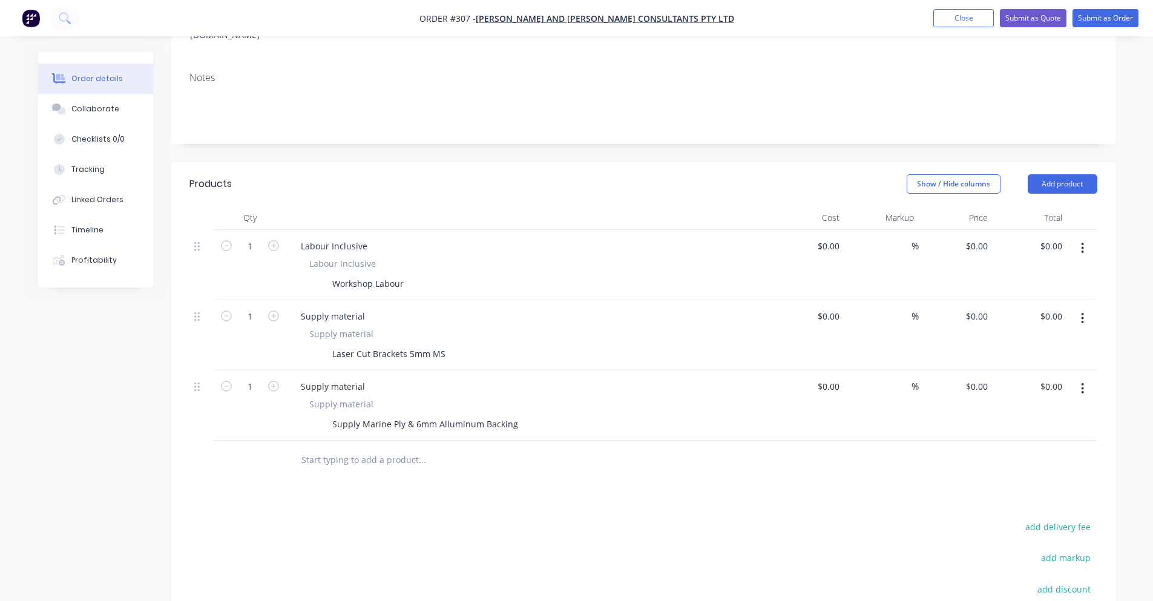
drag, startPoint x: 470, startPoint y: 379, endPoint x: 555, endPoint y: 133, distance: 260.7
click at [555, 174] on div "Show / Hide columns Add product" at bounding box center [739, 183] width 715 height 19
drag, startPoint x: 460, startPoint y: 369, endPoint x: 463, endPoint y: 380, distance: 11.9
click at [460, 415] on div "Supply Marine Ply & 6mm Alluminum Backing" at bounding box center [425, 424] width 196 height 18
click at [456, 453] on div "Products Show / Hide columns Add product Qty Cost Markup Price Total 1 Labour I…" at bounding box center [643, 466] width 944 height 608
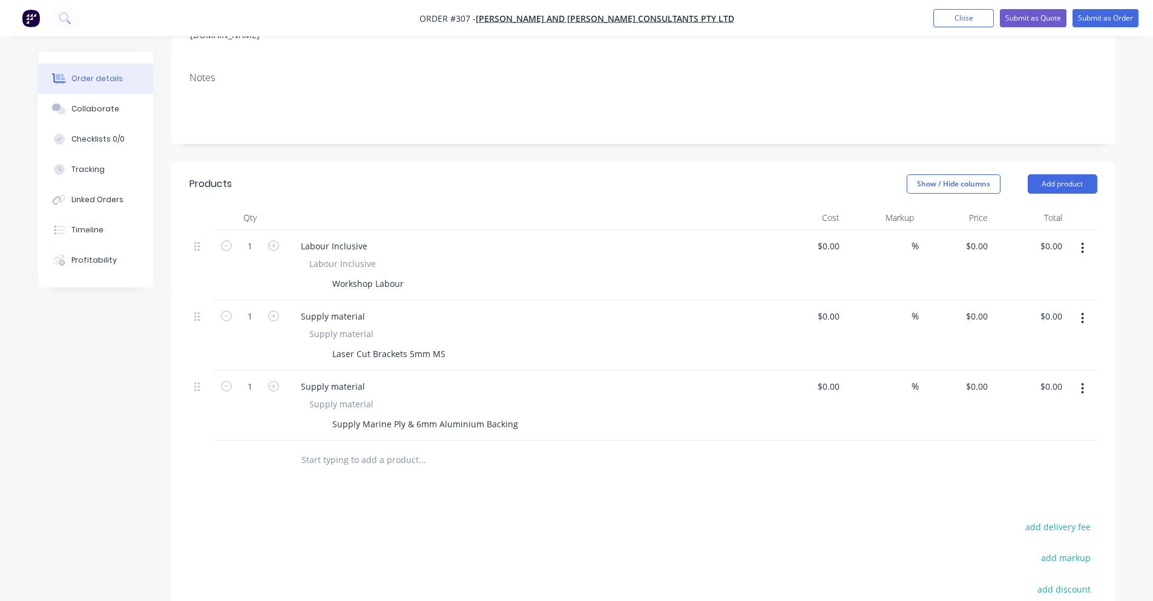
click at [355, 448] on input "text" at bounding box center [422, 460] width 242 height 24
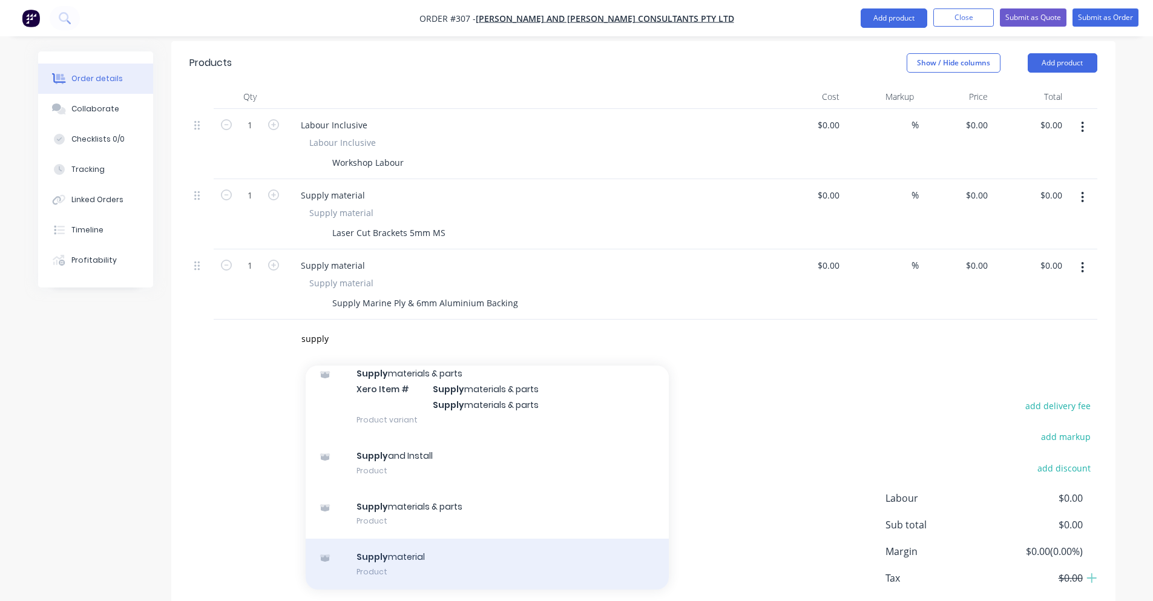
click at [434, 539] on div "Supply material Product" at bounding box center [487, 564] width 363 height 51
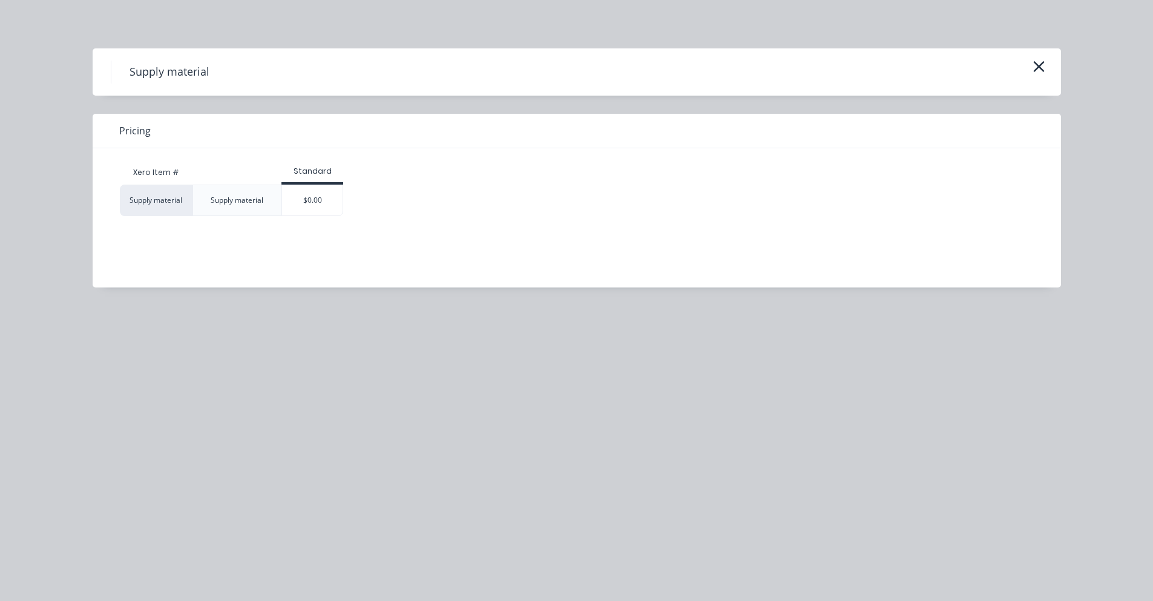
click at [332, 199] on div "$0.00" at bounding box center [312, 200] width 61 height 30
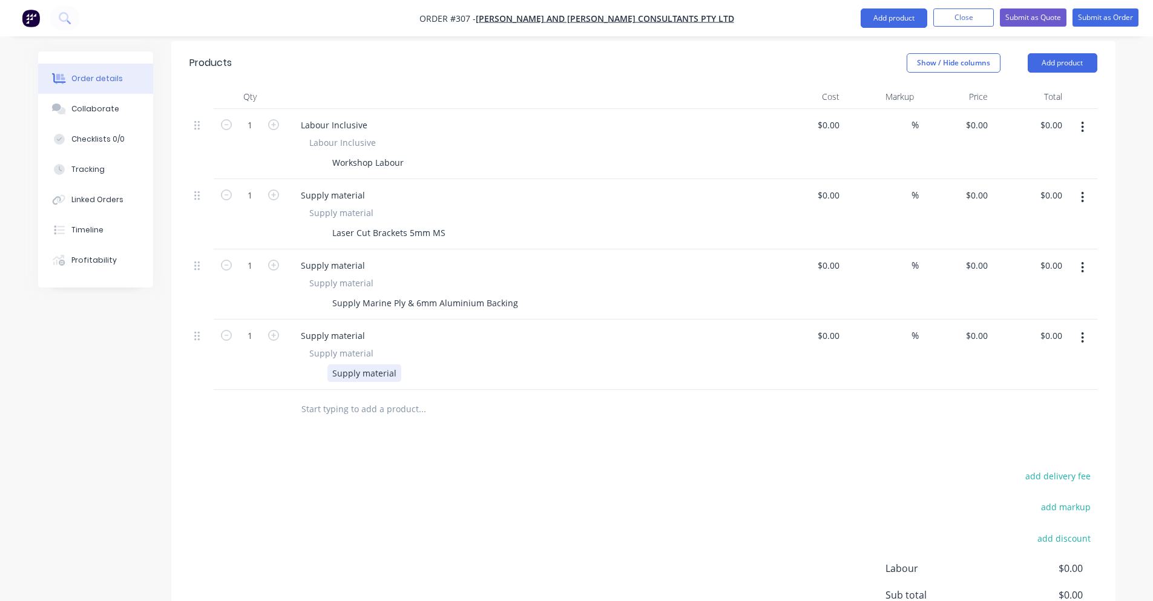
click at [394, 364] on div "Supply material" at bounding box center [364, 373] width 74 height 18
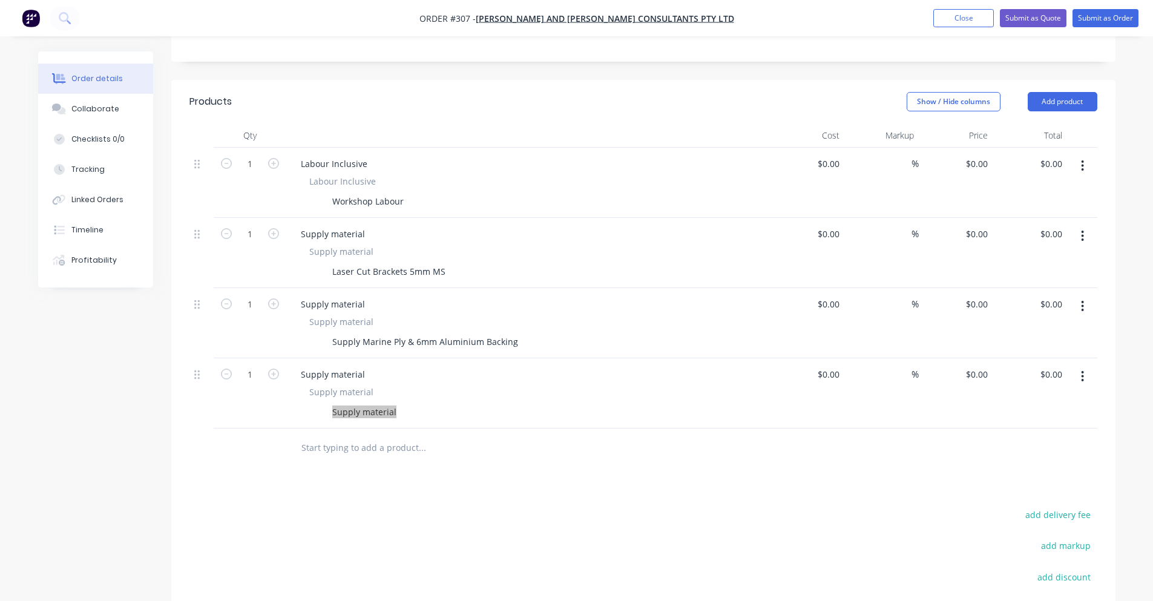
scroll to position [271, 0]
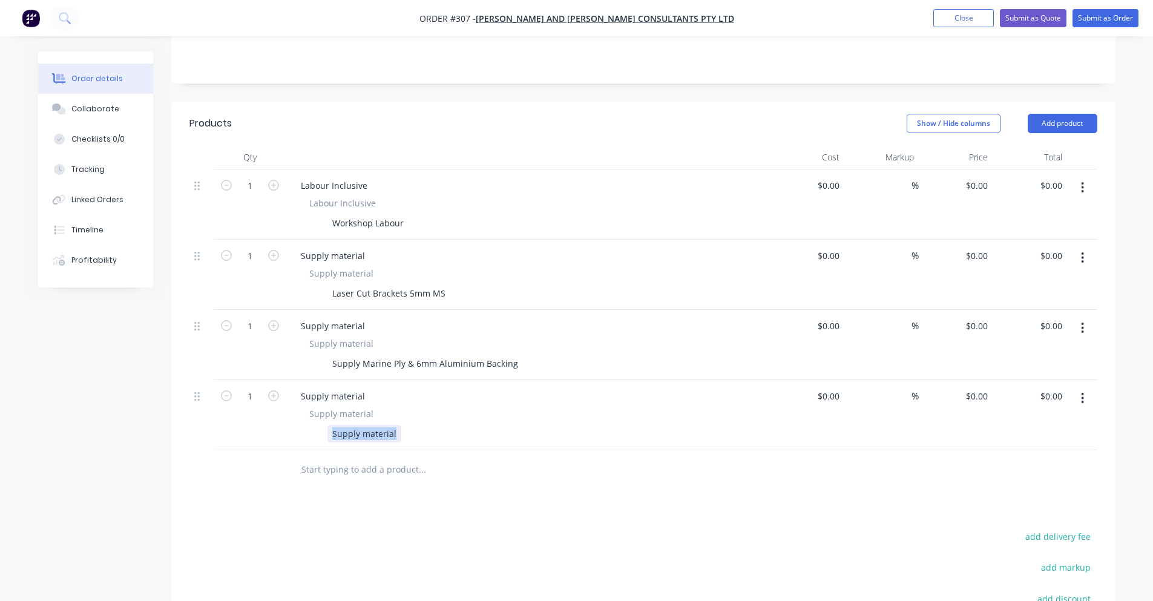
click at [389, 425] on div "Supply material" at bounding box center [364, 434] width 74 height 18
click at [829, 387] on div "$0.00" at bounding box center [828, 396] width 33 height 18
drag, startPoint x: 830, startPoint y: 350, endPoint x: 919, endPoint y: 359, distance: 89.4
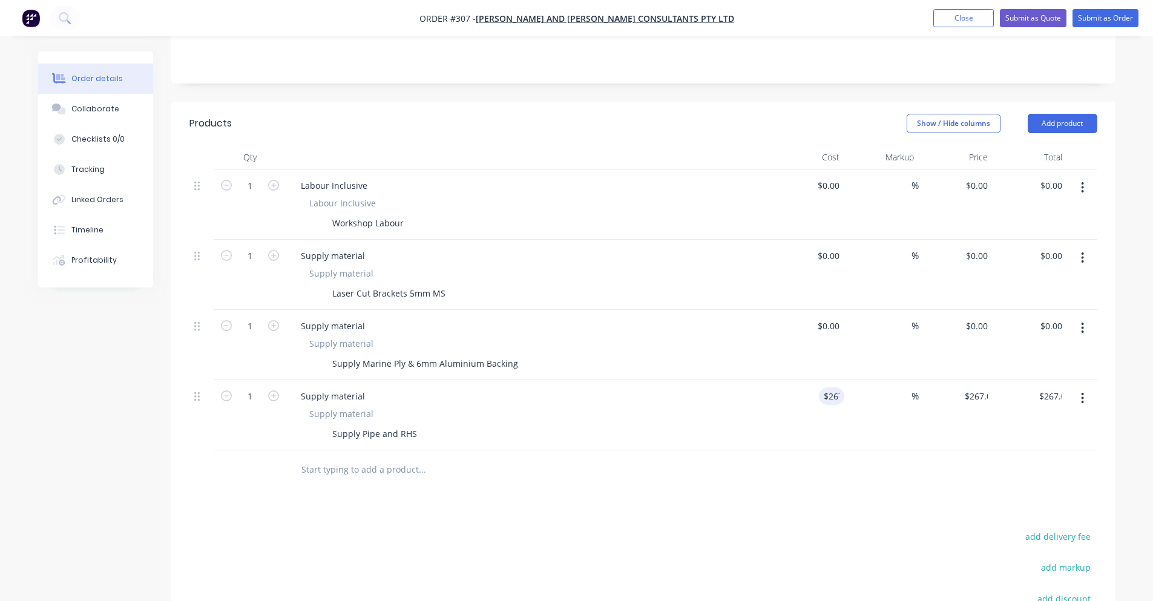
click at [919, 380] on div "$267.00 $0.00" at bounding box center [956, 415] width 74 height 70
click at [913, 387] on div "%" at bounding box center [906, 396] width 26 height 18
click at [355, 458] on input "text" at bounding box center [422, 470] width 242 height 24
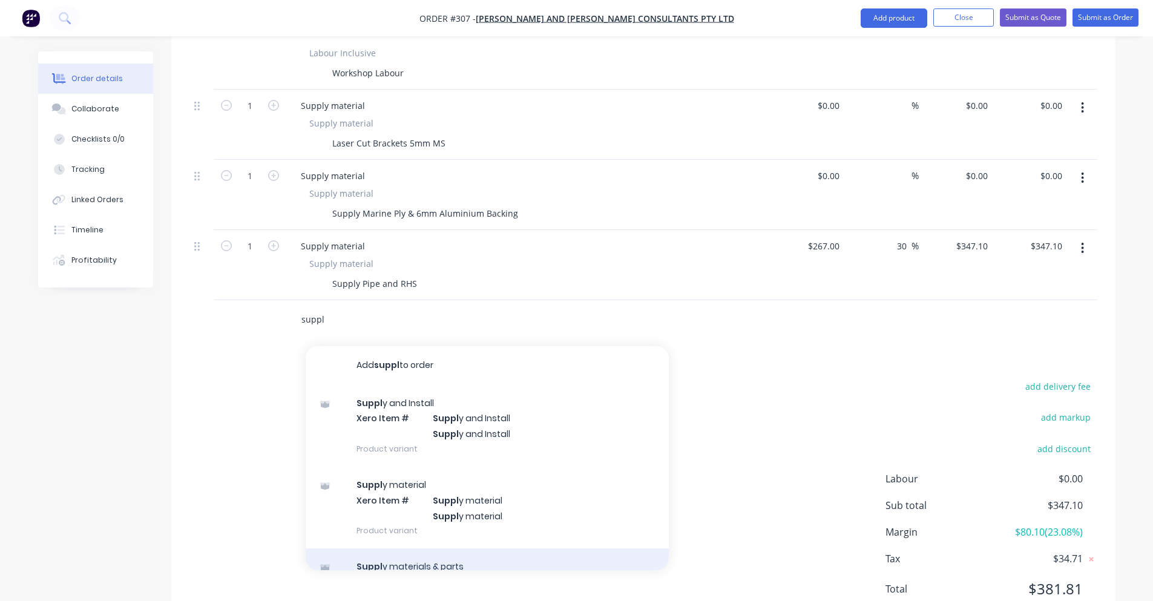
scroll to position [212, 0]
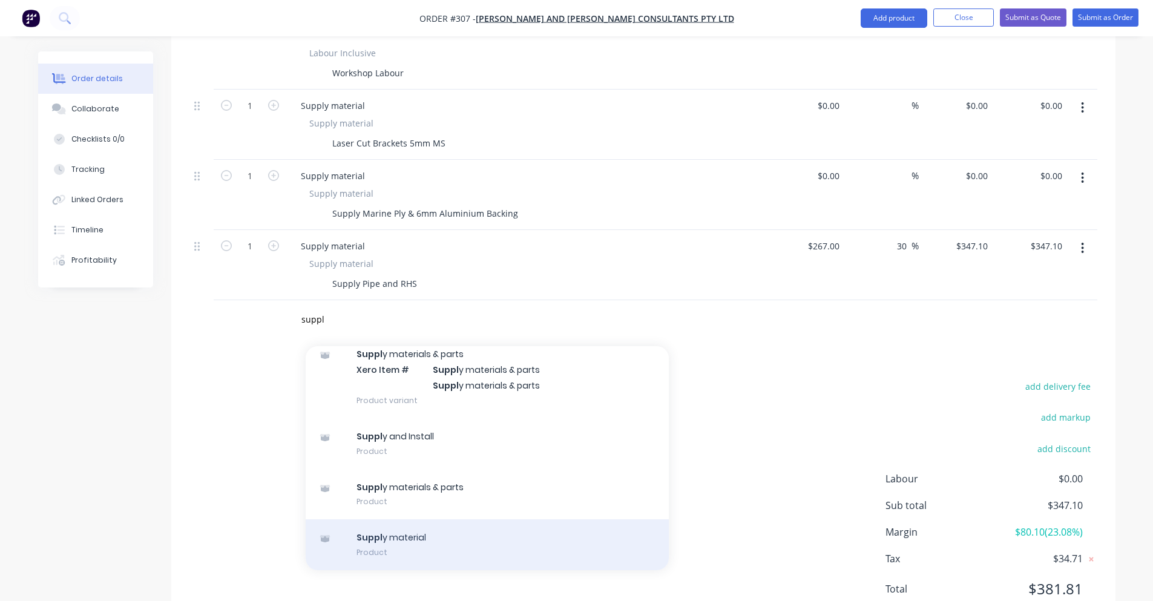
click at [412, 519] on div "Suppl y material Product" at bounding box center [487, 544] width 363 height 51
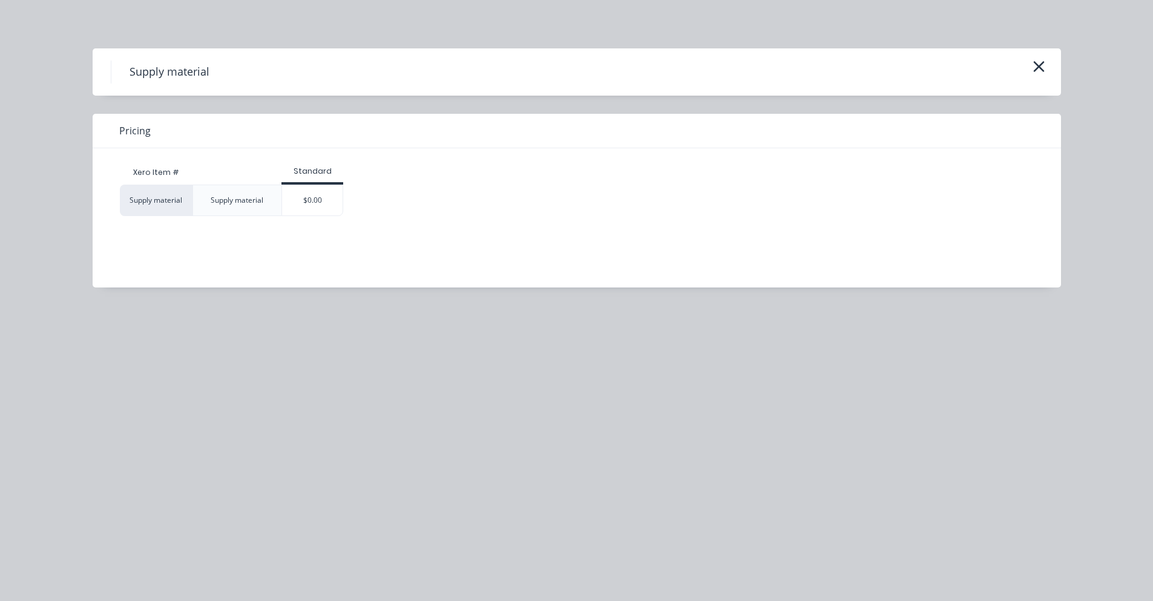
click at [323, 225] on div "Xero Item # Standard Supply material Supply material $0.00" at bounding box center [568, 208] width 950 height 121
click at [323, 213] on div "$0.00" at bounding box center [312, 200] width 61 height 30
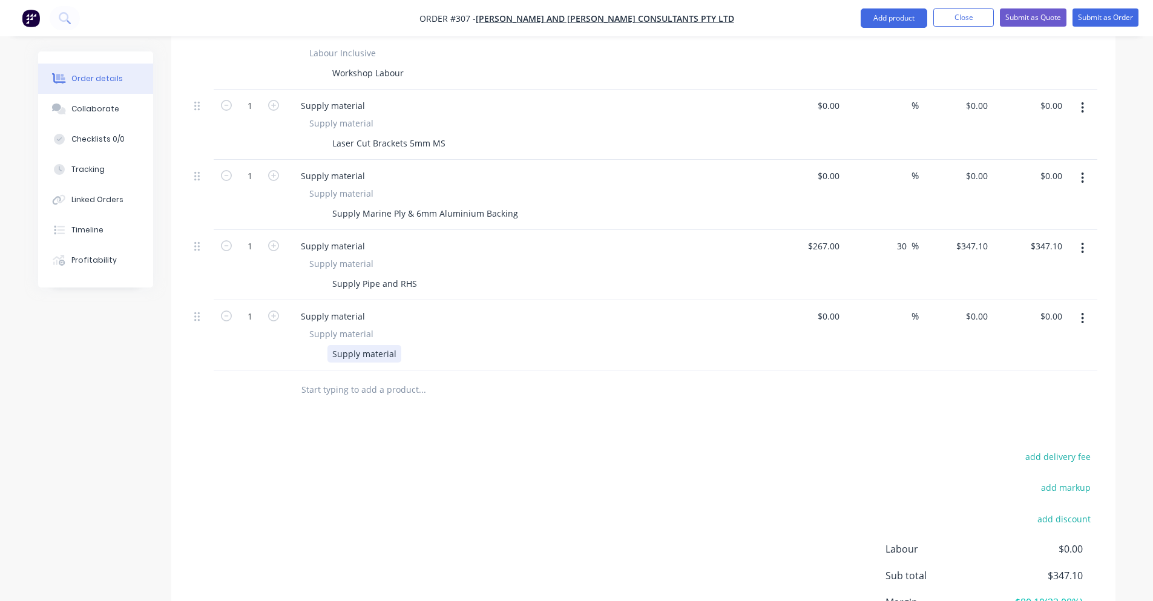
click at [390, 345] on div "Supply material" at bounding box center [364, 354] width 74 height 18
click at [823, 160] on div "$0.00" at bounding box center [808, 195] width 74 height 70
click at [909, 167] on input at bounding box center [905, 176] width 14 height 18
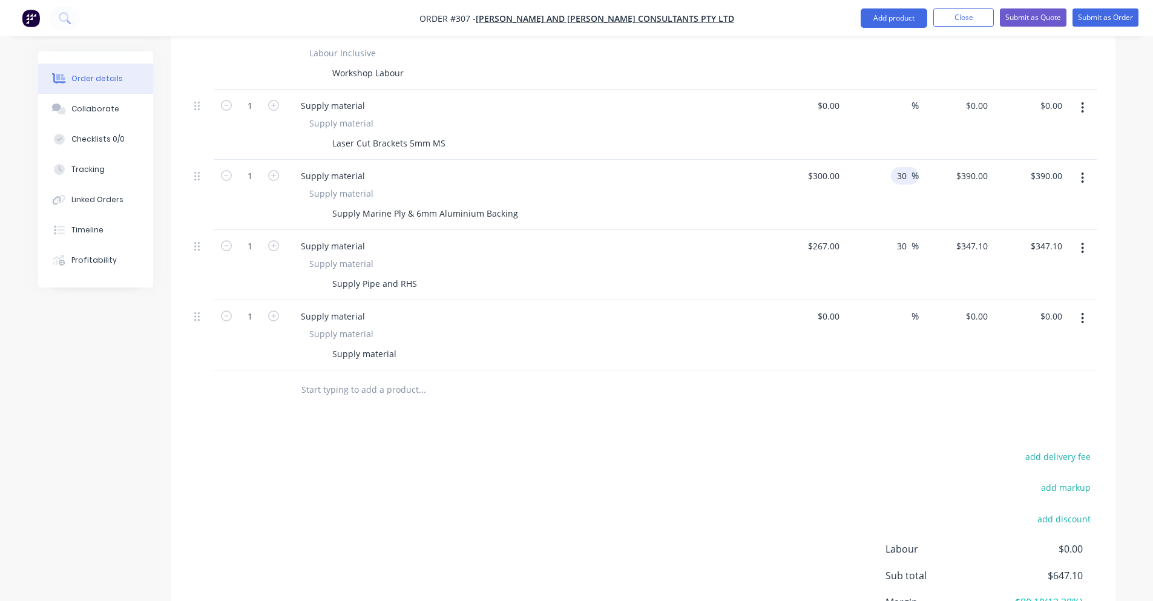
click at [744, 370] on div at bounding box center [643, 389] width 908 height 39
drag, startPoint x: 1045, startPoint y: 553, endPoint x: 1099, endPoint y: 557, distance: 54.1
click at [1099, 557] on div "add delivery fee add markup add discount Labour $0.00 Sub total $737.10 Margin …" at bounding box center [643, 566] width 944 height 234
drag, startPoint x: 1096, startPoint y: 562, endPoint x: 1132, endPoint y: 565, distance: 37.1
click at [1132, 565] on div "Order details Collaborate Checklists 0/0 Tracking Linked Orders Timeline Profit…" at bounding box center [576, 149] width 1153 height 1140
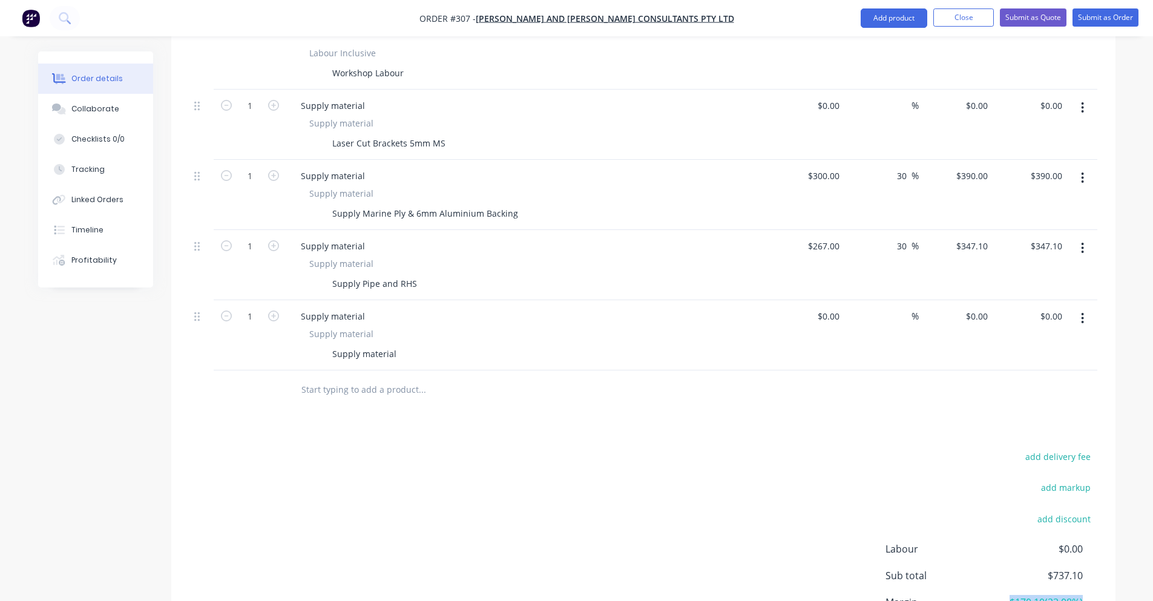
click at [1103, 559] on div "add delivery fee add markup add discount Labour $0.00 Sub total $737.10 Margin …" at bounding box center [643, 566] width 944 height 234
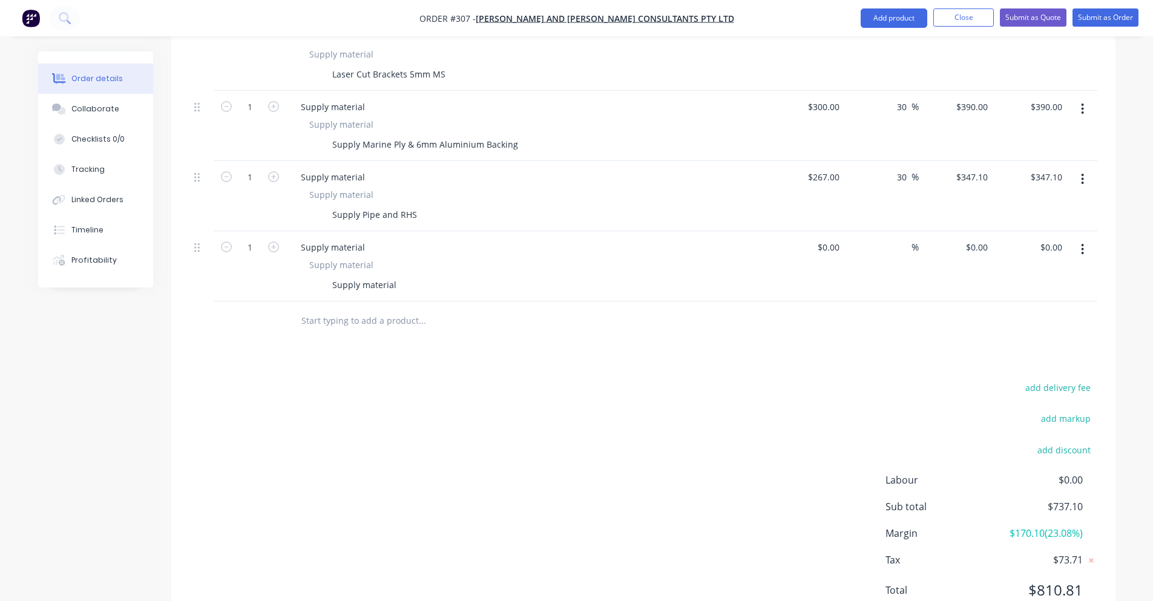
scroll to position [491, 0]
drag, startPoint x: 1017, startPoint y: 485, endPoint x: 1045, endPoint y: 487, distance: 27.3
click at [1045, 525] on span "$170.10 ( 23.08 %)" at bounding box center [1038, 532] width 90 height 15
click at [1037, 525] on span "$170.10 ( 23.08 %)" at bounding box center [1038, 532] width 90 height 15
drag, startPoint x: 1040, startPoint y: 487, endPoint x: 1014, endPoint y: 486, distance: 25.4
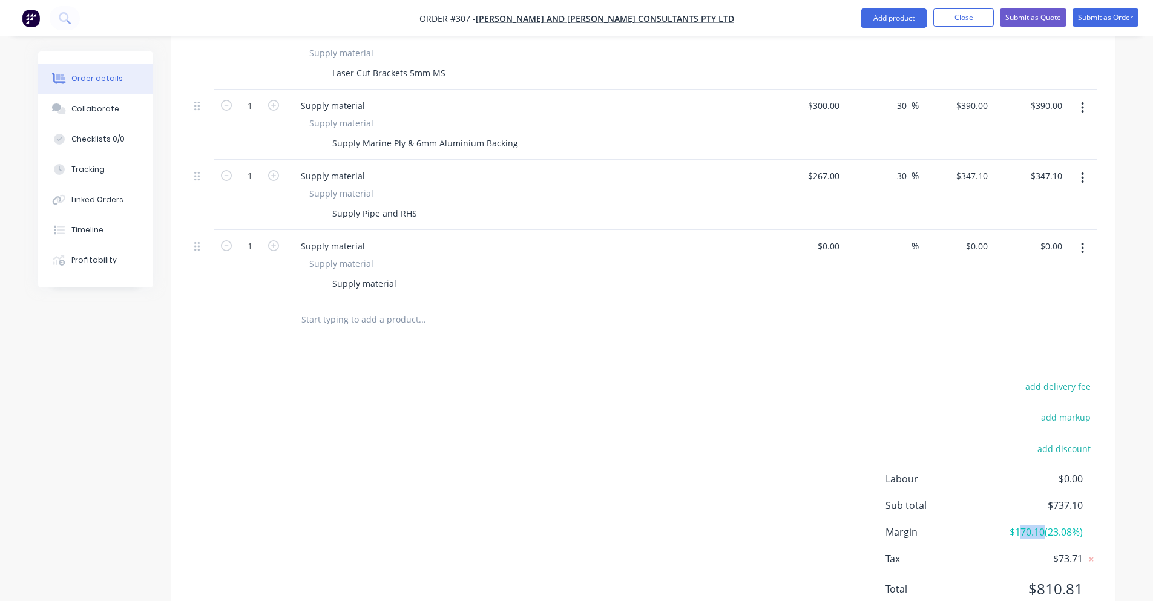
click at [1014, 525] on span "$170.10 ( 23.08 %)" at bounding box center [1038, 532] width 90 height 15
click at [707, 428] on div "add delivery fee add markup add discount Labour $0.00 Sub total $737.10 Margin …" at bounding box center [643, 495] width 908 height 234
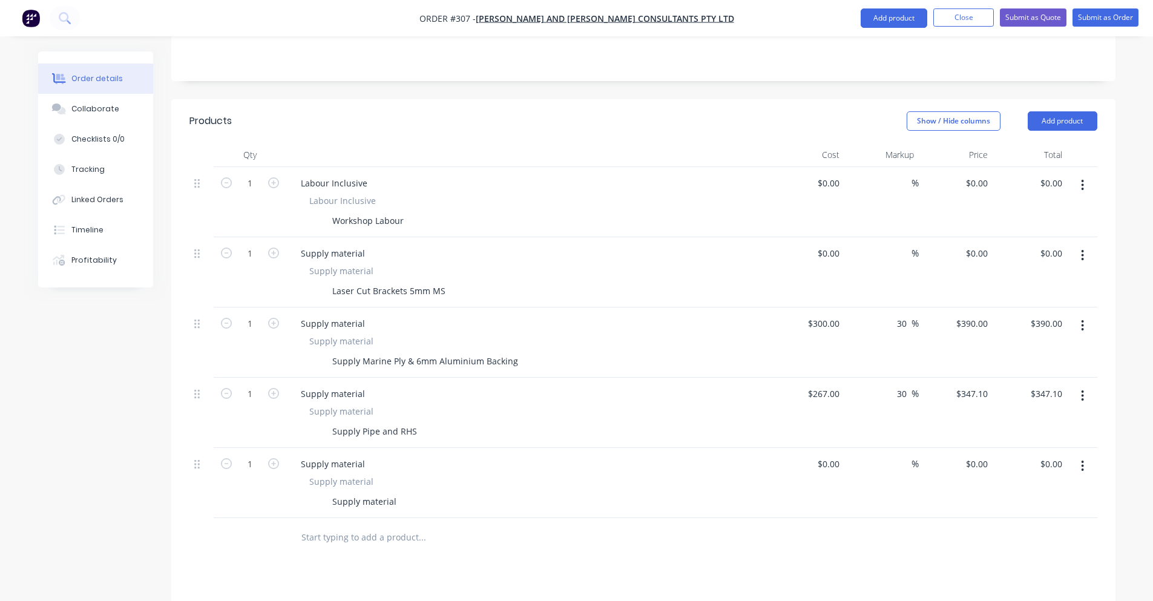
scroll to position [249, 0]
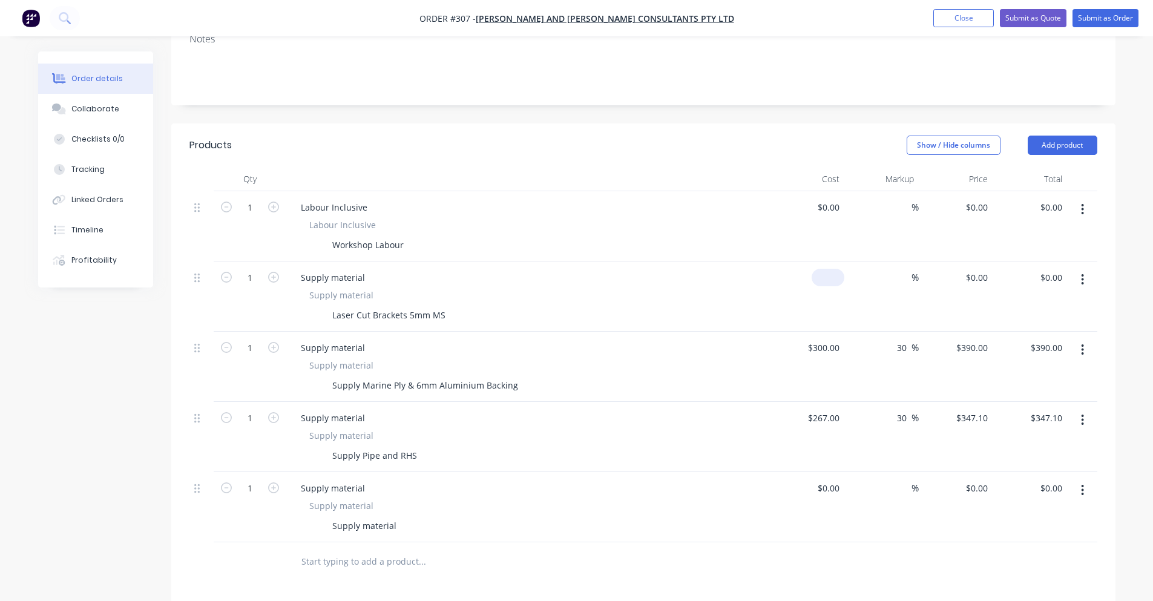
click at [826, 269] on div "$0.00" at bounding box center [828, 278] width 33 height 18
click at [909, 269] on input at bounding box center [905, 278] width 14 height 18
click at [772, 136] on div "Show / Hide columns Add product" at bounding box center [739, 145] width 715 height 19
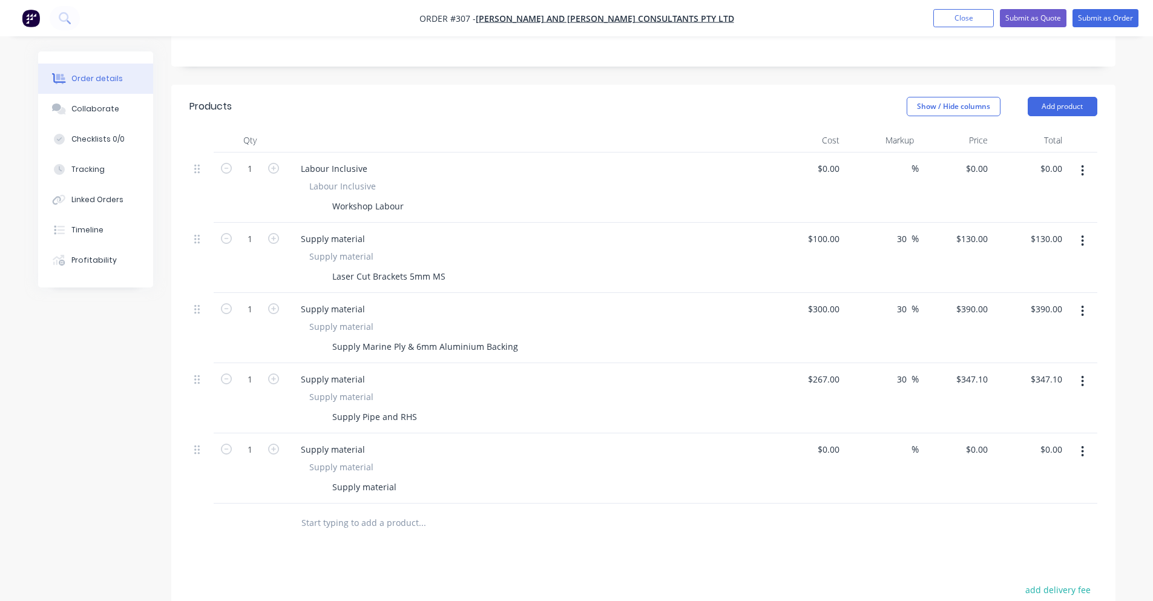
scroll to position [310, 0]
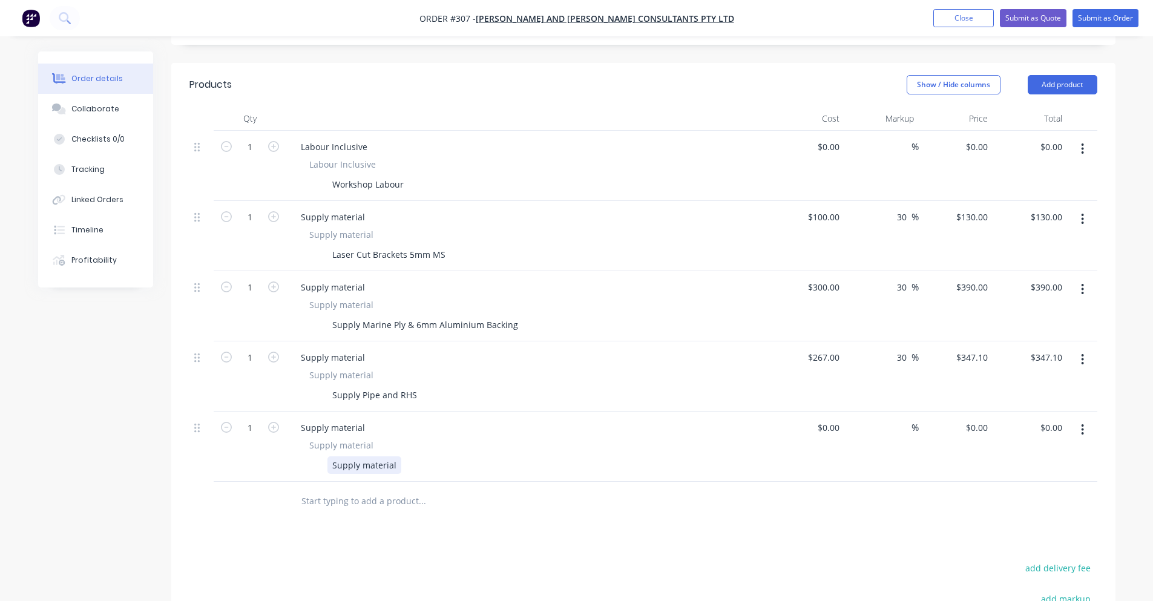
click at [355, 456] on div "Supply material" at bounding box center [364, 465] width 74 height 18
click at [855, 412] on div "%" at bounding box center [881, 447] width 74 height 70
click at [849, 412] on div "%" at bounding box center [881, 447] width 74 height 70
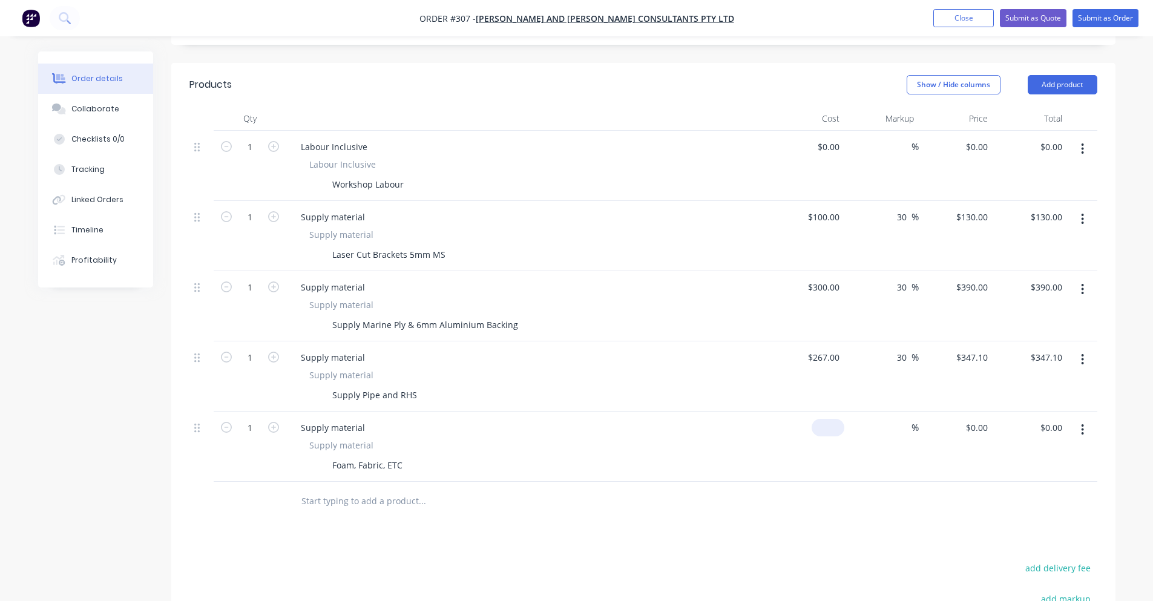
click at [832, 419] on input at bounding box center [831, 428] width 28 height 18
click at [898, 419] on input at bounding box center [905, 428] width 14 height 18
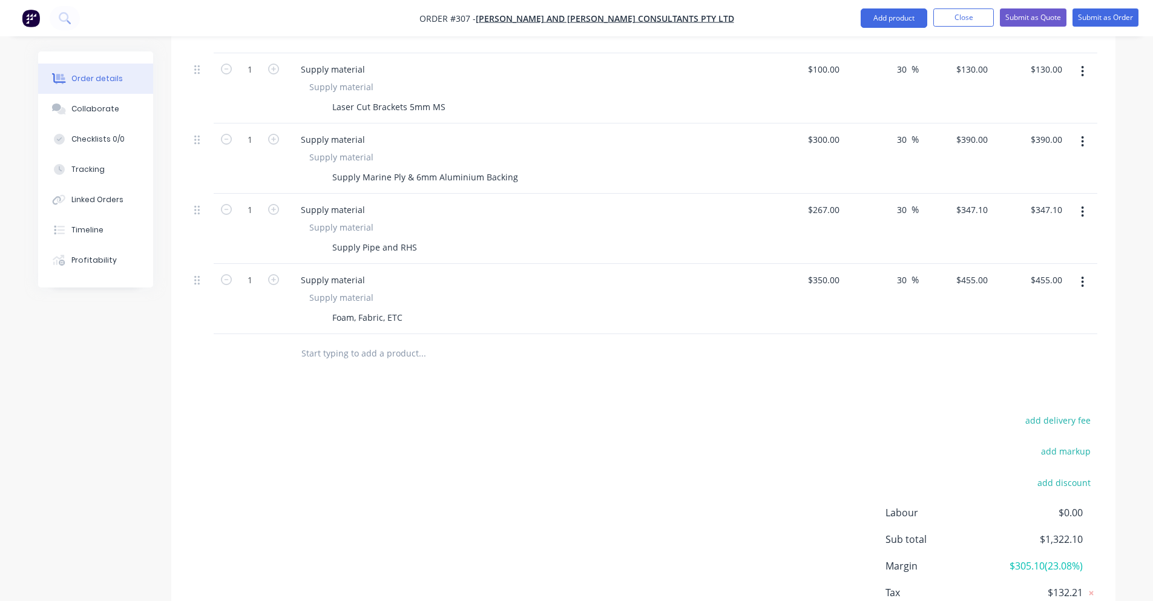
scroll to position [491, 0]
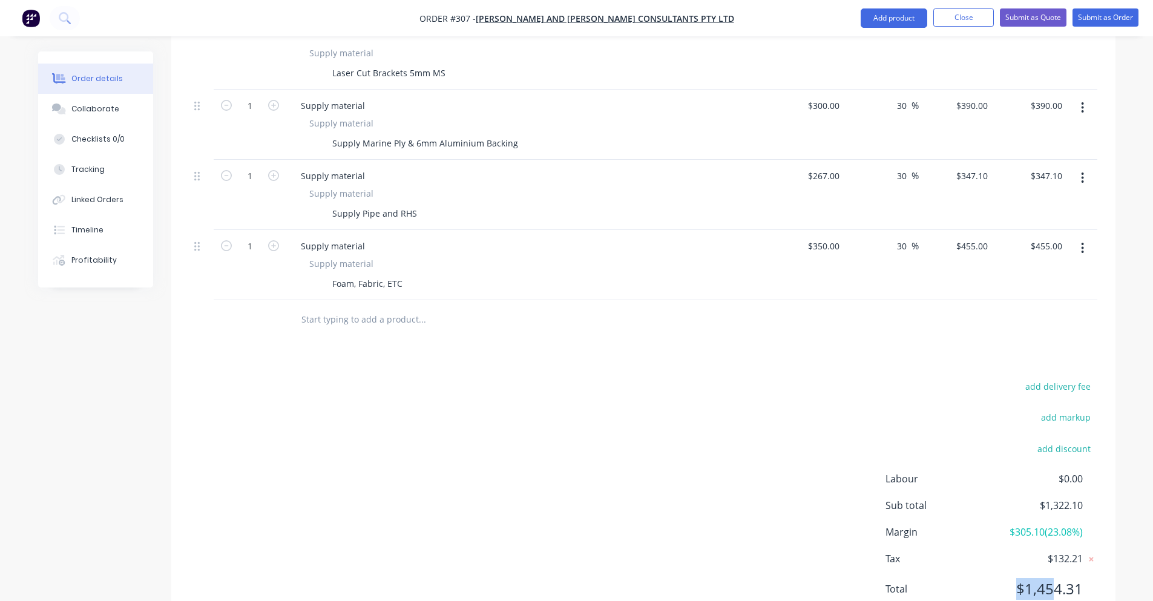
drag, startPoint x: 1014, startPoint y: 548, endPoint x: 1031, endPoint y: 545, distance: 17.9
click at [1053, 578] on span "$1,454.31" at bounding box center [1038, 589] width 90 height 22
click at [1028, 578] on span "$1,454.31" at bounding box center [1038, 589] width 90 height 22
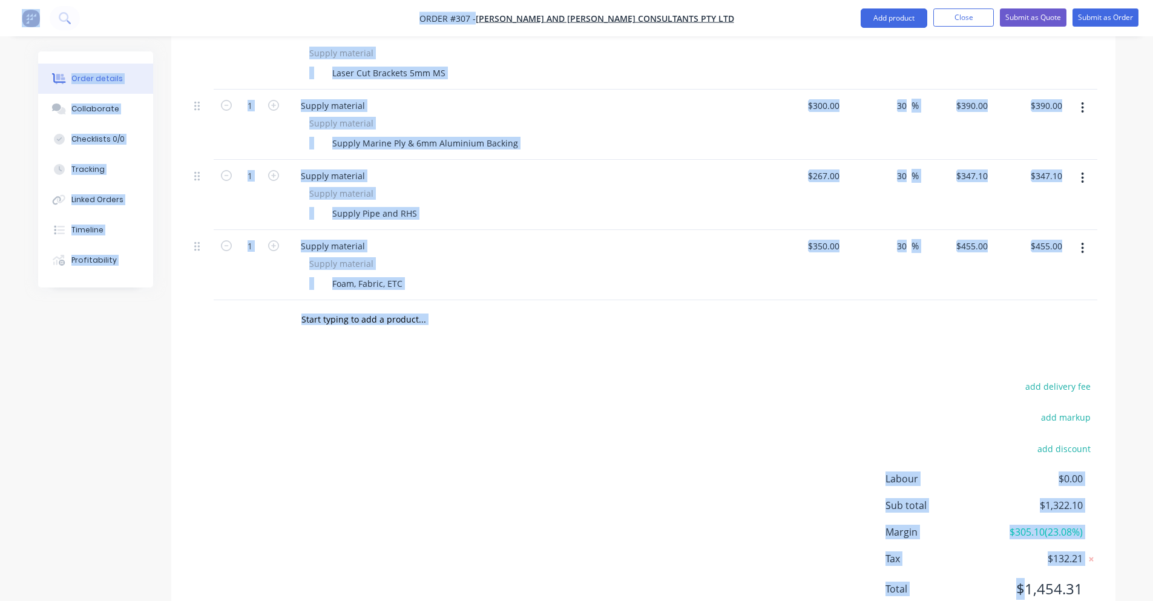
drag, startPoint x: 1028, startPoint y: 545, endPoint x: 1086, endPoint y: 546, distance: 58.7
click at [1086, 578] on div "Total $1,454.31" at bounding box center [992, 589] width 212 height 22
drag, startPoint x: 1086, startPoint y: 545, endPoint x: 1033, endPoint y: 546, distance: 53.3
click at [1037, 578] on div "Total $1,454.31" at bounding box center [992, 589] width 212 height 22
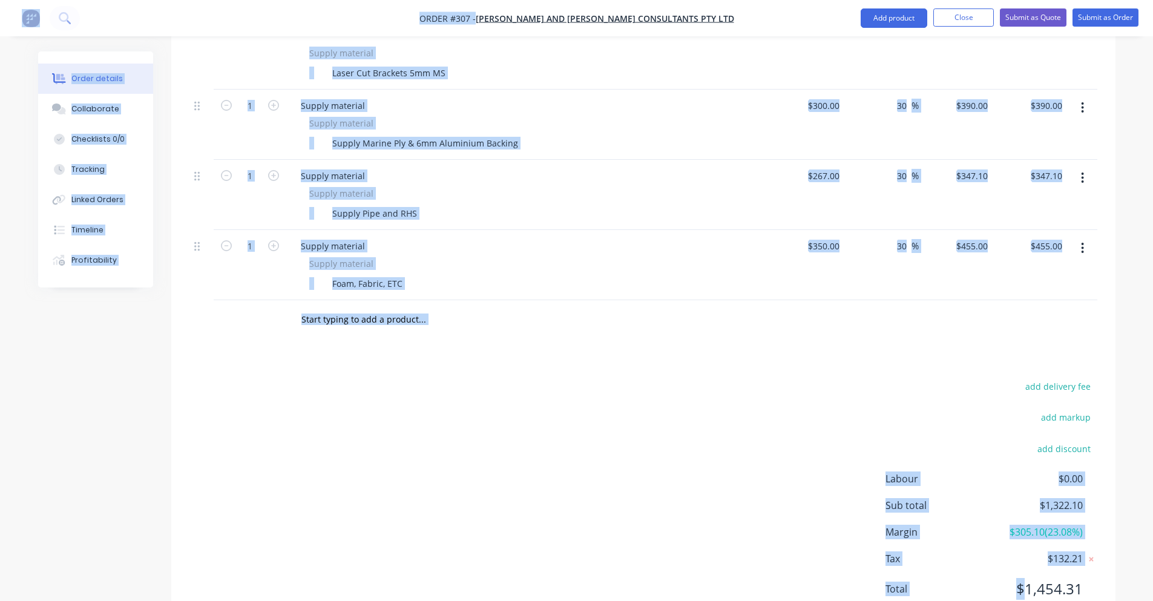
click at [1033, 578] on span "$1,454.31" at bounding box center [1038, 589] width 90 height 22
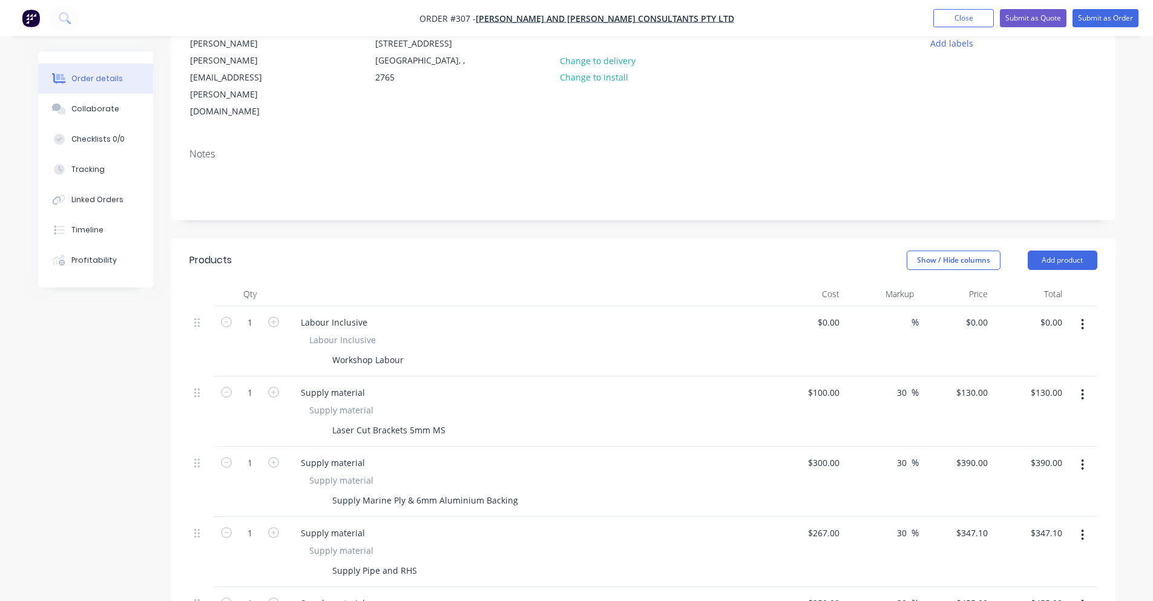
scroll to position [0, 0]
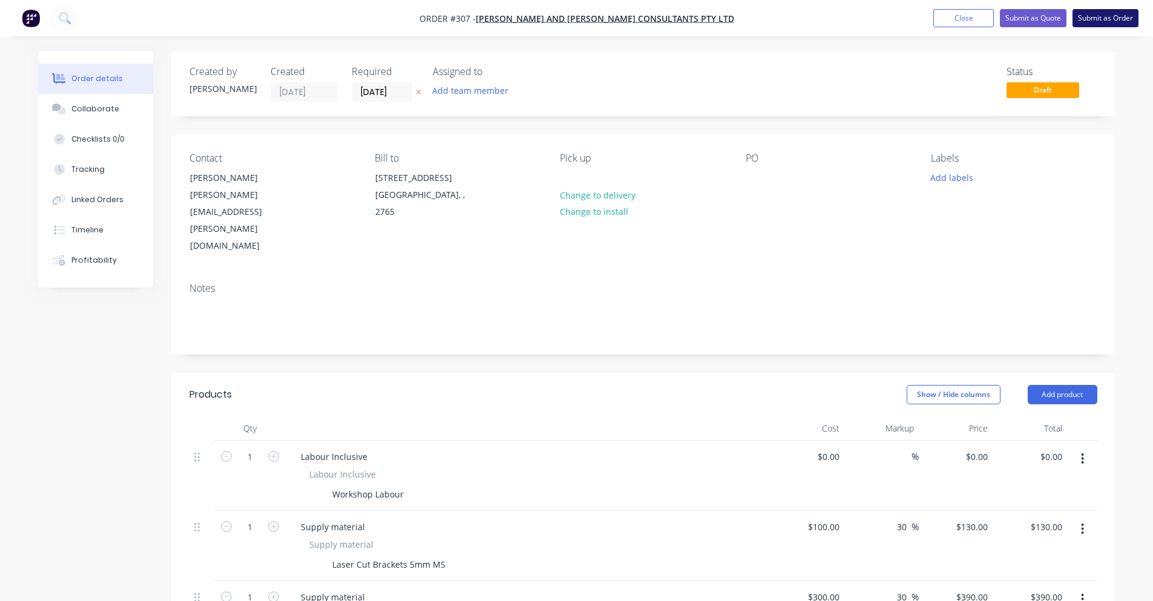
click at [1093, 22] on button "Submit as Order" at bounding box center [1106, 18] width 66 height 18
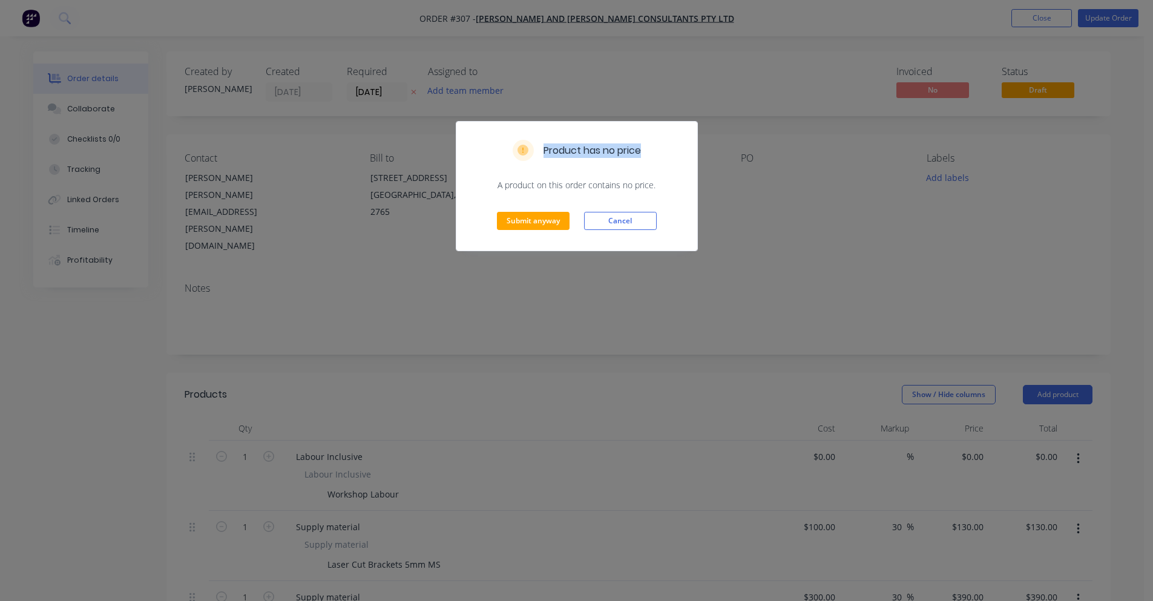
drag, startPoint x: 542, startPoint y: 153, endPoint x: 642, endPoint y: 159, distance: 100.1
click at [641, 159] on div "Product has no price" at bounding box center [577, 150] width 128 height 21
click at [631, 219] on button "Cancel" at bounding box center [620, 221] width 73 height 18
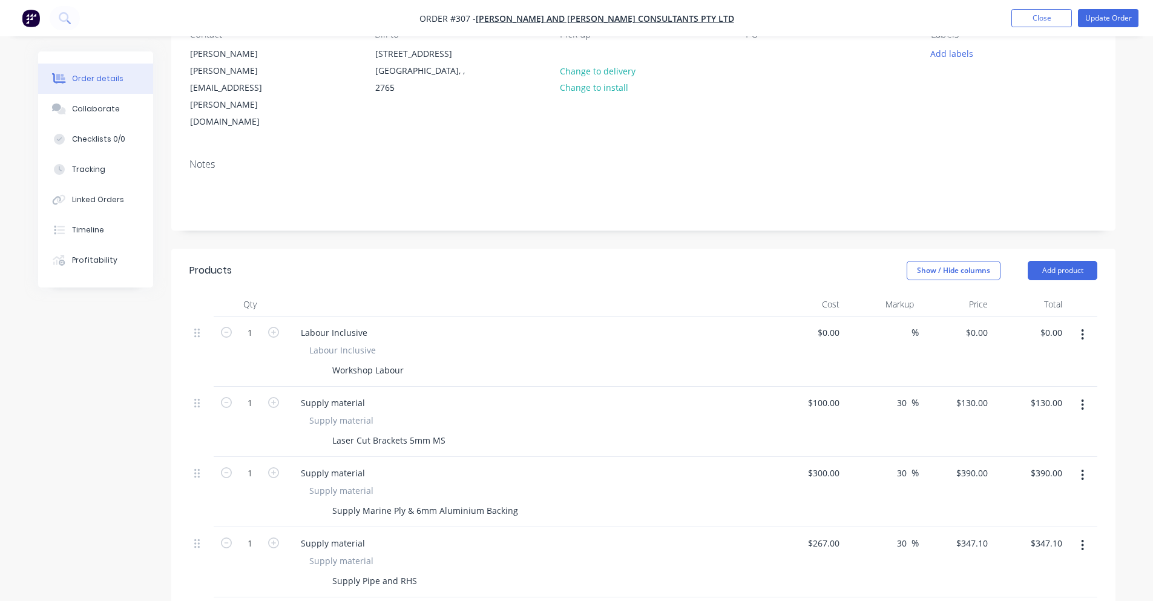
scroll to position [121, 0]
click at [829, 327] on div "$0.00" at bounding box center [828, 336] width 33 height 18
click at [978, 327] on div "0 $0.00" at bounding box center [976, 336] width 33 height 18
click at [884, 295] on div "Markup" at bounding box center [881, 307] width 74 height 24
click at [936, 320] on div "$120.00 $120.00" at bounding box center [956, 355] width 74 height 70
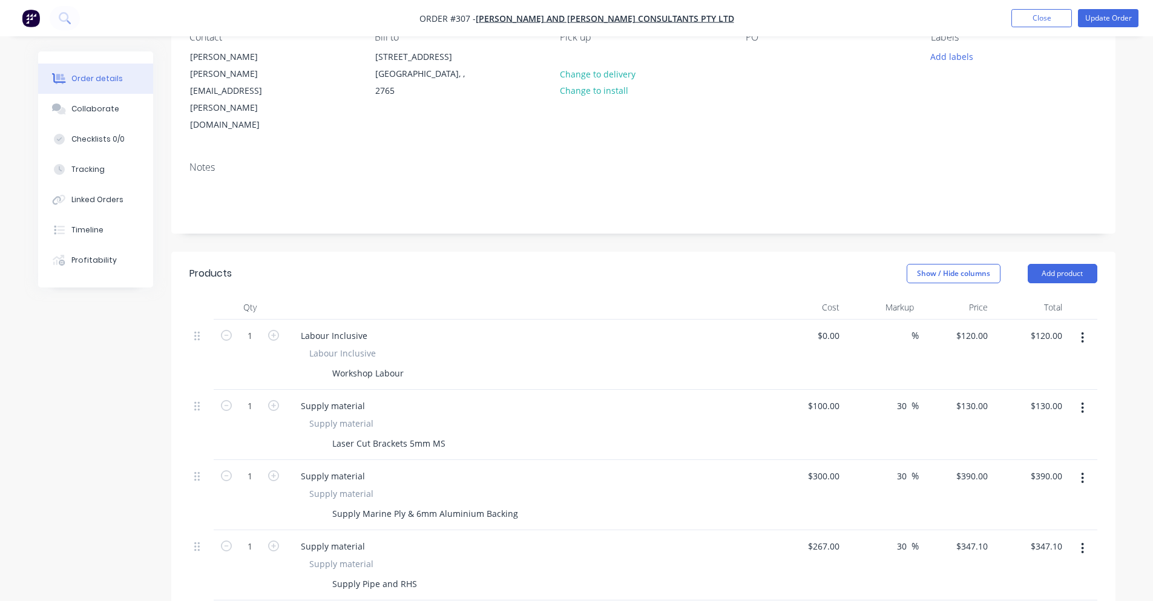
click at [927, 320] on div "$120.00 $120.00" at bounding box center [956, 355] width 74 height 70
click at [916, 329] on span "%" at bounding box center [915, 336] width 7 height 14
click at [978, 327] on div "0 $120.00" at bounding box center [971, 336] width 42 height 18
click at [726, 252] on header "Products Show / Hide columns Add product" at bounding box center [643, 274] width 944 height 44
click at [840, 327] on input "0" at bounding box center [837, 336] width 14 height 18
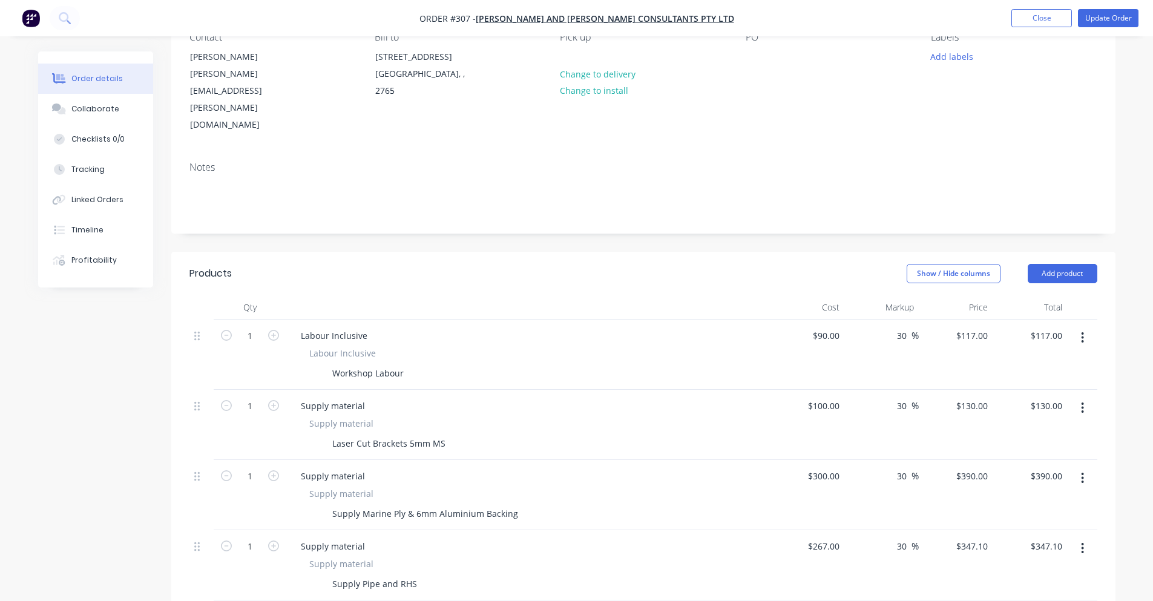
click at [768, 252] on header "Products Show / Hide columns Add product" at bounding box center [643, 274] width 944 height 44
click at [986, 327] on input "117" at bounding box center [982, 336] width 21 height 18
click at [615, 252] on header "Products Show / Hide columns Add product" at bounding box center [643, 274] width 944 height 44
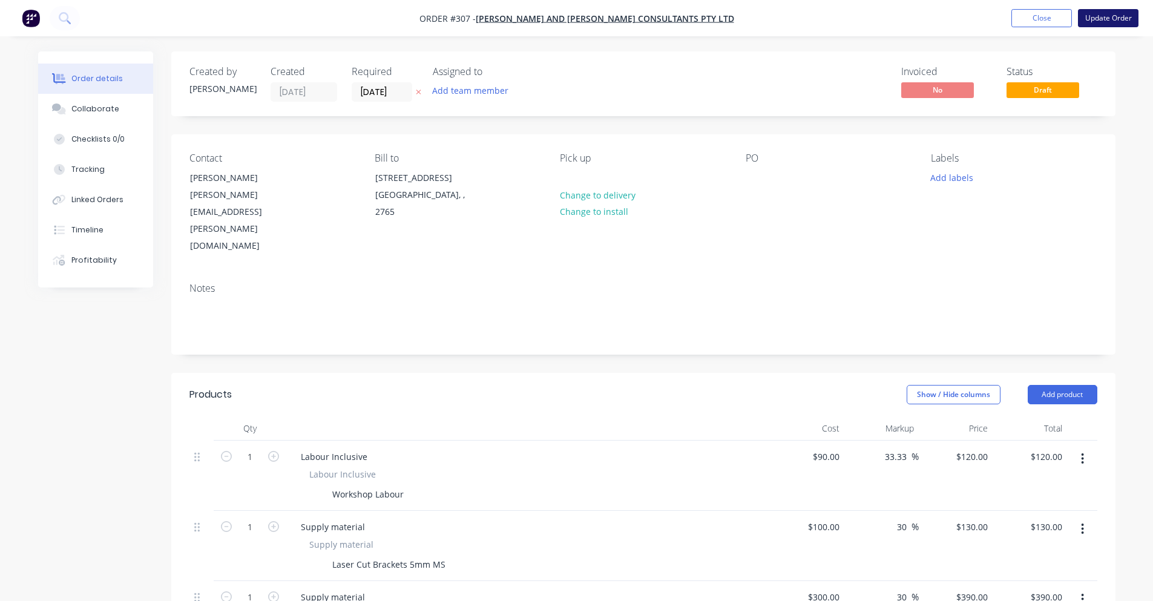
click at [1109, 24] on button "Update Order" at bounding box center [1108, 18] width 61 height 18
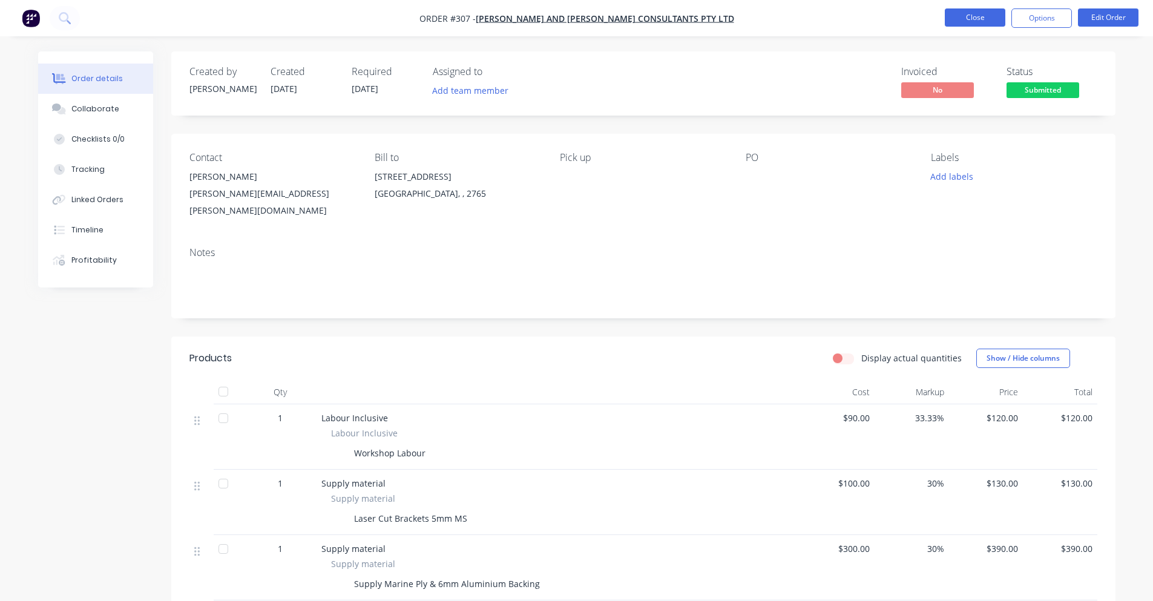
click at [987, 10] on button "Close" at bounding box center [975, 17] width 61 height 18
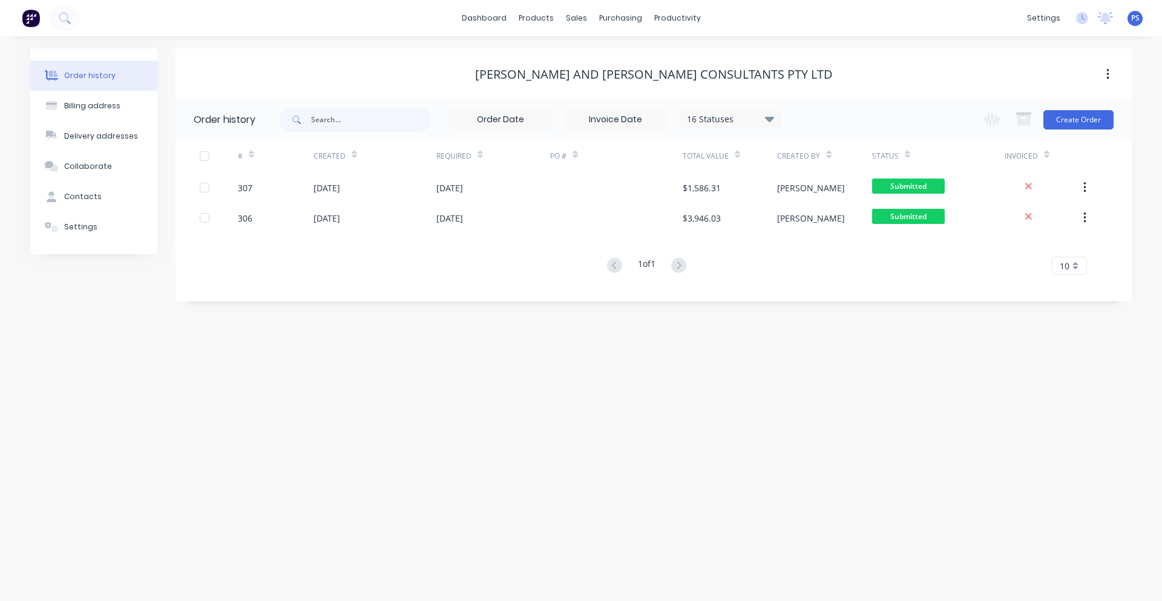
click at [458, 267] on div "1 of 1 10 5 10 15 20 25 30 35" at bounding box center [647, 266] width 942 height 18
click at [593, 64] on link "Sales Orders" at bounding box center [640, 57] width 160 height 24
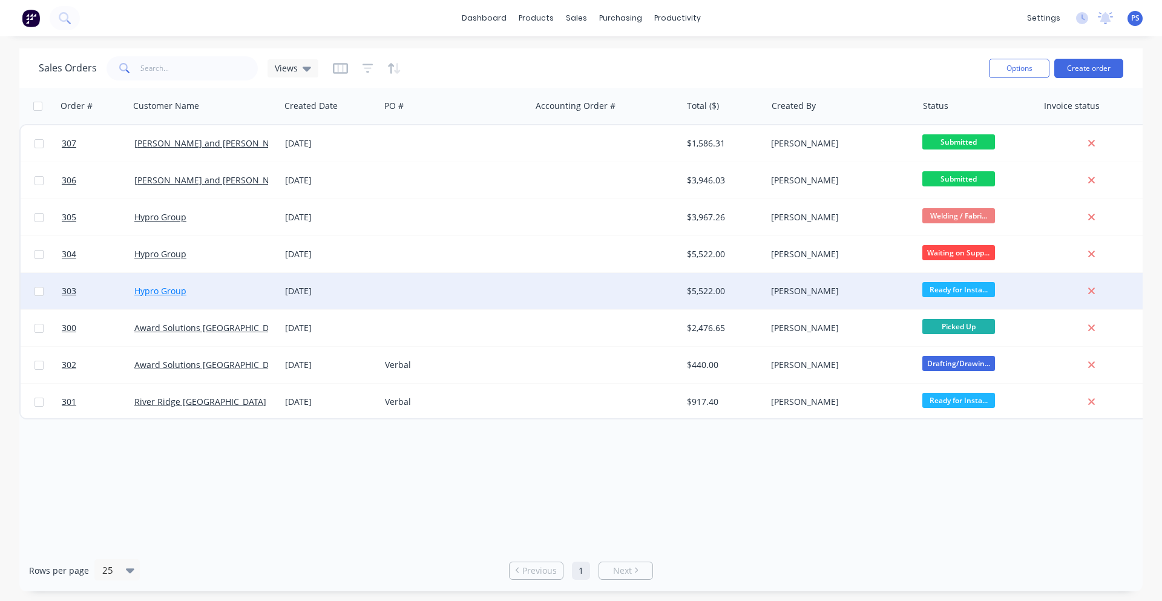
click at [169, 290] on link "Hypro Group" at bounding box center [160, 291] width 52 height 12
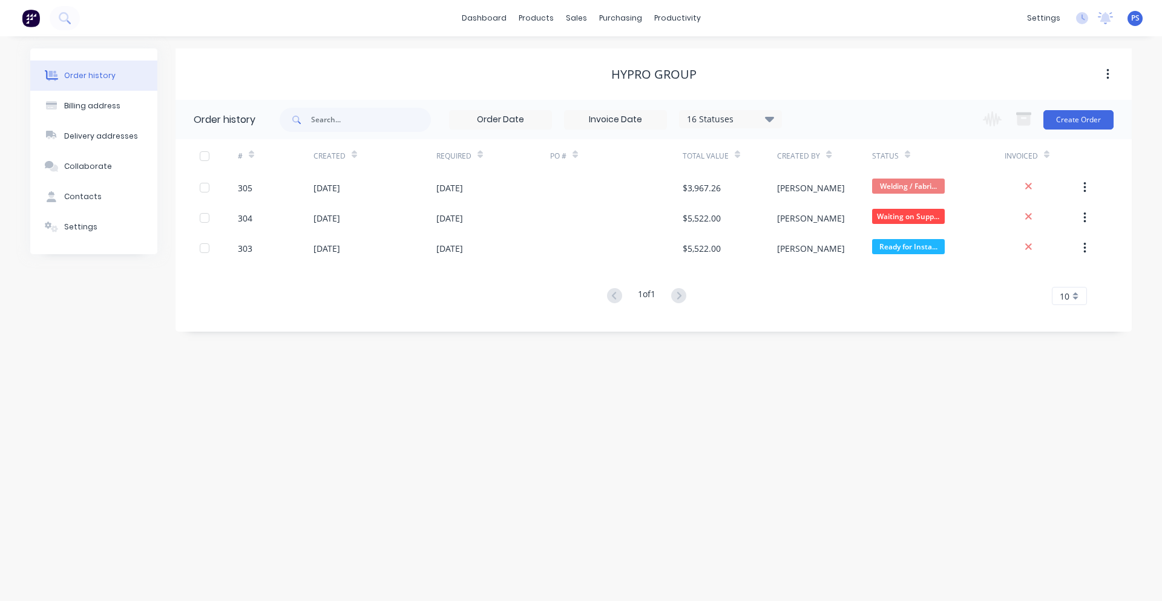
click at [47, 19] on div at bounding box center [40, 18] width 80 height 24
click at [36, 19] on img at bounding box center [31, 18] width 18 height 18
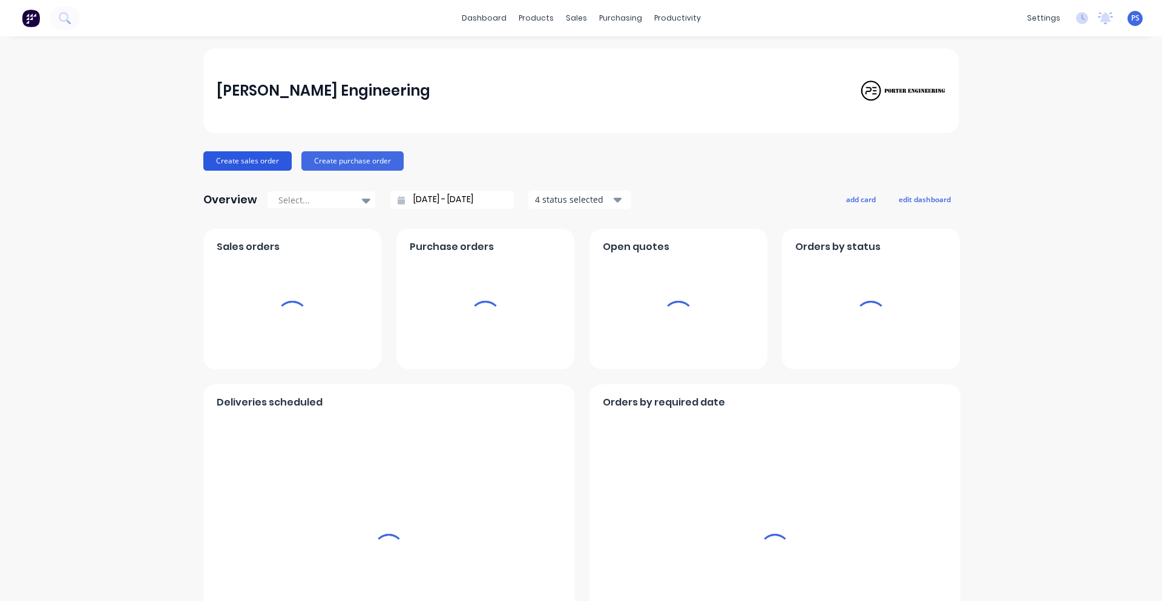
click at [242, 162] on button "Create sales order" at bounding box center [247, 160] width 88 height 19
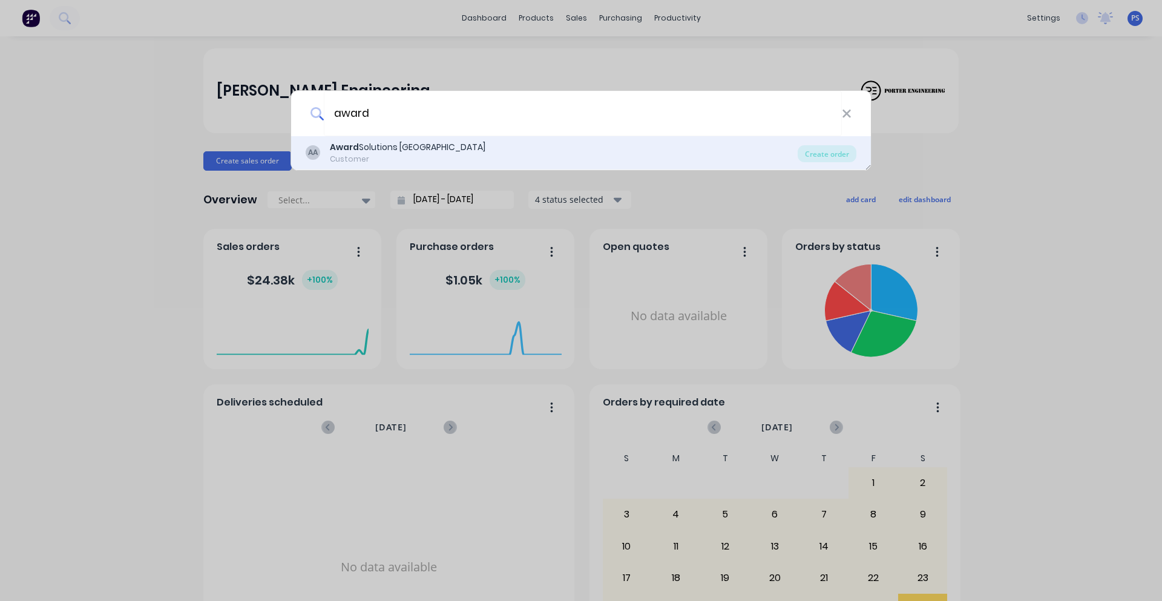
click at [404, 159] on div "Customer" at bounding box center [408, 159] width 156 height 11
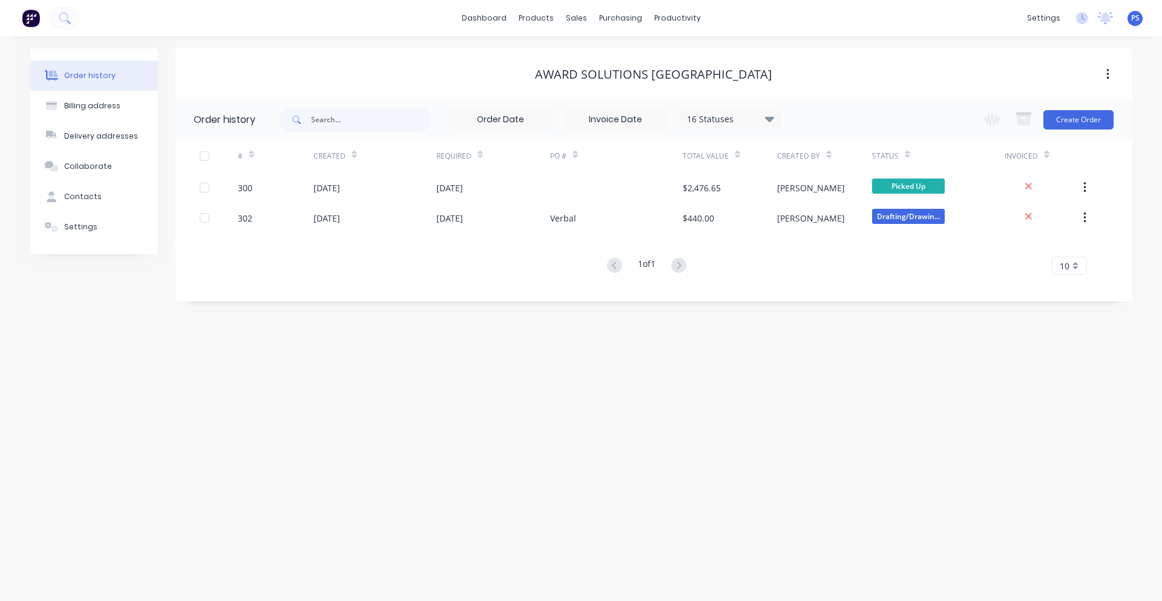
click at [1040, 138] on div "Order history 16 Statuses Invoice Status Invoiced Not Invoiced Partial Order St…" at bounding box center [654, 194] width 956 height 189
click at [1058, 133] on div "Change order status Submitted Drafting/Drawing Waiting on Supplier Cutting / Dr…" at bounding box center [1045, 119] width 138 height 39
click at [1064, 127] on button "Create Order" at bounding box center [1078, 119] width 70 height 19
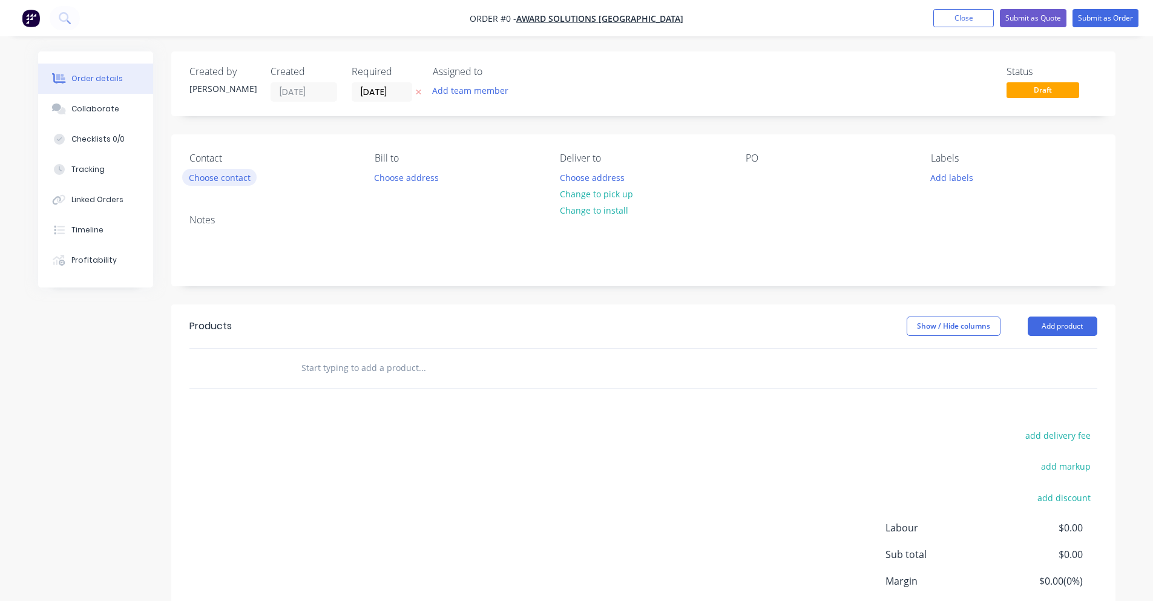
click at [195, 182] on button "Choose contact" at bounding box center [219, 177] width 74 height 16
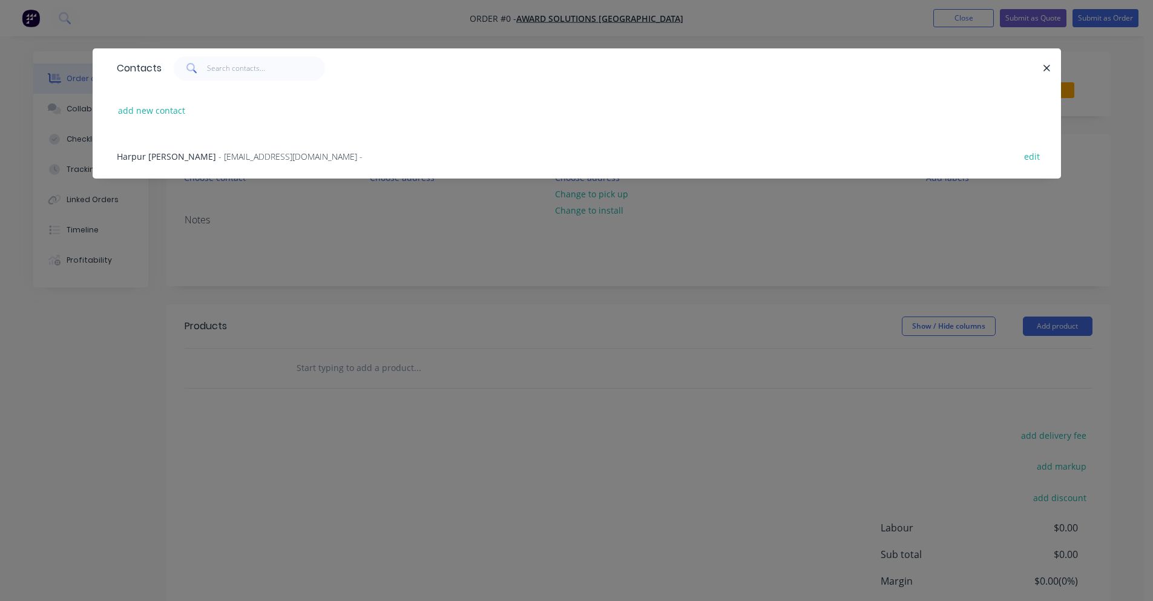
click at [254, 143] on div "Harpur [PERSON_NAME] - [EMAIL_ADDRESS][DOMAIN_NAME] - edit" at bounding box center [577, 155] width 932 height 45
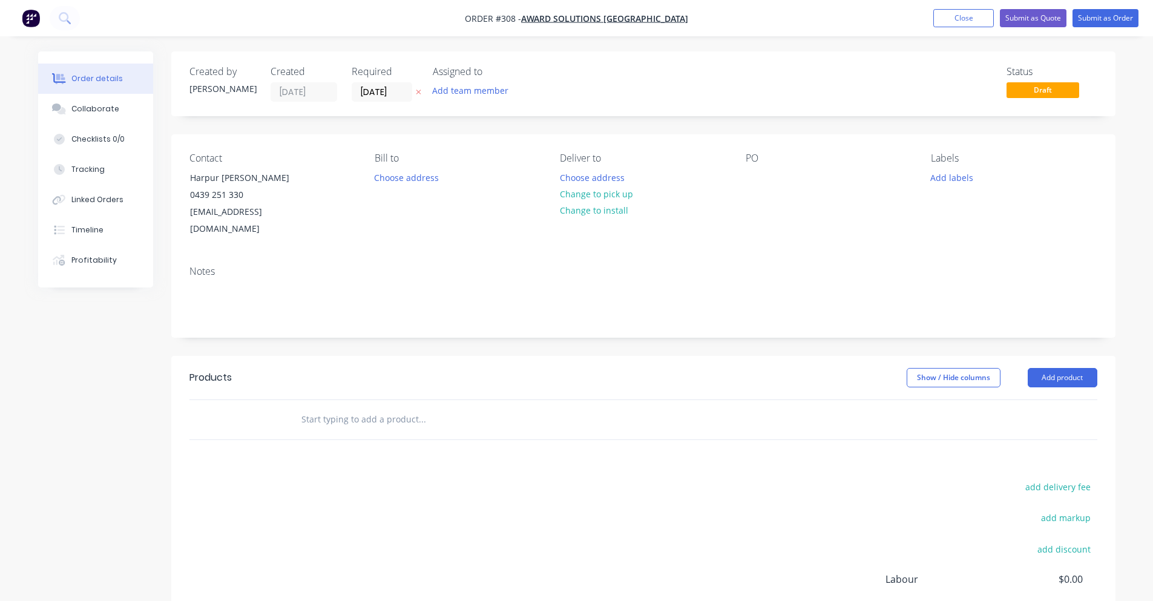
click at [454, 173] on div "Bill to Choose address" at bounding box center [458, 195] width 166 height 85
click at [433, 180] on button "Choose address" at bounding box center [406, 177] width 77 height 16
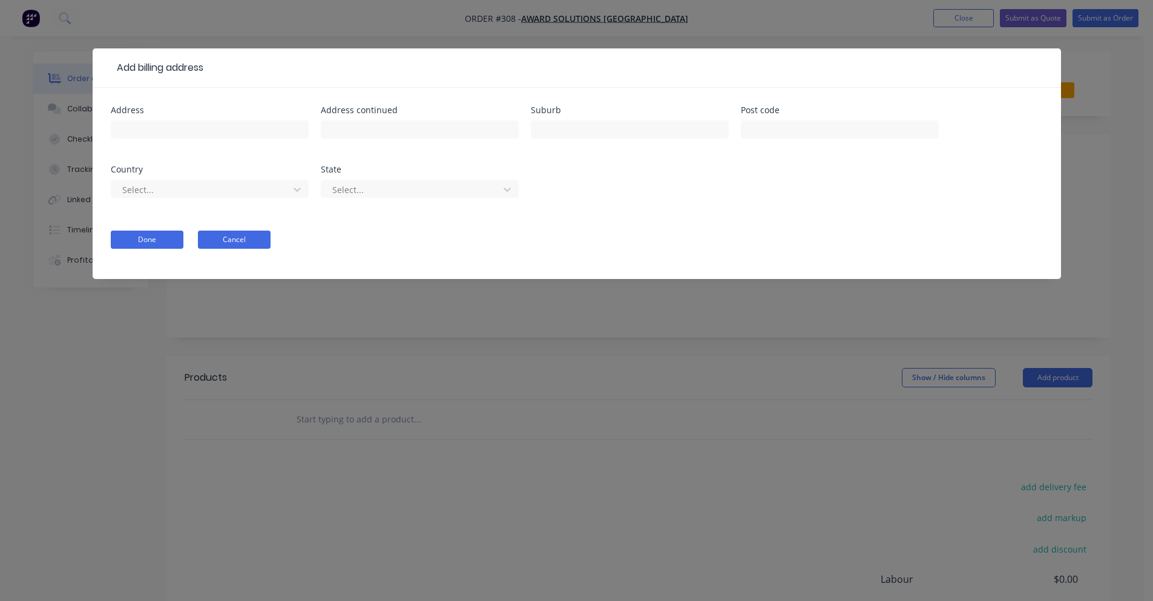
click at [237, 248] on button "Cancel" at bounding box center [234, 240] width 73 height 18
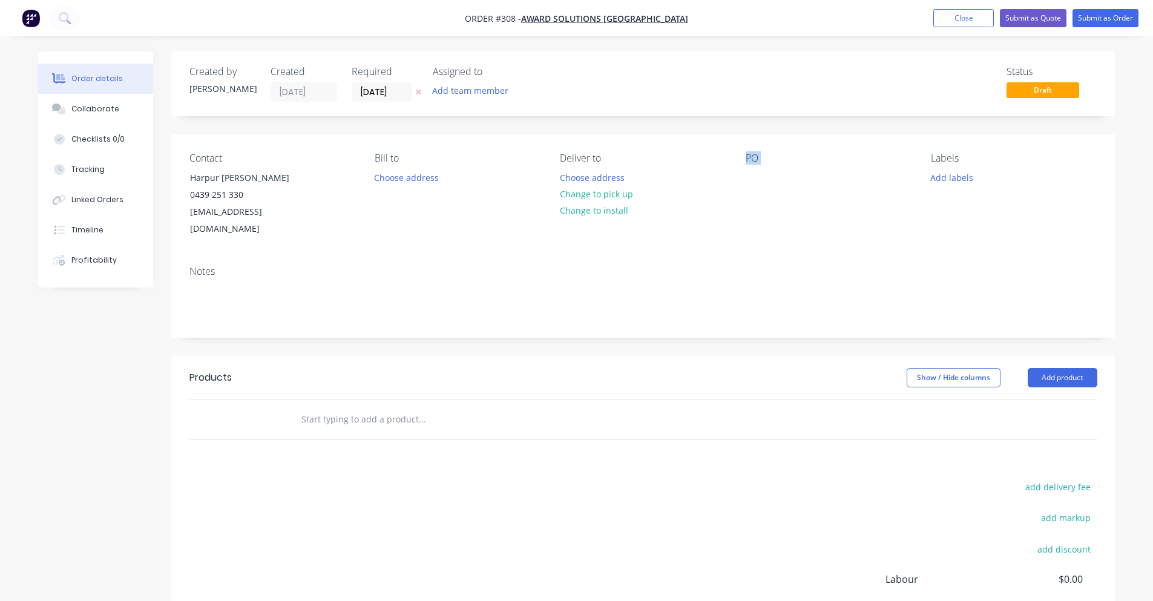
drag, startPoint x: 728, startPoint y: 160, endPoint x: 774, endPoint y: 165, distance: 46.9
click at [774, 165] on div "Contact Harpur [PERSON_NAME] [PHONE_NUMBER] [EMAIL_ADDRESS][DOMAIN_NAME] [PERSO…" at bounding box center [643, 195] width 944 height 122
click at [965, 169] on button "Add labels" at bounding box center [952, 177] width 56 height 16
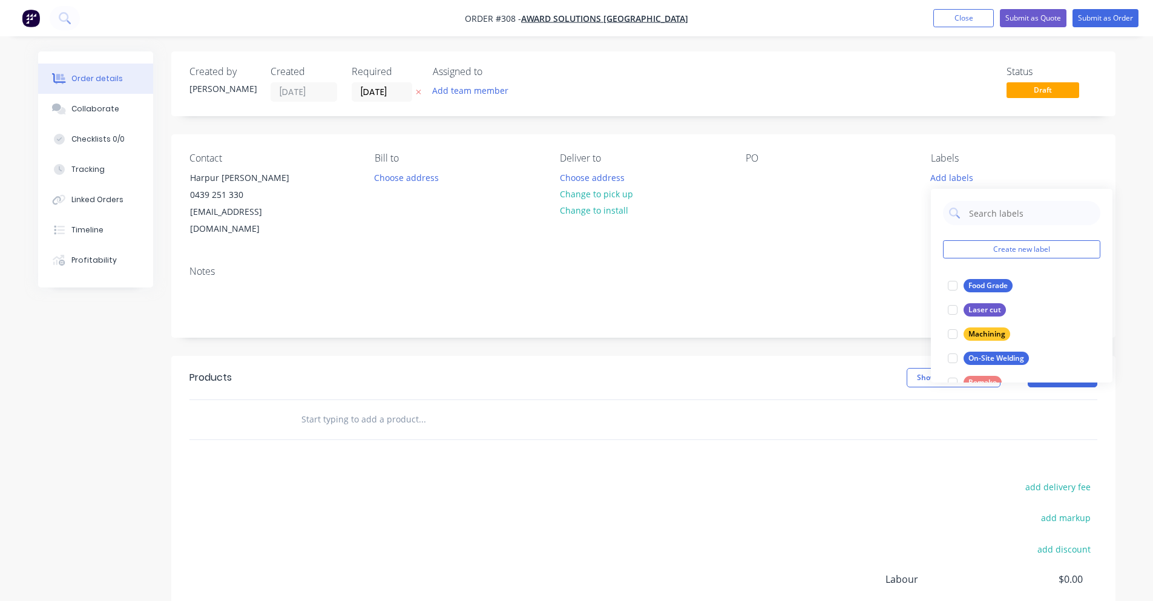
click at [815, 310] on div "Notes" at bounding box center [643, 296] width 944 height 81
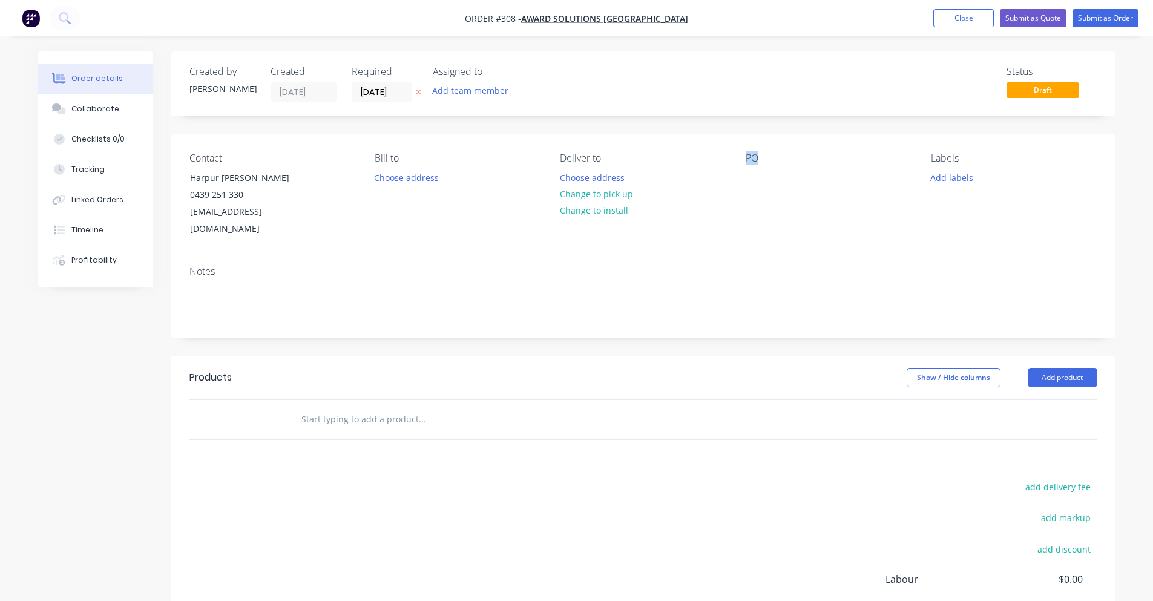
click at [737, 154] on div "Contact Harpur [PERSON_NAME] [PHONE_NUMBER] [EMAIL_ADDRESS][DOMAIN_NAME] [PERSO…" at bounding box center [643, 195] width 944 height 122
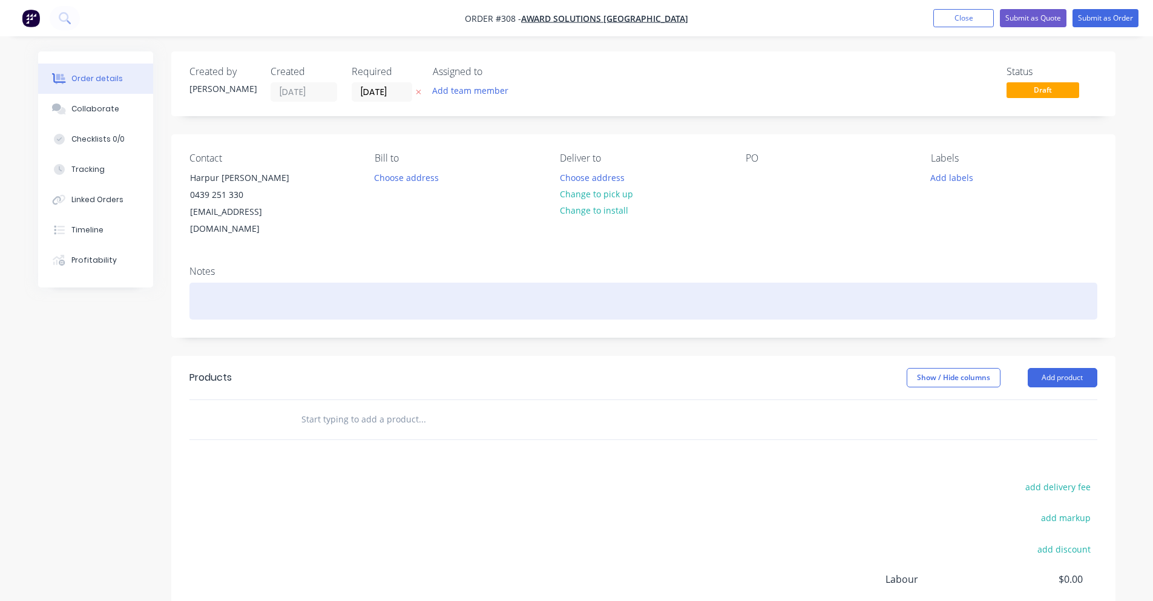
click at [675, 283] on div at bounding box center [643, 301] width 908 height 37
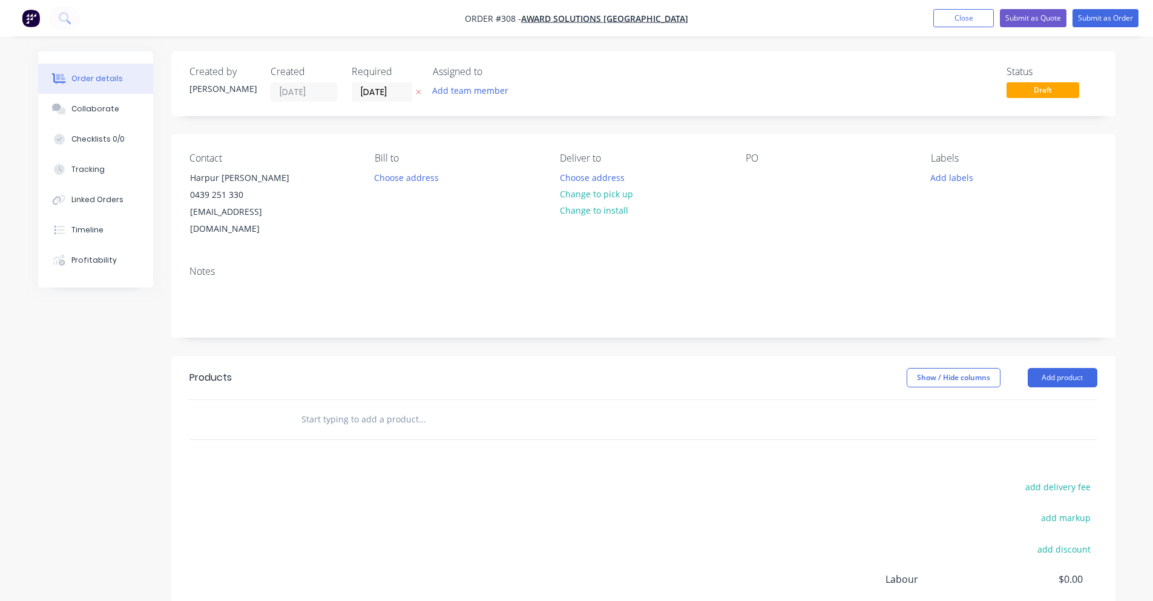
click at [629, 86] on div "Status Draft" at bounding box center [826, 84] width 544 height 36
click at [980, 15] on button "Close" at bounding box center [963, 18] width 61 height 18
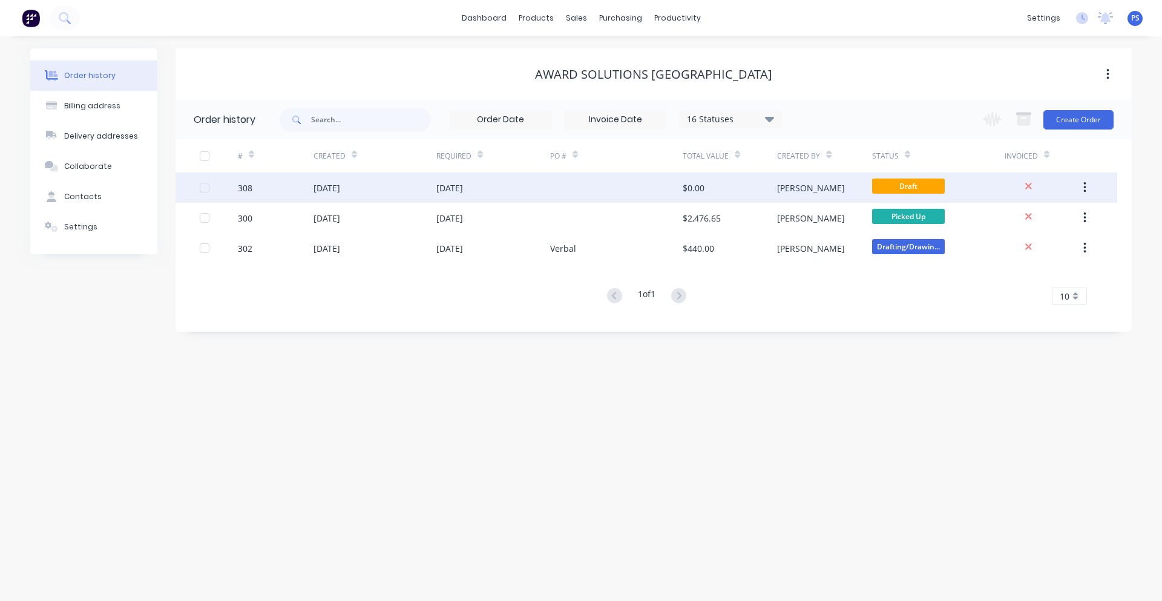
click at [1085, 189] on icon "button" at bounding box center [1084, 187] width 3 height 13
click at [1051, 227] on div "Archive" at bounding box center [1041, 220] width 93 height 18
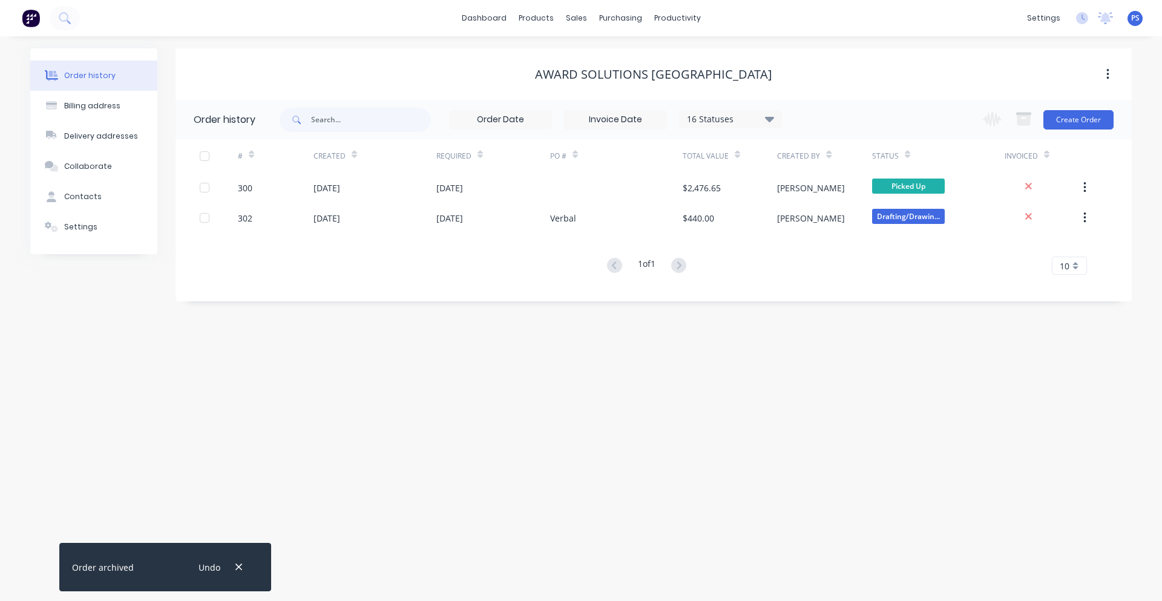
click at [36, 15] on img at bounding box center [31, 18] width 18 height 18
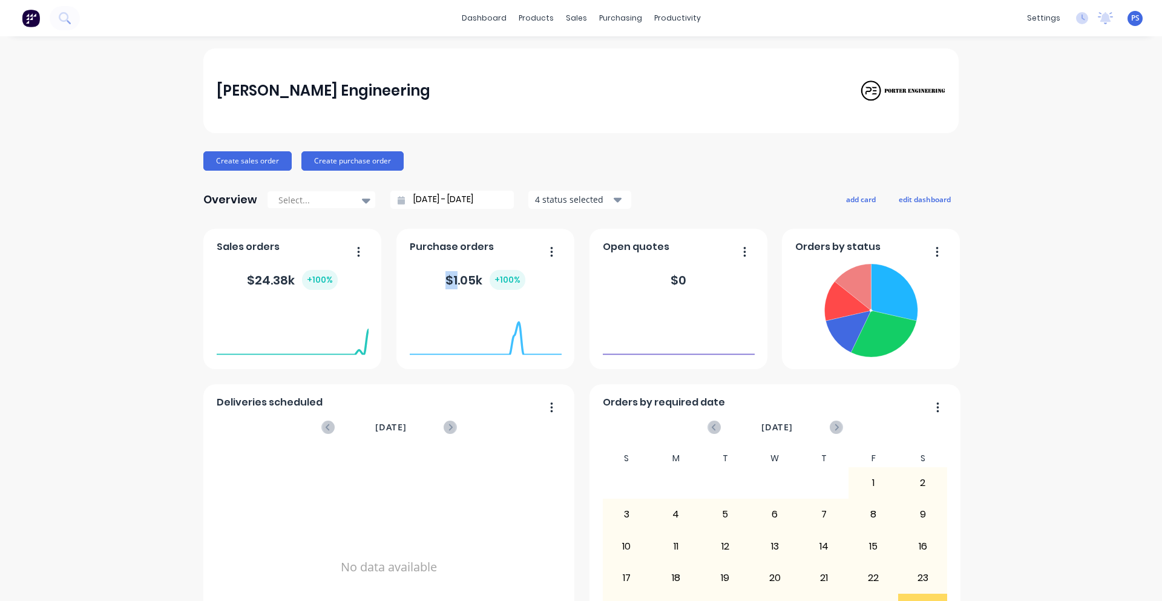
drag, startPoint x: 447, startPoint y: 279, endPoint x: 454, endPoint y: 277, distance: 6.9
click at [454, 277] on div "$ 1.05k + 100 %" at bounding box center [485, 280] width 80 height 20
drag, startPoint x: 450, startPoint y: 279, endPoint x: 503, endPoint y: 278, distance: 52.7
click at [503, 278] on div "$ 1.05k + 100 %" at bounding box center [485, 280] width 80 height 20
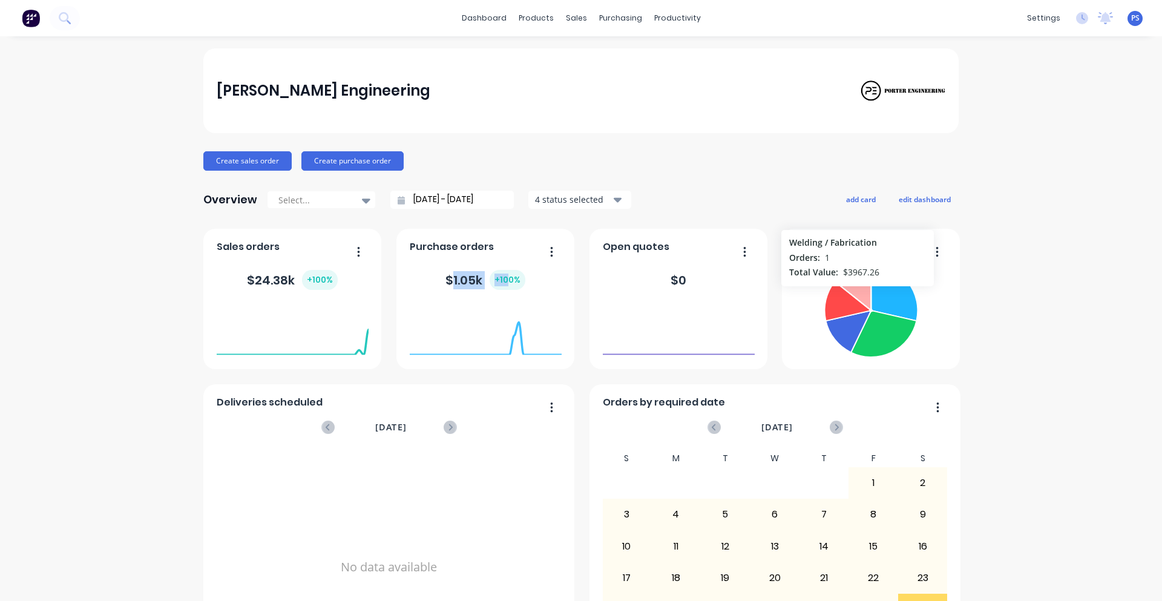
click at [853, 292] on icon at bounding box center [853, 286] width 36 height 45
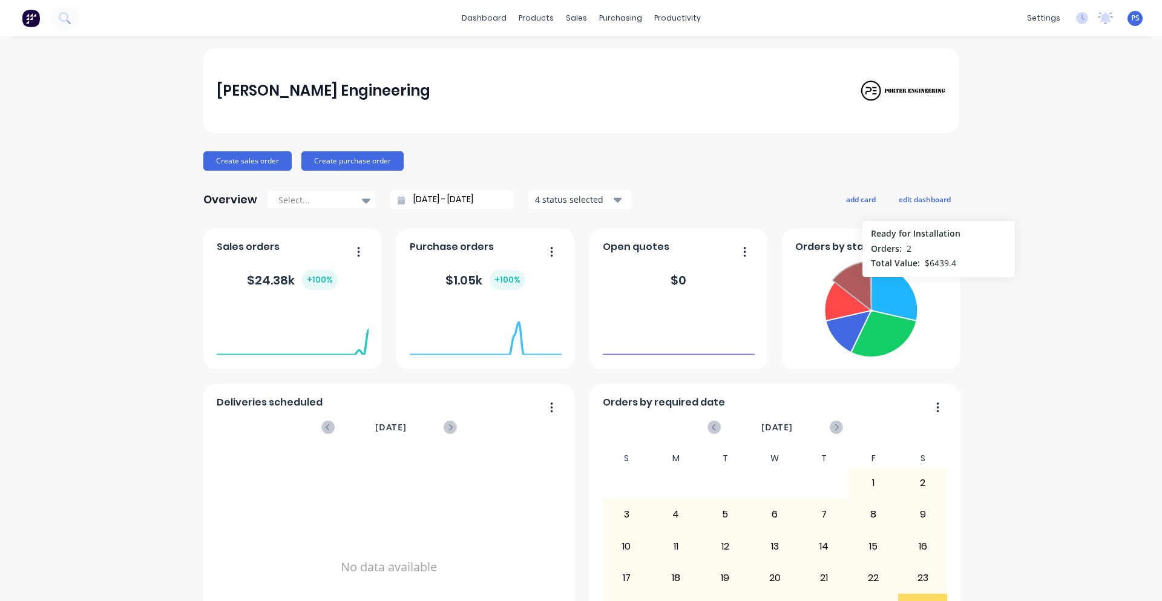
click at [1042, 283] on div "[PERSON_NAME] Engineering Create sales order Create purchase order Overview Sel…" at bounding box center [581, 364] width 1162 height 632
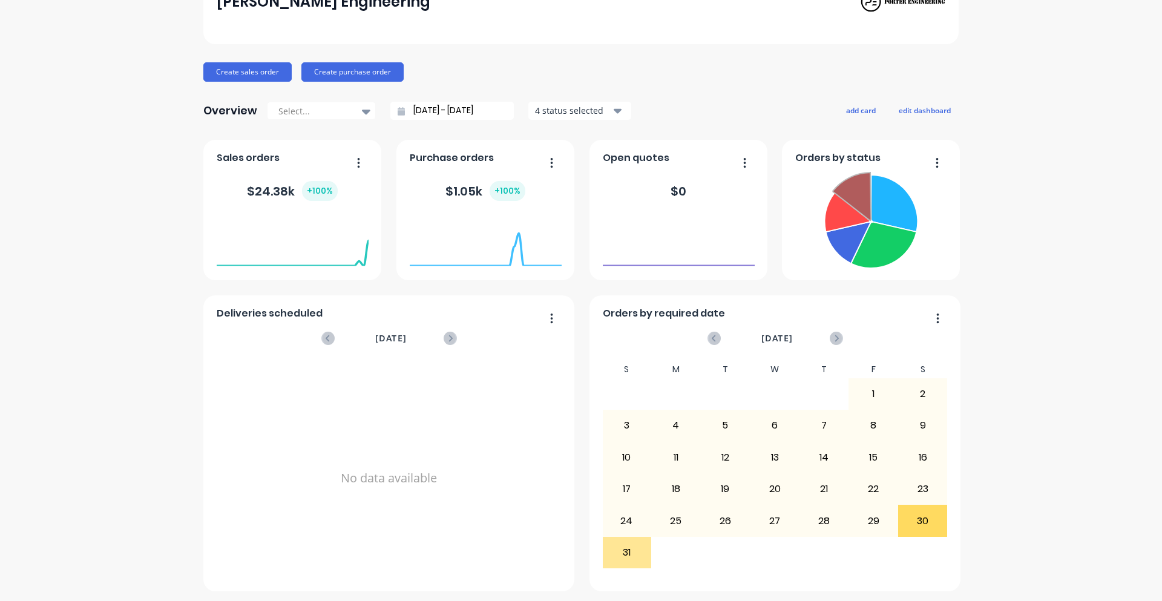
scroll to position [91, 0]
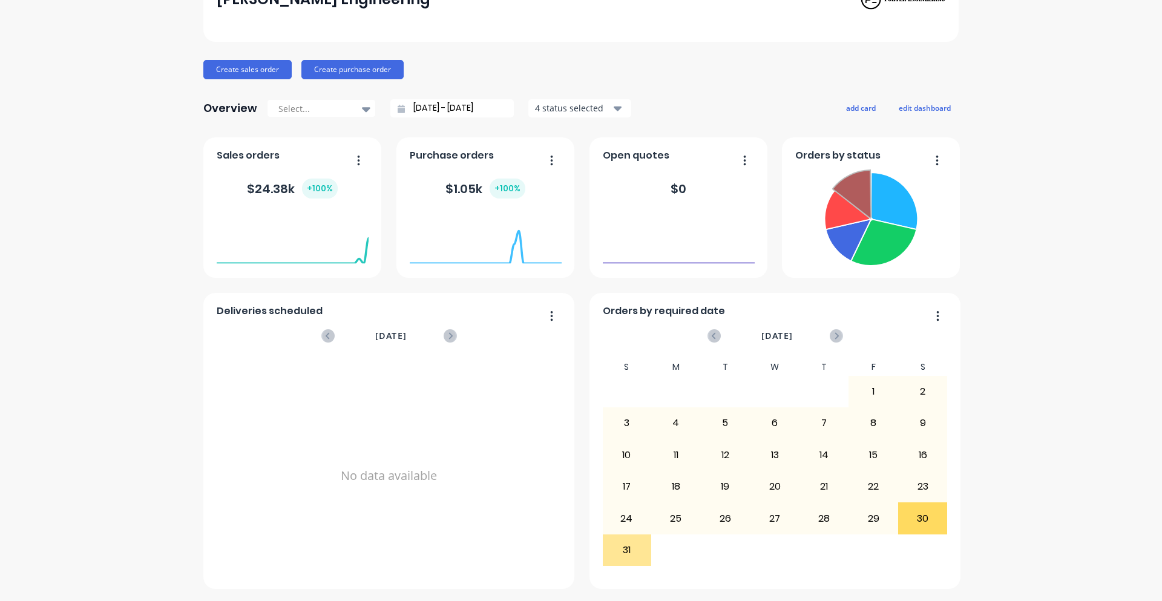
click at [824, 146] on div "Orders by status Ready for Installation Orders: 2 Total Value: $ 6439.4" at bounding box center [871, 207] width 178 height 140
click at [878, 192] on icon at bounding box center [894, 201] width 47 height 57
click at [875, 245] on icon at bounding box center [883, 243] width 65 height 46
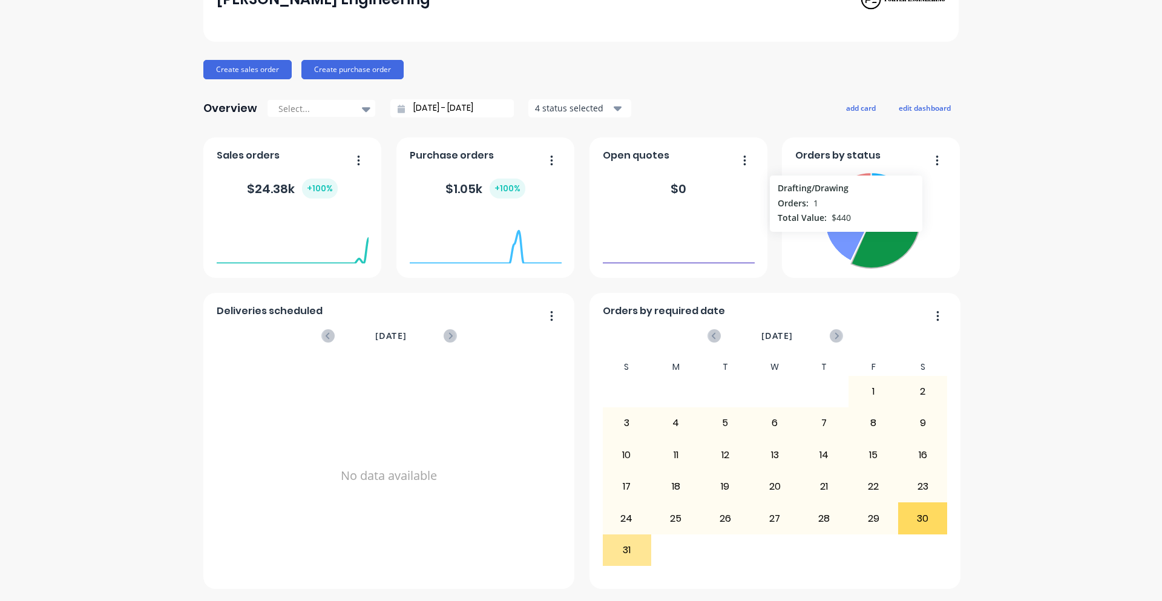
click at [829, 232] on icon at bounding box center [848, 241] width 45 height 42
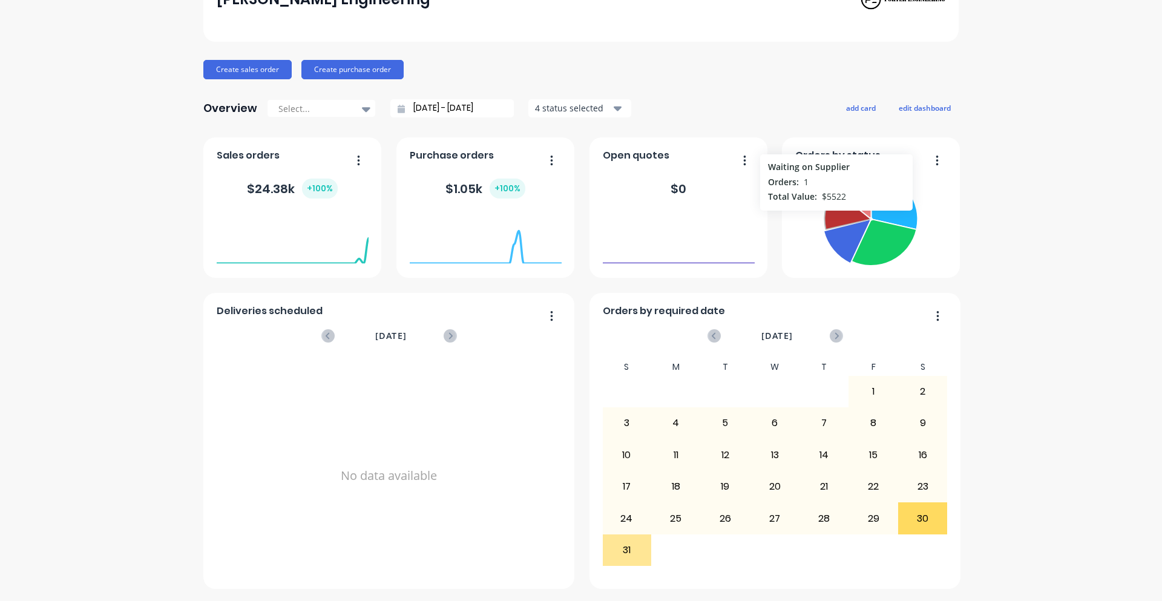
click at [832, 217] on icon at bounding box center [846, 209] width 45 height 39
click at [806, 214] on foreignobject at bounding box center [871, 220] width 152 height 105
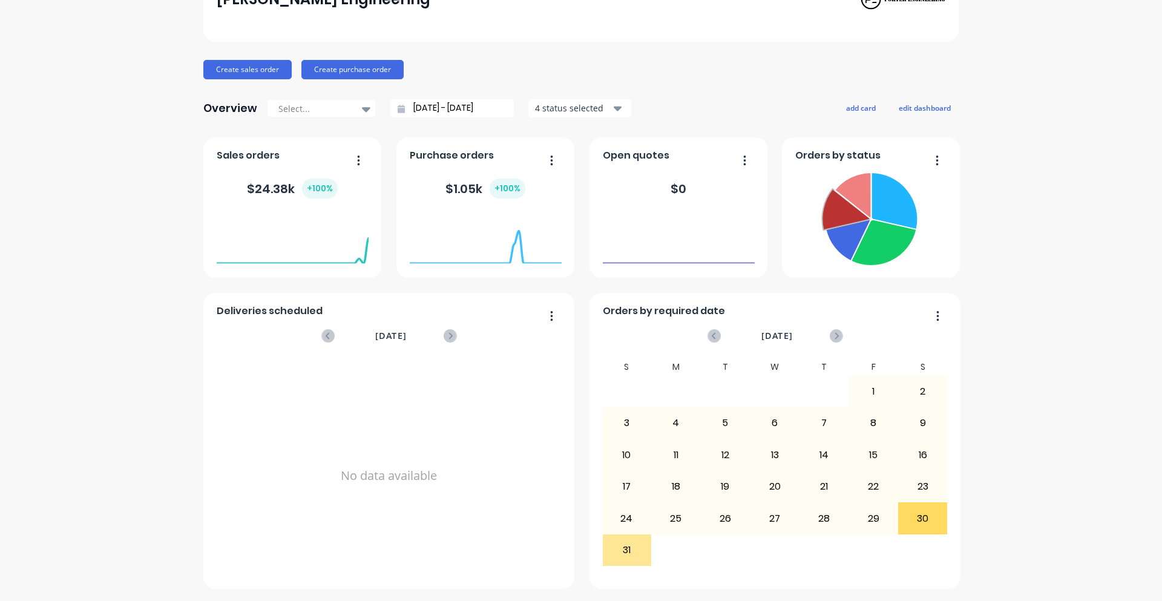
click at [806, 214] on foreignobject at bounding box center [871, 220] width 152 height 105
click at [934, 521] on div "30" at bounding box center [923, 518] width 48 height 30
click at [899, 527] on div "30" at bounding box center [923, 518] width 48 height 30
click at [912, 523] on div "30" at bounding box center [923, 518] width 48 height 30
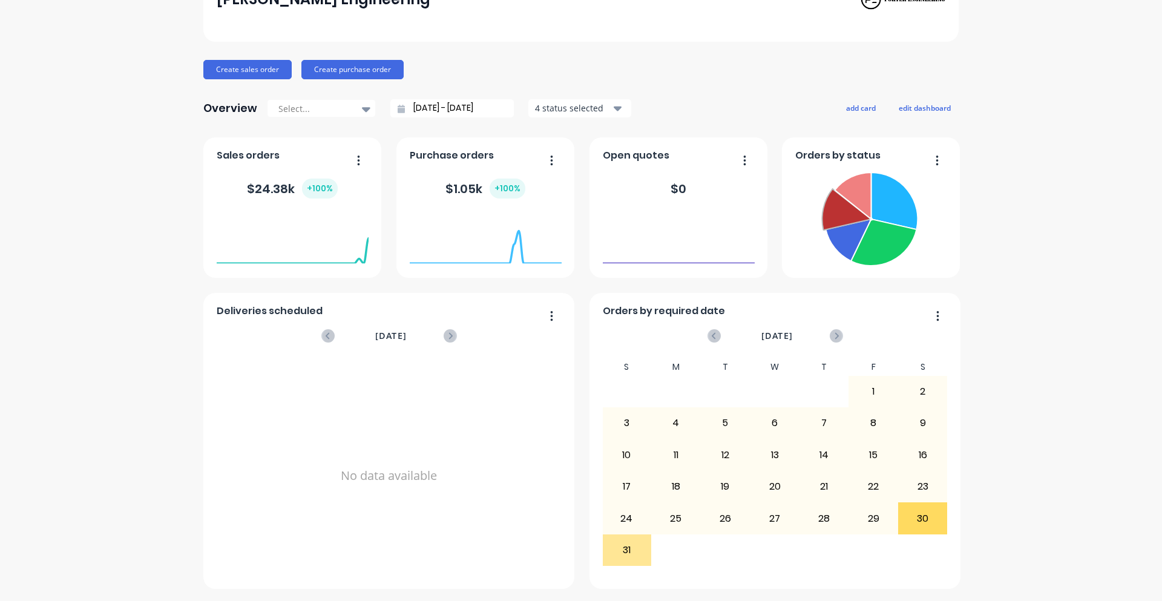
click at [912, 523] on div "30" at bounding box center [923, 518] width 48 height 30
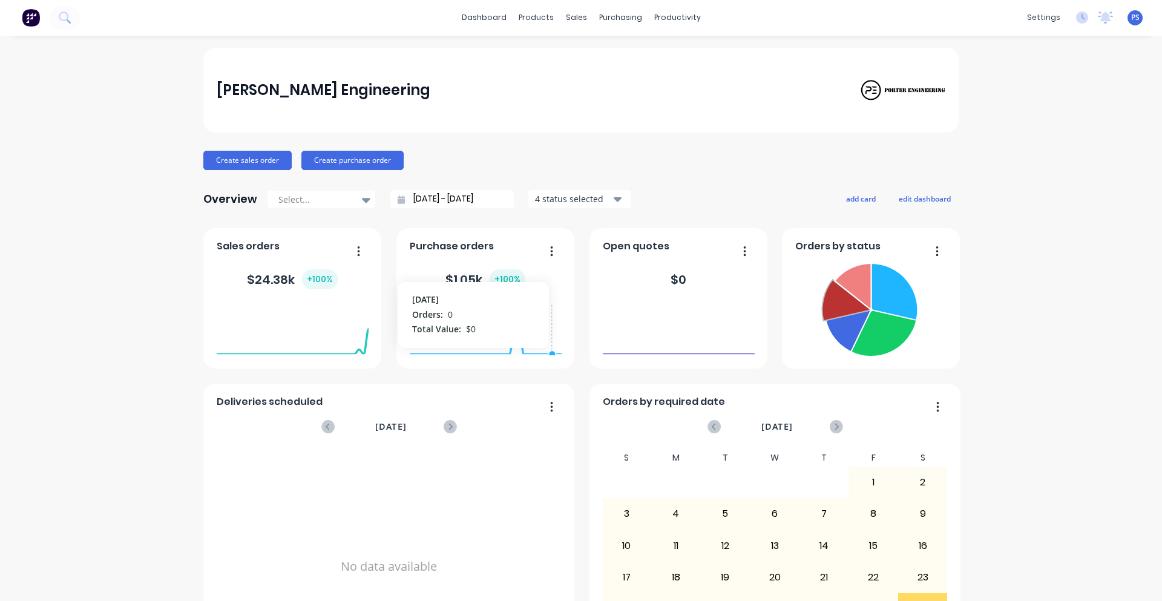
scroll to position [0, 0]
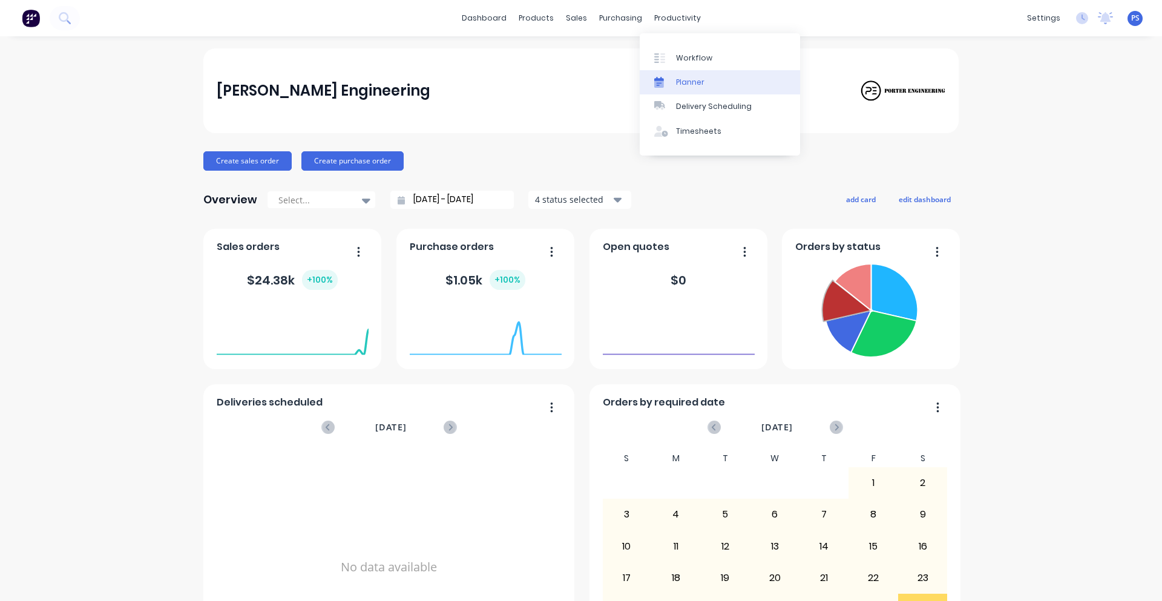
click at [680, 77] on div "Planner" at bounding box center [690, 82] width 28 height 11
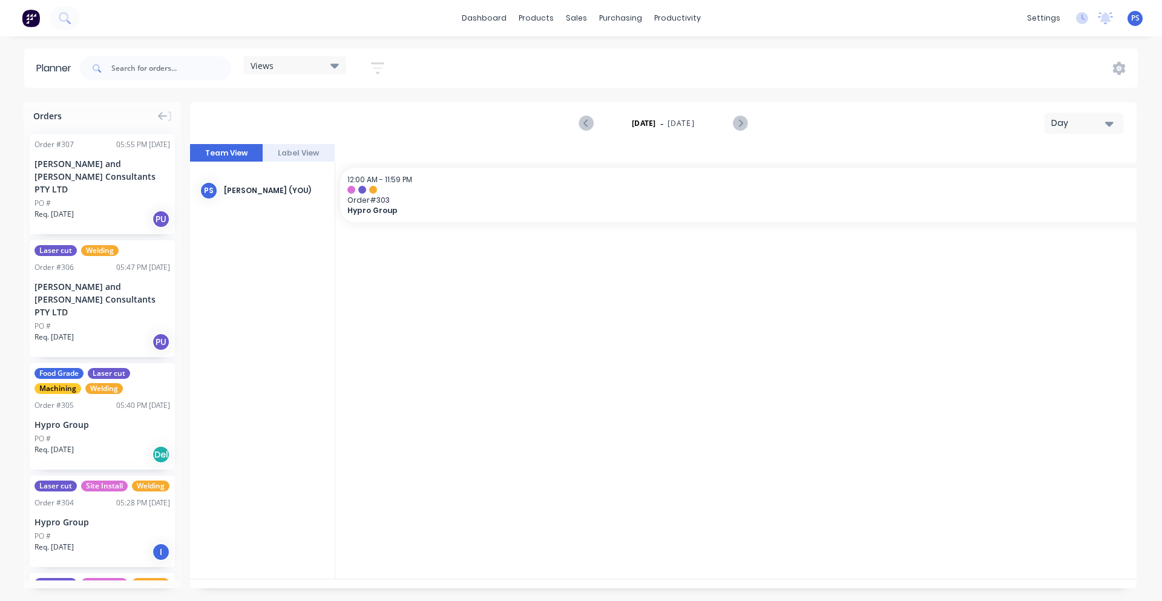
scroll to position [0, 3293]
click at [1126, 73] on div "Views Save new view None (Default) edit Show/Hide users Show/Hide orders Filter…" at bounding box center [607, 68] width 1060 height 36
click at [1110, 107] on div "[DATE] - [DATE] Day" at bounding box center [663, 123] width 944 height 39
click at [1106, 123] on icon "button" at bounding box center [1109, 124] width 8 height 5
click at [1079, 198] on div "Month" at bounding box center [1062, 204] width 120 height 24
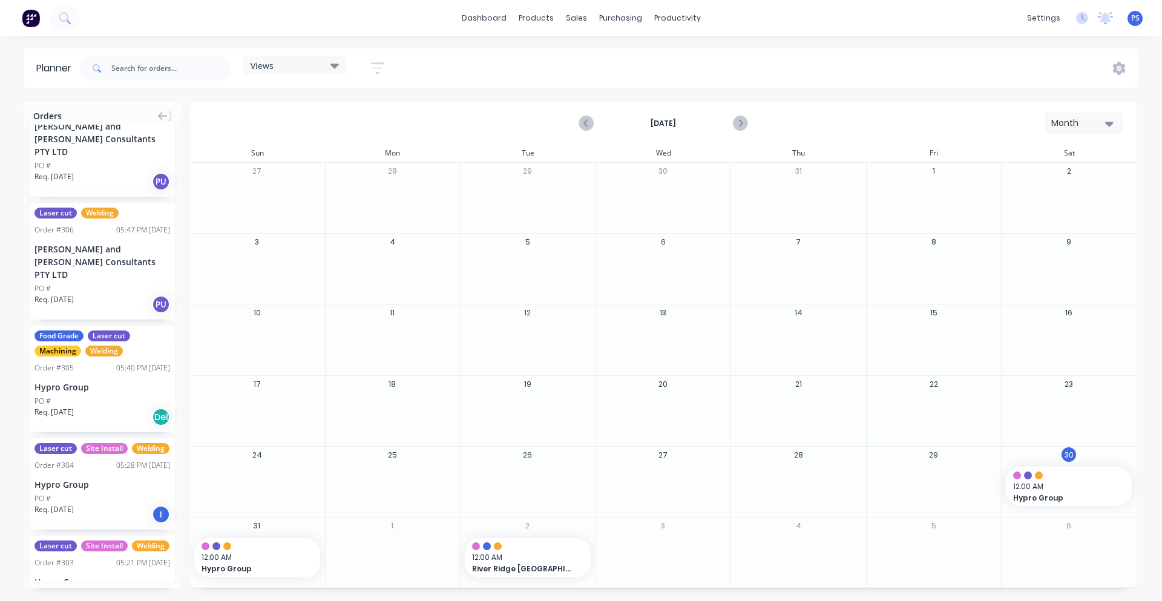
scroll to position [0, 0]
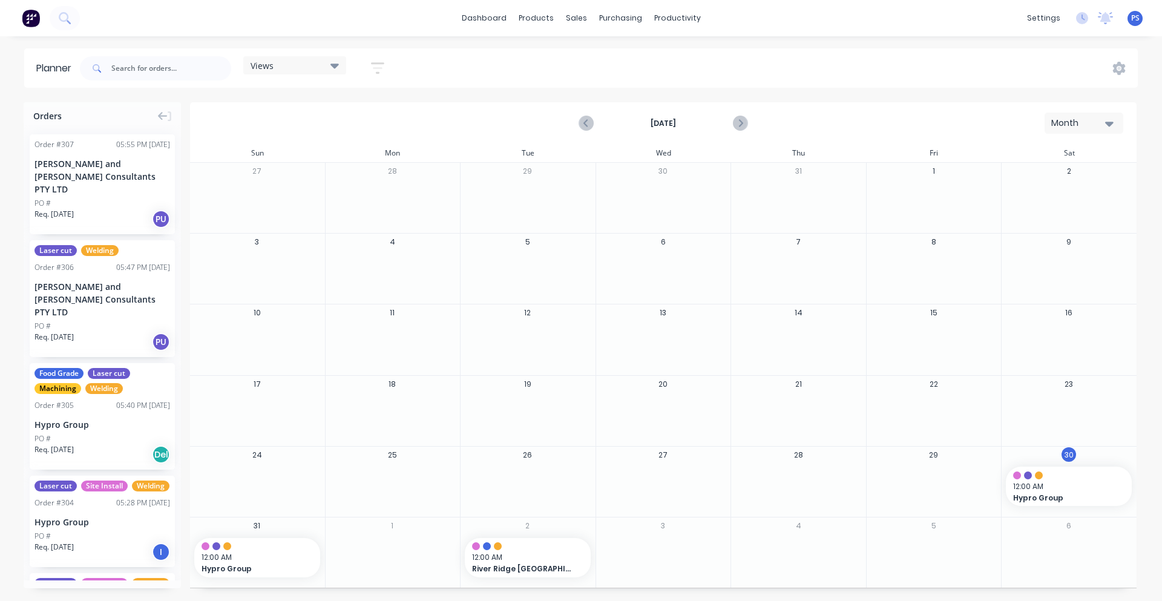
click at [116, 280] on div "[PERSON_NAME] and [PERSON_NAME] Consultants PTY LTD" at bounding box center [103, 299] width 136 height 38
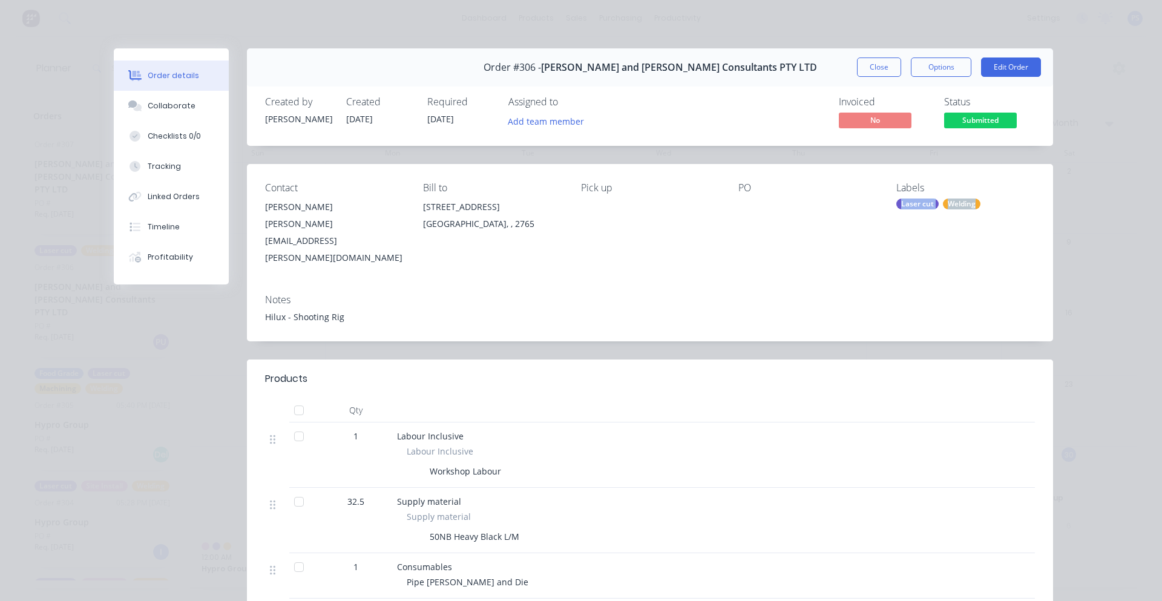
drag, startPoint x: 885, startPoint y: 204, endPoint x: 993, endPoint y: 201, distance: 107.8
click at [993, 201] on div "Contact [PERSON_NAME] [PERSON_NAME][EMAIL_ADDRESS][PERSON_NAME][DOMAIN_NAME] Bi…" at bounding box center [650, 224] width 806 height 120
click at [992, 202] on div "Laser cut Welding" at bounding box center [965, 204] width 139 height 11
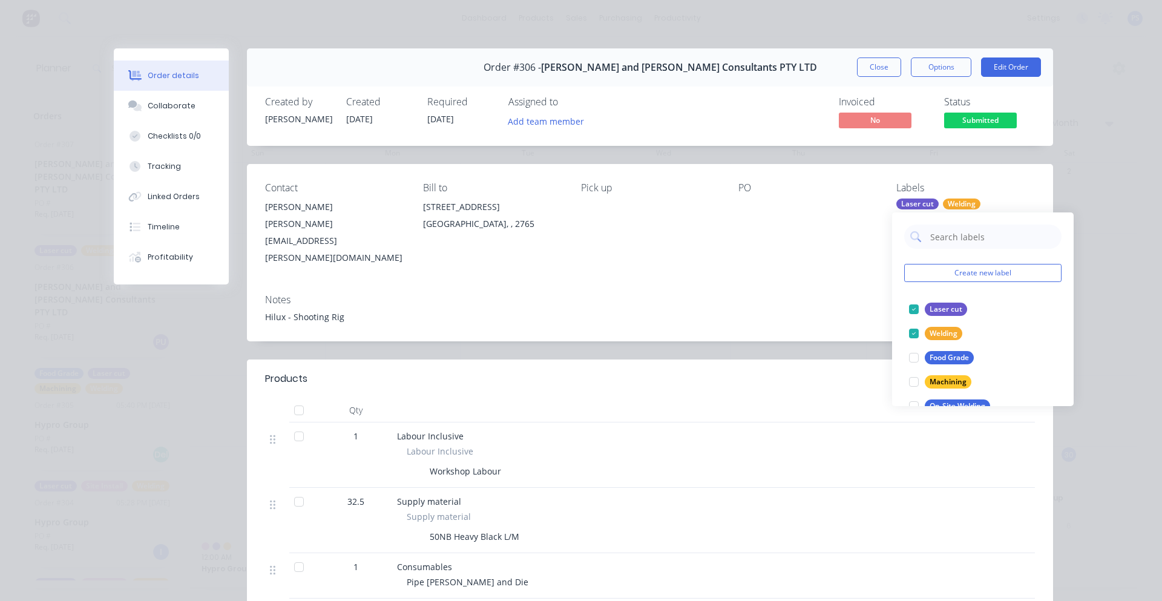
click at [818, 166] on div "Contact [PERSON_NAME] [PERSON_NAME][EMAIL_ADDRESS][PERSON_NAME][DOMAIN_NAME] Bi…" at bounding box center [650, 224] width 806 height 120
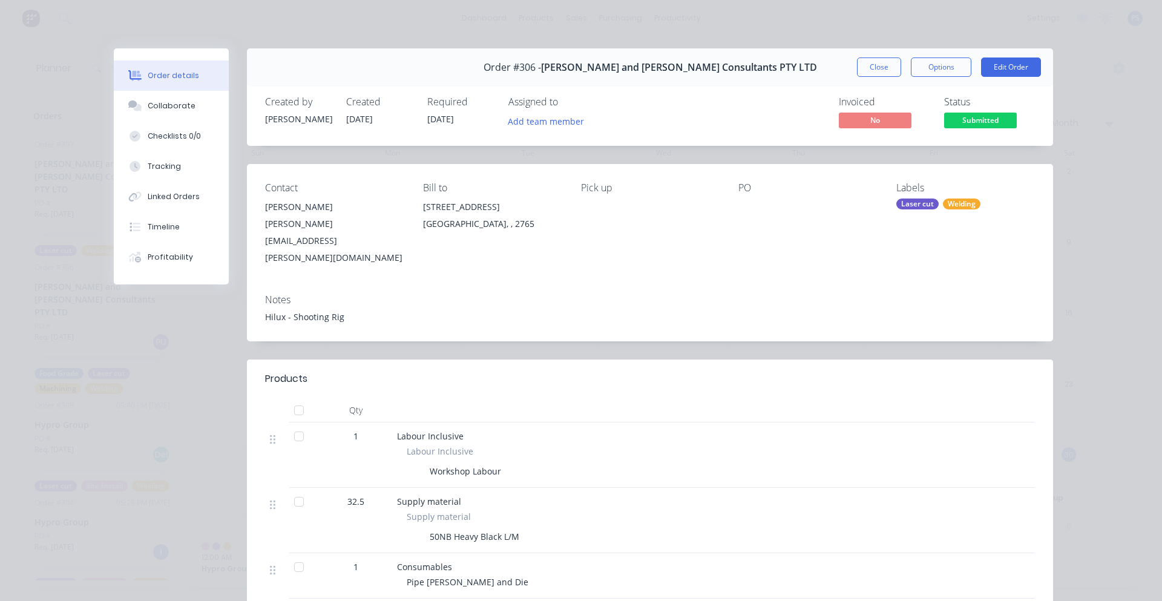
click at [73, 82] on div "Order details Collaborate Checklists 0/0 Tracking Linked Orders Timeline Profit…" at bounding box center [581, 300] width 1162 height 601
click at [24, 8] on div "Order details Collaborate Checklists 0/0 Tracking Linked Orders Timeline Profit…" at bounding box center [581, 300] width 1162 height 601
click at [878, 63] on button "Close" at bounding box center [879, 67] width 44 height 19
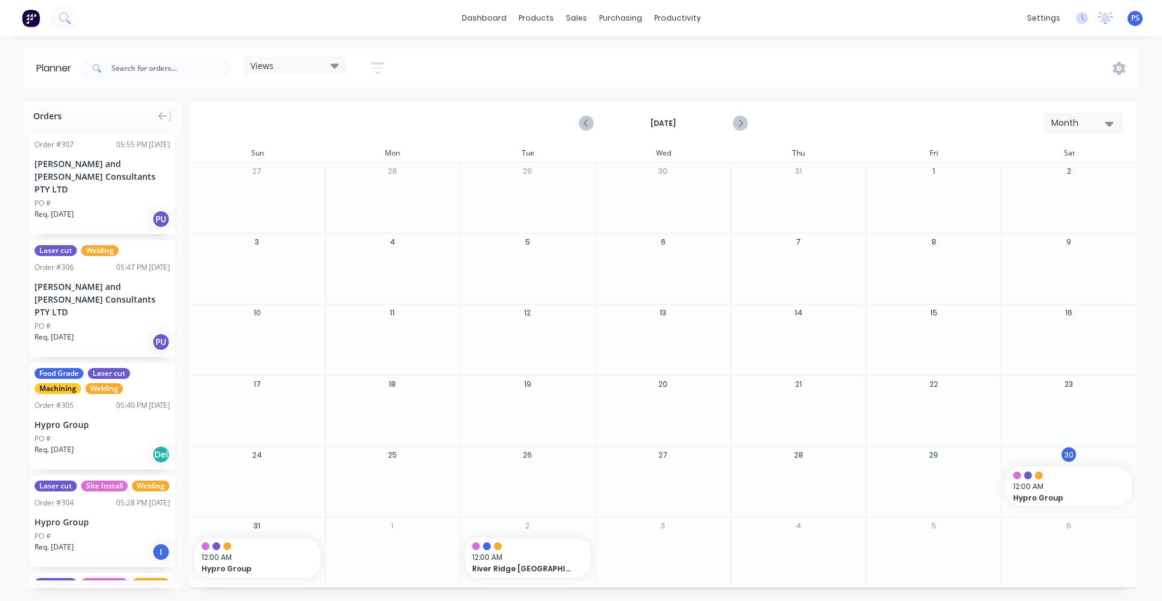
click at [142, 332] on div "Req. [DATE] PU" at bounding box center [103, 342] width 136 height 21
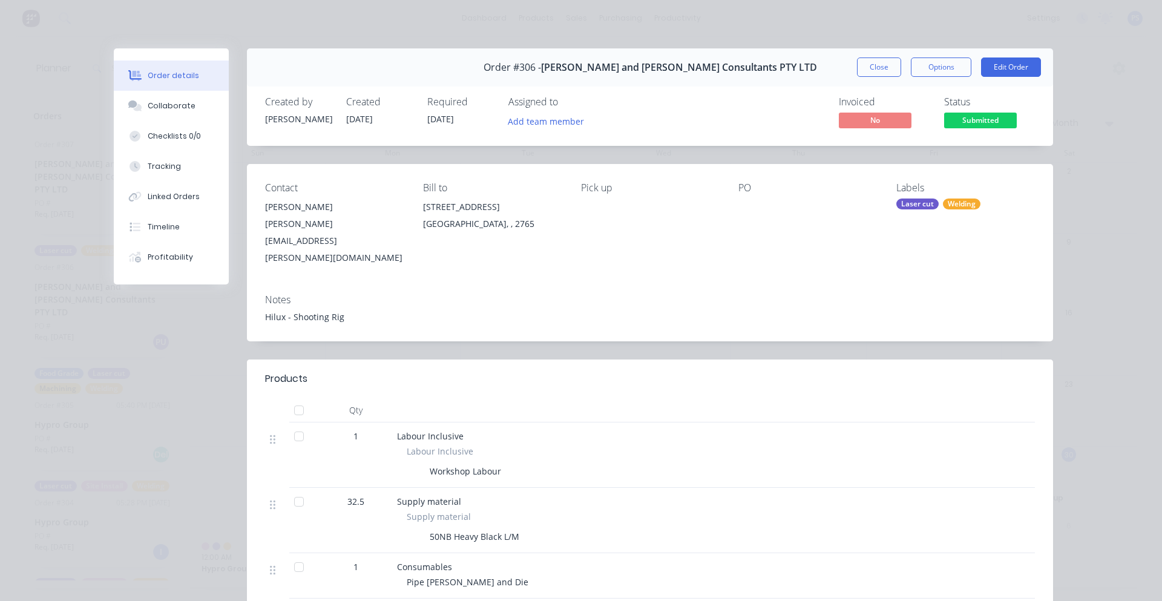
click at [781, 22] on div "Order details Collaborate Checklists 0/0 Tracking Linked Orders Timeline Profit…" at bounding box center [581, 300] width 1162 height 601
click at [28, 25] on div "Order details Collaborate Checklists 0/0 Tracking Linked Orders Timeline Profit…" at bounding box center [581, 300] width 1162 height 601
click at [880, 71] on button "Close" at bounding box center [879, 67] width 44 height 19
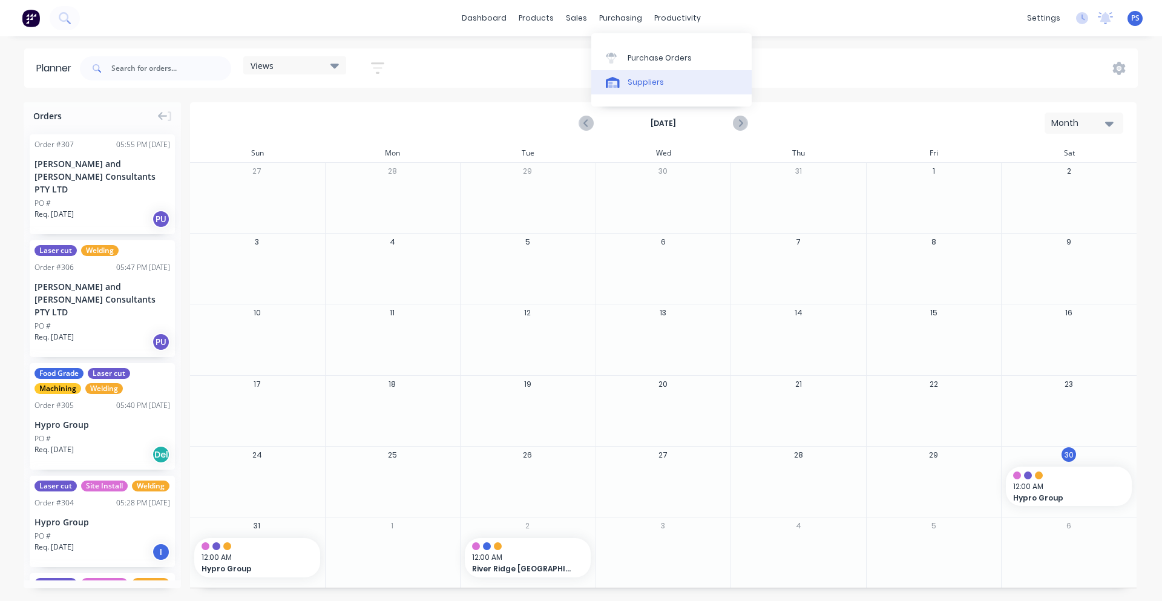
click at [634, 78] on div "Suppliers" at bounding box center [646, 82] width 36 height 11
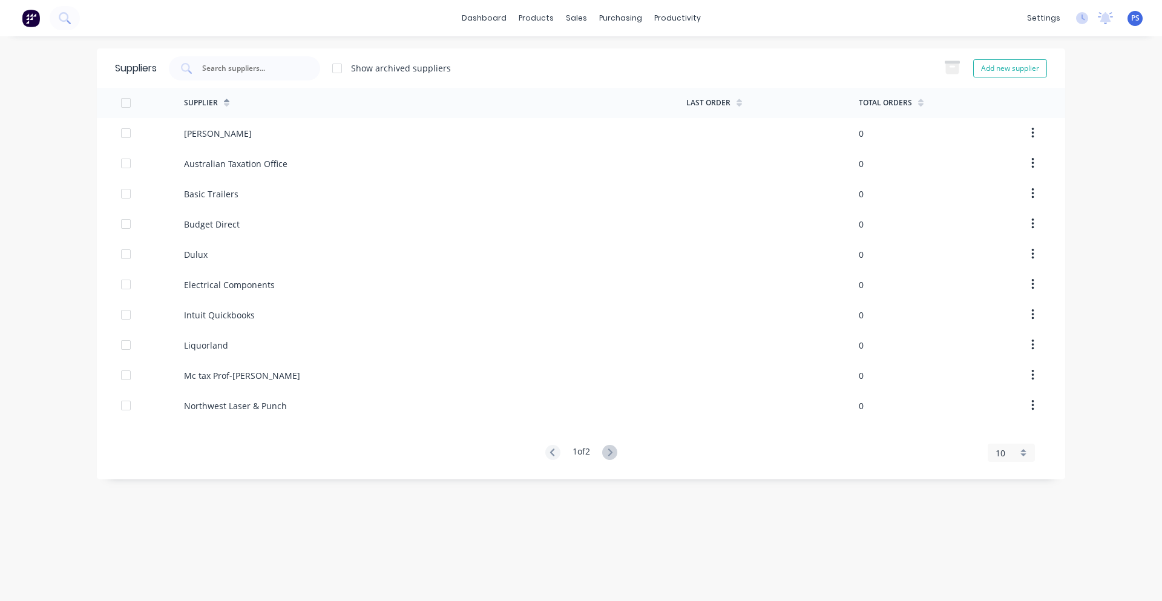
click at [253, 501] on div "Suppliers Show archived suppliers Add new supplier Supplier Last Order Total Or…" at bounding box center [581, 318] width 968 height 541
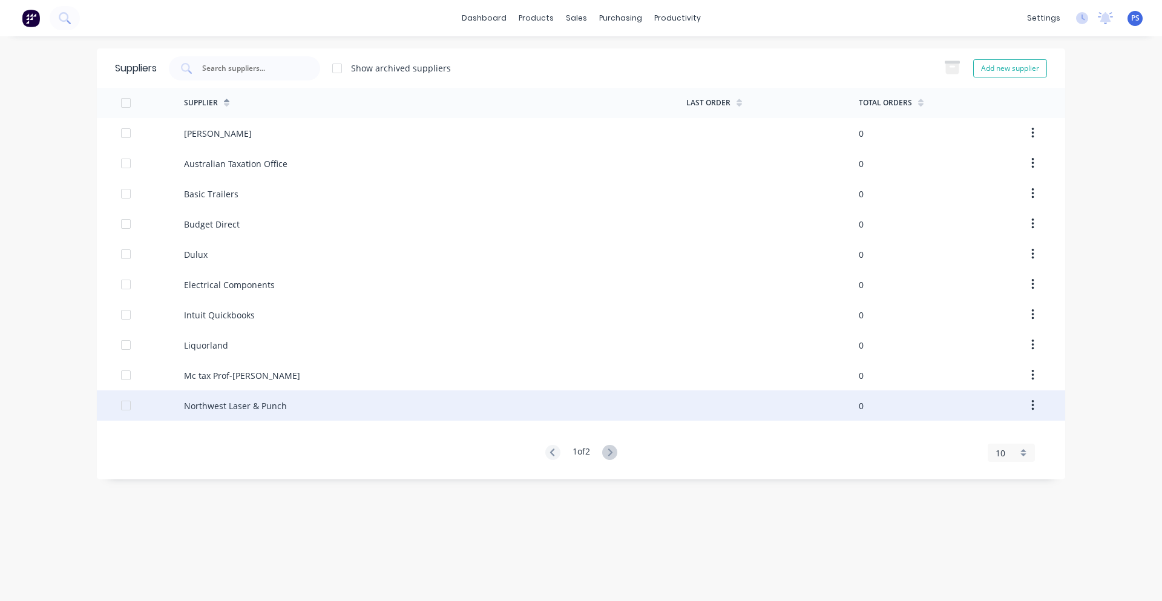
click at [324, 411] on div "Northwest Laser & Punch" at bounding box center [435, 405] width 502 height 30
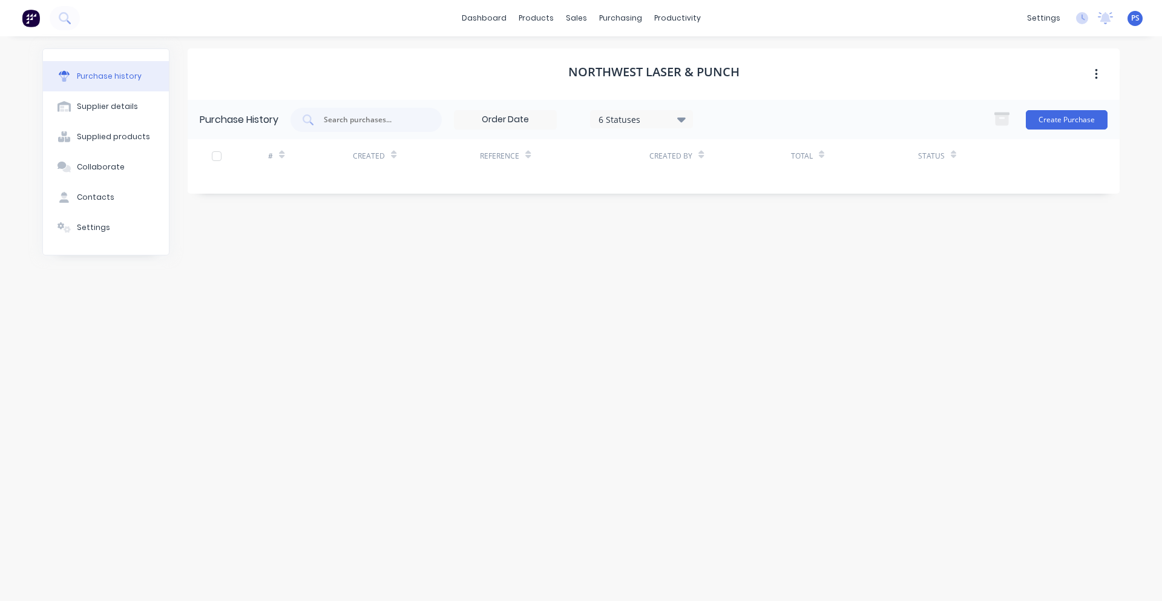
click at [1119, 110] on div "Purchase History 6 Statuses 6 Statuses Create Purchase" at bounding box center [654, 119] width 932 height 39
click at [1091, 115] on button "Create Purchase" at bounding box center [1067, 119] width 82 height 19
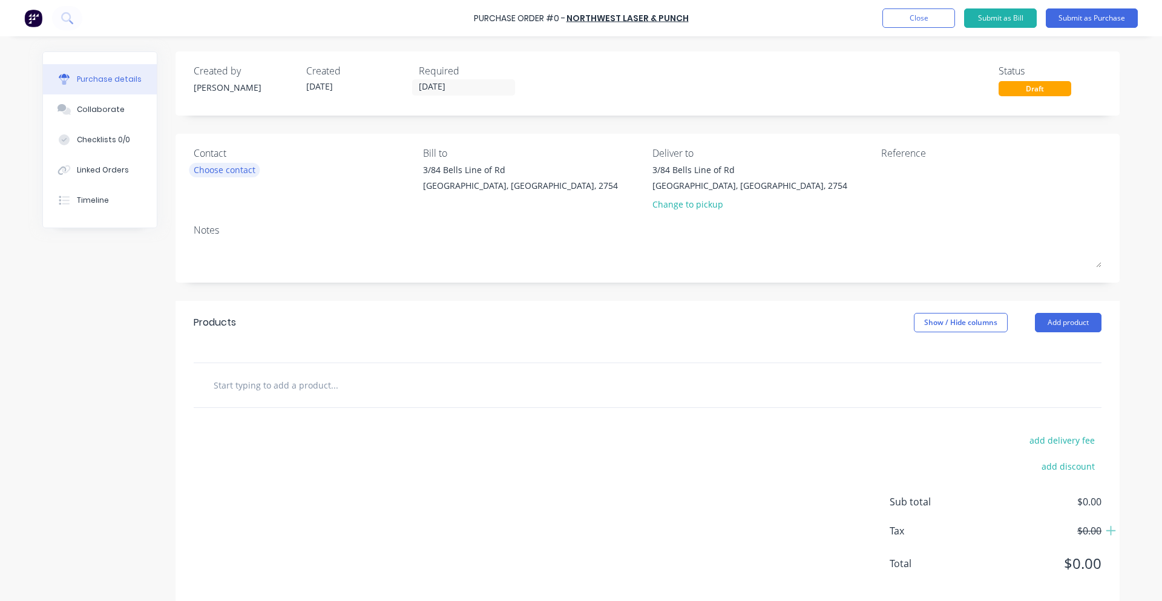
click at [252, 169] on div "Choose contact" at bounding box center [225, 169] width 62 height 13
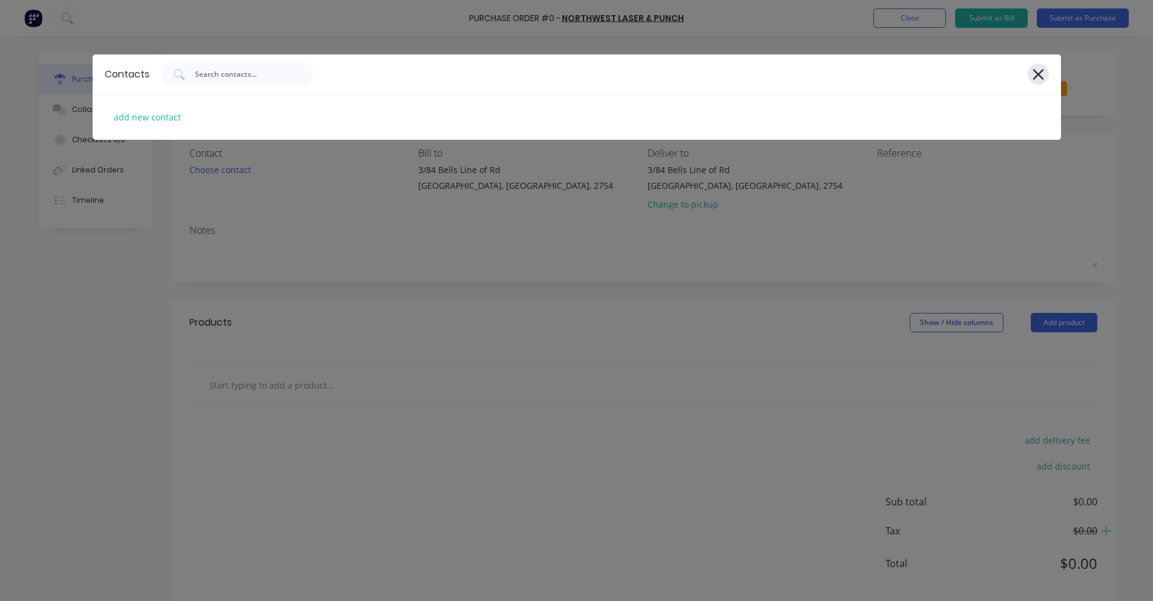
click at [1041, 73] on icon at bounding box center [1038, 74] width 13 height 17
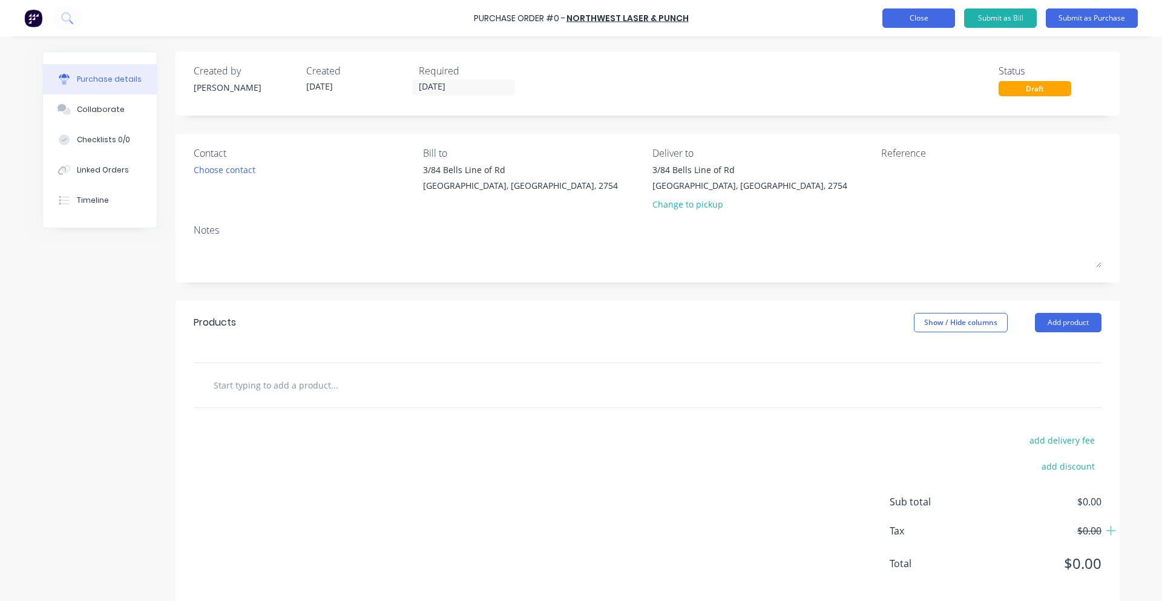
click at [917, 21] on button "Close" at bounding box center [918, 17] width 73 height 19
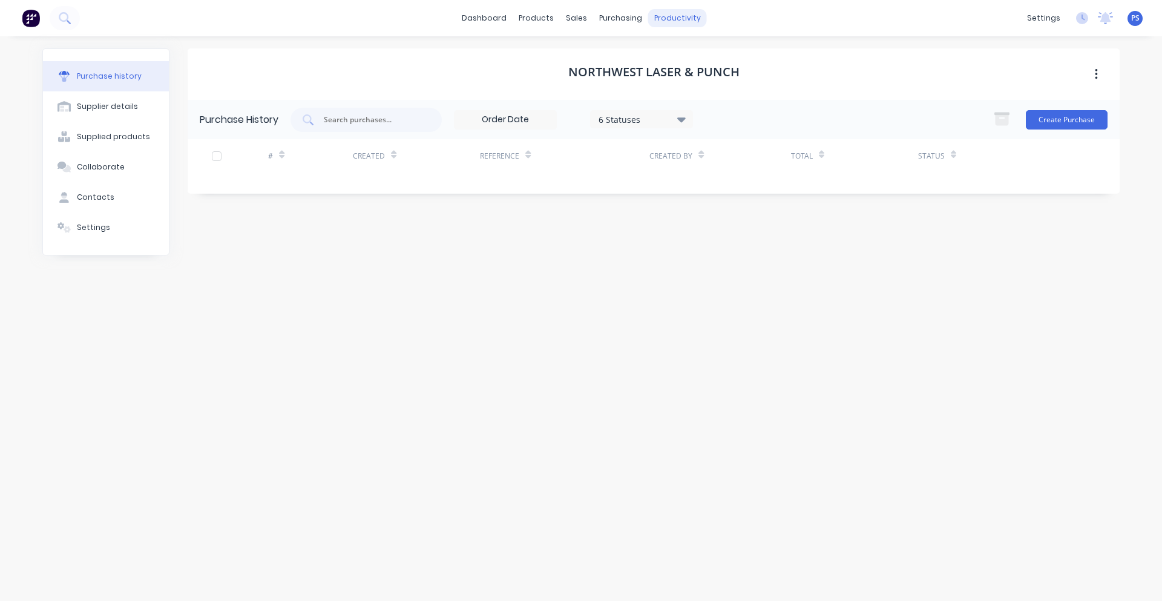
click at [651, 19] on div "productivity" at bounding box center [677, 18] width 59 height 18
click at [733, 132] on link "Timesheets" at bounding box center [724, 131] width 160 height 24
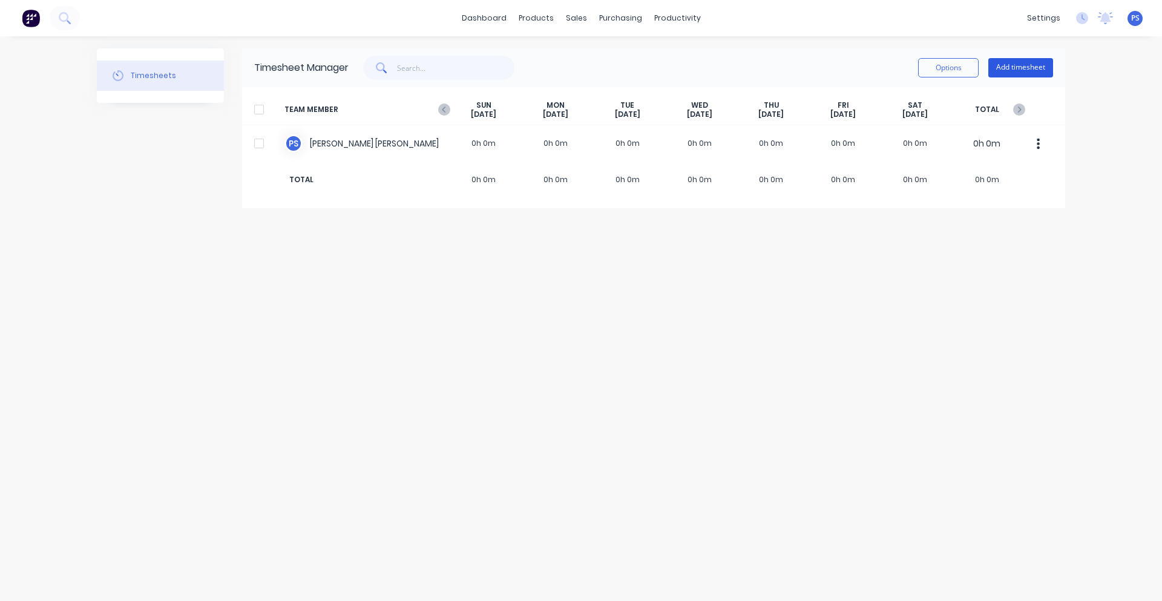
click at [1011, 69] on button "Add timesheet" at bounding box center [1020, 67] width 65 height 19
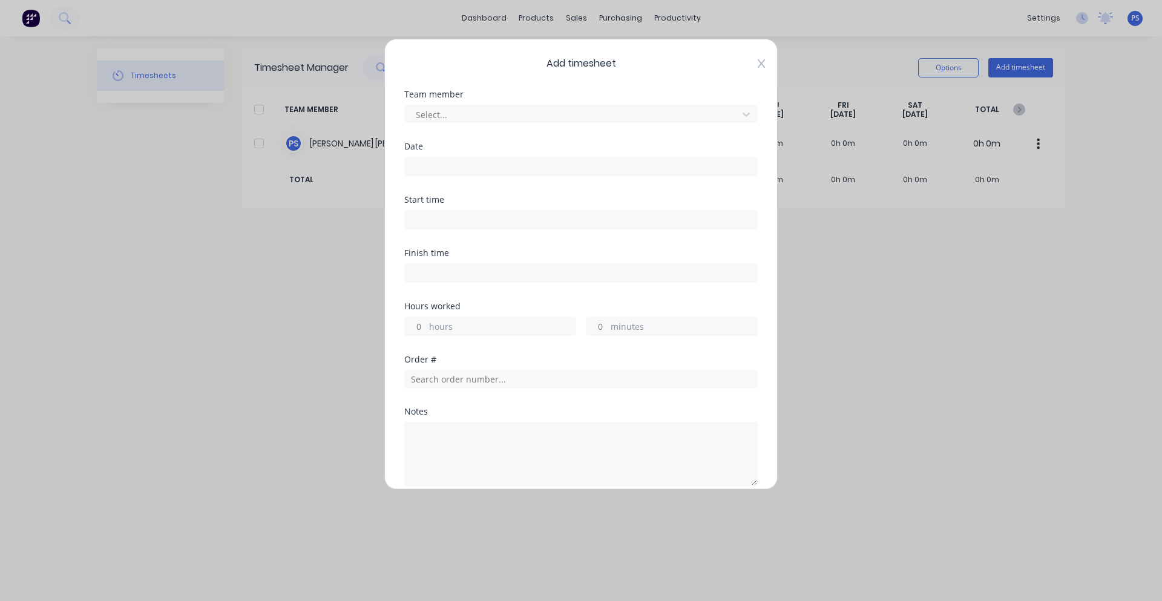
click at [758, 67] on icon at bounding box center [761, 63] width 7 height 8
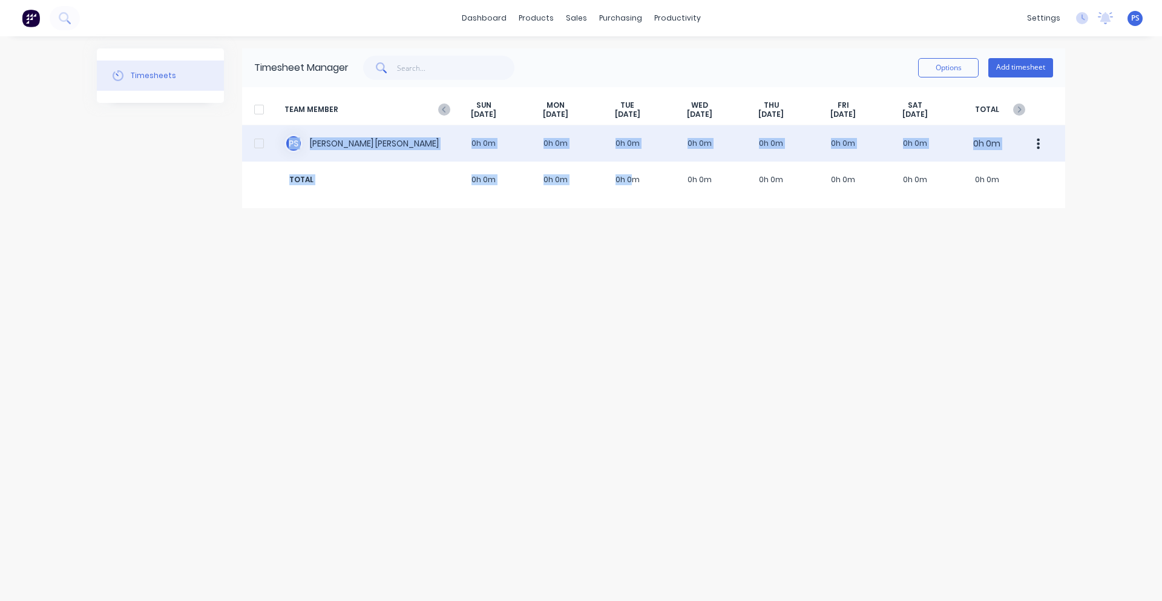
drag, startPoint x: 644, startPoint y: 191, endPoint x: 521, endPoint y: 155, distance: 128.5
click at [521, 155] on div "TEAM MEMBER [DATE] [DATE] [DATE] [DATE] [DATE] [DATE] [DATE] TOTAL P S [PERSON_…" at bounding box center [653, 147] width 823 height 121
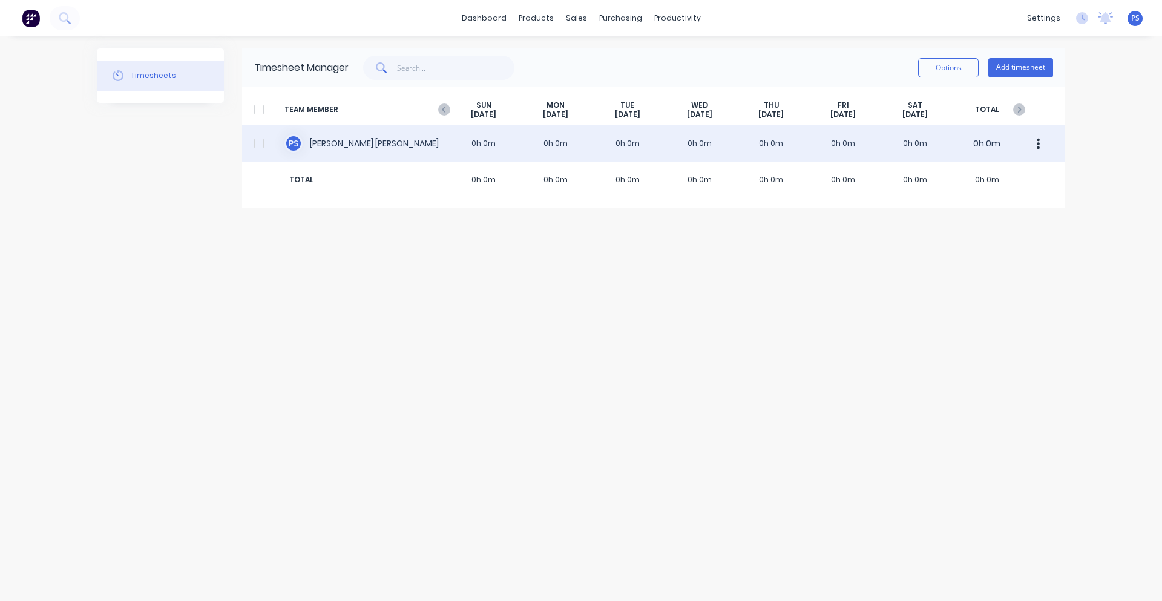
click at [521, 155] on div "P S [PERSON_NAME] 0h 0m 0h 0m 0h 0m 0h 0m 0h 0m 0h 0m 0h 0m 0h 0m" at bounding box center [653, 143] width 823 height 36
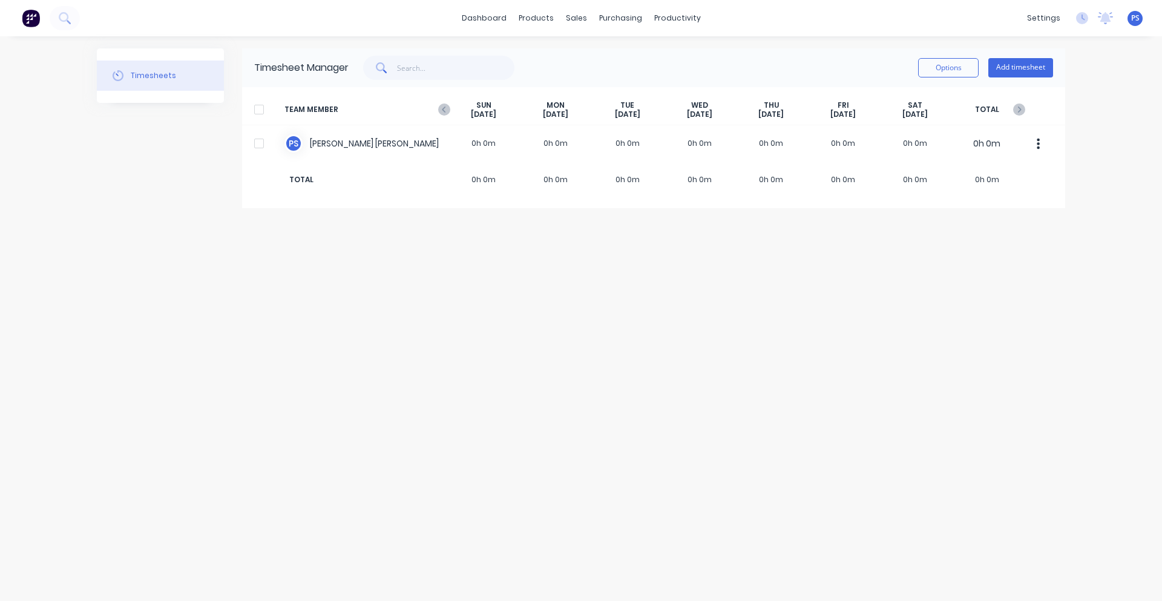
click at [588, 56] on div "Options Add timesheet" at bounding box center [701, 68] width 705 height 24
click at [692, 270] on div "Timesheets Timesheet Manager Options Add timesheet TEAM MEMBER [DATE] [DATE] [D…" at bounding box center [581, 318] width 968 height 541
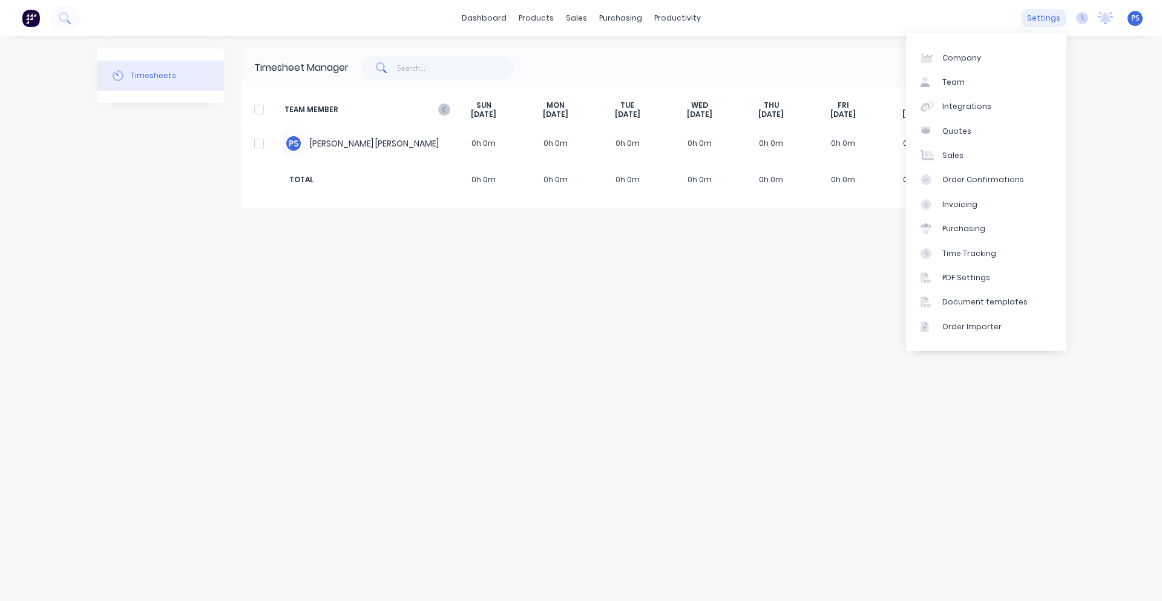
click at [1053, 15] on div "settings" at bounding box center [1043, 18] width 45 height 18
click at [994, 89] on link "Team" at bounding box center [986, 82] width 160 height 24
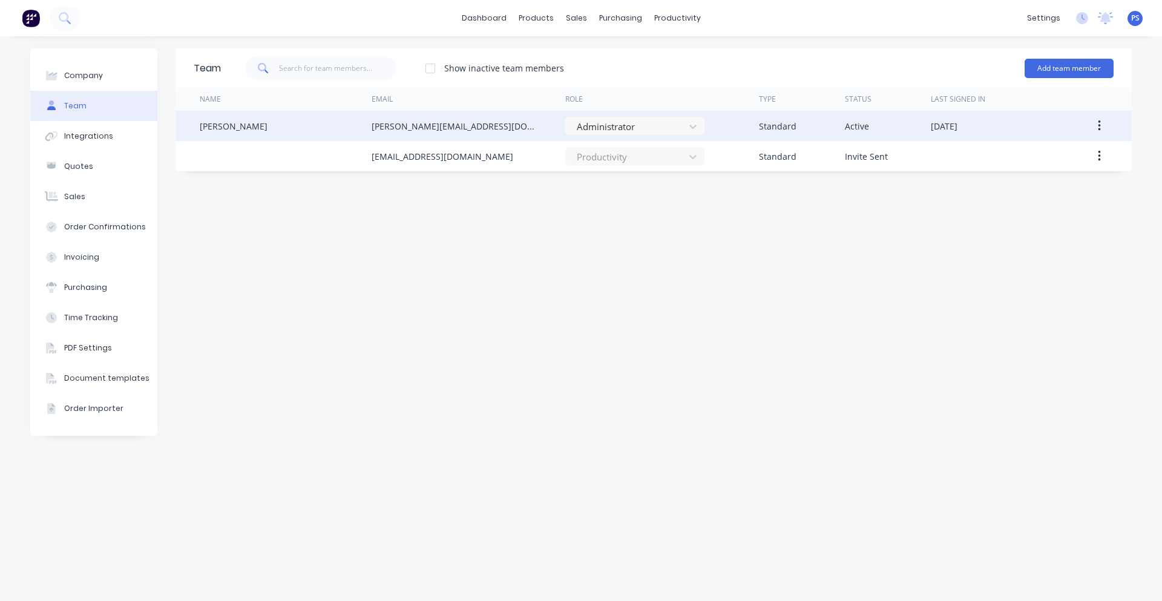
click at [1109, 123] on button "button" at bounding box center [1099, 126] width 28 height 22
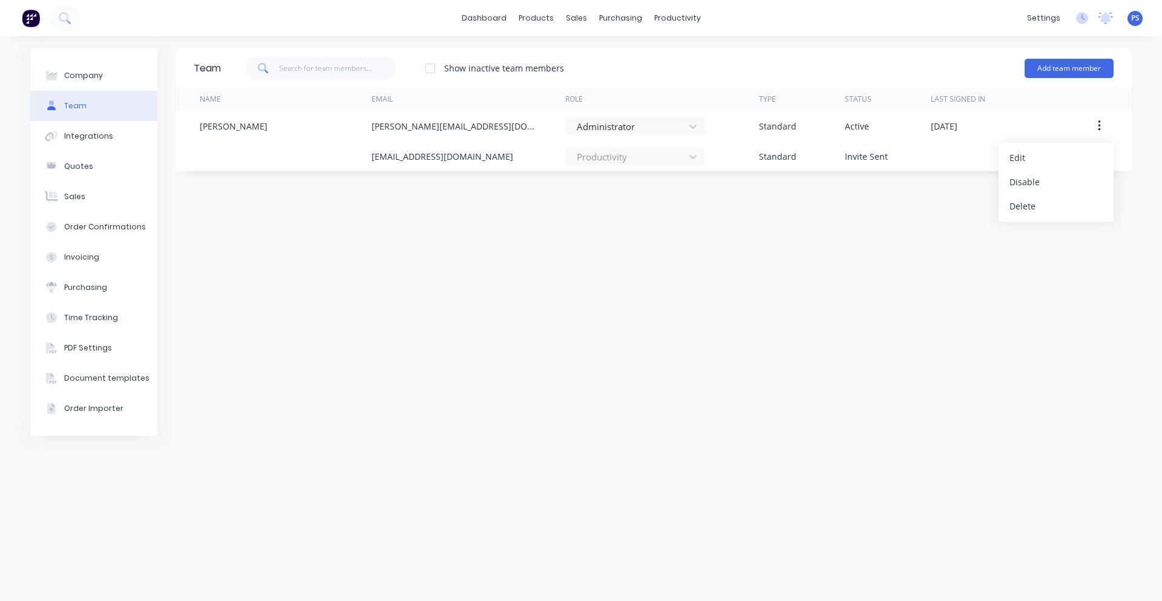
click at [946, 304] on div "Team Show inactive team members Add team member Name Email Role Type Status Las…" at bounding box center [654, 318] width 956 height 541
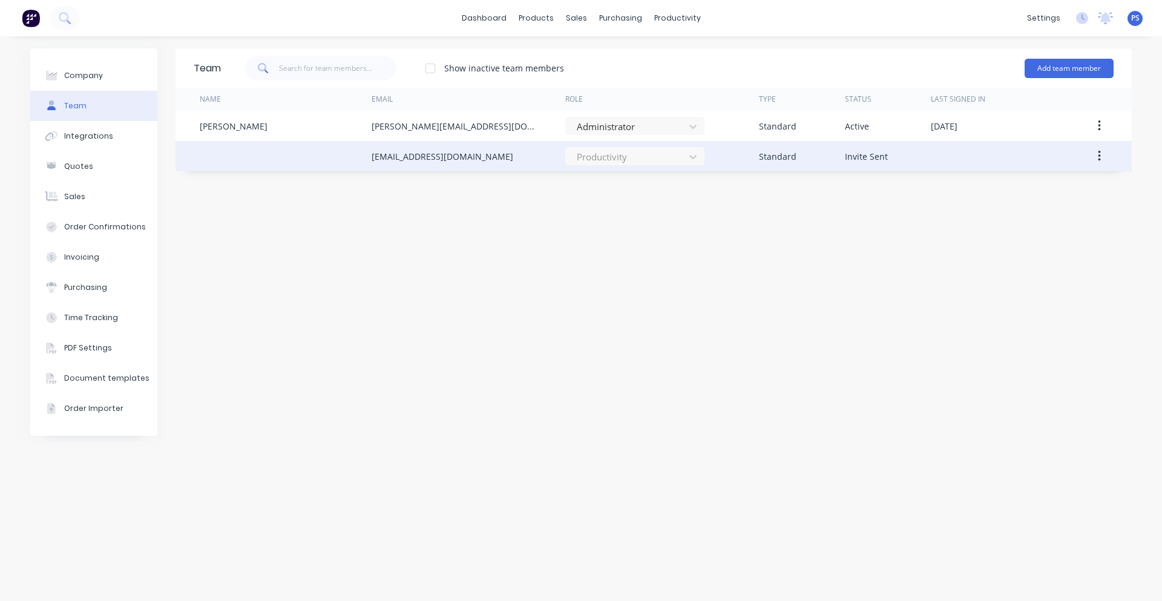
click at [686, 148] on div "Productivity" at bounding box center [634, 156] width 139 height 18
click at [1100, 156] on icon "button" at bounding box center [1099, 156] width 2 height 11
click at [1079, 206] on div "Resend Invite" at bounding box center [1056, 212] width 93 height 18
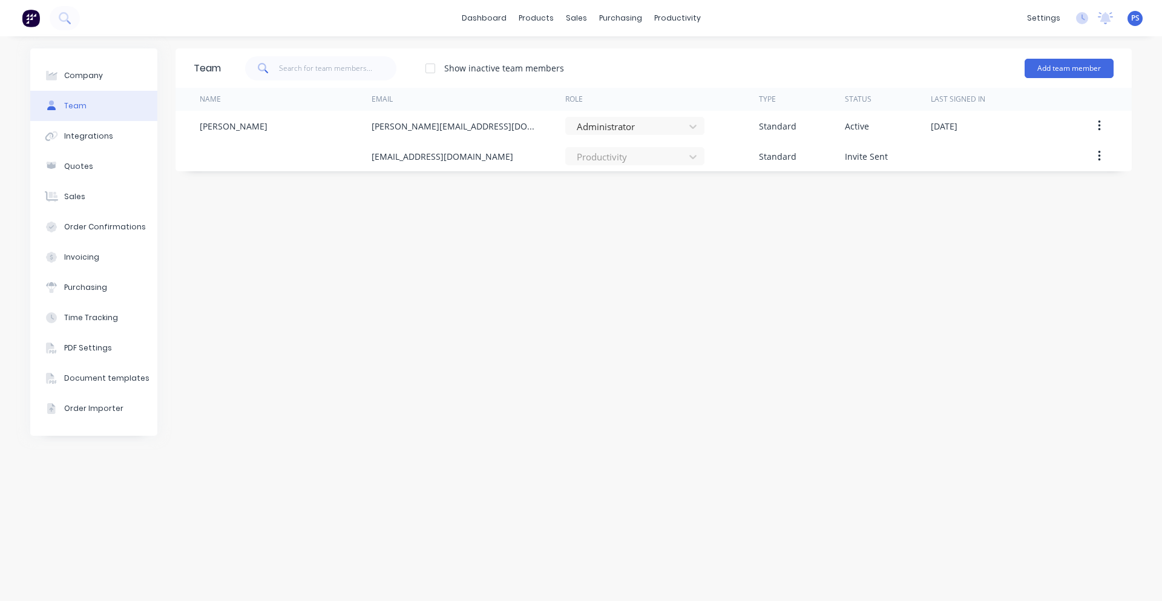
drag, startPoint x: 568, startPoint y: 227, endPoint x: 569, endPoint y: 209, distance: 17.6
click at [568, 227] on div "Team Show inactive team members Add team member Name Email Role Type Status Las…" at bounding box center [654, 318] width 956 height 541
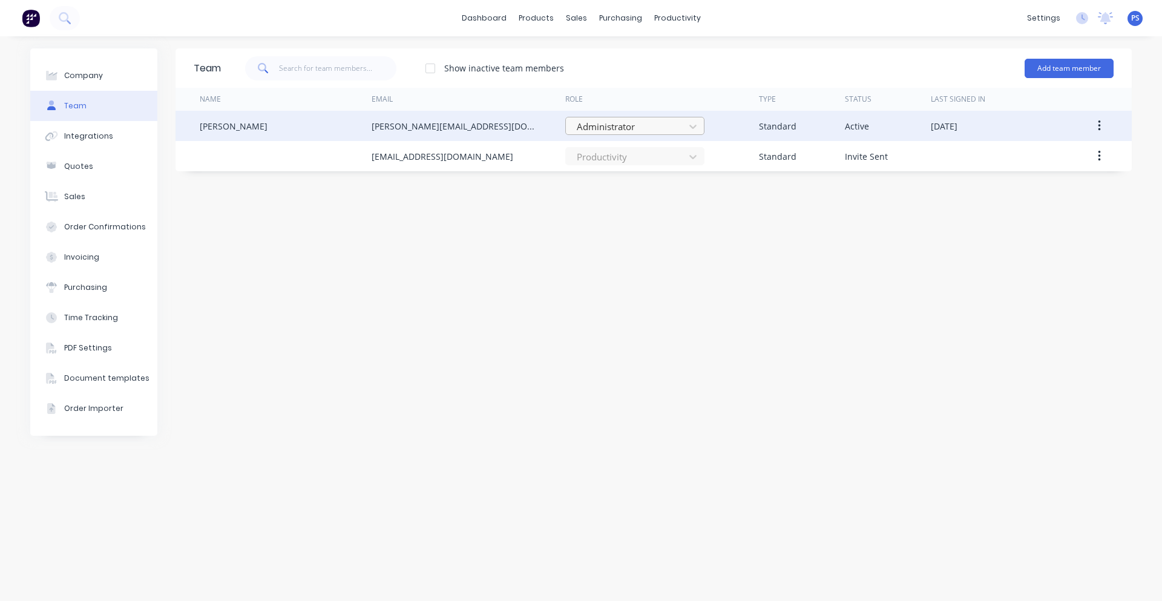
click at [618, 128] on div at bounding box center [627, 126] width 103 height 15
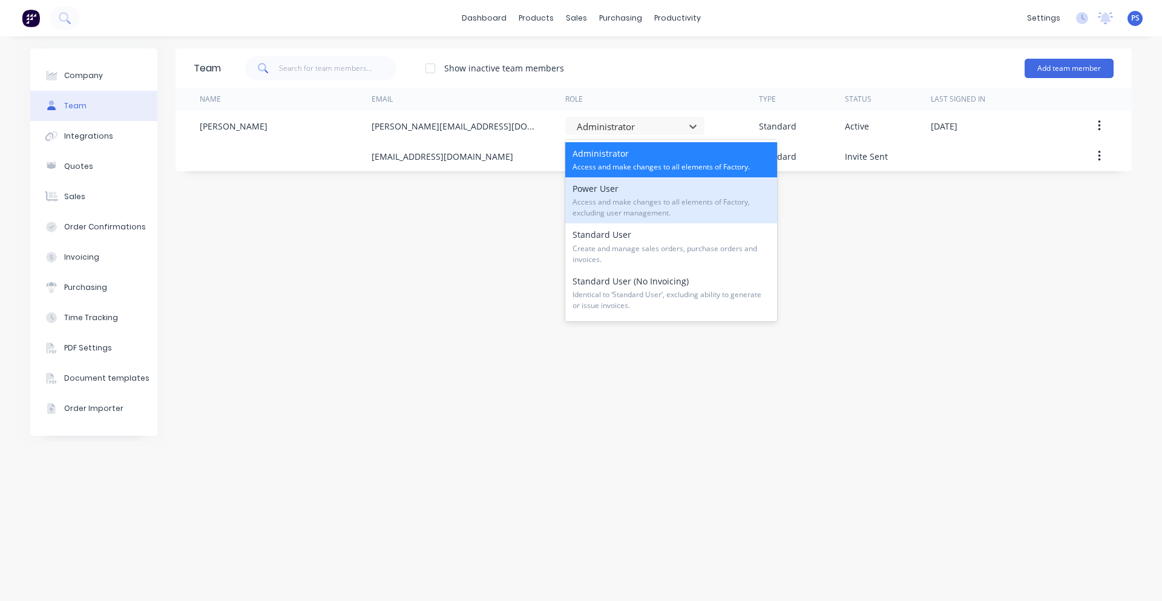
click at [444, 222] on div "Team Show inactive team members Add team member Name Email Role Type Status Las…" at bounding box center [654, 318] width 956 height 541
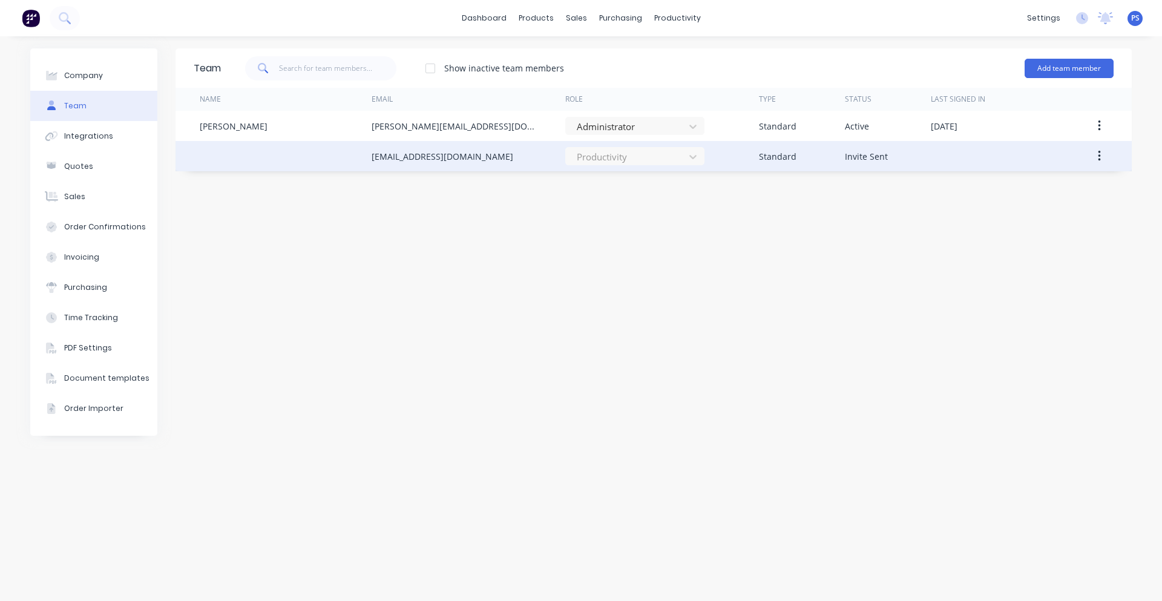
click at [580, 159] on div "Productivity" at bounding box center [634, 156] width 139 height 18
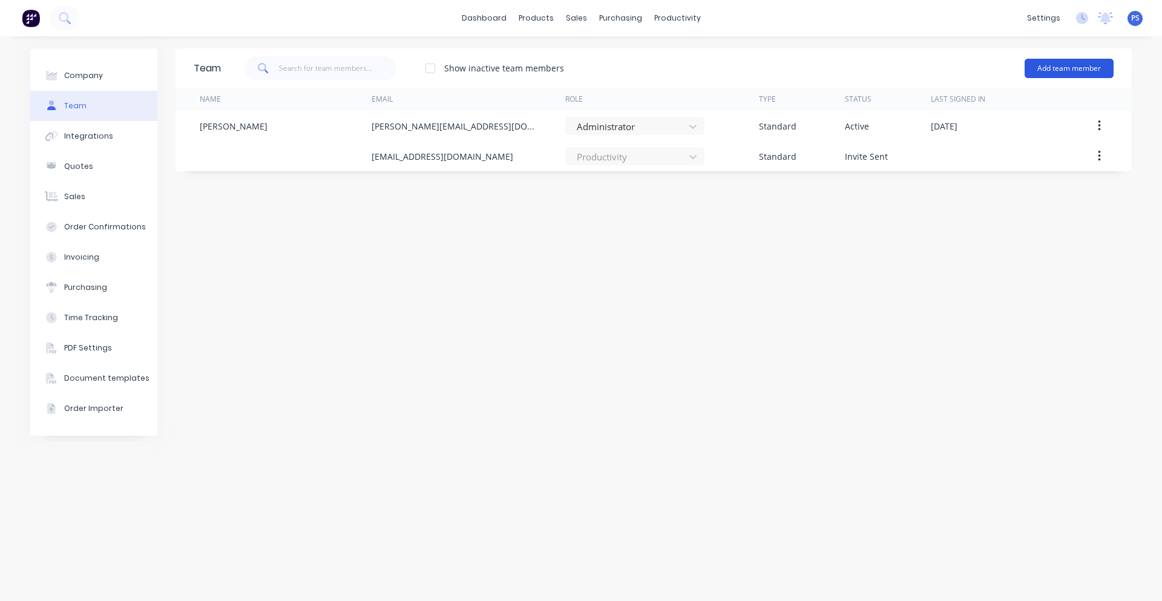
click at [1108, 74] on button "Add team member" at bounding box center [1069, 68] width 89 height 19
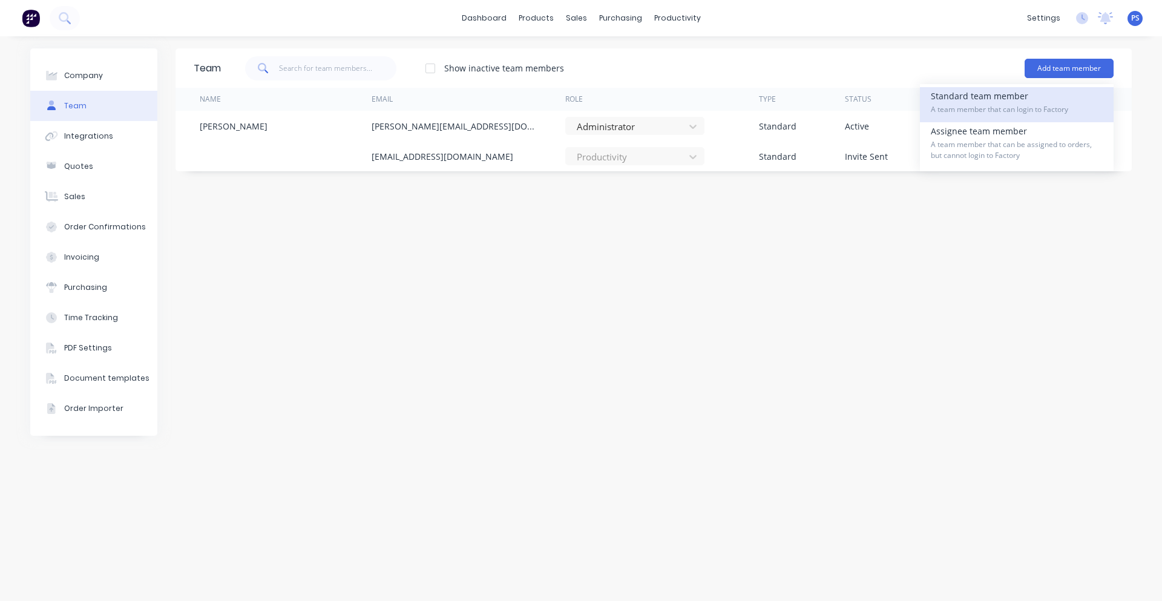
click at [1022, 113] on span "A team member that can login to Factory" at bounding box center [1017, 109] width 172 height 11
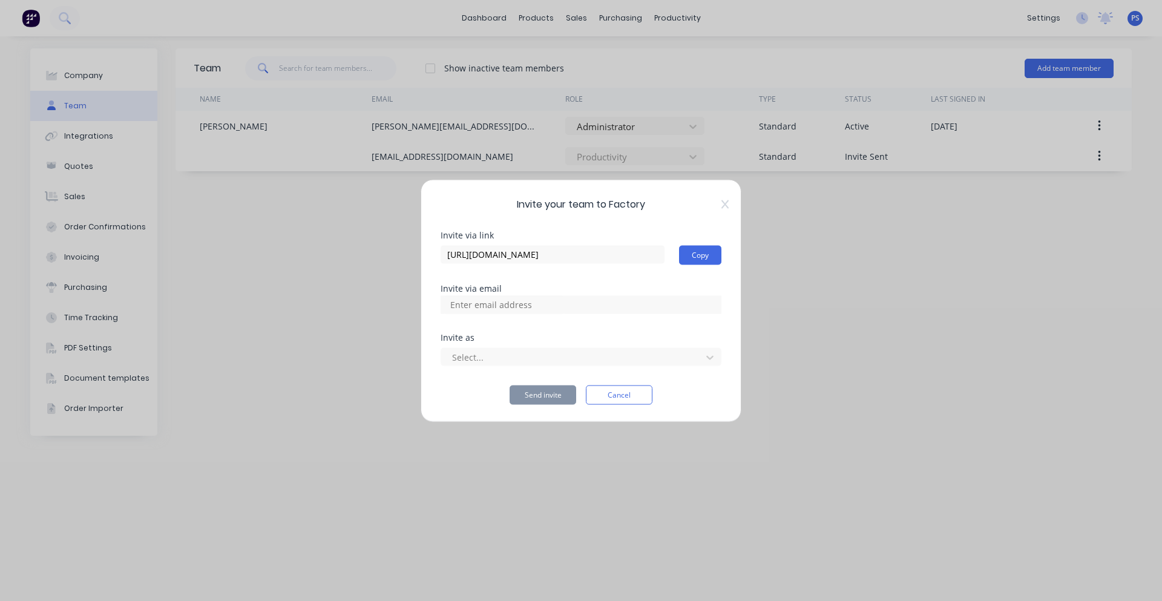
click at [597, 314] on div "Invite via link [URL][DOMAIN_NAME] Copy Invite via email Invite as Select... Se…" at bounding box center [581, 318] width 281 height 174
click at [565, 352] on div at bounding box center [573, 357] width 245 height 15
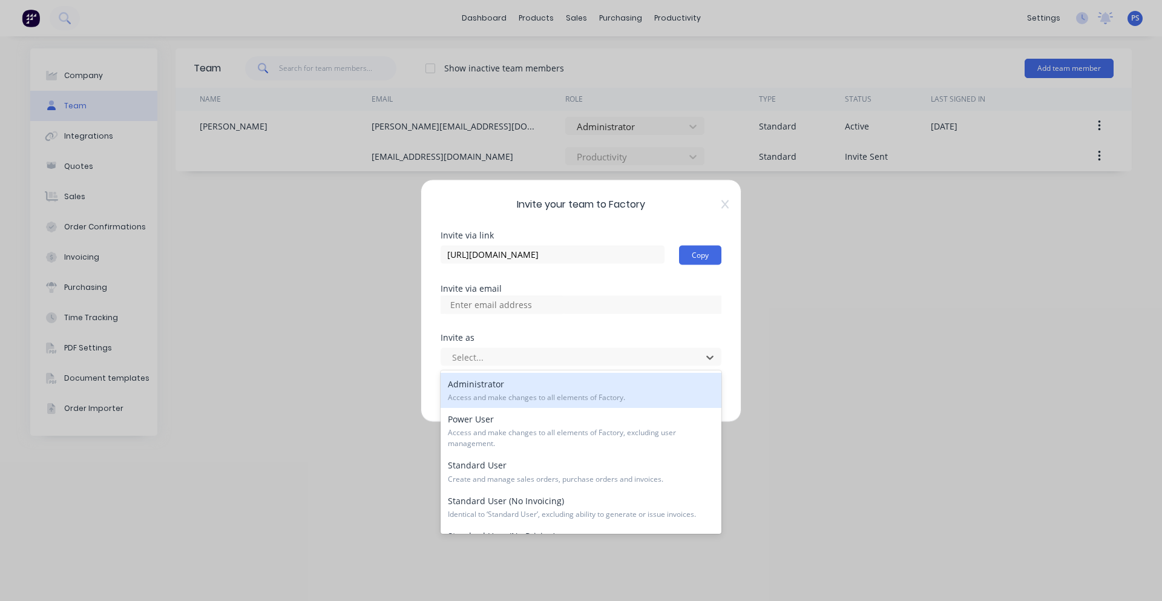
click at [642, 398] on span "Access and make changes to all elements of Factory." at bounding box center [581, 397] width 266 height 11
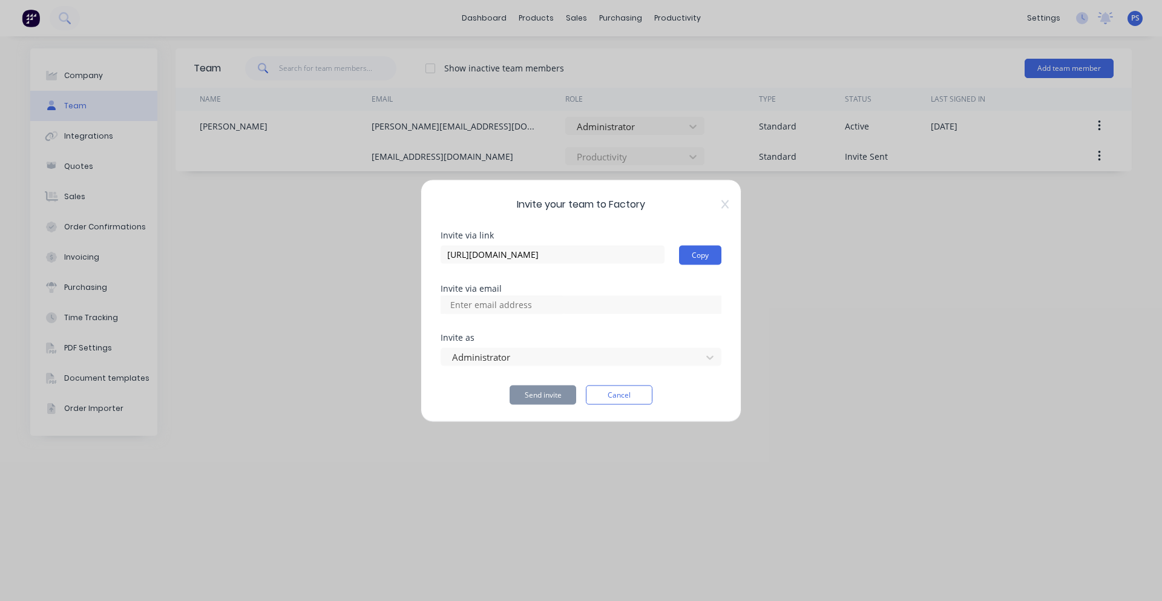
click at [574, 297] on div at bounding box center [581, 304] width 281 height 18
click at [567, 306] on div at bounding box center [581, 304] width 281 height 18
click at [498, 306] on input at bounding box center [504, 304] width 121 height 18
click at [561, 332] on div "Invite via link [URL][DOMAIN_NAME] Copy Invite via email Invite as Administrato…" at bounding box center [581, 318] width 281 height 174
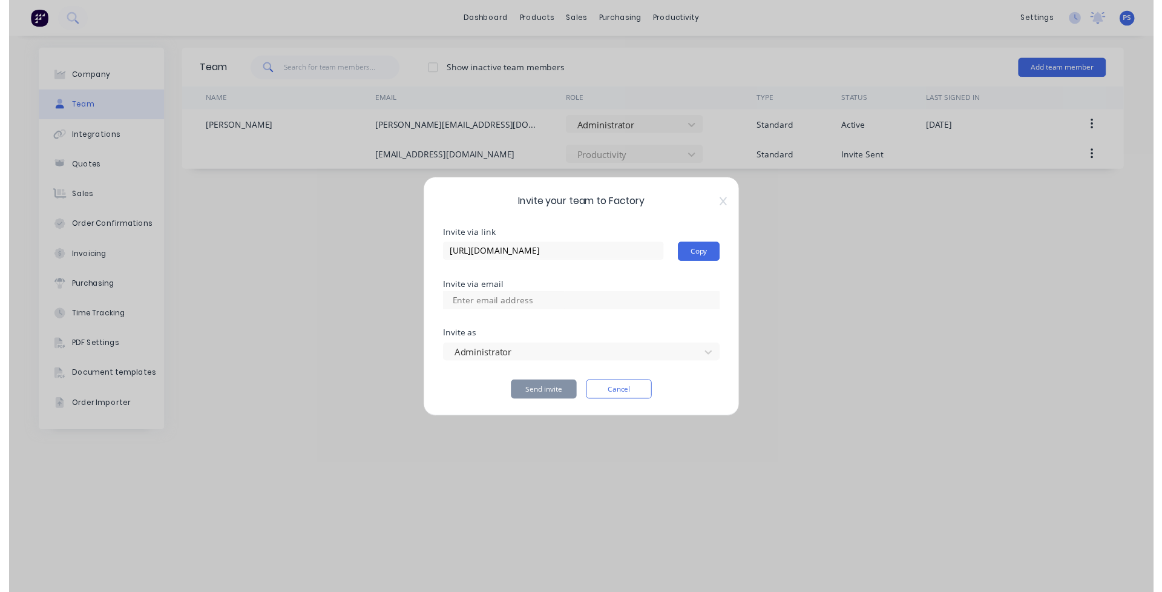
scroll to position [0, 0]
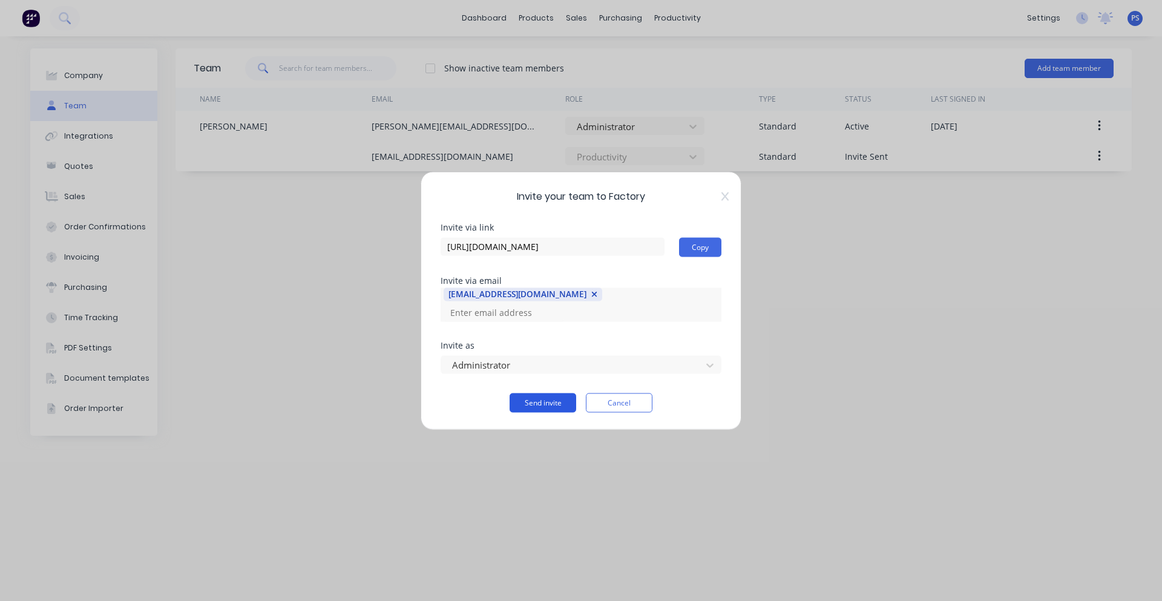
click at [545, 393] on button "Send invite" at bounding box center [543, 402] width 67 height 19
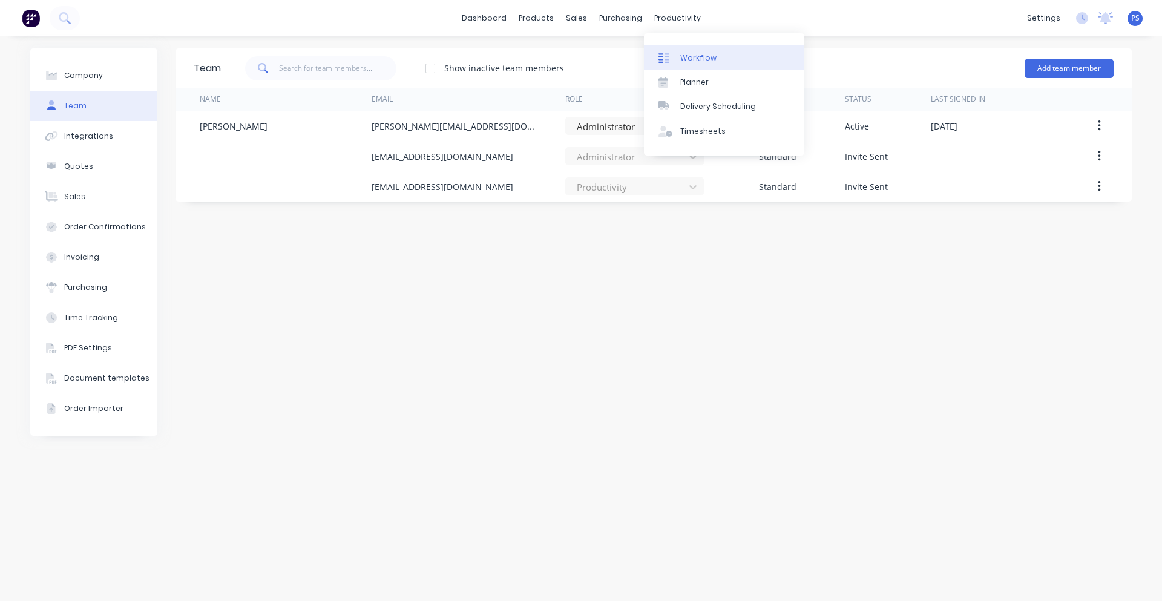
click at [666, 66] on link "Workflow" at bounding box center [724, 57] width 160 height 24
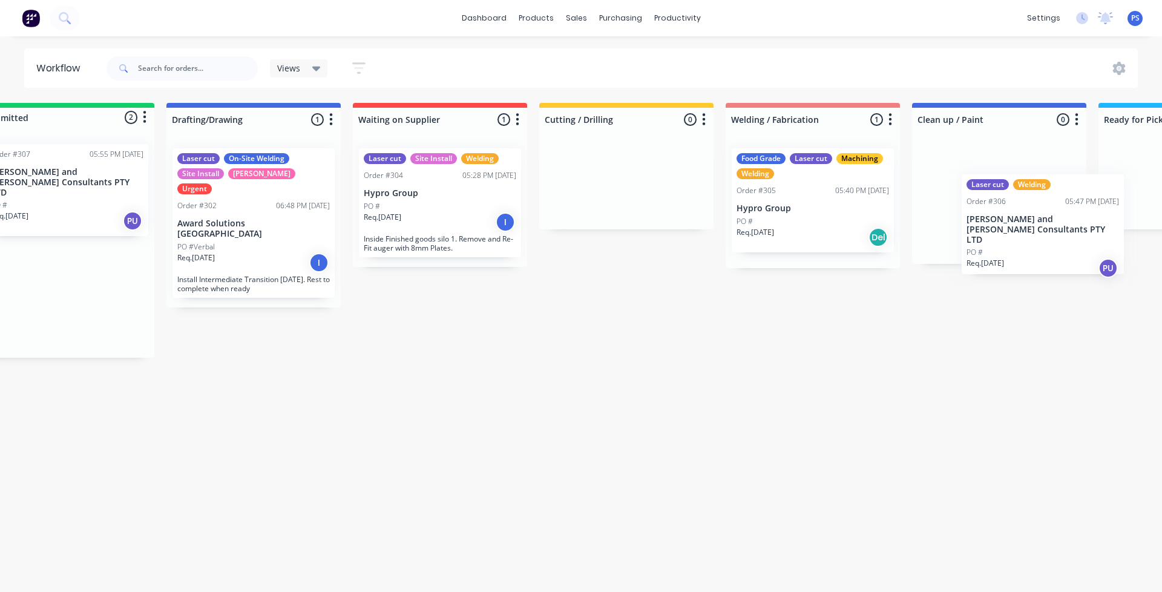
scroll to position [0, 176]
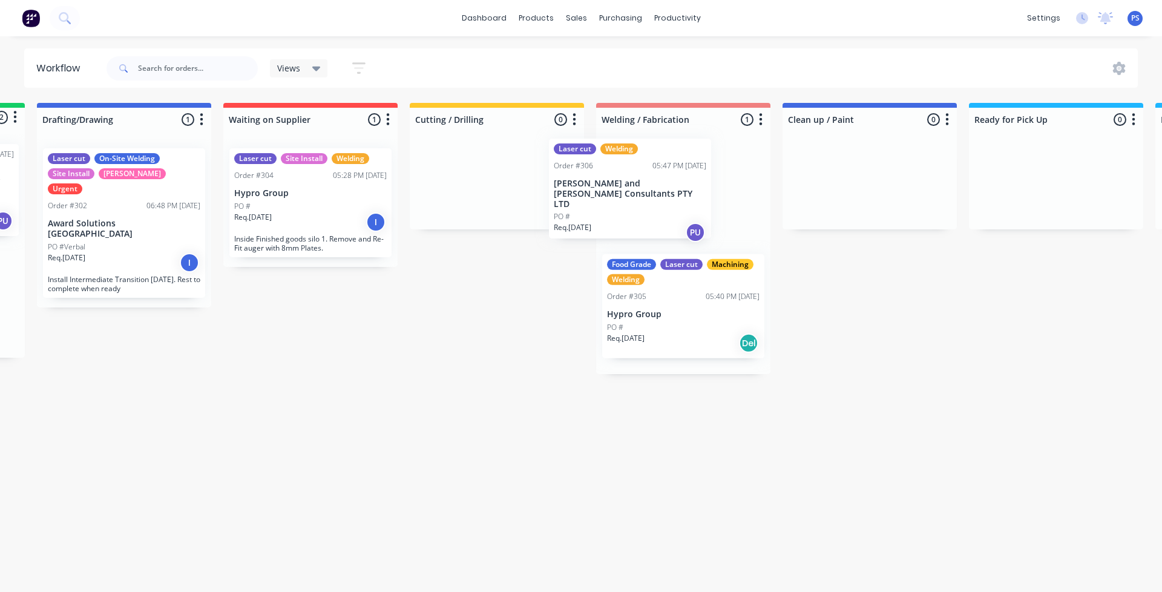
drag, startPoint x: 139, startPoint y: 246, endPoint x: 702, endPoint y: 256, distance: 563.0
click at [702, 256] on div "Submitted 2 Status colour #13CE66 hex #13CE66 Save Cancel Summaries Total order…" at bounding box center [824, 246] width 2019 height 286
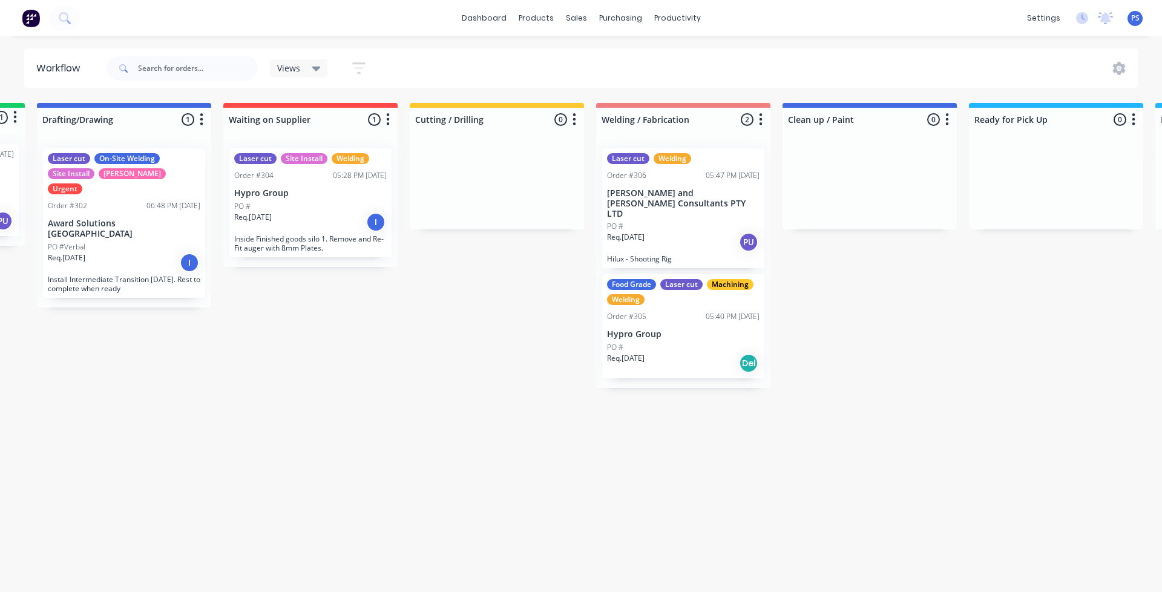
scroll to position [0, 0]
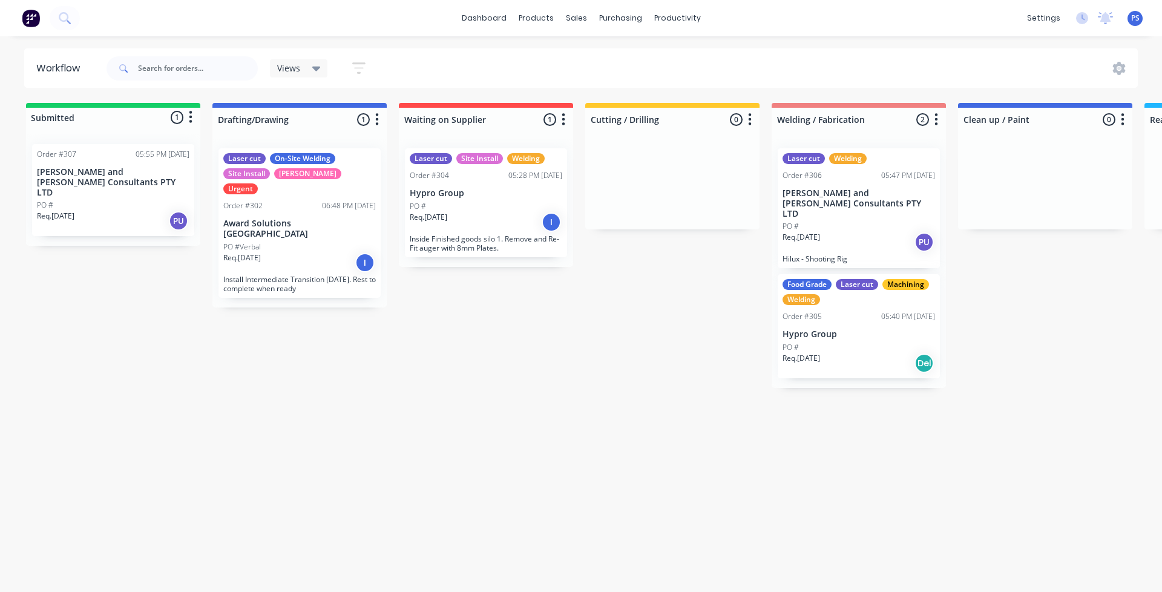
click at [100, 211] on div "Req. [DATE] PU" at bounding box center [113, 221] width 153 height 21
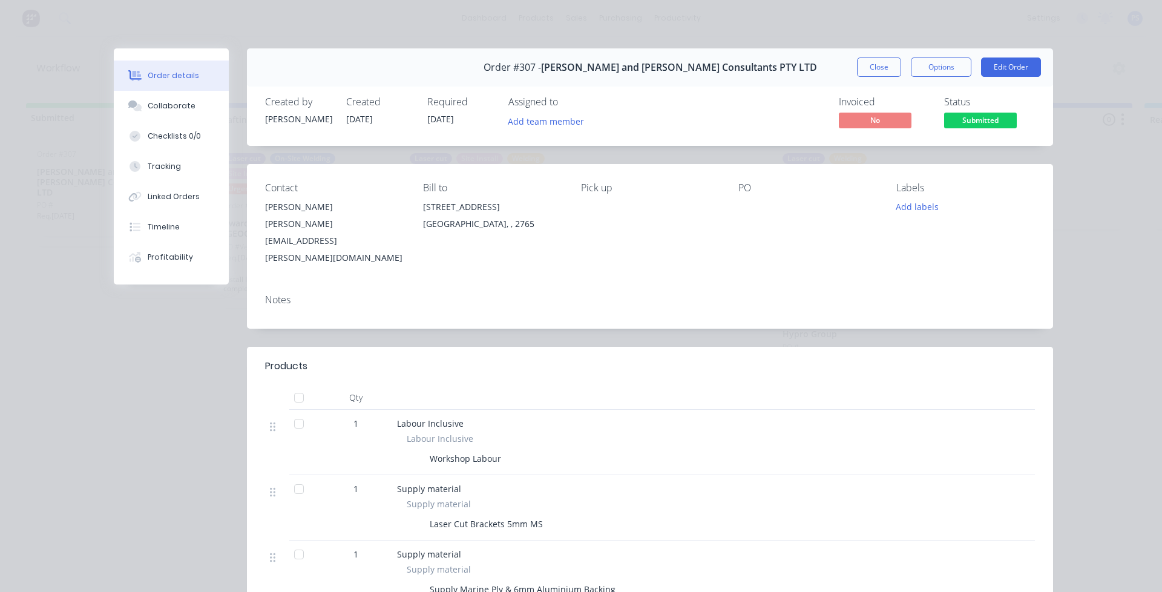
click at [282, 294] on div "Notes" at bounding box center [650, 300] width 770 height 12
click at [288, 294] on div "Notes" at bounding box center [650, 300] width 770 height 12
click at [271, 294] on div "Notes" at bounding box center [650, 300] width 770 height 12
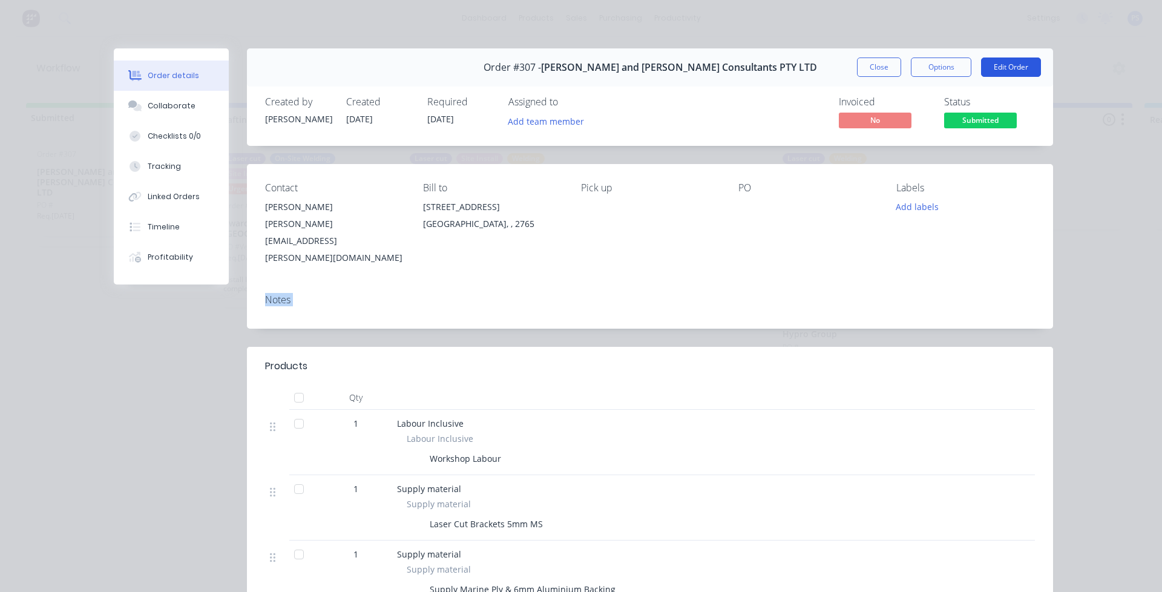
click at [1001, 76] on button "Edit Order" at bounding box center [1011, 67] width 60 height 19
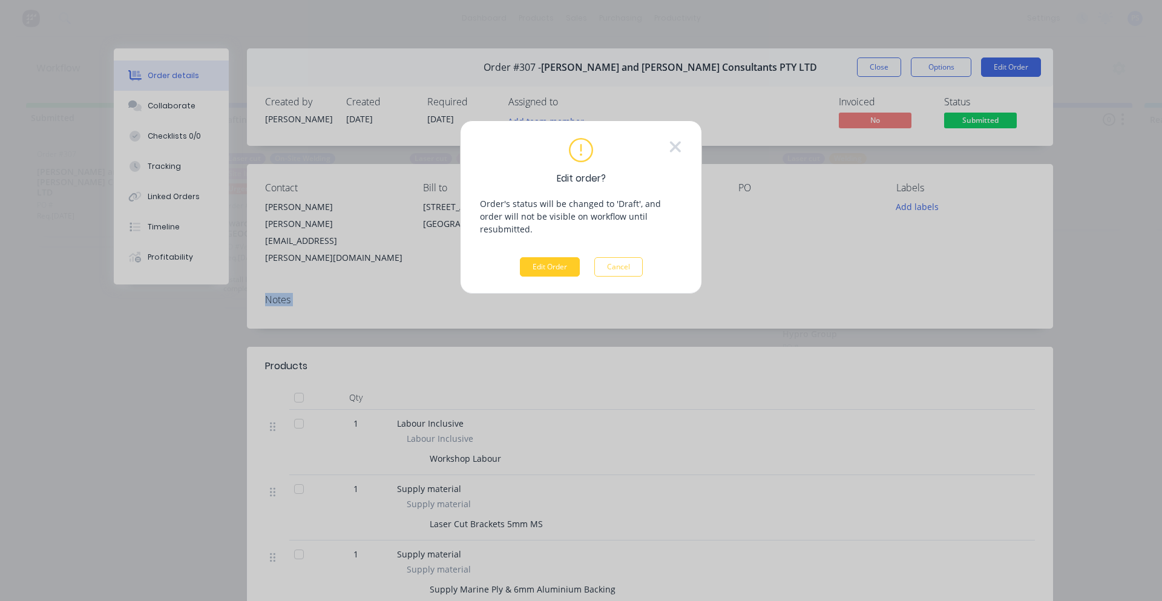
click at [553, 257] on button "Edit Order" at bounding box center [550, 266] width 60 height 19
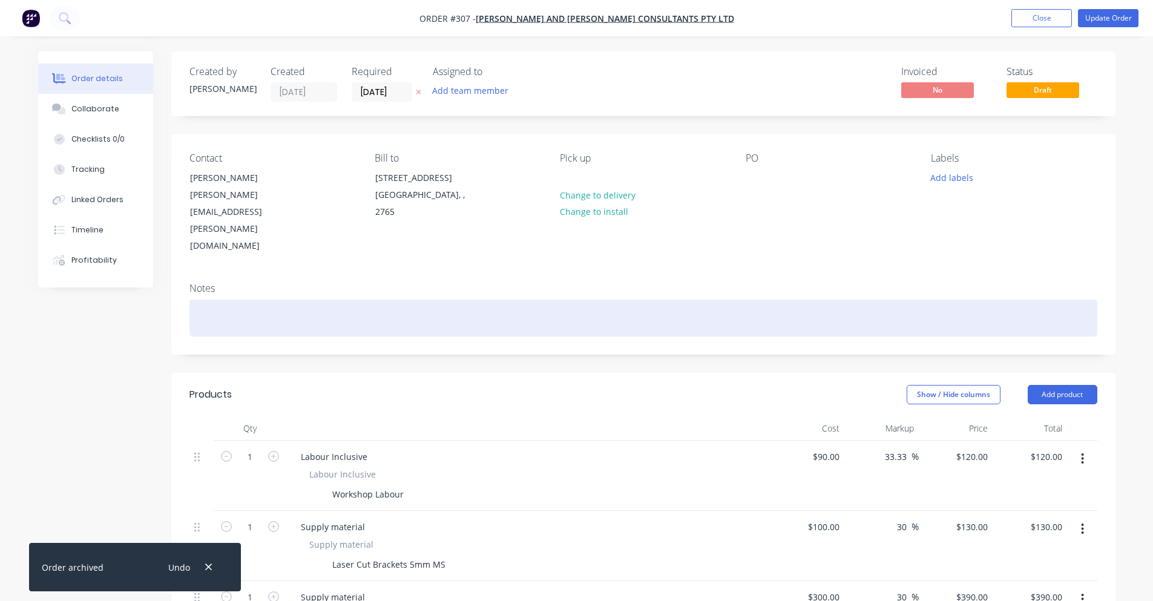
click at [281, 300] on div at bounding box center [643, 318] width 908 height 37
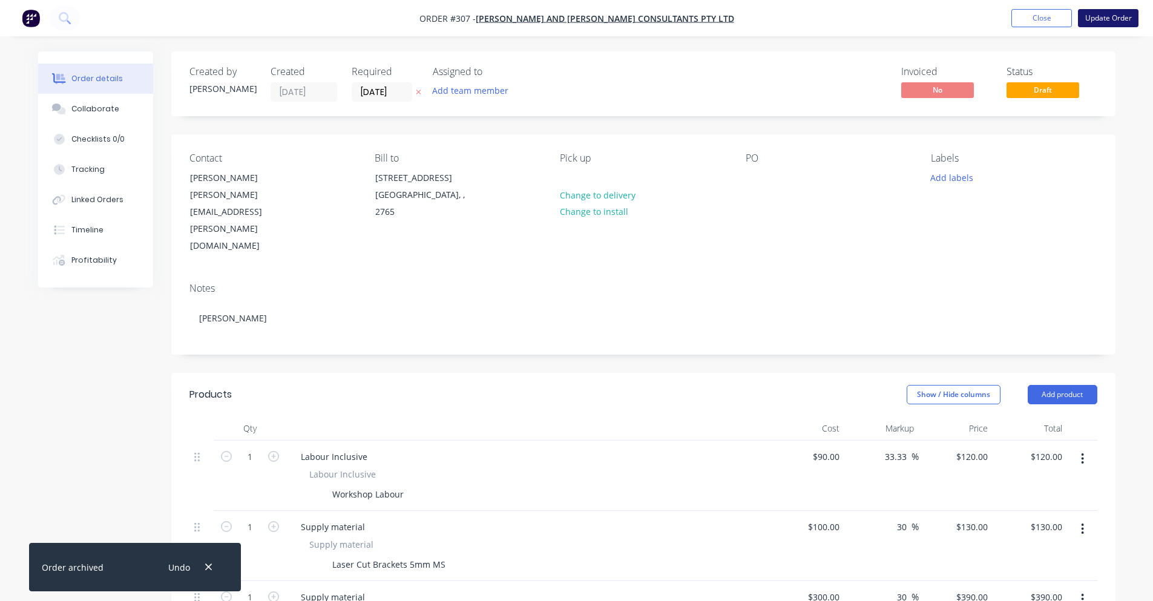
click at [1127, 16] on button "Update Order" at bounding box center [1108, 18] width 61 height 18
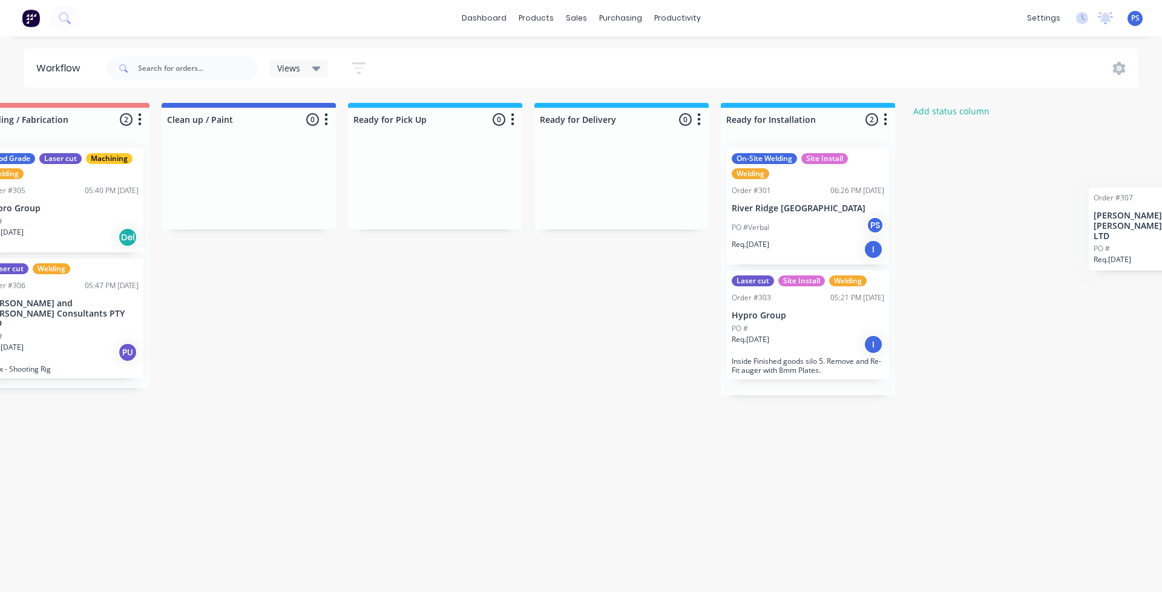
scroll to position [0, 856]
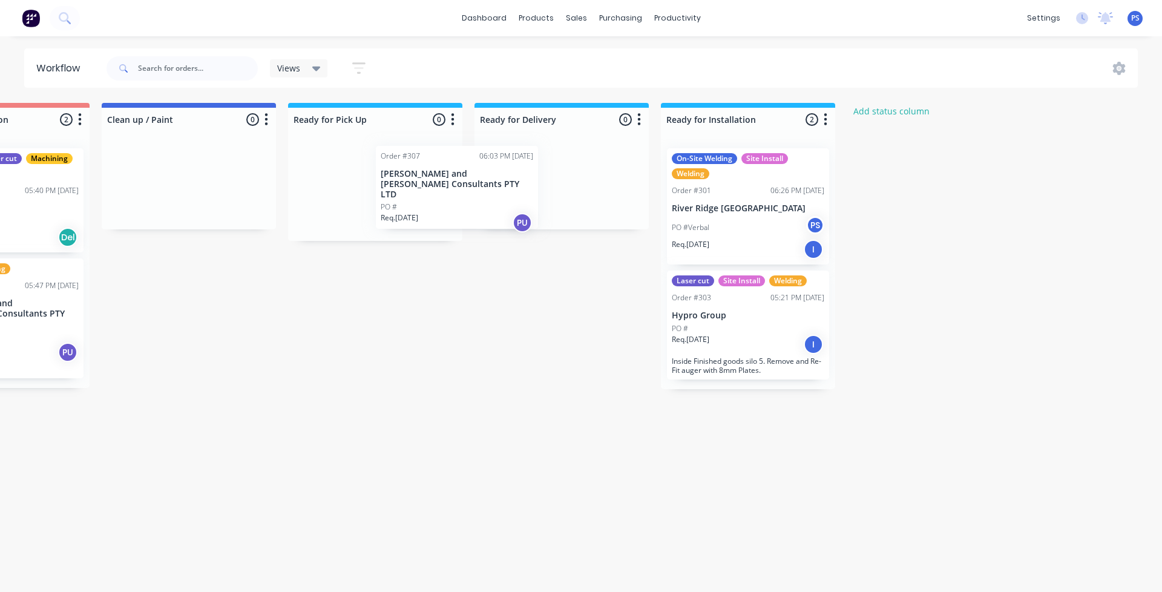
drag, startPoint x: 217, startPoint y: 298, endPoint x: 409, endPoint y: 202, distance: 214.7
click at [409, 202] on div "Submitted 1 Status colour #13CE66 hex #13CE66 Save Cancel Summaries Total order…" at bounding box center [143, 246] width 2019 height 286
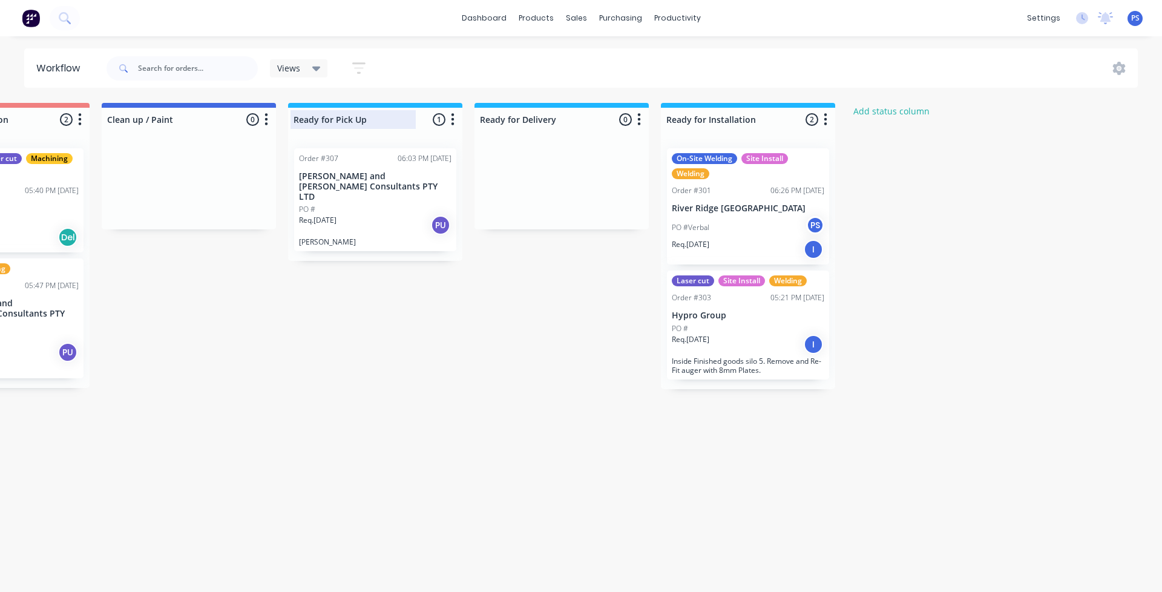
click at [456, 127] on div at bounding box center [375, 120] width 174 height 24
click at [420, 176] on p "[PERSON_NAME] and [PERSON_NAME] Consultants PTY LTD" at bounding box center [375, 186] width 153 height 30
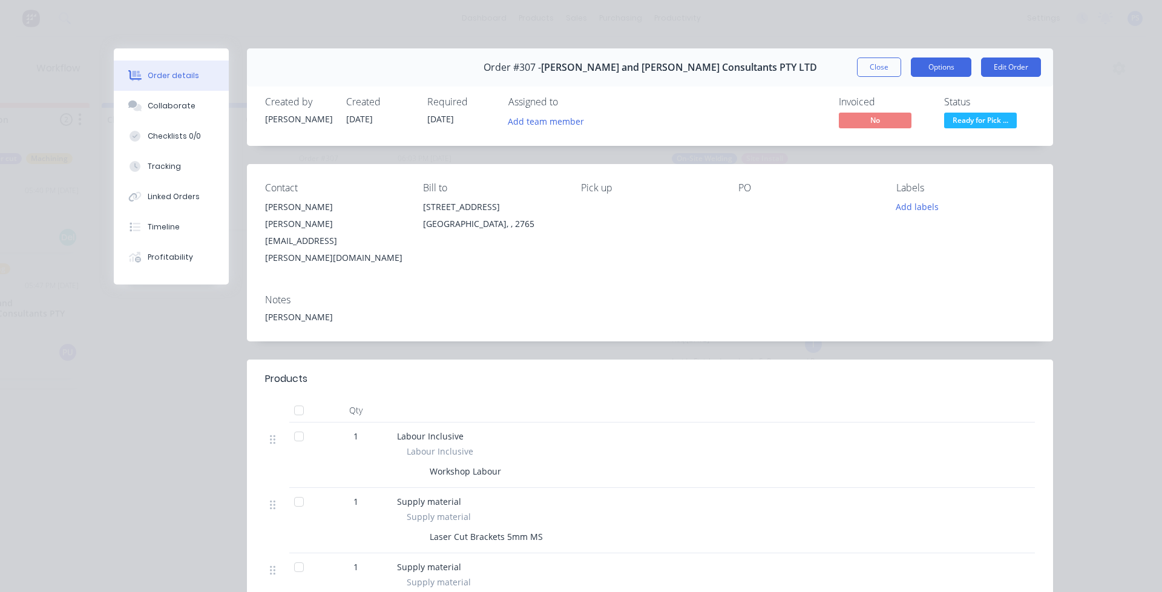
click at [941, 71] on button "Options" at bounding box center [941, 67] width 61 height 19
click at [985, 59] on button "Edit Order" at bounding box center [1011, 67] width 60 height 19
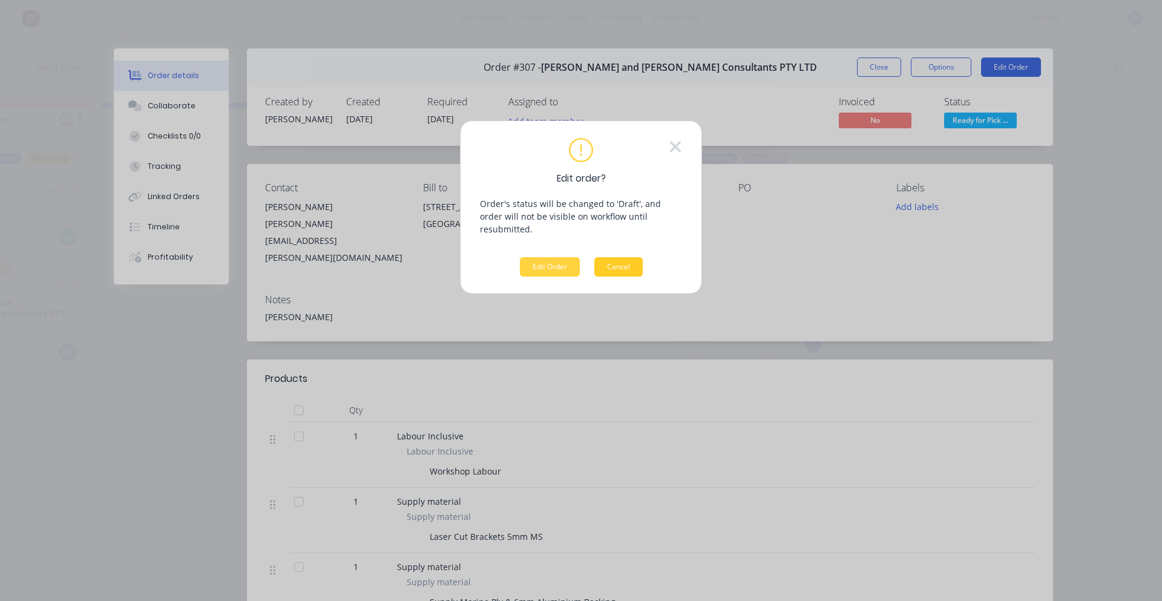
click at [623, 257] on button "Cancel" at bounding box center [618, 266] width 48 height 19
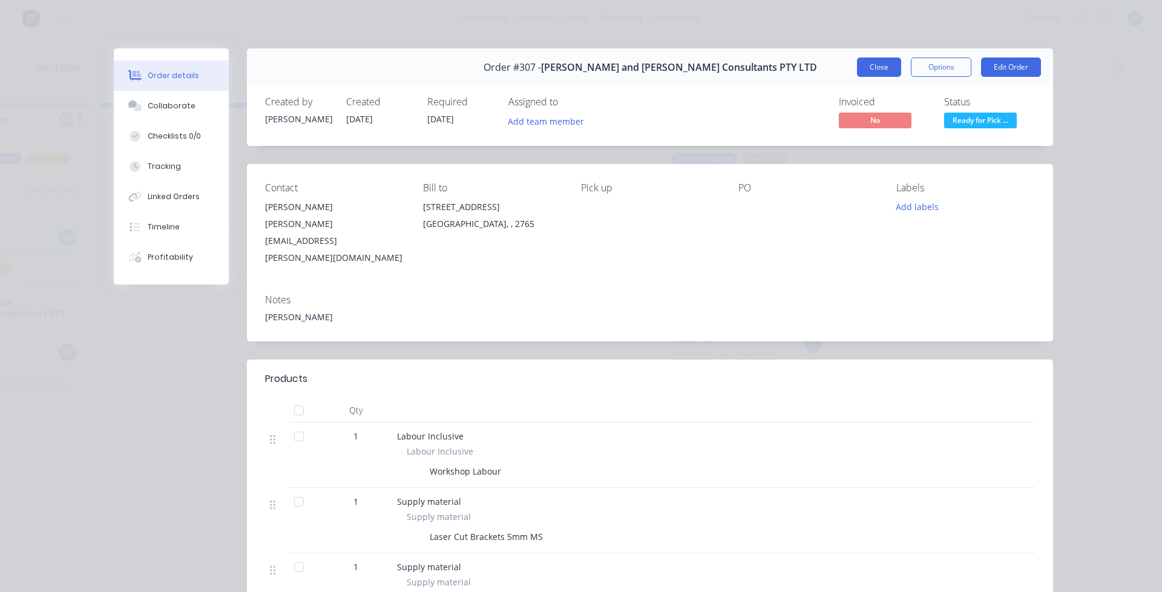
click at [885, 67] on button "Close" at bounding box center [879, 67] width 44 height 19
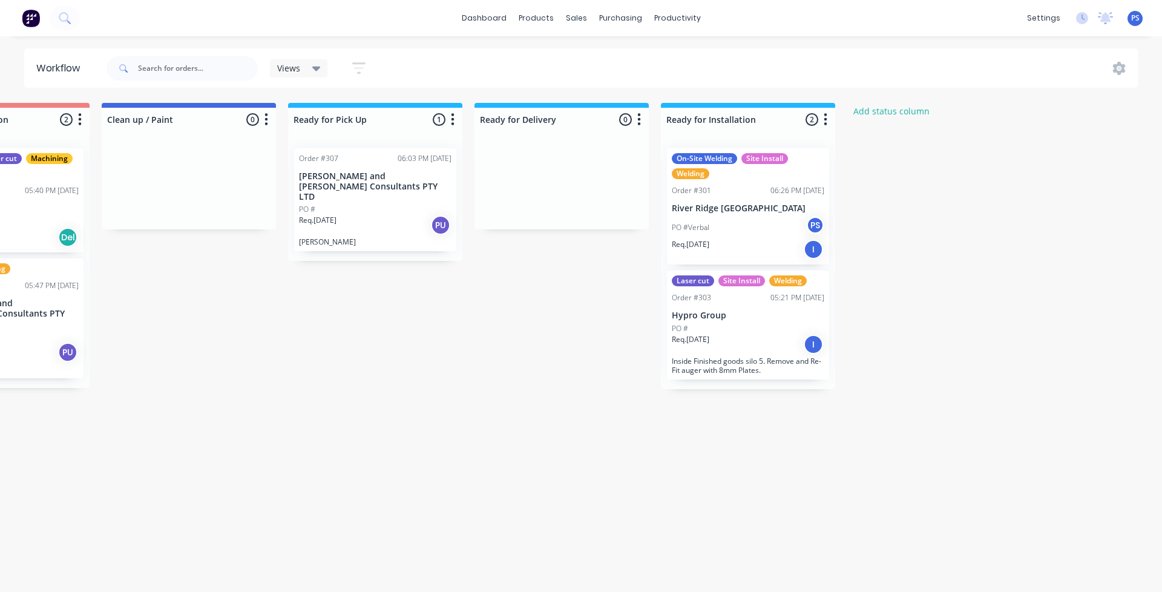
click at [417, 204] on div "PO #" at bounding box center [375, 209] width 153 height 11
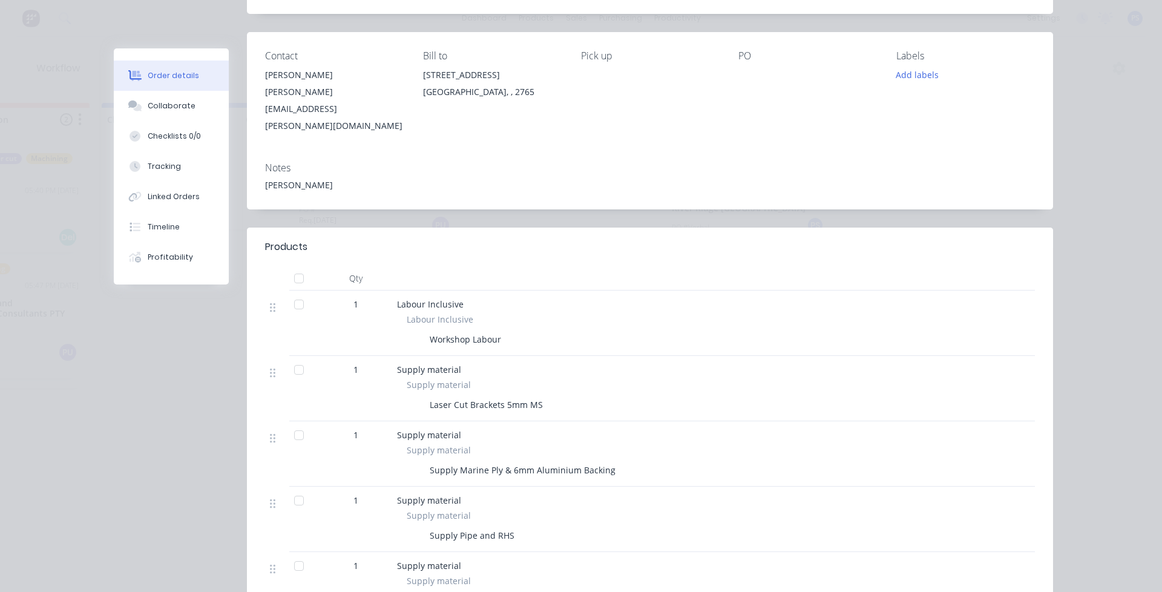
scroll to position [0, 0]
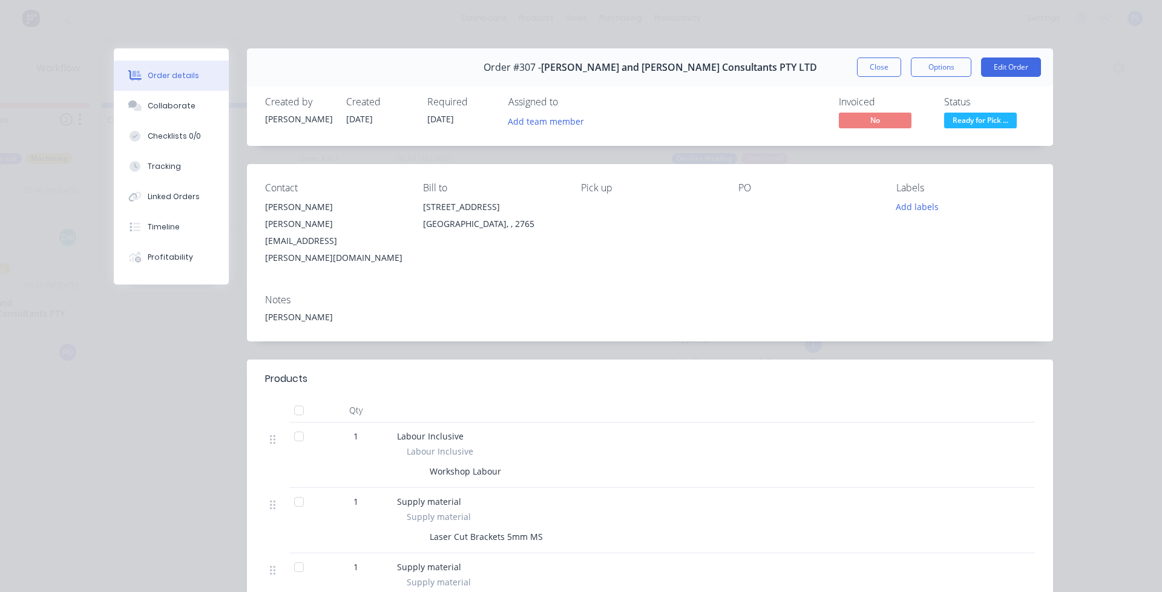
click at [891, 51] on div "Order #307 - [PERSON_NAME] and [PERSON_NAME] Consultants PTY LTD Close Options …" at bounding box center [650, 67] width 806 height 38
click at [882, 61] on button "Close" at bounding box center [879, 67] width 44 height 19
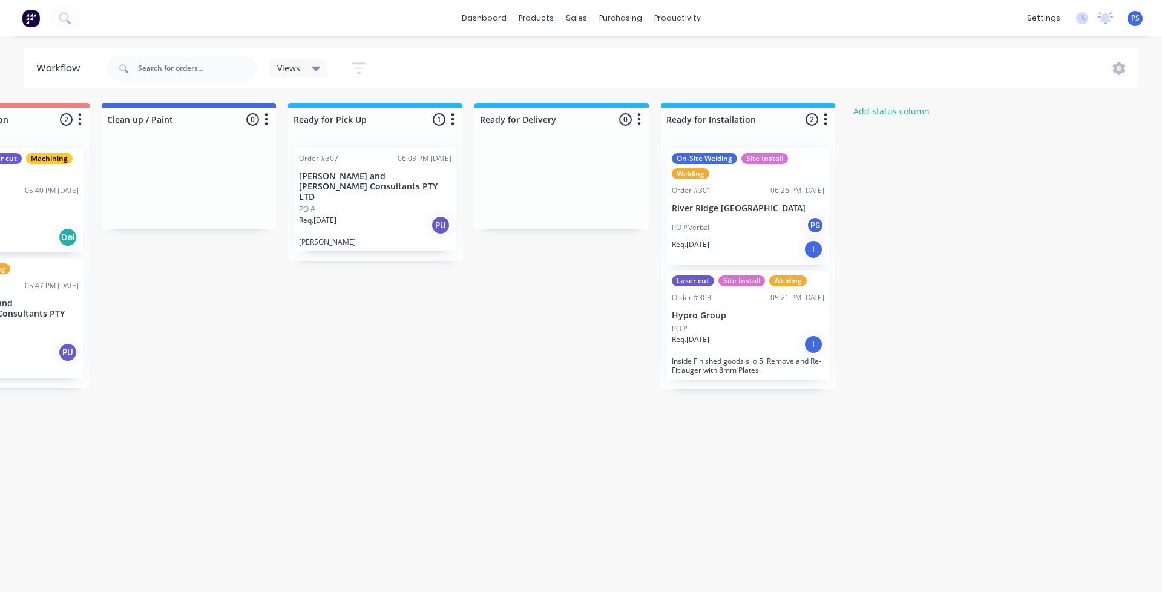
click at [364, 233] on div "Order #307 06:03 PM [DATE] [PERSON_NAME] and [PERSON_NAME] Consultants PTY LTD …" at bounding box center [375, 200] width 174 height 122
click at [396, 179] on p "[PERSON_NAME] and [PERSON_NAME] Consultants PTY LTD" at bounding box center [375, 186] width 153 height 30
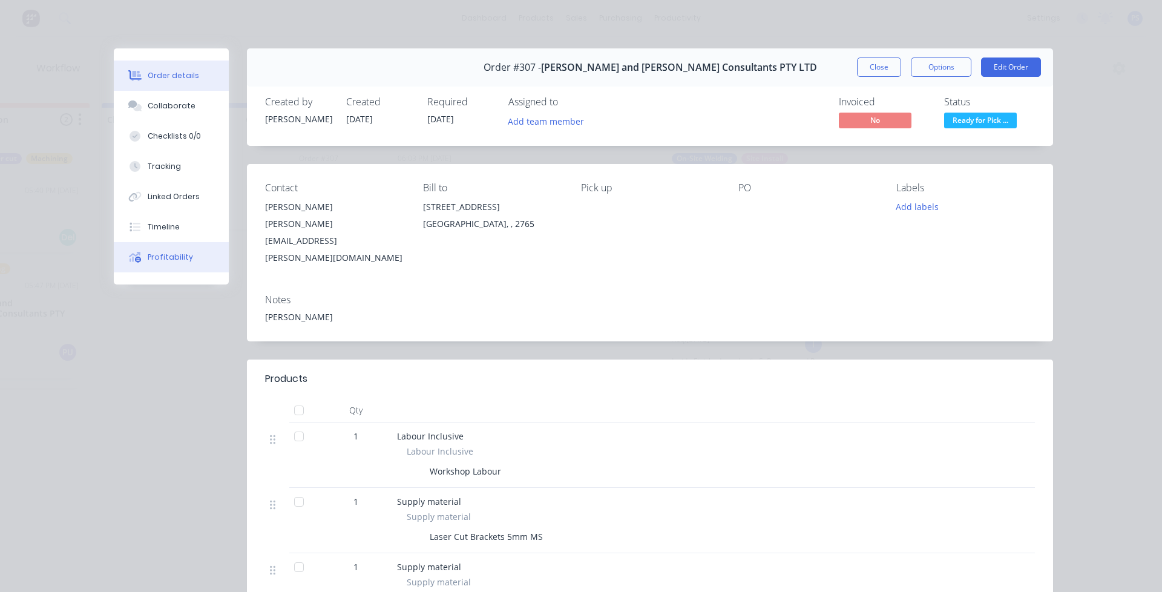
click at [180, 248] on button "Profitability" at bounding box center [171, 257] width 115 height 30
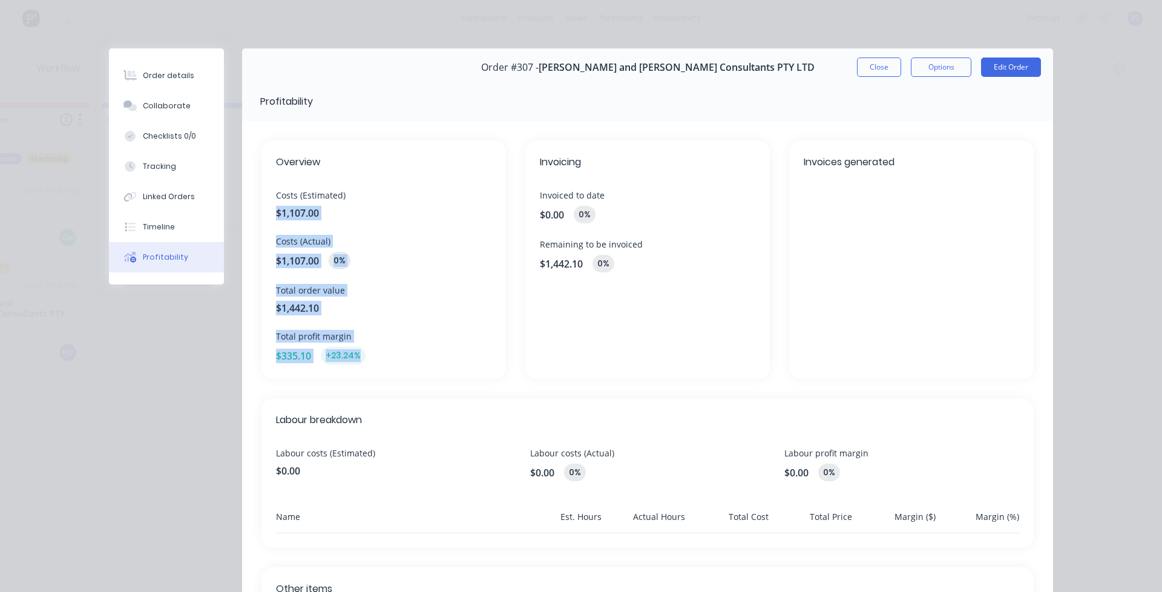
drag, startPoint x: 263, startPoint y: 205, endPoint x: 360, endPoint y: 364, distance: 186.0
click at [360, 364] on div "Overview Costs (Estimated) $1,107.00 Costs (Actual) $1,107.00 0% Total order va…" at bounding box center [383, 259] width 245 height 238
click at [360, 364] on div "$335.10 +23.24%" at bounding box center [383, 356] width 215 height 18
drag, startPoint x: 350, startPoint y: 355, endPoint x: 264, endPoint y: 363, distance: 86.4
click at [264, 363] on div "Overview Costs (Estimated) $1,107.00 Costs (Actual) $1,107.00 0% Total order va…" at bounding box center [383, 259] width 245 height 238
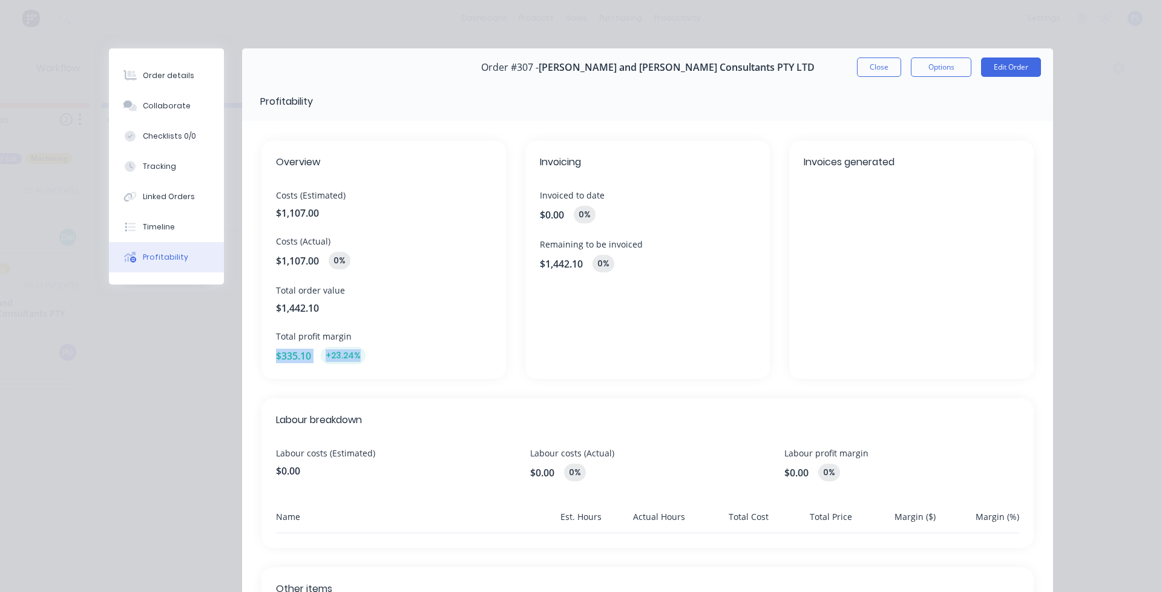
click at [276, 362] on span "$335.10" at bounding box center [293, 356] width 35 height 15
click at [890, 73] on button "Close" at bounding box center [879, 67] width 44 height 19
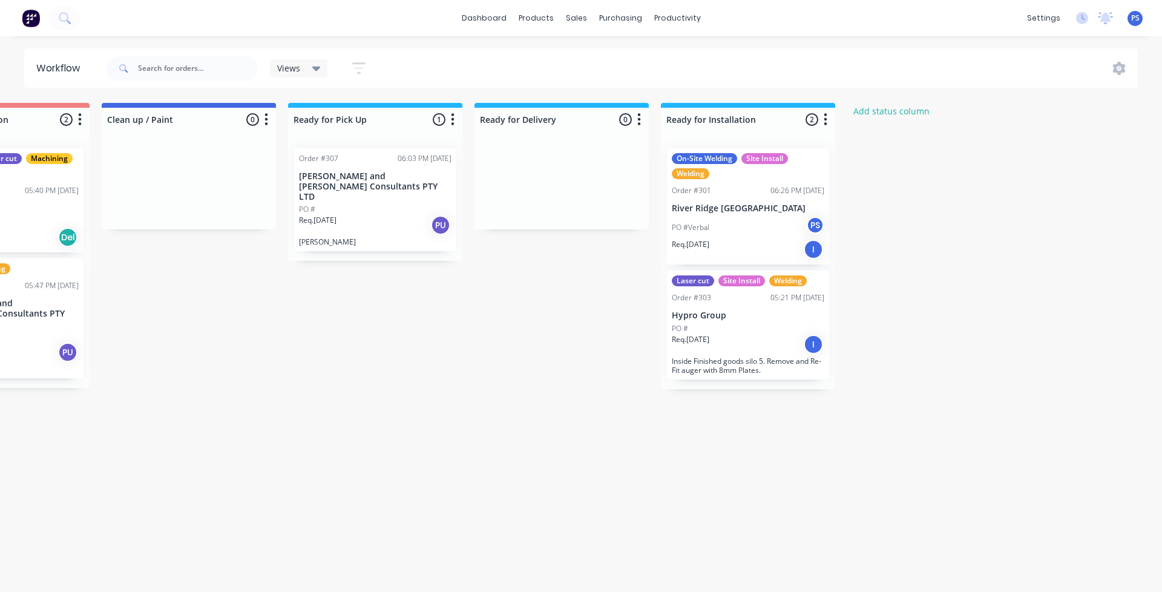
click at [347, 168] on div "Order #307 06:03 PM [DATE] [PERSON_NAME] and [PERSON_NAME] Consultants PTY LTD …" at bounding box center [375, 199] width 162 height 103
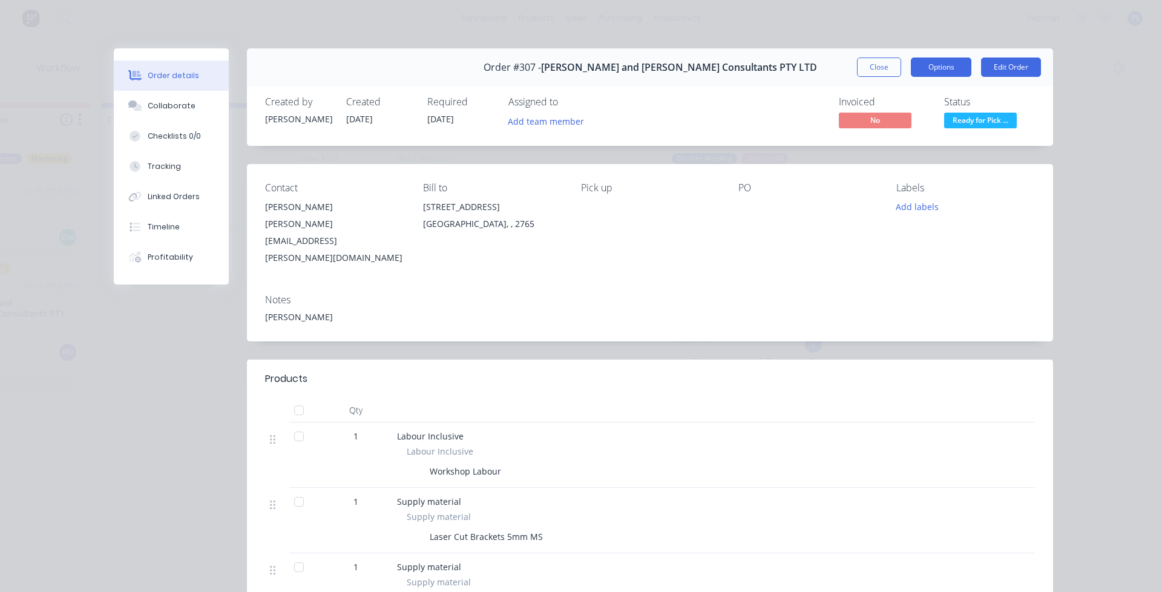
click at [935, 64] on button "Options" at bounding box center [941, 67] width 61 height 19
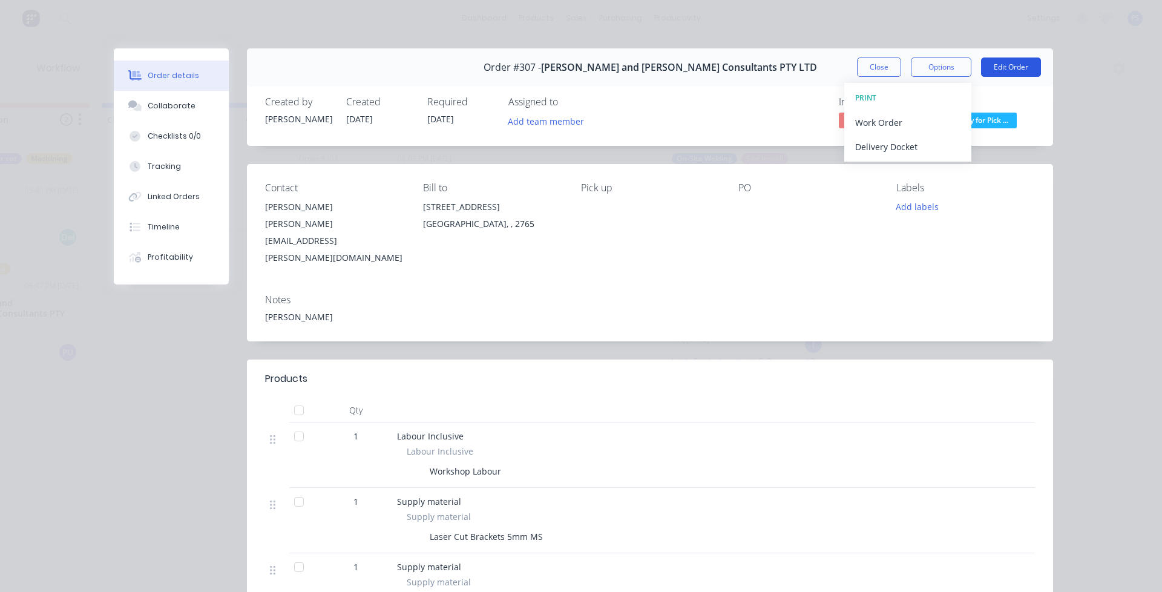
click at [1025, 64] on button "Edit Order" at bounding box center [1011, 67] width 60 height 19
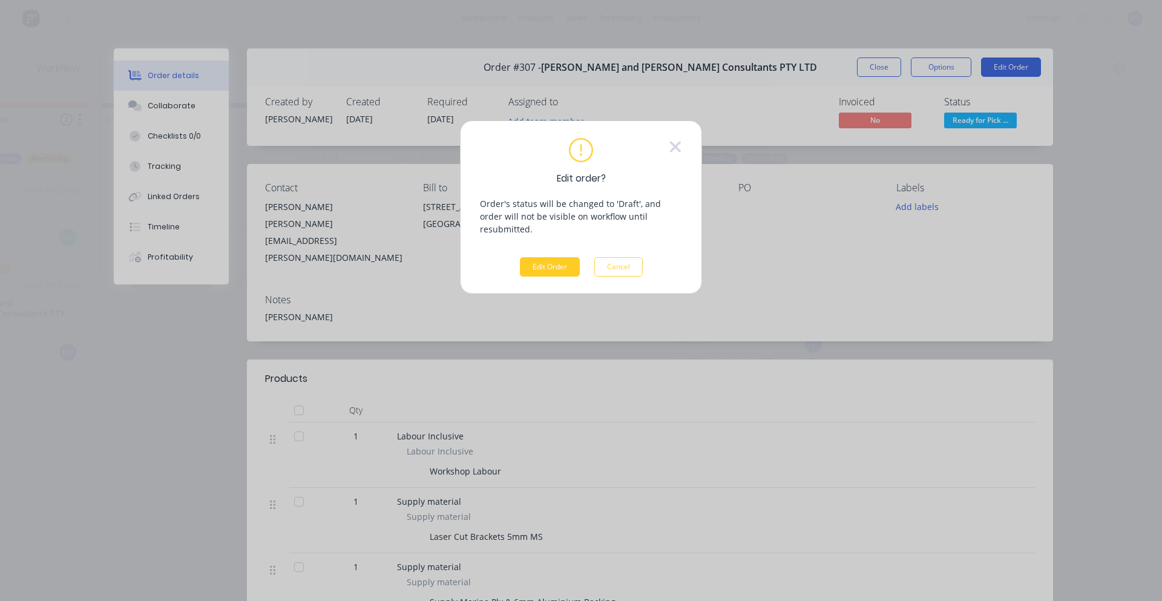
click at [568, 257] on button "Edit Order" at bounding box center [550, 266] width 60 height 19
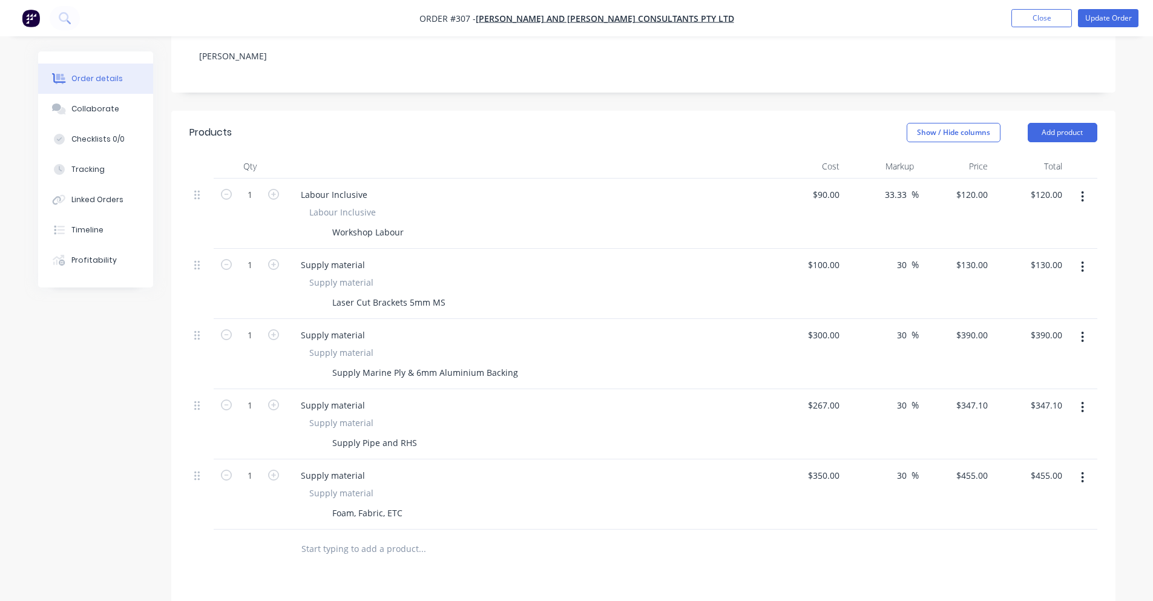
scroll to position [303, 0]
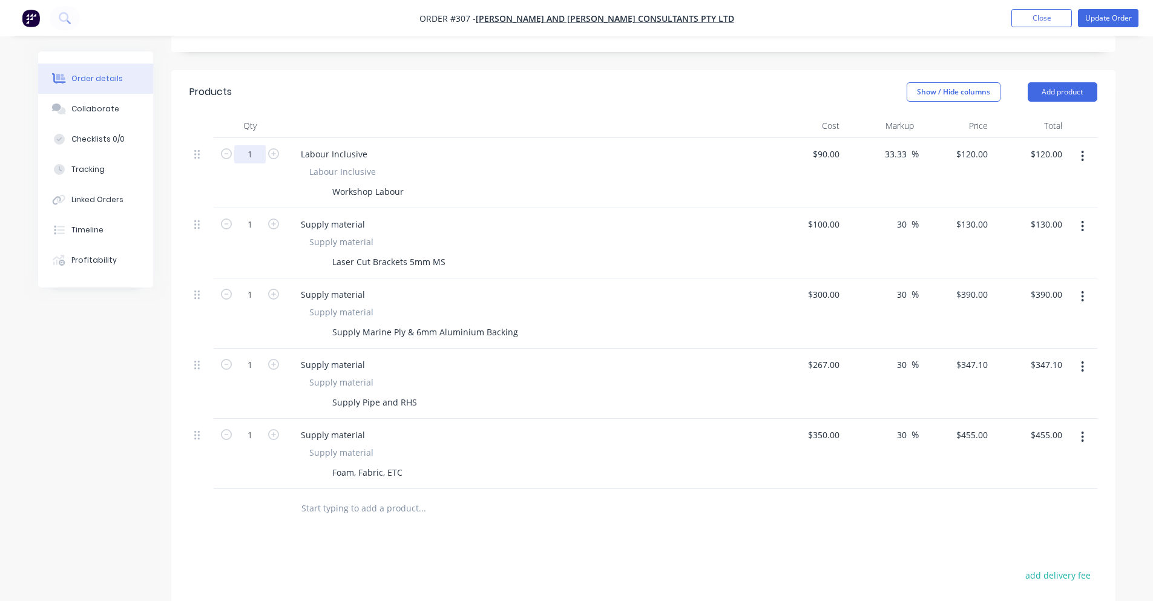
click at [260, 145] on input "1" at bounding box center [249, 154] width 31 height 18
click at [311, 114] on div at bounding box center [528, 126] width 484 height 24
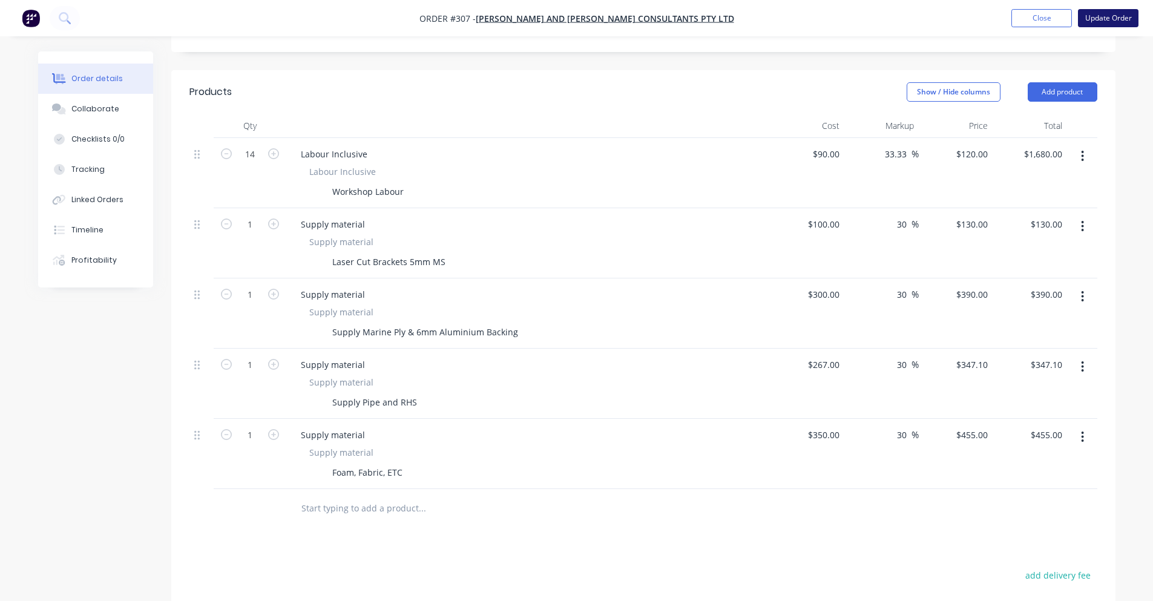
click at [1111, 21] on button "Update Order" at bounding box center [1108, 18] width 61 height 18
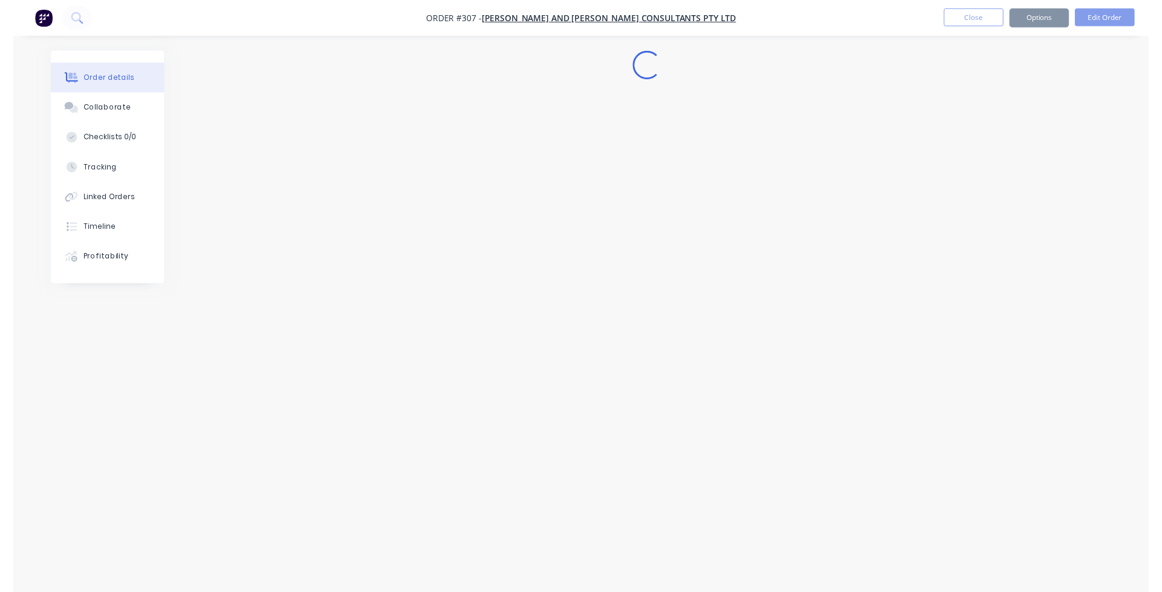
scroll to position [0, 0]
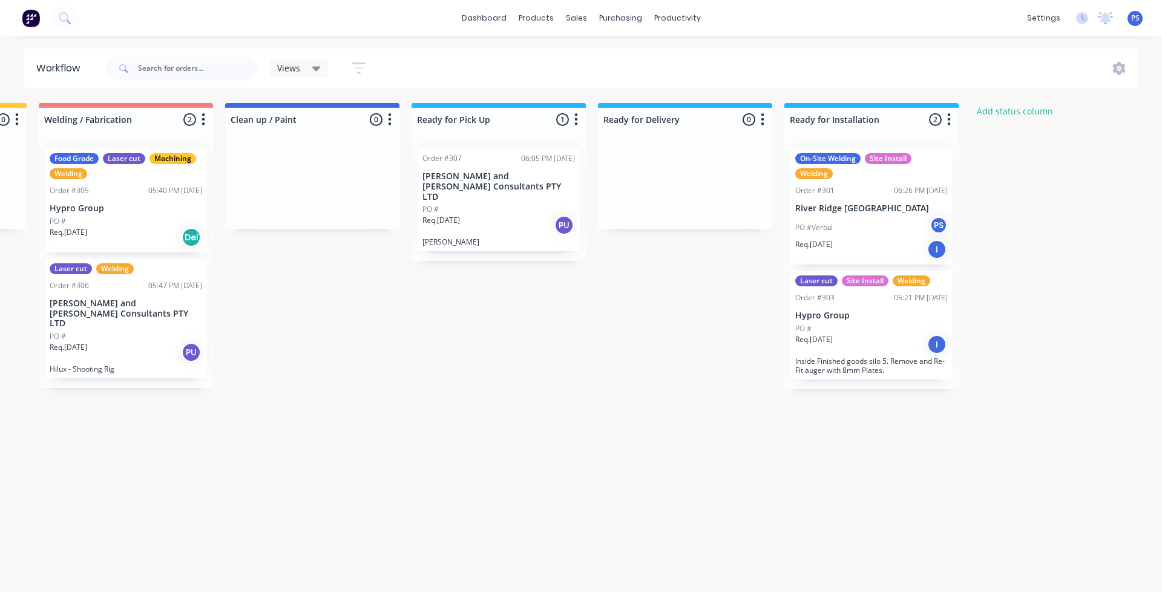
scroll to position [0, 588]
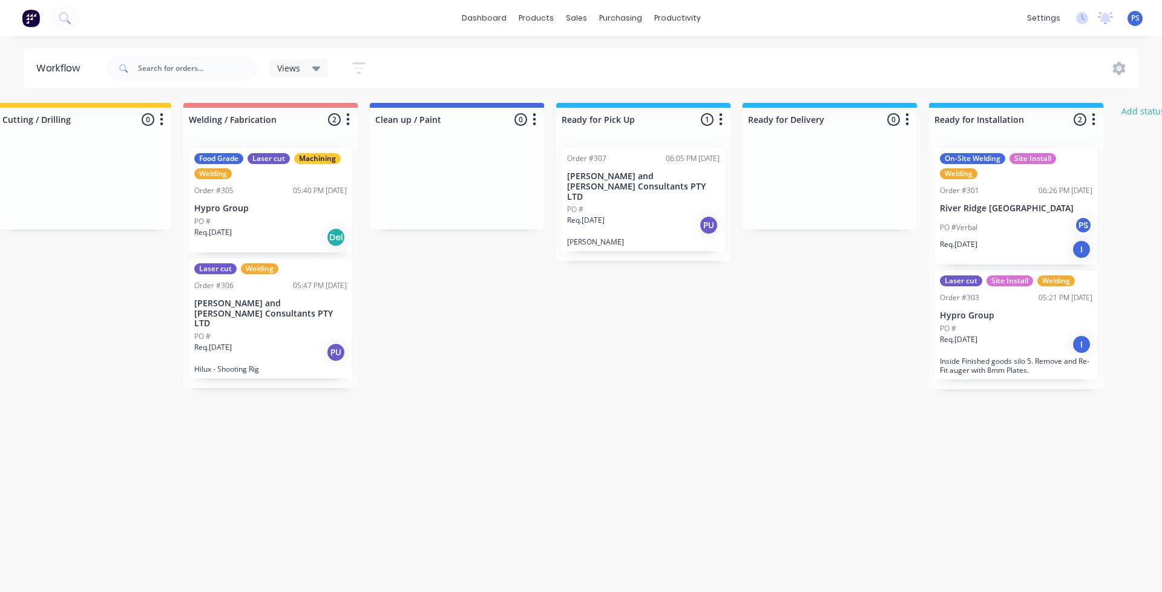
click at [668, 181] on p "[PERSON_NAME] and [PERSON_NAME] Consultants PTY LTD" at bounding box center [643, 186] width 153 height 30
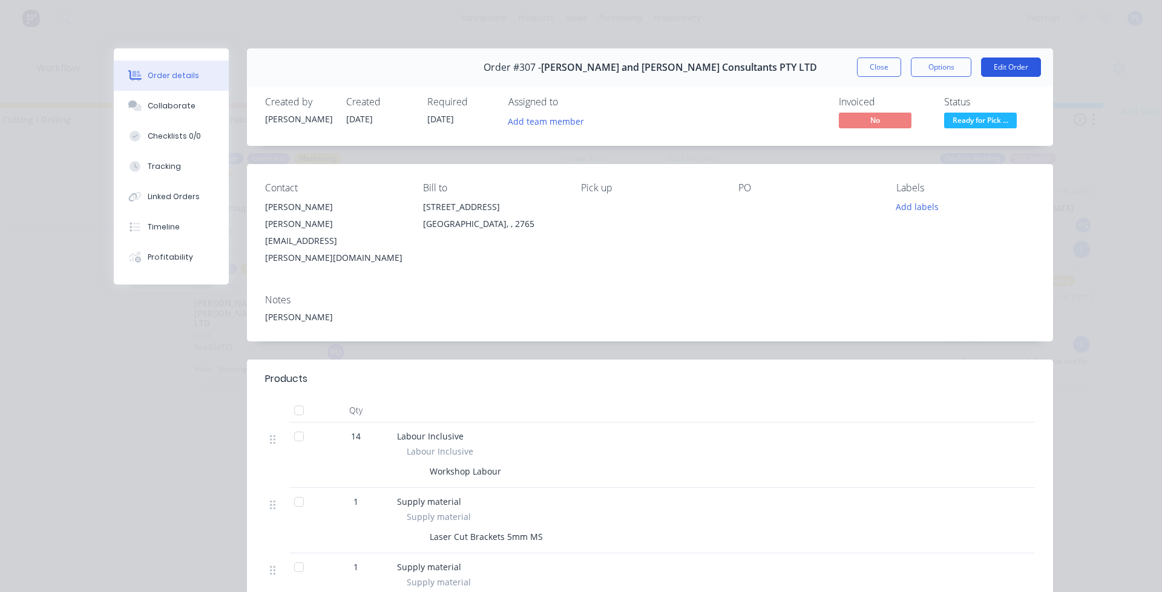
click at [997, 67] on button "Edit Order" at bounding box center [1011, 67] width 60 height 19
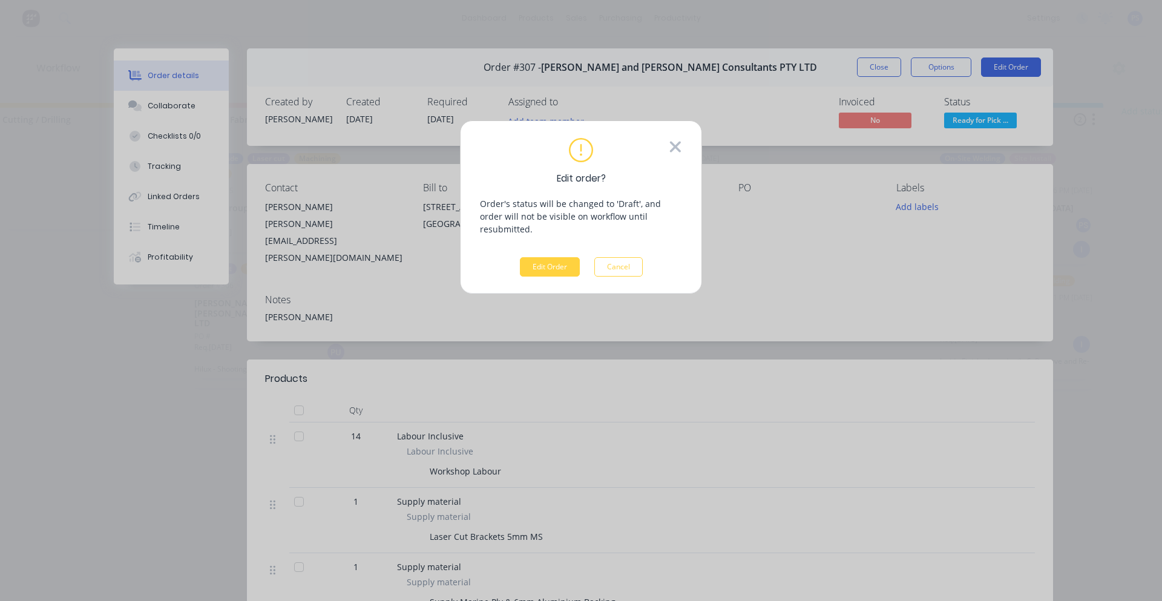
click at [669, 142] on icon at bounding box center [675, 147] width 13 height 18
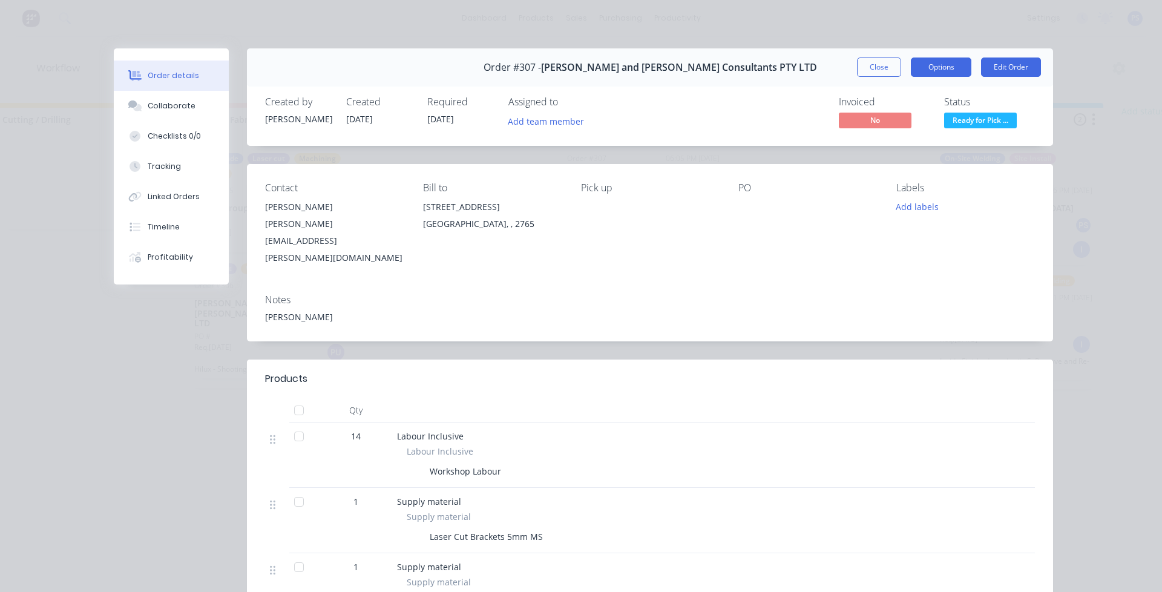
click at [921, 73] on button "Options" at bounding box center [941, 67] width 61 height 19
click at [775, 137] on div "Created by [PERSON_NAME] Created [DATE] Required [DATE] Assigned to Add team me…" at bounding box center [650, 114] width 806 height 64
click at [978, 121] on span "Ready for Pick ..." at bounding box center [980, 120] width 73 height 15
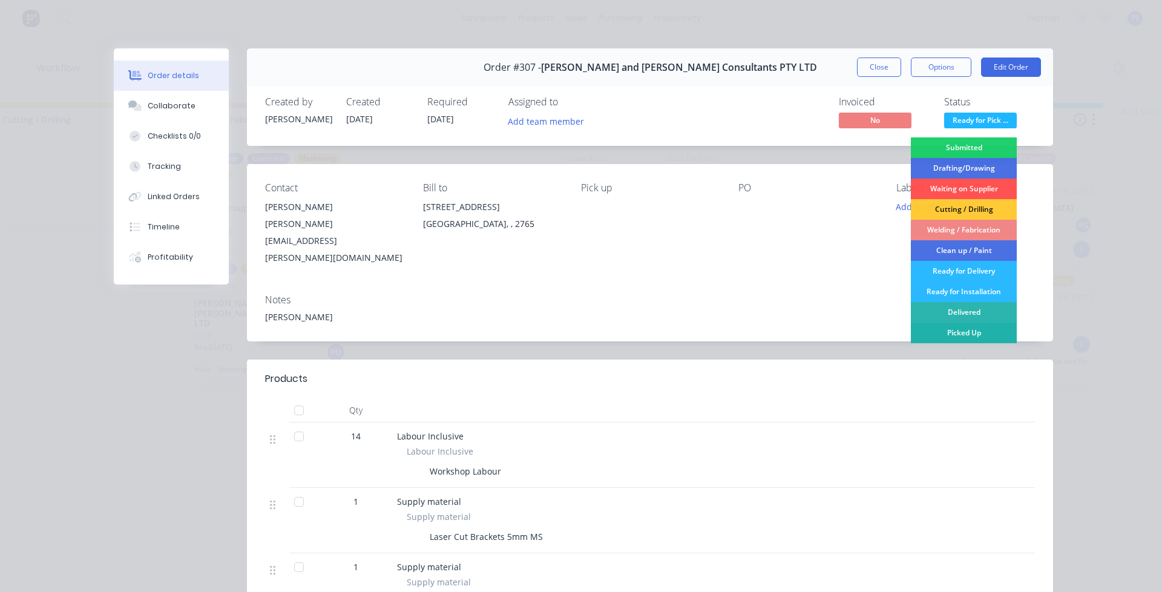
click at [984, 330] on div "Picked Up" at bounding box center [964, 333] width 106 height 21
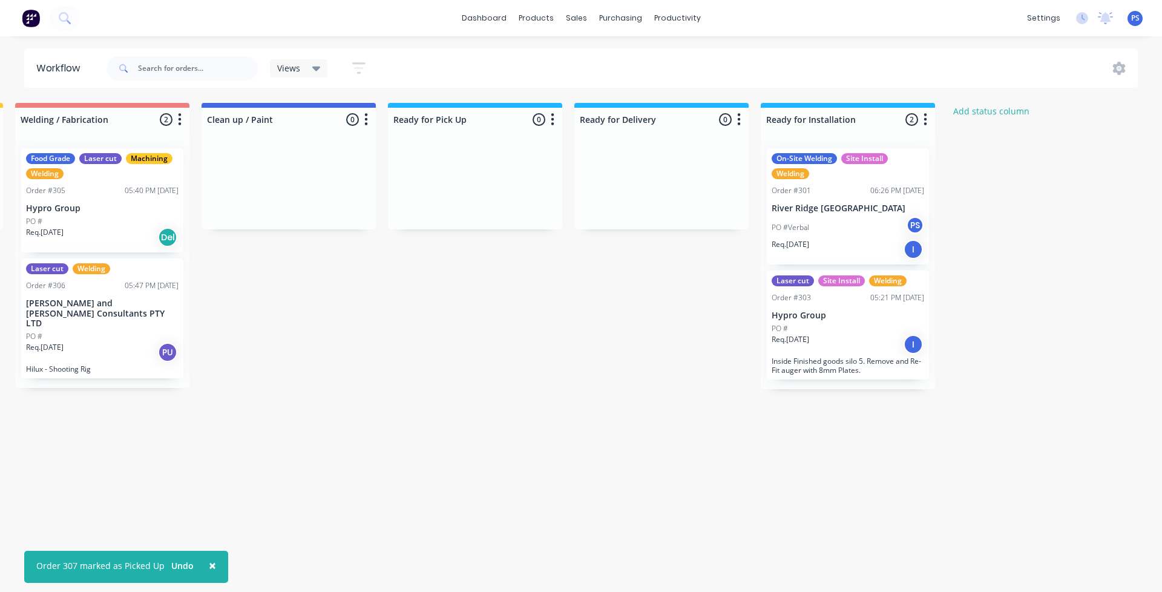
scroll to position [0, 758]
click at [915, 269] on div "On-Site Welding Site Install Welding Order #301 06:26 PM [DATE][GEOGRAPHIC_DATA…" at bounding box center [847, 264] width 174 height 251
click at [913, 248] on div "I" at bounding box center [911, 249] width 19 height 19
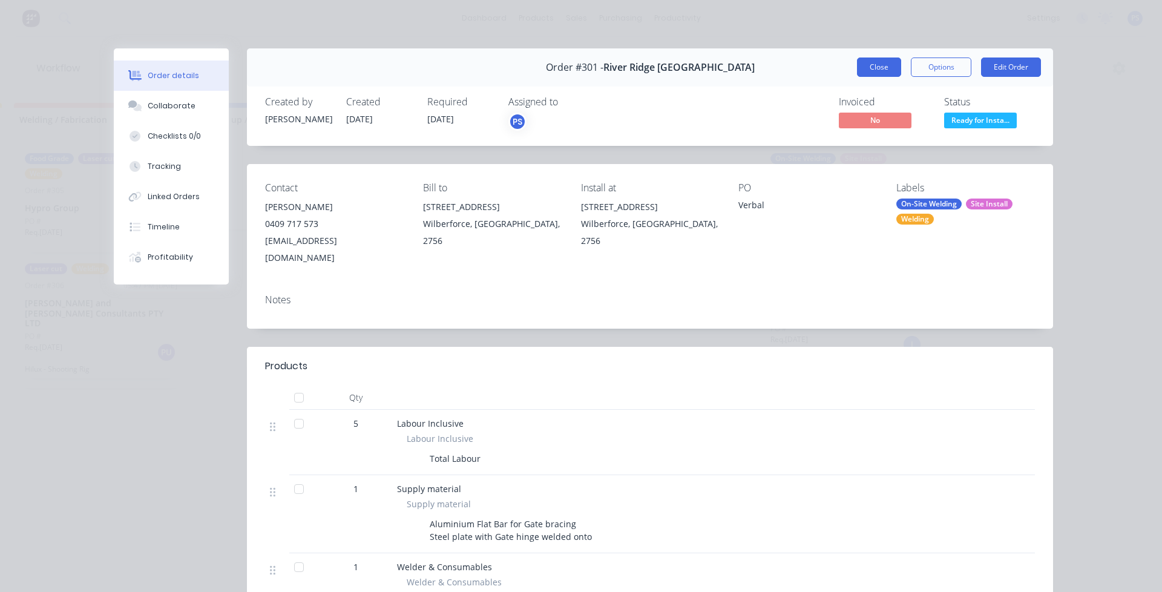
click at [884, 68] on button "Close" at bounding box center [879, 67] width 44 height 19
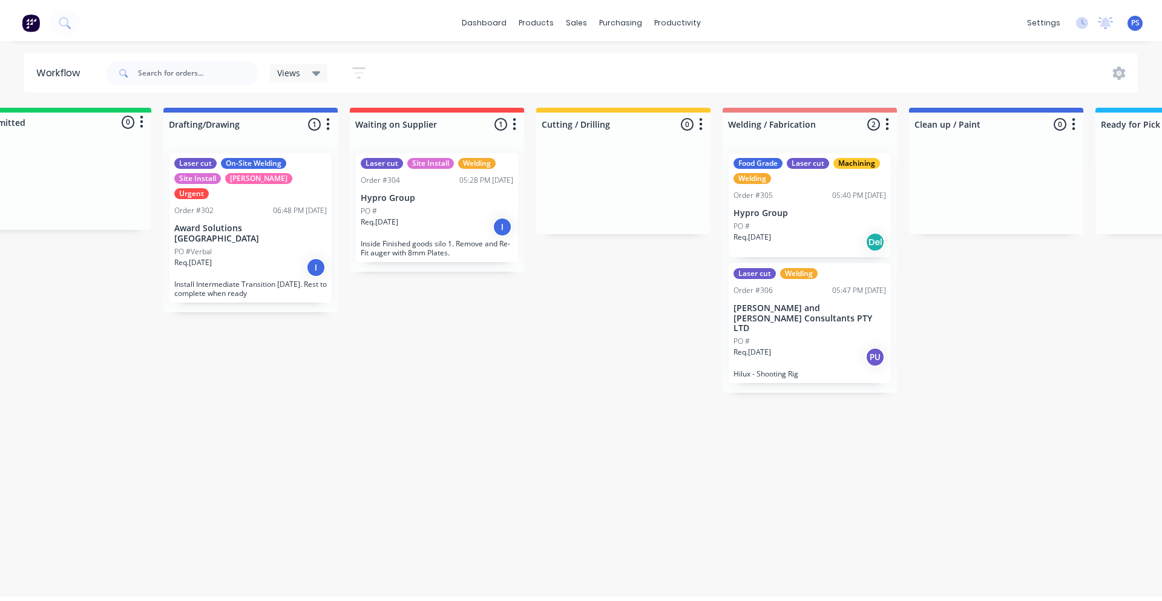
scroll to position [0, 0]
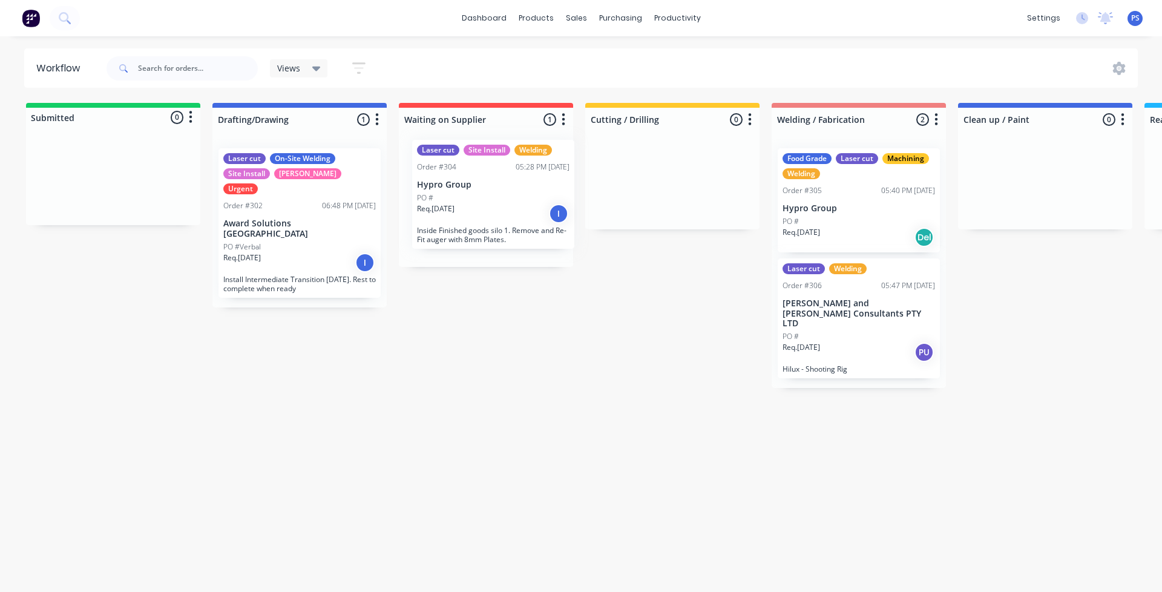
drag, startPoint x: 505, startPoint y: 252, endPoint x: 502, endPoint y: 205, distance: 47.4
click at [502, 205] on div "Laser cut Site Install Welding Order #304 05:28 PM [DATE] Hypro Group PO # Req.…" at bounding box center [486, 203] width 174 height 128
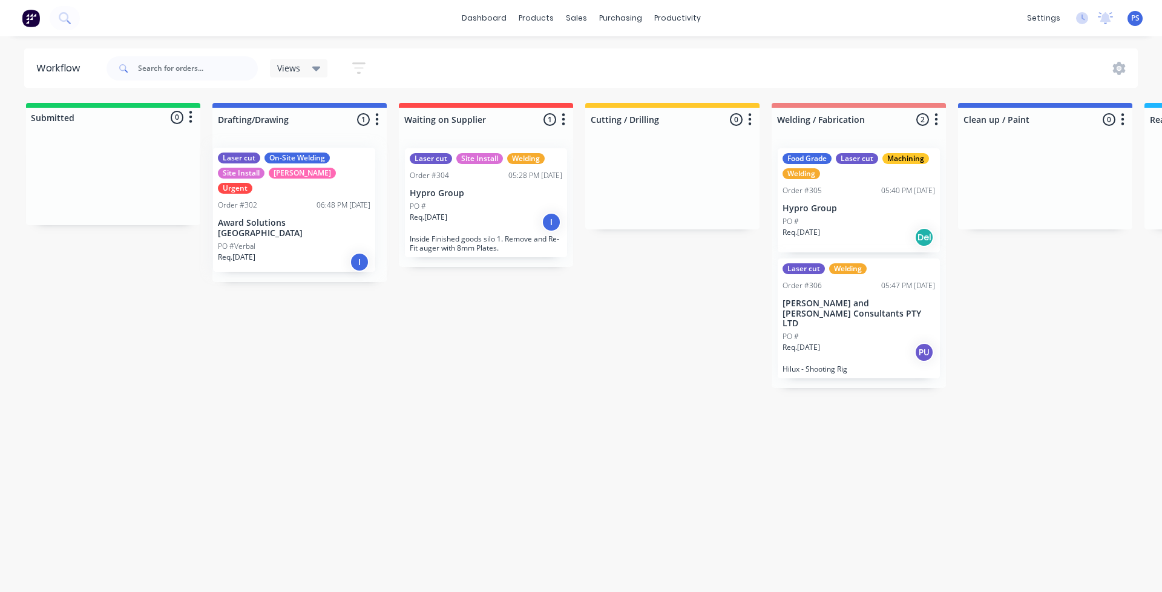
click at [295, 205] on div "Laser cut On-Site Welding Site Install SYD WTR Urgent Order #302 06:48 PM [DATE…" at bounding box center [299, 210] width 174 height 143
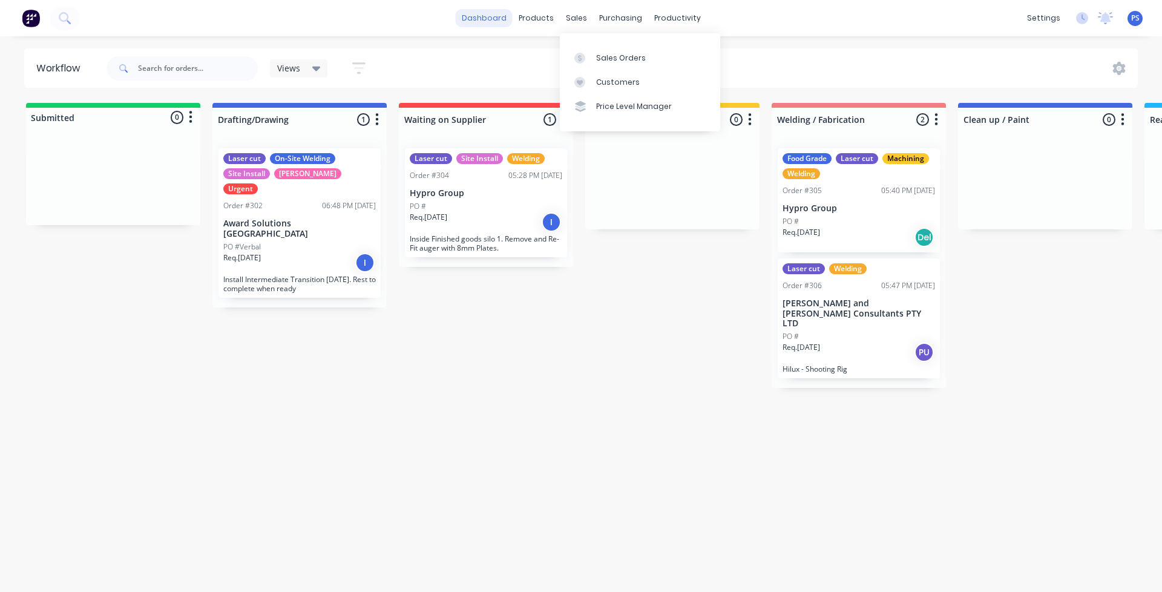
click at [495, 19] on link "dashboard" at bounding box center [484, 18] width 57 height 18
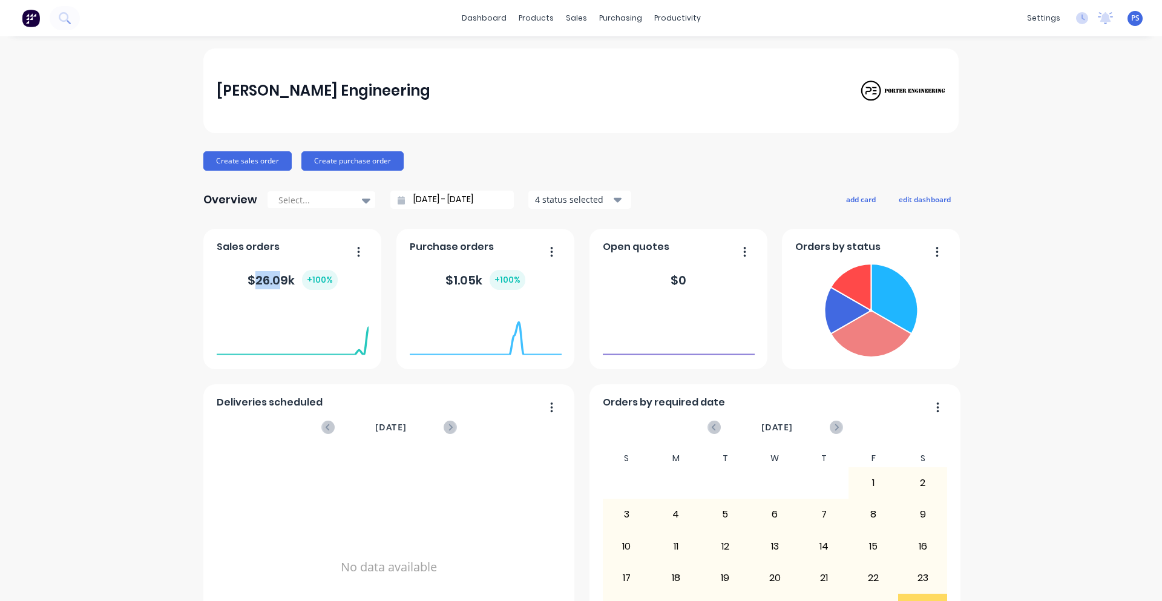
drag, startPoint x: 254, startPoint y: 283, endPoint x: 277, endPoint y: 283, distance: 23.0
click at [277, 283] on div "$ 26.09k + 100 %" at bounding box center [293, 280] width 90 height 20
click at [504, 160] on div "Create sales order Create purchase order" at bounding box center [580, 160] width 755 height 19
click at [28, 21] on img at bounding box center [31, 18] width 18 height 18
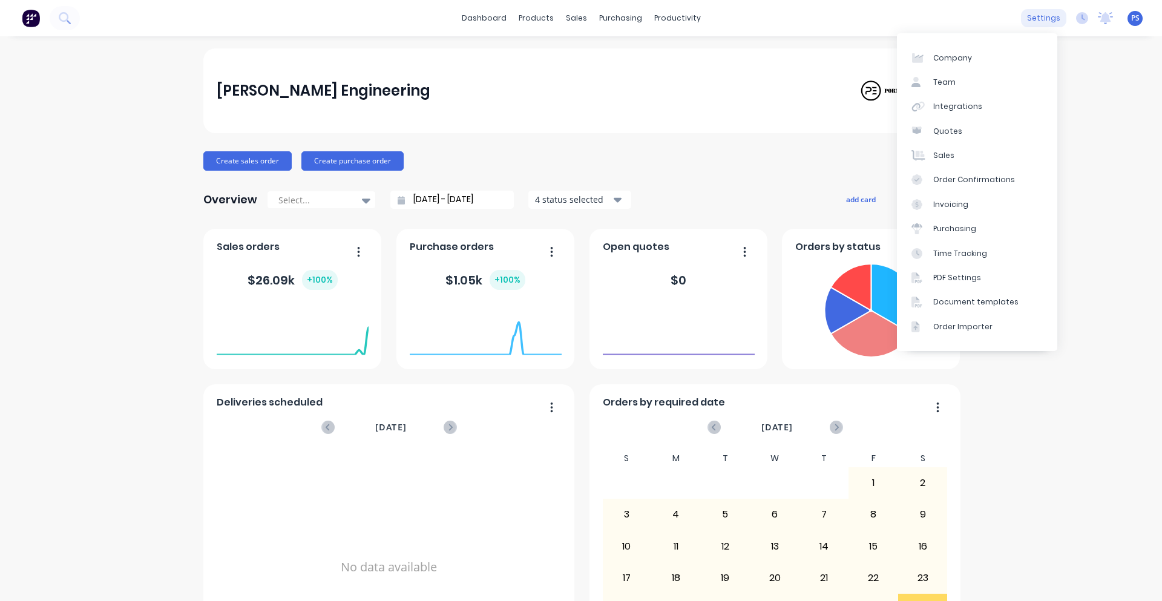
click at [1051, 21] on div "settings" at bounding box center [1043, 18] width 45 height 18
click at [987, 88] on link "Team" at bounding box center [977, 82] width 160 height 24
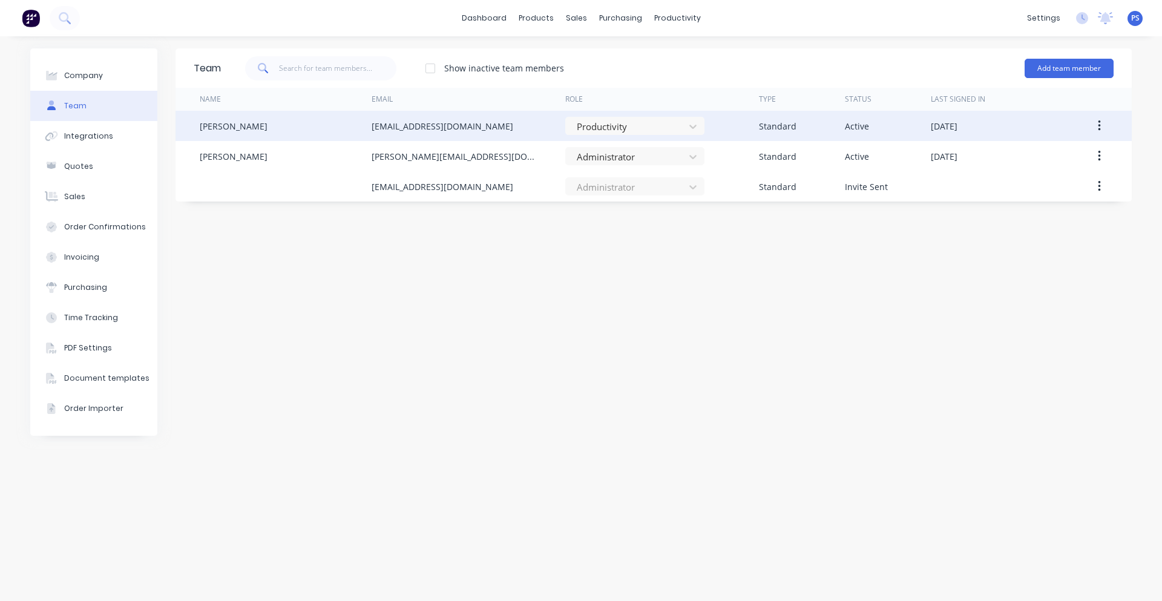
drag, startPoint x: 1106, startPoint y: 120, endPoint x: 1098, endPoint y: 121, distance: 8.5
click at [1104, 120] on button "button" at bounding box center [1099, 126] width 28 height 22
click at [1066, 160] on div "Edit" at bounding box center [1056, 158] width 93 height 18
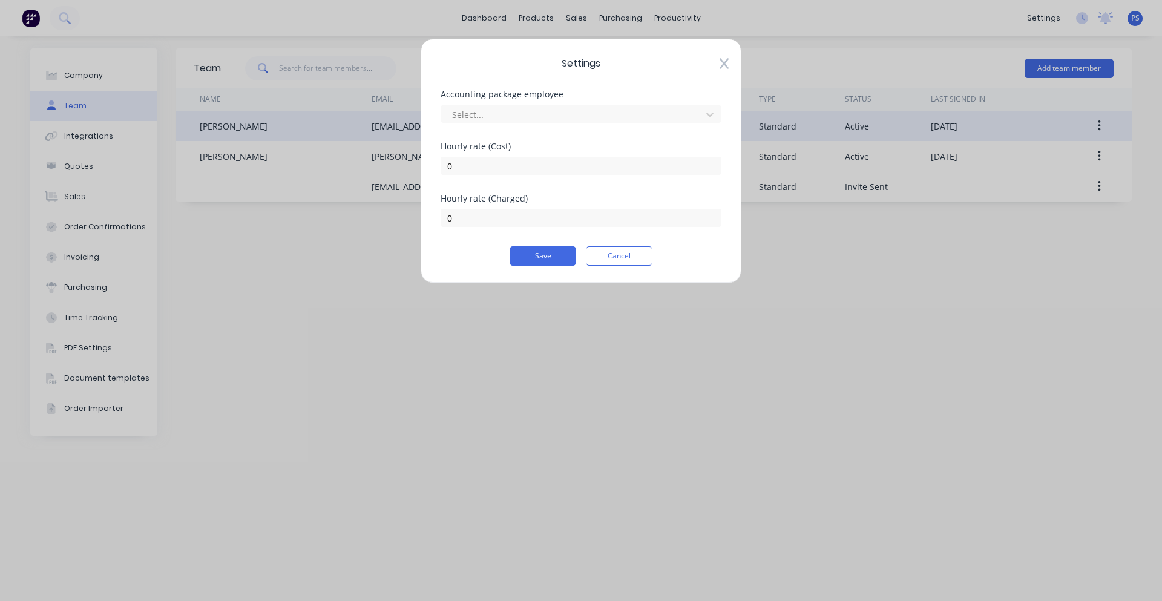
click at [720, 61] on icon at bounding box center [724, 64] width 9 height 12
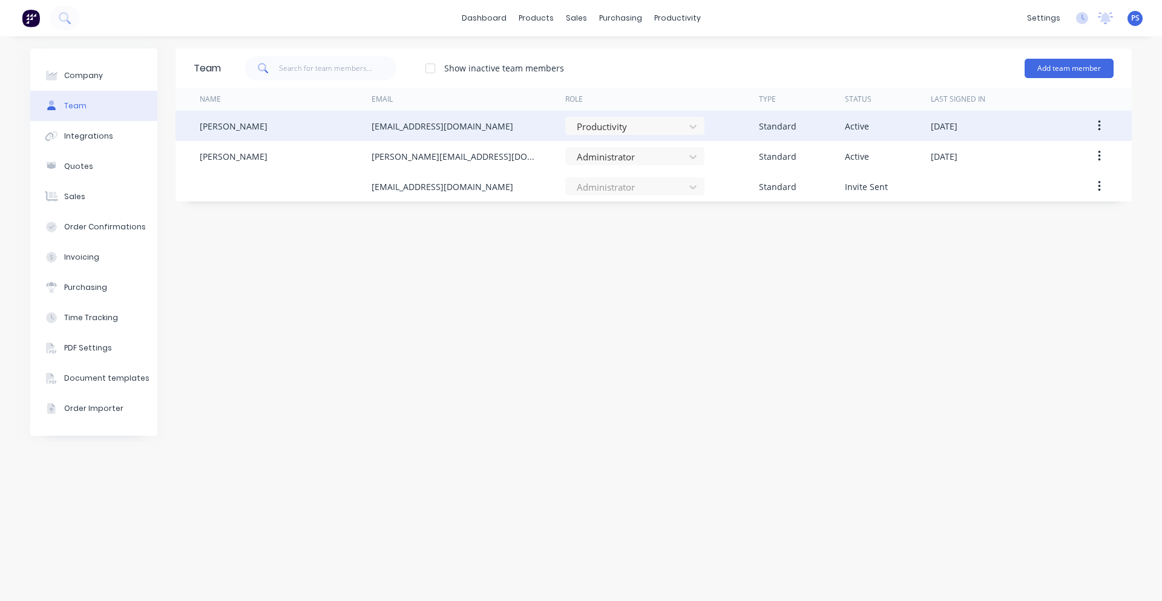
click at [477, 130] on div "[EMAIL_ADDRESS][DOMAIN_NAME]" at bounding box center [443, 126] width 142 height 13
click at [344, 133] on div "[PERSON_NAME]" at bounding box center [286, 126] width 172 height 30
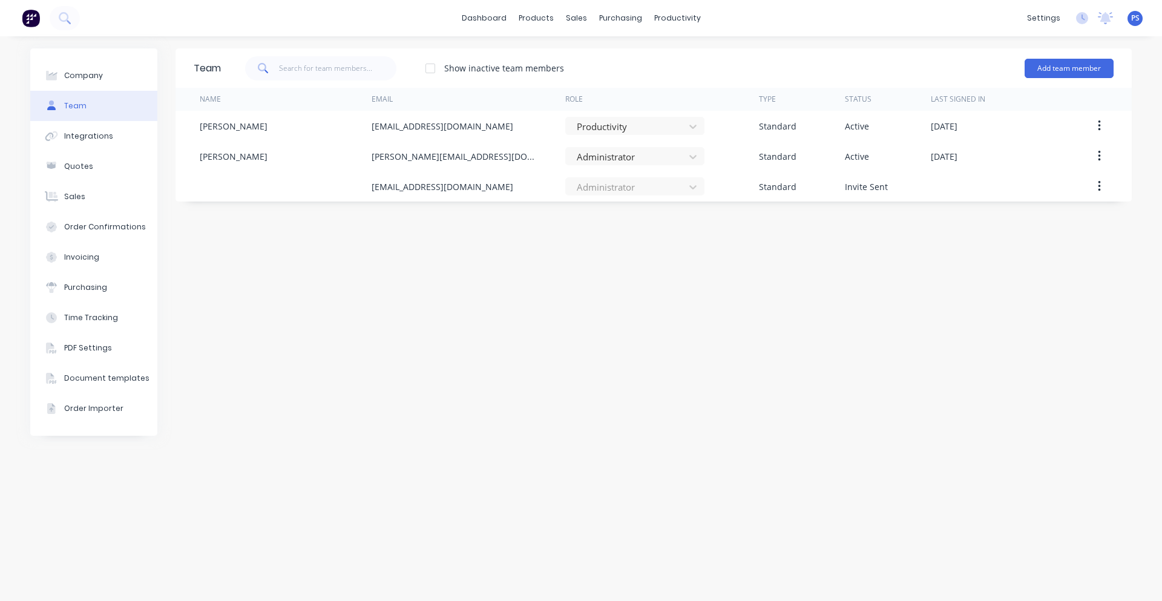
click at [494, 7] on div "dashboard products sales purchasing productivity dashboard products Product Cat…" at bounding box center [581, 18] width 1162 height 36
click at [577, 28] on div "dashboard products sales purchasing productivity dashboard products Product Cat…" at bounding box center [581, 18] width 1162 height 36
click at [582, 53] on div "Show inactive team members Add team member" at bounding box center [667, 68] width 893 height 36
drag, startPoint x: 573, startPoint y: 39, endPoint x: 582, endPoint y: 48, distance: 12.0
click at [573, 40] on div "Sales Orders Customers Price Level Manager" at bounding box center [640, 81] width 160 height 97
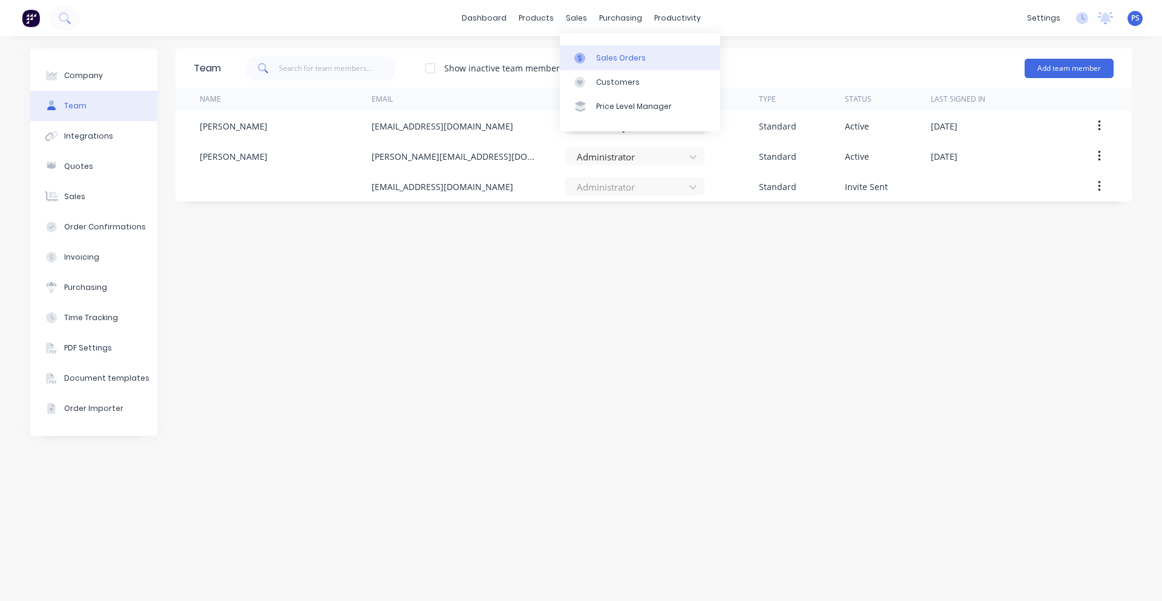
click at [595, 61] on link "Sales Orders" at bounding box center [640, 57] width 160 height 24
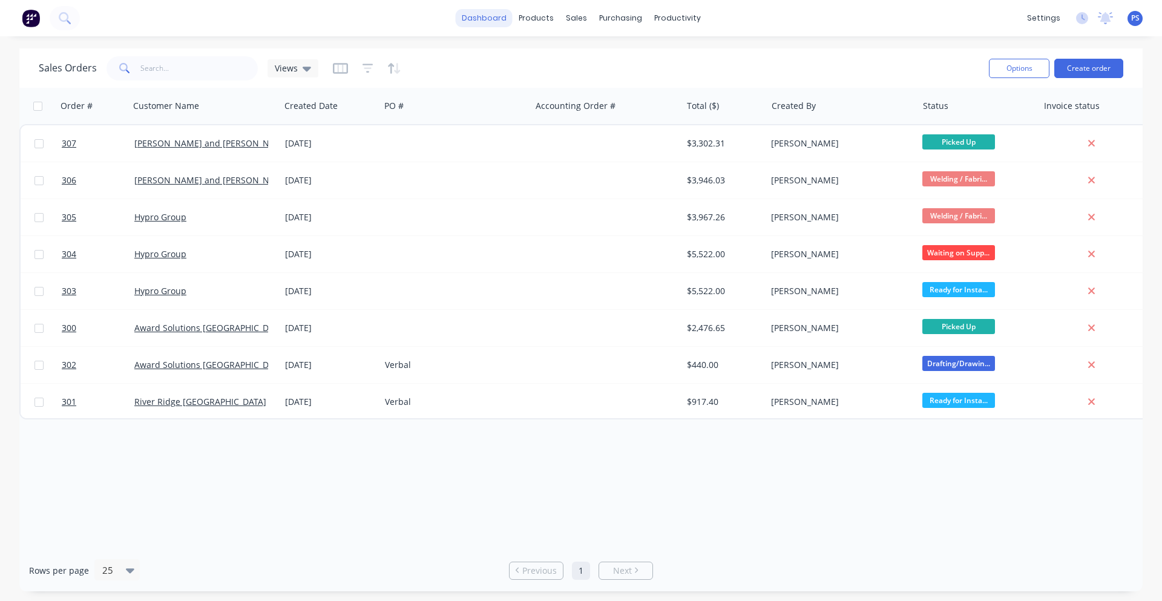
click at [496, 18] on link "dashboard" at bounding box center [484, 18] width 57 height 18
